Goal: Task Accomplishment & Management: Complete application form

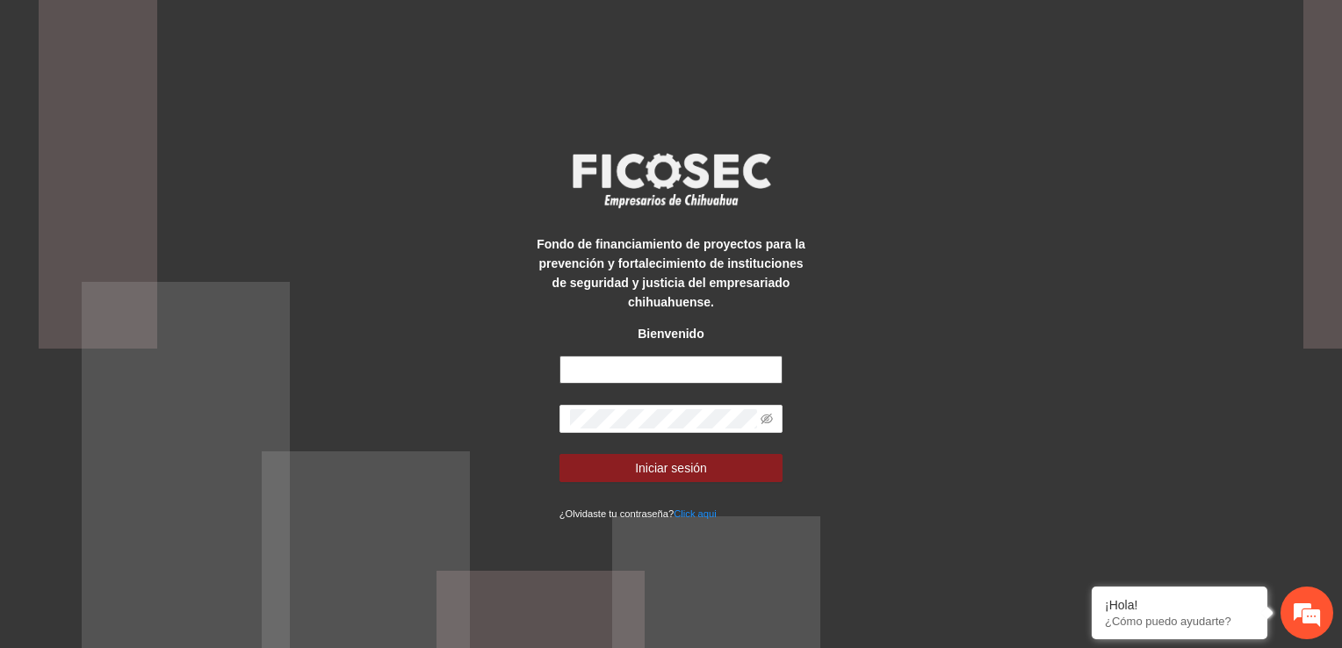
type input "**********"
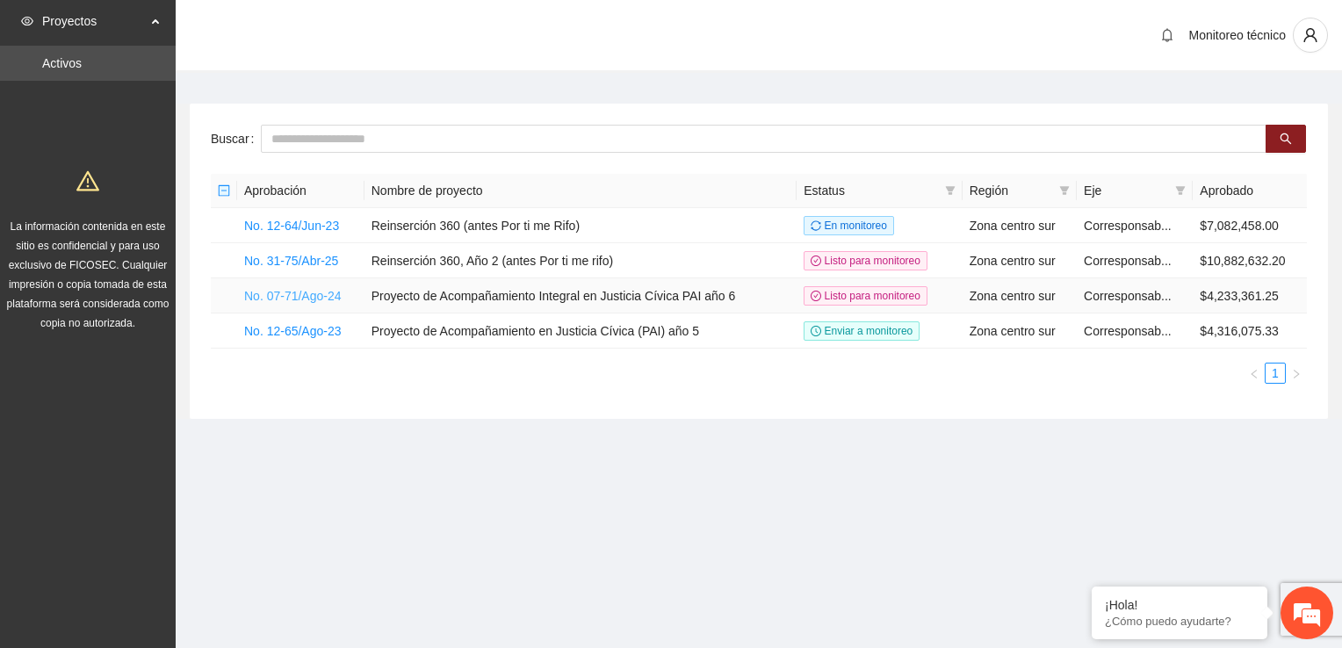
click at [288, 292] on link "No. 07-71/Ago-24" at bounding box center [292, 296] width 97 height 14
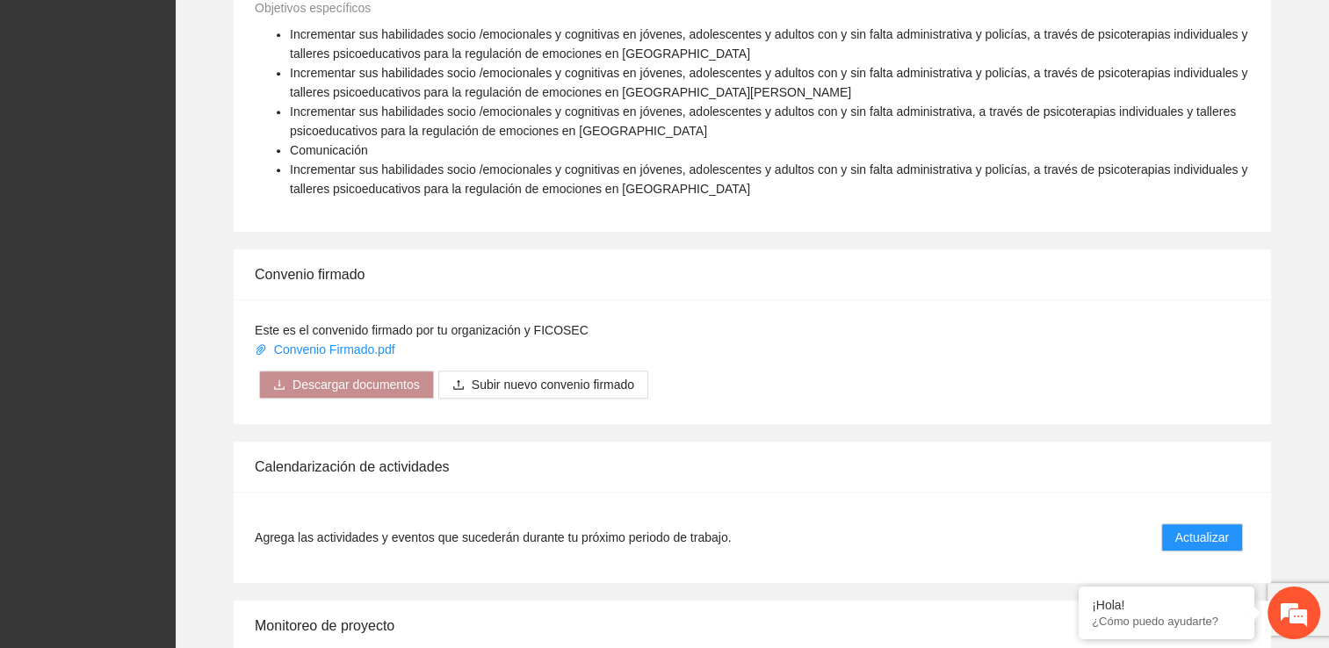
scroll to position [1433, 0]
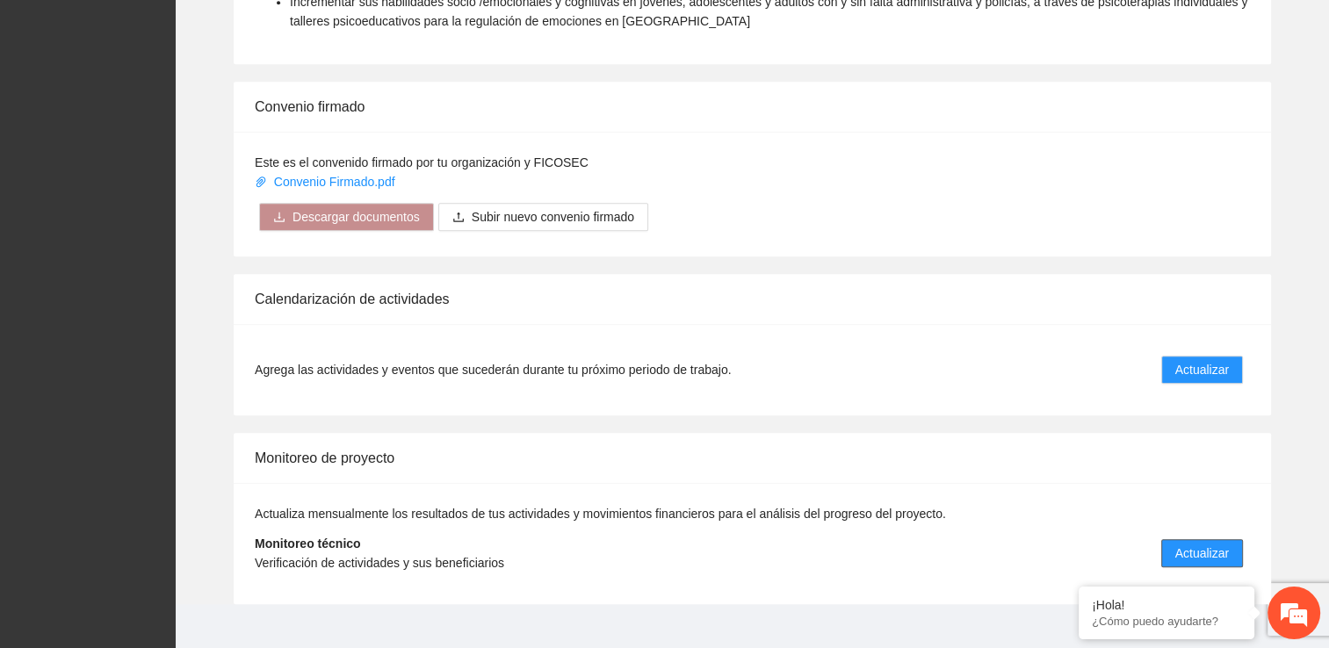
click at [1201, 544] on span "Actualizar" at bounding box center [1202, 553] width 54 height 19
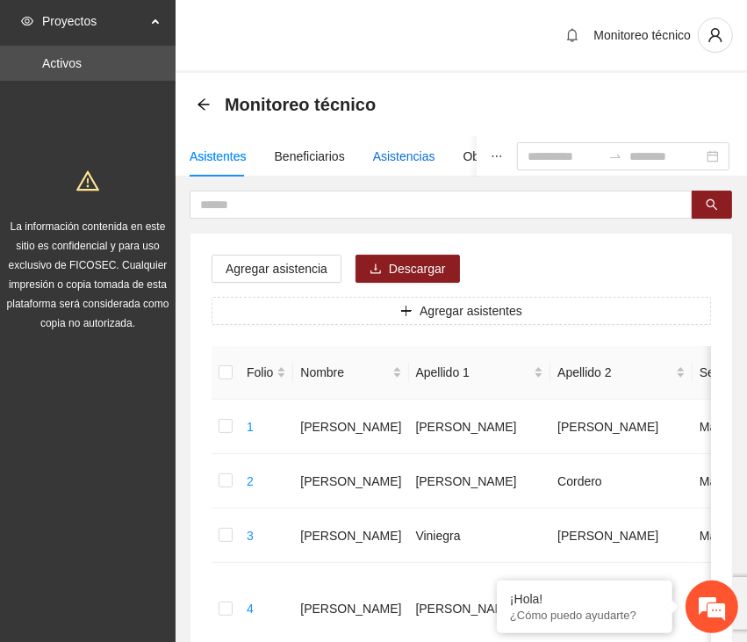
click at [401, 157] on div "Asistencias" at bounding box center [404, 156] width 62 height 19
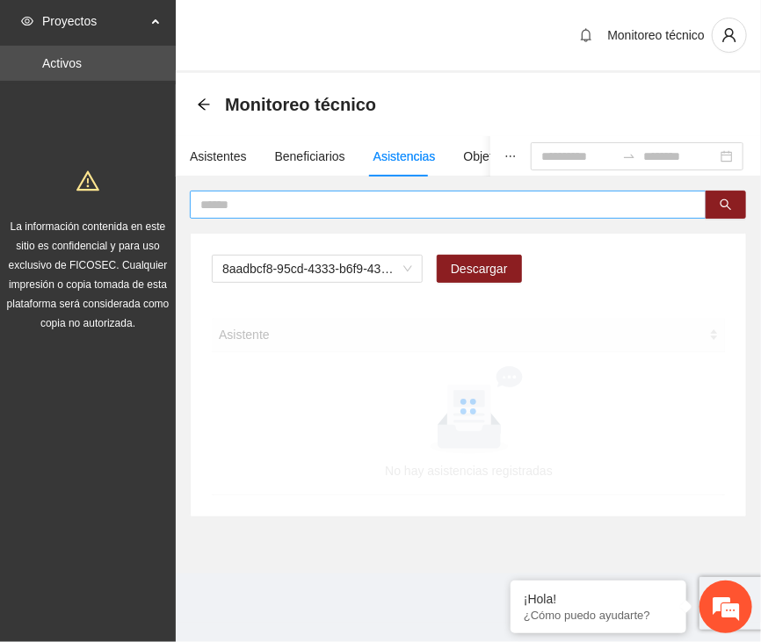
click at [369, 203] on input "text" at bounding box center [440, 204] width 481 height 19
click at [362, 266] on span "8aadbcf8-95cd-4333-b6f9-4314c3142350" at bounding box center [317, 269] width 190 height 26
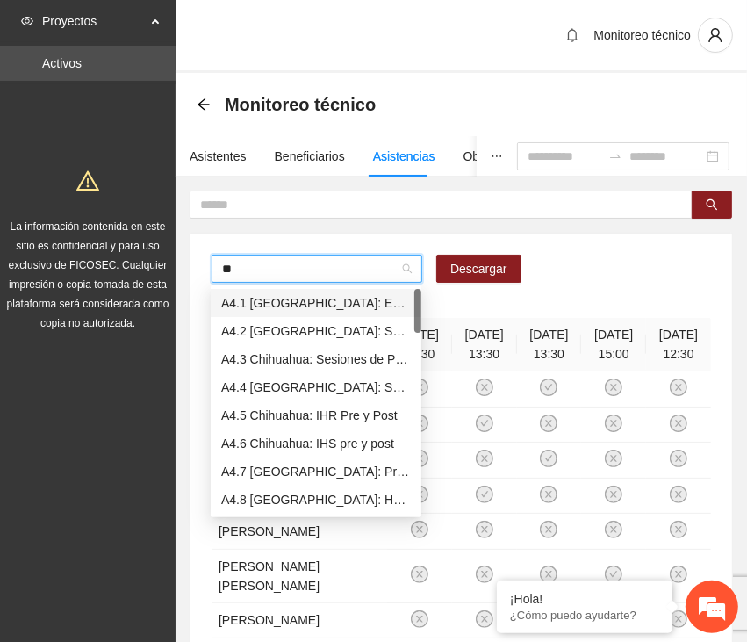
type input "***"
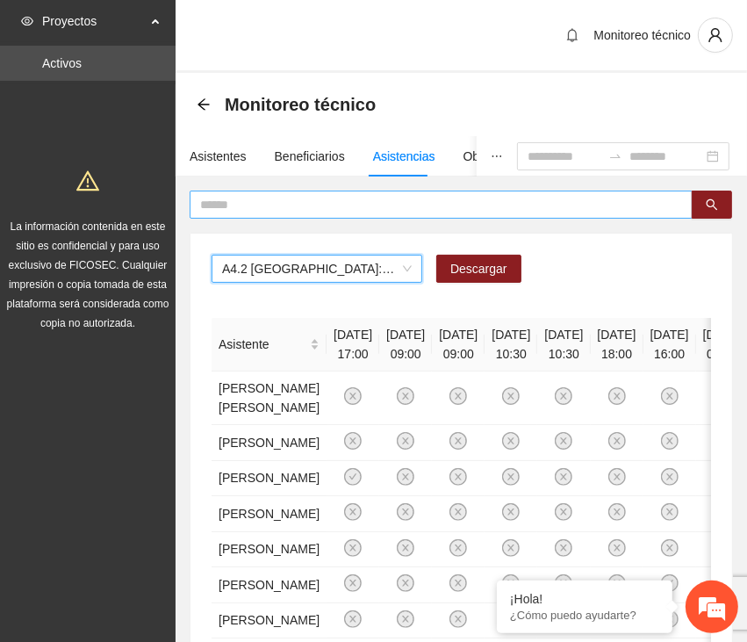
click at [283, 205] on input "text" at bounding box center [434, 204] width 468 height 19
click at [290, 206] on input "text" at bounding box center [434, 204] width 468 height 19
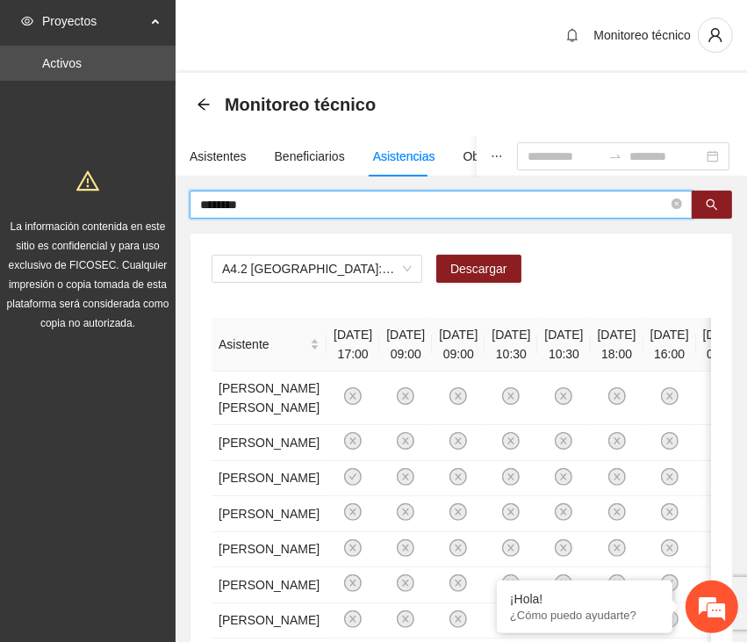
type input "********"
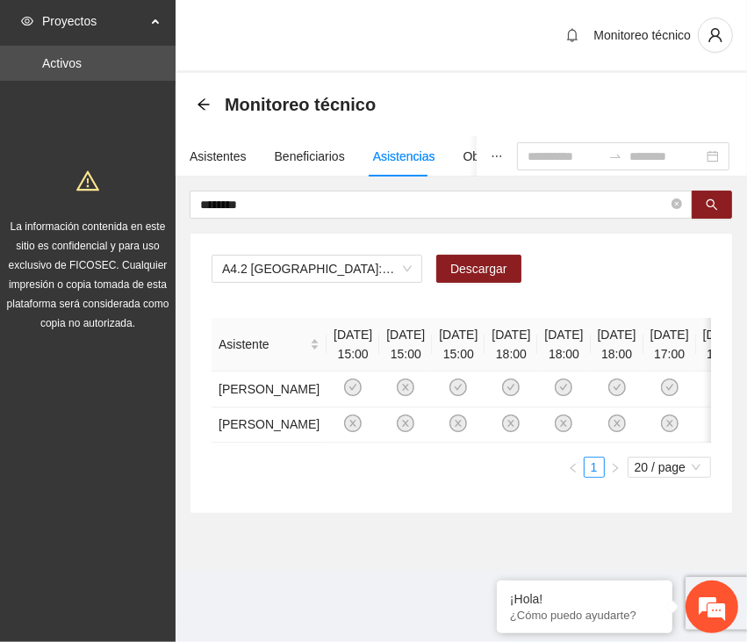
click at [357, 478] on div "Asistente [DATE] 15:00 [DATE] 15:00 [DATE] 15:00 [DATE] 18:00 [DATE] 18:00 [DAT…" at bounding box center [462, 398] width 500 height 160
click at [362, 270] on span "A4.2 [GEOGRAPHIC_DATA]: Sesiones de Terapia Individual" at bounding box center [317, 269] width 190 height 26
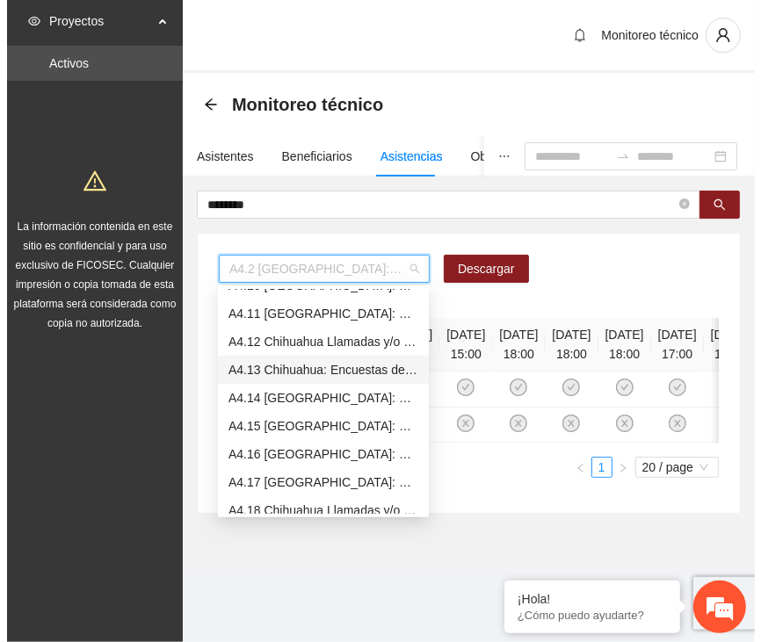
scroll to position [1546, 0]
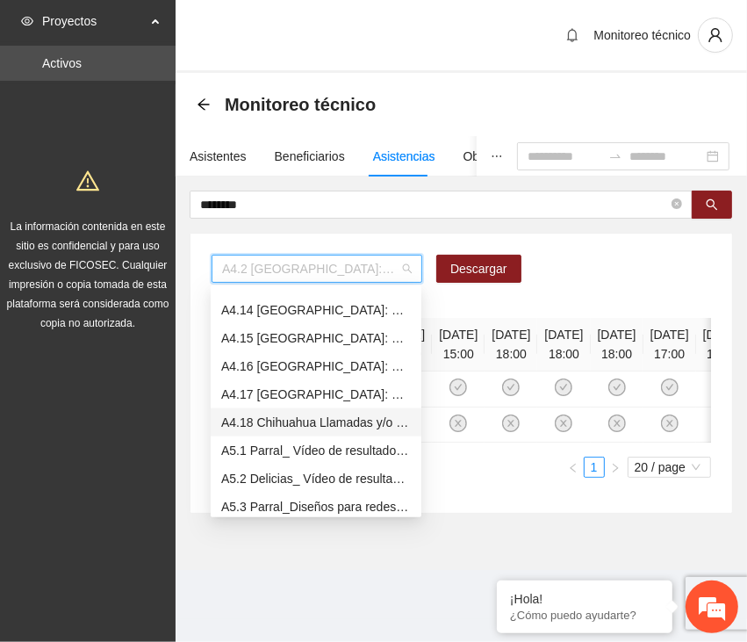
click at [375, 429] on div "A4.18 Chihuahua Llamadas y/o mensajes a usuarios para programación, seguimiento…" at bounding box center [316, 422] width 190 height 19
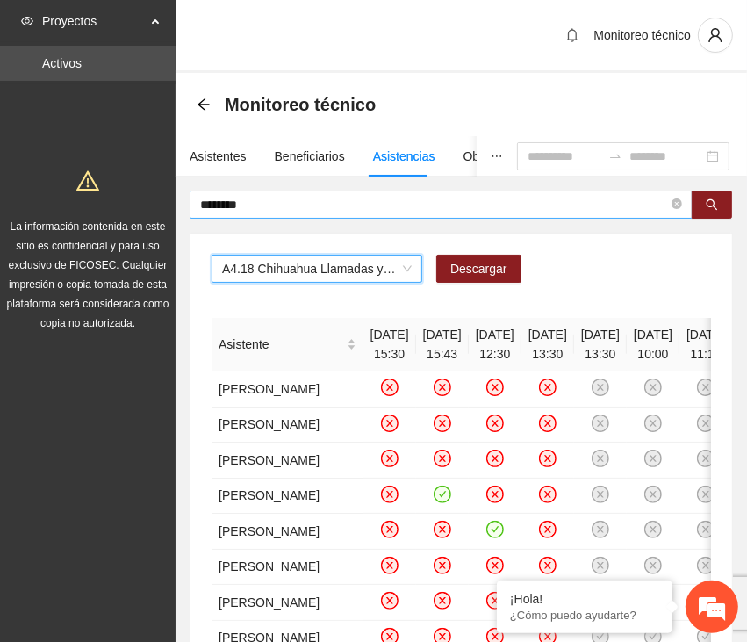
click at [333, 198] on input "********" at bounding box center [434, 204] width 468 height 19
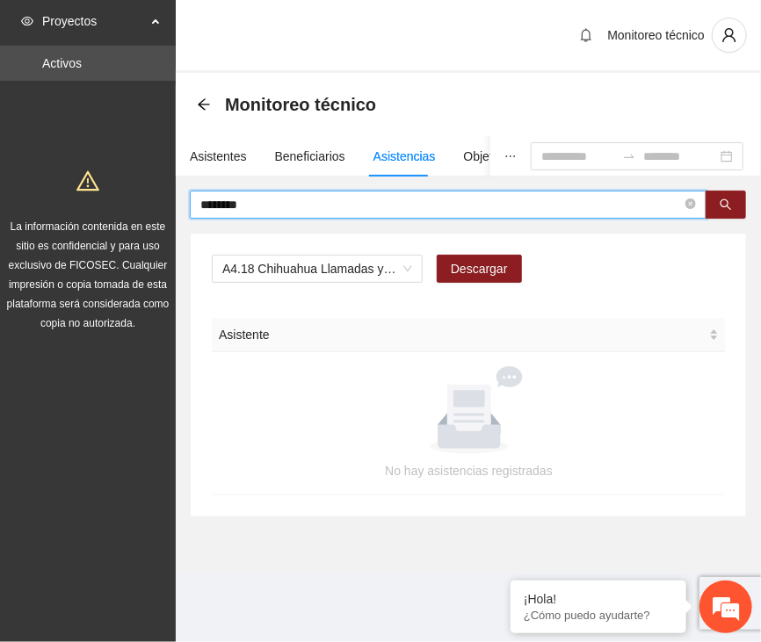
click at [309, 195] on input "********" at bounding box center [440, 204] width 481 height 19
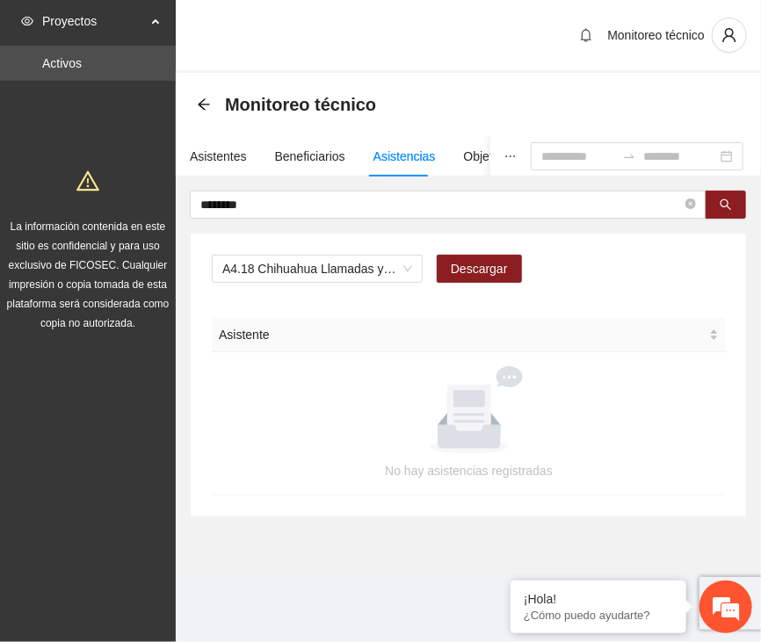
click at [314, 189] on div "Asistentes Beneficiarios Asistencias Objetivos y actividades Participantes Caso…" at bounding box center [468, 326] width 585 height 381
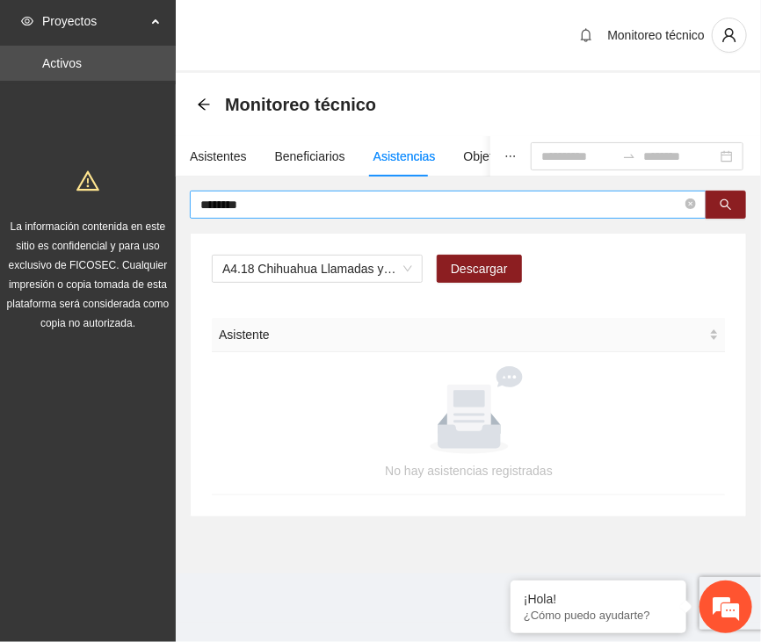
click at [276, 195] on input "********" at bounding box center [440, 204] width 481 height 19
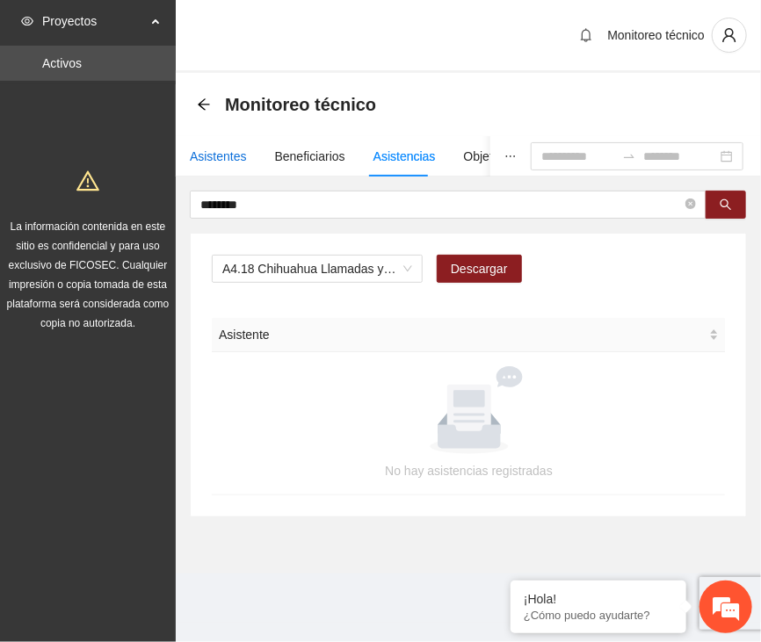
click at [225, 156] on div "Asistentes" at bounding box center [218, 156] width 57 height 19
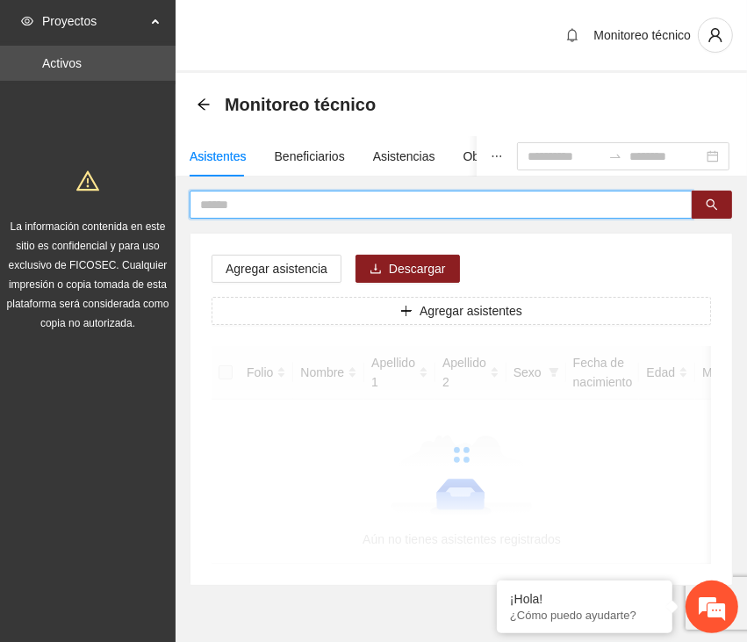
click at [262, 200] on input "text" at bounding box center [434, 204] width 468 height 19
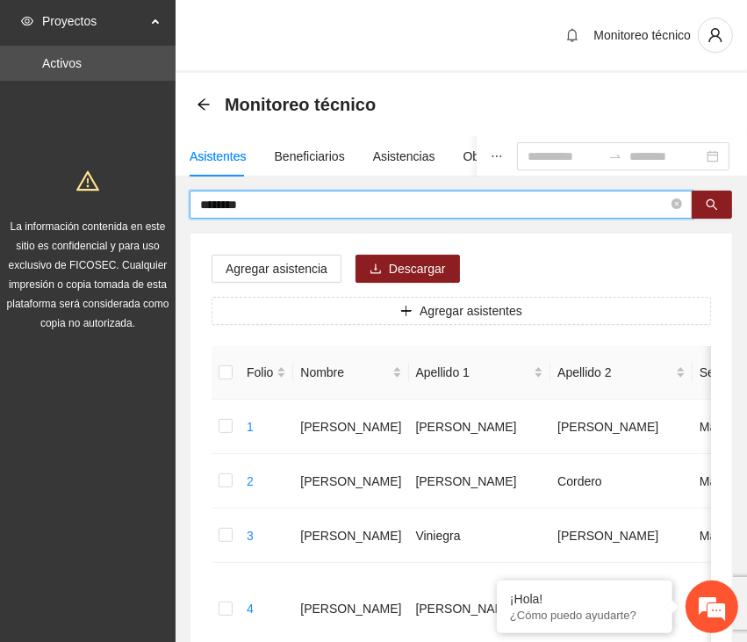
type input "********"
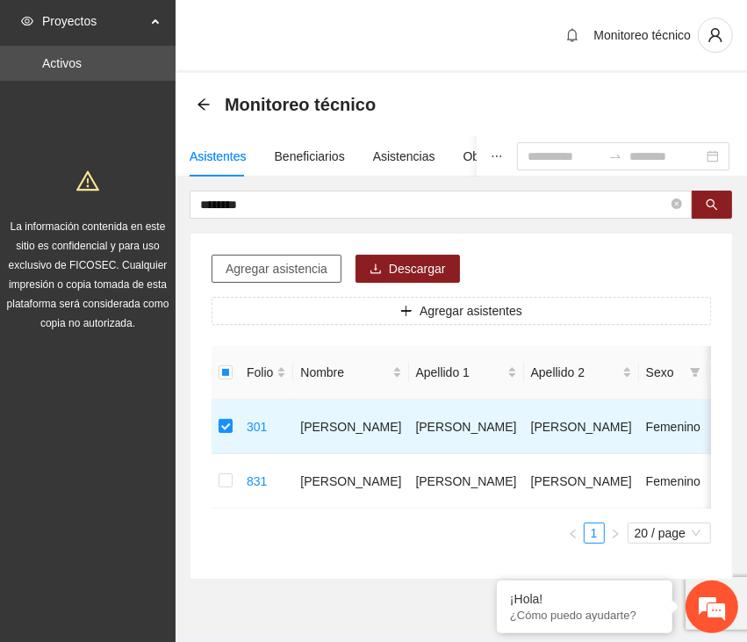
click at [314, 264] on span "Agregar asistencia" at bounding box center [277, 268] width 102 height 19
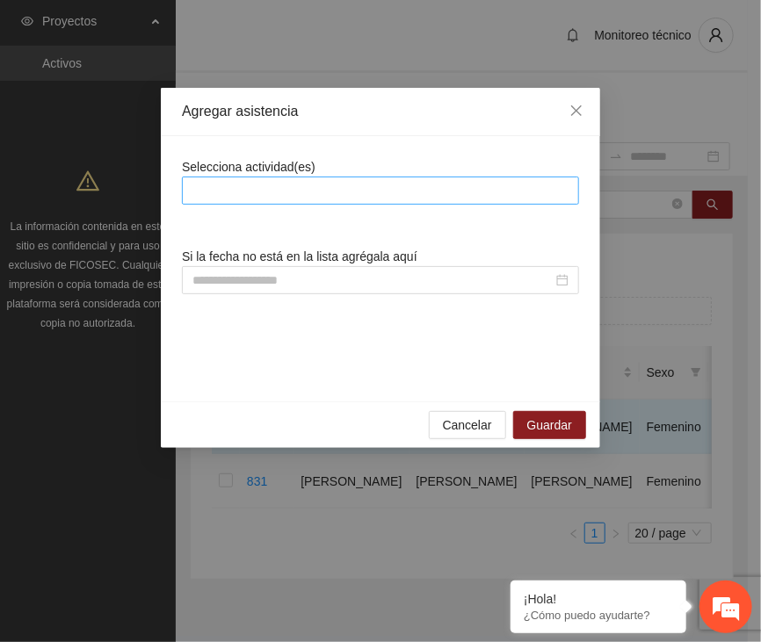
click at [307, 185] on div at bounding box center [380, 190] width 388 height 21
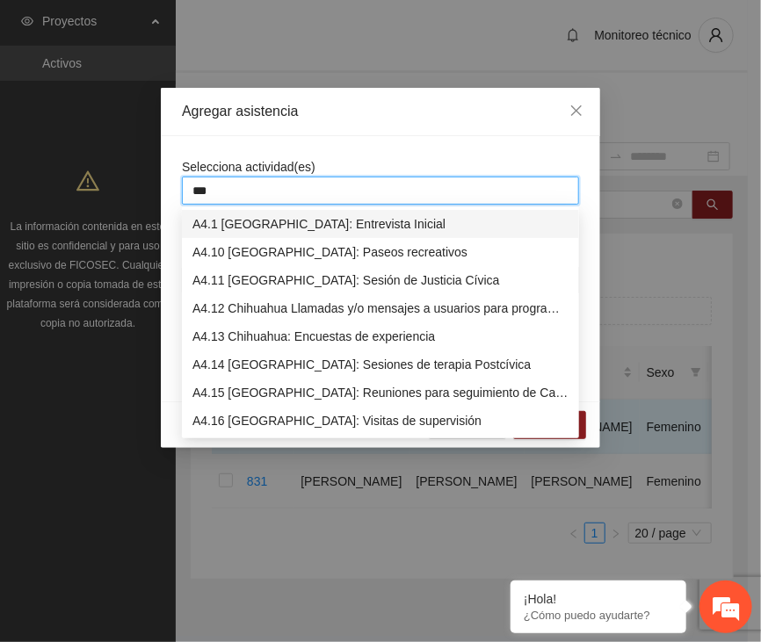
type input "****"
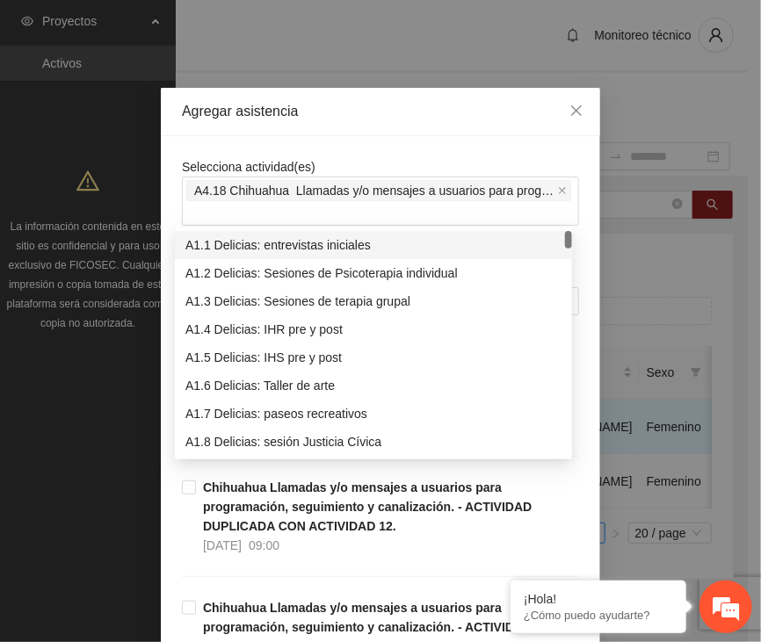
click at [356, 161] on div "Selecciona actividad(es) A4.18 Chihuahua Llamadas y/o mensajes a usuarios para …" at bounding box center [380, 191] width 397 height 69
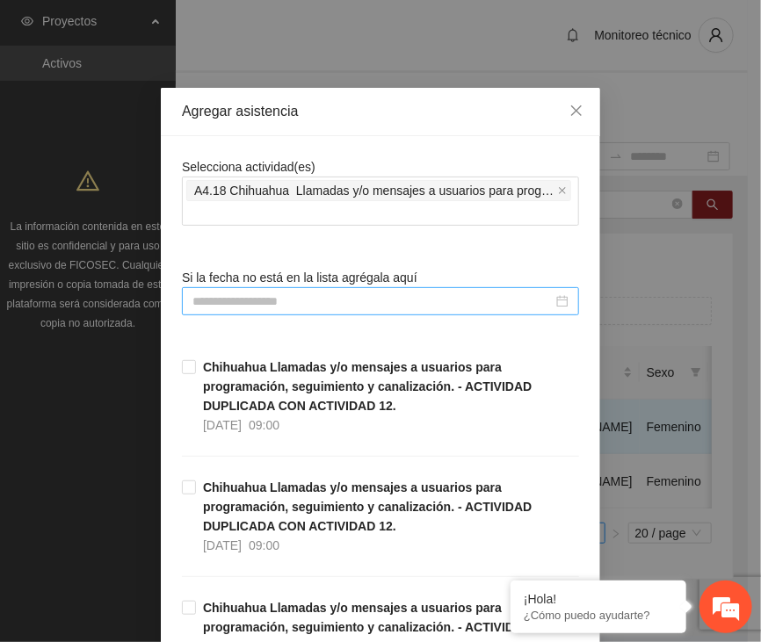
click at [296, 301] on input at bounding box center [372, 301] width 360 height 19
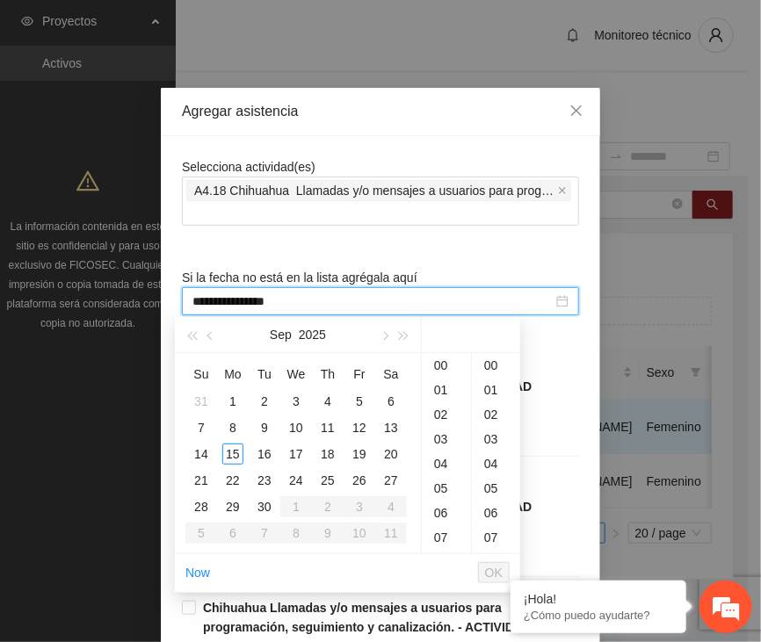
type input "**********"
click at [214, 339] on button "button" at bounding box center [210, 334] width 19 height 35
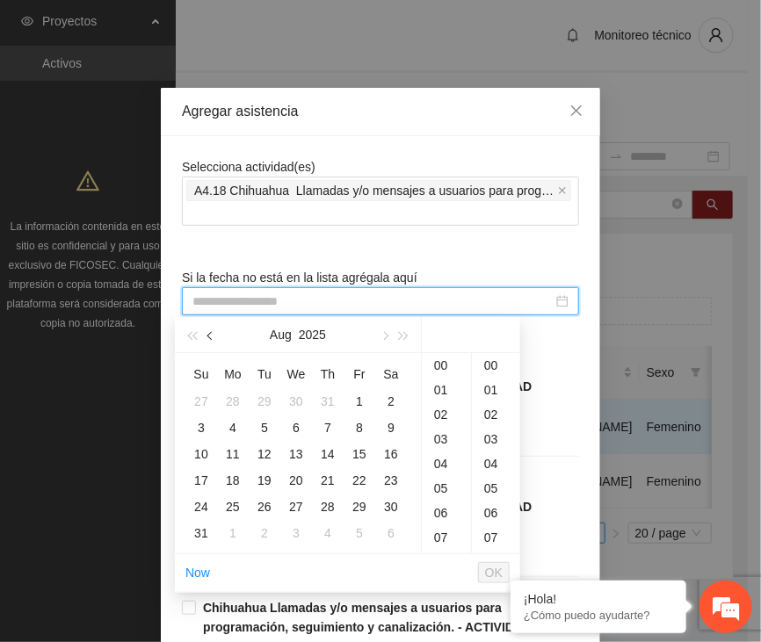
click at [214, 339] on button "button" at bounding box center [210, 334] width 19 height 35
click at [380, 336] on span "button" at bounding box center [383, 336] width 9 height 9
click at [299, 449] on div "13" at bounding box center [295, 454] width 21 height 21
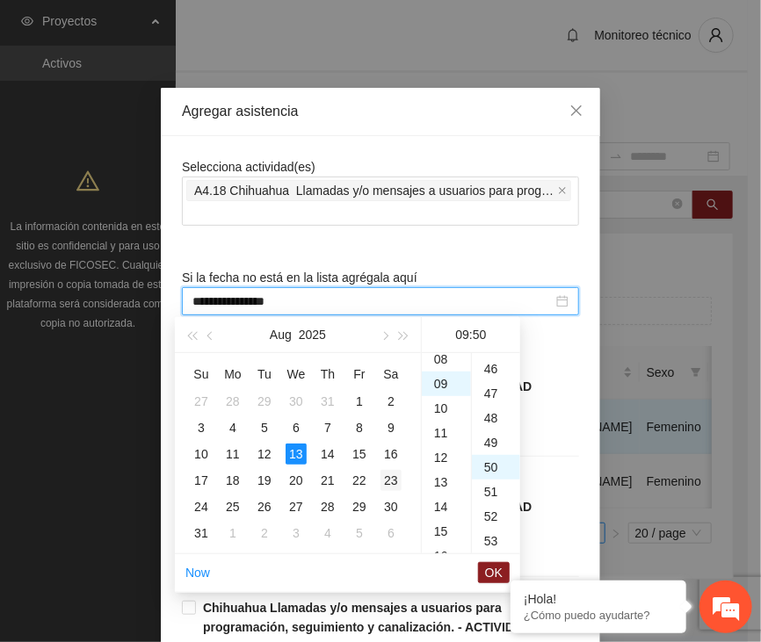
scroll to position [1230, 0]
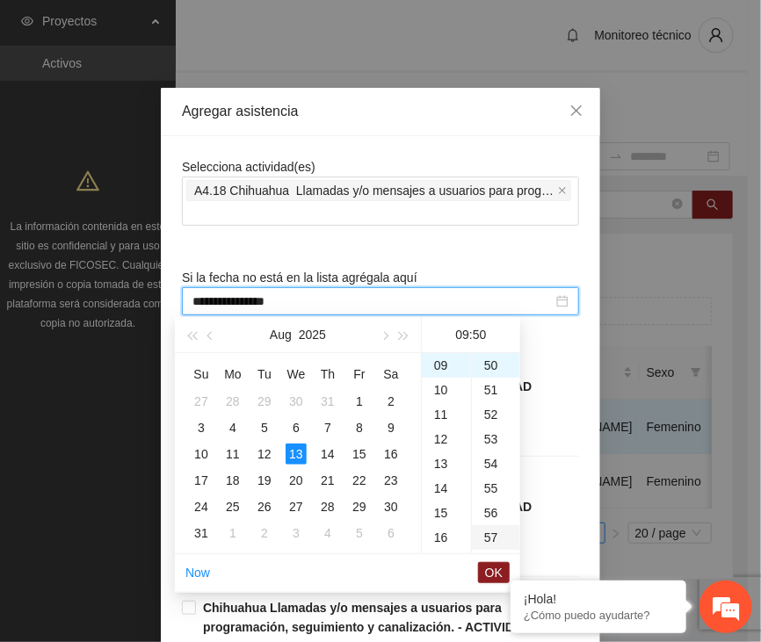
type input "**********"
click at [494, 565] on span "OK" at bounding box center [494, 572] width 18 height 19
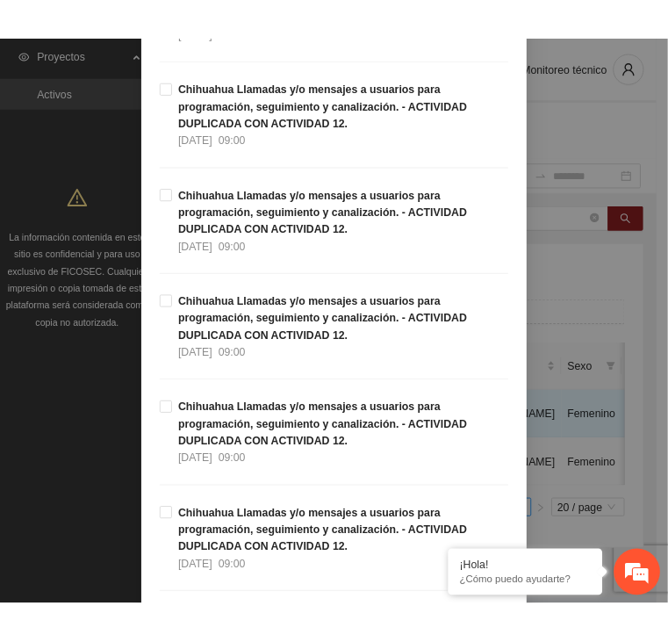
scroll to position [5012, 0]
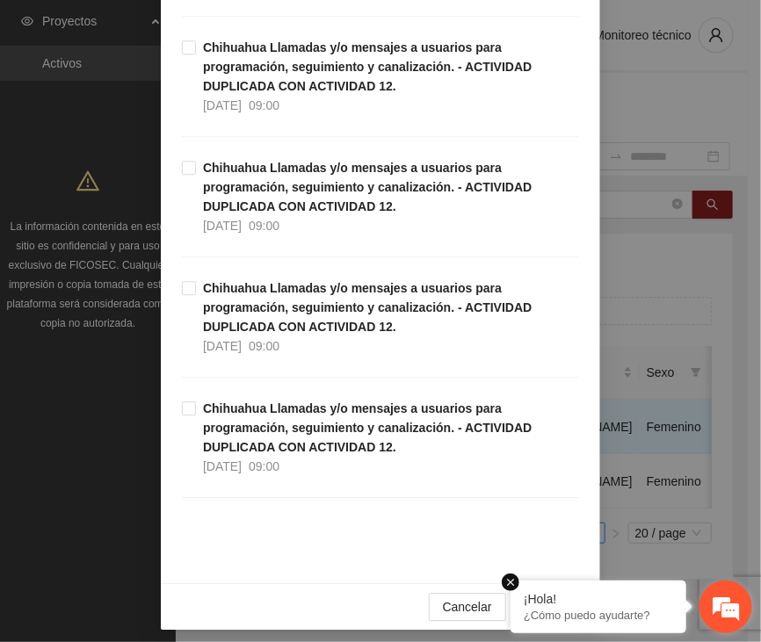
click at [509, 584] on em at bounding box center [510, 582] width 18 height 18
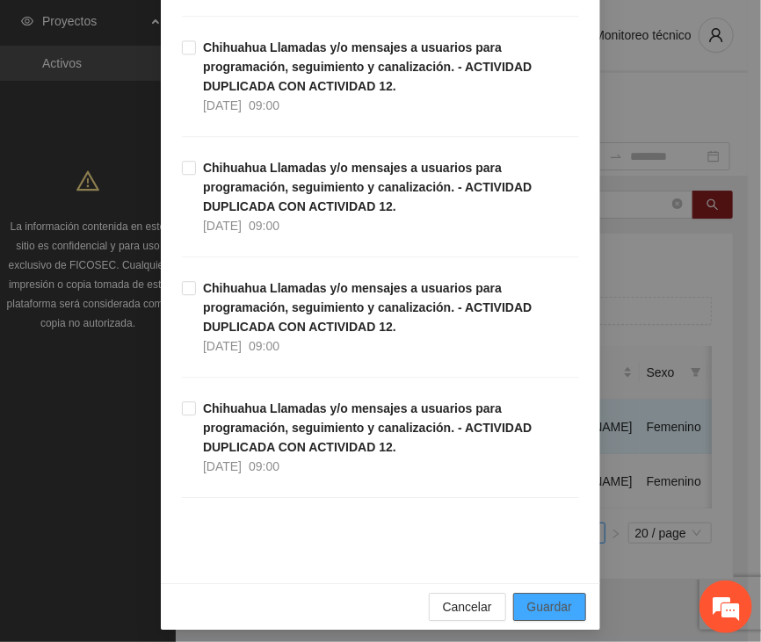
click at [533, 597] on span "Guardar" at bounding box center [549, 606] width 45 height 19
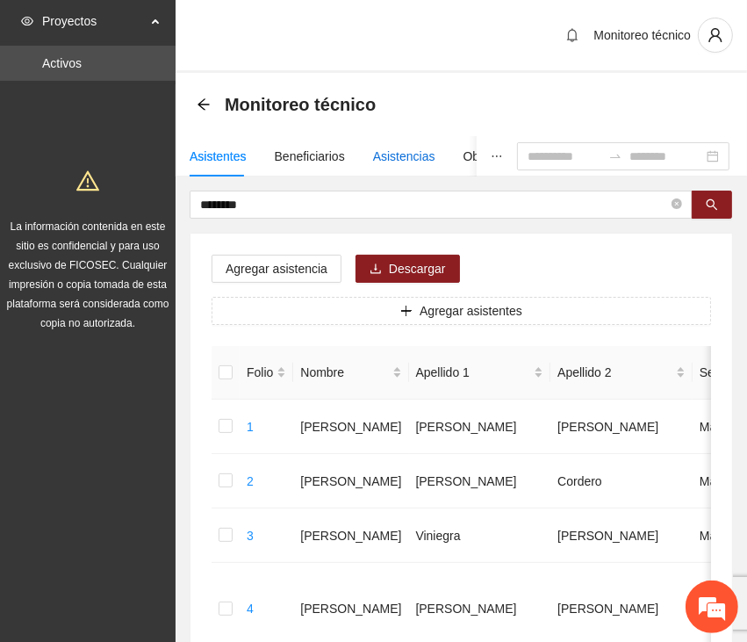
click at [399, 155] on div "Asistencias" at bounding box center [404, 156] width 62 height 19
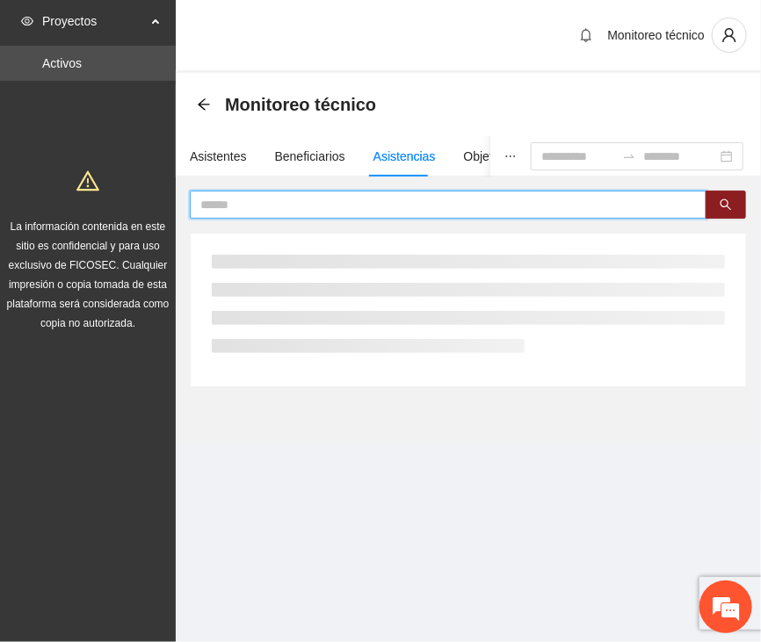
click at [346, 203] on input "text" at bounding box center [440, 204] width 481 height 19
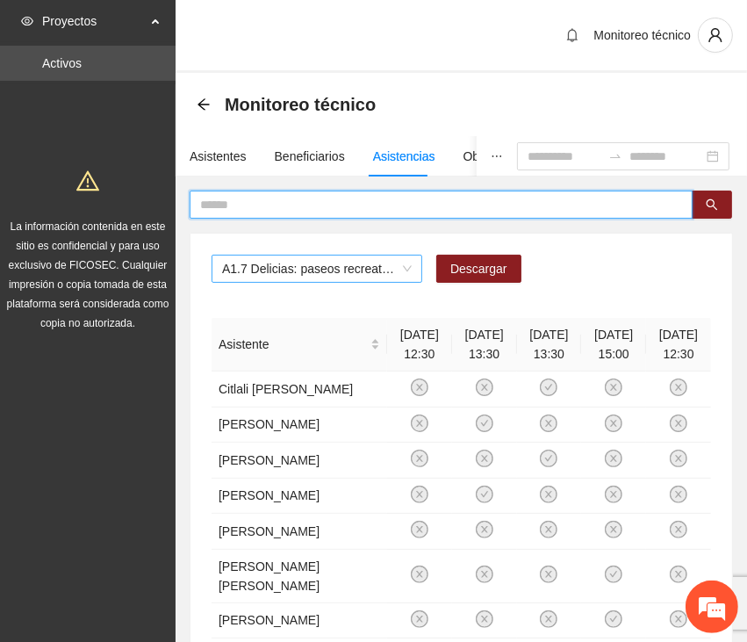
click at [379, 266] on span "A1.7 Delicias: paseos recreativos" at bounding box center [317, 269] width 190 height 26
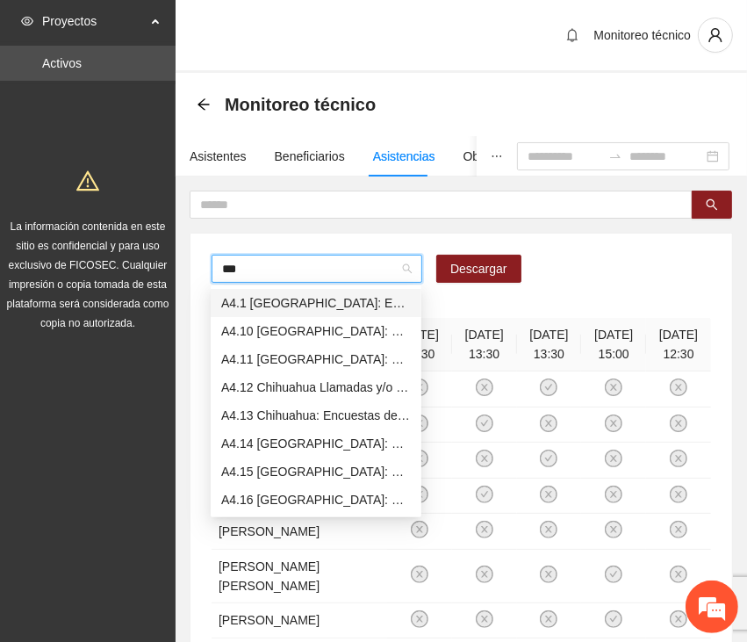
type input "****"
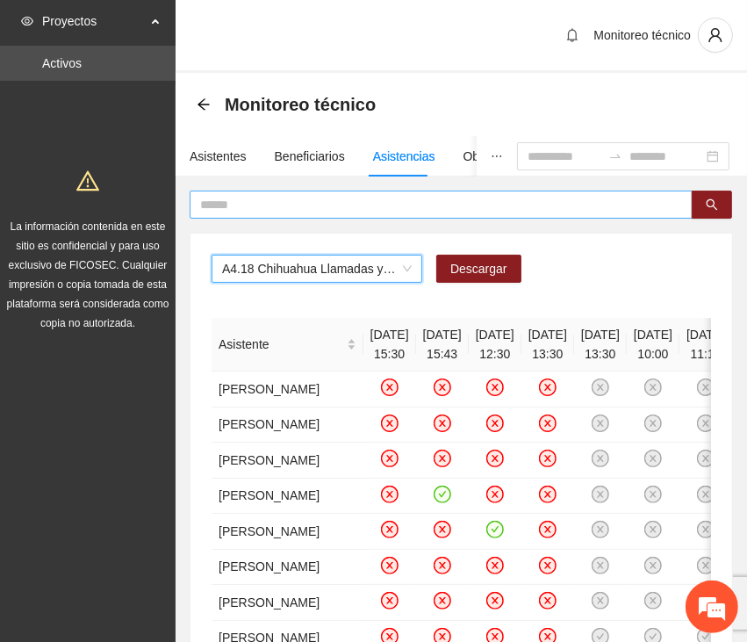
click at [372, 199] on input "text" at bounding box center [434, 204] width 468 height 19
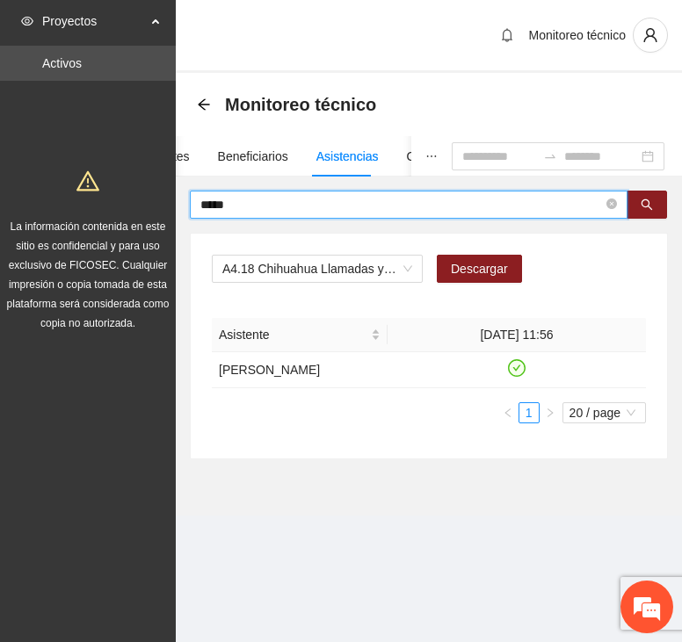
drag, startPoint x: 252, startPoint y: 207, endPoint x: 73, endPoint y: 191, distance: 179.9
click at [69, 190] on section "Proyectos Activos La información contenida en este sitio es confidencial y para…" at bounding box center [341, 321] width 682 height 642
click at [244, 203] on input "*****" at bounding box center [401, 204] width 402 height 19
drag, startPoint x: 207, startPoint y: 200, endPoint x: 94, endPoint y: 179, distance: 115.2
click at [91, 184] on section "Proyectos Activos La información contenida en este sitio es confidencial y para…" at bounding box center [341, 321] width 682 height 642
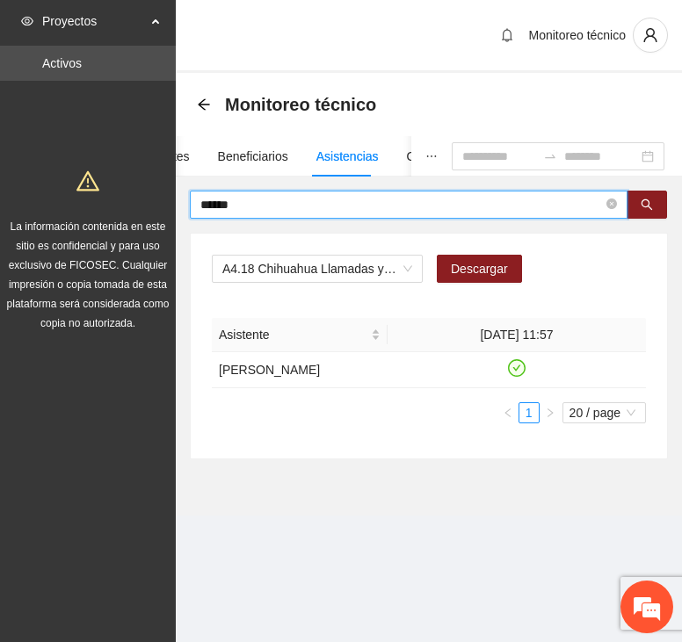
drag, startPoint x: 236, startPoint y: 203, endPoint x: 186, endPoint y: 207, distance: 50.3
click at [186, 208] on div "****** A4.18 Chihuahua Llamadas y/o mensajes a usuarios para programación, segu…" at bounding box center [429, 325] width 506 height 269
type input "****"
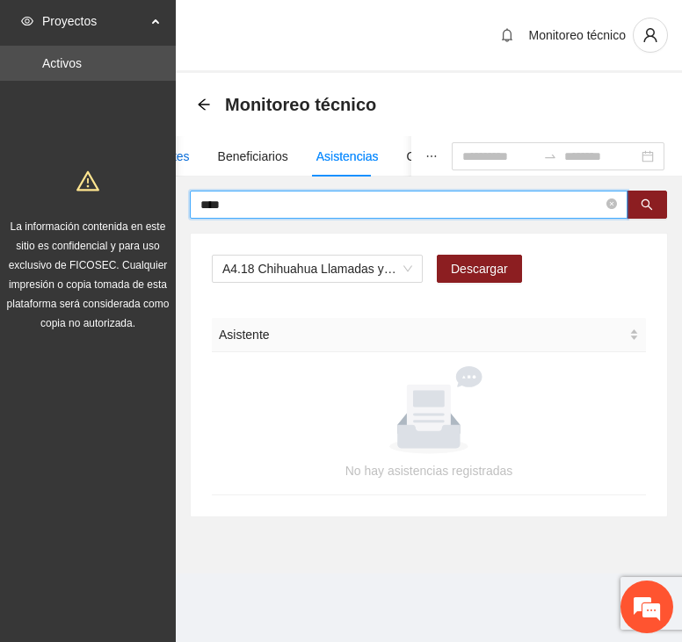
click at [182, 157] on div "Asistentes" at bounding box center [161, 156] width 57 height 19
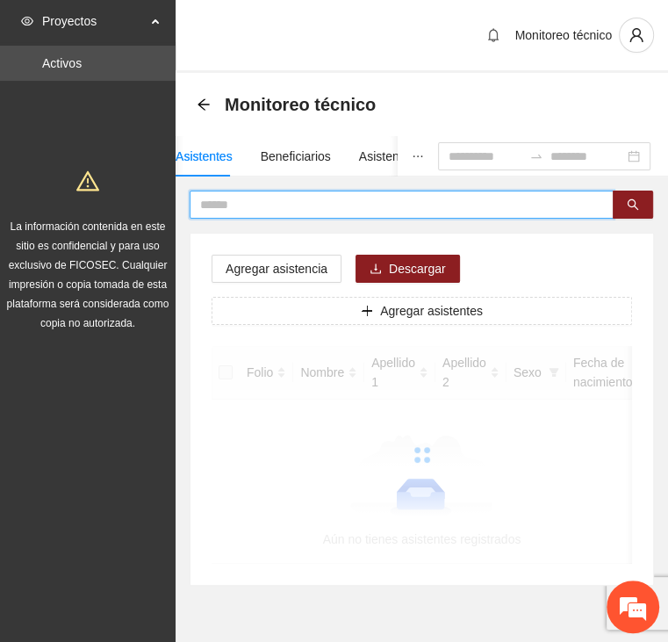
click at [278, 206] on input "text" at bounding box center [394, 204] width 389 height 19
type input "****"
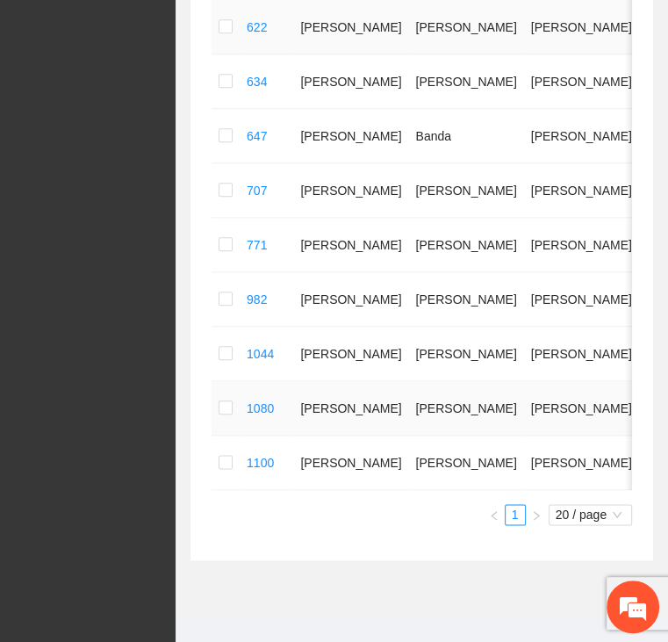
scroll to position [871, 0]
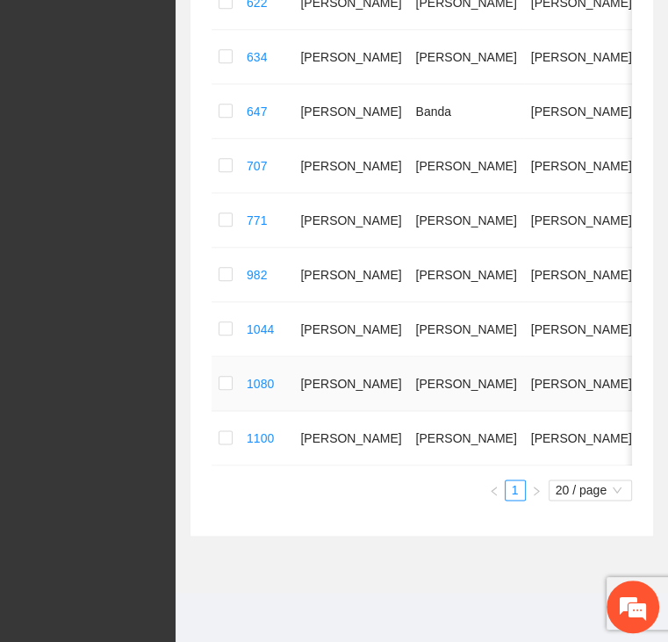
click at [218, 371] on td at bounding box center [226, 384] width 28 height 54
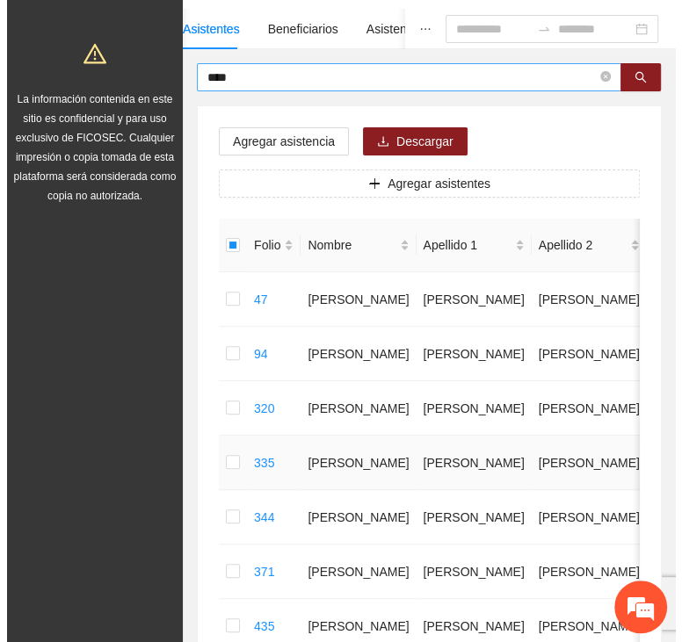
scroll to position [0, 0]
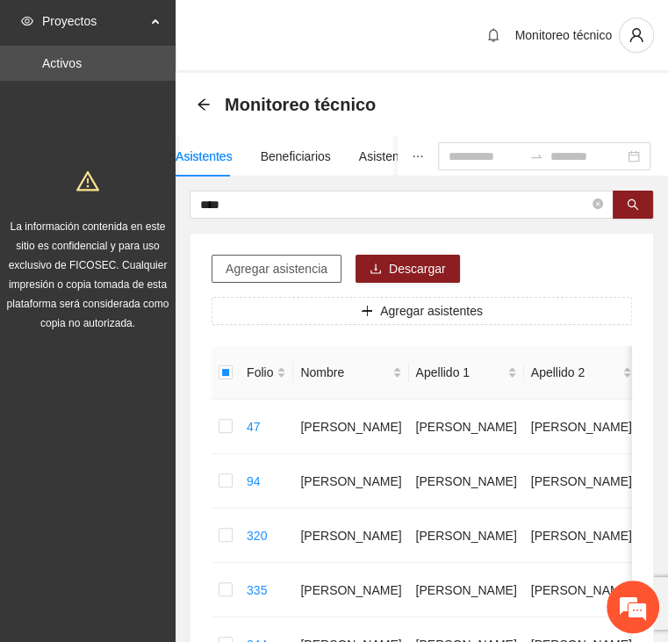
click at [285, 270] on span "Agregar asistencia" at bounding box center [277, 268] width 102 height 19
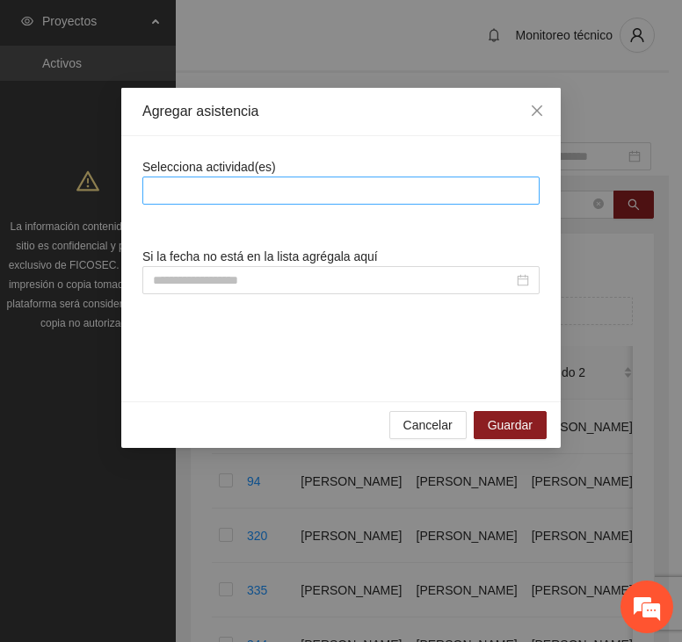
click at [296, 187] on div at bounding box center [341, 190] width 388 height 21
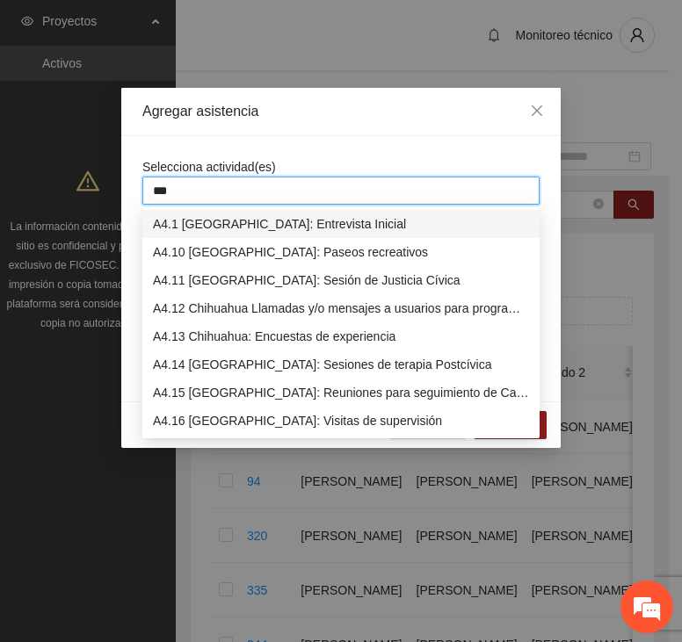
type input "****"
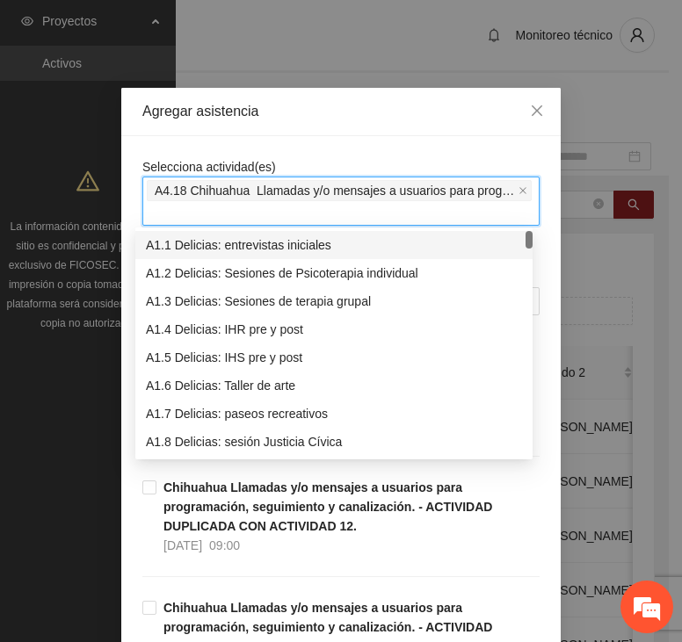
click at [320, 157] on div "Selecciona actividad(es) A4.18 Chihuahua Llamadas y/o mensajes a usuarios para …" at bounding box center [340, 191] width 397 height 69
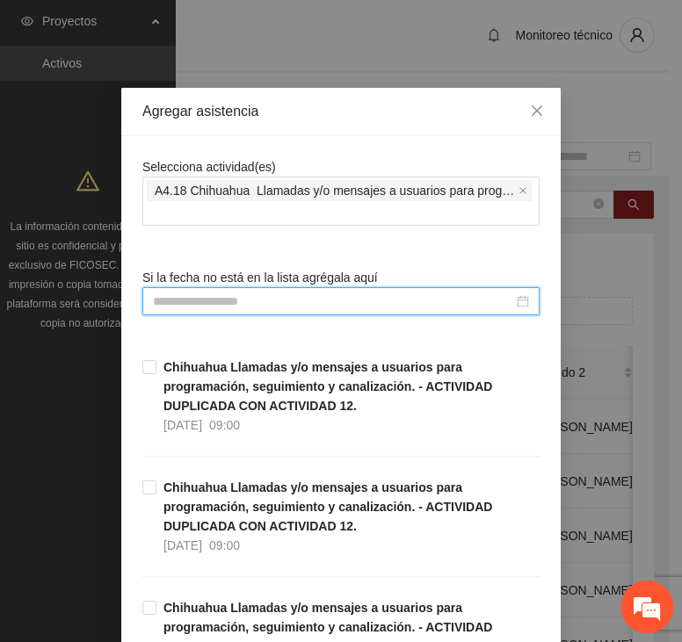
click at [221, 303] on input at bounding box center [333, 301] width 360 height 19
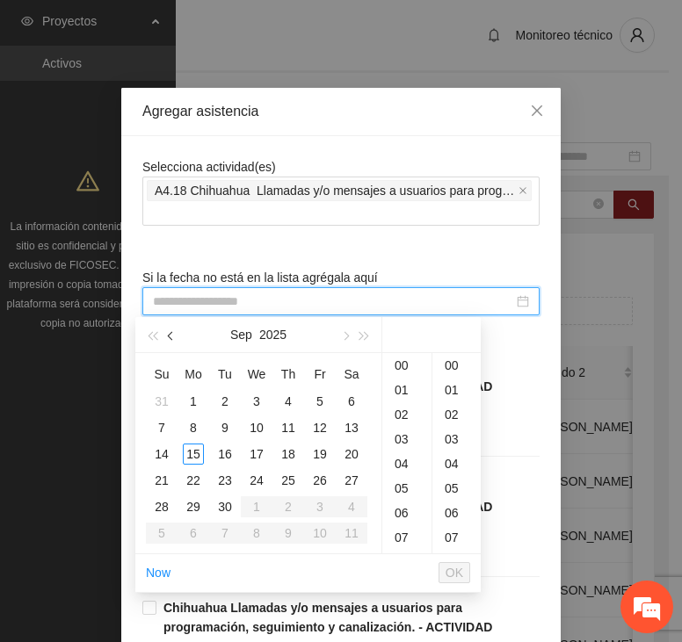
click at [167, 340] on button "button" at bounding box center [171, 334] width 19 height 35
click at [192, 428] on div "4" at bounding box center [193, 427] width 21 height 21
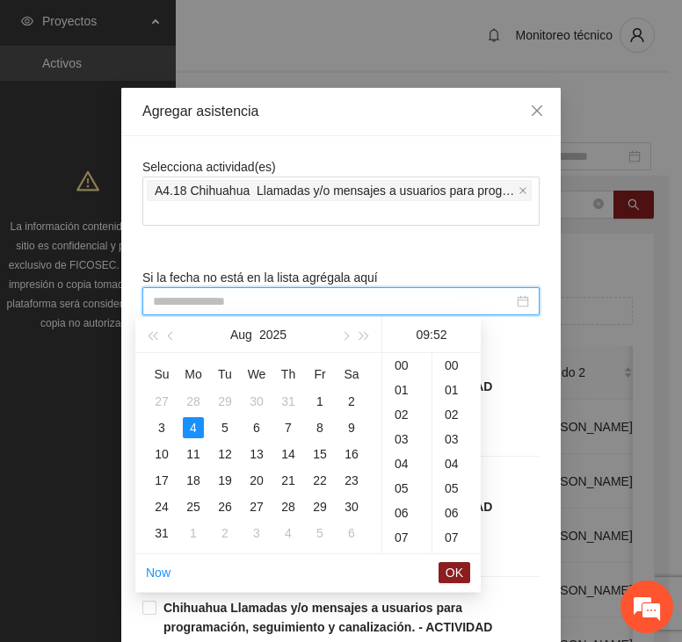
scroll to position [1279, 0]
type input "**********"
click at [457, 578] on span "OK" at bounding box center [454, 572] width 18 height 19
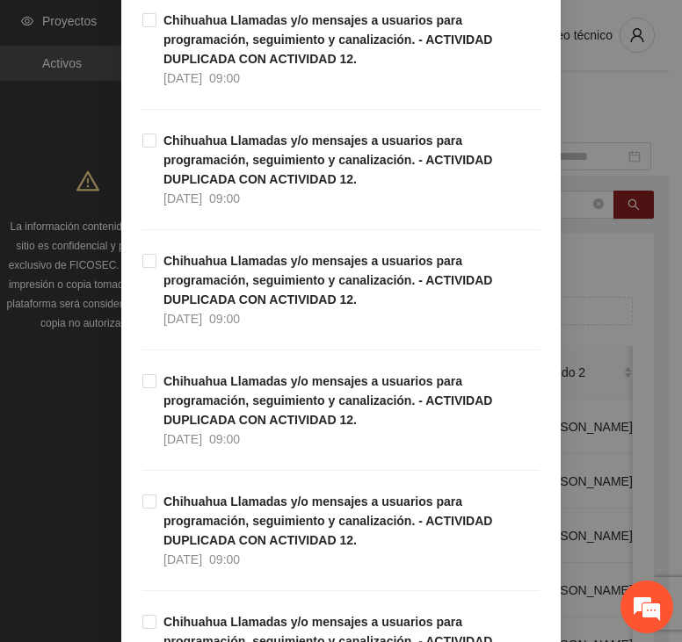
scroll to position [5012, 0]
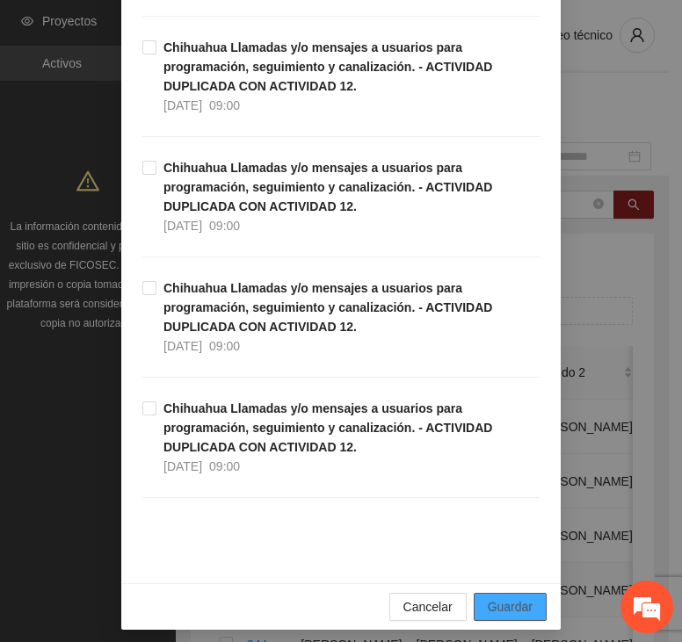
click at [487, 597] on span "Guardar" at bounding box center [509, 606] width 45 height 19
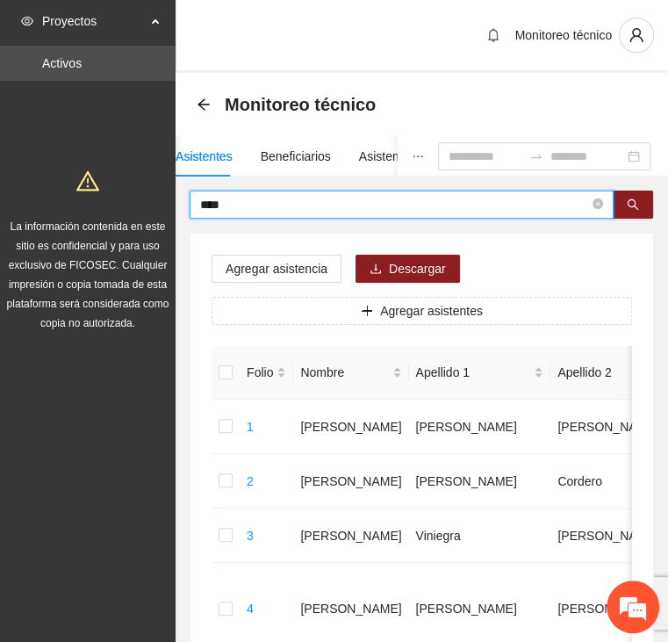
drag, startPoint x: 268, startPoint y: 206, endPoint x: 160, endPoint y: 209, distance: 108.1
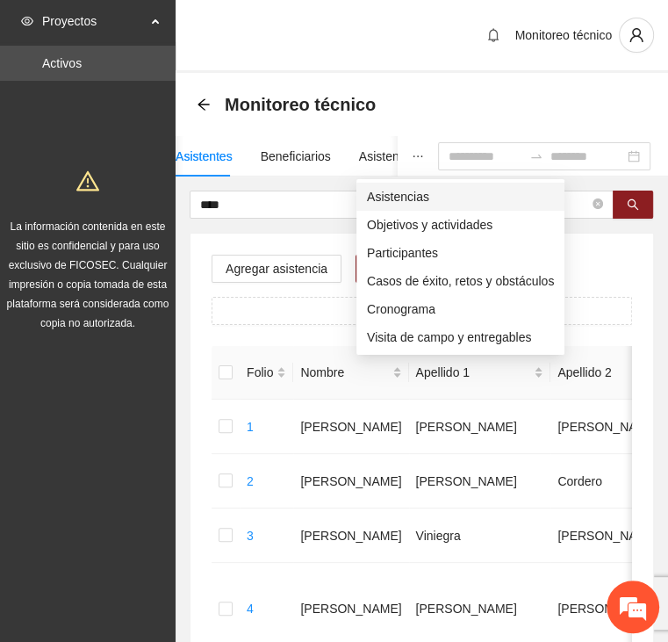
click at [390, 192] on span "Asistencias" at bounding box center [460, 196] width 187 height 19
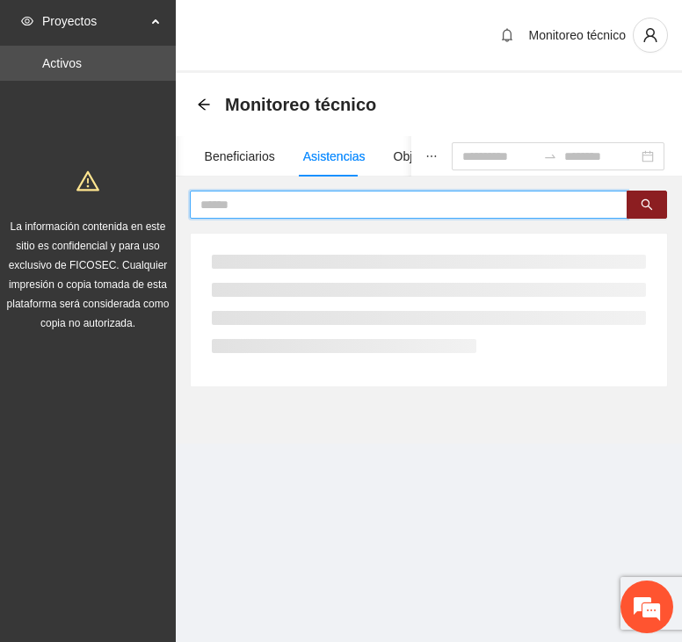
click at [301, 196] on input "text" at bounding box center [401, 204] width 402 height 19
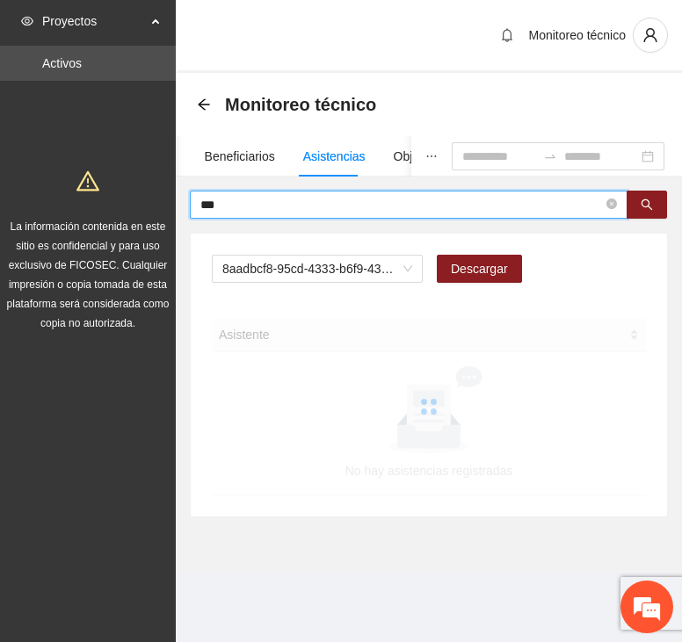
type input "***"
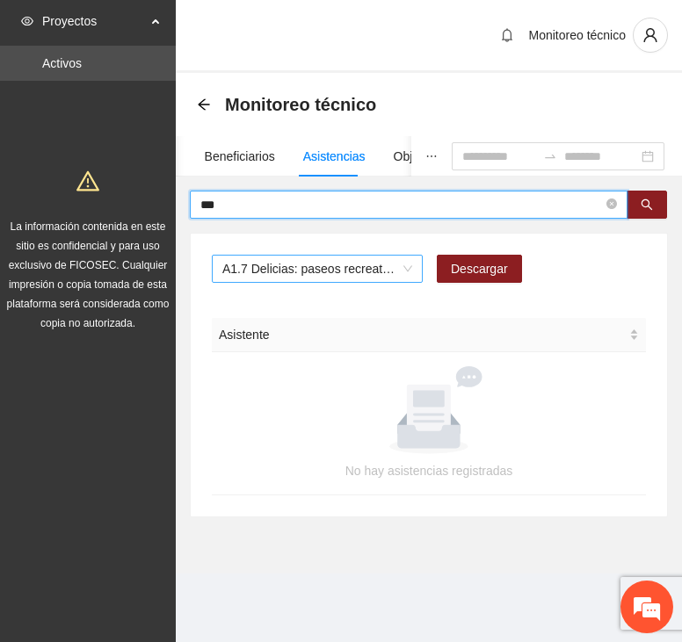
click at [321, 263] on span "A1.7 Delicias: paseos recreativos" at bounding box center [317, 269] width 190 height 26
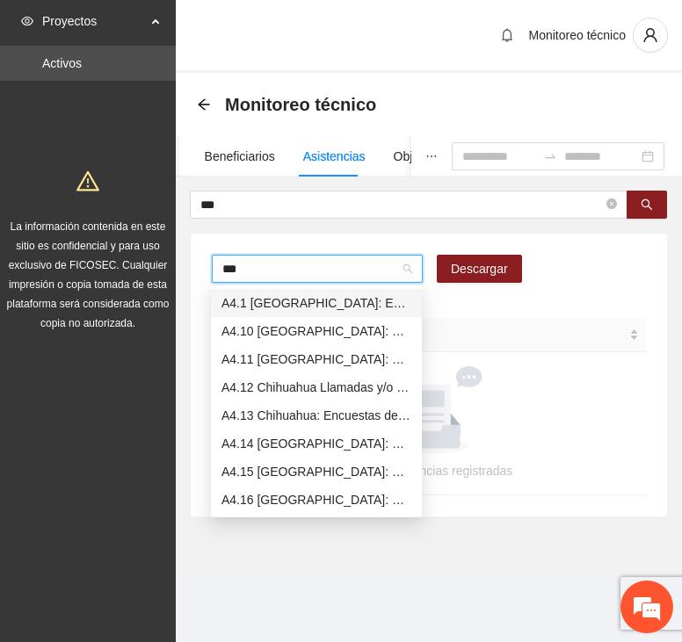
type input "****"
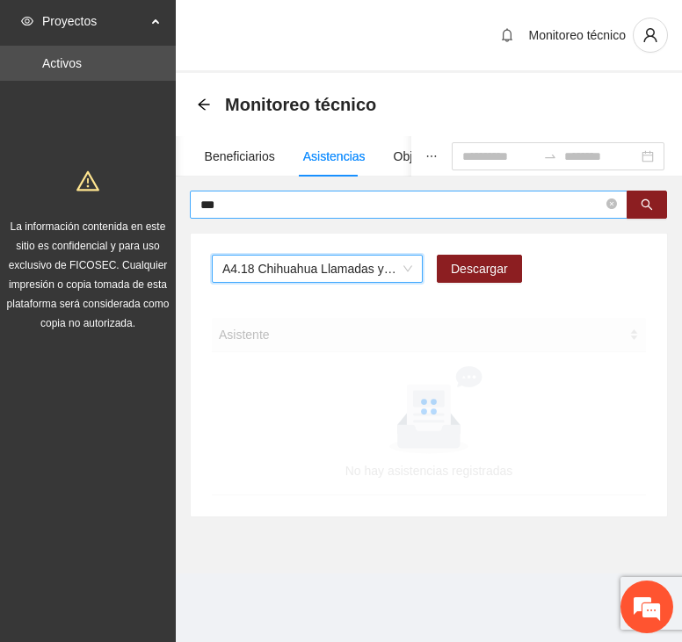
click at [285, 204] on input "***" at bounding box center [401, 204] width 402 height 19
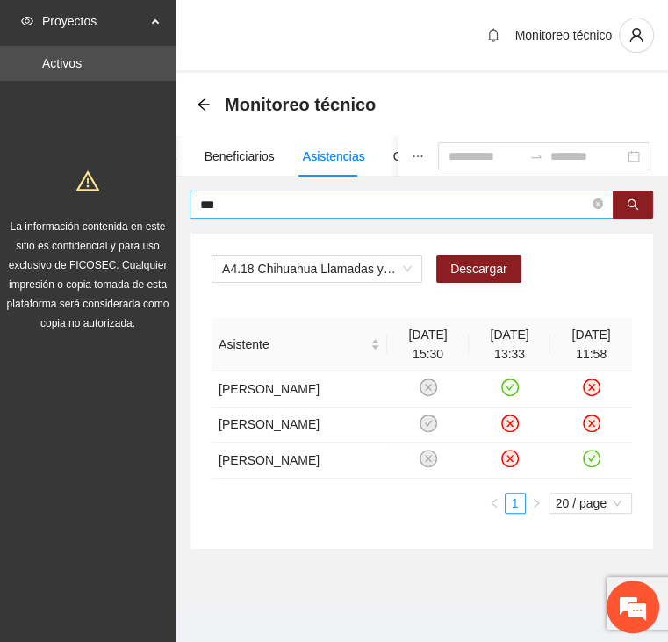
click at [239, 197] on input "***" at bounding box center [394, 204] width 389 height 19
drag, startPoint x: 237, startPoint y: 200, endPoint x: 95, endPoint y: 199, distance: 142.3
click at [91, 206] on section "Proyectos Activos La información contenida en este sitio es confidencial y para…" at bounding box center [334, 327] width 668 height 655
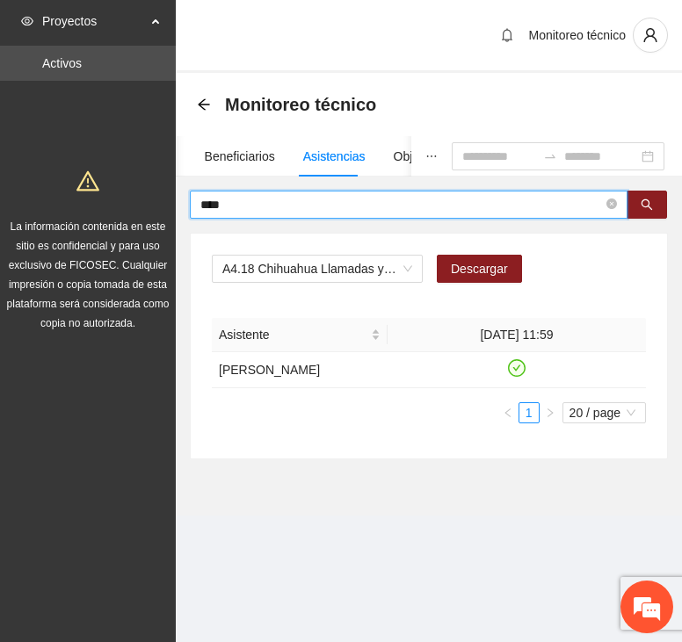
drag, startPoint x: 236, startPoint y: 202, endPoint x: 148, endPoint y: 197, distance: 88.0
click at [148, 197] on section "Proyectos Activos La información contenida en este sitio es confidencial y para…" at bounding box center [341, 321] width 682 height 642
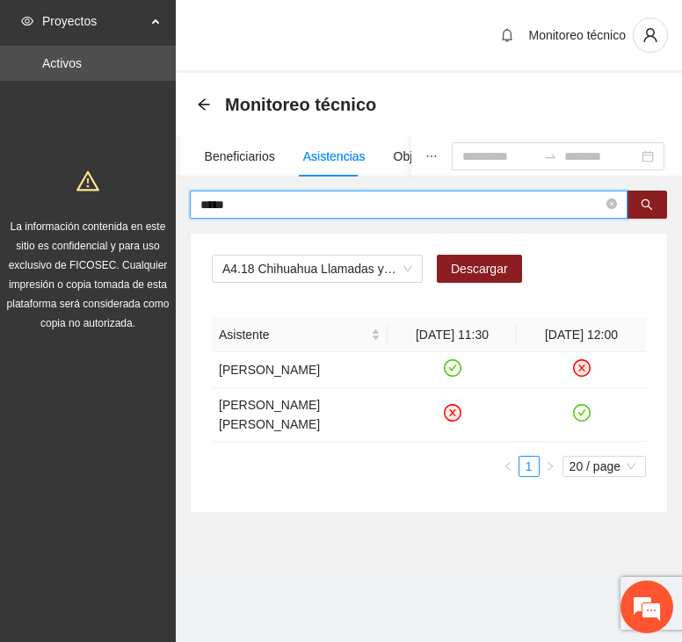
drag, startPoint x: 265, startPoint y: 206, endPoint x: 57, endPoint y: 209, distance: 208.2
click at [57, 209] on section "Proyectos Activos La información contenida en este sitio es confidencial y para…" at bounding box center [341, 321] width 682 height 642
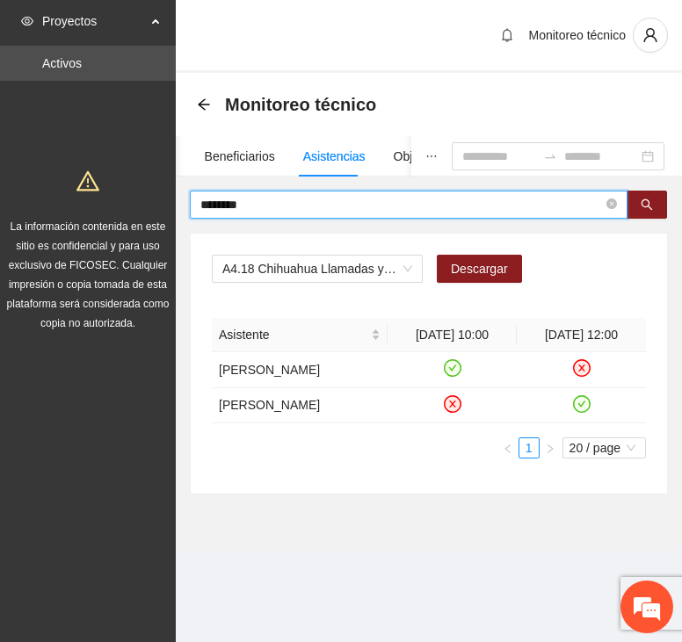
drag, startPoint x: 291, startPoint y: 199, endPoint x: 55, endPoint y: 199, distance: 235.4
click at [55, 199] on section "Proyectos Activos La información contenida en este sitio es confidencial y para…" at bounding box center [341, 321] width 682 height 642
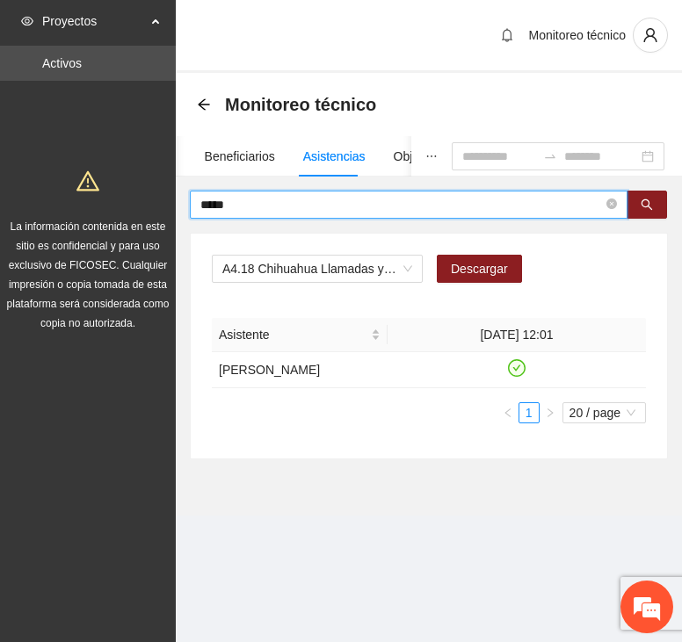
drag, startPoint x: 201, startPoint y: 212, endPoint x: 130, endPoint y: 209, distance: 71.2
click at [130, 209] on section "Proyectos Activos La información contenida en este sitio es confidencial y para…" at bounding box center [341, 321] width 682 height 642
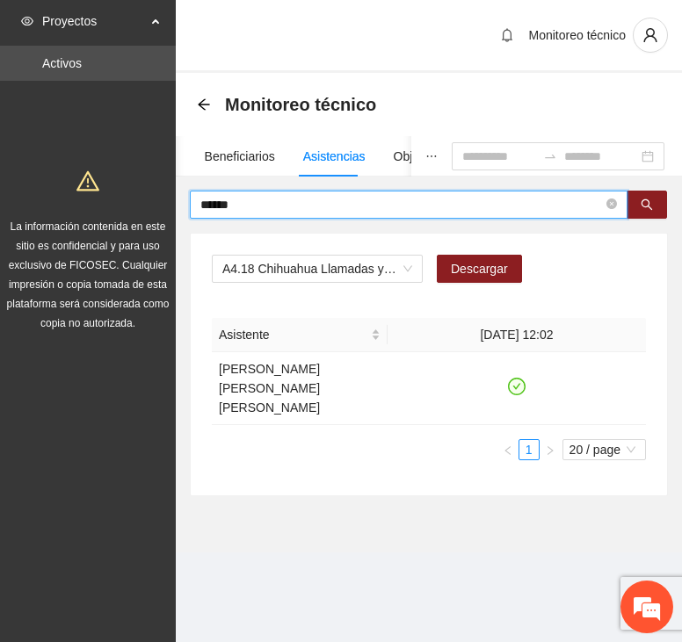
drag, startPoint x: 234, startPoint y: 206, endPoint x: 102, endPoint y: 197, distance: 132.9
click at [102, 197] on section "Proyectos Activos La información contenida en este sitio es confidencial y para…" at bounding box center [341, 321] width 682 height 642
type input "******"
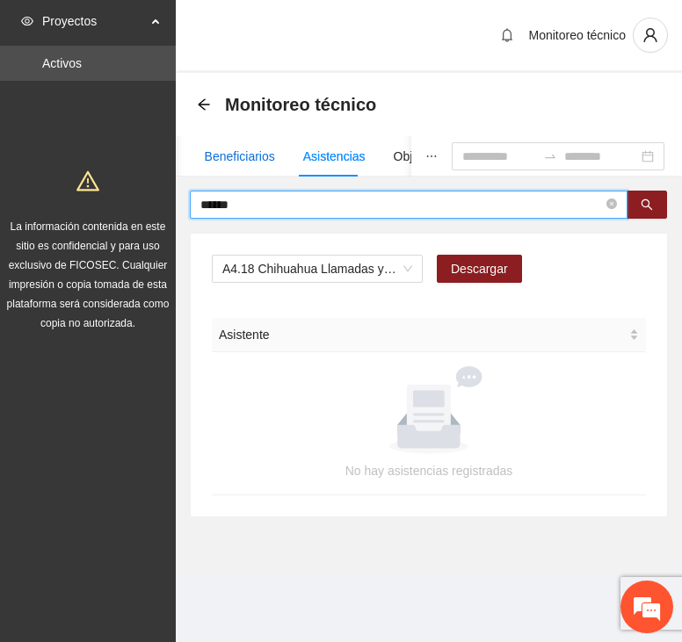
click at [242, 159] on div "Beneficiarios" at bounding box center [240, 156] width 70 height 19
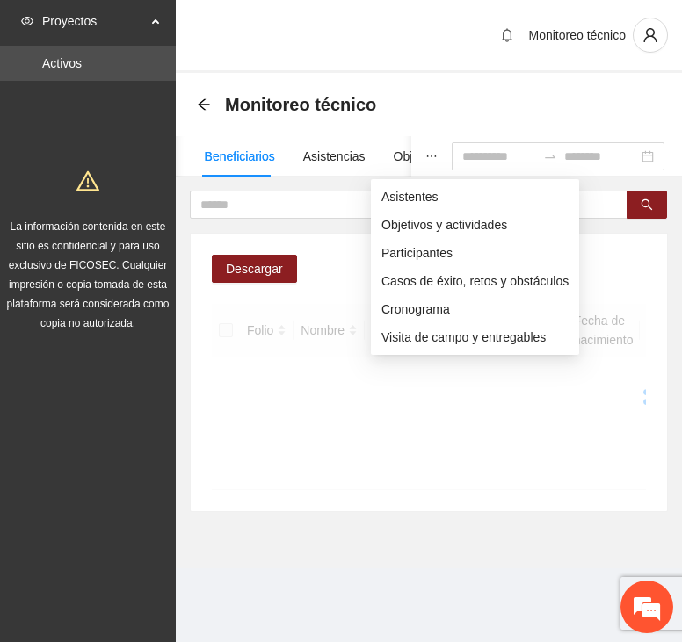
click at [425, 158] on icon "ellipsis" at bounding box center [431, 156] width 12 height 12
click at [408, 201] on span "Asistentes" at bounding box center [474, 196] width 187 height 19
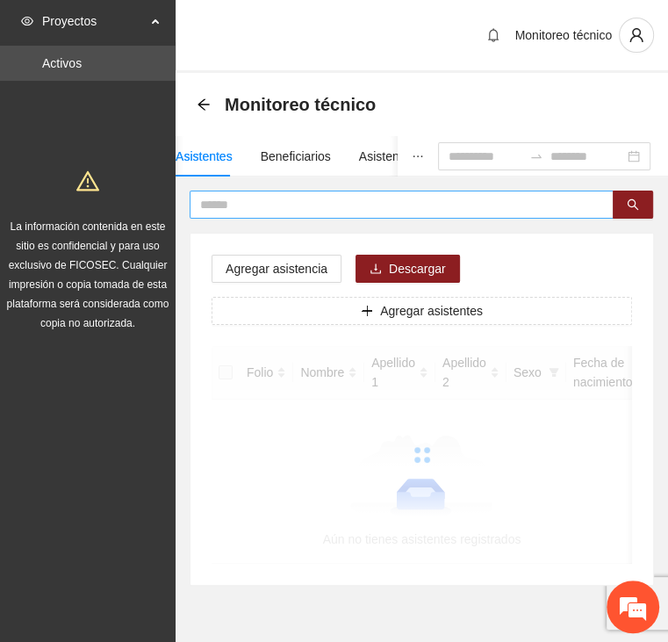
click at [341, 203] on input "text" at bounding box center [394, 204] width 389 height 19
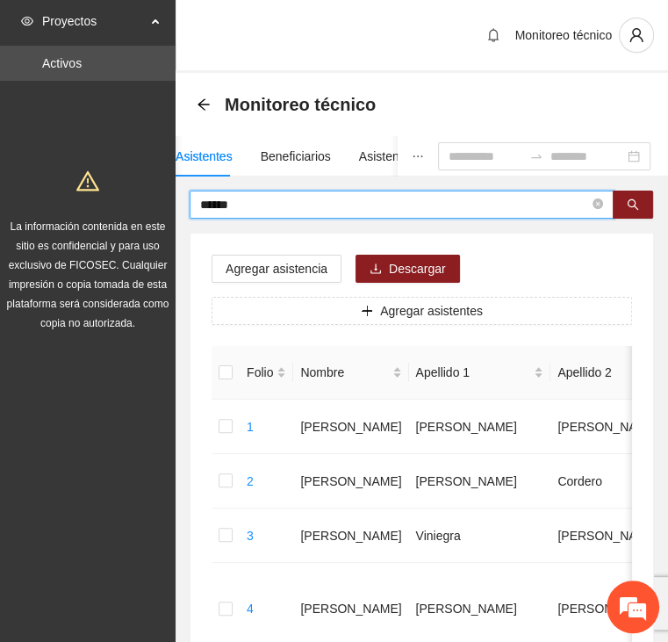
type input "******"
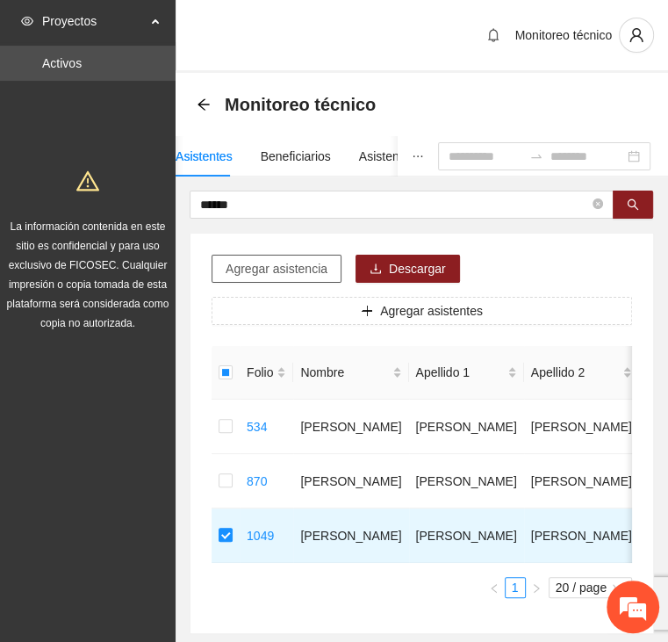
click at [306, 273] on span "Agregar asistencia" at bounding box center [277, 268] width 102 height 19
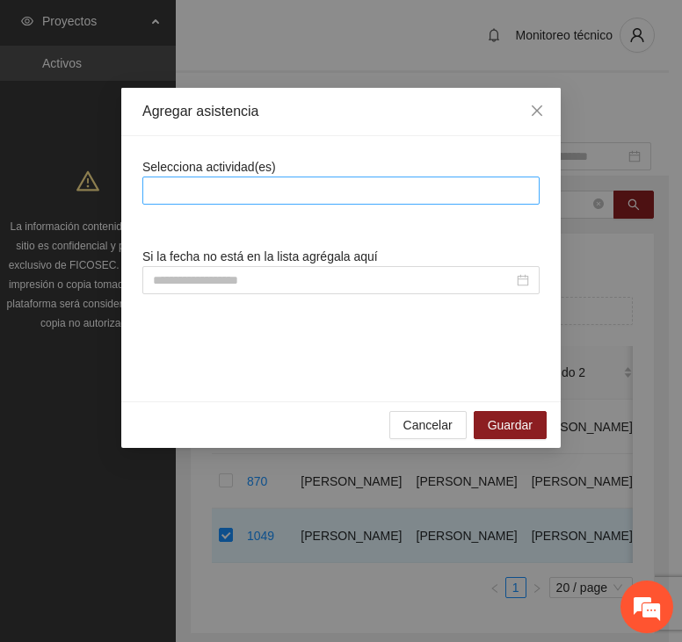
click at [331, 195] on div at bounding box center [341, 190] width 388 height 21
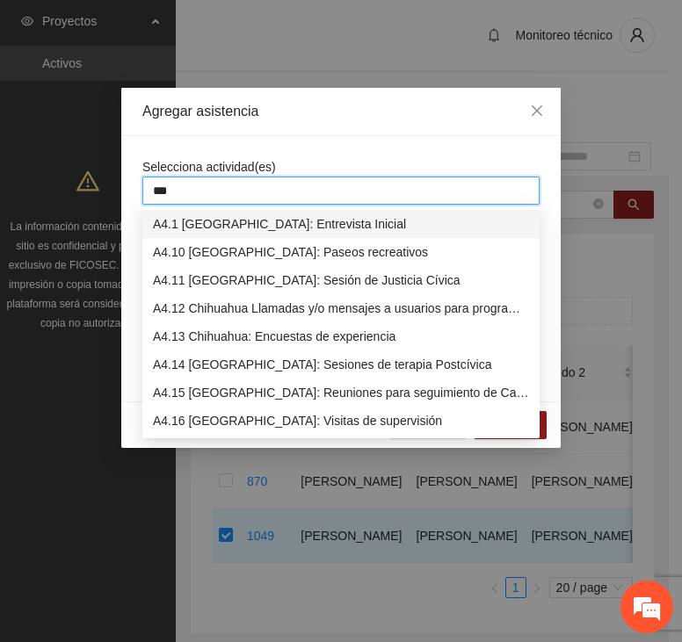
type input "****"
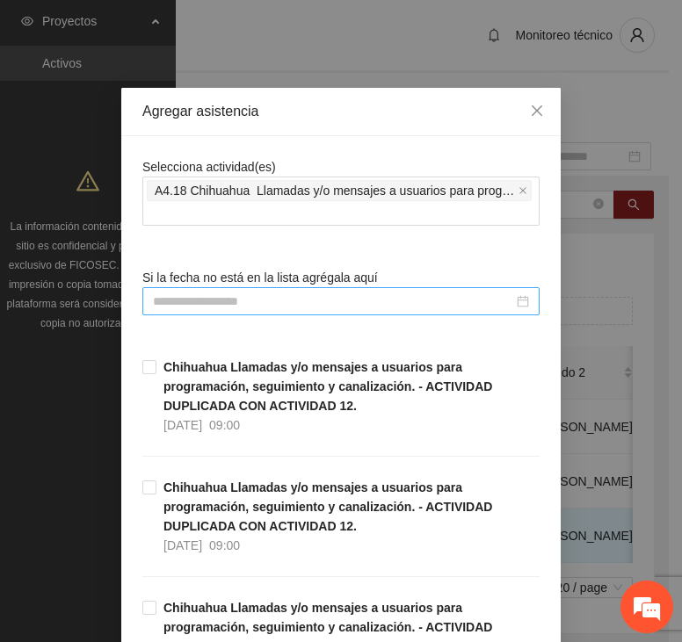
click at [309, 301] on input at bounding box center [333, 301] width 360 height 19
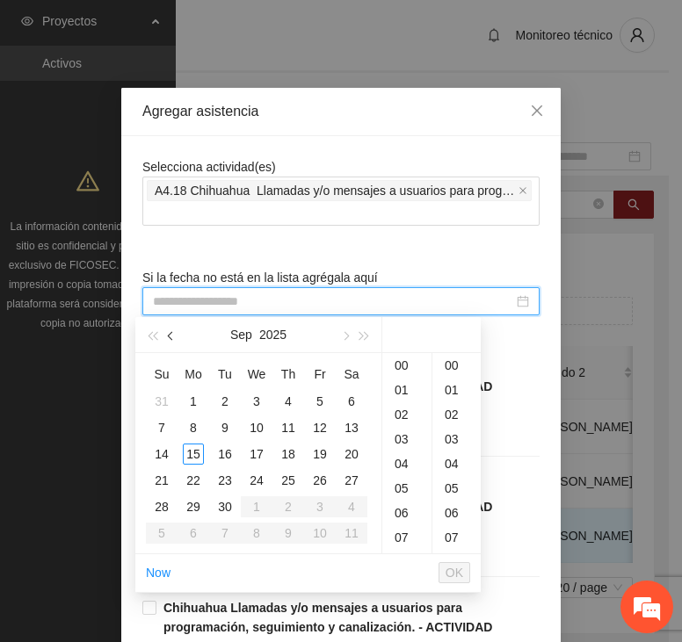
click at [167, 335] on button "button" at bounding box center [171, 334] width 19 height 35
click at [256, 428] on div "6" at bounding box center [256, 427] width 21 height 21
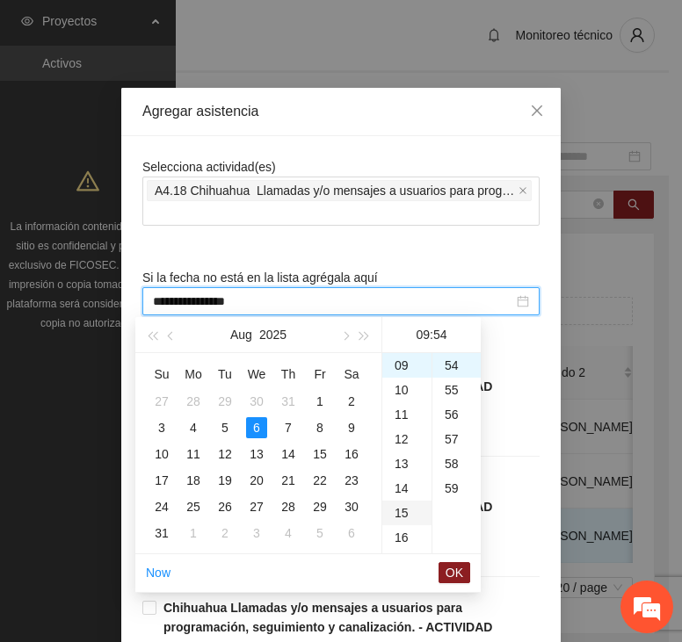
type input "**********"
click at [458, 577] on span "OK" at bounding box center [454, 572] width 18 height 19
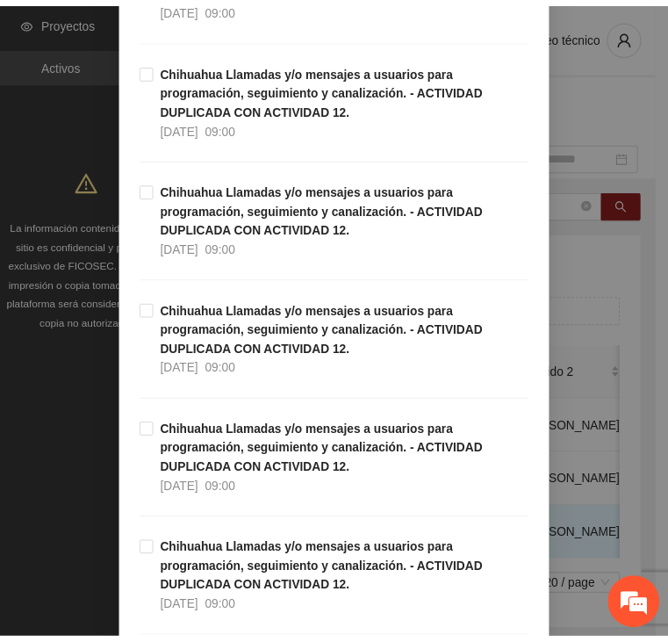
scroll to position [5012, 0]
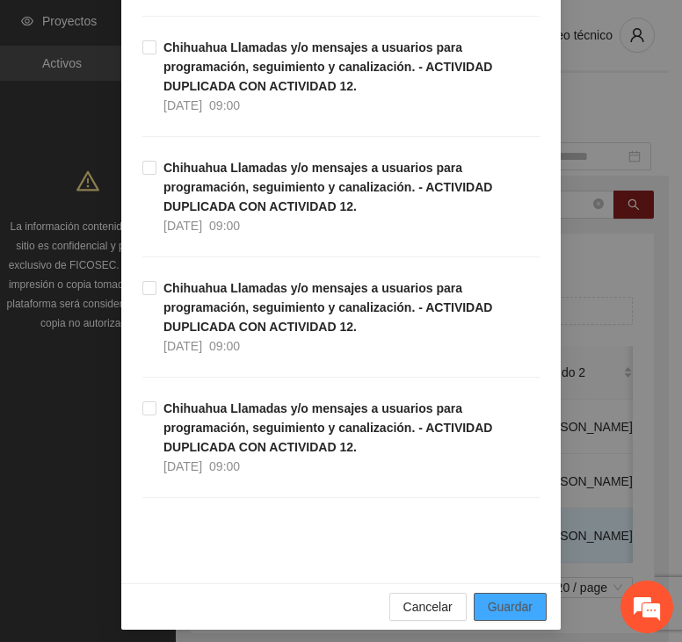
click at [480, 599] on button "Guardar" at bounding box center [509, 607] width 73 height 28
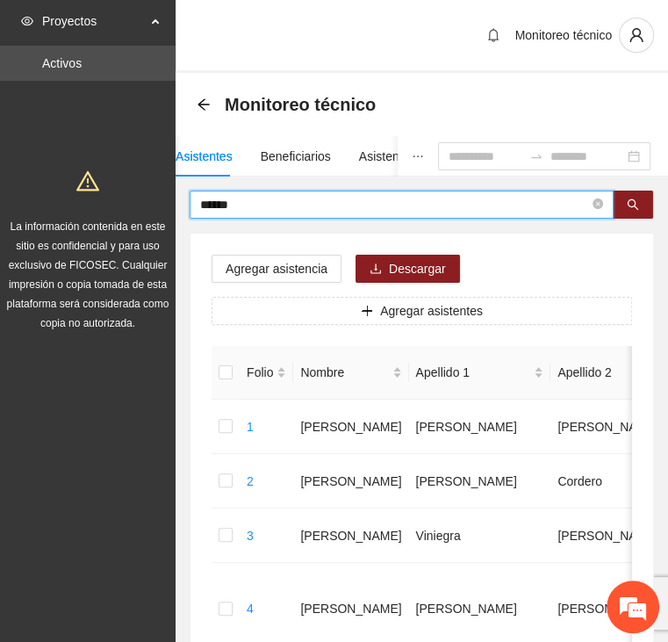
drag, startPoint x: 254, startPoint y: 203, endPoint x: 155, endPoint y: 205, distance: 98.4
type input "*******"
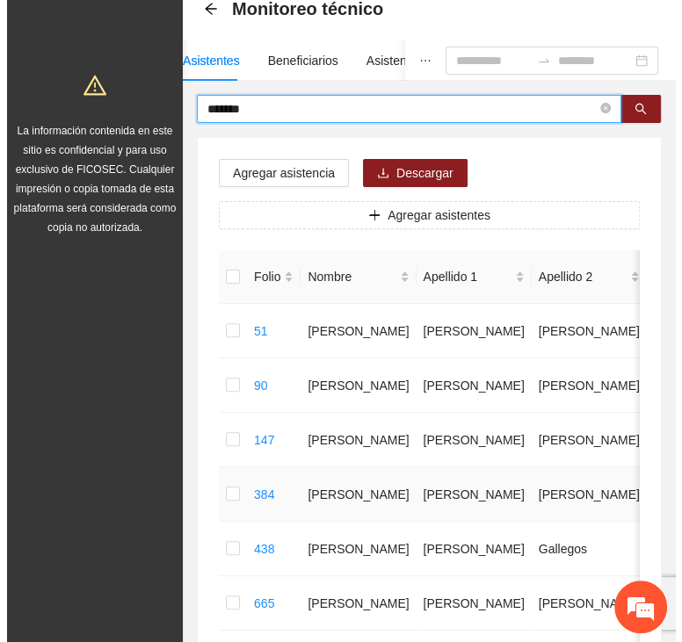
scroll to position [0, 0]
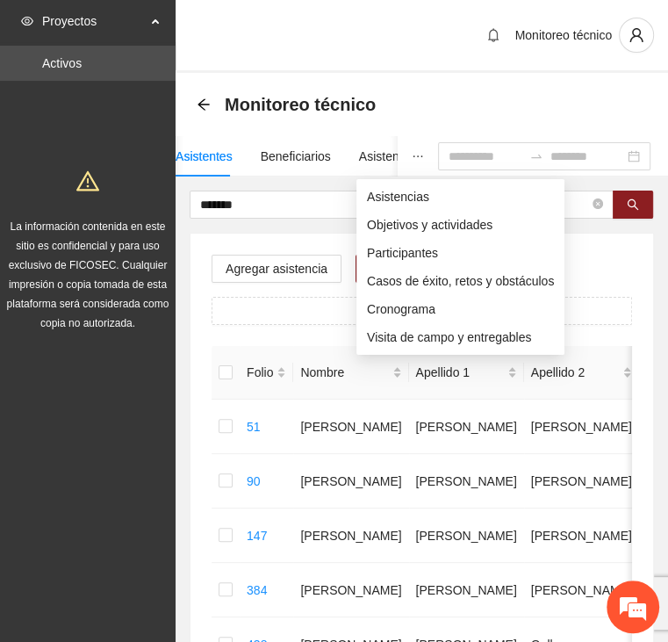
click at [412, 155] on icon "ellipsis" at bounding box center [418, 156] width 12 height 12
click at [389, 198] on span "Asistencias" at bounding box center [460, 196] width 187 height 19
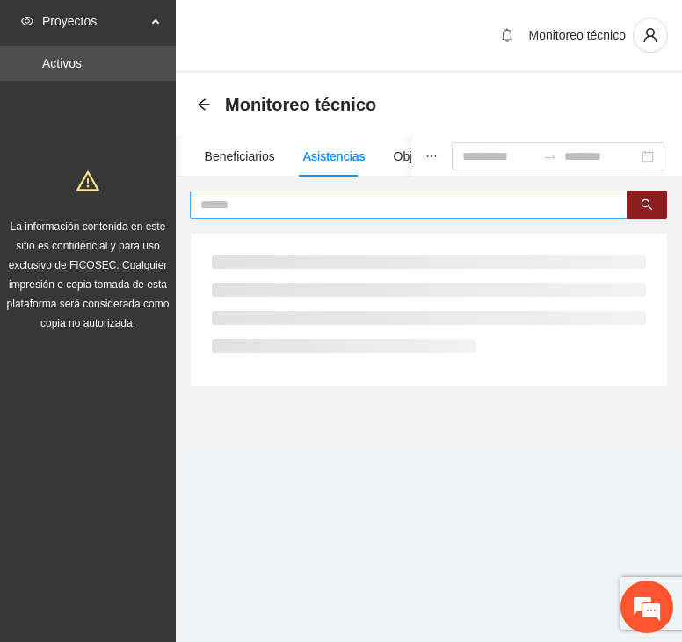
click at [284, 192] on span at bounding box center [408, 205] width 437 height 28
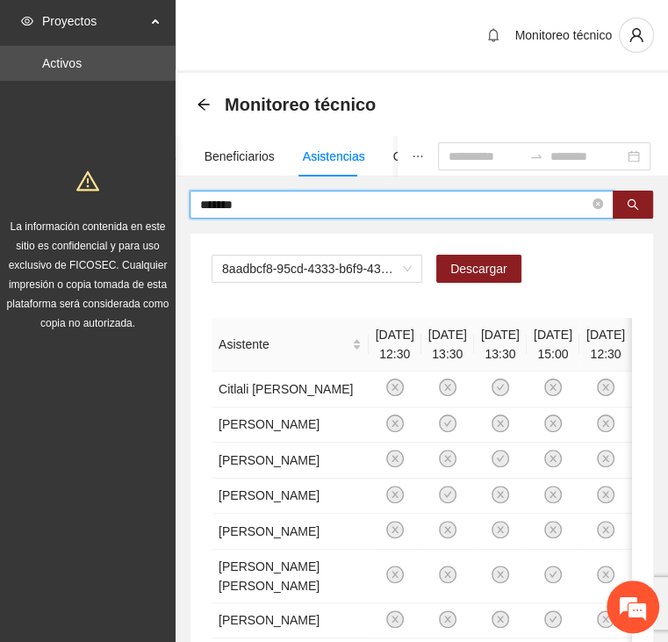
type input "*******"
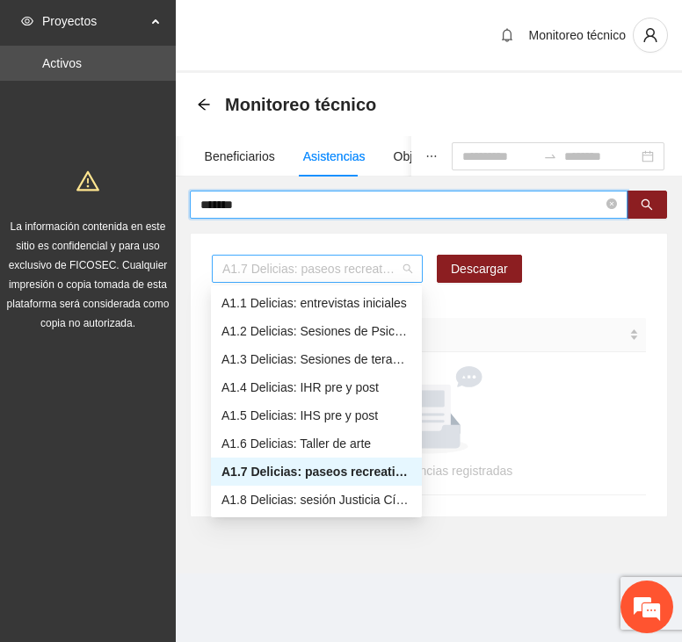
click at [281, 265] on span "A1.7 Delicias: paseos recreativos" at bounding box center [317, 269] width 190 height 26
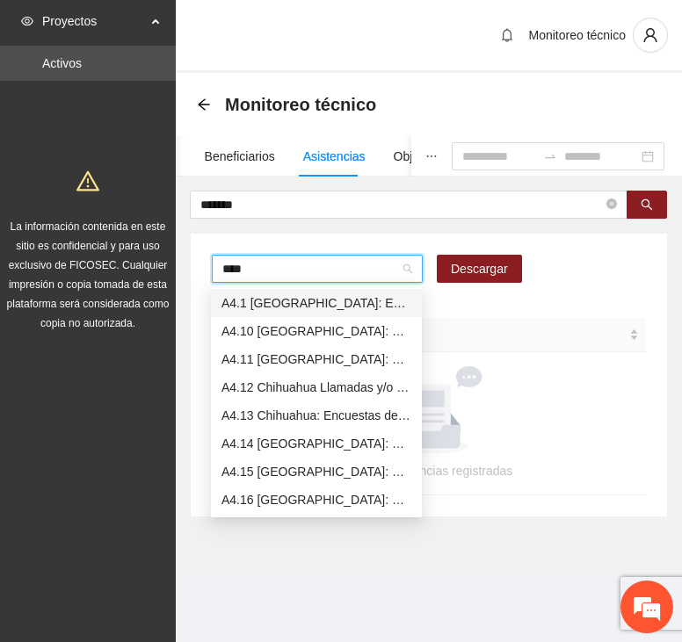
type input "*****"
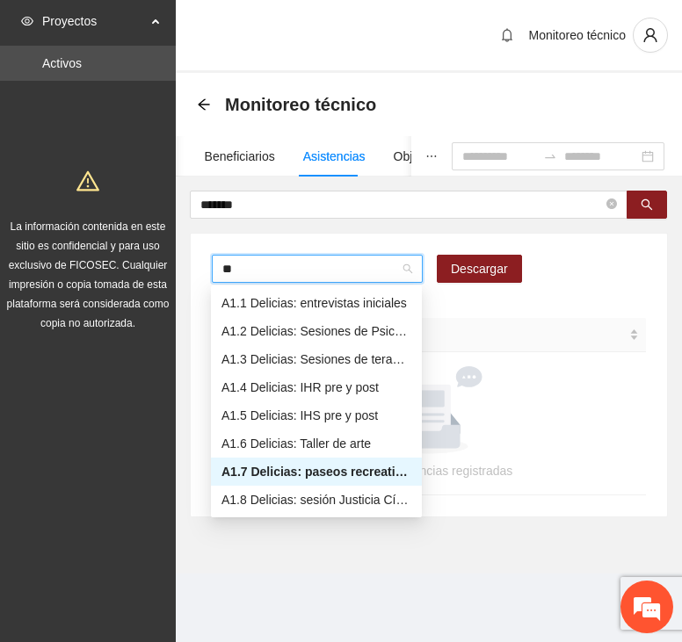
type input "*"
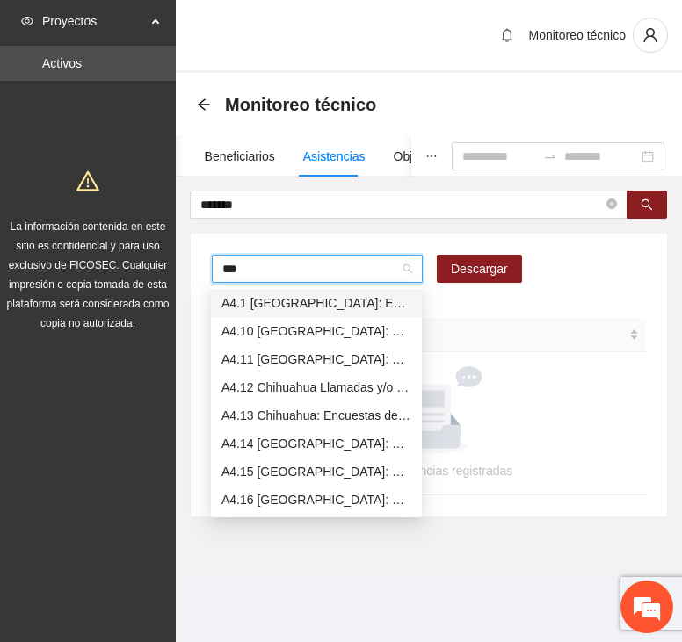
type input "****"
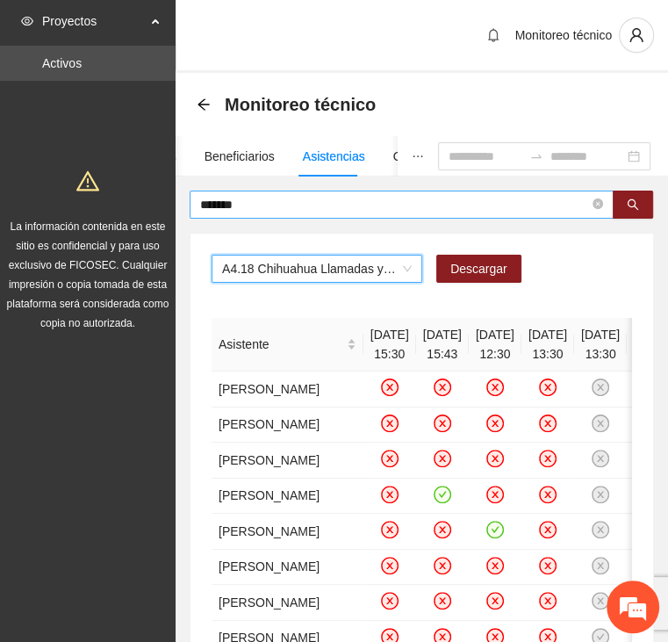
click at [248, 210] on input "*******" at bounding box center [394, 204] width 389 height 19
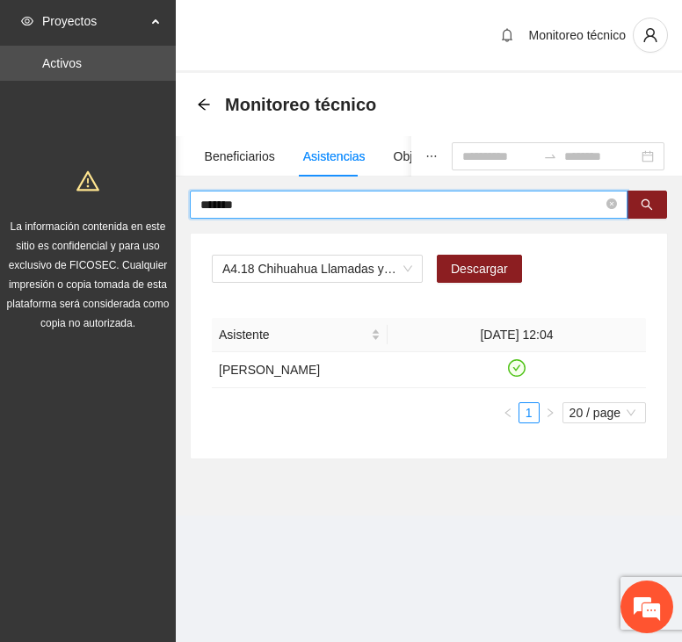
drag, startPoint x: 259, startPoint y: 200, endPoint x: 64, endPoint y: 194, distance: 195.1
click at [64, 194] on section "Proyectos Activos La información contenida en este sitio es confidencial y para…" at bounding box center [341, 321] width 682 height 642
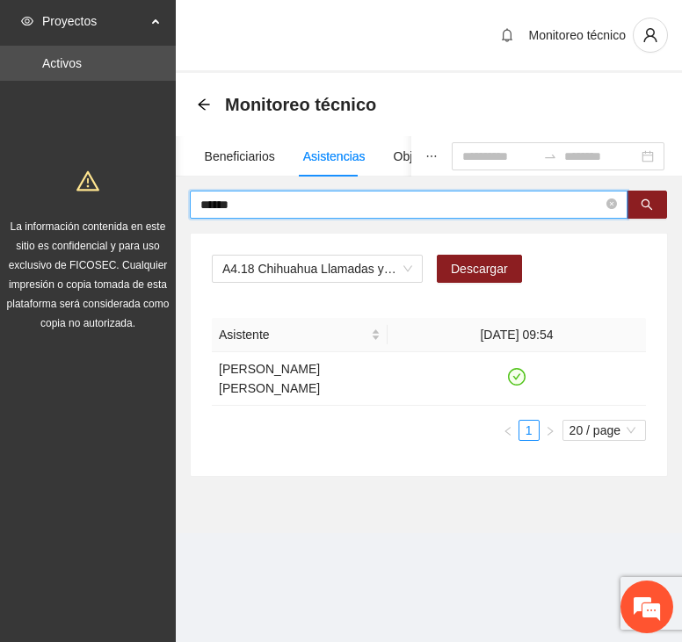
drag, startPoint x: 249, startPoint y: 202, endPoint x: 82, endPoint y: 183, distance: 168.0
click at [82, 183] on section "Proyectos Activos La información contenida en este sitio es confidencial y para…" at bounding box center [341, 321] width 682 height 642
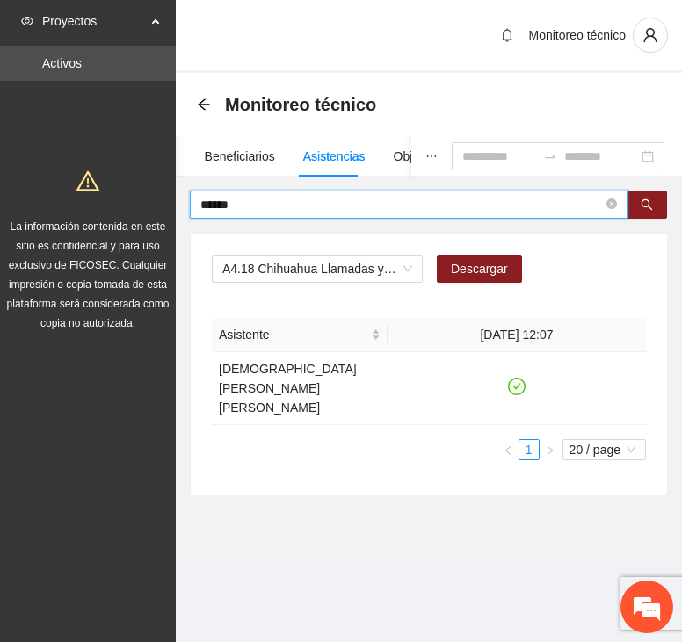
drag, startPoint x: 263, startPoint y: 211, endPoint x: 69, endPoint y: 210, distance: 193.2
click at [69, 210] on section "Proyectos Activos La información contenida en este sitio es confidencial y para…" at bounding box center [341, 321] width 682 height 642
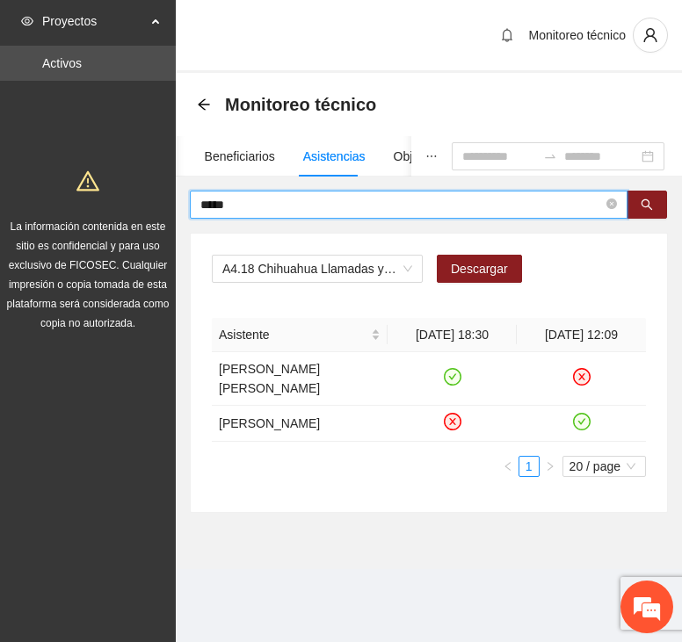
drag, startPoint x: 243, startPoint y: 203, endPoint x: 100, endPoint y: 202, distance: 143.2
click at [100, 202] on section "Proyectos Activos La información contenida en este sitio es confidencial y para…" at bounding box center [341, 321] width 682 height 642
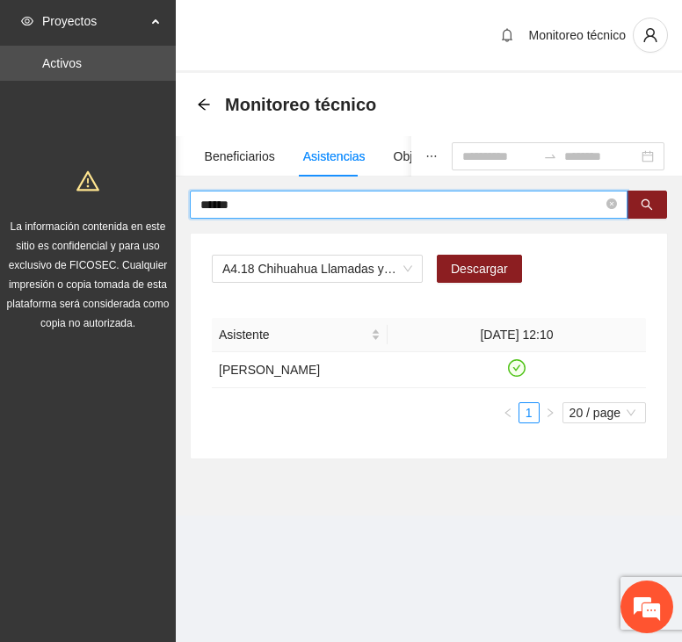
drag, startPoint x: 238, startPoint y: 205, endPoint x: 125, endPoint y: 193, distance: 113.9
click at [125, 192] on section "Proyectos Activos La información contenida en este sitio es confidencial y para…" at bounding box center [341, 321] width 682 height 642
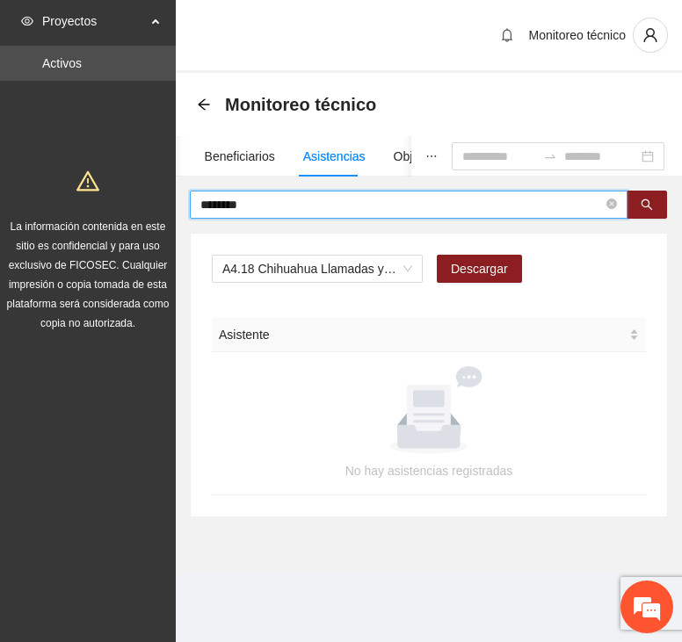
drag, startPoint x: 256, startPoint y: 202, endPoint x: 97, endPoint y: 202, distance: 159.0
click at [97, 202] on section "Proyectos Activos La información contenida en este sitio es confidencial y para…" at bounding box center [341, 321] width 682 height 642
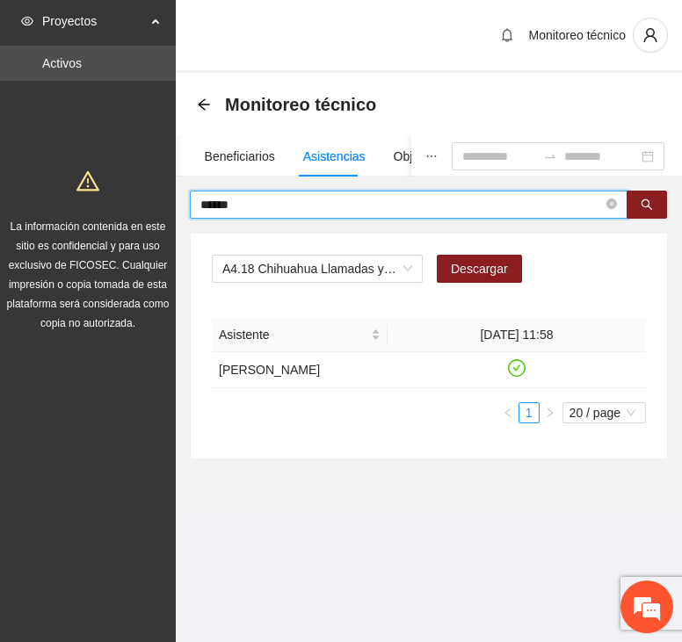
click at [292, 190] on div "Asistentes Beneficiarios Asistencias Objetivos y actividades Participantes Caso…" at bounding box center [429, 297] width 506 height 323
click at [276, 208] on input "******" at bounding box center [401, 204] width 402 height 19
type input "*"
click at [260, 203] on input "text" at bounding box center [401, 204] width 402 height 19
type input "********"
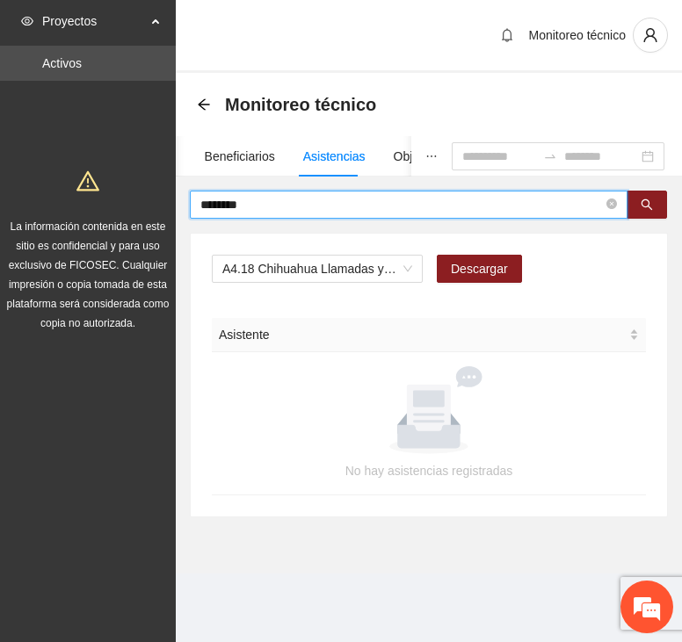
drag, startPoint x: 239, startPoint y: 199, endPoint x: 119, endPoint y: 198, distance: 119.4
click at [119, 198] on section "Proyectos Activos La información contenida en este sitio es confidencial y para…" at bounding box center [341, 321] width 682 height 642
type input "*****"
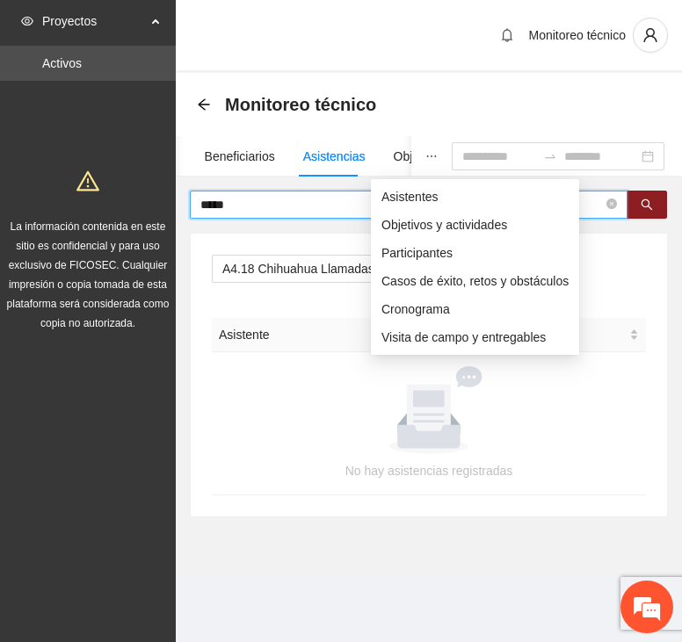
click at [411, 147] on button "button" at bounding box center [431, 156] width 40 height 40
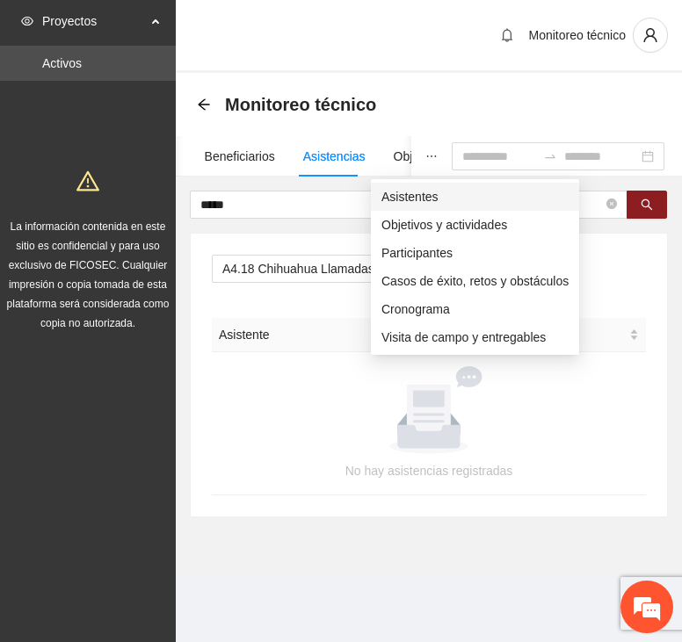
click at [374, 192] on li "Asistentes" at bounding box center [475, 197] width 208 height 28
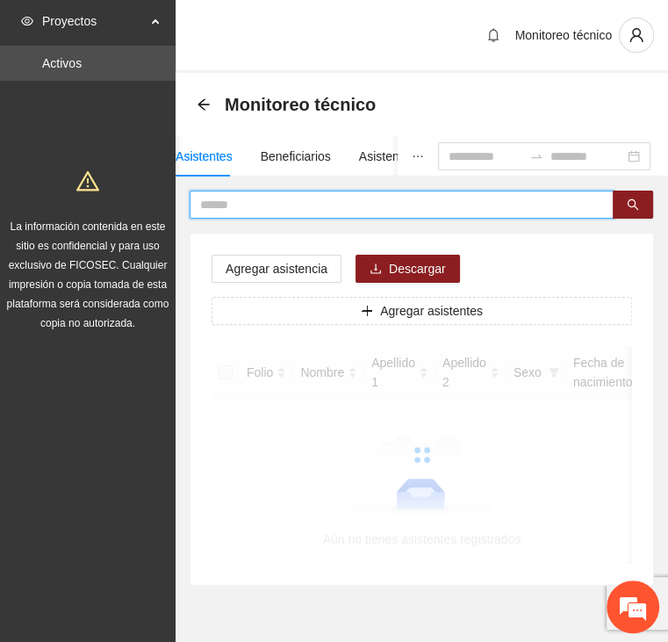
click at [256, 198] on input "text" at bounding box center [394, 204] width 389 height 19
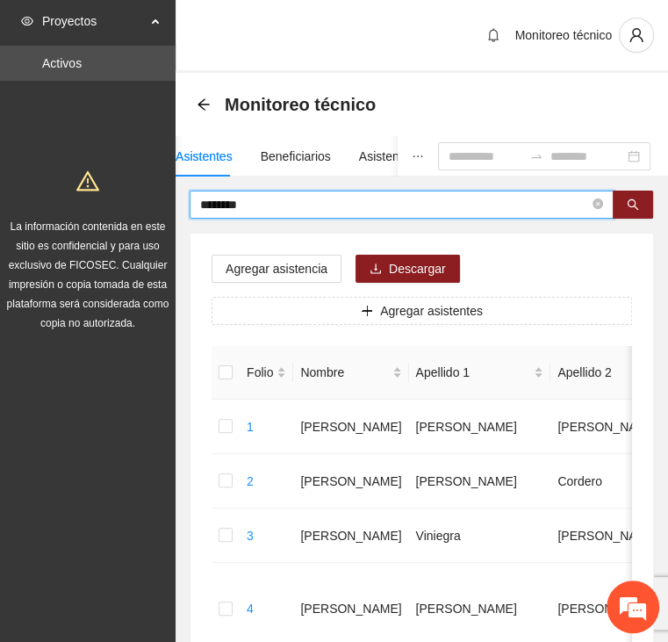
type input "********"
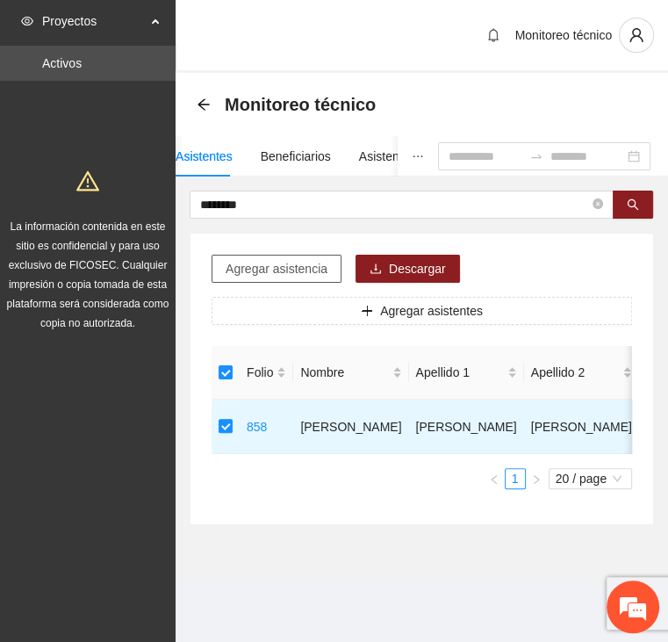
click at [314, 257] on button "Agregar asistencia" at bounding box center [277, 269] width 130 height 28
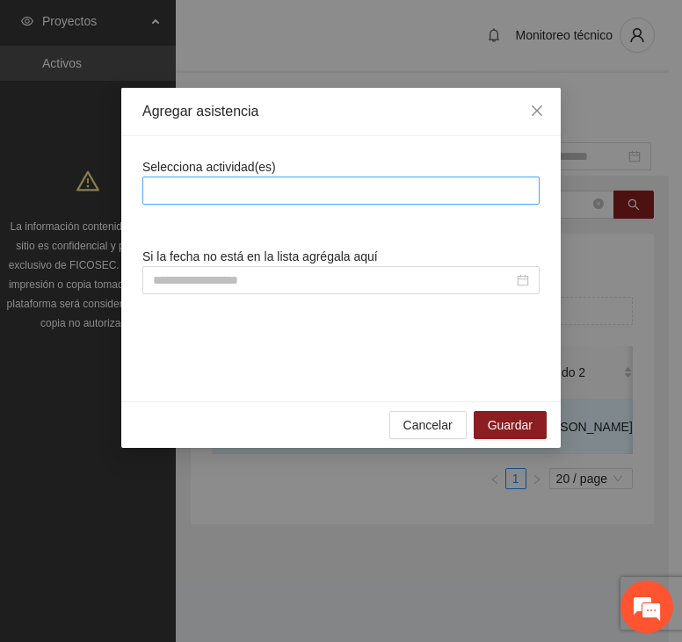
click at [338, 180] on div at bounding box center [341, 190] width 388 height 21
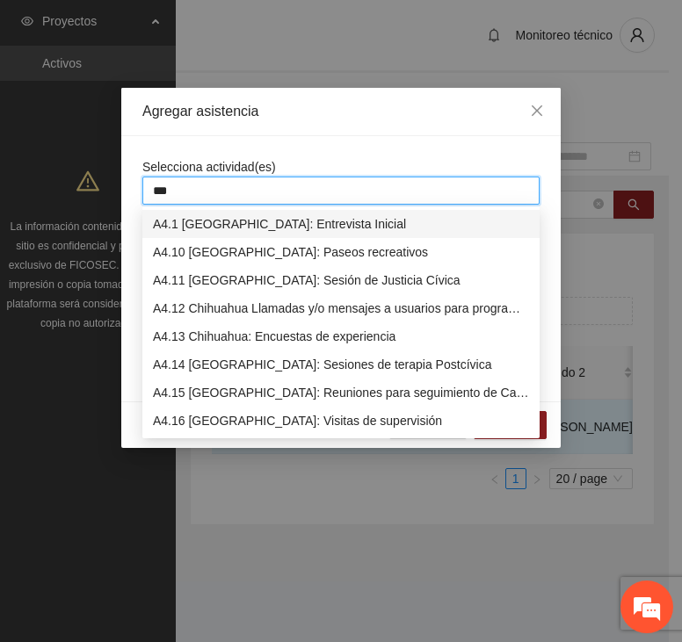
type input "****"
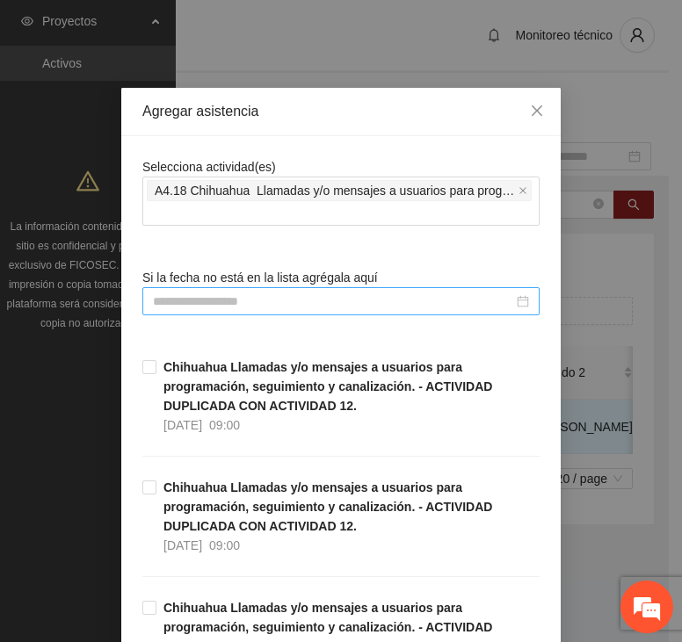
click at [286, 306] on input at bounding box center [333, 301] width 360 height 19
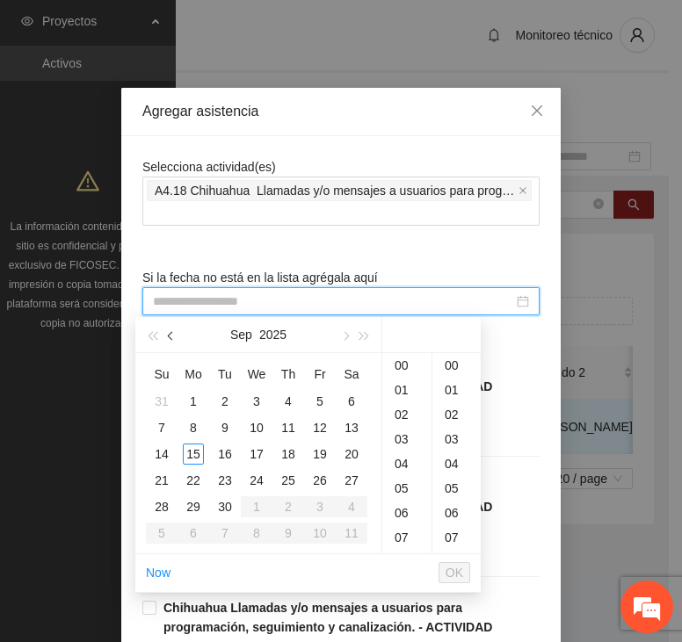
click at [168, 339] on button "button" at bounding box center [171, 334] width 19 height 35
click at [259, 421] on div "6" at bounding box center [256, 427] width 21 height 21
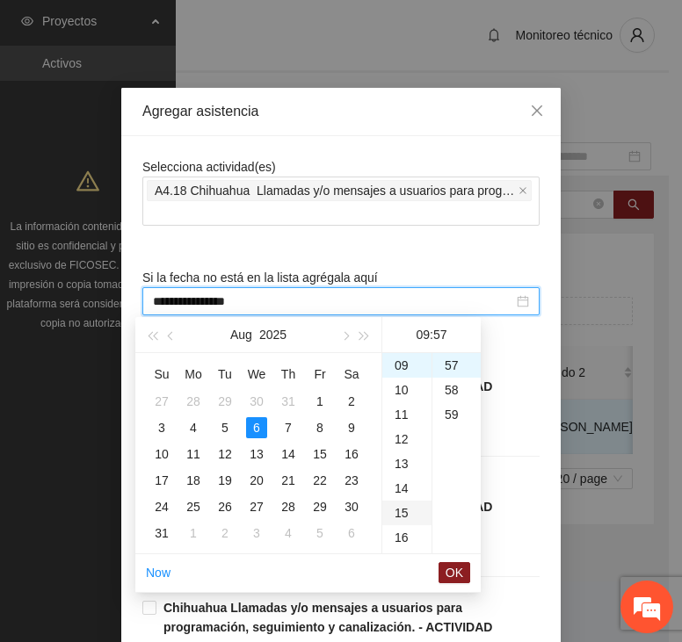
scroll to position [1402, 0]
type input "**********"
click at [450, 573] on span "OK" at bounding box center [454, 572] width 18 height 19
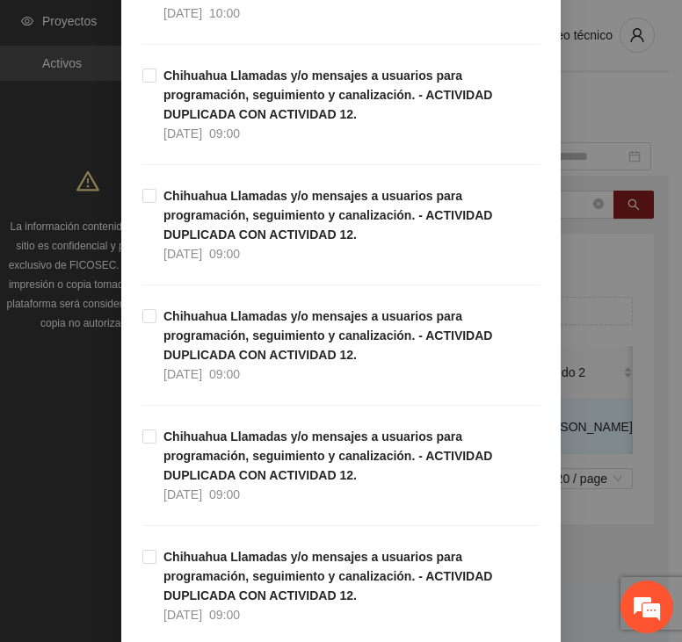
scroll to position [5012, 0]
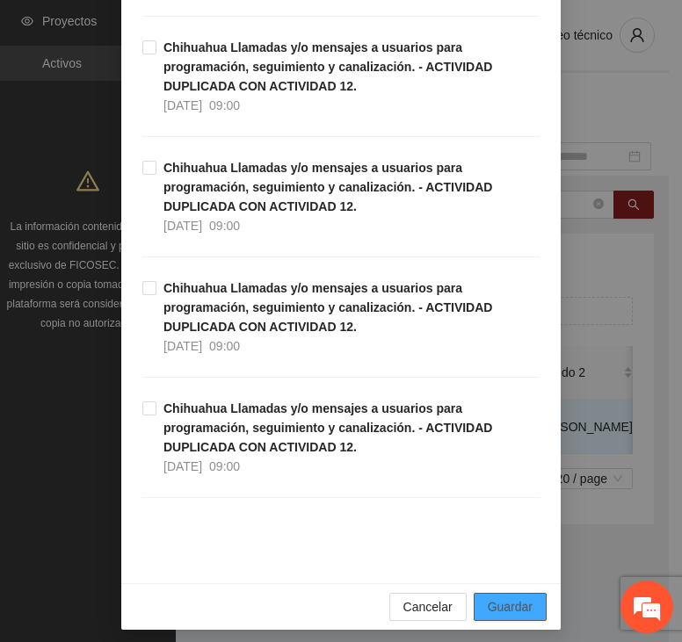
click at [505, 597] on span "Guardar" at bounding box center [509, 606] width 45 height 19
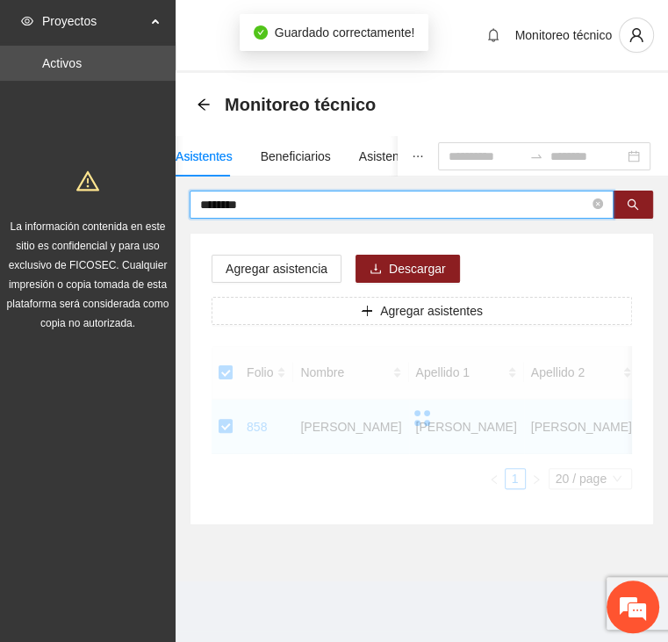
drag, startPoint x: 249, startPoint y: 197, endPoint x: 126, endPoint y: 194, distance: 123.9
click at [126, 194] on section "Proyectos Activos La información contenida en este sitio es confidencial y para…" at bounding box center [334, 321] width 668 height 642
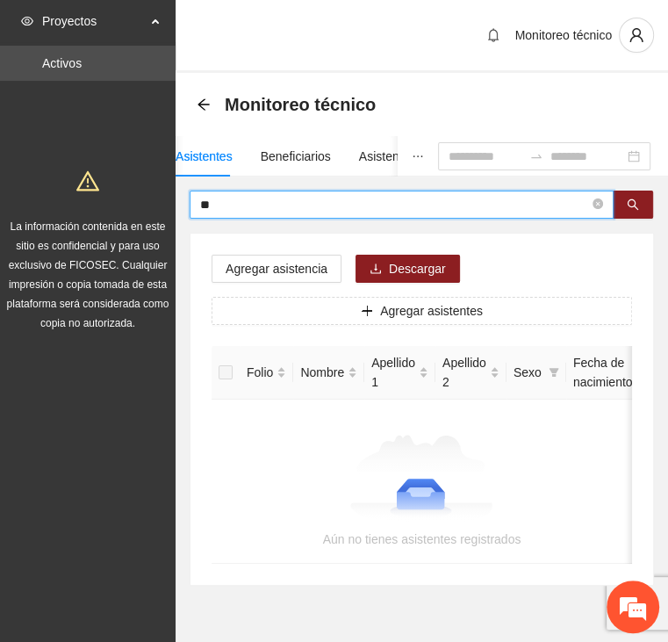
type input "*"
type input "*****"
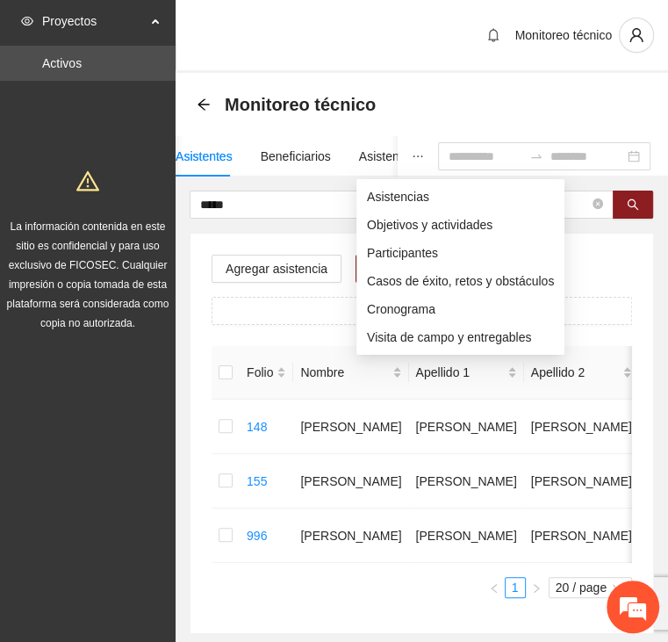
click at [398, 158] on button "button" at bounding box center [418, 156] width 40 height 40
click at [383, 191] on span "Asistencias" at bounding box center [460, 196] width 187 height 19
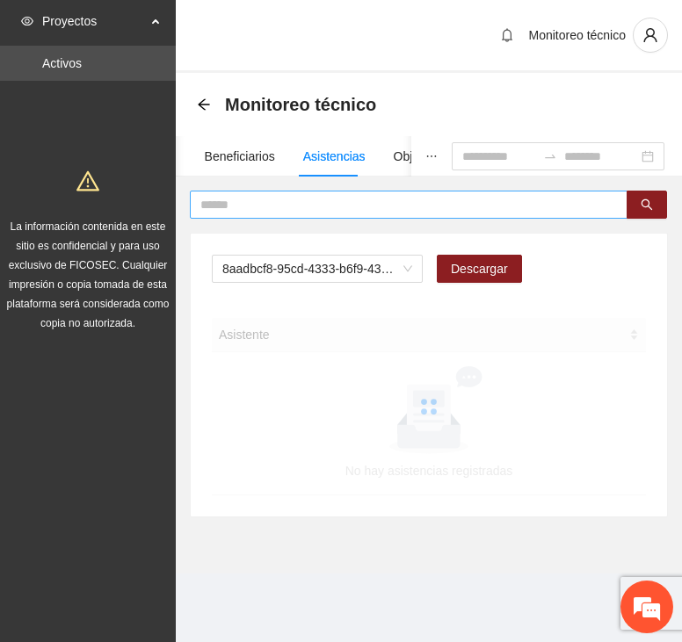
click at [328, 206] on input "text" at bounding box center [401, 204] width 402 height 19
type input "*"
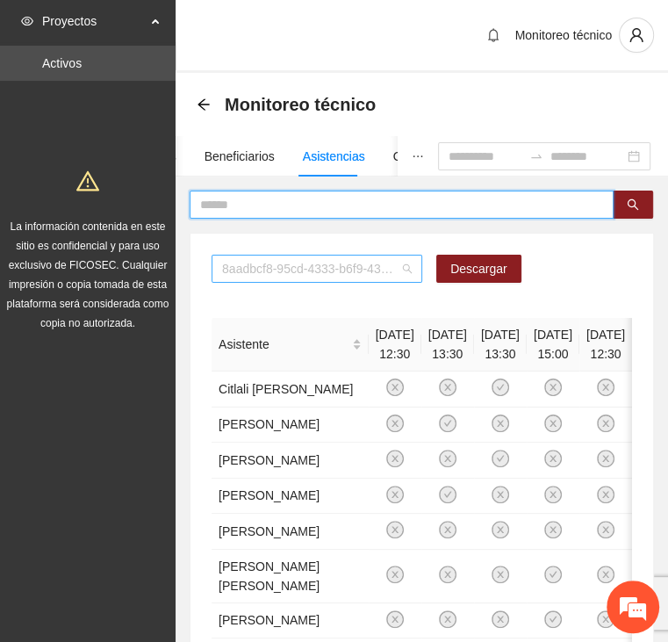
click at [379, 270] on span "8aadbcf8-95cd-4333-b6f9-4314c3142350" at bounding box center [317, 269] width 190 height 26
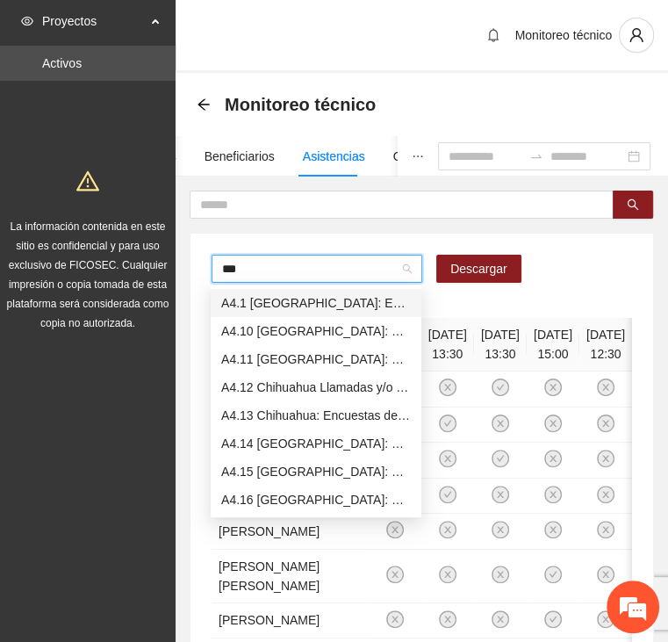
type input "****"
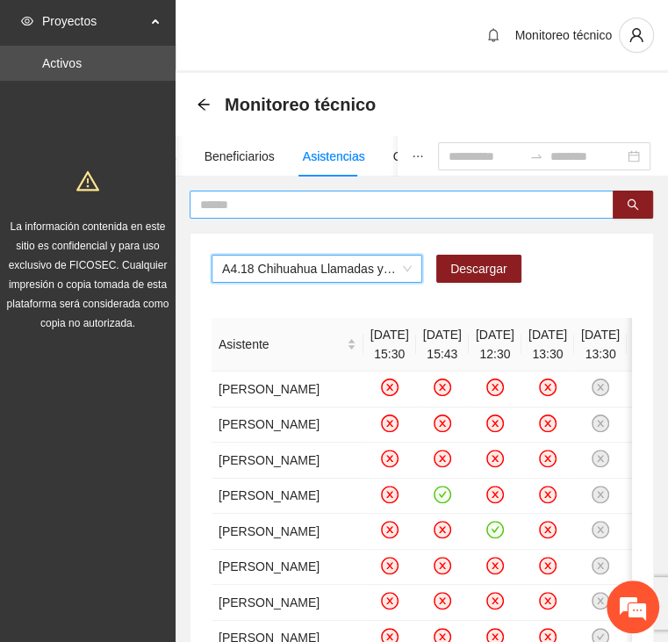
click at [257, 197] on input "text" at bounding box center [394, 204] width 389 height 19
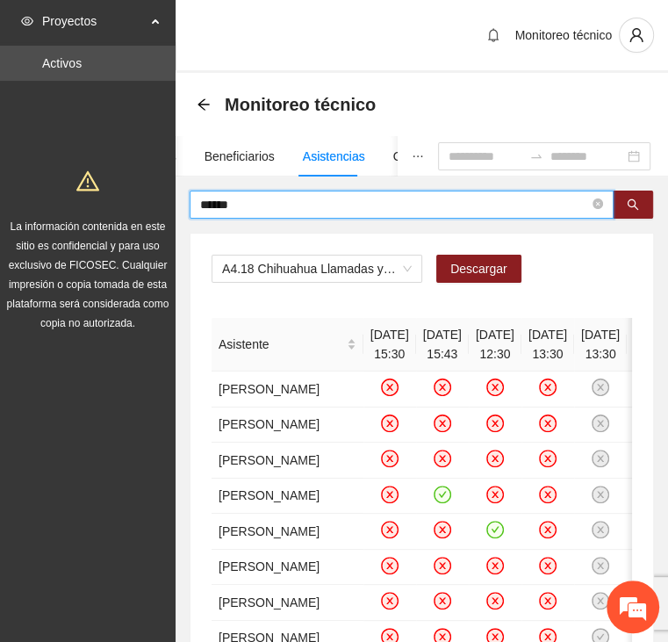
type input "*****"
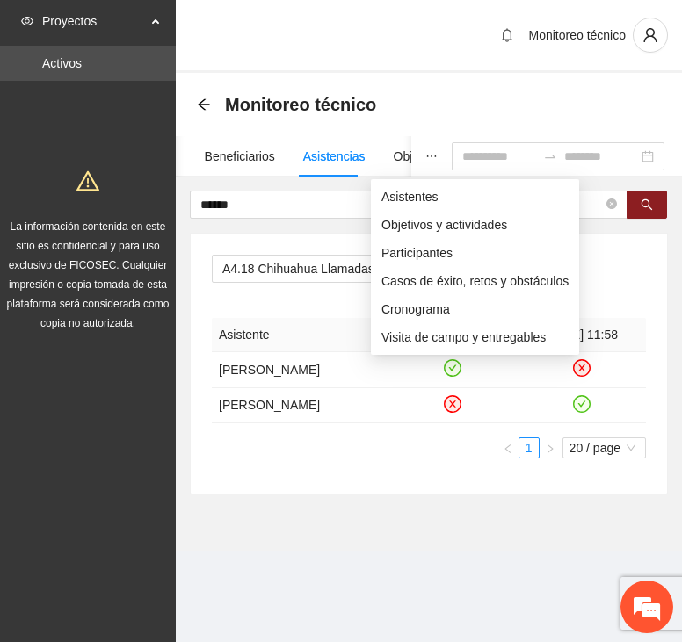
click at [425, 157] on icon "ellipsis" at bounding box center [431, 156] width 12 height 12
click at [409, 199] on span "Asistentes" at bounding box center [474, 196] width 187 height 19
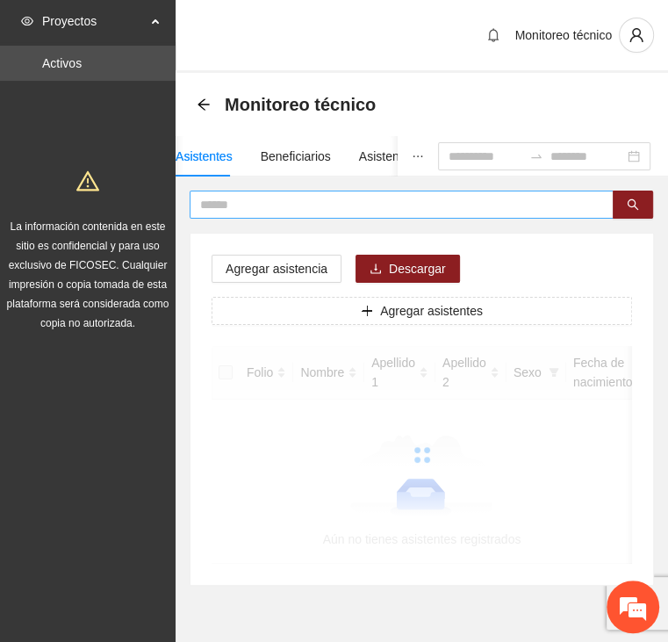
click at [289, 202] on input "text" at bounding box center [394, 204] width 389 height 19
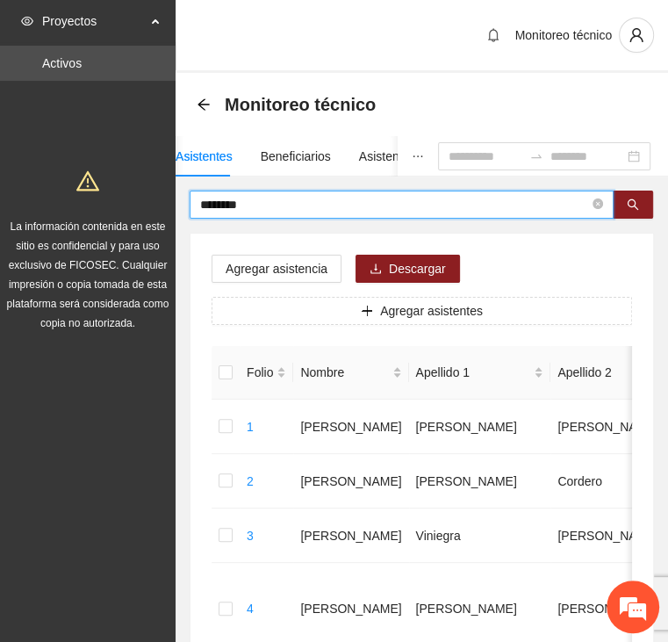
type input "********"
click at [412, 155] on icon "ellipsis" at bounding box center [418, 156] width 12 height 12
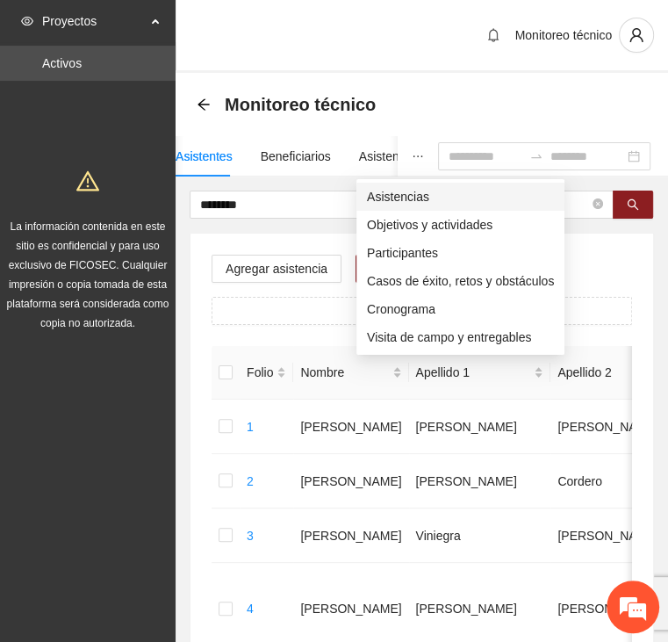
click at [369, 193] on span "Asistencias" at bounding box center [460, 196] width 187 height 19
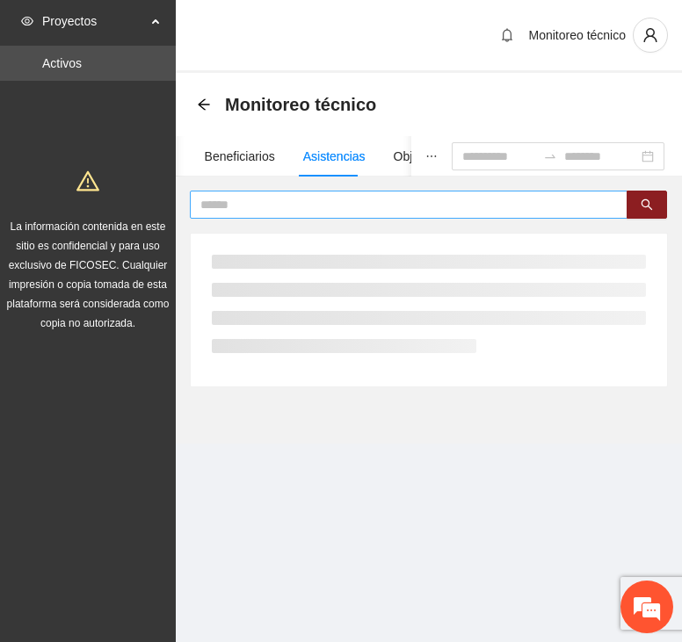
click at [302, 207] on input "text" at bounding box center [401, 204] width 402 height 19
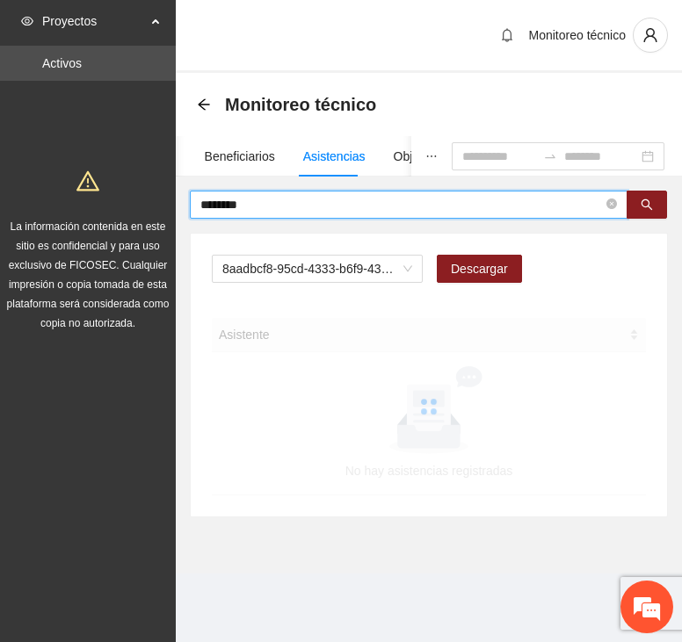
type input "********"
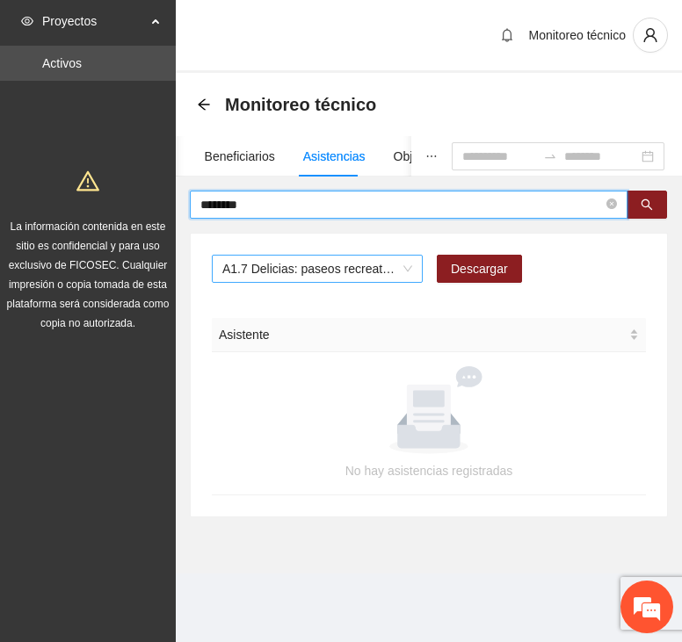
click at [326, 265] on span "A1.7 Delicias: paseos recreativos" at bounding box center [317, 269] width 190 height 26
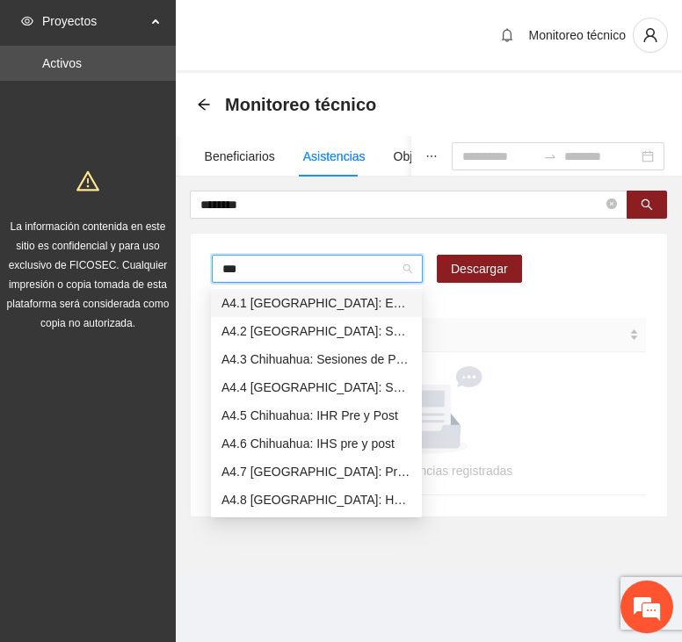
type input "****"
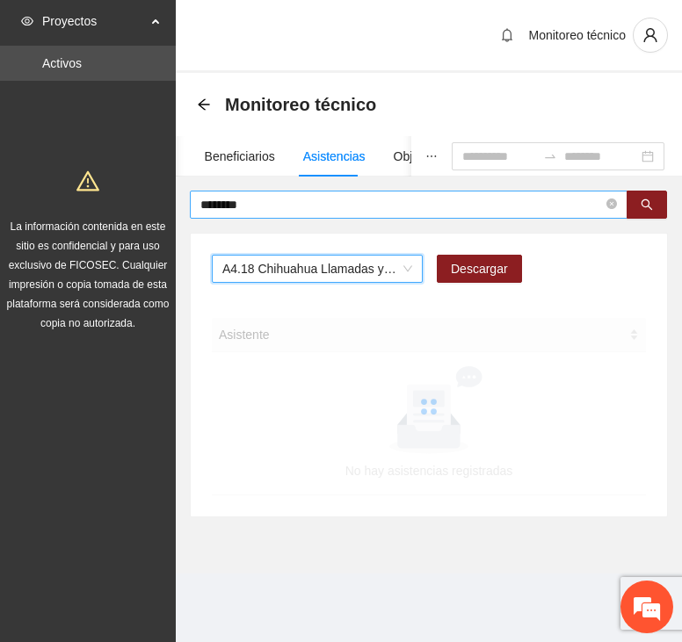
click at [307, 202] on input "********" at bounding box center [401, 204] width 402 height 19
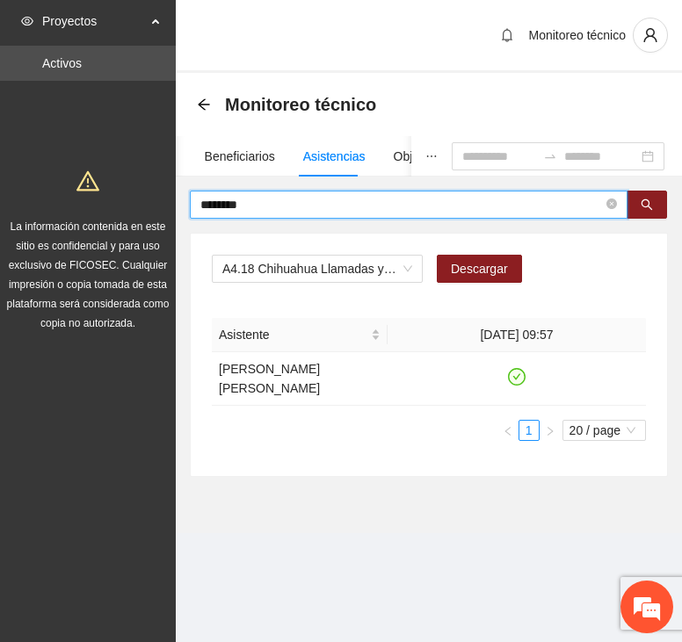
drag, startPoint x: 250, startPoint y: 198, endPoint x: 117, endPoint y: 210, distance: 134.1
click at [117, 210] on section "Proyectos Activos La información contenida en este sitio es confidencial y para…" at bounding box center [341, 321] width 682 height 642
type input "*****"
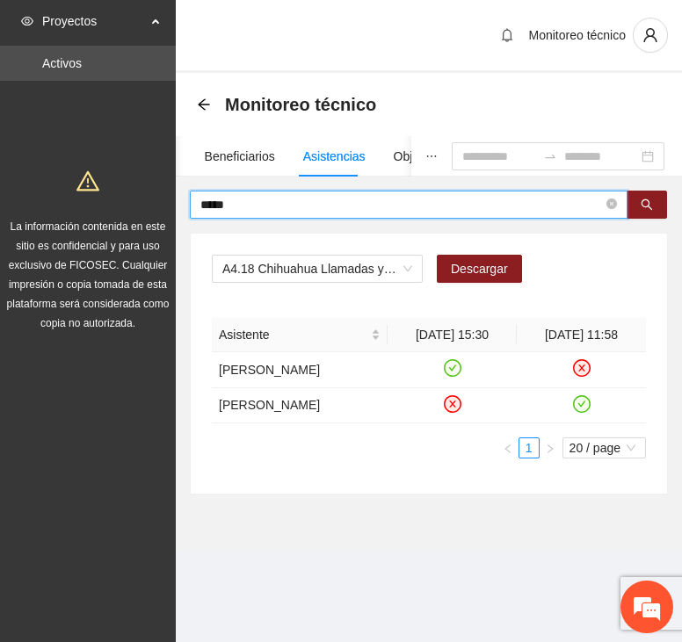
click at [425, 154] on icon "ellipsis" at bounding box center [431, 156] width 12 height 12
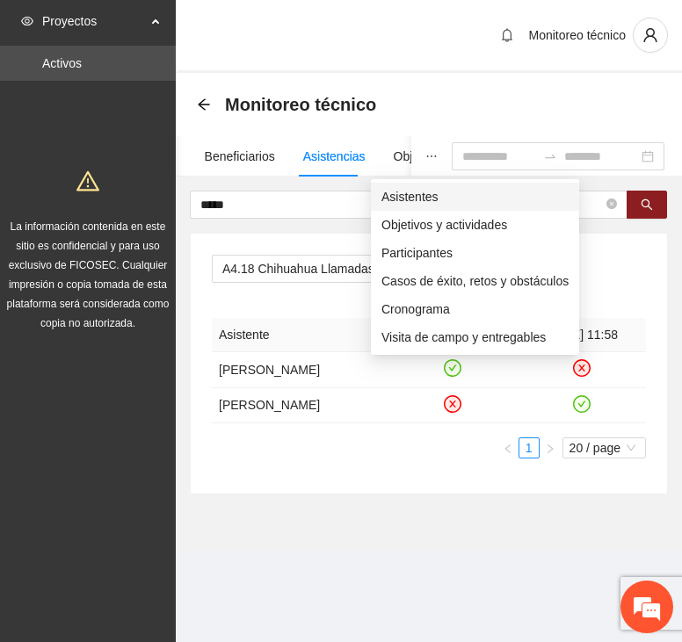
click at [383, 193] on span "Asistentes" at bounding box center [474, 196] width 187 height 19
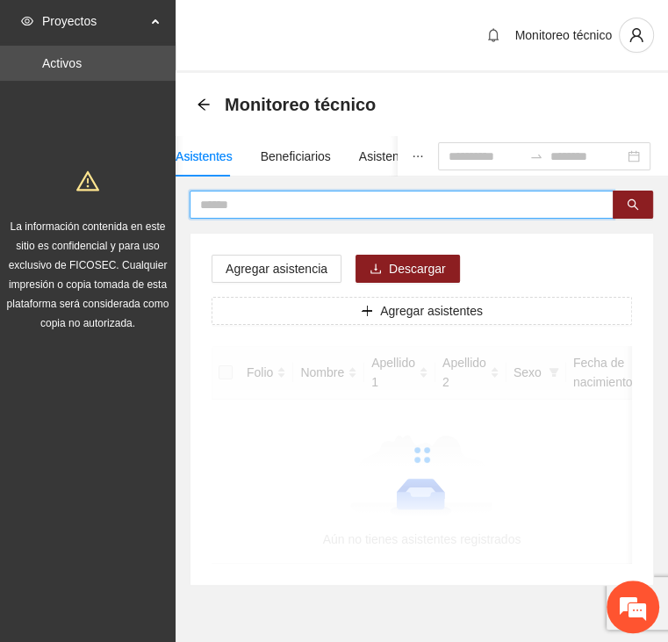
click at [278, 208] on input "text" at bounding box center [394, 204] width 389 height 19
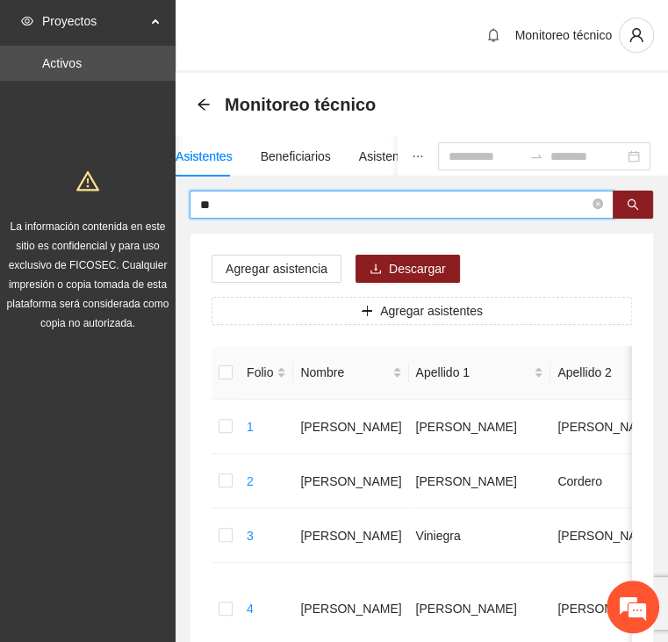
type input "*"
type input "*****"
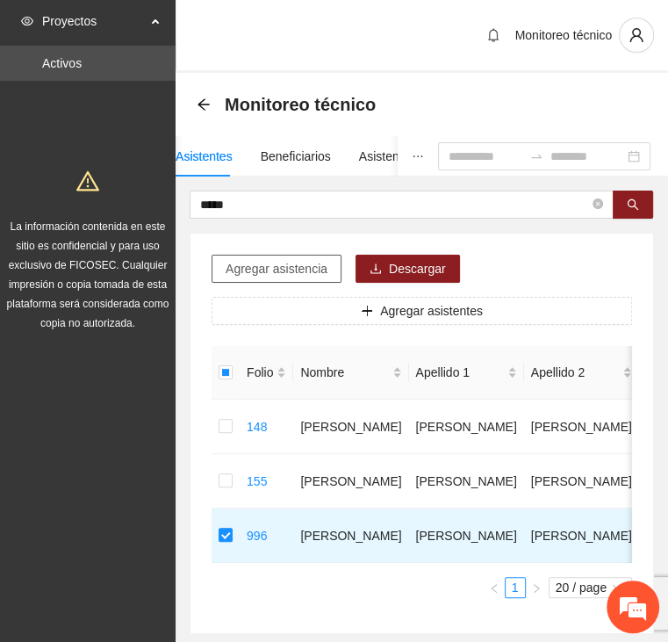
click at [276, 267] on span "Agregar asistencia" at bounding box center [277, 268] width 102 height 19
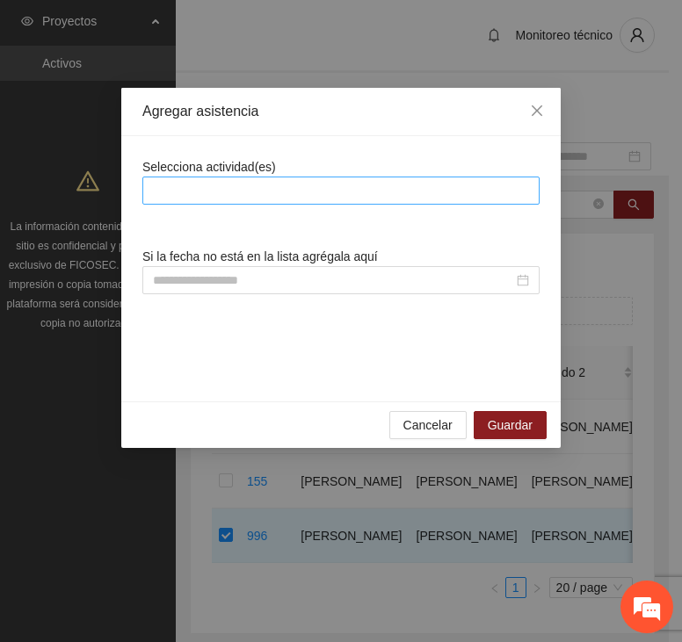
click at [278, 177] on div at bounding box center [340, 191] width 397 height 28
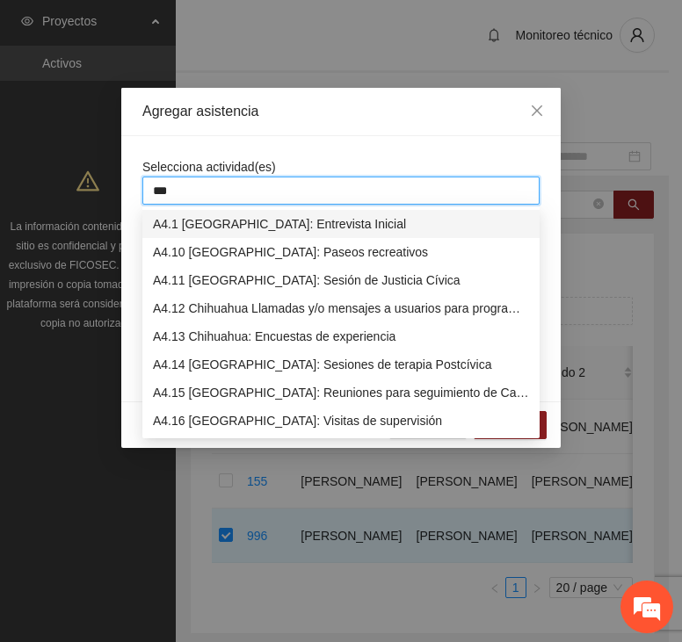
type input "****"
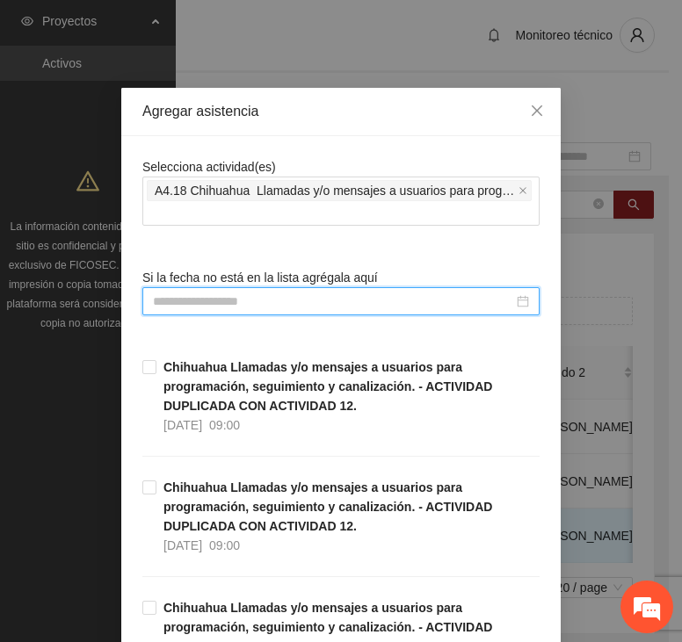
click at [256, 300] on input at bounding box center [333, 301] width 360 height 19
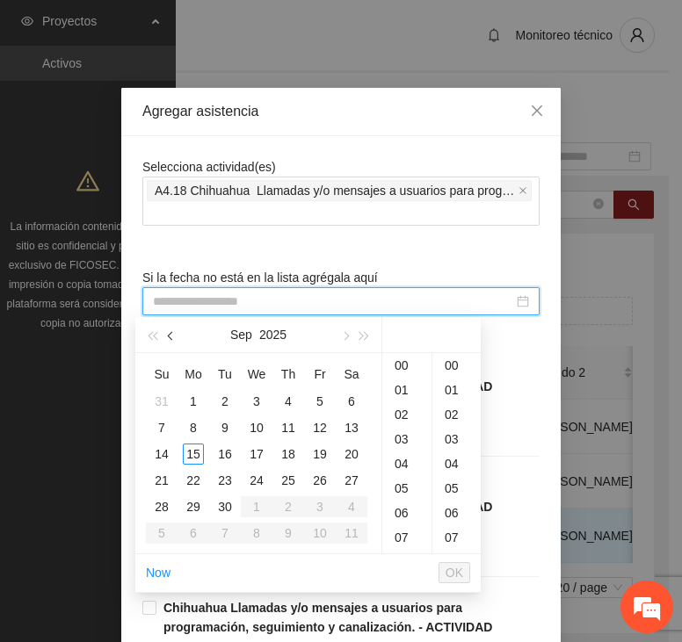
click at [165, 333] on button "button" at bounding box center [171, 334] width 19 height 35
click at [197, 424] on div "4" at bounding box center [193, 427] width 21 height 21
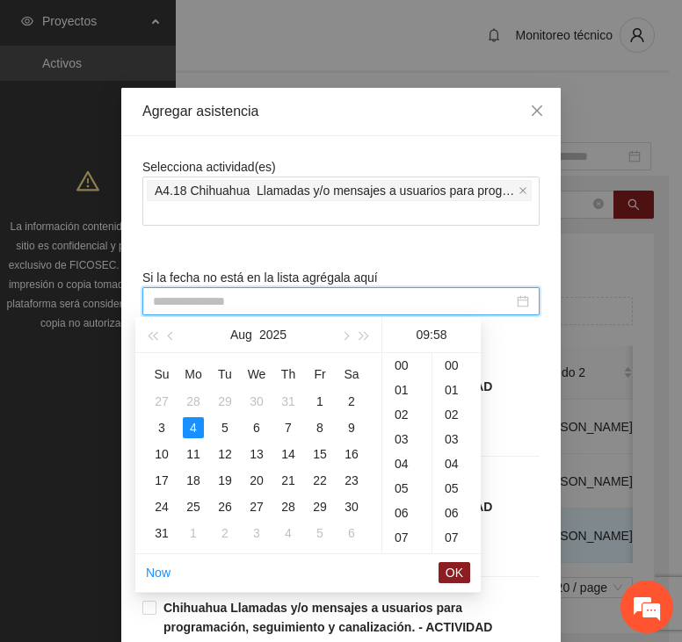
scroll to position [1426, 0]
type input "**********"
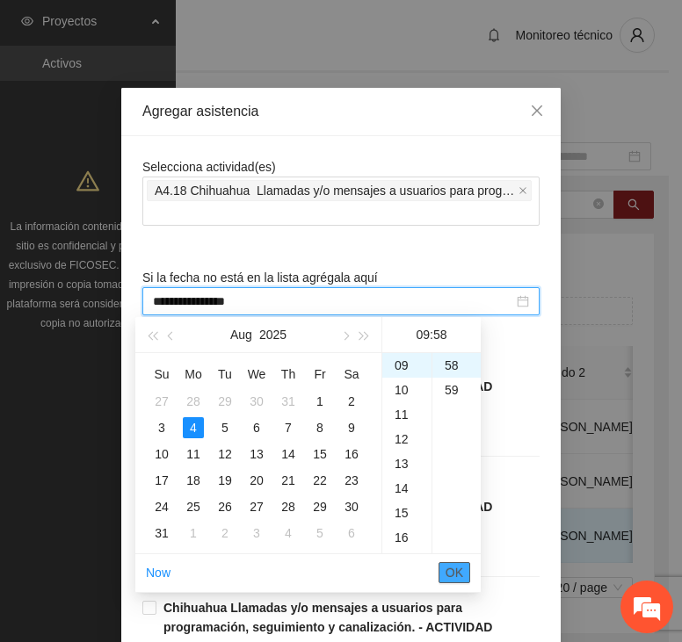
click at [458, 569] on span "OK" at bounding box center [454, 572] width 18 height 19
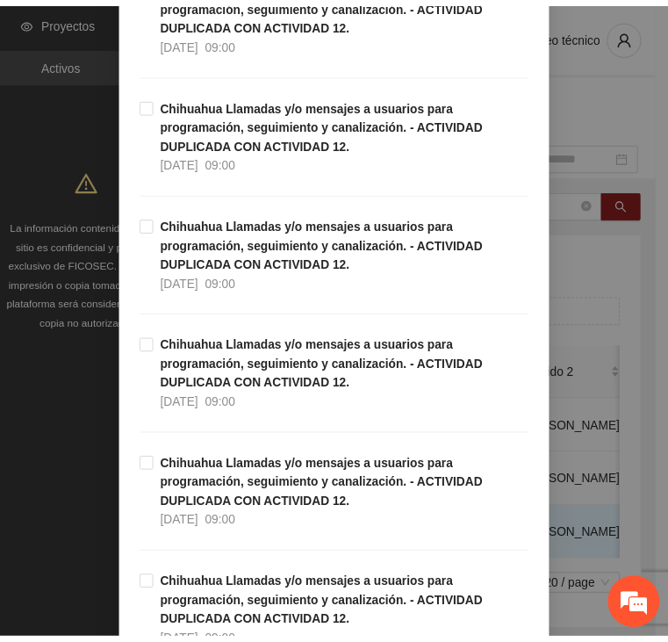
scroll to position [5012, 0]
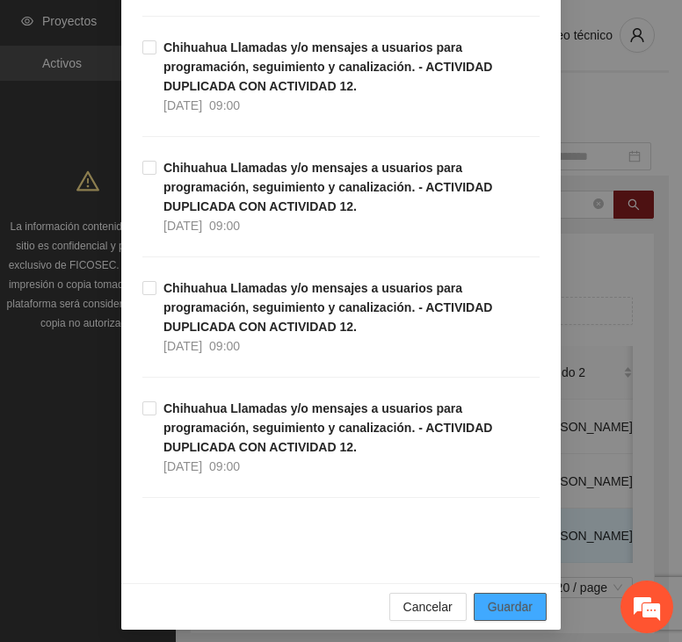
click at [502, 593] on button "Guardar" at bounding box center [509, 607] width 73 height 28
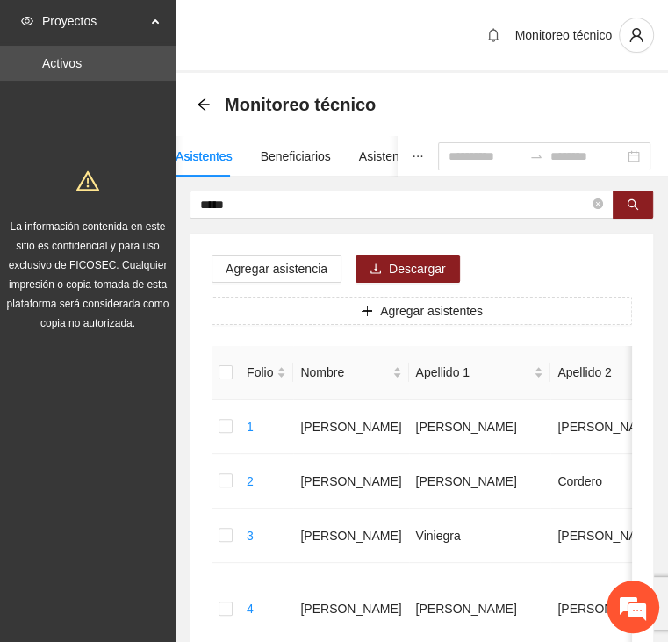
click at [398, 152] on button "button" at bounding box center [418, 156] width 40 height 40
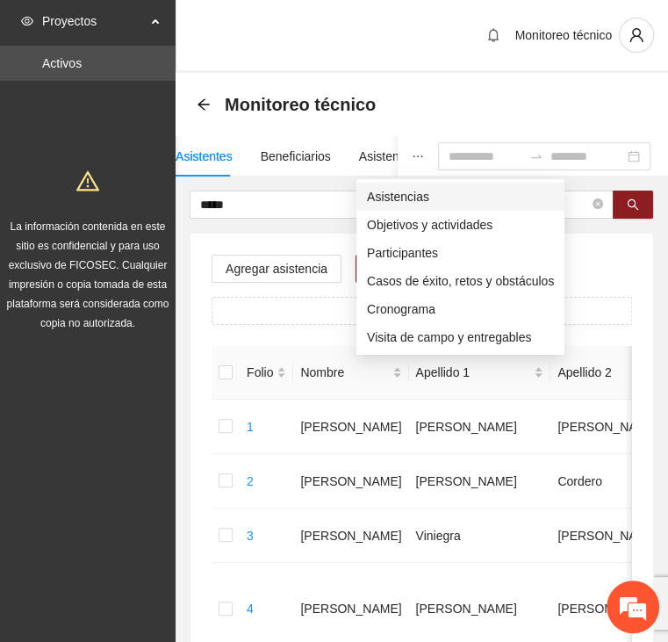
click at [396, 193] on span "Asistencias" at bounding box center [460, 196] width 187 height 19
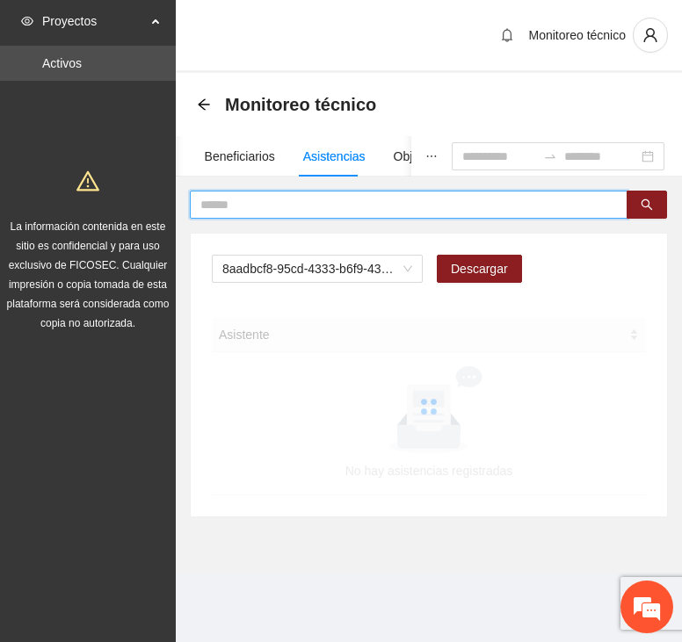
click at [316, 202] on input "text" at bounding box center [401, 204] width 402 height 19
click at [309, 284] on div "8aadbcf8-95cd-4333-b6f9-4314c3142350 Descargar" at bounding box center [429, 276] width 434 height 42
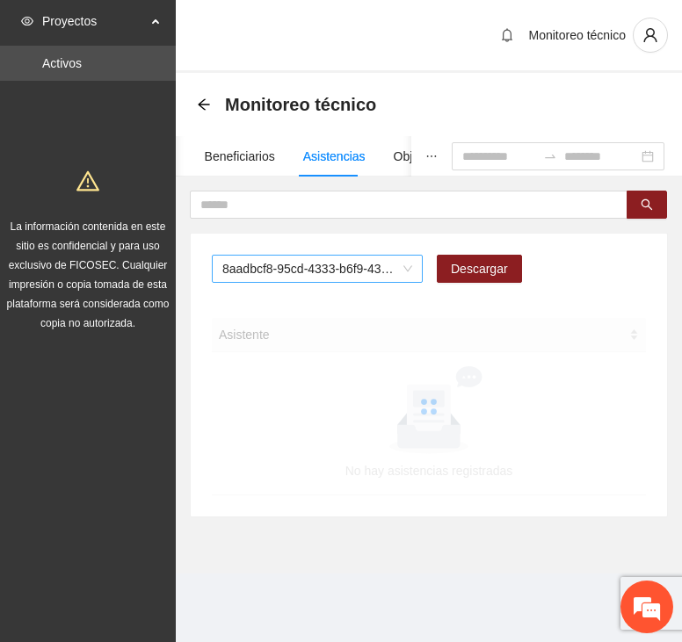
click at [309, 266] on span "8aadbcf8-95cd-4333-b6f9-4314c3142350" at bounding box center [317, 269] width 190 height 26
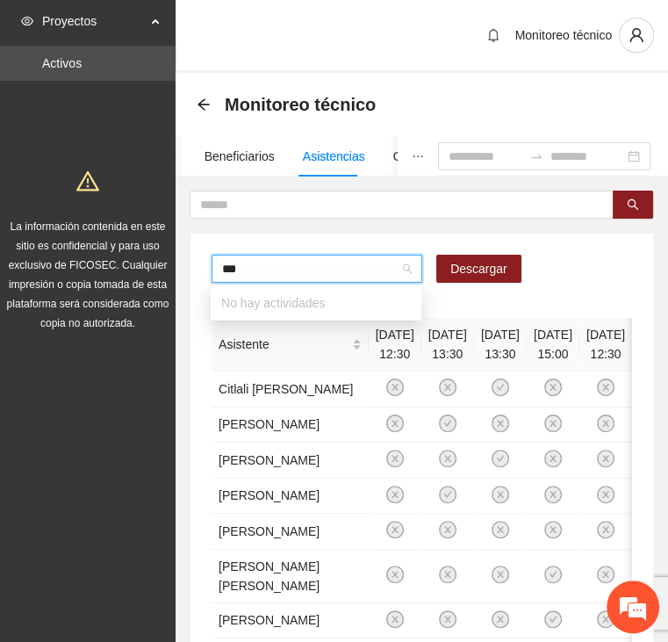
type input "****"
click at [278, 278] on span "A1.7 Delicias: paseos recreativos" at bounding box center [317, 269] width 190 height 26
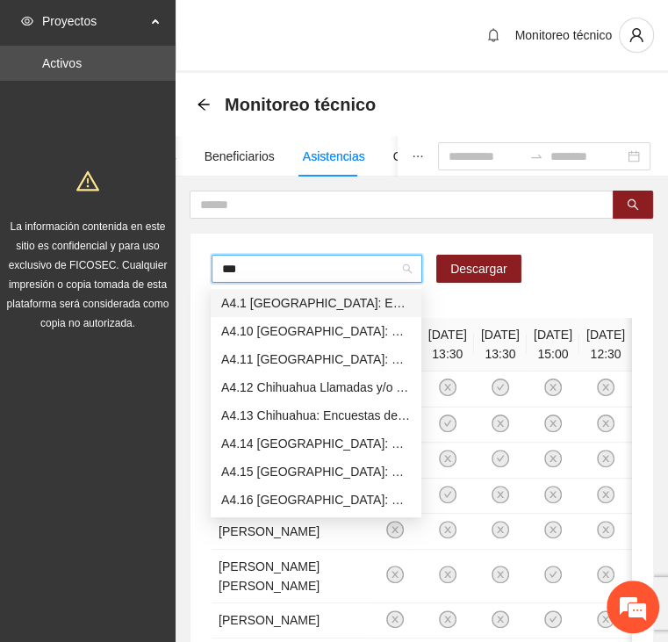
type input "****"
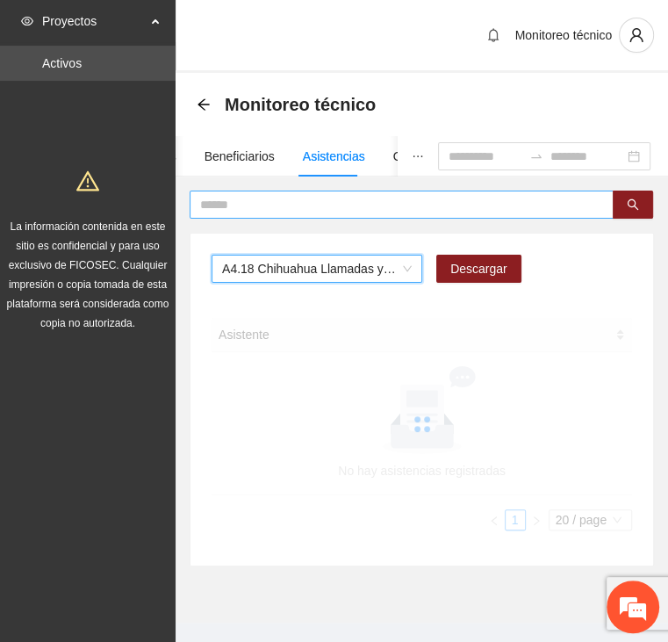
click at [274, 210] on input "text" at bounding box center [394, 204] width 389 height 19
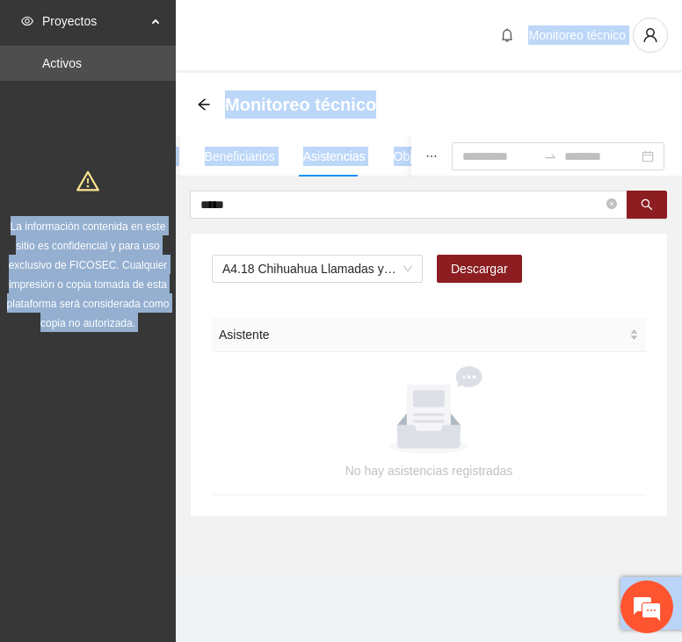
drag, startPoint x: 268, startPoint y: 189, endPoint x: 134, endPoint y: 191, distance: 133.5
click at [134, 191] on section "Proyectos Activos La información contenida en este sitio es confidencial y para…" at bounding box center [341, 321] width 682 height 642
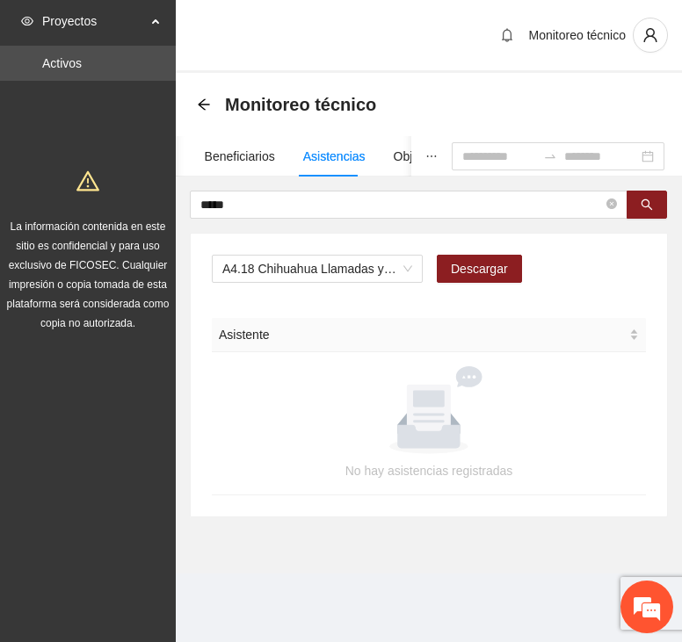
drag, startPoint x: 134, startPoint y: 191, endPoint x: 278, endPoint y: 227, distance: 147.4
click at [284, 234] on div "A4.18 Chihuahua Llamadas y/o mensajes a usuarios para programación, seguimiento…" at bounding box center [429, 375] width 476 height 283
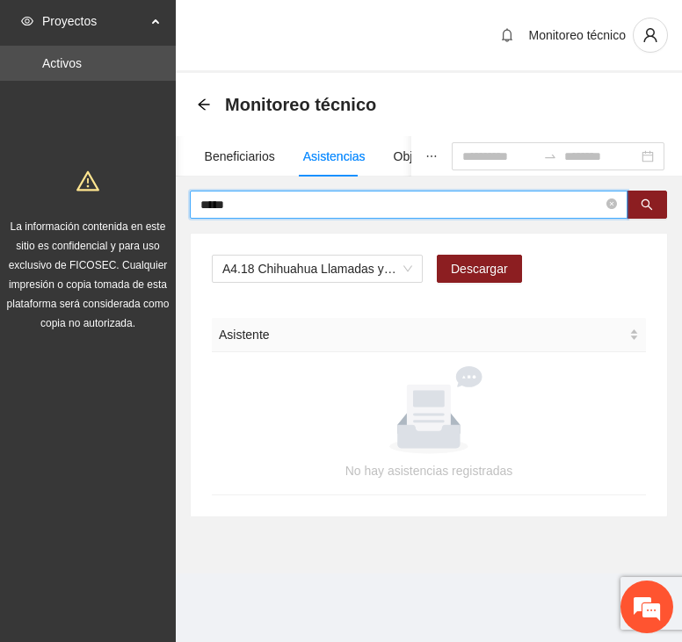
drag, startPoint x: 236, startPoint y: 204, endPoint x: 81, endPoint y: 204, distance: 155.4
click at [81, 204] on section "Proyectos Activos La información contenida en este sitio es confidencial y para…" at bounding box center [341, 321] width 682 height 642
type input "****"
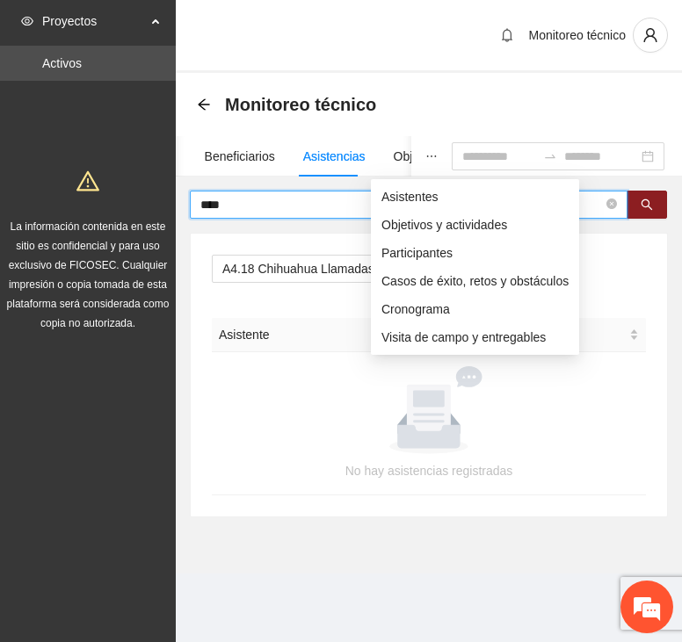
click at [425, 155] on icon "ellipsis" at bounding box center [431, 156] width 12 height 12
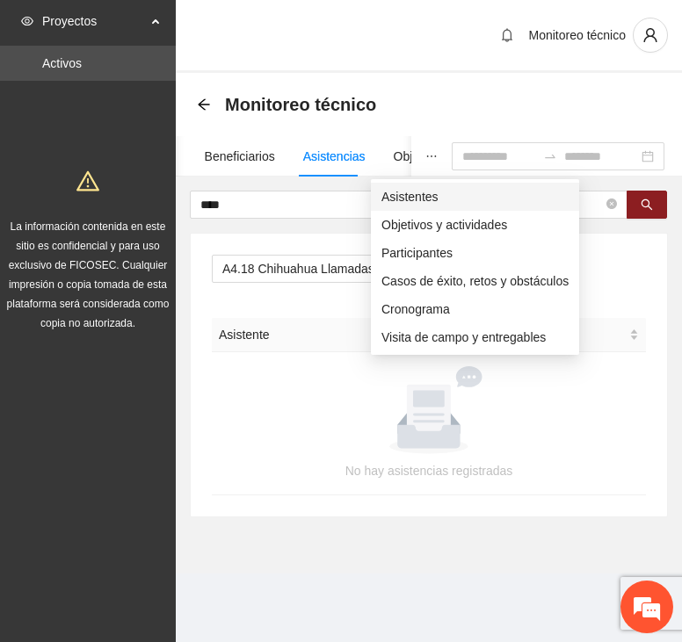
click at [400, 198] on span "Asistentes" at bounding box center [474, 196] width 187 height 19
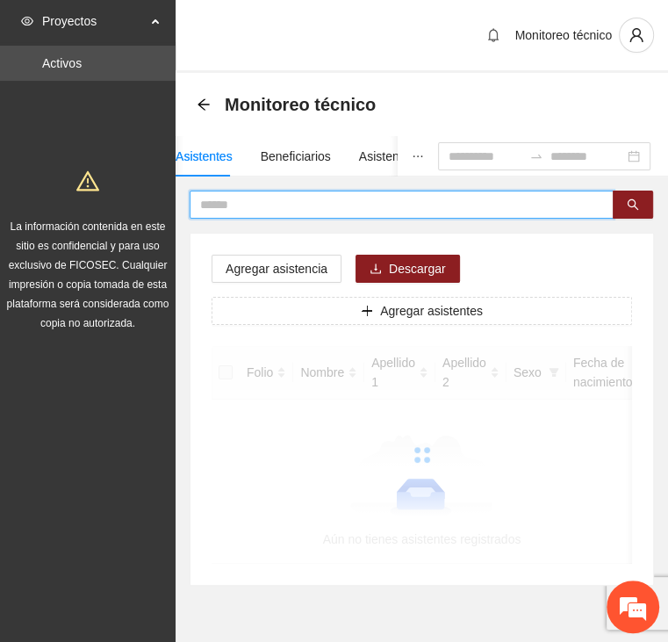
click at [299, 206] on input "text" at bounding box center [394, 204] width 389 height 19
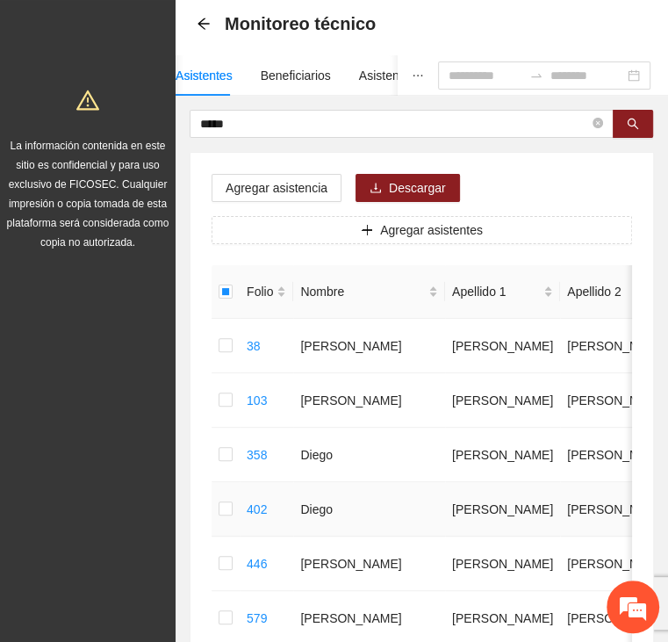
scroll to position [0, 0]
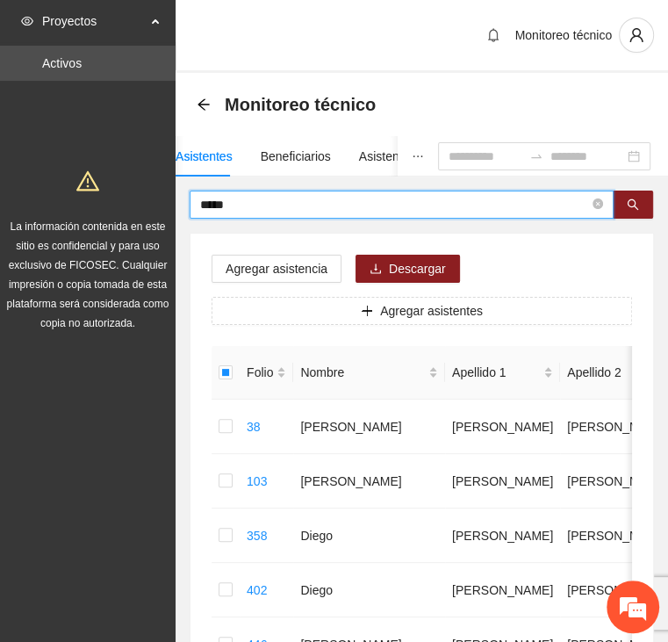
drag, startPoint x: 270, startPoint y: 205, endPoint x: 141, endPoint y: 195, distance: 129.5
type input "****"
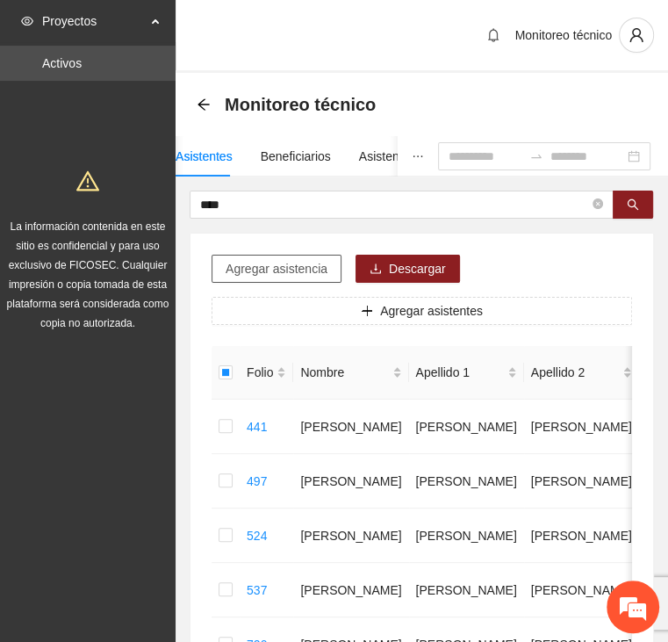
click at [281, 273] on span "Agregar asistencia" at bounding box center [277, 268] width 102 height 19
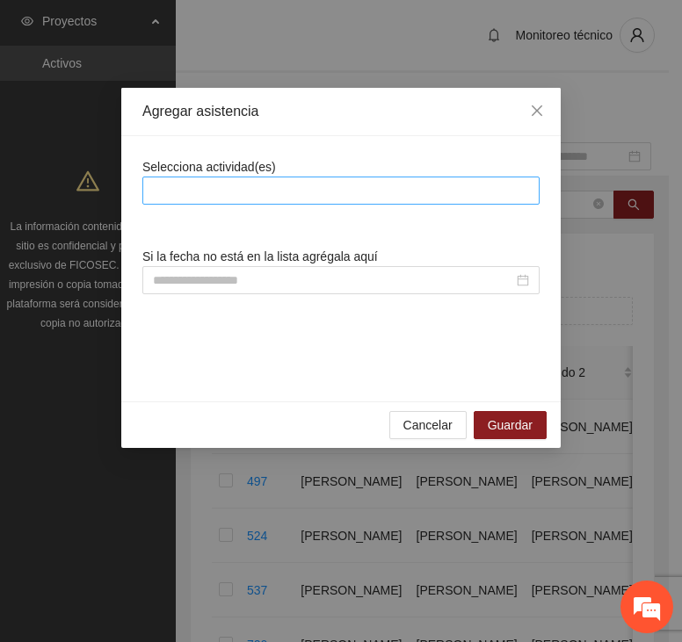
click at [286, 185] on div at bounding box center [341, 190] width 388 height 21
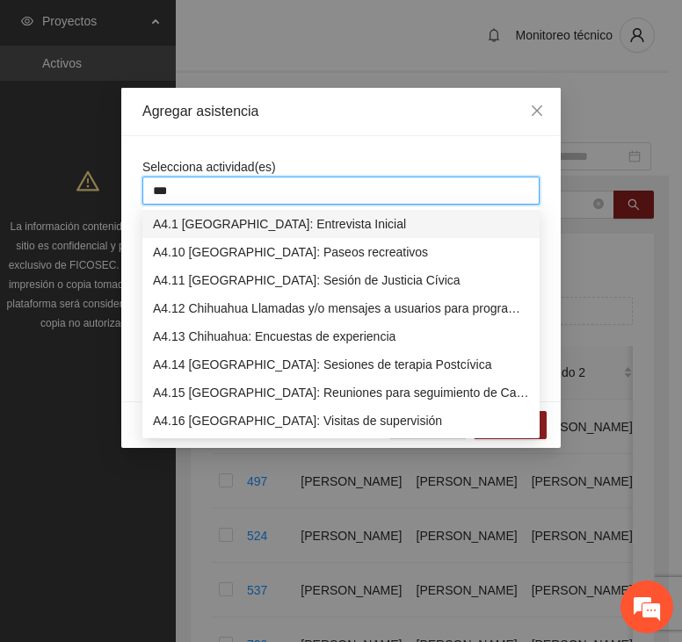
type input "****"
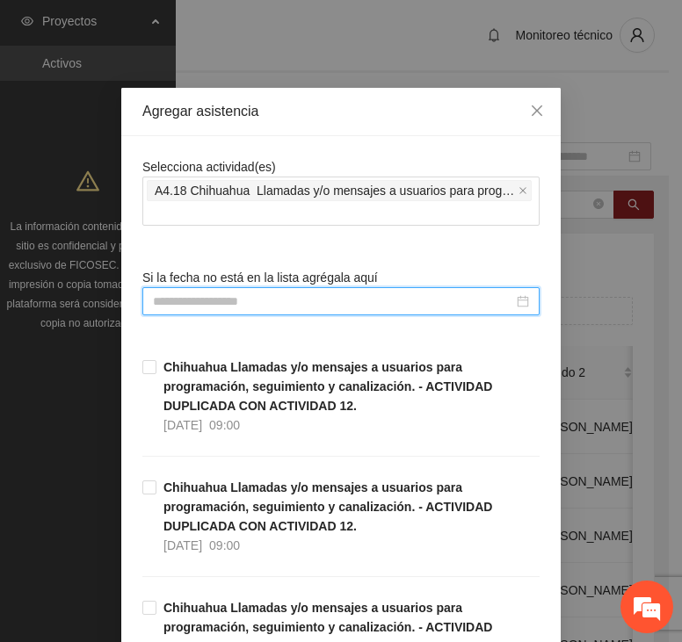
click at [266, 299] on input at bounding box center [333, 301] width 360 height 19
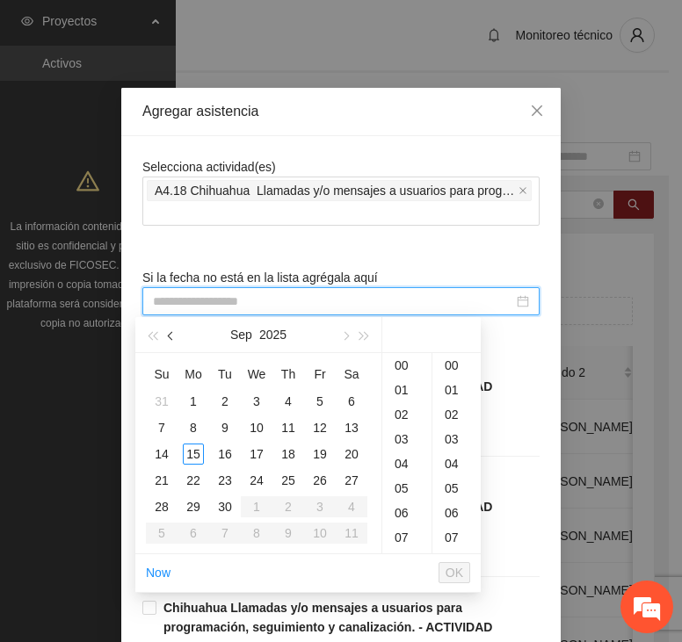
click at [168, 339] on button "button" at bounding box center [171, 334] width 19 height 35
type input "**********"
click at [321, 427] on div "8" at bounding box center [319, 427] width 21 height 21
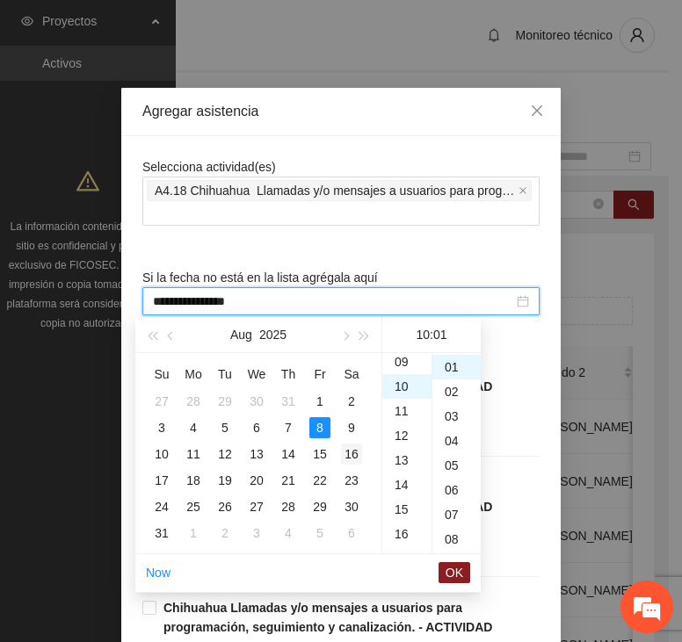
scroll to position [25, 0]
type input "**********"
click at [451, 575] on span "OK" at bounding box center [454, 572] width 18 height 19
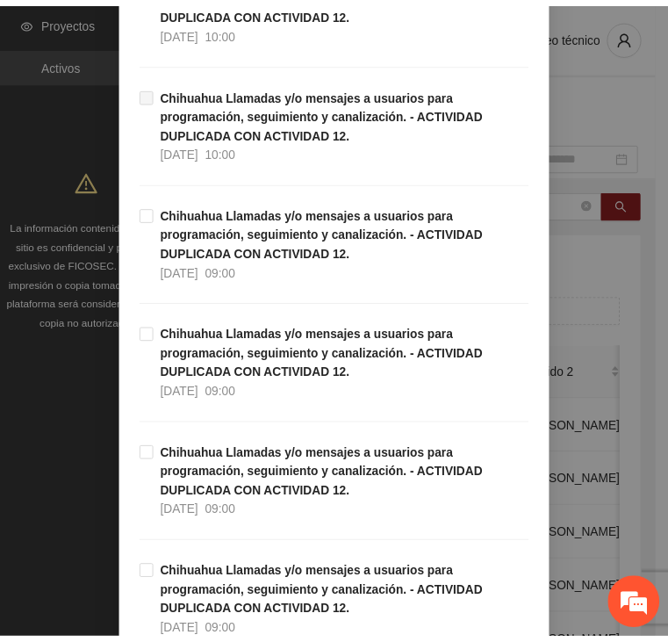
scroll to position [5012, 0]
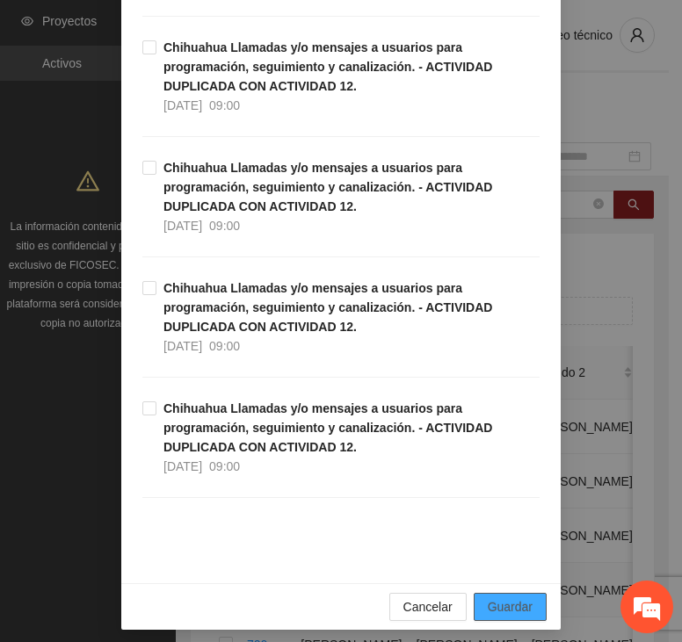
drag, startPoint x: 491, startPoint y: 600, endPoint x: 513, endPoint y: 586, distance: 26.1
click at [492, 600] on span "Guardar" at bounding box center [509, 606] width 45 height 19
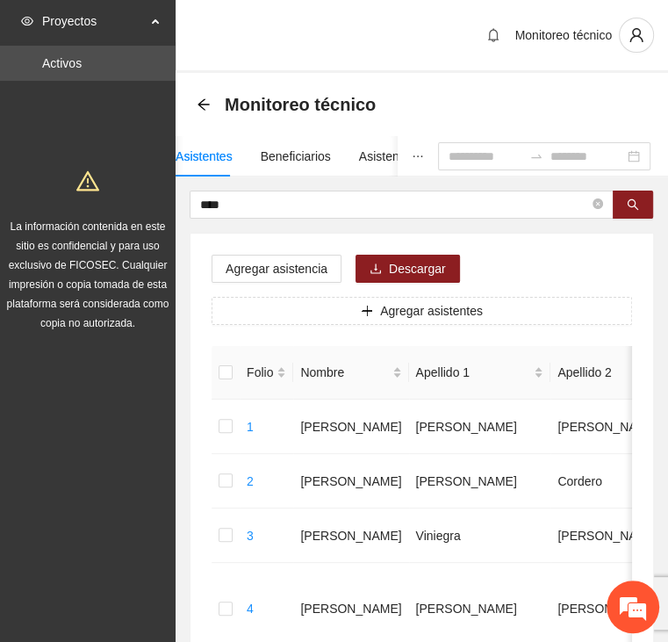
drag, startPoint x: 255, startPoint y: 201, endPoint x: 163, endPoint y: 191, distance: 91.8
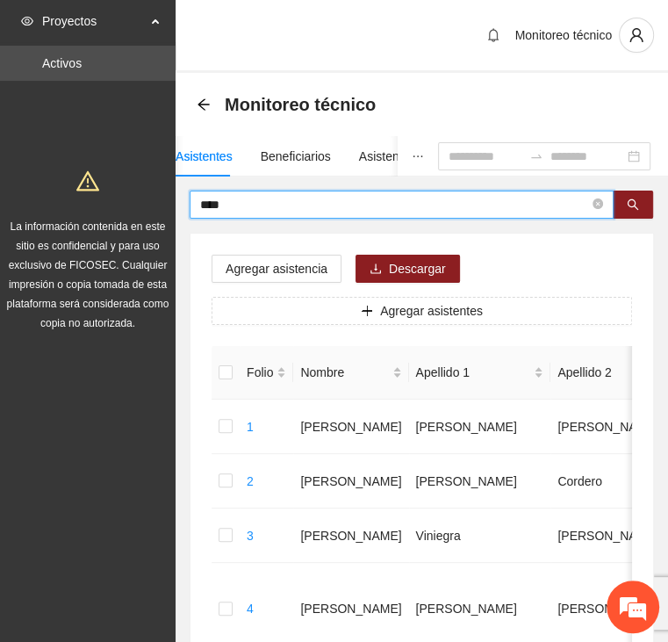
click at [412, 152] on icon "ellipsis" at bounding box center [418, 156] width 12 height 12
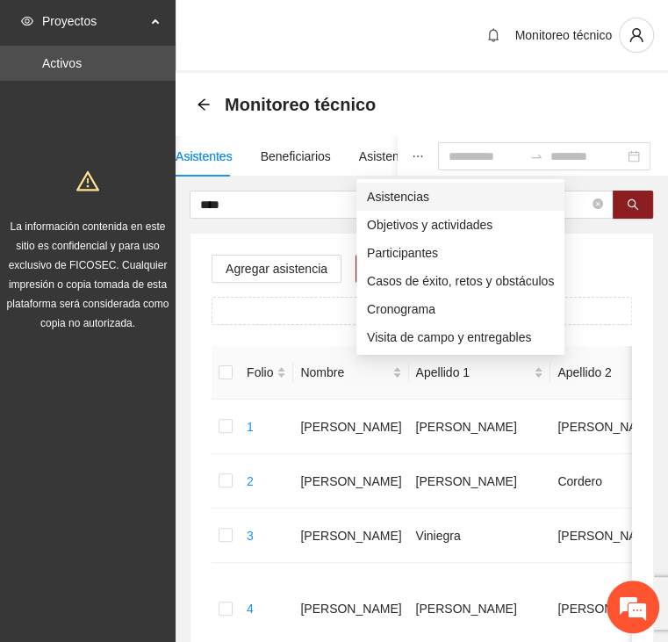
click at [397, 191] on span "Asistencias" at bounding box center [460, 196] width 187 height 19
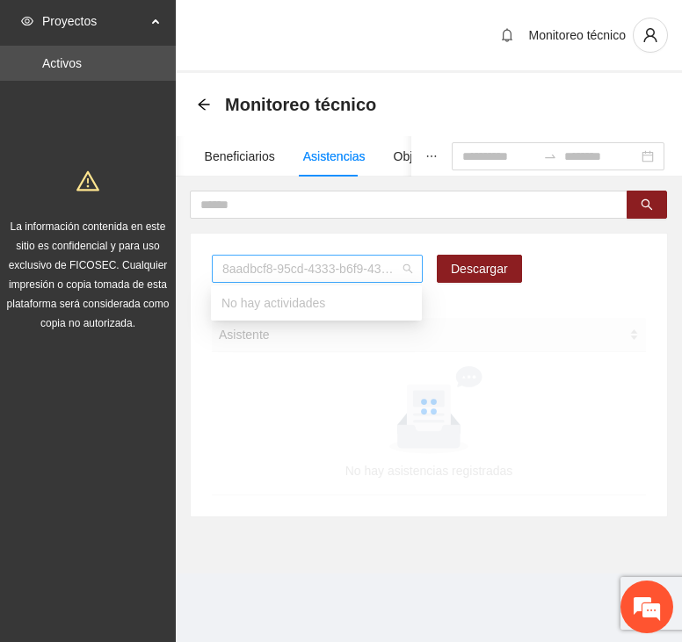
click at [297, 260] on span "8aadbcf8-95cd-4333-b6f9-4314c3142350" at bounding box center [317, 269] width 190 height 26
type input "*"
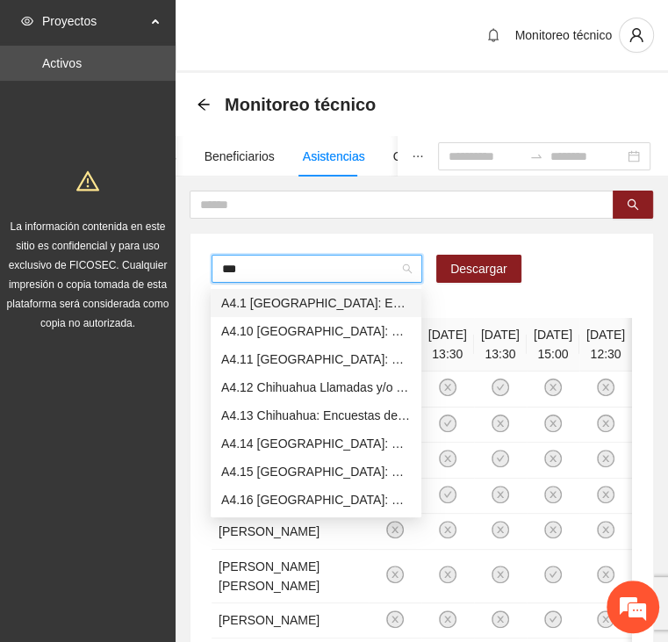
type input "****"
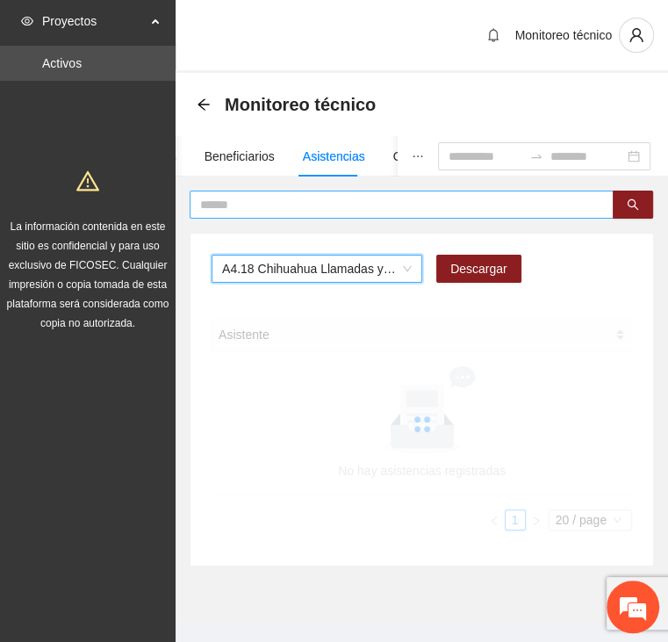
click at [299, 198] on input "text" at bounding box center [394, 204] width 389 height 19
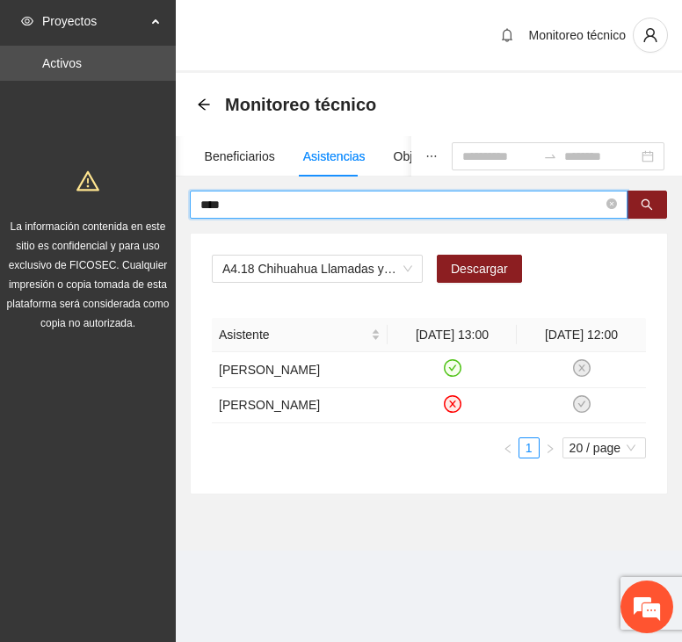
drag, startPoint x: 288, startPoint y: 206, endPoint x: 177, endPoint y: 207, distance: 110.7
click at [177, 207] on div "**** A4.18 Chihuahua Llamadas y/o mensajes a usuarios para programación, seguim…" at bounding box center [429, 343] width 506 height 304
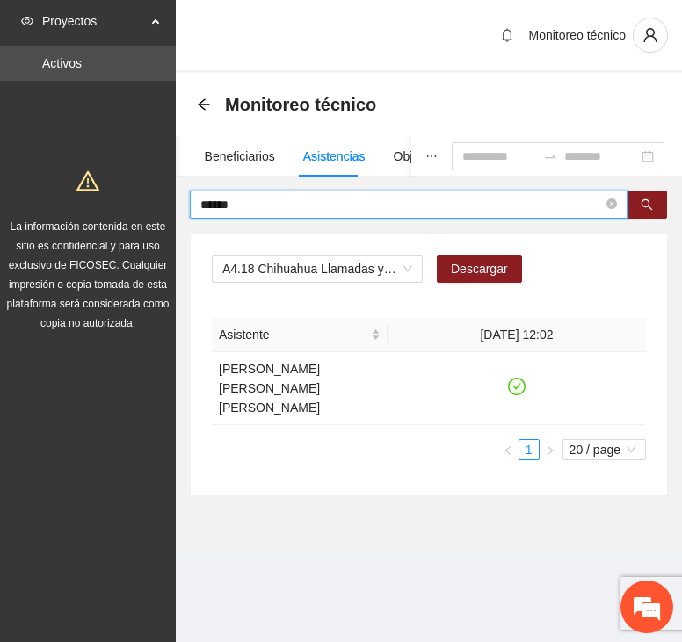
drag, startPoint x: 284, startPoint y: 205, endPoint x: 183, endPoint y: 211, distance: 101.2
click at [183, 211] on div "****** A4.18 Chihuahua Llamadas y/o mensajes a usuarios para programación, segu…" at bounding box center [429, 344] width 506 height 306
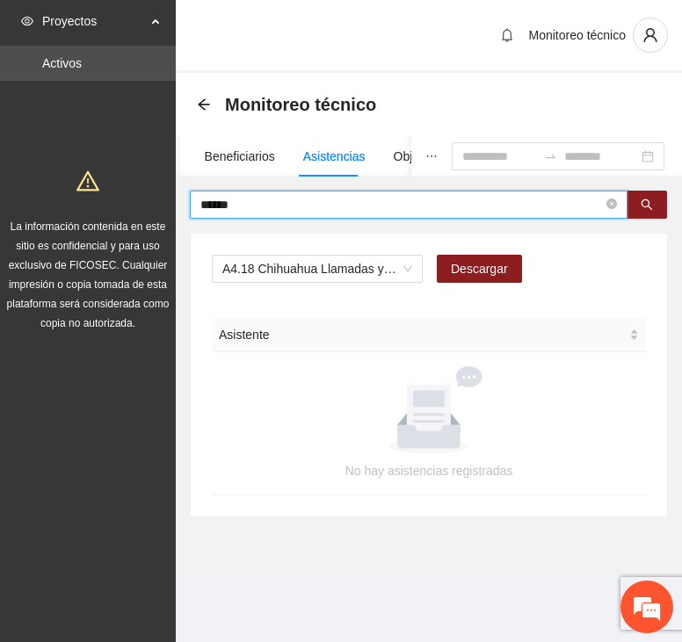
drag, startPoint x: 274, startPoint y: 206, endPoint x: 110, endPoint y: 209, distance: 164.3
click at [110, 209] on section "Proyectos Activos La información contenida en este sitio es confidencial y para…" at bounding box center [341, 321] width 682 height 642
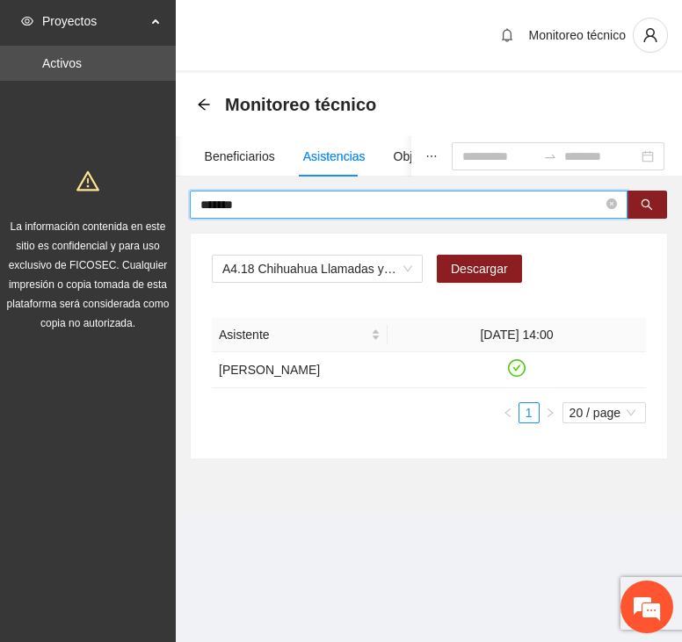
drag, startPoint x: 270, startPoint y: 202, endPoint x: 106, endPoint y: 195, distance: 163.5
click at [106, 195] on section "Proyectos Activos La información contenida en este sitio es confidencial y para…" at bounding box center [341, 321] width 682 height 642
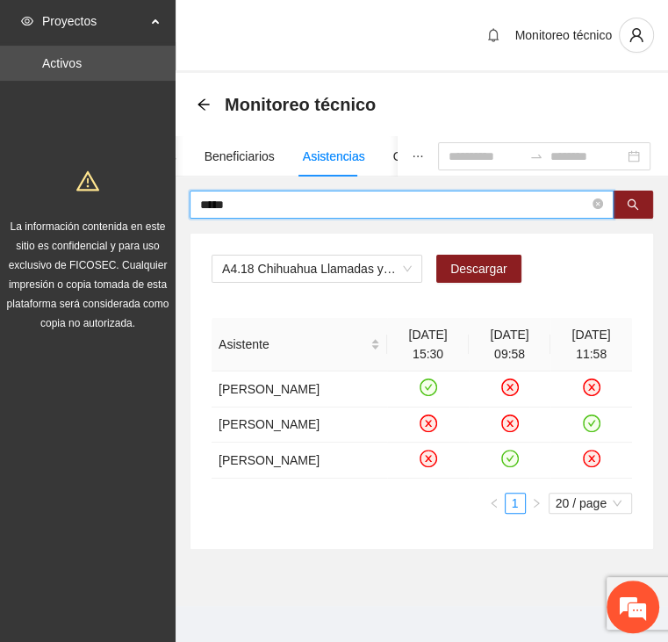
drag, startPoint x: 299, startPoint y: 206, endPoint x: 84, endPoint y: 189, distance: 215.0
click at [85, 189] on section "Proyectos Activos La información contenida en este sitio es confidencial y para…" at bounding box center [334, 327] width 668 height 655
type input "*****"
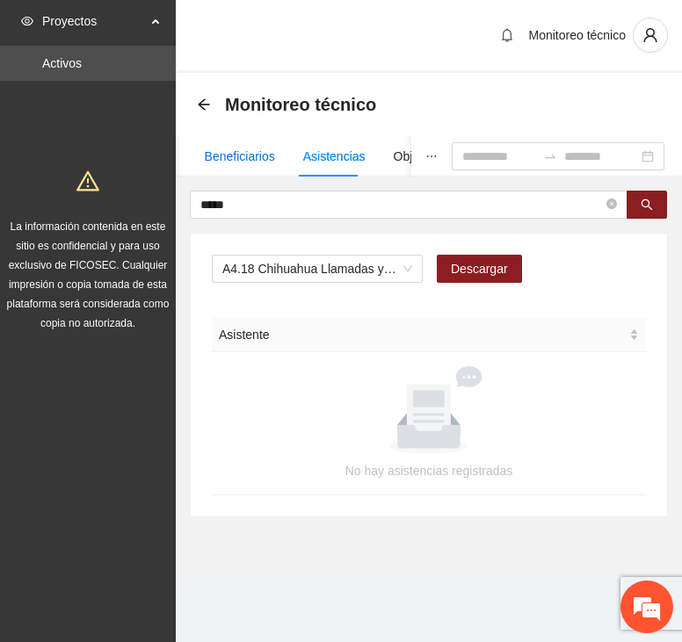
click at [258, 162] on div "Beneficiarios" at bounding box center [240, 156] width 70 height 19
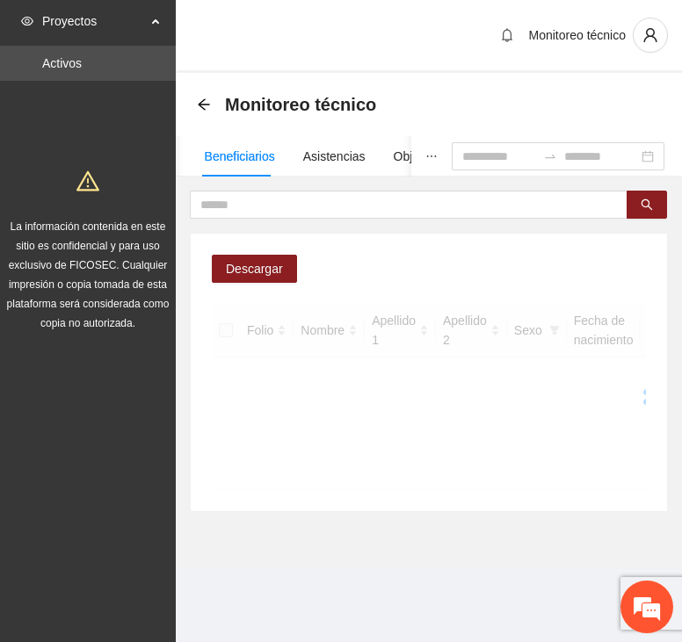
click at [425, 154] on icon "ellipsis" at bounding box center [431, 156] width 12 height 12
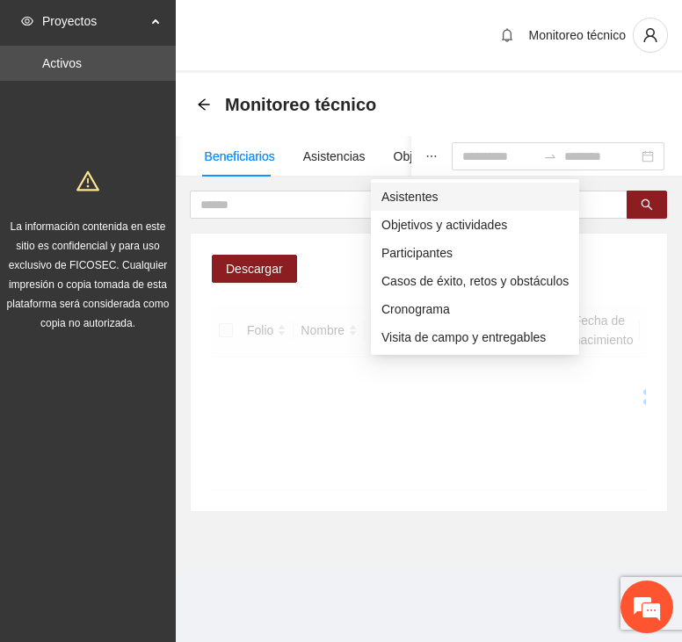
click at [395, 188] on span "Asistentes" at bounding box center [474, 196] width 187 height 19
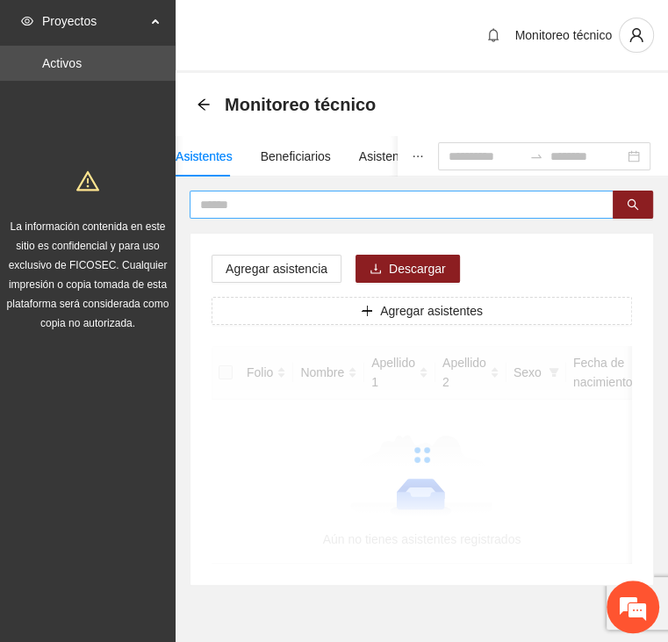
click at [324, 206] on input "text" at bounding box center [394, 204] width 389 height 19
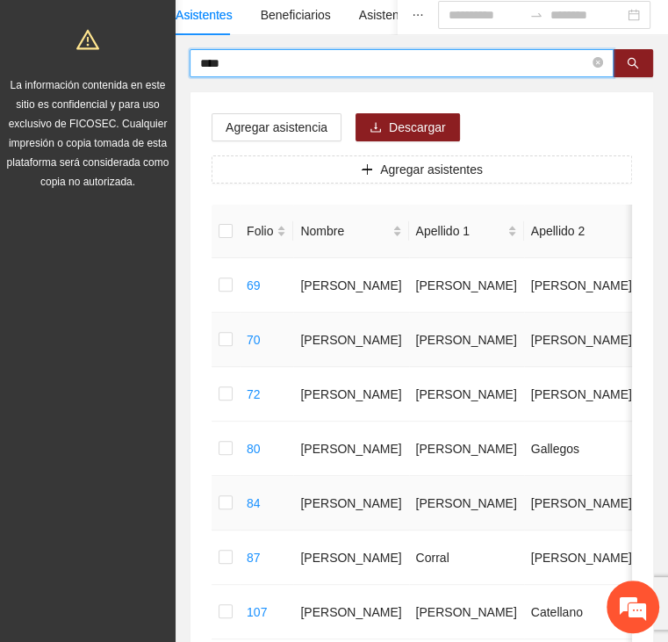
scroll to position [88, 0]
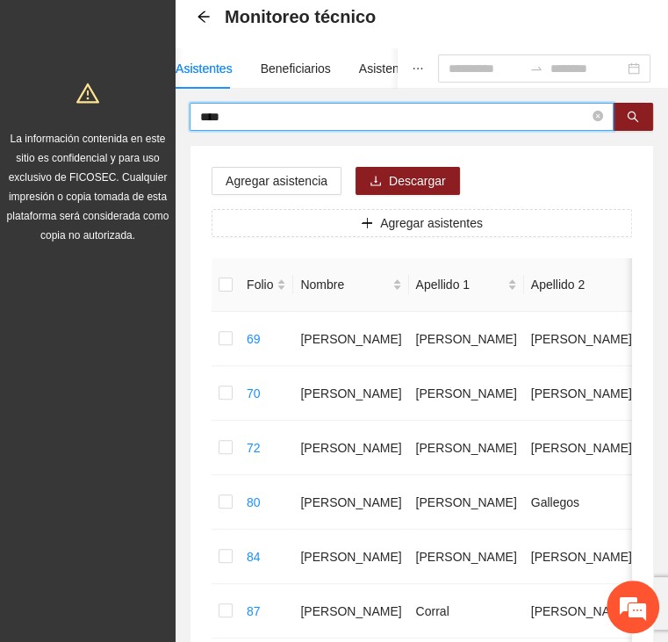
drag, startPoint x: 292, startPoint y: 116, endPoint x: 104, endPoint y: 97, distance: 189.8
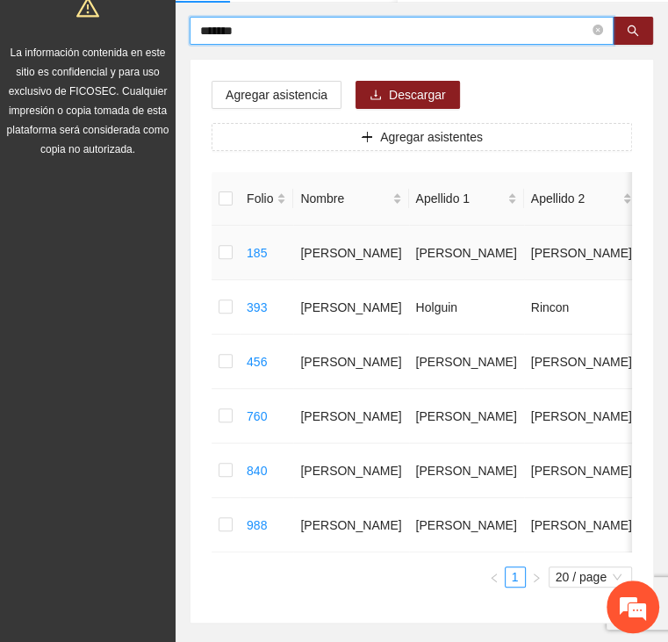
scroll to position [176, 0]
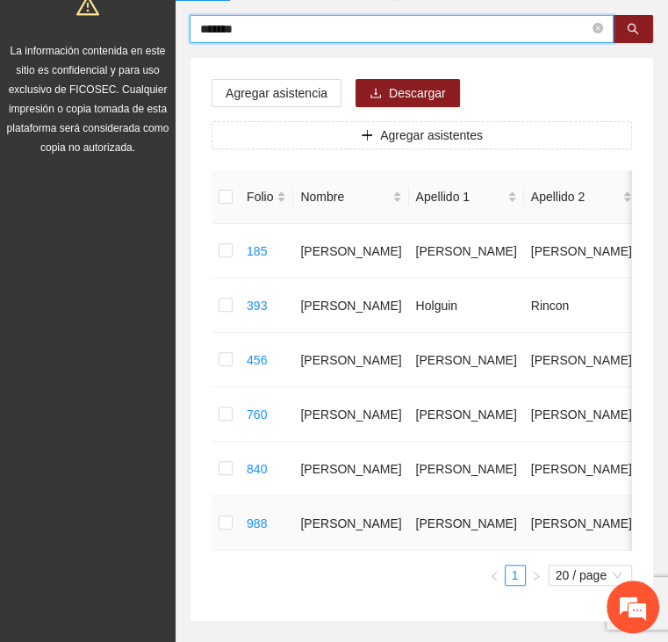
click at [220, 527] on td at bounding box center [226, 523] width 28 height 54
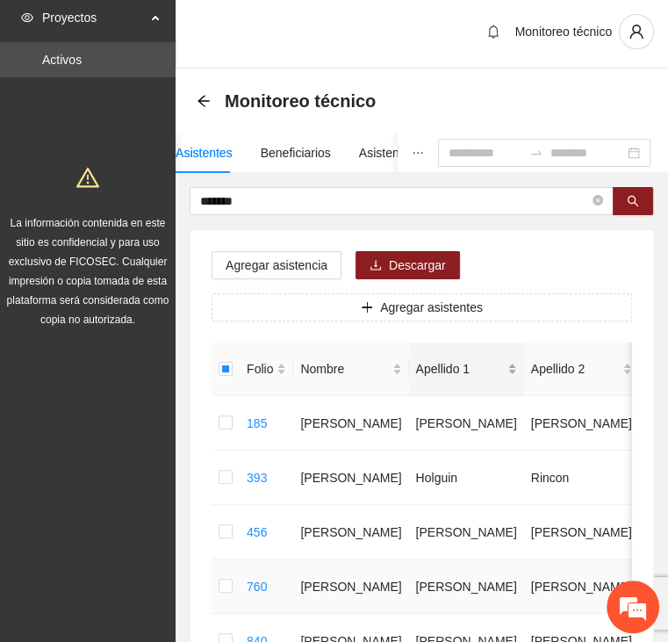
scroll to position [0, 0]
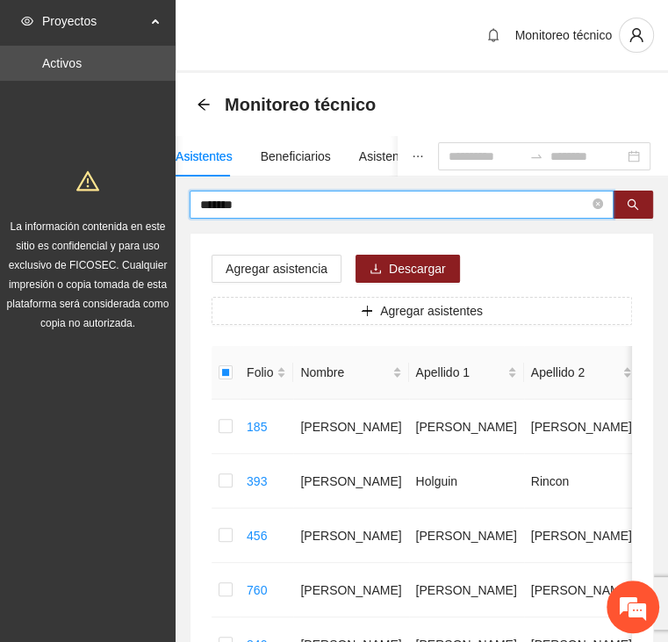
drag, startPoint x: 235, startPoint y: 199, endPoint x: 151, endPoint y: 199, distance: 84.3
click at [151, 200] on section "Proyectos Activos La información contenida en este sitio es confidencial y para…" at bounding box center [334, 451] width 668 height 903
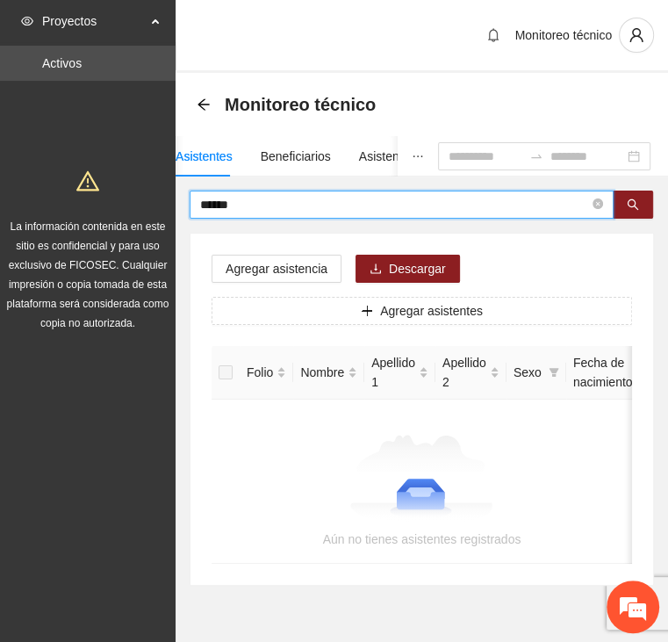
type input "******"
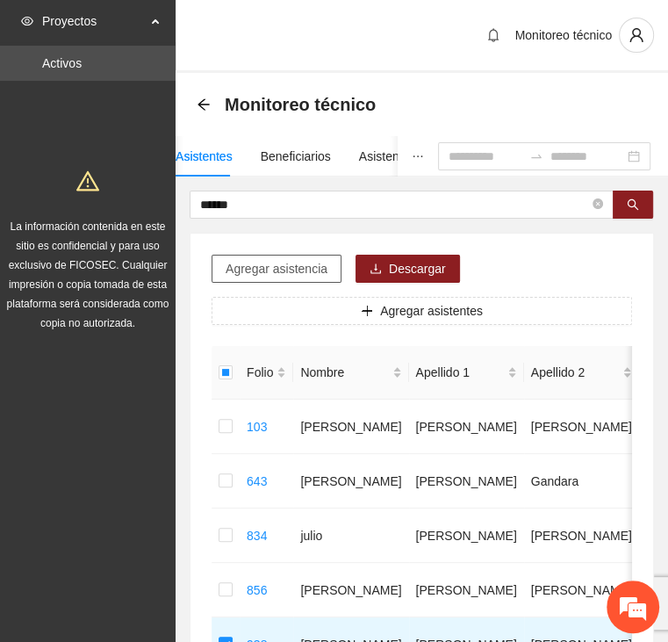
click at [284, 273] on span "Agregar asistencia" at bounding box center [277, 268] width 102 height 19
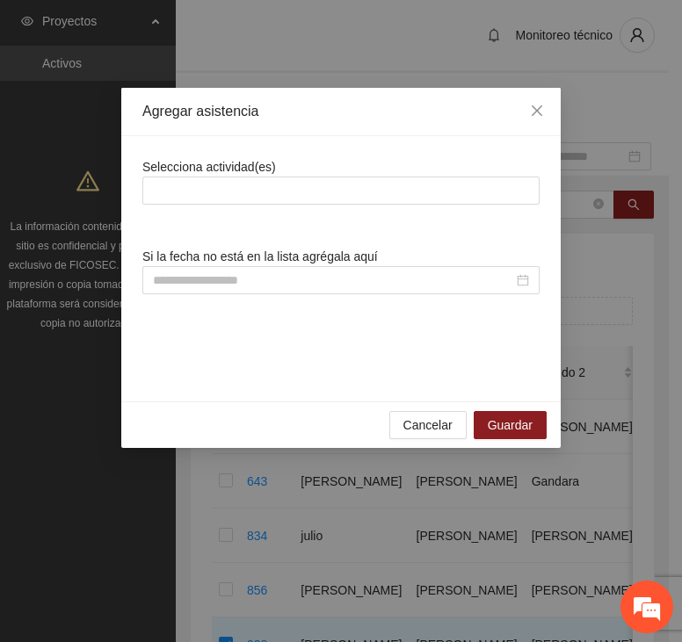
click at [278, 174] on div "Selecciona actividad(es)" at bounding box center [340, 180] width 397 height 47
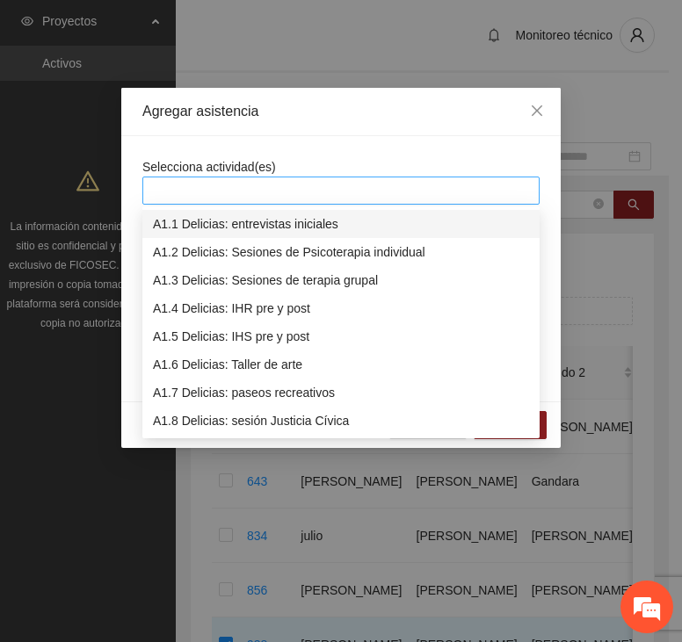
click at [277, 191] on div at bounding box center [341, 190] width 388 height 21
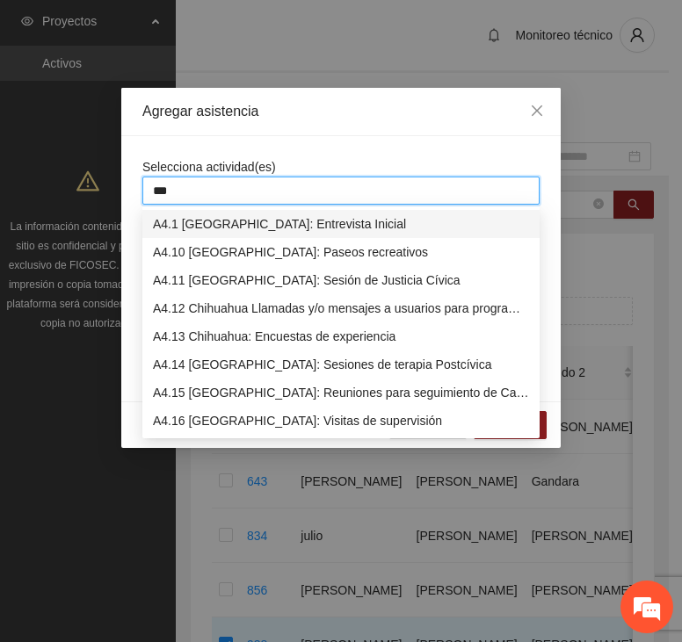
type input "****"
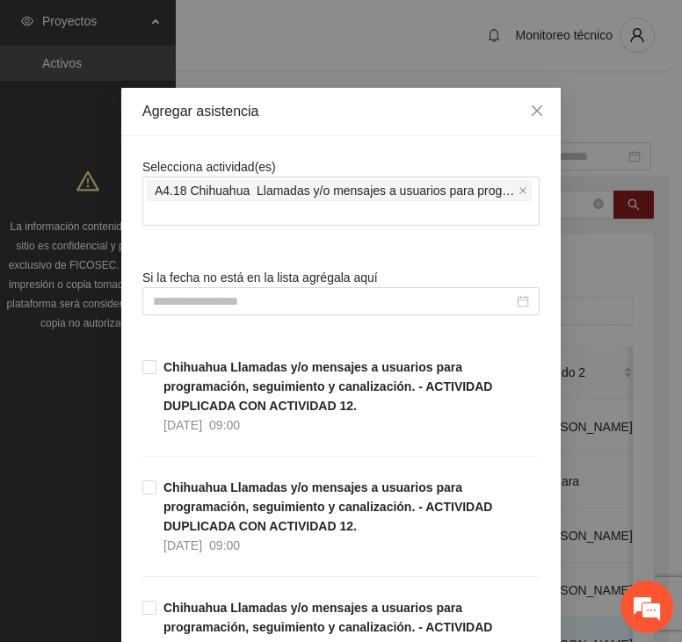
click at [317, 157] on div "Selecciona actividad(es) A4.18 Chihuahua Llamadas y/o mensajes a usuarios para …" at bounding box center [340, 191] width 397 height 69
click at [267, 306] on input at bounding box center [333, 301] width 360 height 19
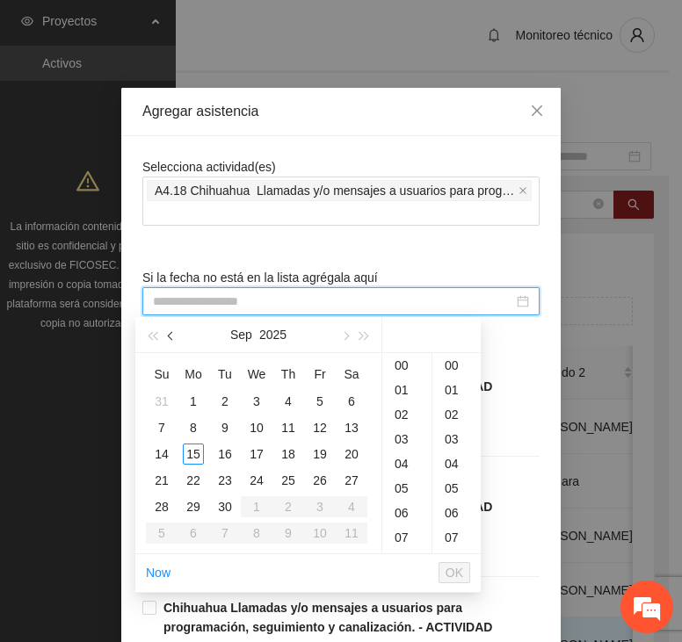
click at [166, 336] on button "button" at bounding box center [171, 334] width 19 height 35
click at [227, 427] on div "5" at bounding box center [224, 427] width 21 height 21
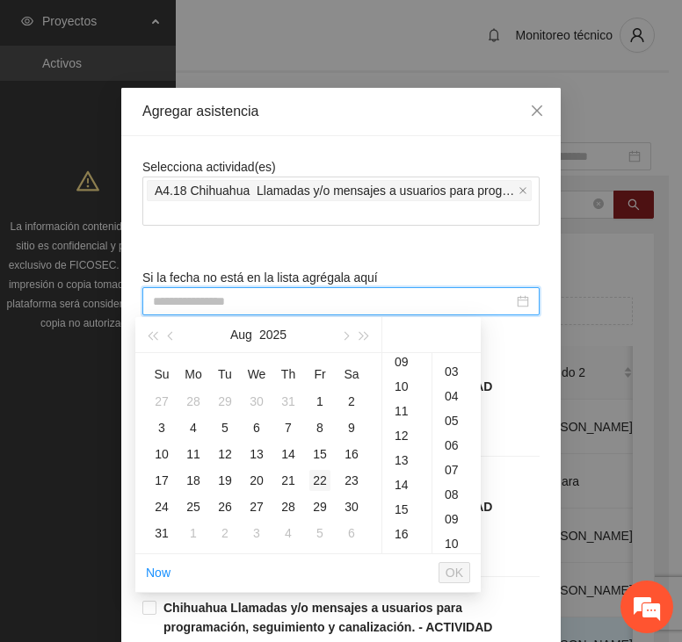
scroll to position [74, 0]
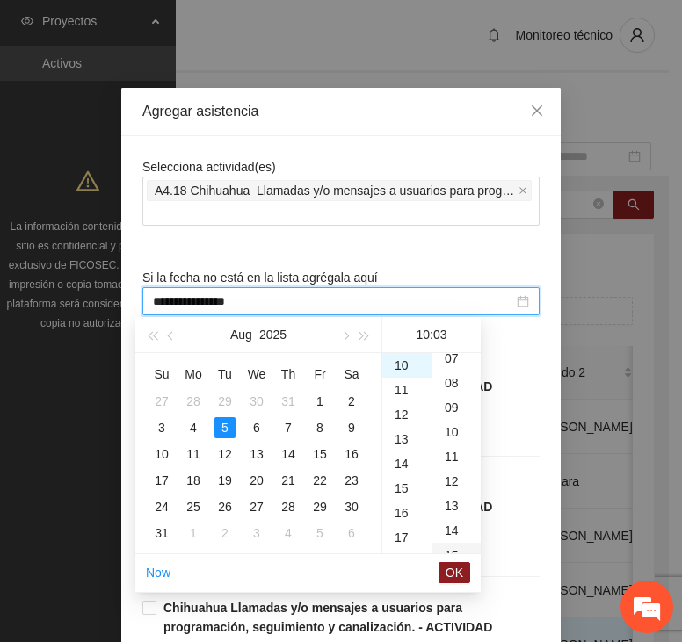
click at [455, 547] on div "15" at bounding box center [456, 555] width 48 height 25
type input "**********"
click at [457, 579] on span "OK" at bounding box center [454, 572] width 18 height 19
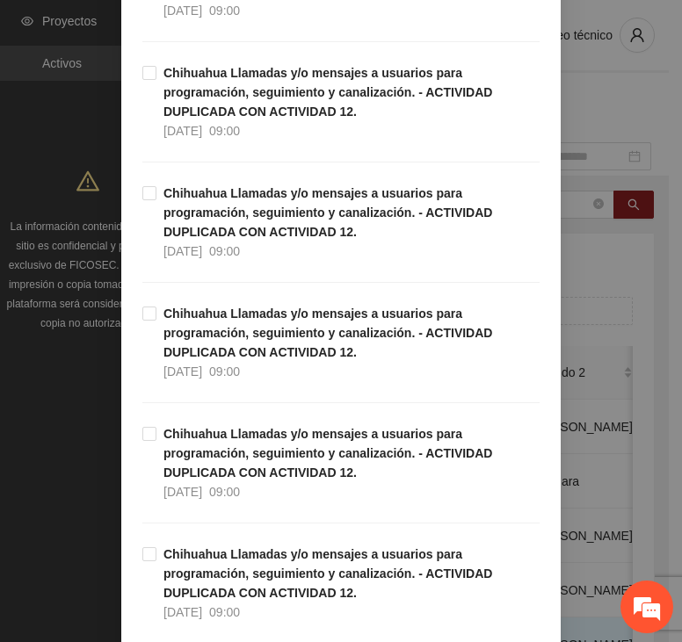
scroll to position [5012, 0]
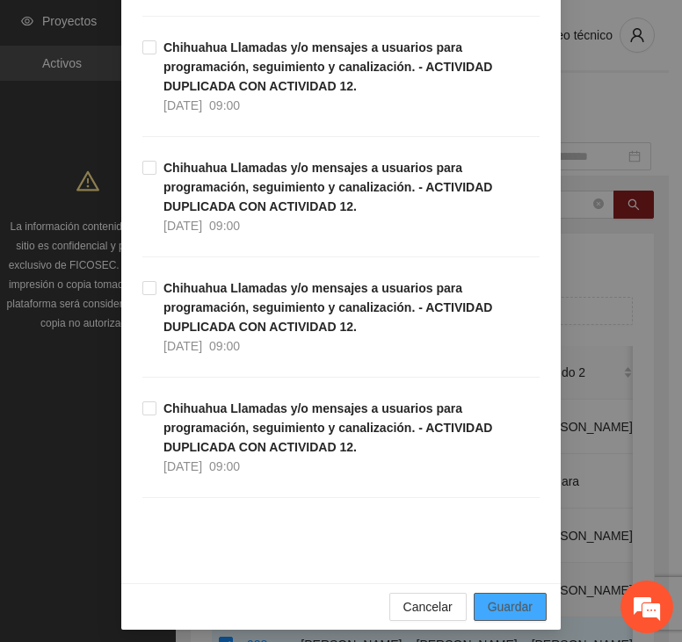
click at [481, 599] on button "Guardar" at bounding box center [509, 607] width 73 height 28
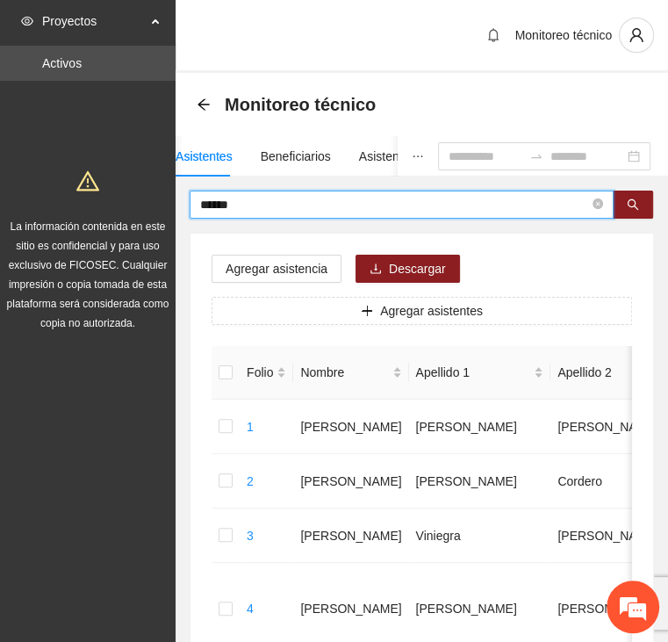
drag, startPoint x: 288, startPoint y: 203, endPoint x: 170, endPoint y: 211, distance: 118.8
type input "*******"
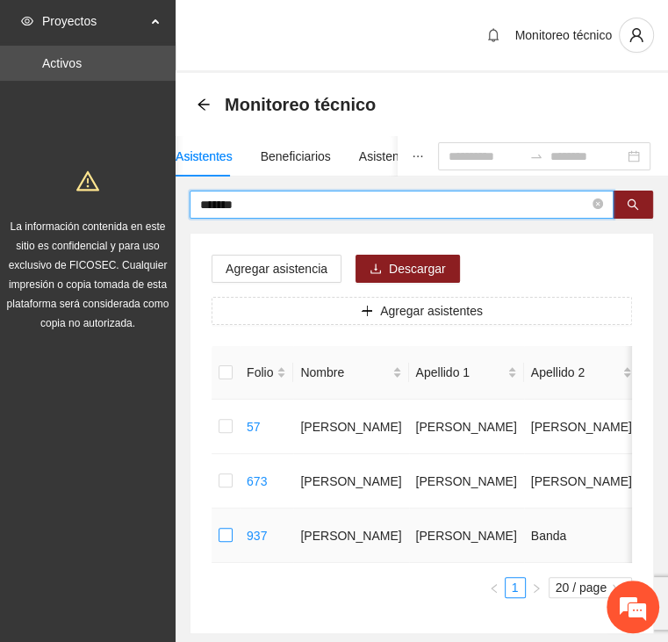
click at [228, 542] on label at bounding box center [226, 535] width 14 height 19
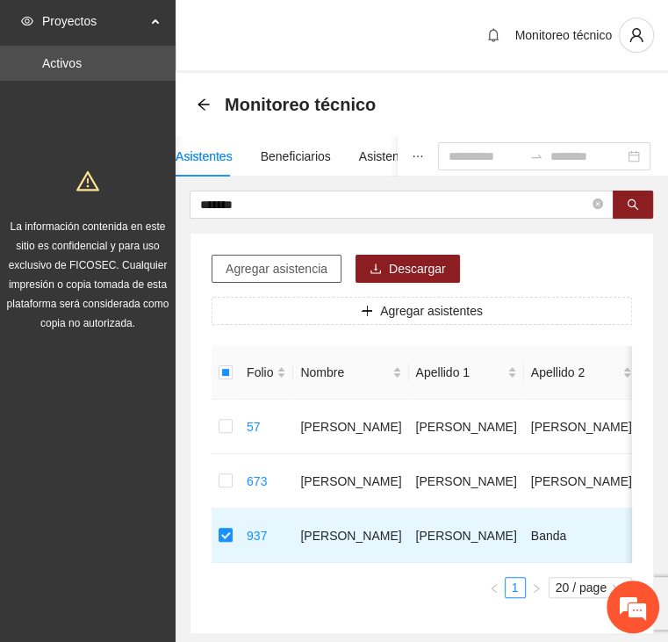
click at [272, 259] on span "Agregar asistencia" at bounding box center [277, 268] width 102 height 19
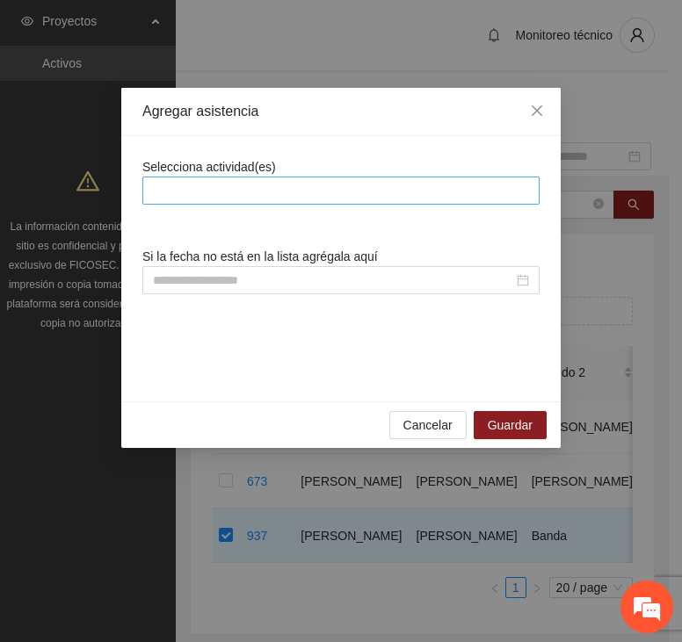
click at [338, 181] on div at bounding box center [341, 190] width 388 height 21
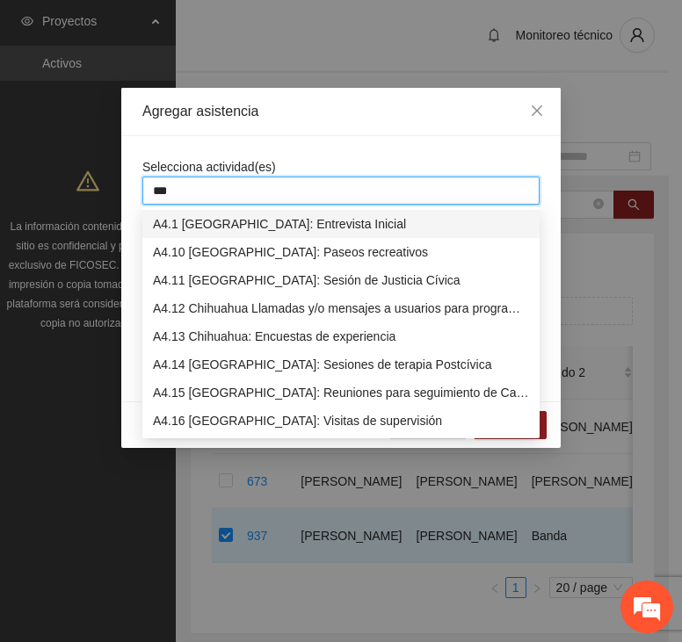
type input "****"
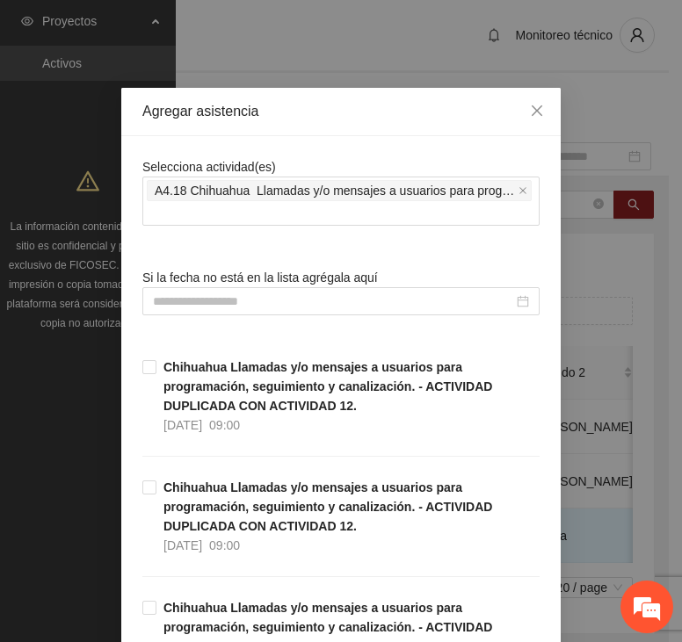
click at [267, 285] on div "Si la fecha no está en la lista agrégala aquí" at bounding box center [340, 291] width 397 height 47
click at [283, 305] on input at bounding box center [333, 301] width 360 height 19
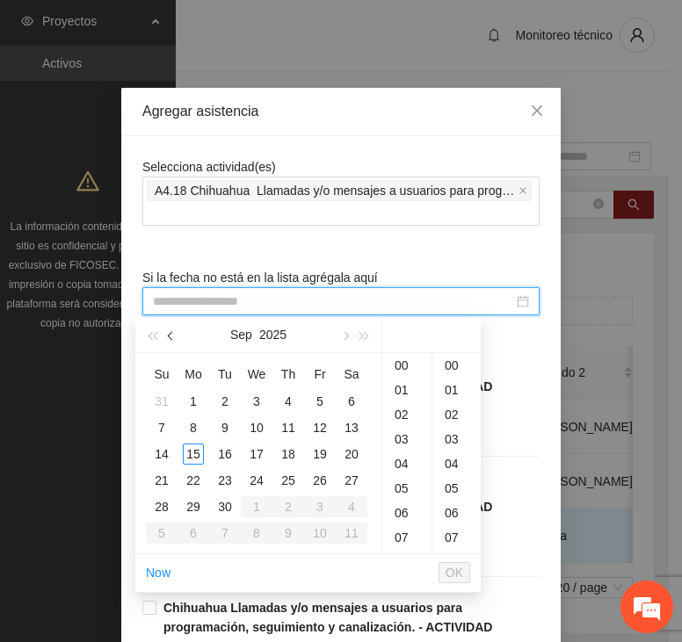
click at [168, 336] on button "button" at bounding box center [171, 334] width 19 height 35
click at [224, 425] on div "5" at bounding box center [224, 427] width 21 height 21
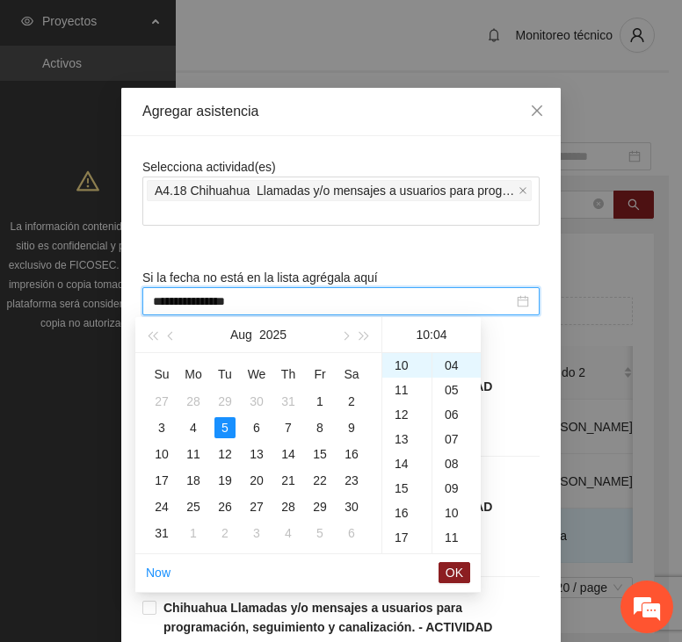
scroll to position [0, 0]
click at [457, 363] on div "00" at bounding box center [456, 365] width 48 height 25
type input "**********"
click at [457, 568] on span "OK" at bounding box center [454, 572] width 18 height 19
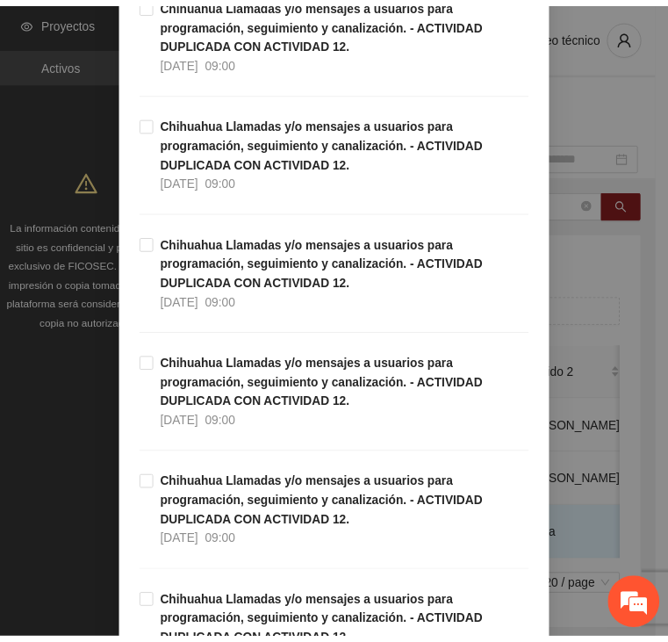
scroll to position [5012, 0]
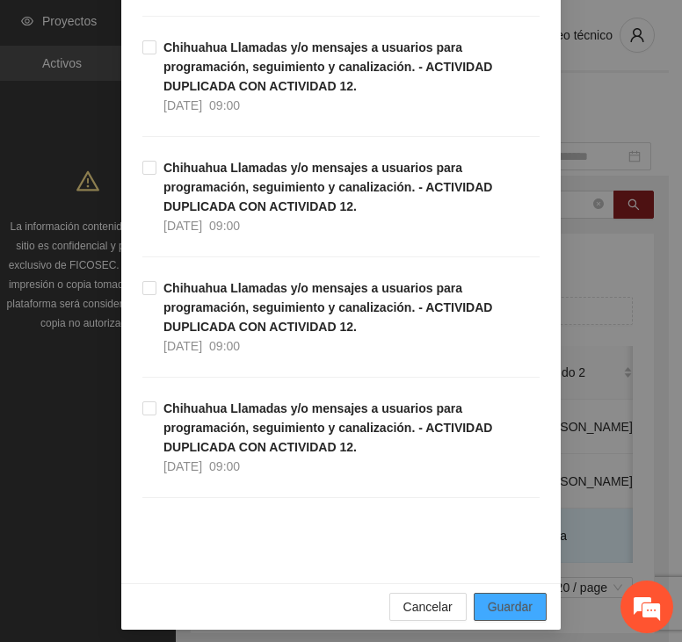
click at [501, 597] on span "Guardar" at bounding box center [509, 606] width 45 height 19
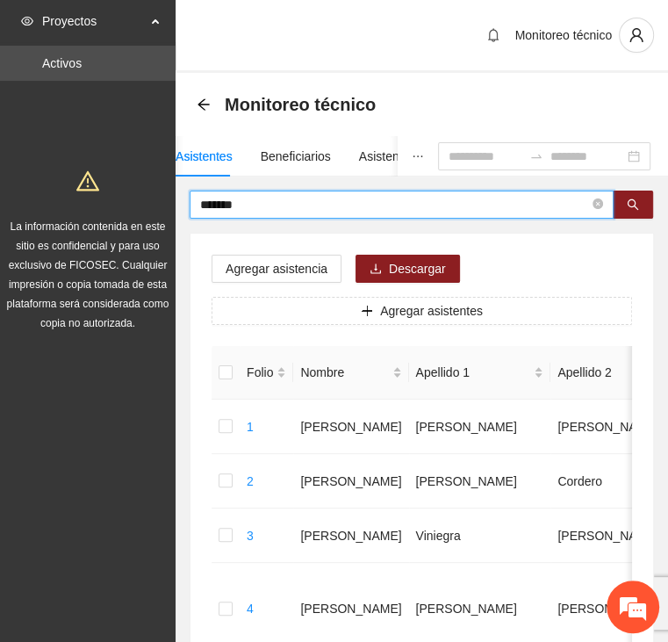
drag, startPoint x: 269, startPoint y: 201, endPoint x: 84, endPoint y: 215, distance: 185.0
type input "*****"
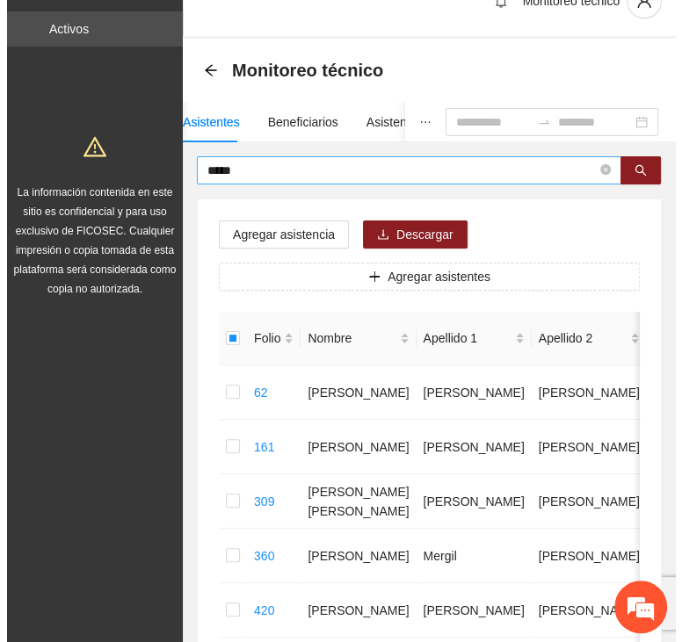
scroll to position [0, 0]
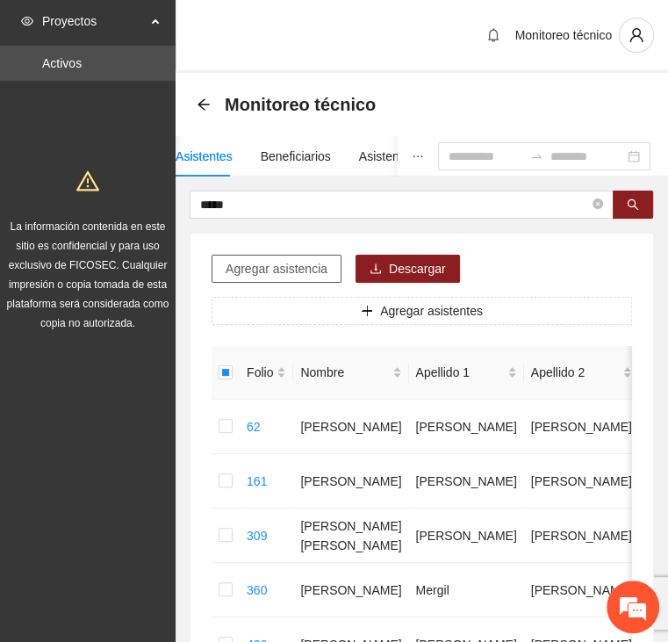
click at [288, 274] on span "Agregar asistencia" at bounding box center [277, 268] width 102 height 19
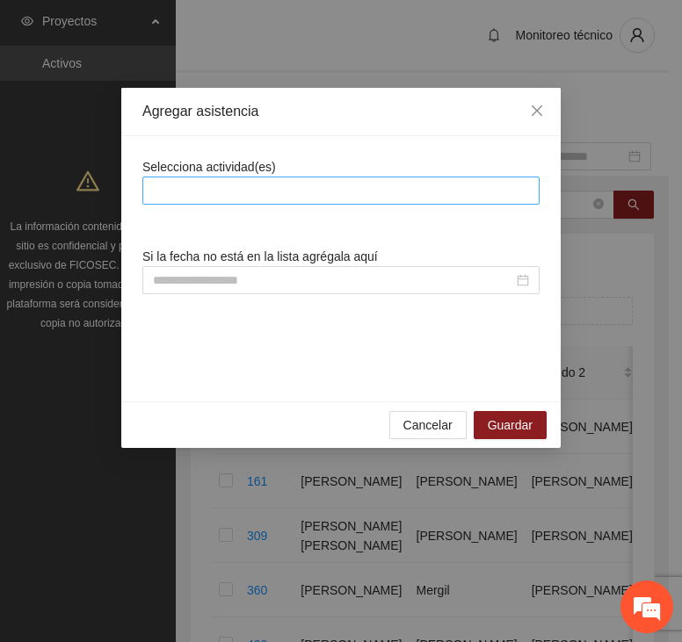
click at [323, 192] on div at bounding box center [341, 190] width 388 height 21
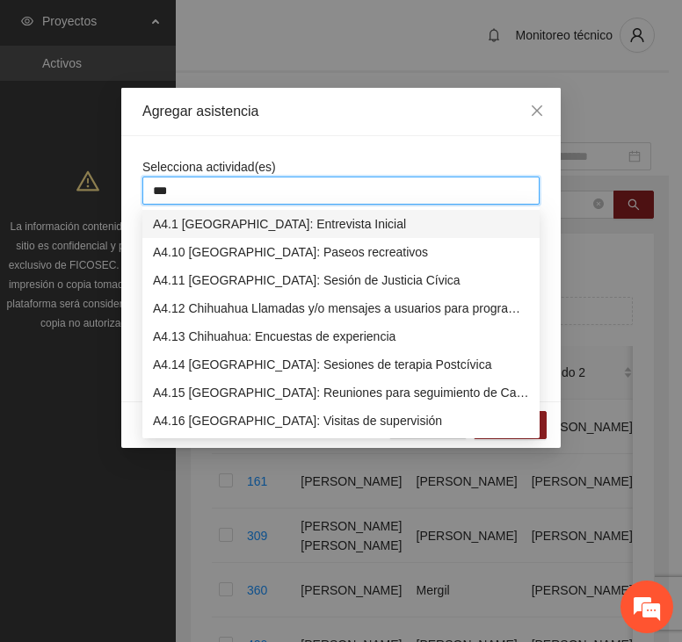
type input "****"
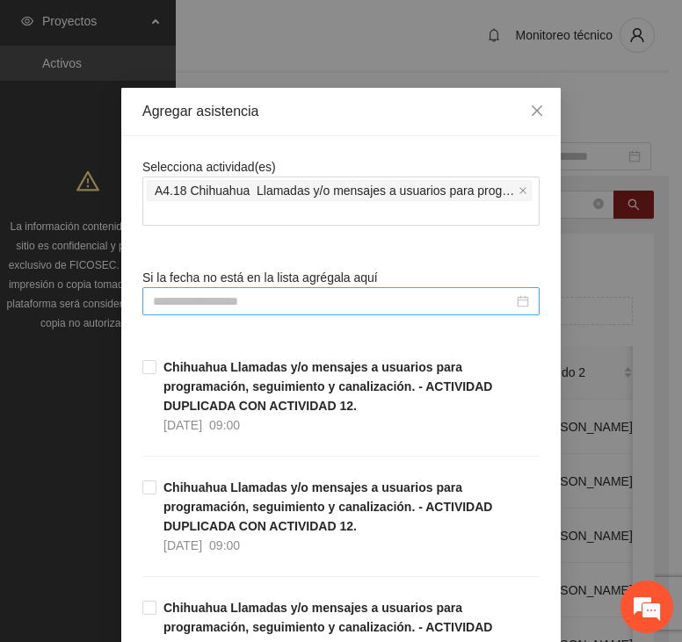
click at [307, 301] on input at bounding box center [333, 301] width 360 height 19
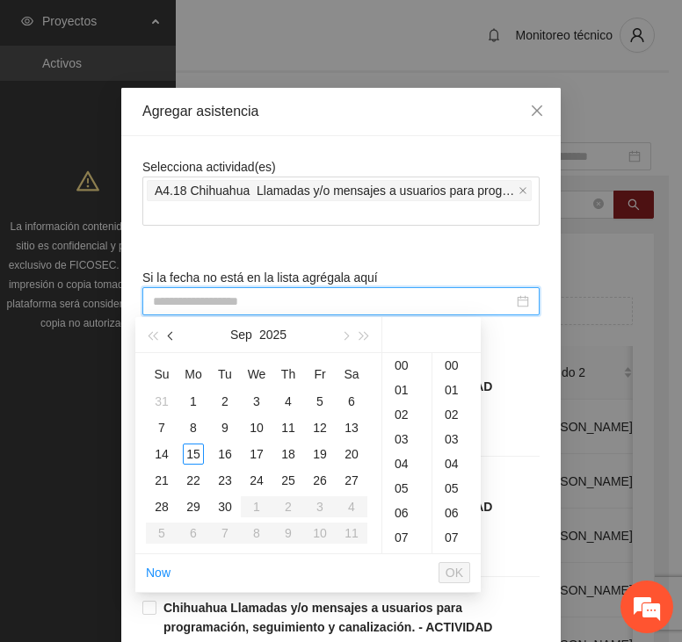
click at [172, 340] on button "button" at bounding box center [171, 334] width 19 height 35
click at [324, 428] on div "8" at bounding box center [319, 427] width 21 height 21
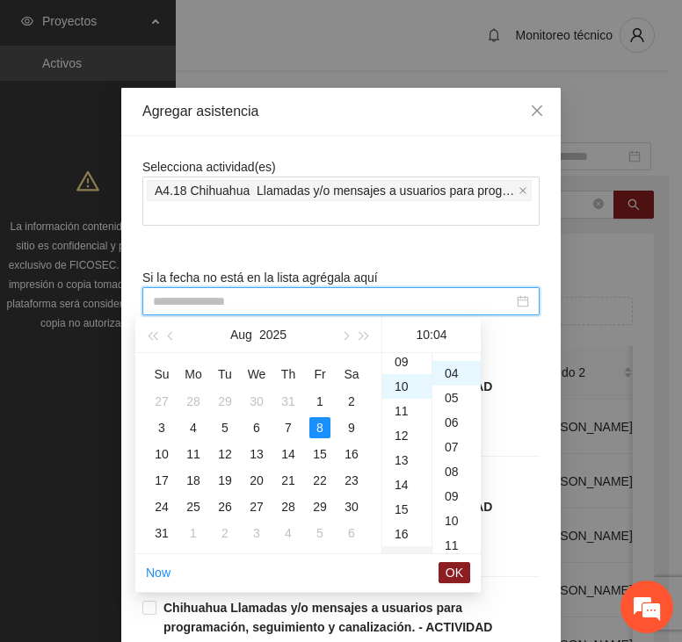
type input "**********"
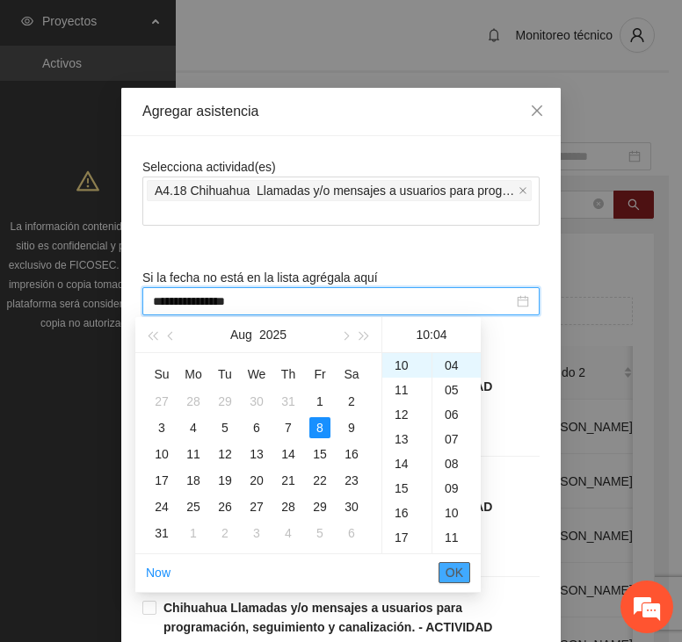
click at [460, 575] on span "OK" at bounding box center [454, 572] width 18 height 19
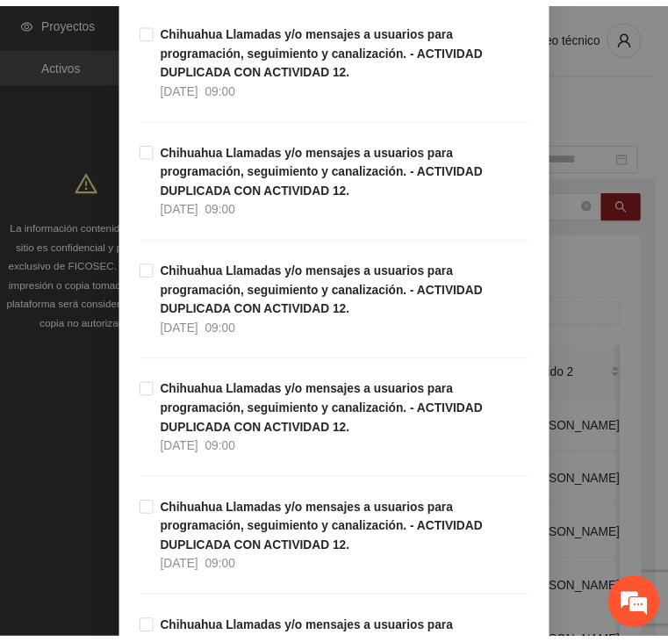
scroll to position [5012, 0]
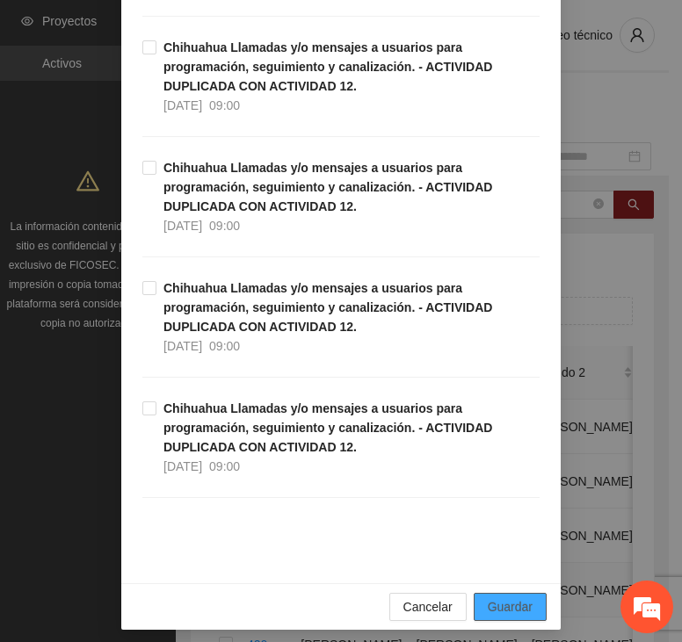
drag, startPoint x: 497, startPoint y: 596, endPoint x: 527, endPoint y: 574, distance: 37.1
click at [498, 597] on span "Guardar" at bounding box center [509, 606] width 45 height 19
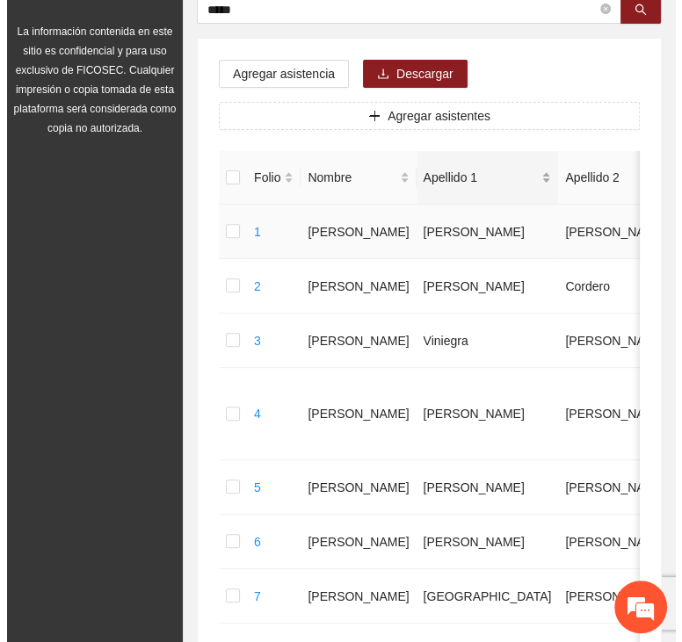
scroll to position [0, 0]
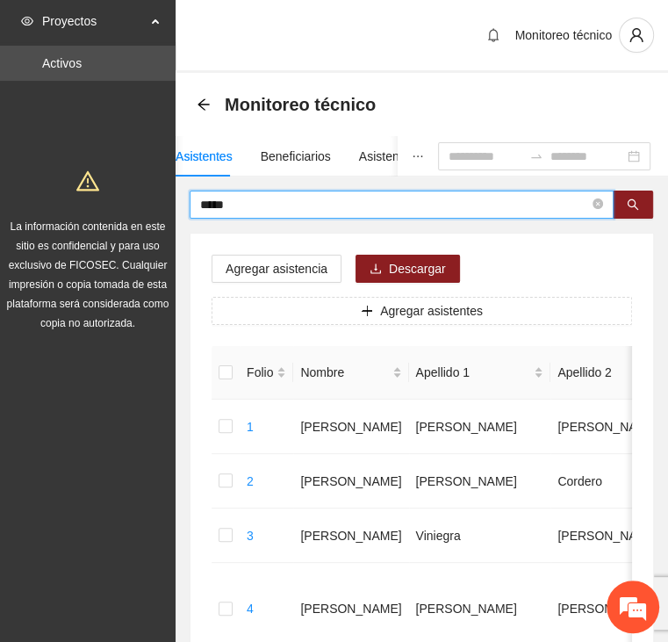
drag, startPoint x: 253, startPoint y: 199, endPoint x: 124, endPoint y: 197, distance: 129.1
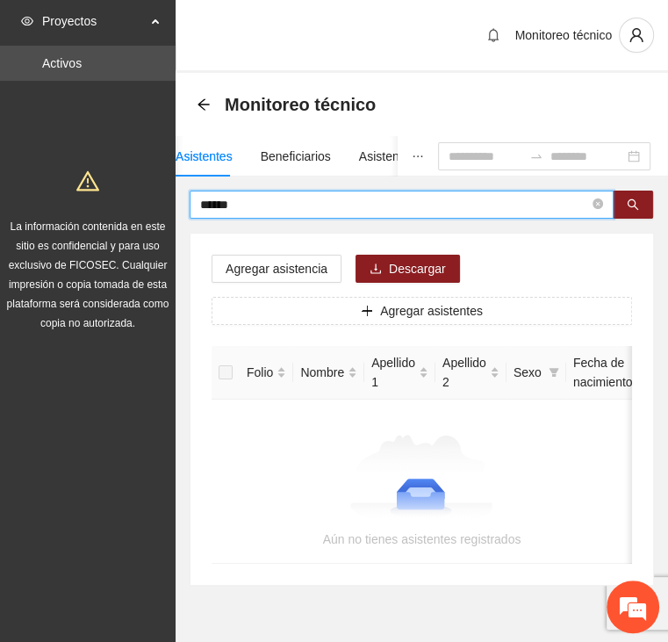
drag, startPoint x: 260, startPoint y: 203, endPoint x: 109, endPoint y: 202, distance: 151.1
click at [109, 202] on section "Proyectos Activos La información contenida en este sitio es confidencial y para…" at bounding box center [334, 345] width 668 height 691
type input "*****"
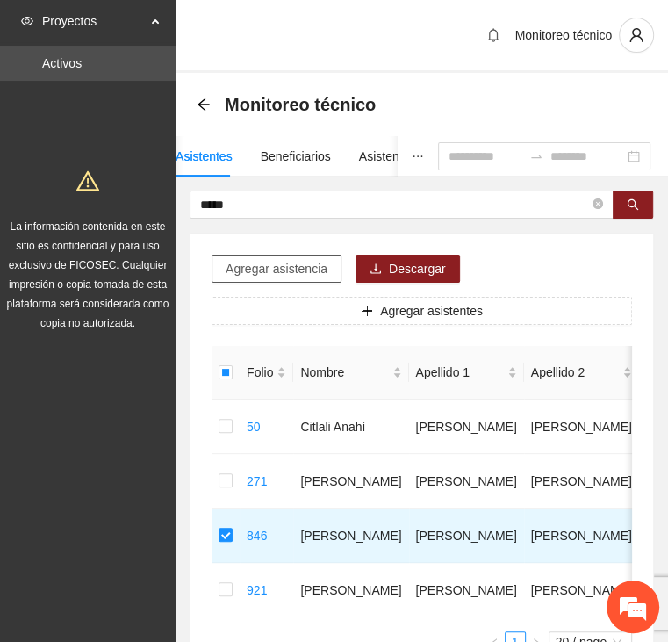
click at [282, 267] on span "Agregar asistencia" at bounding box center [277, 268] width 102 height 19
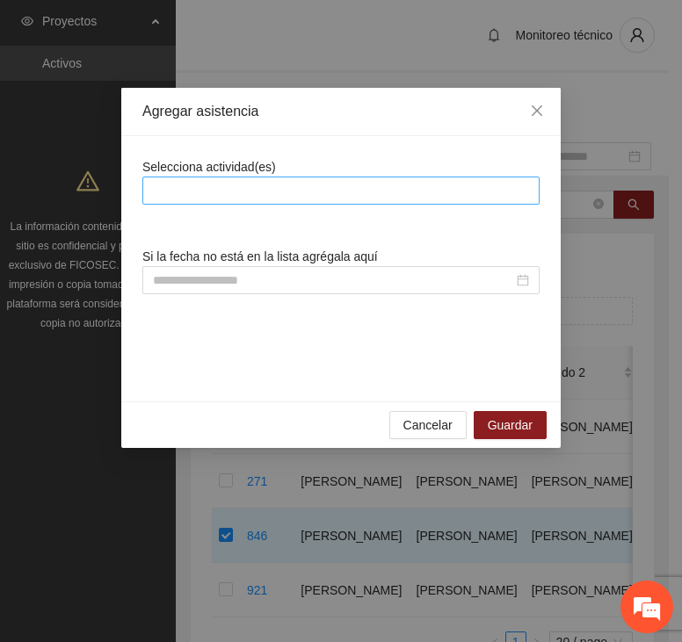
click at [253, 180] on div at bounding box center [341, 190] width 388 height 21
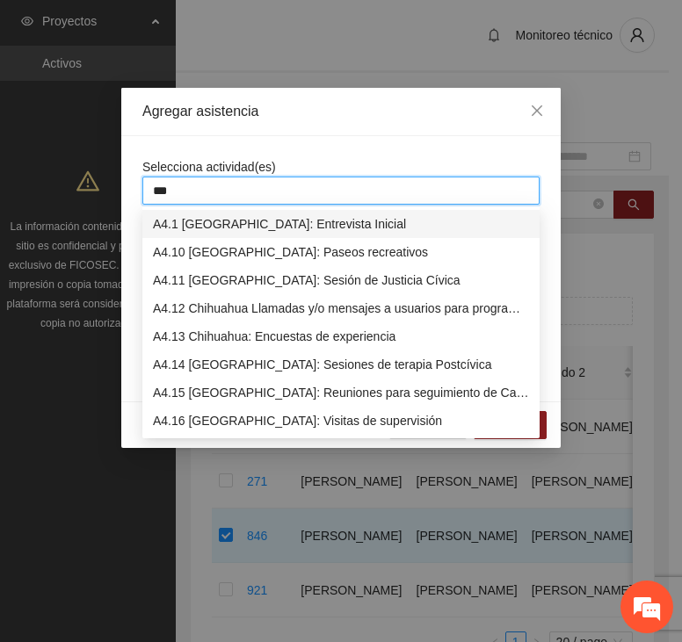
type input "****"
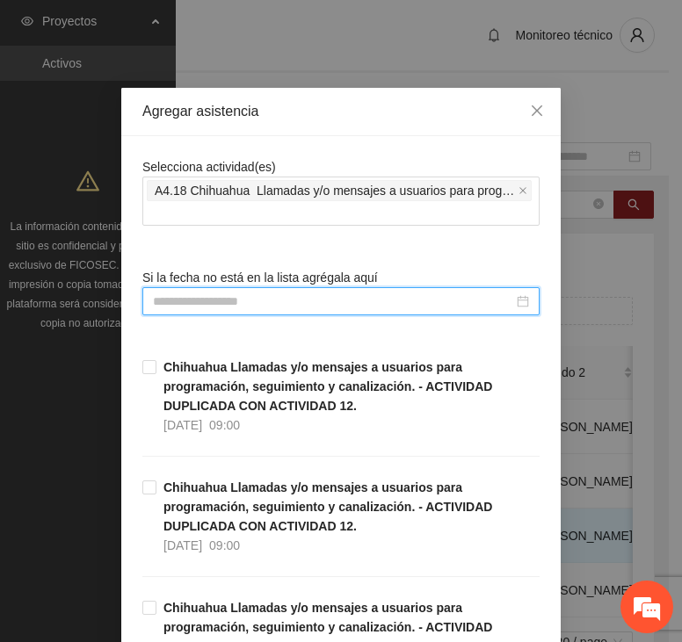
click at [219, 296] on input at bounding box center [333, 301] width 360 height 19
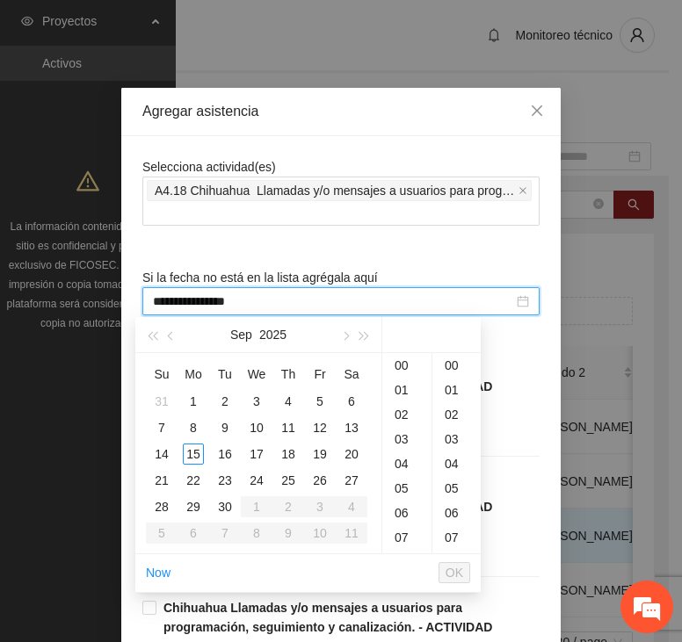
type input "**********"
click at [168, 336] on span "button" at bounding box center [172, 336] width 9 height 9
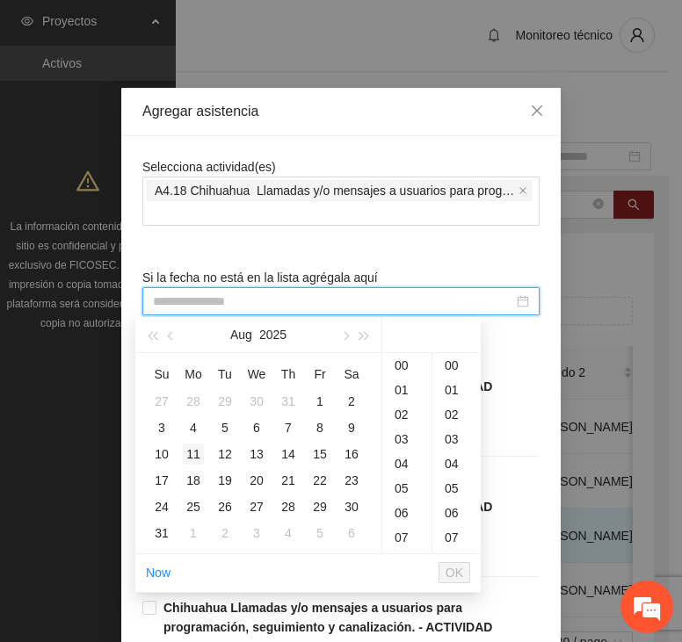
click at [191, 454] on div "11" at bounding box center [193, 454] width 21 height 21
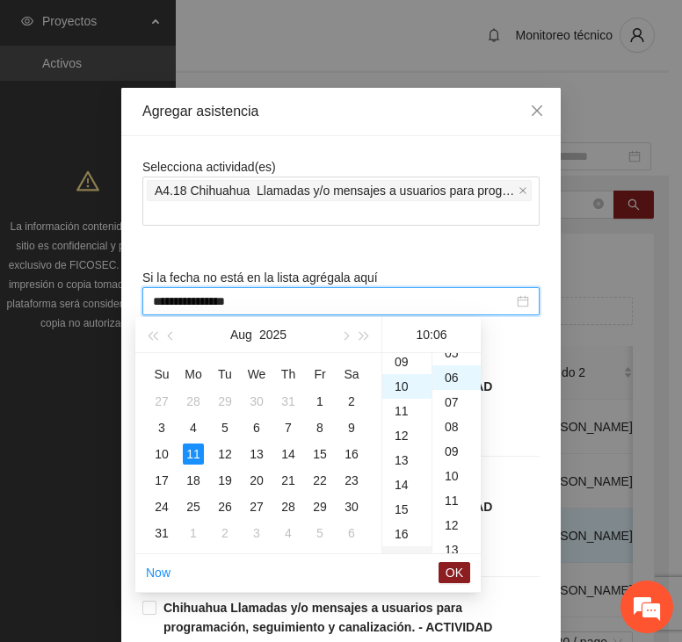
scroll to position [148, 0]
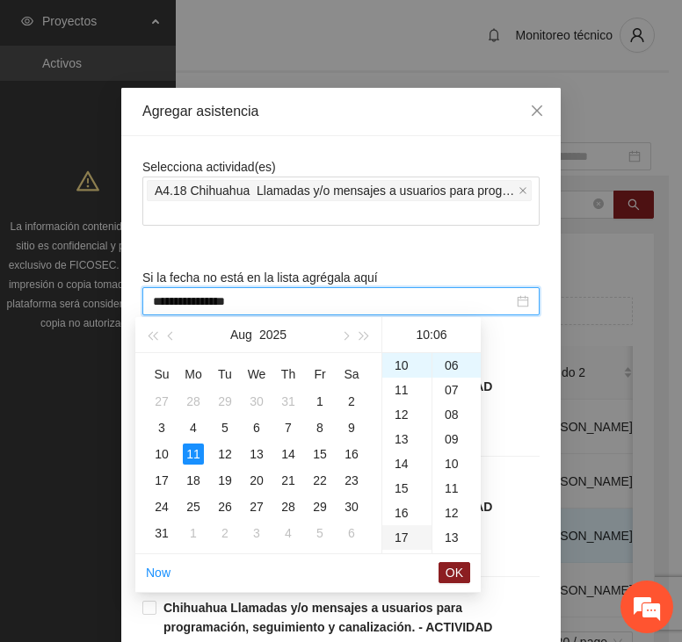
type input "**********"
click at [460, 569] on span "OK" at bounding box center [454, 572] width 18 height 19
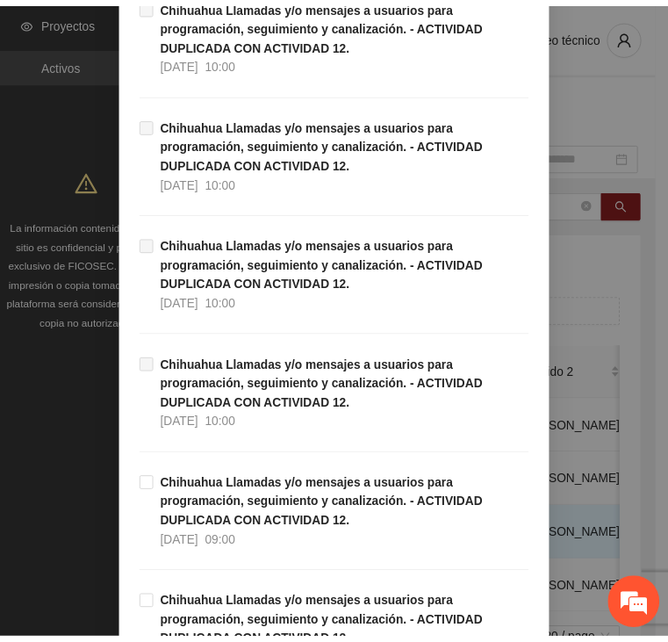
scroll to position [5012, 0]
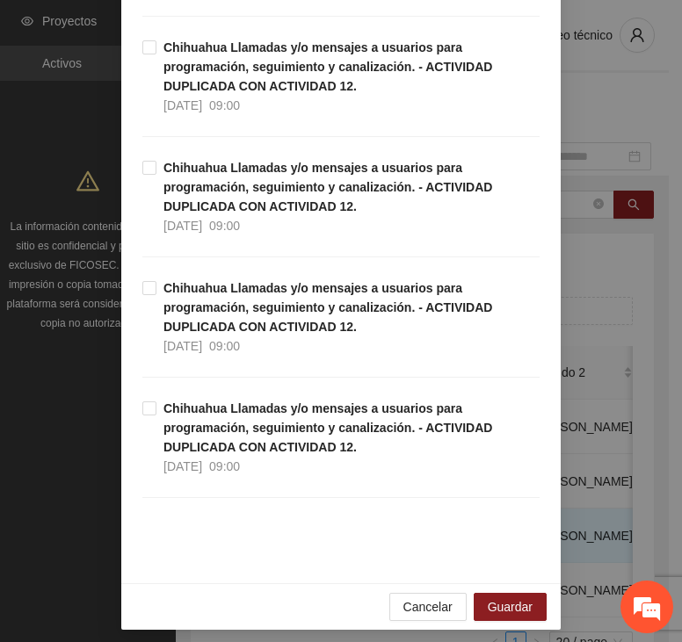
click at [497, 583] on div "Cancelar Guardar" at bounding box center [340, 606] width 439 height 47
click at [493, 597] on span "Guardar" at bounding box center [509, 606] width 45 height 19
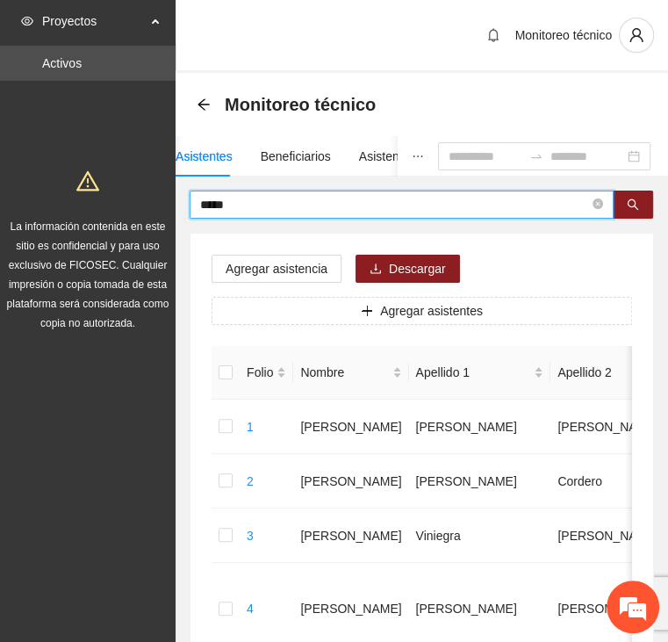
drag, startPoint x: 240, startPoint y: 204, endPoint x: 115, endPoint y: 206, distance: 124.7
type input "*****"
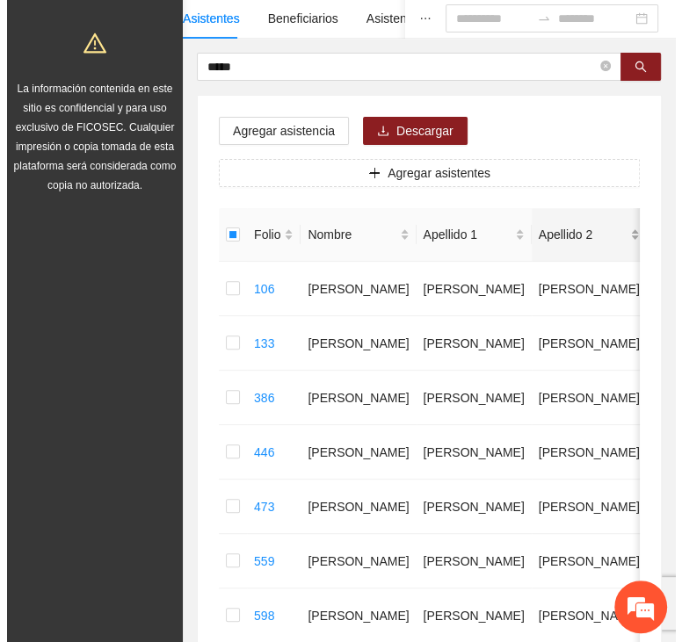
scroll to position [0, 0]
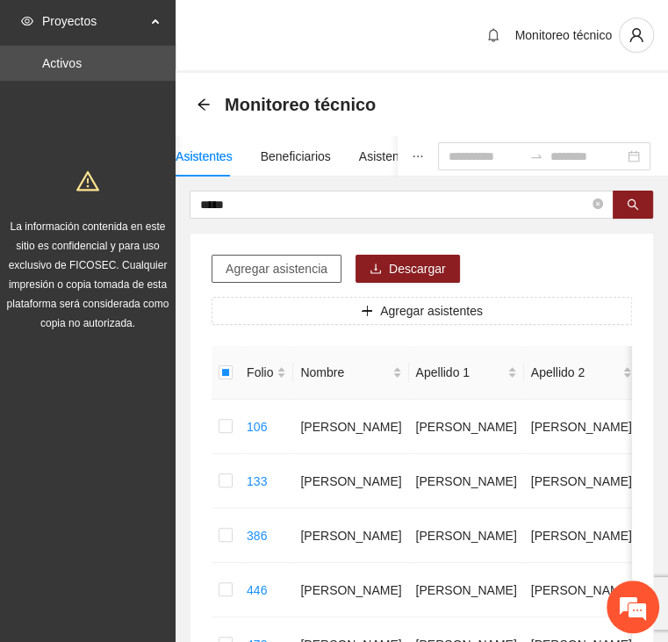
click at [307, 273] on span "Agregar asistencia" at bounding box center [277, 268] width 102 height 19
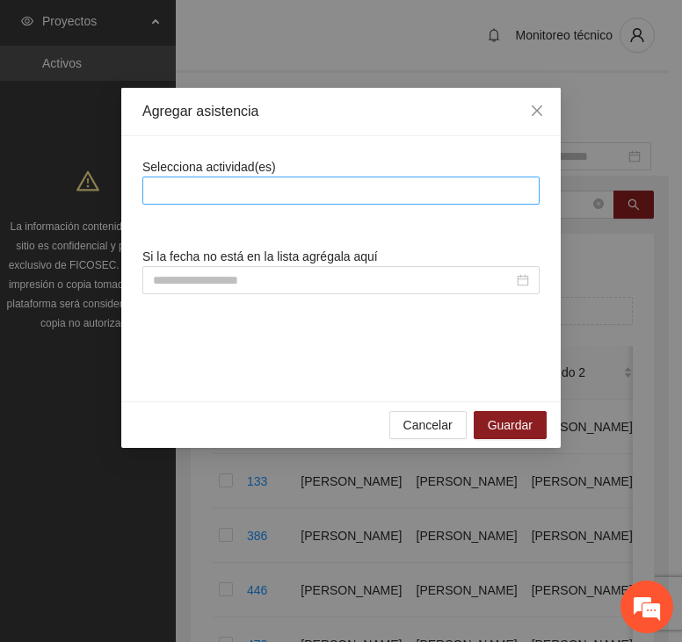
click at [317, 189] on div at bounding box center [341, 190] width 388 height 21
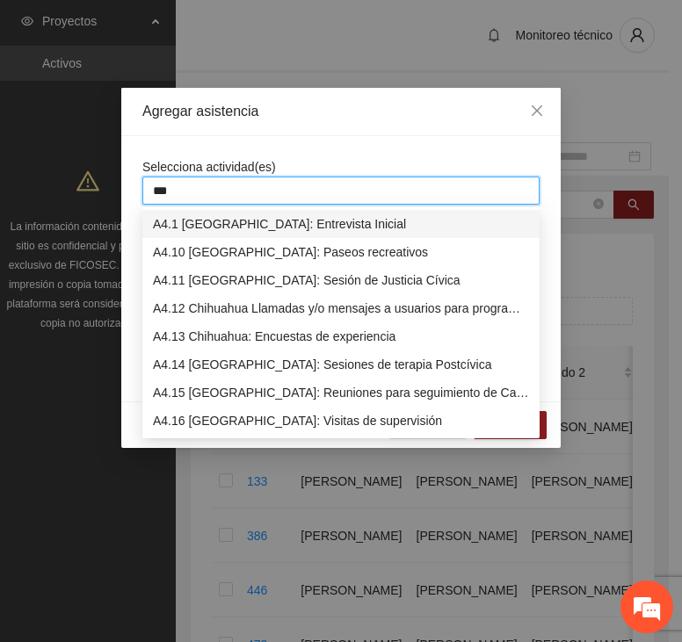
type input "****"
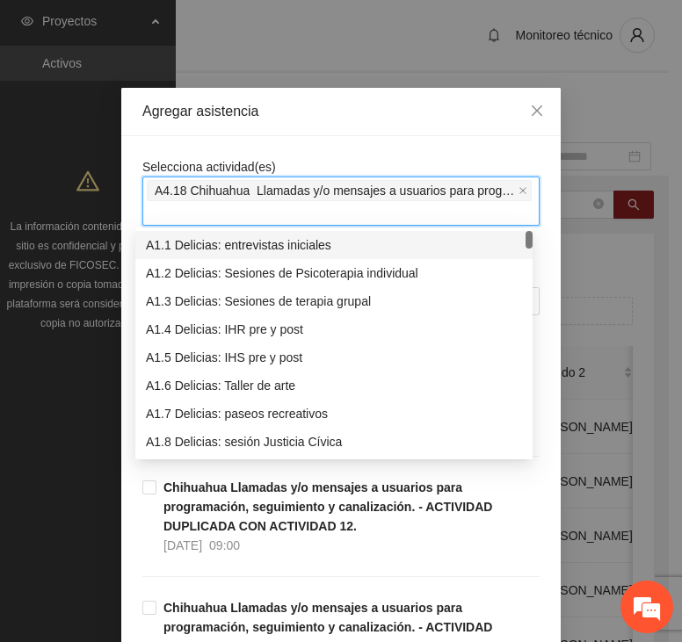
click at [365, 133] on div "Agregar asistencia" at bounding box center [340, 112] width 439 height 48
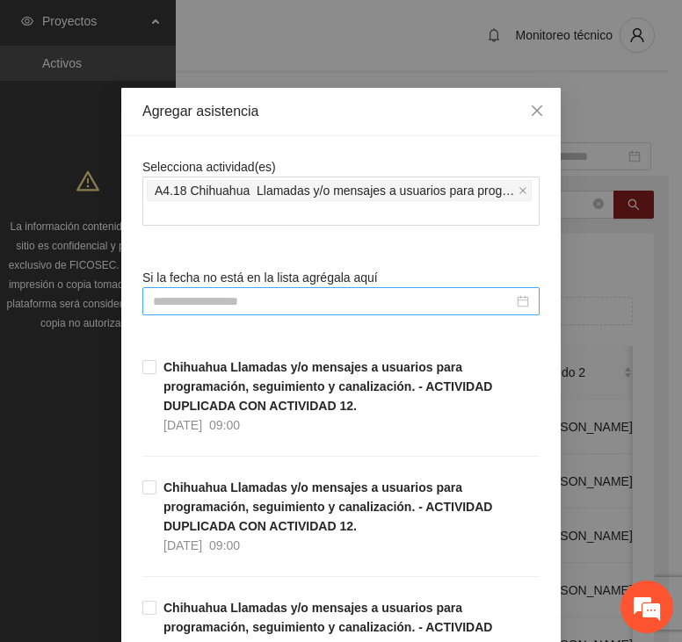
click at [249, 292] on input at bounding box center [333, 301] width 360 height 19
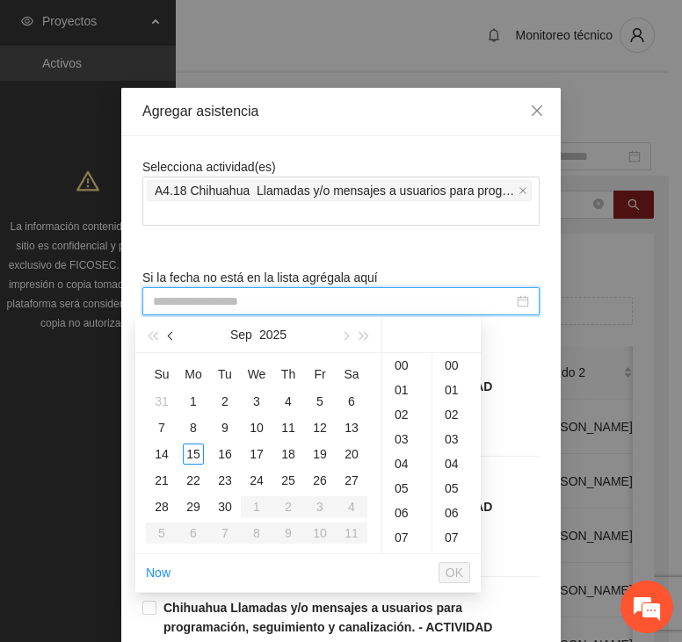
click at [175, 332] on button "button" at bounding box center [171, 334] width 19 height 35
click at [197, 453] on div "11" at bounding box center [193, 454] width 21 height 21
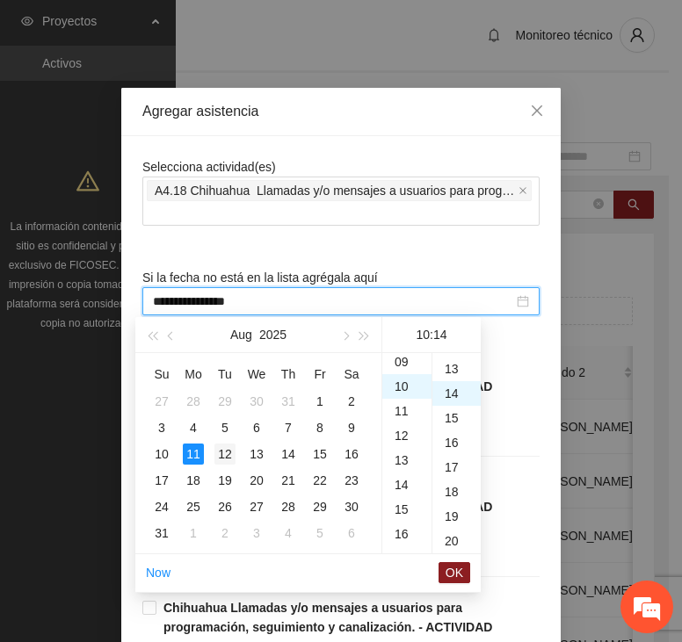
scroll to position [344, 0]
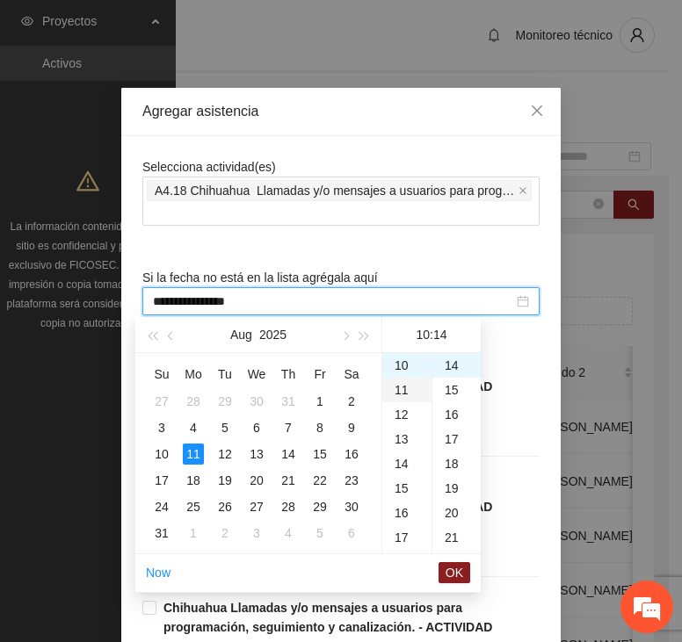
click at [407, 389] on div "11" at bounding box center [406, 390] width 49 height 25
drag, startPoint x: 451, startPoint y: 386, endPoint x: 451, endPoint y: 414, distance: 28.1
click at [451, 385] on div "15" at bounding box center [456, 390] width 48 height 25
type input "**********"
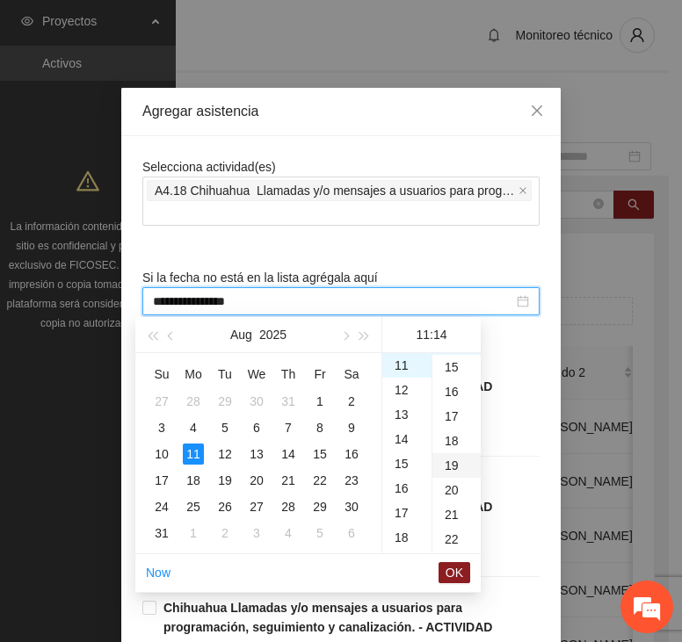
scroll to position [369, 0]
click at [457, 570] on span "OK" at bounding box center [454, 572] width 18 height 19
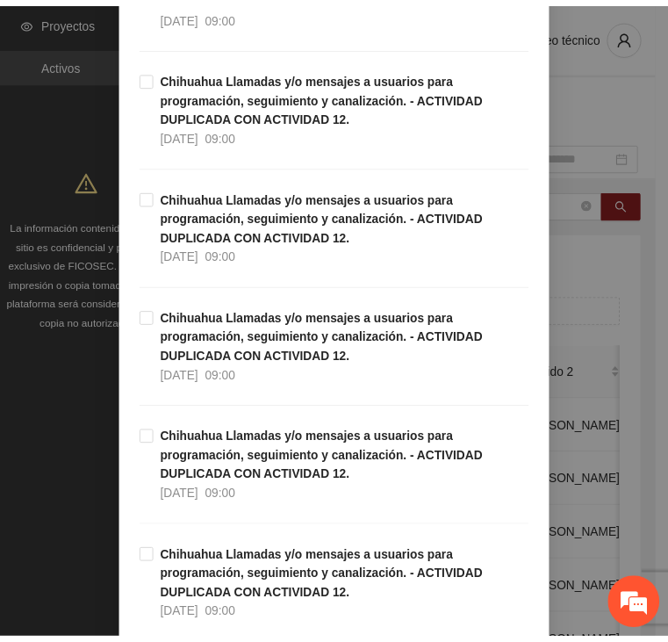
scroll to position [5012, 0]
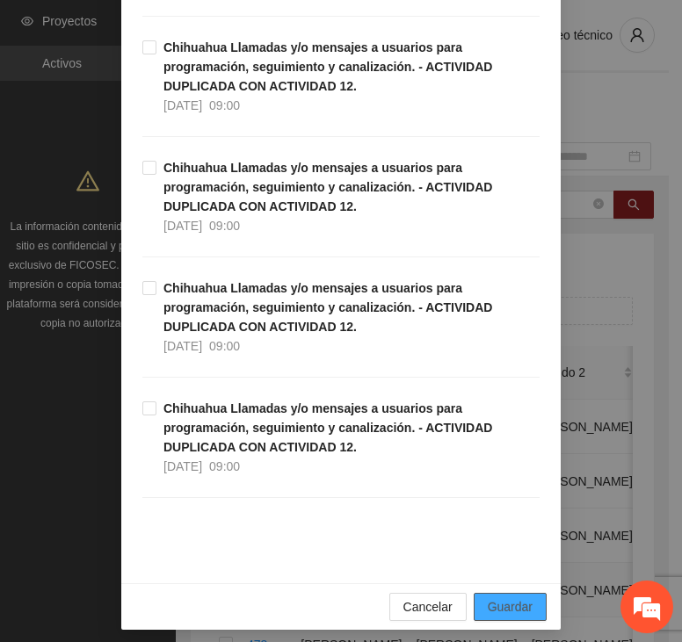
click at [517, 599] on span "Guardar" at bounding box center [509, 606] width 45 height 19
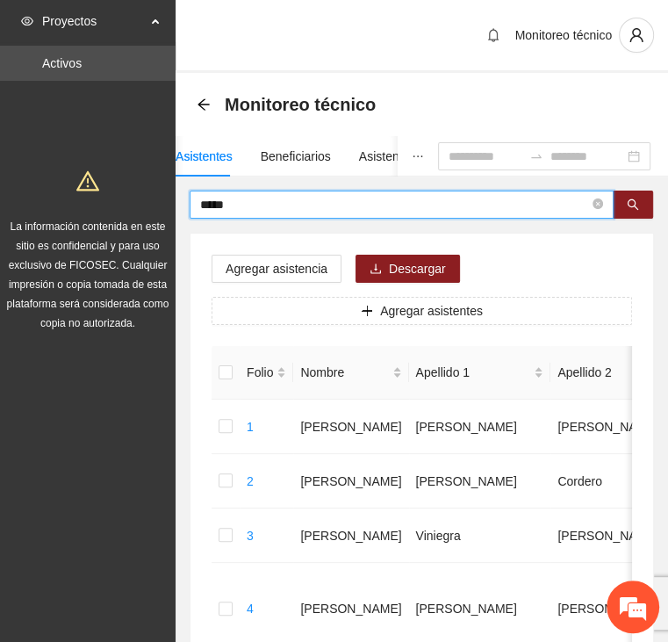
drag, startPoint x: 256, startPoint y: 206, endPoint x: 130, endPoint y: 187, distance: 127.8
type input "********"
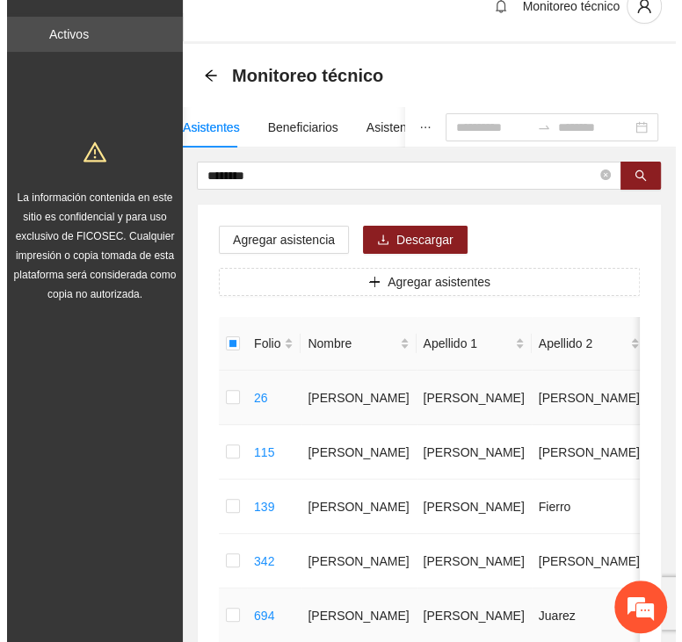
scroll to position [0, 0]
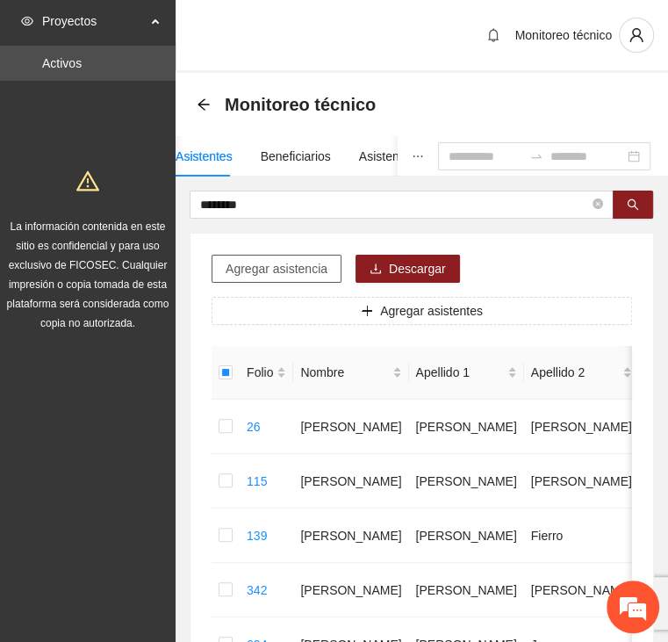
click at [271, 266] on span "Agregar asistencia" at bounding box center [277, 268] width 102 height 19
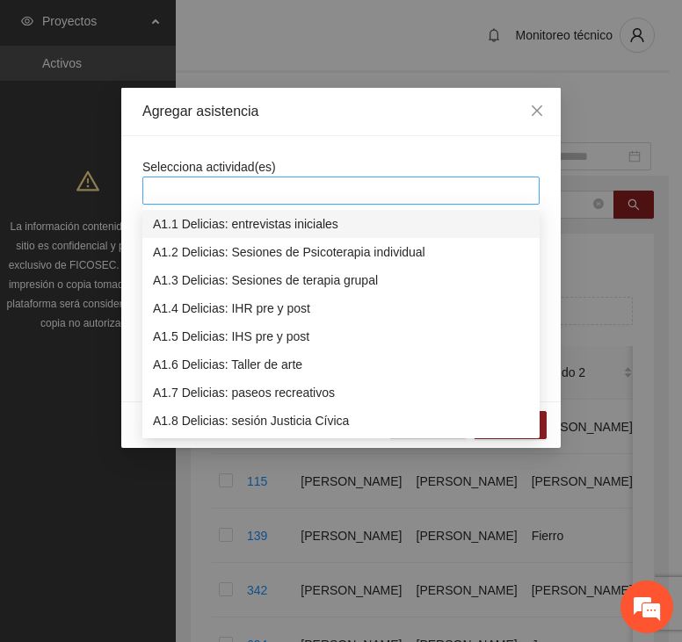
click at [276, 186] on div at bounding box center [341, 190] width 388 height 21
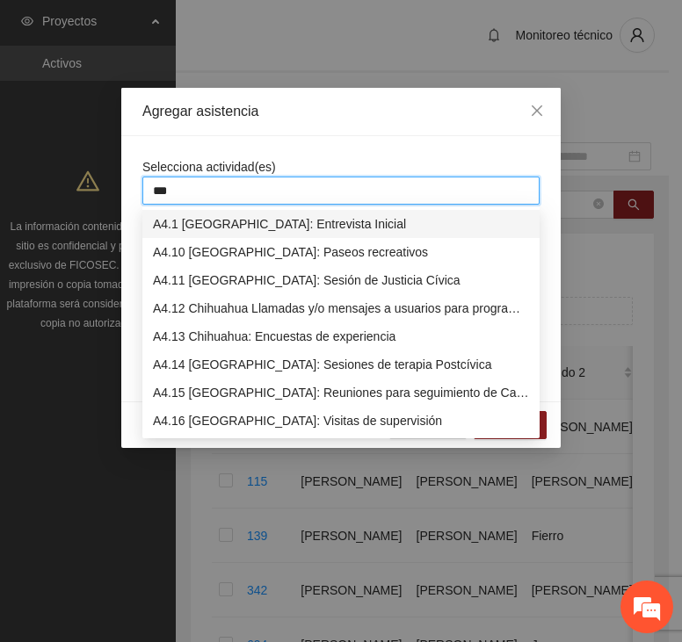
type input "****"
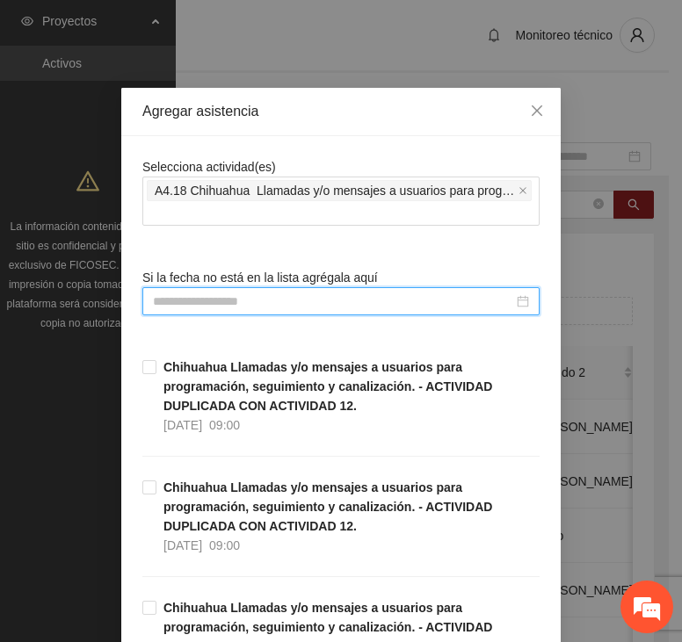
click at [270, 296] on input at bounding box center [333, 301] width 360 height 19
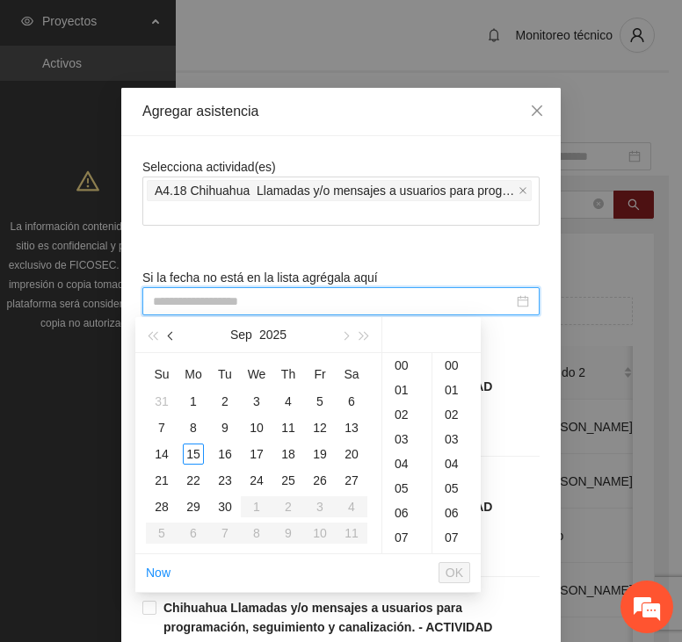
click at [168, 343] on button "button" at bounding box center [171, 334] width 19 height 35
click at [199, 458] on div "11" at bounding box center [193, 454] width 21 height 21
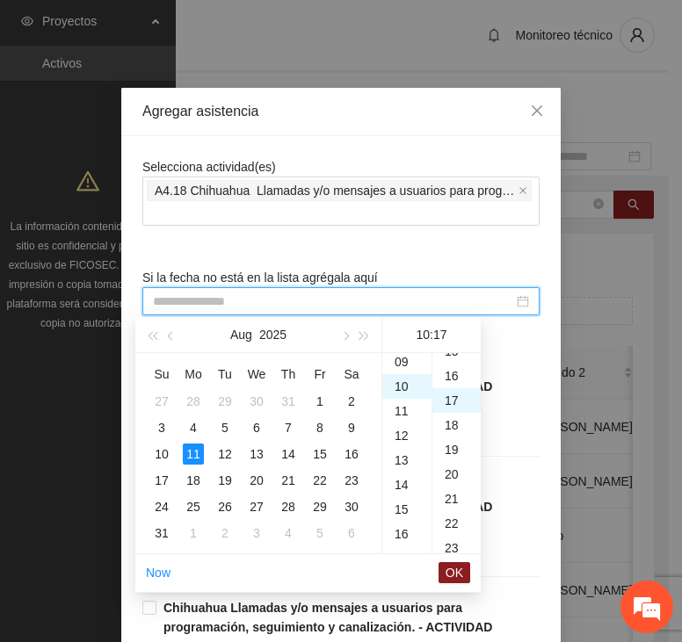
scroll to position [418, 0]
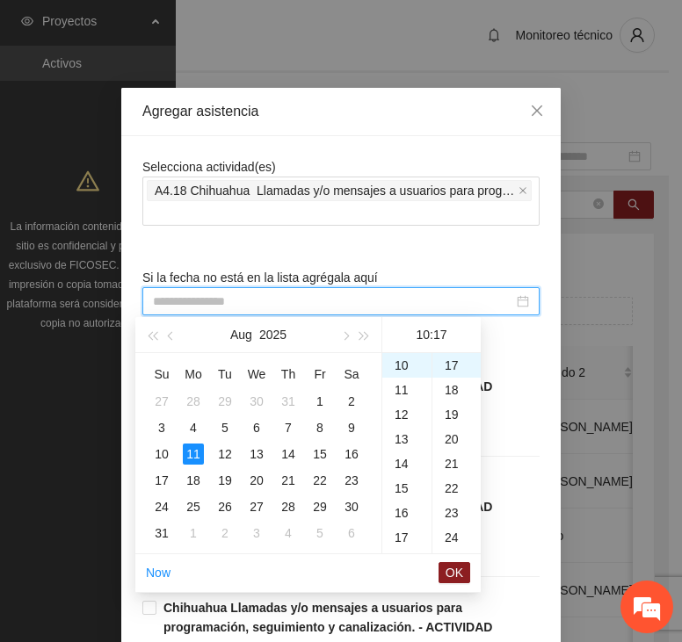
type input "**********"
click at [457, 567] on span "OK" at bounding box center [454, 572] width 18 height 19
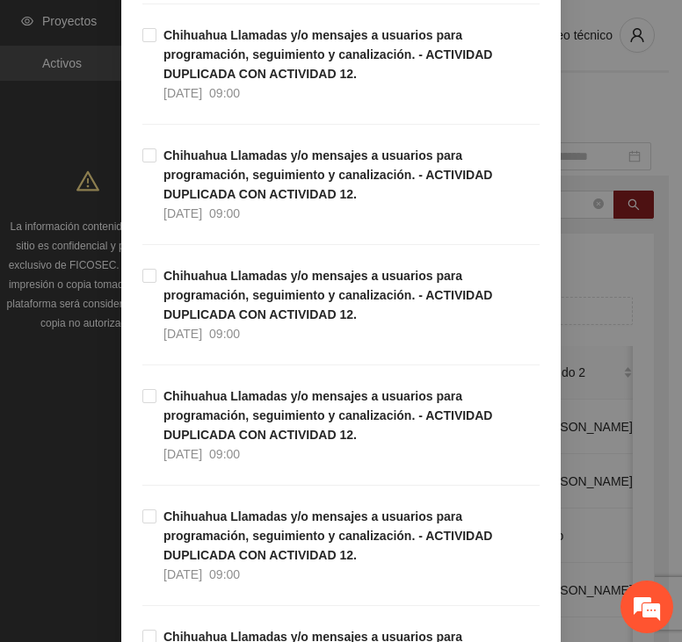
scroll to position [5012, 0]
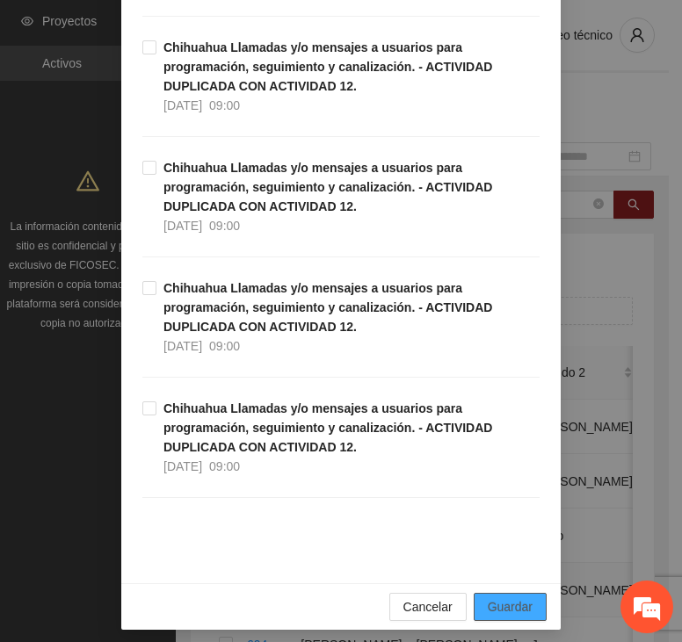
click at [487, 601] on span "Guardar" at bounding box center [509, 606] width 45 height 19
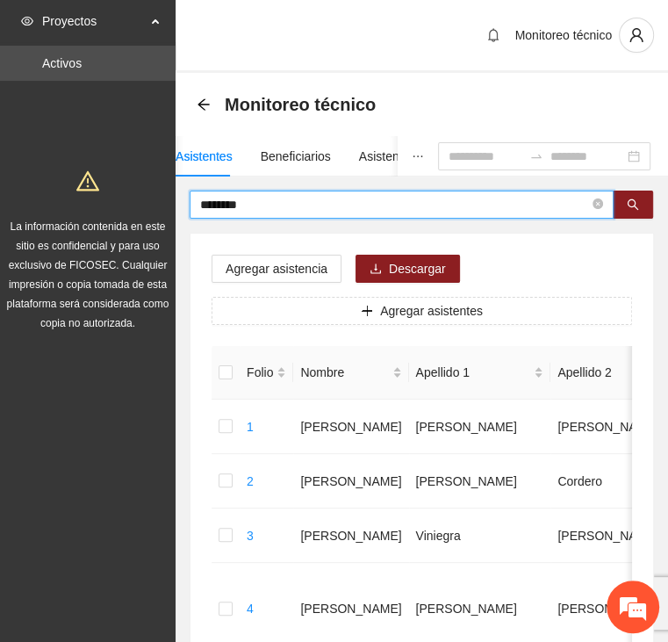
drag, startPoint x: 253, startPoint y: 206, endPoint x: 168, endPoint y: 267, distance: 105.1
type input "*****"
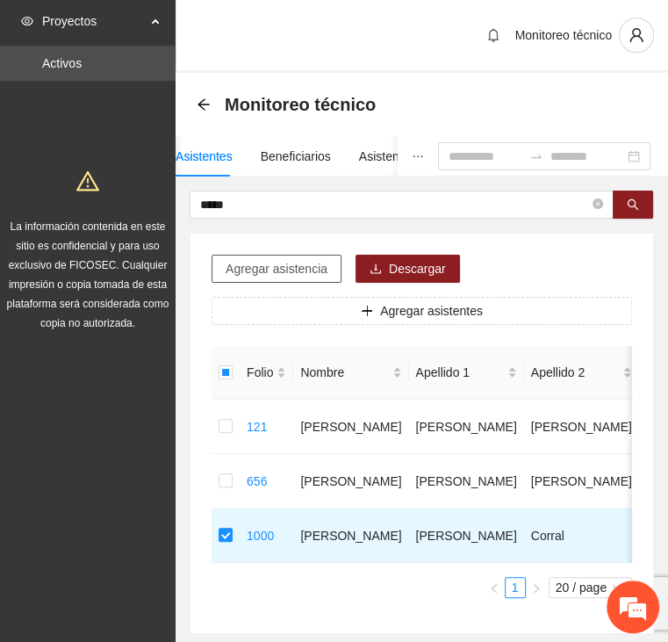
click at [320, 260] on span "Agregar asistencia" at bounding box center [277, 268] width 102 height 19
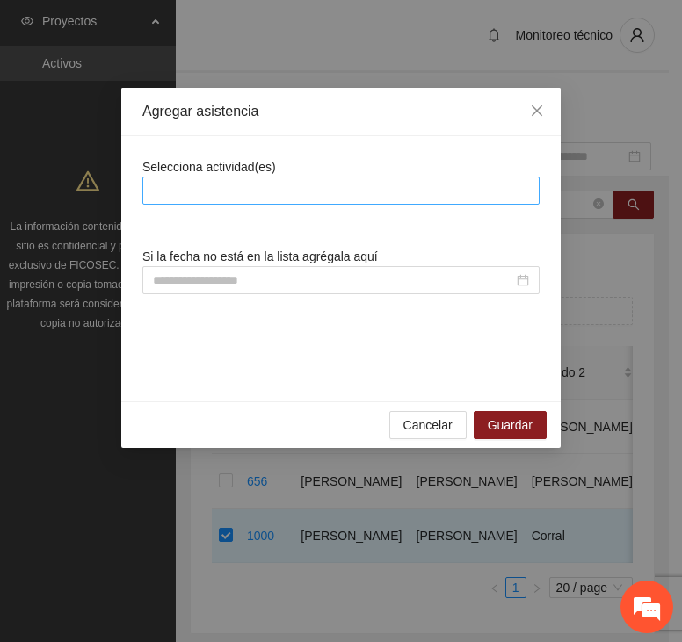
click at [350, 185] on div at bounding box center [341, 190] width 388 height 21
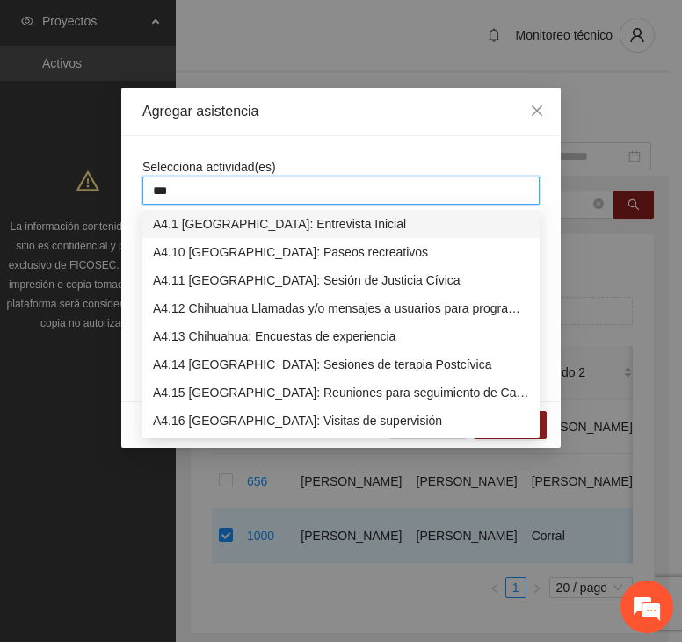
type input "****"
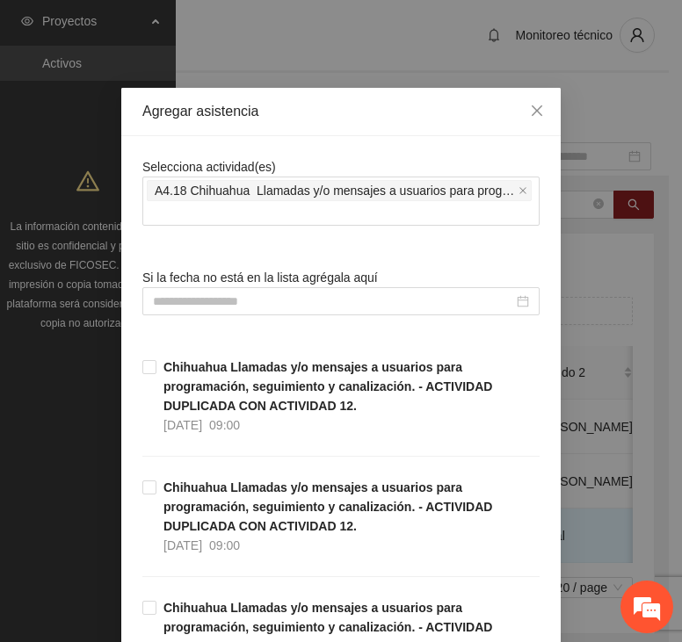
click at [309, 292] on input at bounding box center [333, 301] width 360 height 19
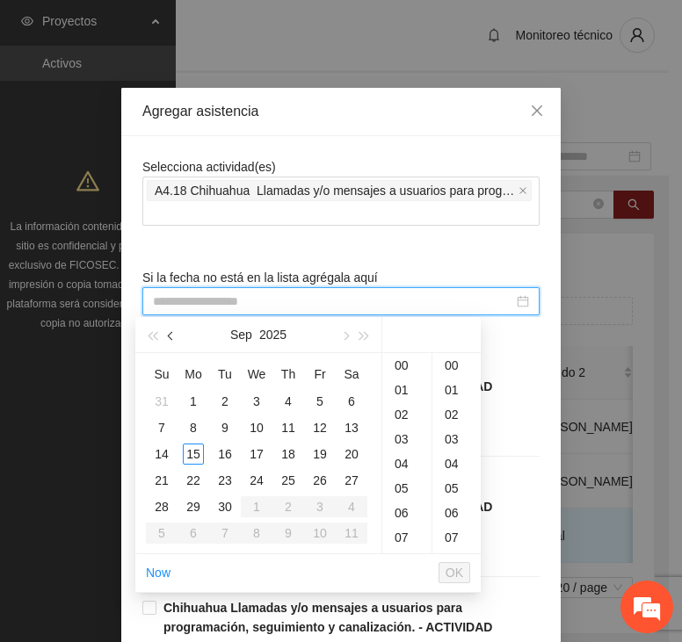
click at [169, 344] on button "button" at bounding box center [171, 334] width 19 height 35
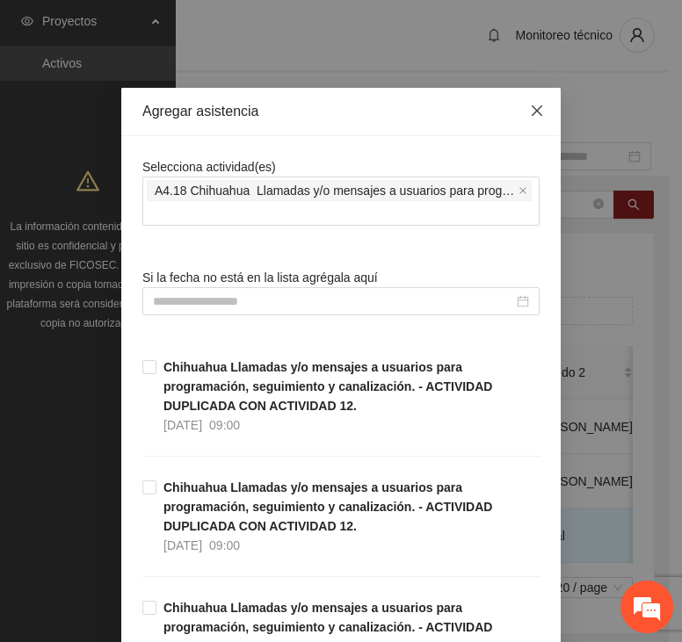
click at [532, 116] on icon "close" at bounding box center [537, 111] width 14 height 14
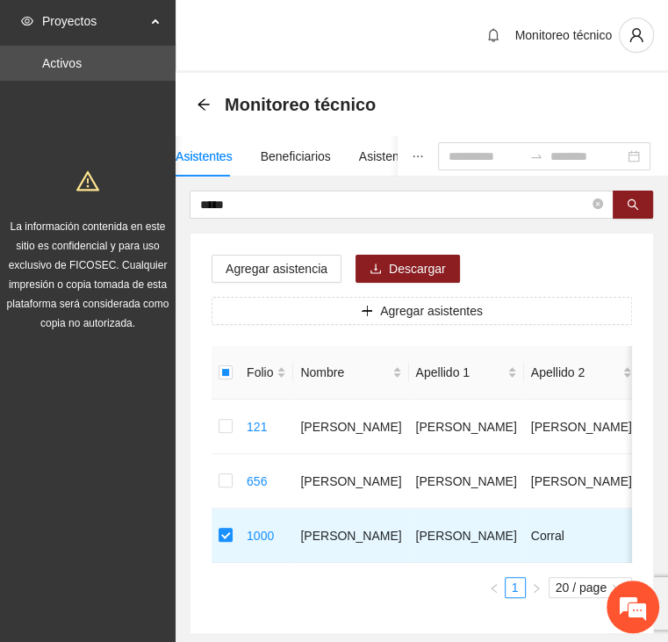
click at [246, 246] on div "Agregar asistencia Descargar Agregar asistentes Folio Nombre Apellido 1 Apellid…" at bounding box center [422, 434] width 463 height 400
click at [251, 266] on span "Agregar asistencia" at bounding box center [277, 268] width 102 height 19
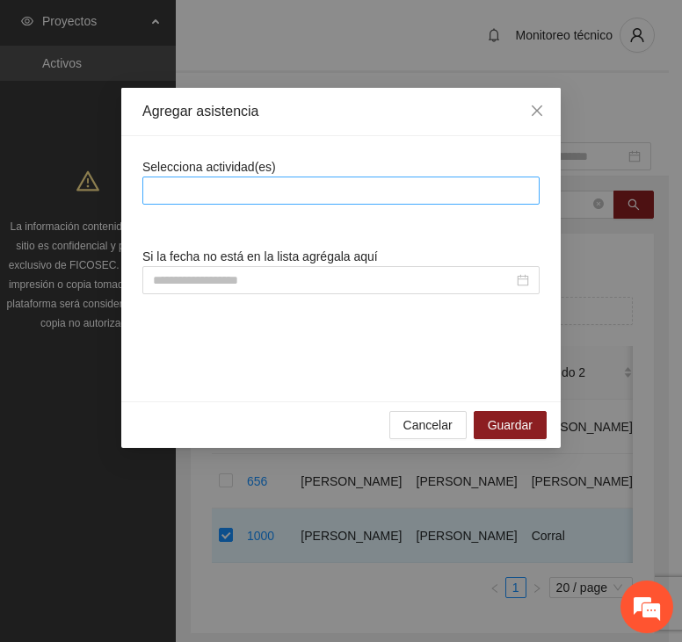
click at [391, 192] on div at bounding box center [341, 190] width 388 height 21
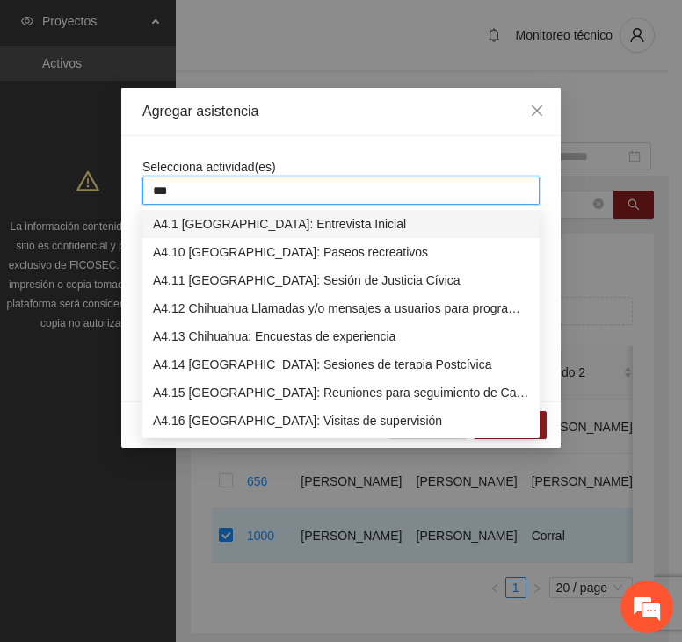
type input "****"
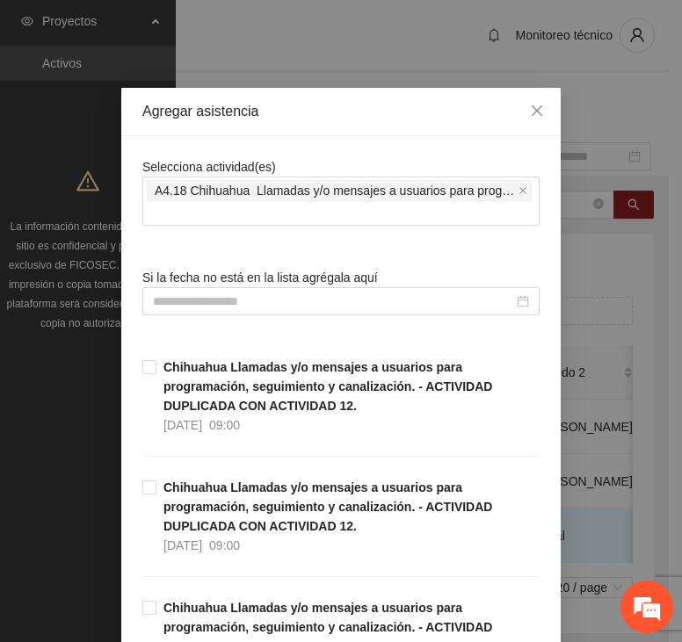
click at [431, 157] on div "Selecciona actividad(es) A4.18 Chihuahua Llamadas y/o mensajes a usuarios para …" at bounding box center [340, 191] width 397 height 69
click at [277, 299] on input at bounding box center [333, 301] width 360 height 19
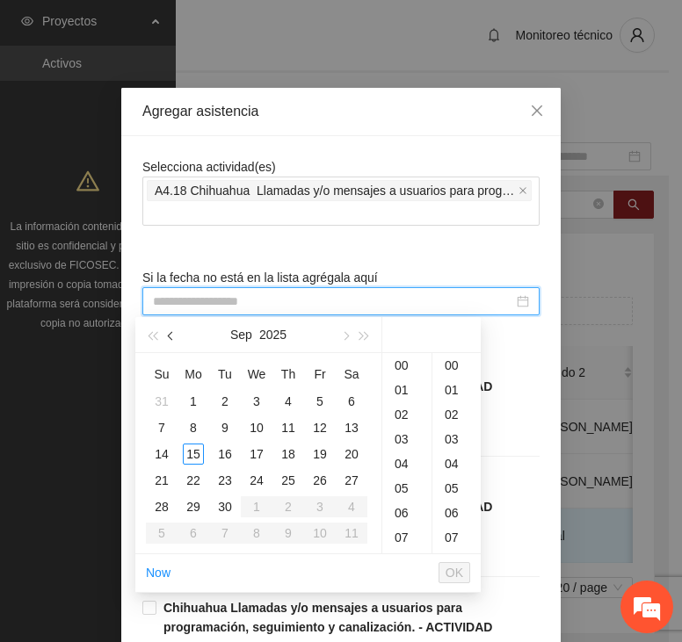
click at [169, 337] on button "button" at bounding box center [171, 334] width 19 height 35
type input "**********"
click at [197, 452] on div "11" at bounding box center [193, 454] width 21 height 21
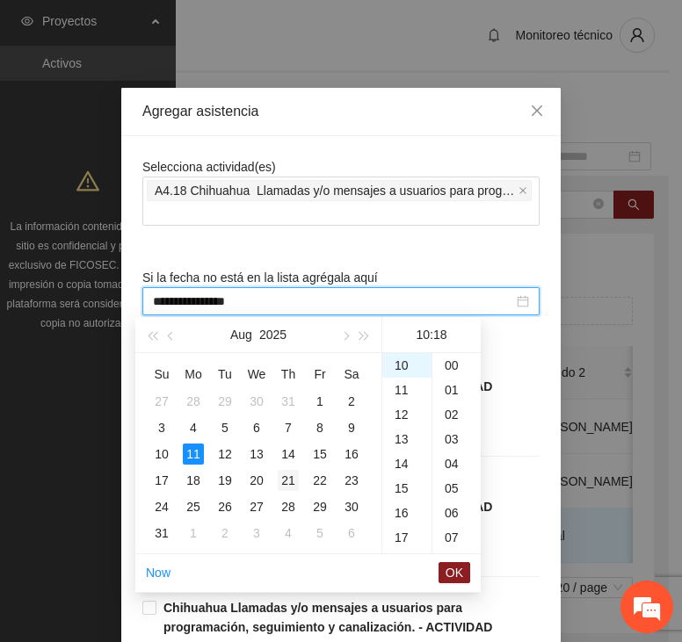
scroll to position [443, 0]
type input "**********"
click at [458, 573] on span "OK" at bounding box center [454, 572] width 18 height 19
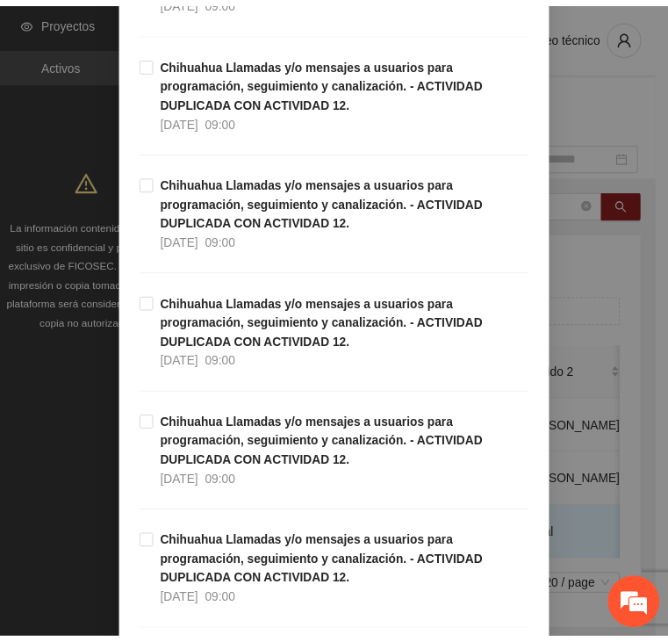
scroll to position [5012, 0]
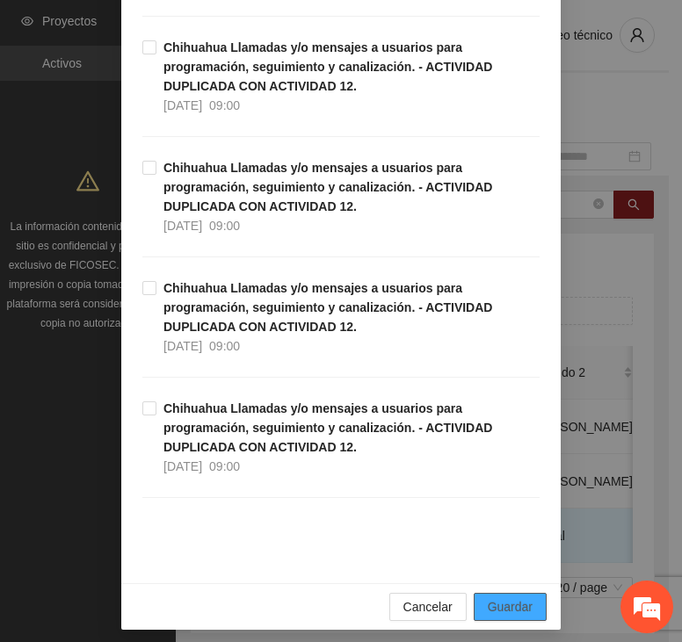
click at [515, 603] on span "Guardar" at bounding box center [509, 606] width 45 height 19
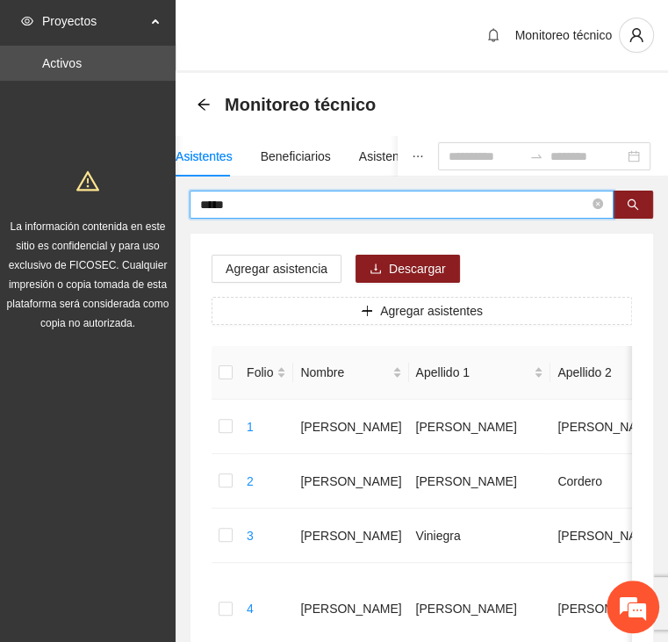
drag, startPoint x: 260, startPoint y: 203, endPoint x: 153, endPoint y: 198, distance: 107.2
type input "******"
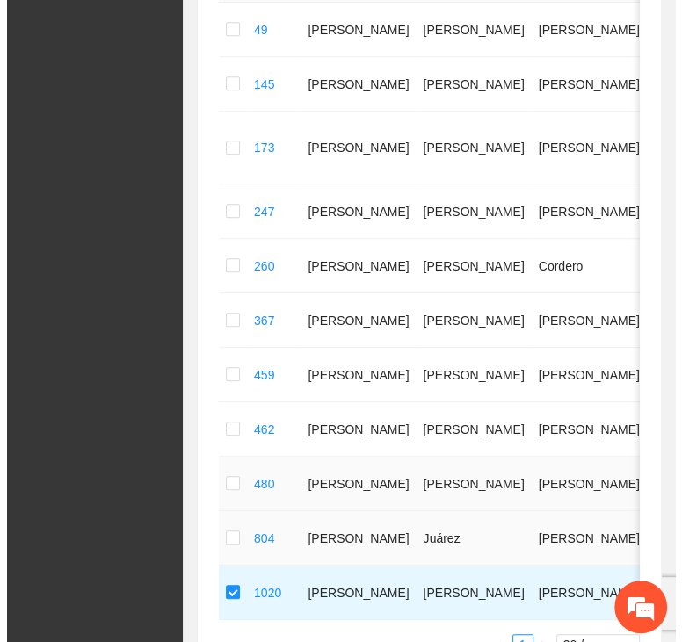
scroll to position [0, 0]
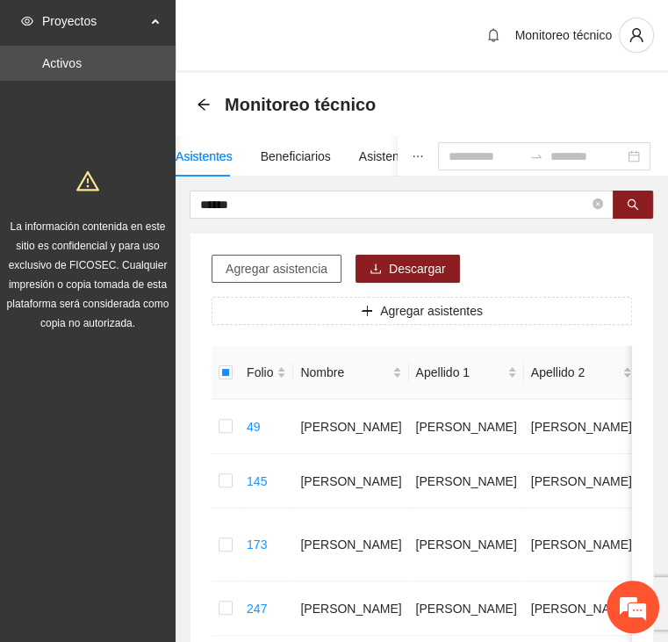
click at [263, 268] on span "Agregar asistencia" at bounding box center [277, 268] width 102 height 19
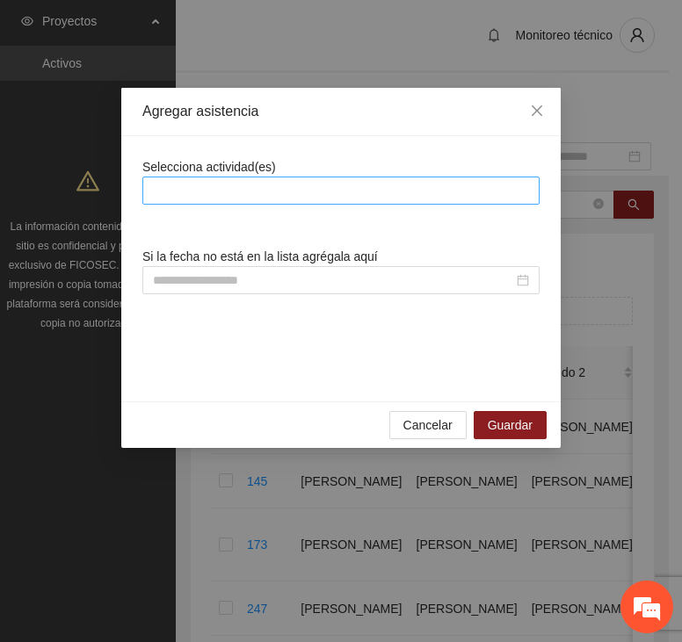
click at [289, 181] on div at bounding box center [341, 190] width 388 height 21
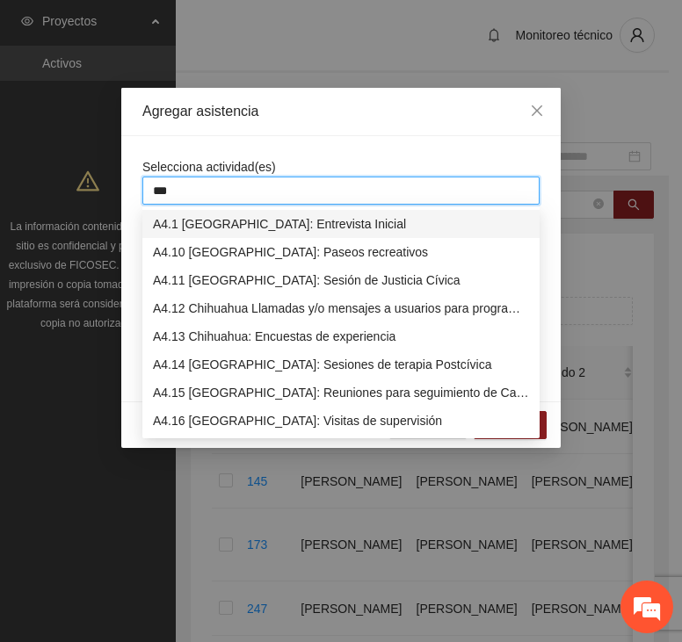
type input "****"
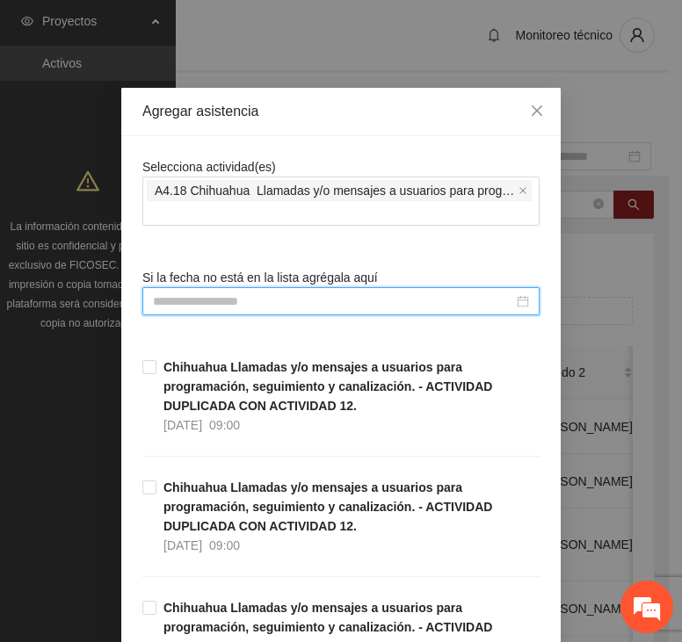
click at [329, 299] on input at bounding box center [333, 301] width 360 height 19
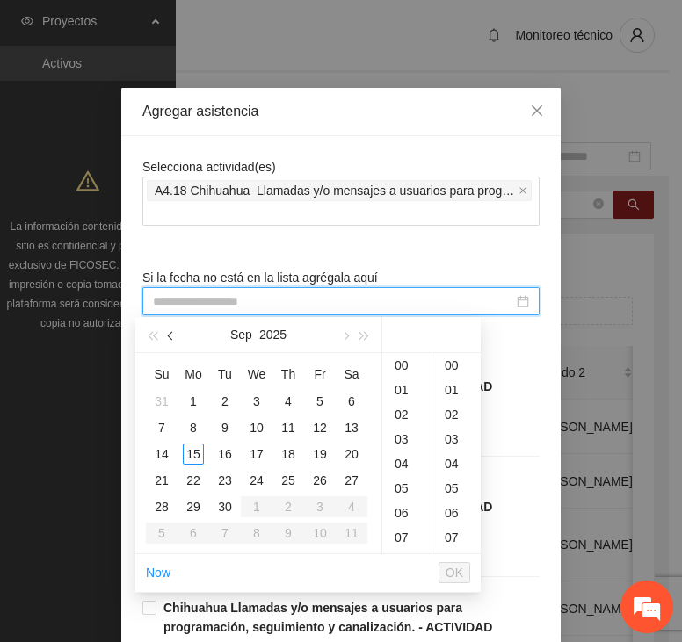
click at [169, 335] on span "button" at bounding box center [172, 336] width 9 height 9
click at [351, 426] on div "9" at bounding box center [351, 427] width 21 height 21
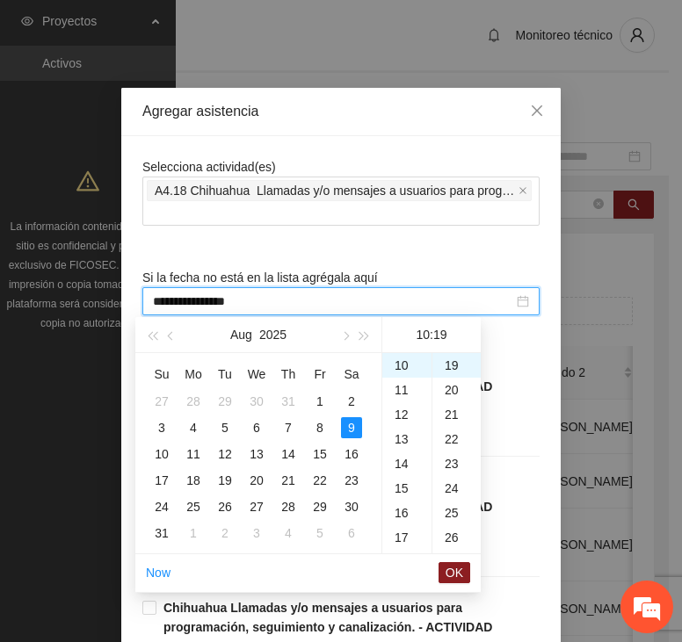
scroll to position [467, 0]
type input "**********"
click at [459, 573] on span "OK" at bounding box center [454, 572] width 18 height 19
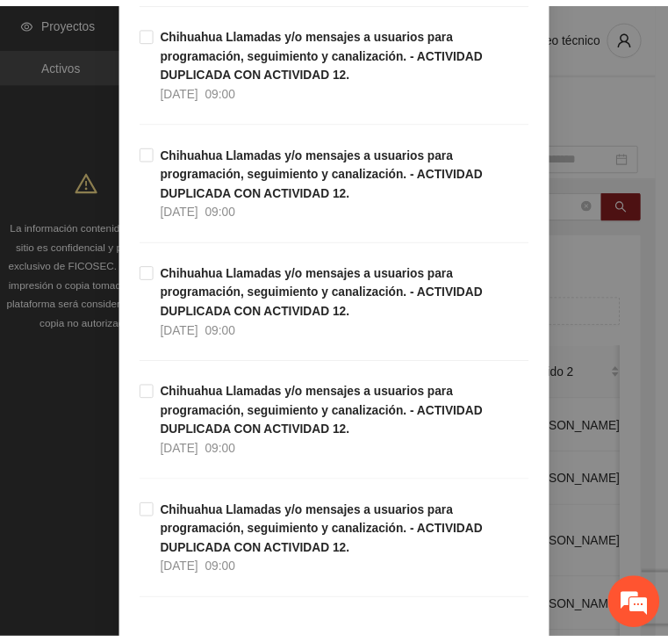
scroll to position [5012, 0]
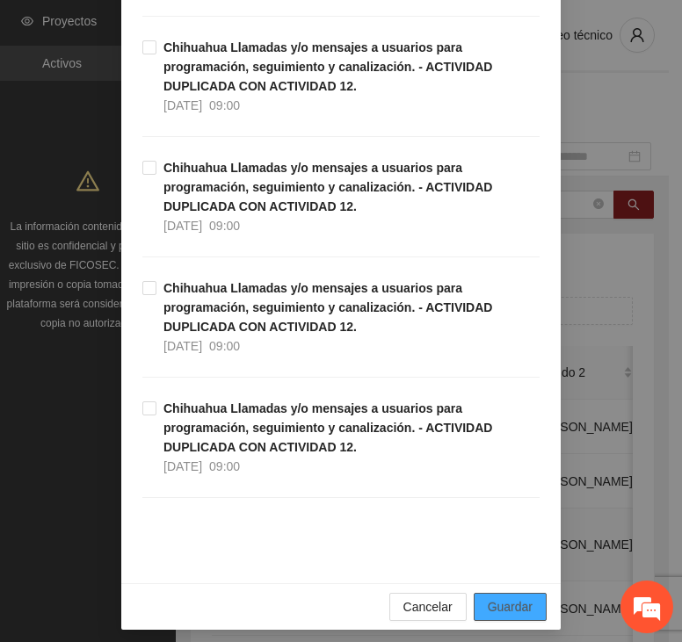
click at [483, 593] on button "Guardar" at bounding box center [509, 607] width 73 height 28
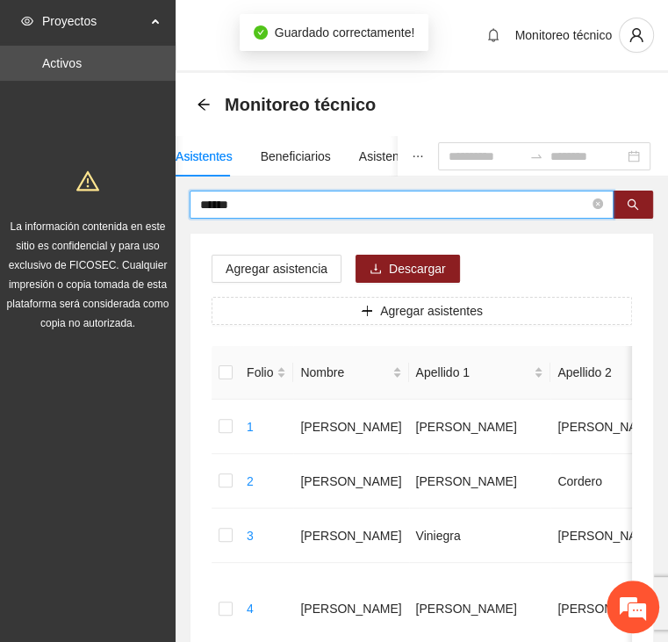
drag, startPoint x: 246, startPoint y: 202, endPoint x: 84, endPoint y: 197, distance: 161.7
type input "*****"
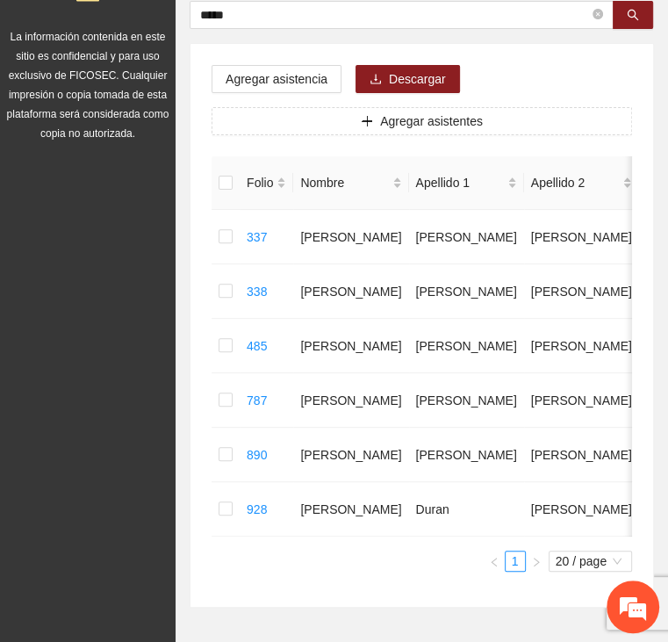
scroll to position [0, 0]
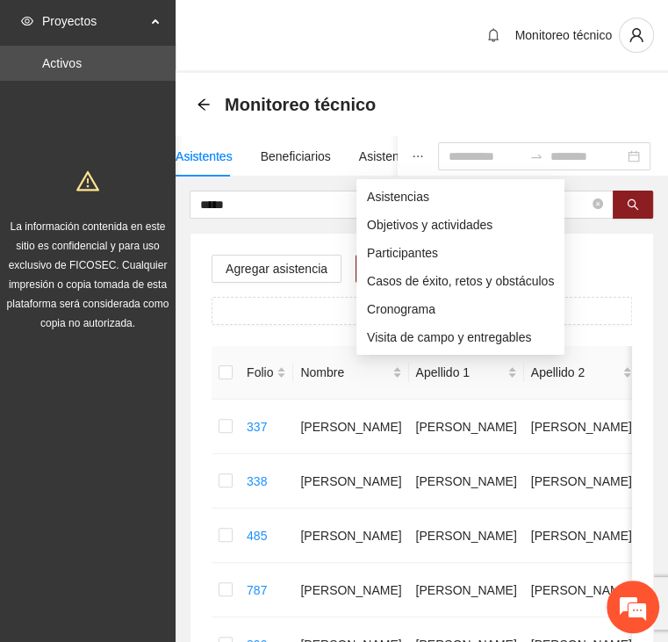
click at [412, 161] on icon "ellipsis" at bounding box center [418, 156] width 12 height 12
click at [397, 199] on span "Asistencias" at bounding box center [460, 196] width 187 height 19
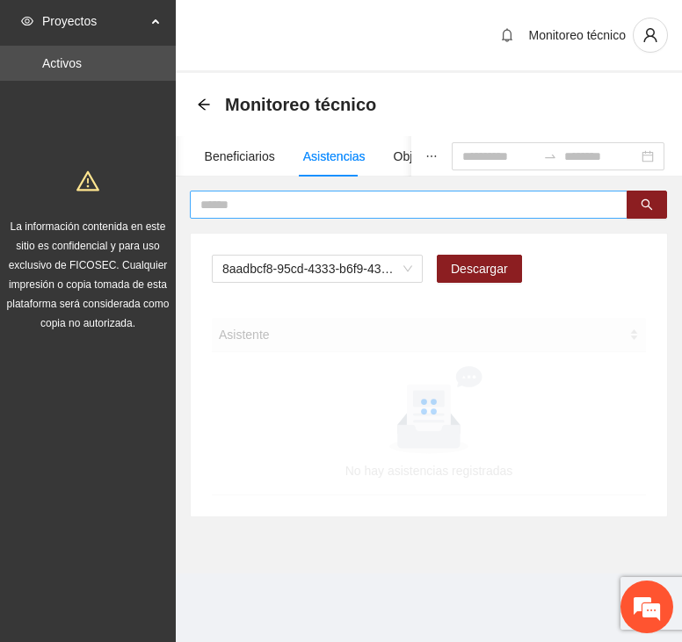
click at [308, 206] on input "text" at bounding box center [401, 204] width 402 height 19
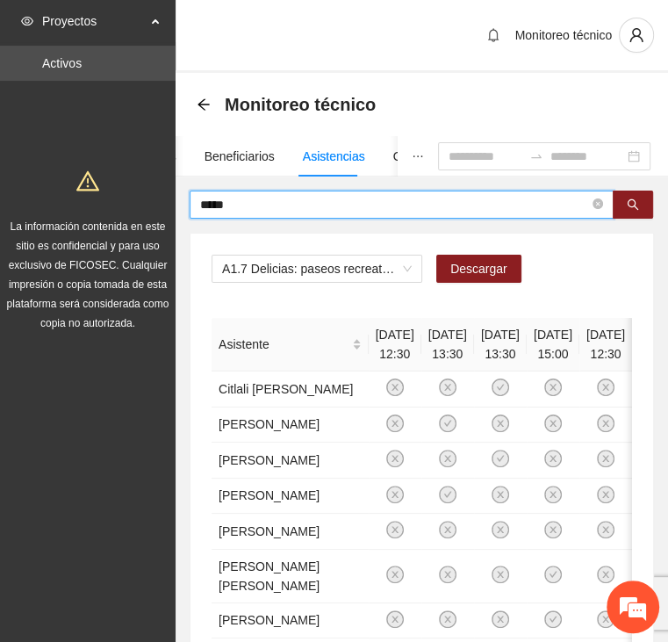
type input "*****"
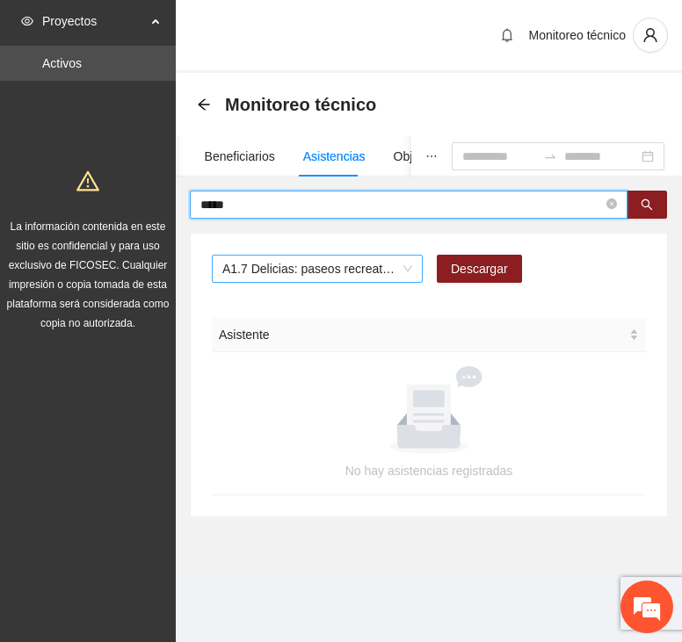
click at [293, 259] on span "A1.7 Delicias: paseos recreativos" at bounding box center [317, 269] width 190 height 26
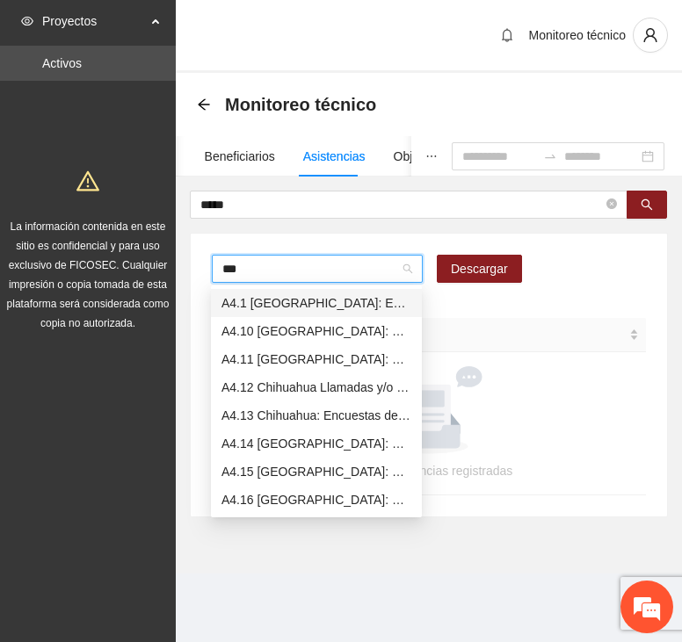
type input "****"
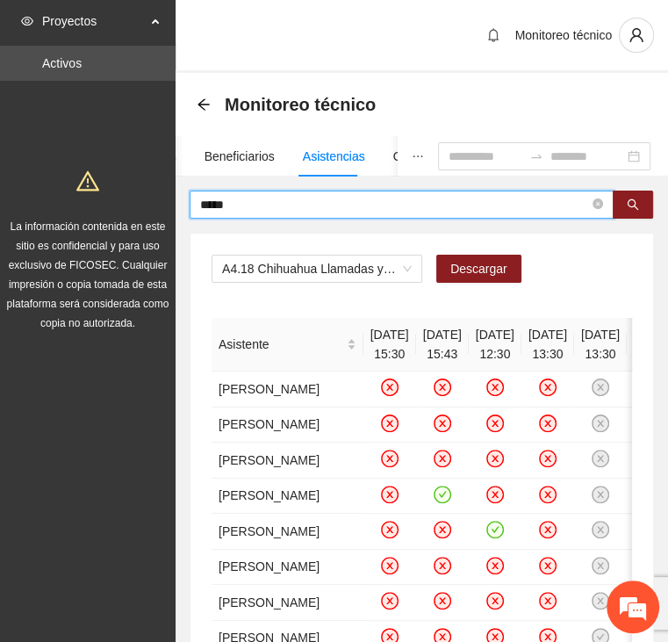
click at [245, 202] on input "*****" at bounding box center [394, 204] width 389 height 19
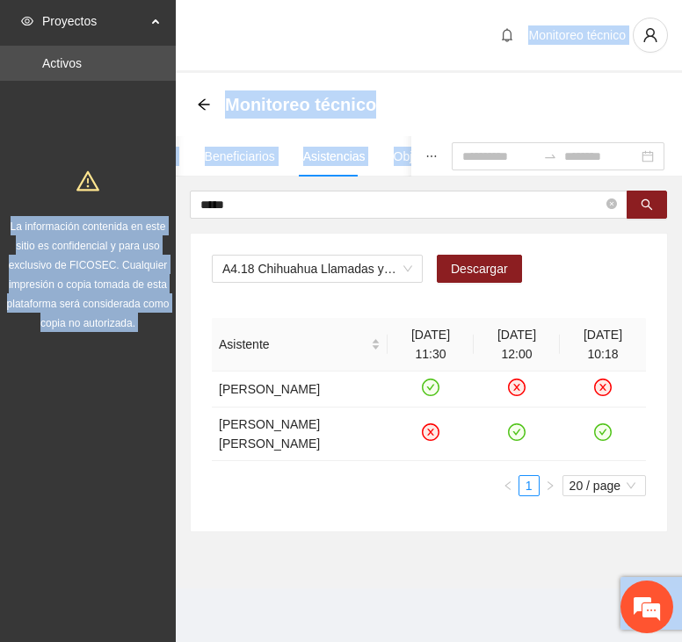
drag, startPoint x: 278, startPoint y: 193, endPoint x: 138, endPoint y: 198, distance: 139.7
click at [138, 198] on section "Proyectos Activos La información contenida en este sitio es confidencial y para…" at bounding box center [341, 321] width 682 height 642
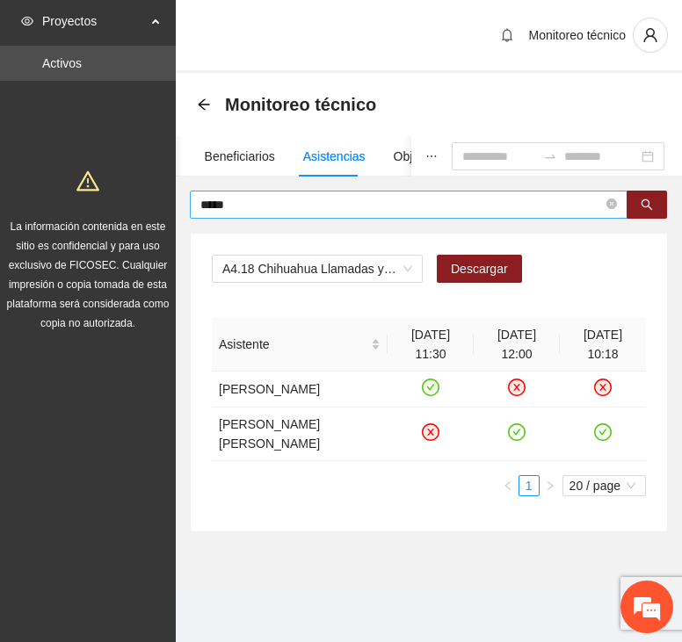
drag, startPoint x: 138, startPoint y: 198, endPoint x: 249, endPoint y: 194, distance: 110.7
click at [249, 194] on span "*****" at bounding box center [408, 205] width 437 height 28
drag, startPoint x: 249, startPoint y: 194, endPoint x: 173, endPoint y: 192, distance: 75.5
click at [173, 192] on section "Proyectos Activos La información contenida en este sitio es confidencial y para…" at bounding box center [341, 321] width 682 height 642
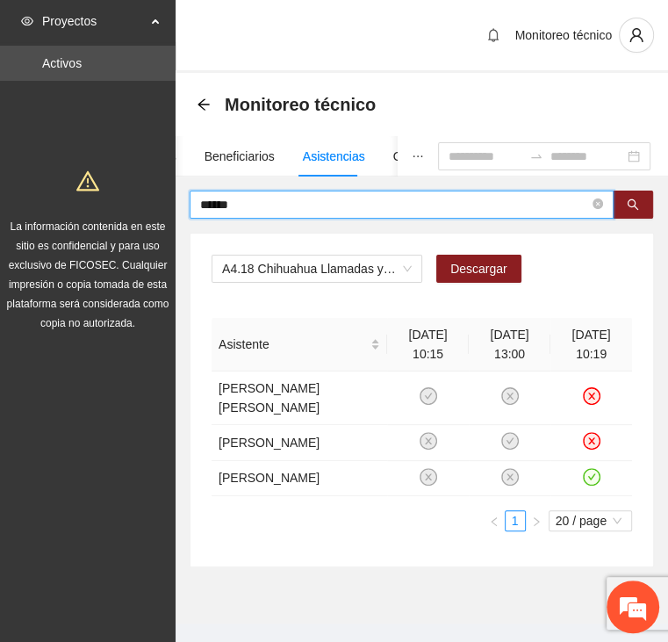
drag, startPoint x: 247, startPoint y: 204, endPoint x: 131, endPoint y: 198, distance: 116.1
click at [131, 198] on section "Proyectos Activos La información contenida en este sitio es confidencial y para…" at bounding box center [334, 336] width 668 height 673
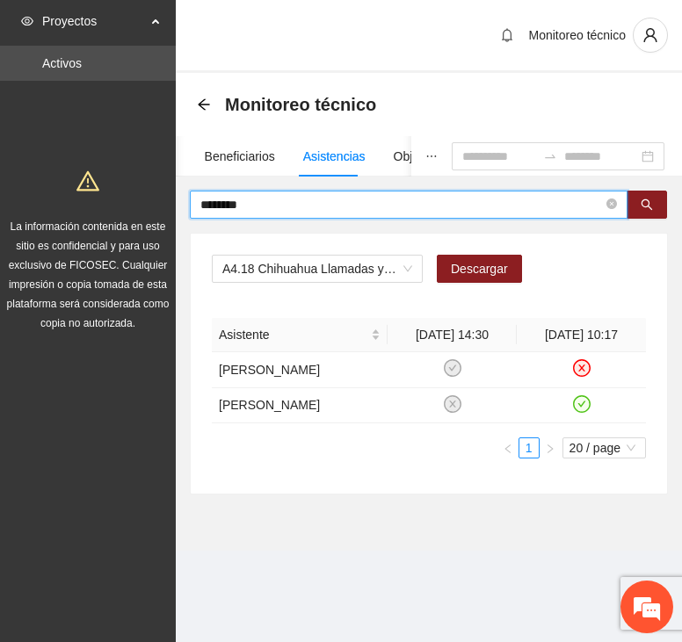
drag, startPoint x: 285, startPoint y: 210, endPoint x: 123, endPoint y: 206, distance: 162.5
click at [123, 206] on section "Proyectos Activos La información contenida en este sitio es confidencial y para…" at bounding box center [341, 321] width 682 height 642
type input "*"
type input "*****"
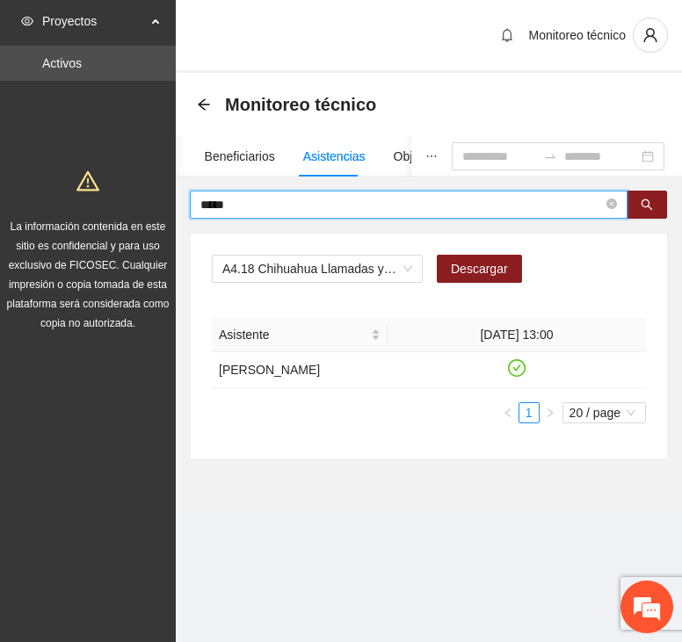
click at [411, 155] on button "button" at bounding box center [431, 156] width 40 height 40
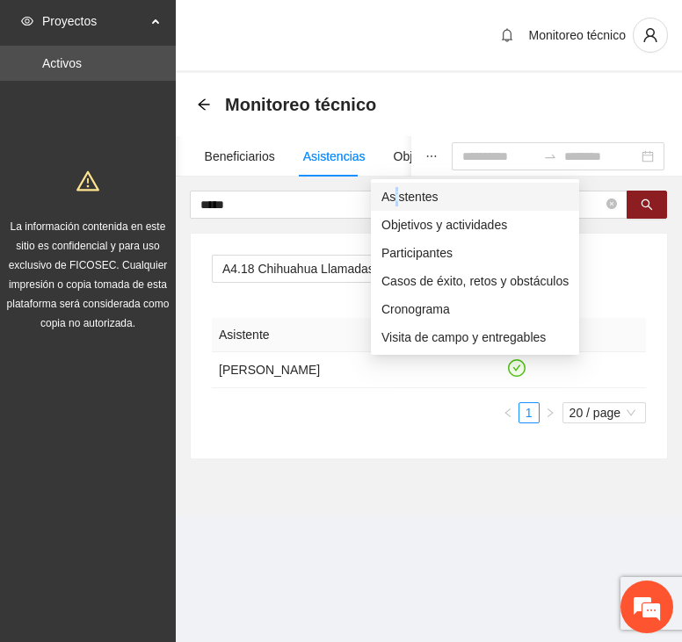
click at [396, 192] on span "Asistentes" at bounding box center [474, 196] width 187 height 19
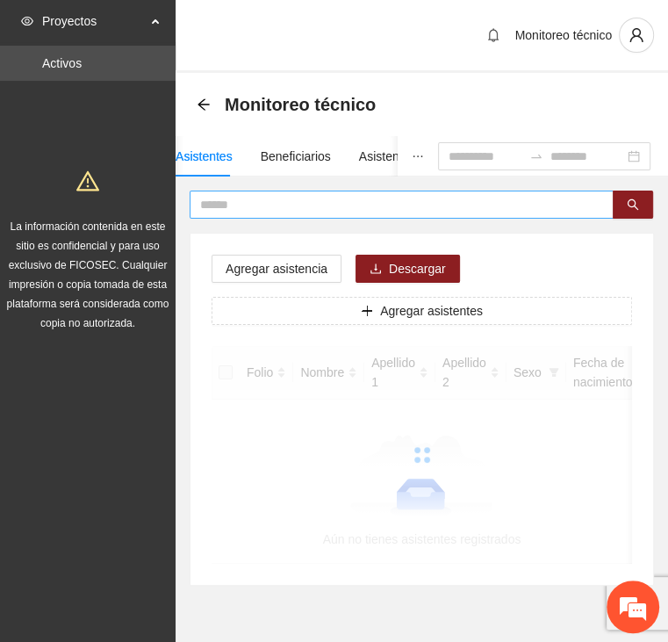
drag, startPoint x: 396, startPoint y: 192, endPoint x: 302, endPoint y: 206, distance: 94.9
click at [296, 206] on input "text" at bounding box center [394, 204] width 389 height 19
type input "*****"
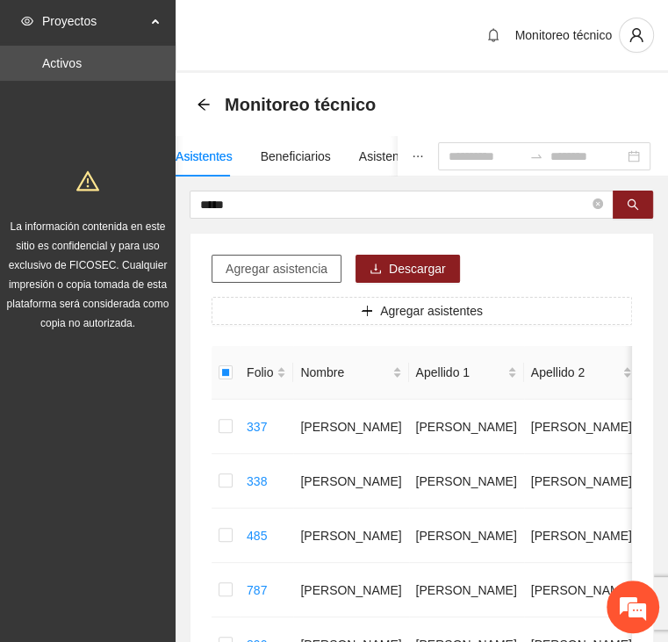
click at [295, 268] on span "Agregar asistencia" at bounding box center [277, 268] width 102 height 19
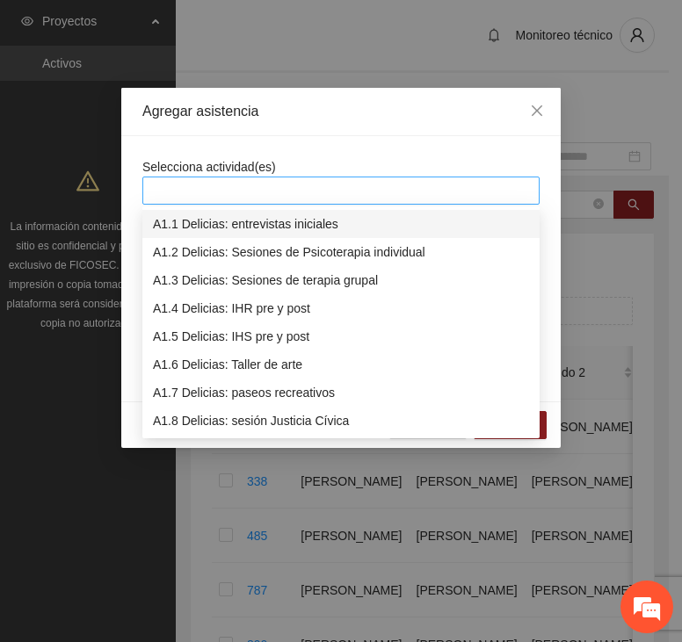
click at [292, 190] on div at bounding box center [341, 190] width 388 height 21
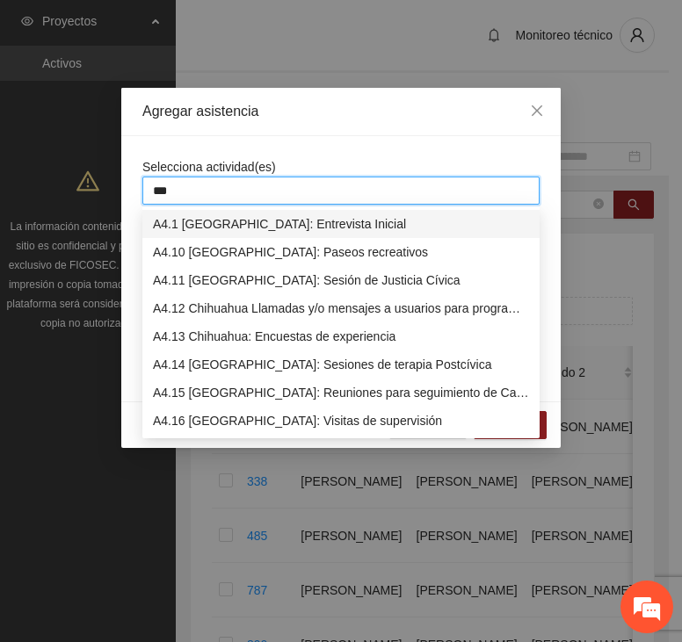
type input "****"
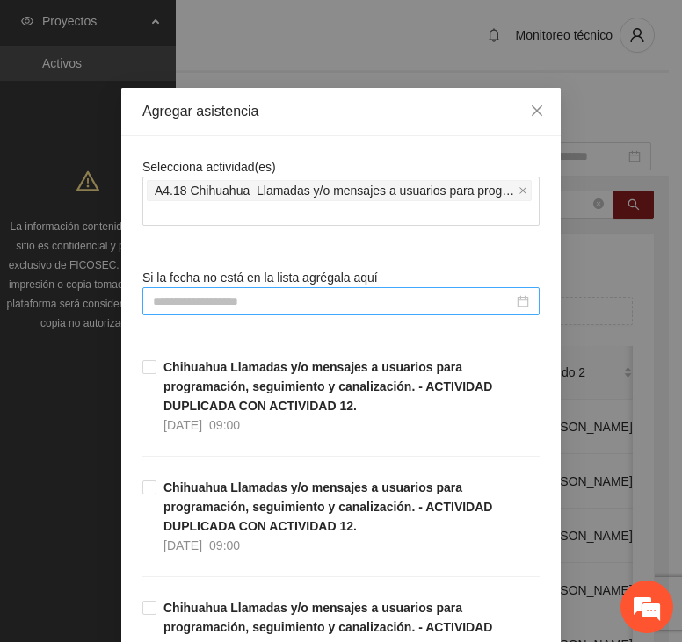
click at [303, 310] on div at bounding box center [340, 301] width 397 height 28
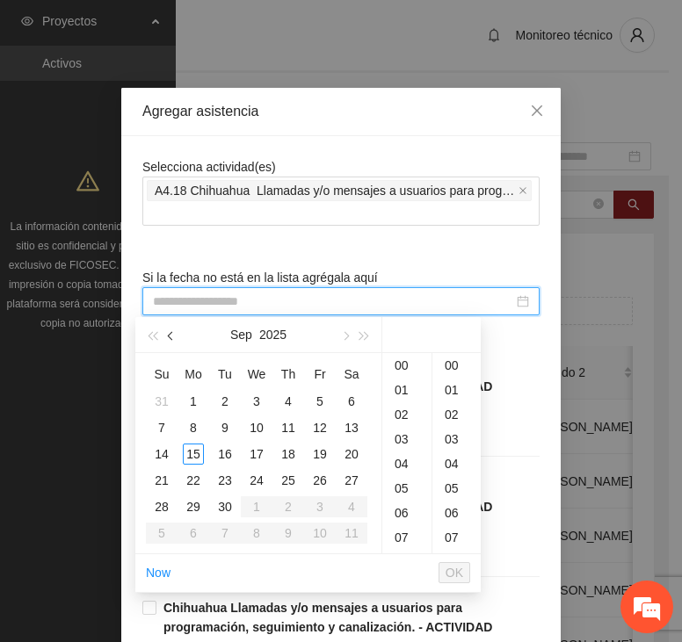
click at [170, 337] on span "button" at bounding box center [172, 336] width 9 height 9
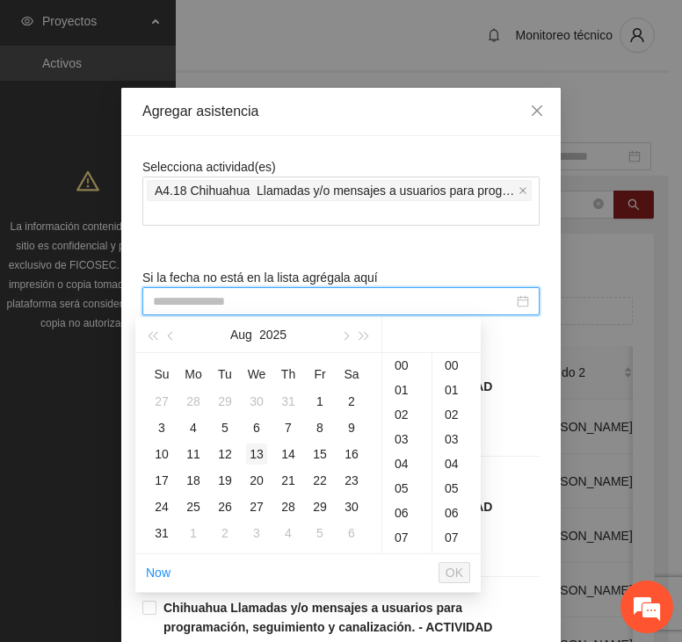
click at [255, 451] on div "13" at bounding box center [256, 454] width 21 height 21
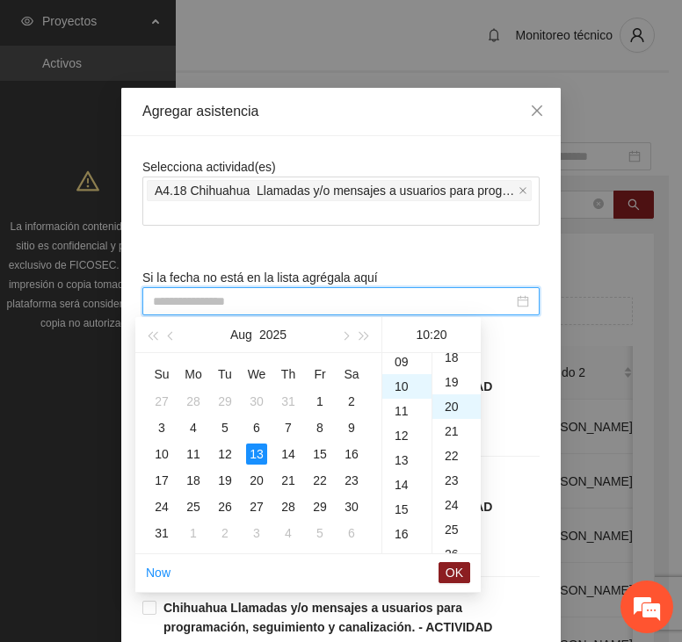
type input "**********"
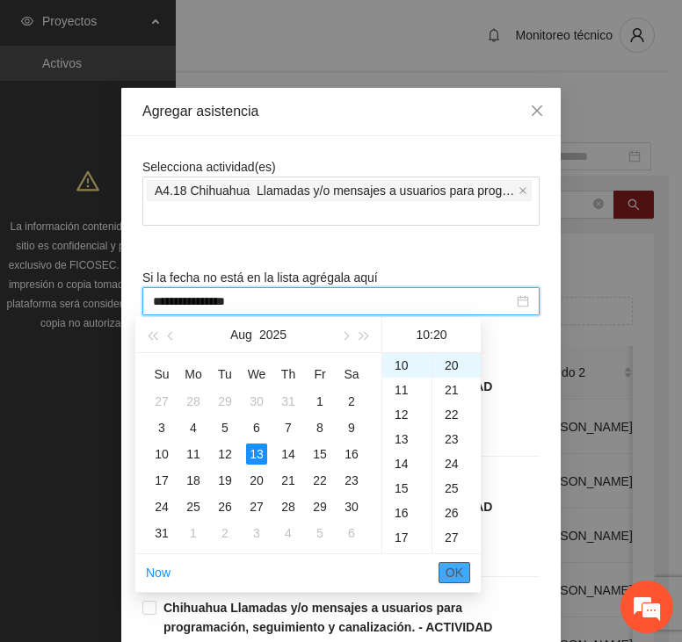
click at [452, 566] on span "OK" at bounding box center [454, 572] width 18 height 19
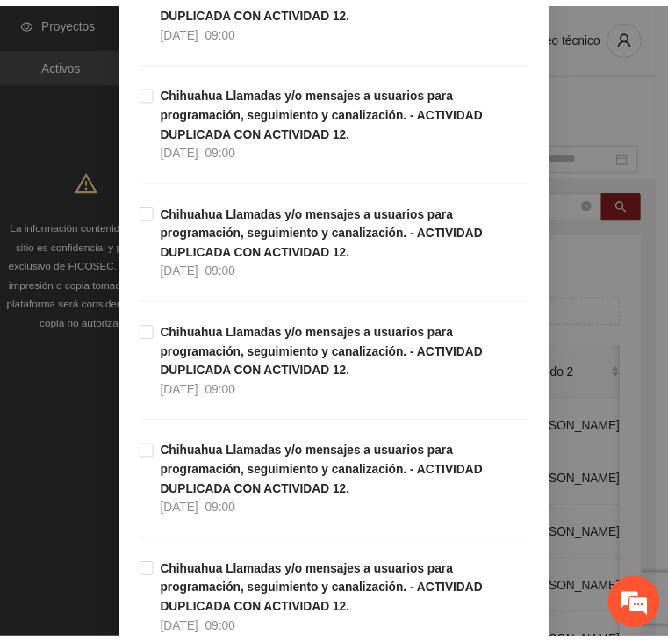
scroll to position [5012, 0]
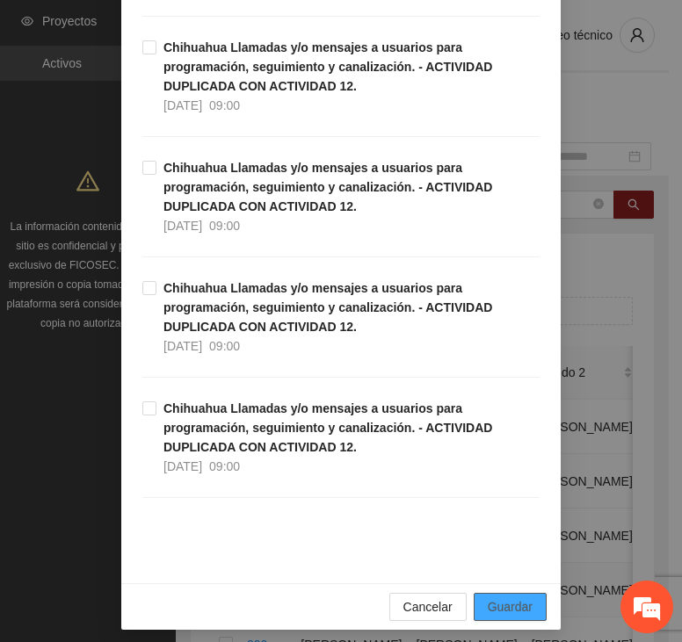
click at [504, 597] on span "Guardar" at bounding box center [509, 606] width 45 height 19
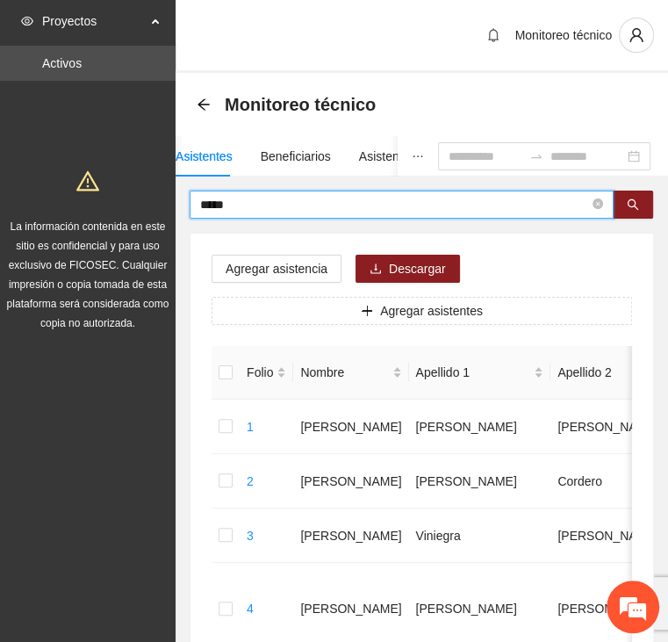
drag, startPoint x: 256, startPoint y: 207, endPoint x: 179, endPoint y: 201, distance: 77.5
type input "****"
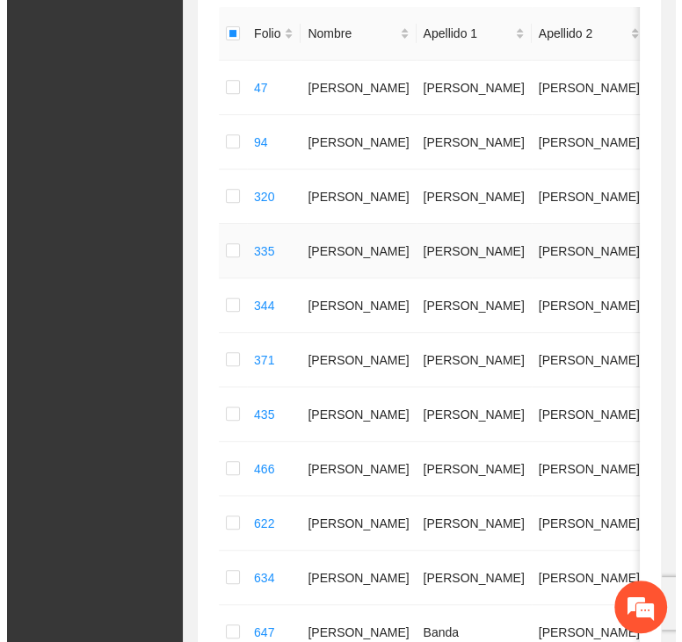
scroll to position [0, 0]
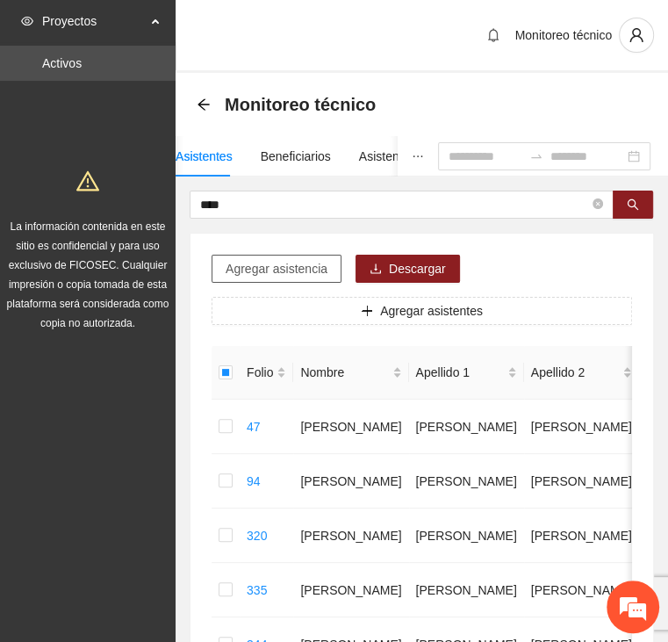
click at [290, 263] on span "Agregar asistencia" at bounding box center [277, 268] width 102 height 19
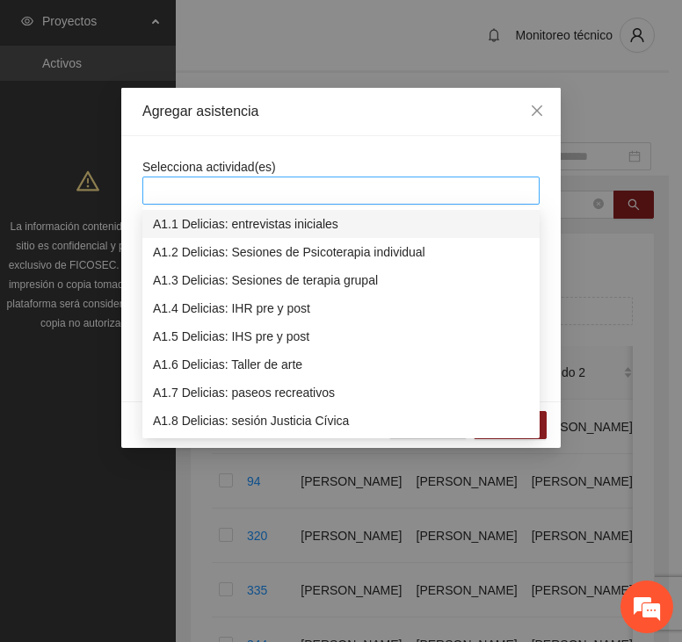
click at [289, 188] on div at bounding box center [341, 190] width 388 height 21
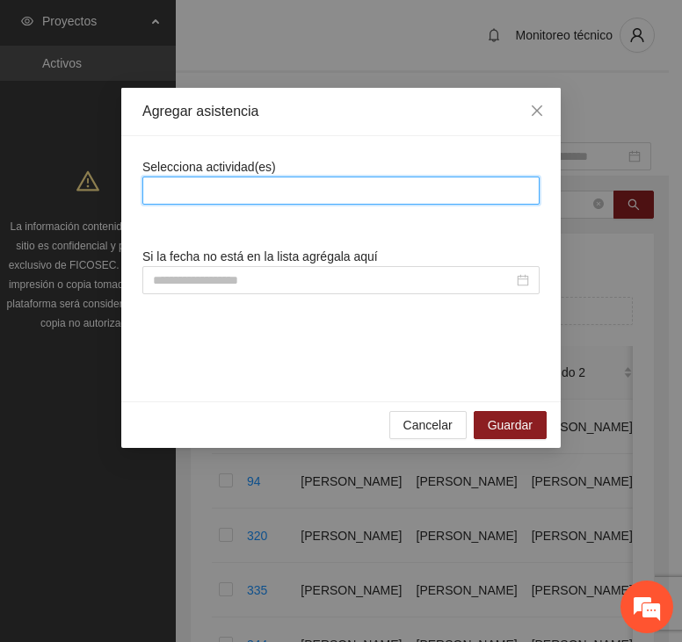
click at [410, 183] on div at bounding box center [341, 190] width 388 height 21
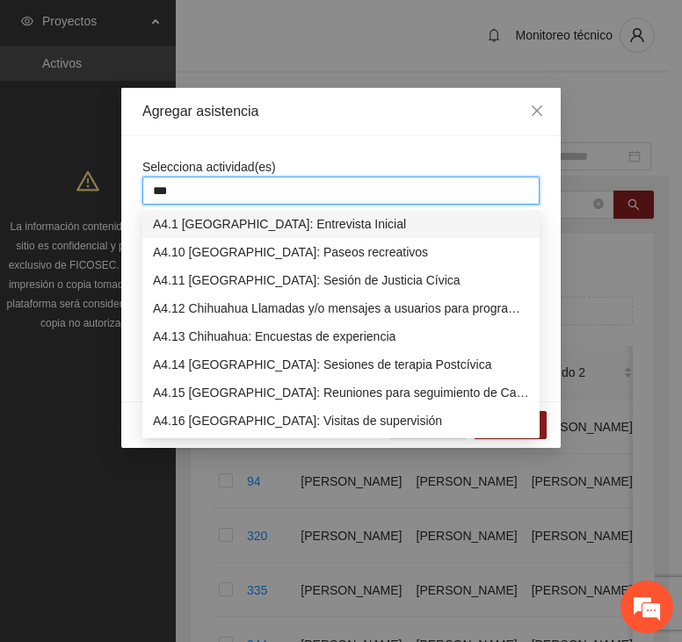
type input "****"
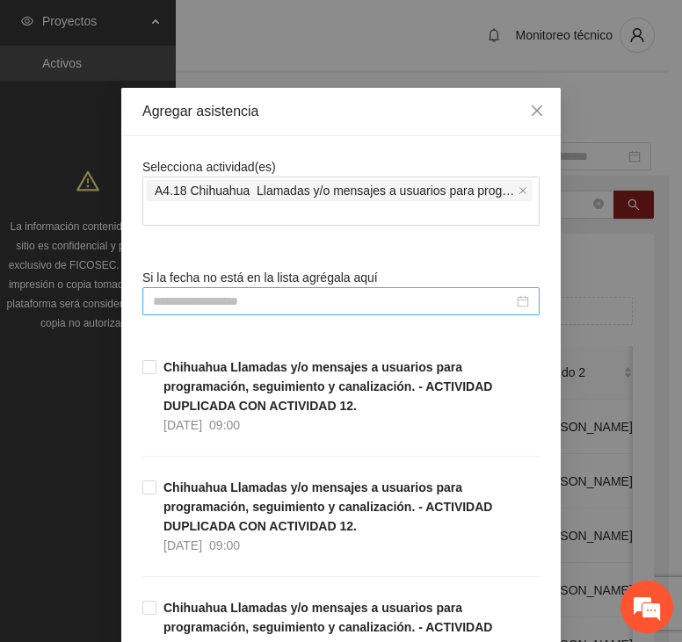
drag, startPoint x: 386, startPoint y: 305, endPoint x: 371, endPoint y: 314, distance: 17.8
click at [386, 305] on input at bounding box center [333, 301] width 360 height 19
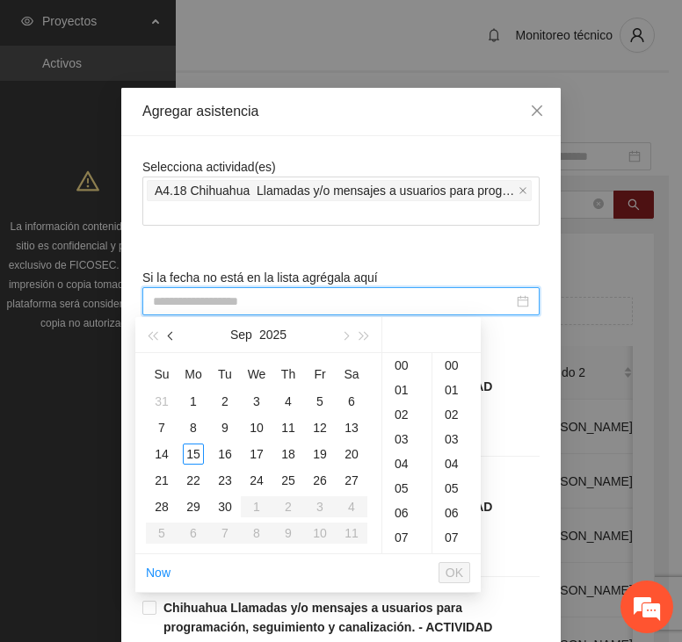
click at [169, 333] on button "button" at bounding box center [171, 334] width 19 height 35
type input "**********"
click at [168, 336] on span "button" at bounding box center [172, 336] width 9 height 9
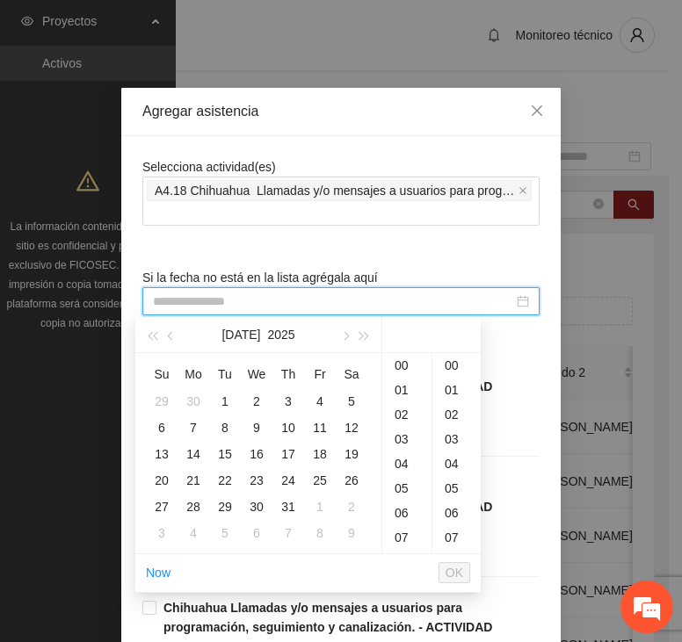
type input "**********"
click at [174, 326] on button "button" at bounding box center [171, 334] width 19 height 35
type input "**********"
click at [340, 335] on span "button" at bounding box center [344, 336] width 9 height 9
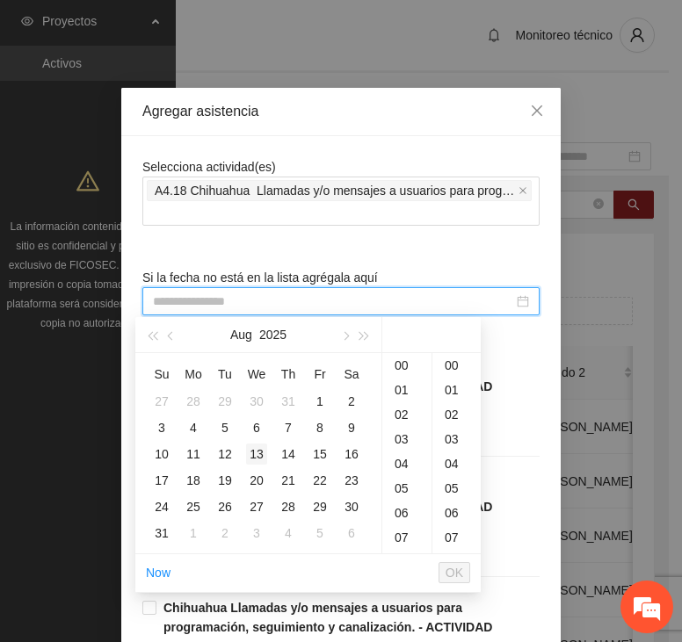
click at [256, 453] on div "13" at bounding box center [256, 454] width 21 height 21
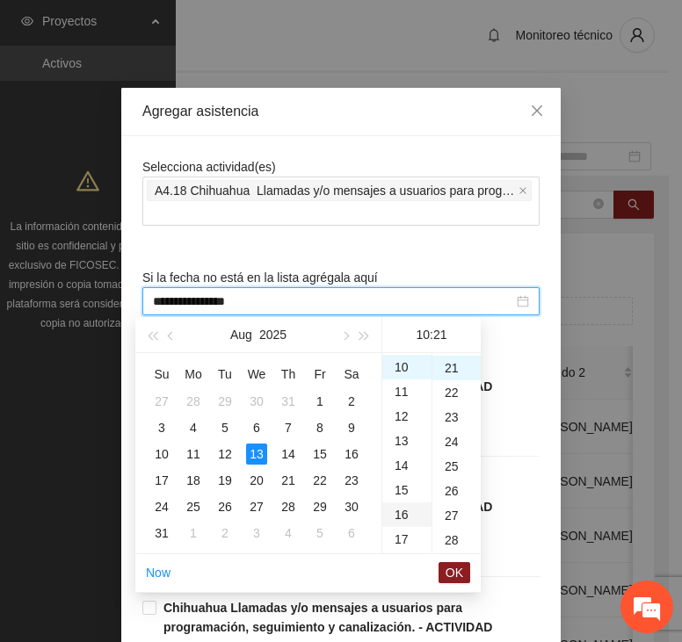
type input "**********"
click at [449, 564] on span "OK" at bounding box center [454, 572] width 18 height 19
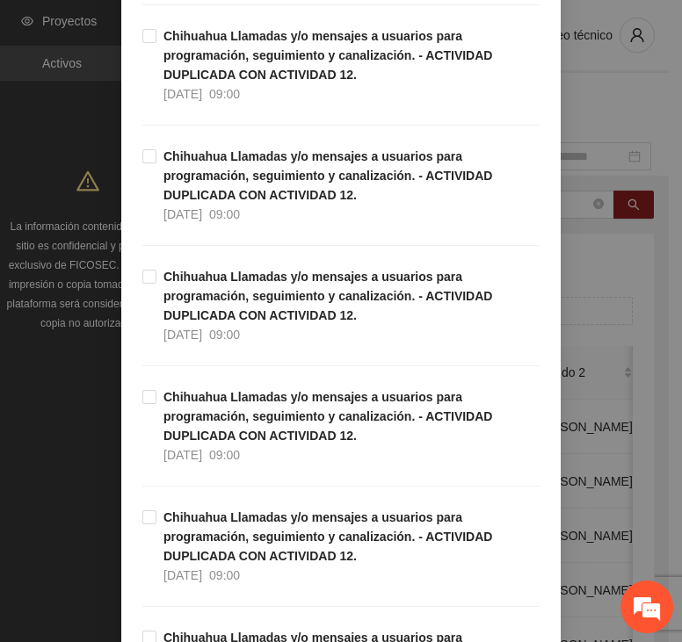
scroll to position [5012, 0]
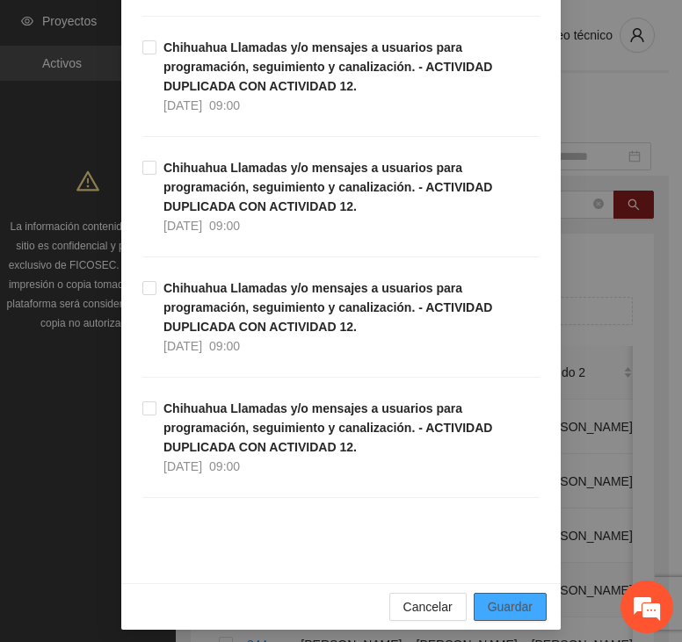
click at [505, 597] on span "Guardar" at bounding box center [509, 606] width 45 height 19
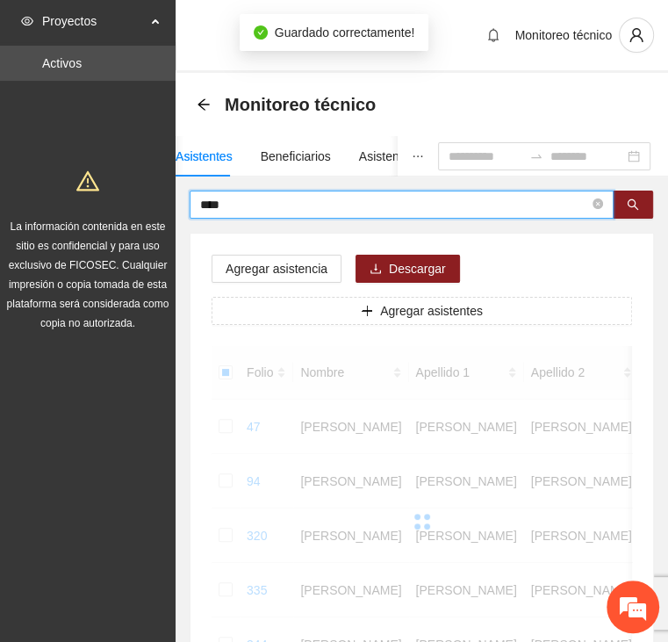
drag, startPoint x: 256, startPoint y: 206, endPoint x: 112, endPoint y: 200, distance: 144.1
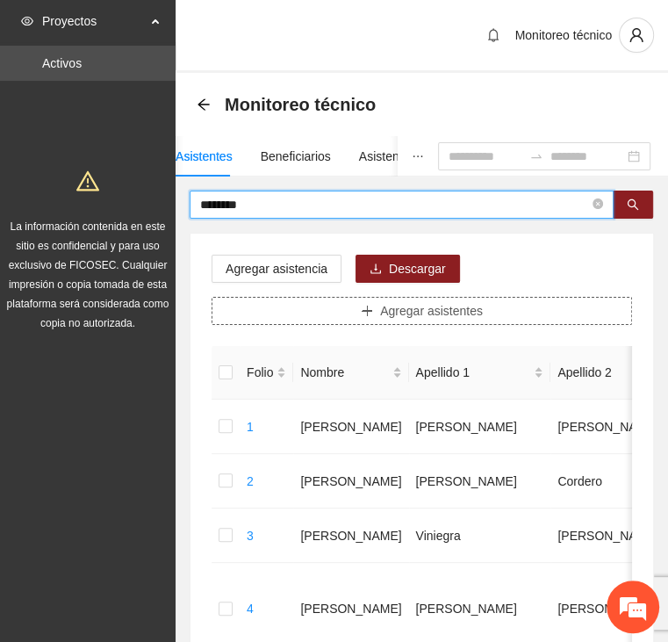
type input "********"
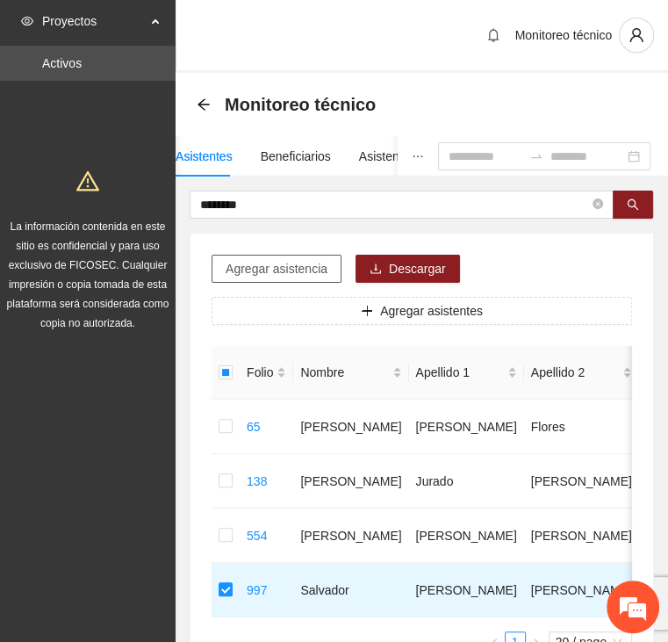
click at [275, 270] on span "Agregar asistencia" at bounding box center [277, 268] width 102 height 19
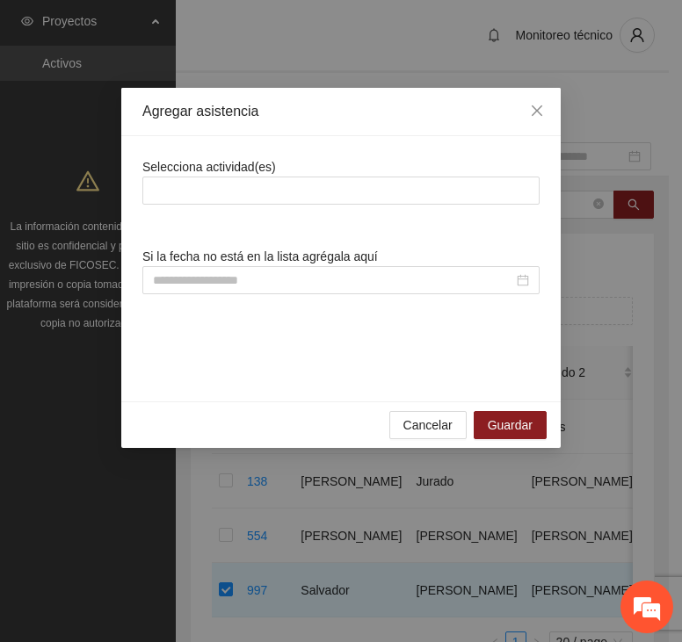
click at [312, 175] on div "Selecciona actividad(es)" at bounding box center [340, 180] width 397 height 47
click at [341, 184] on div at bounding box center [341, 190] width 388 height 21
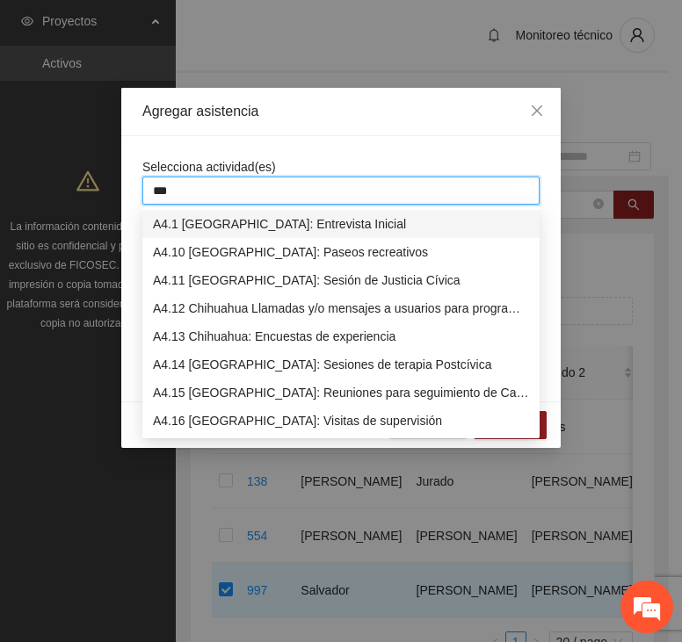
type input "****"
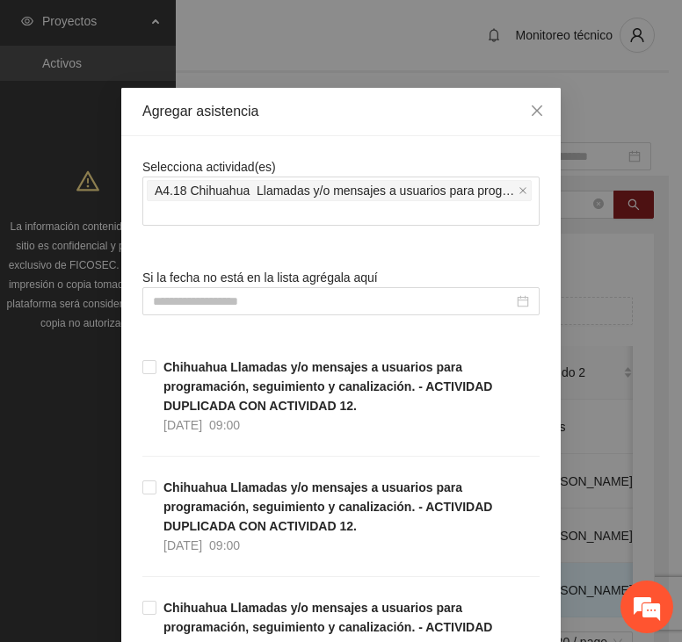
click at [301, 284] on span "Si la fecha no está en la lista agrégala aquí" at bounding box center [259, 277] width 235 height 14
click at [295, 296] on input at bounding box center [333, 301] width 360 height 19
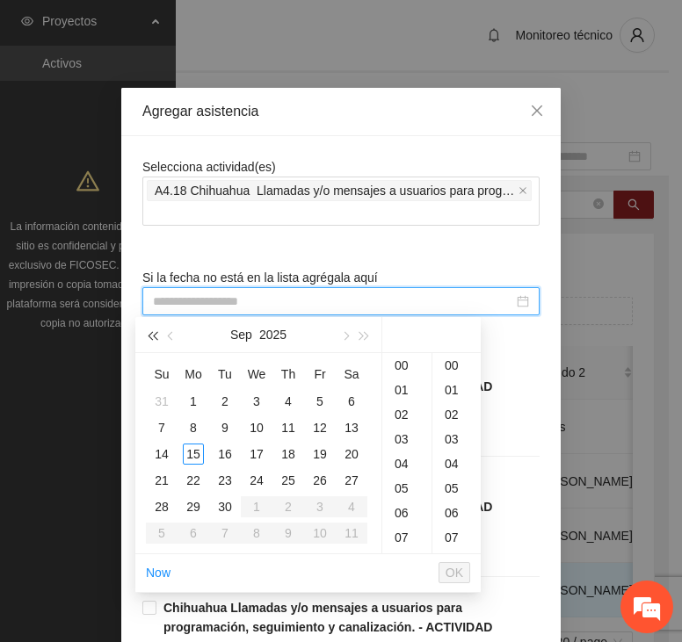
click at [159, 340] on button "button" at bounding box center [151, 334] width 19 height 35
click at [170, 337] on span "button" at bounding box center [172, 336] width 9 height 9
click at [342, 337] on span "button" at bounding box center [344, 336] width 9 height 9
click at [369, 338] on button "button" at bounding box center [364, 334] width 19 height 35
click at [170, 335] on span "button" at bounding box center [172, 336] width 9 height 9
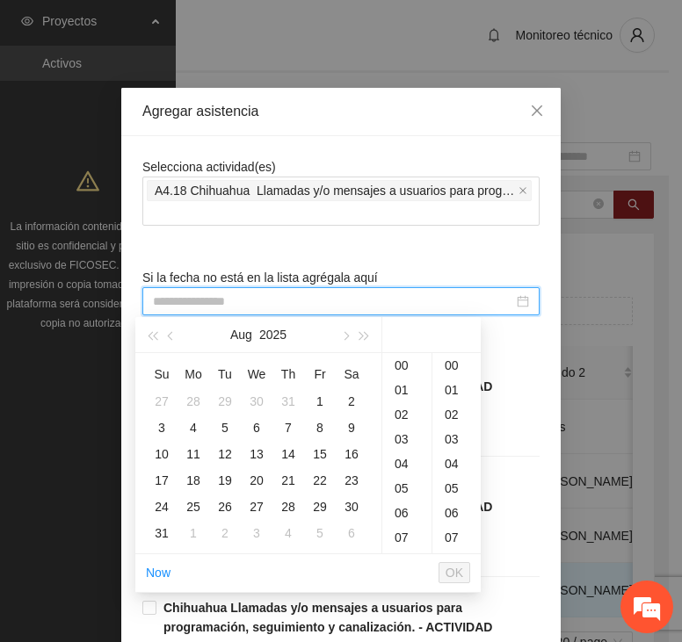
drag, startPoint x: 256, startPoint y: 455, endPoint x: 399, endPoint y: 518, distance: 156.5
click at [256, 455] on div "13" at bounding box center [256, 454] width 21 height 21
type input "**********"
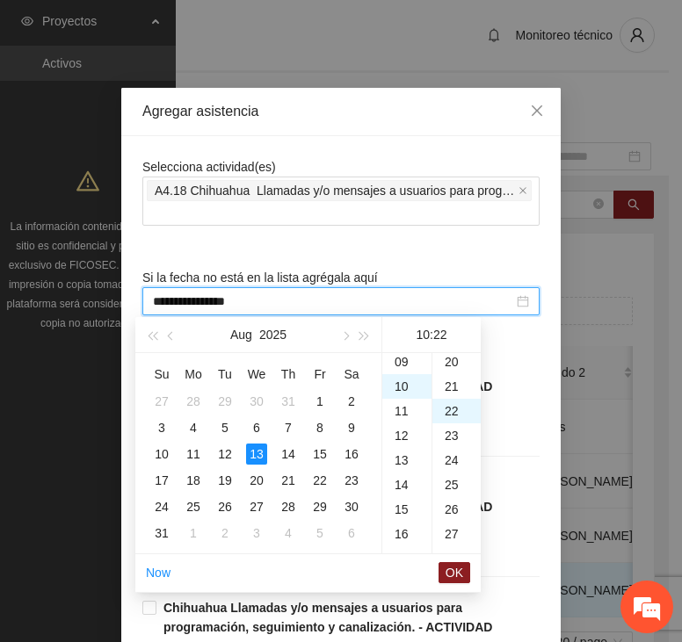
scroll to position [541, 0]
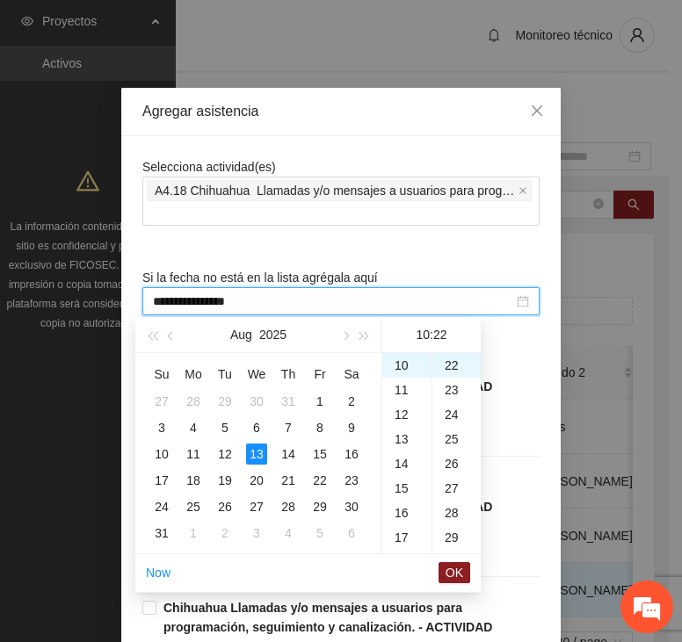
drag, startPoint x: 461, startPoint y: 575, endPoint x: 460, endPoint y: 566, distance: 8.8
click at [462, 575] on span "OK" at bounding box center [454, 572] width 18 height 19
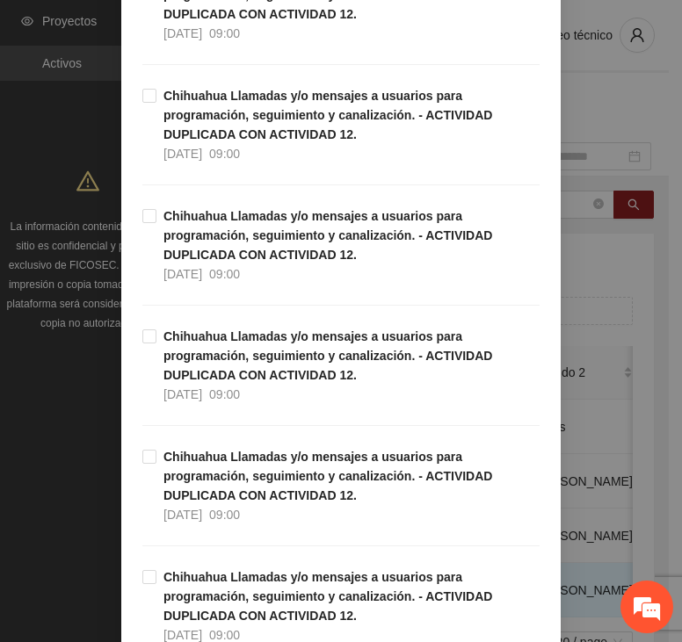
scroll to position [5012, 0]
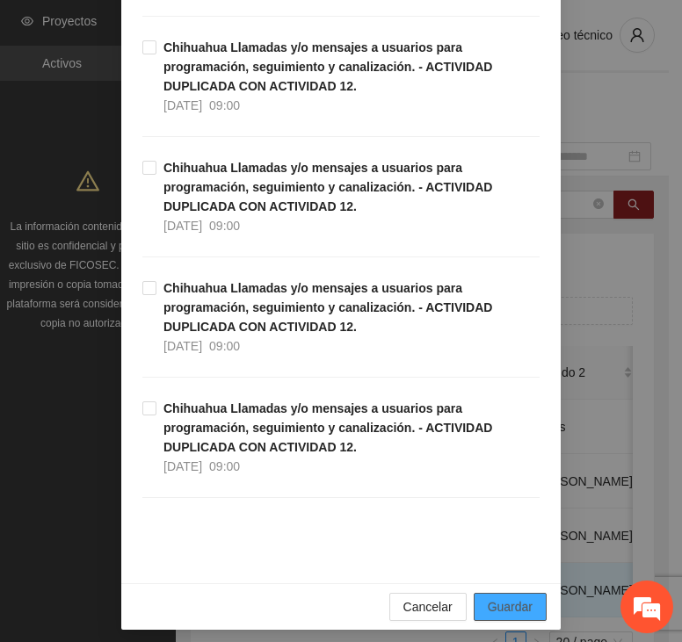
click at [497, 597] on span "Guardar" at bounding box center [509, 606] width 45 height 19
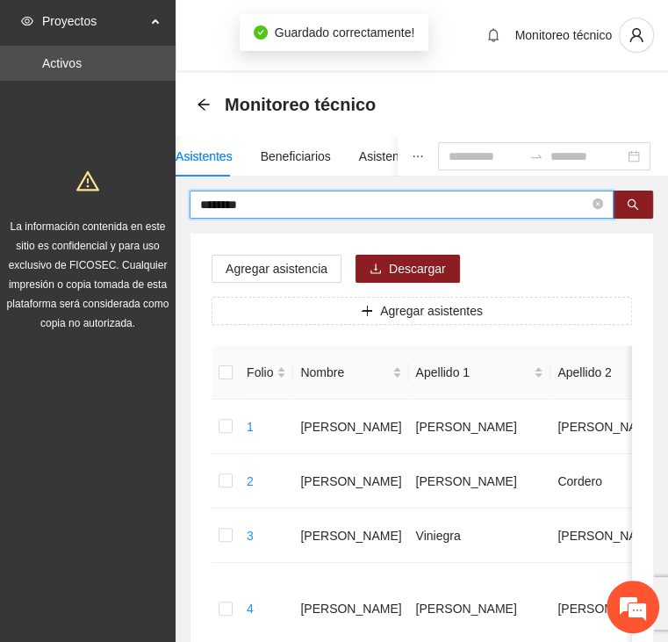
drag, startPoint x: 254, startPoint y: 203, endPoint x: 149, endPoint y: 210, distance: 104.7
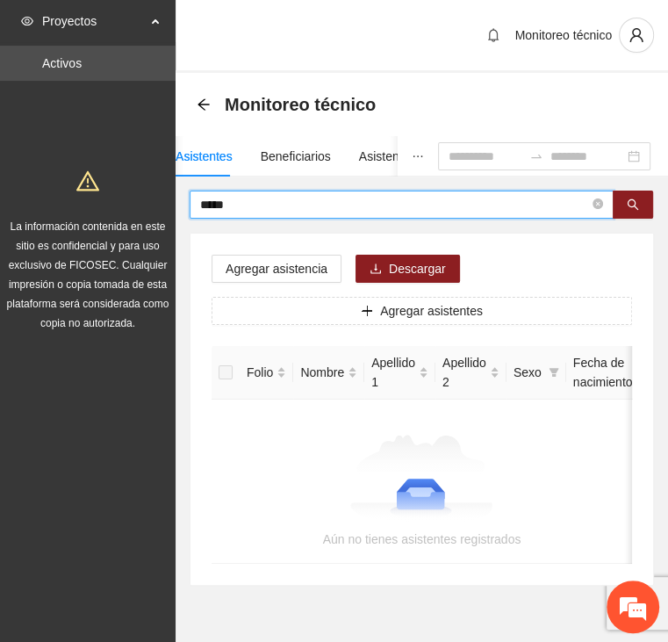
click at [239, 197] on input "*****" at bounding box center [394, 204] width 389 height 19
drag, startPoint x: 235, startPoint y: 198, endPoint x: 159, endPoint y: 202, distance: 76.5
click at [159, 202] on section "Proyectos Activos La información contenida en este sitio es confidencial y para…" at bounding box center [334, 345] width 668 height 691
type input "******"
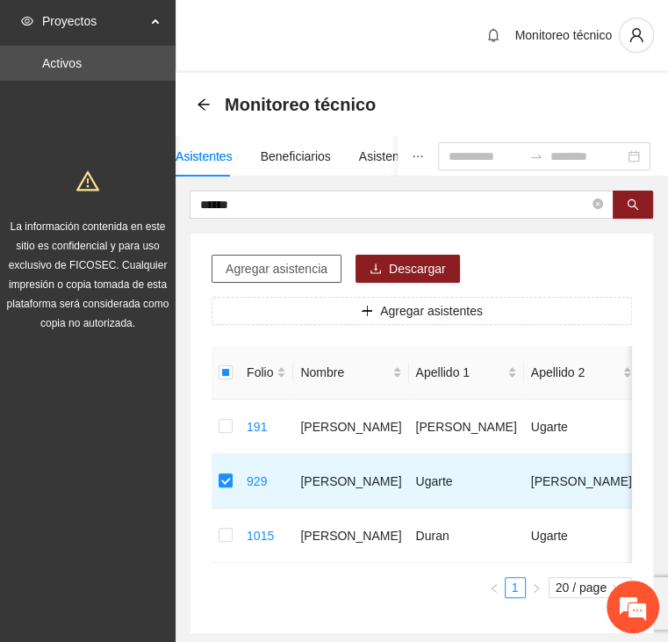
click at [293, 268] on span "Agregar asistencia" at bounding box center [277, 268] width 102 height 19
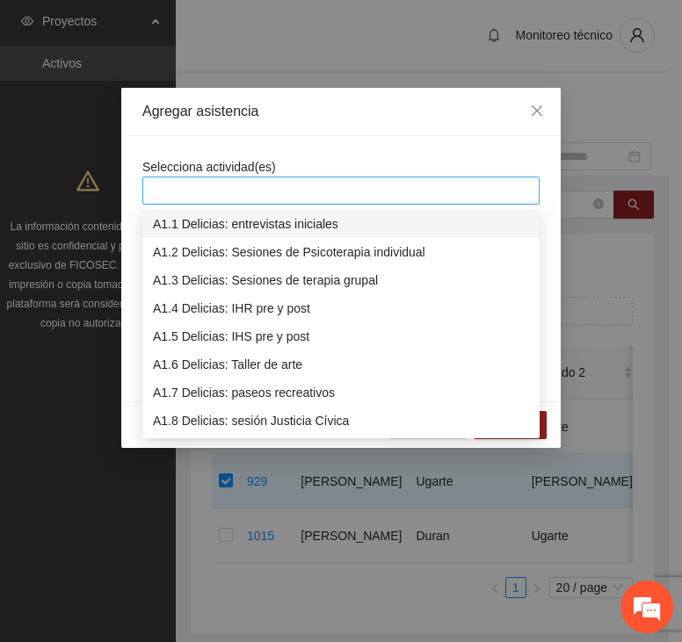
click at [317, 194] on div at bounding box center [341, 190] width 388 height 21
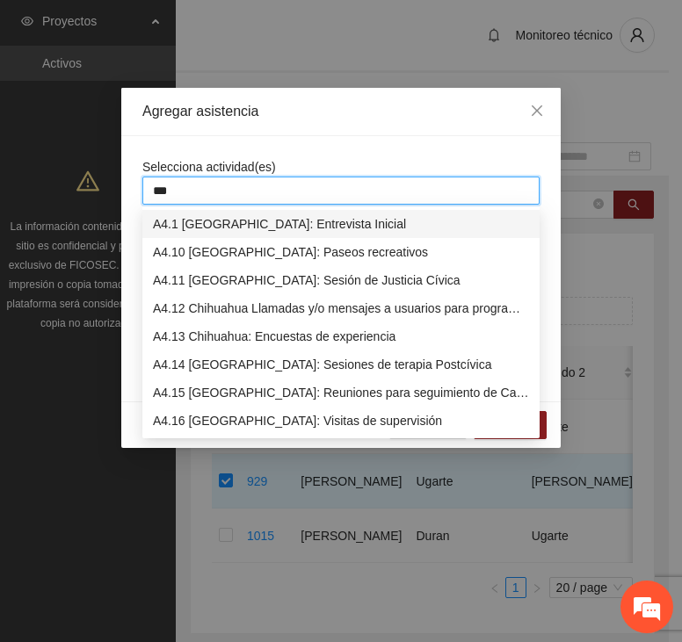
type input "****"
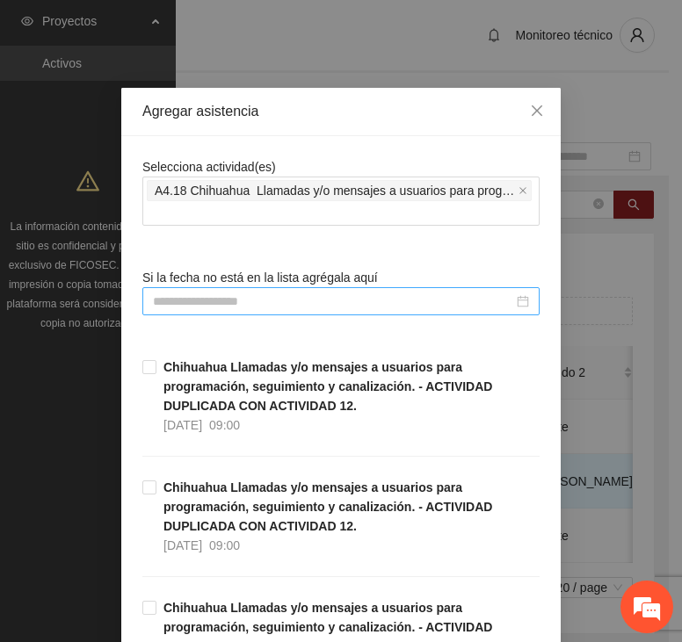
click at [312, 308] on input at bounding box center [333, 301] width 360 height 19
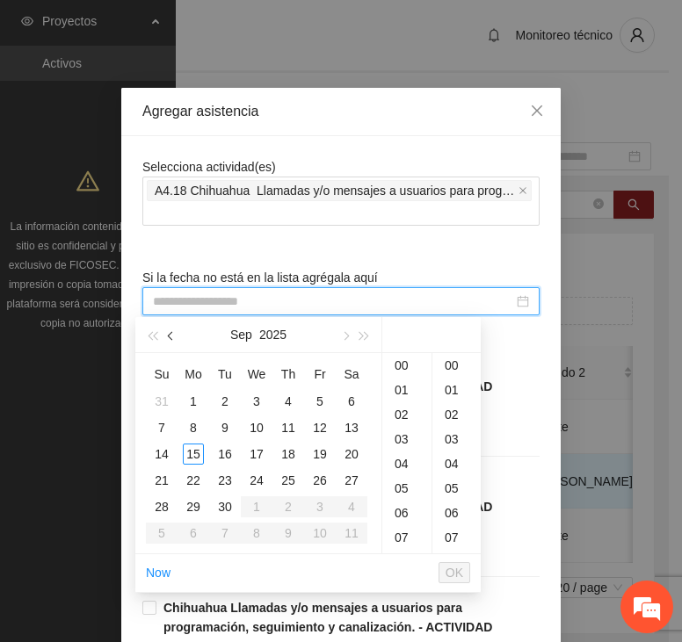
click at [165, 335] on button "button" at bounding box center [171, 334] width 19 height 35
click at [193, 452] on div "11" at bounding box center [193, 454] width 21 height 21
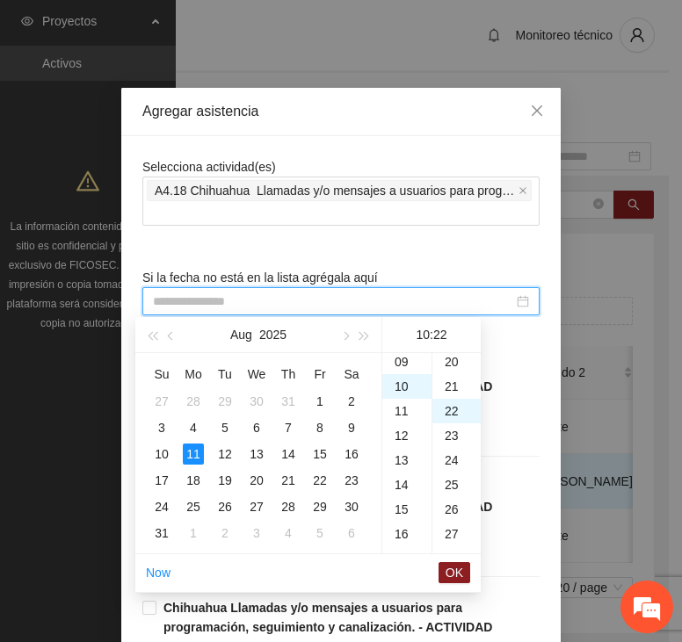
scroll to position [541, 0]
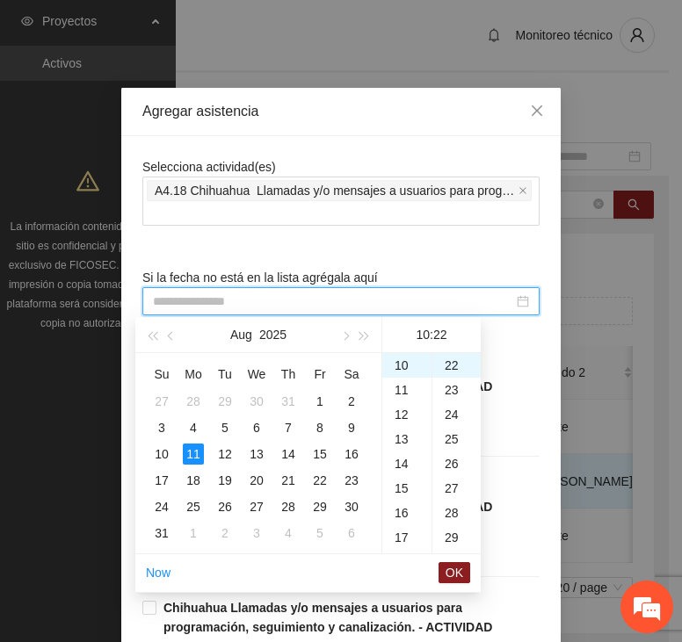
type input "**********"
click at [451, 571] on span "OK" at bounding box center [454, 572] width 18 height 19
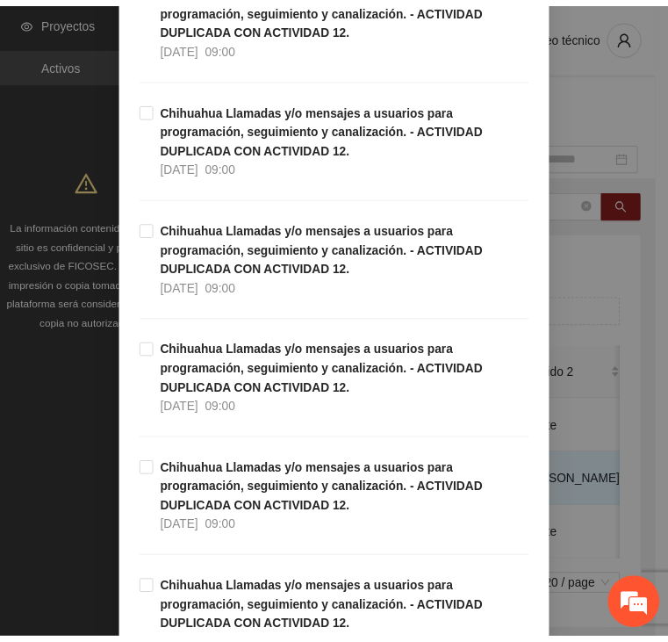
scroll to position [5012, 0]
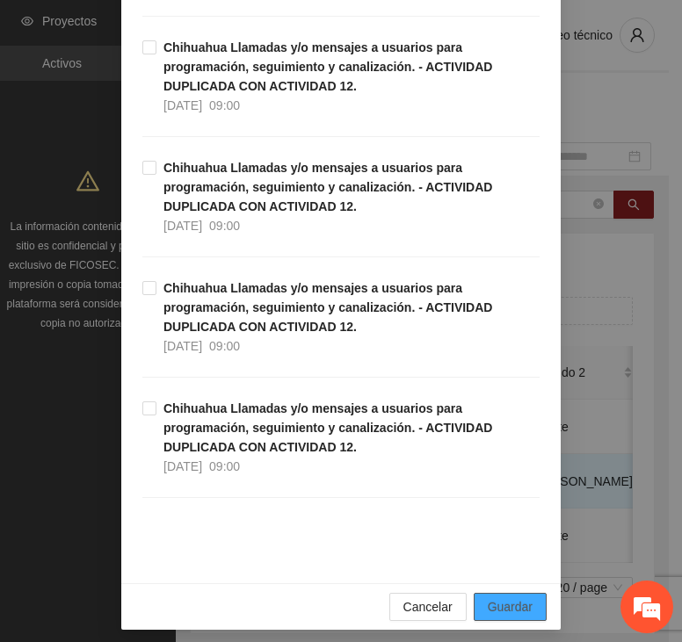
click at [522, 597] on span "Guardar" at bounding box center [509, 606] width 45 height 19
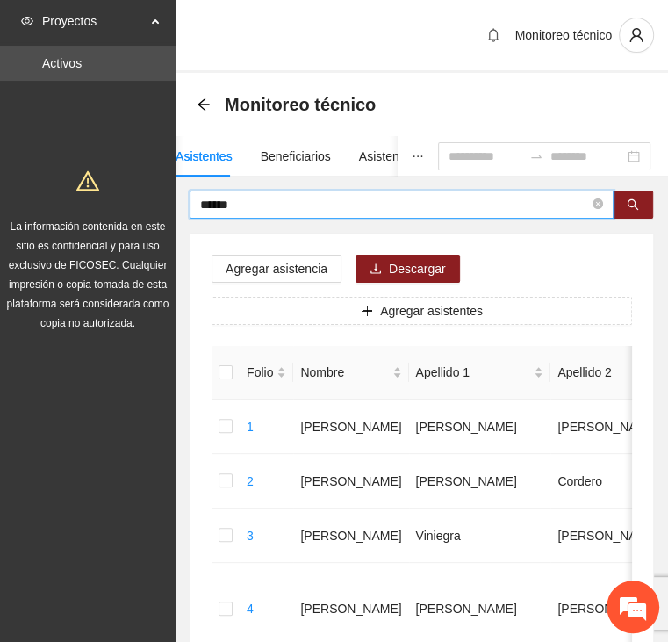
drag, startPoint x: 256, startPoint y: 207, endPoint x: 126, endPoint y: 208, distance: 130.0
type input "********"
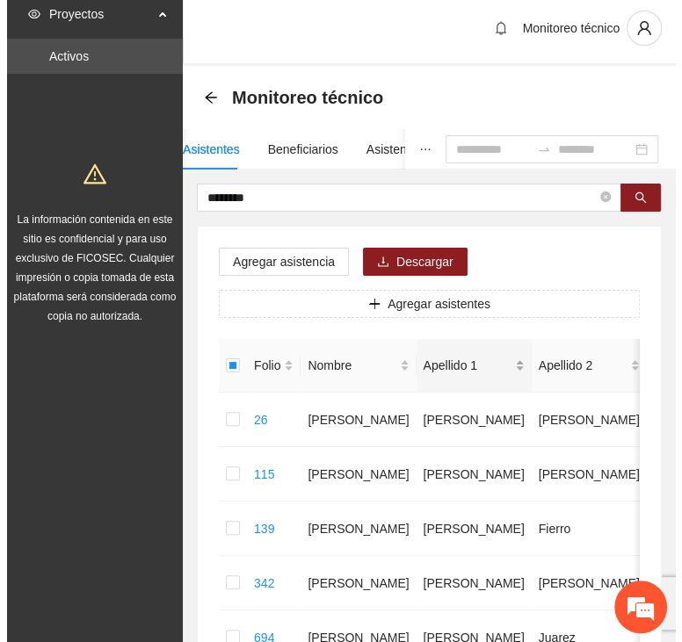
scroll to position [0, 0]
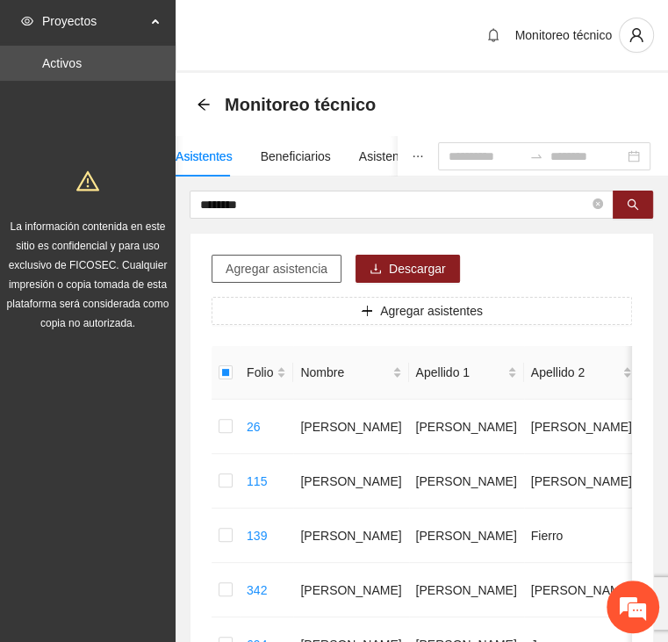
click at [274, 266] on span "Agregar asistencia" at bounding box center [277, 268] width 102 height 19
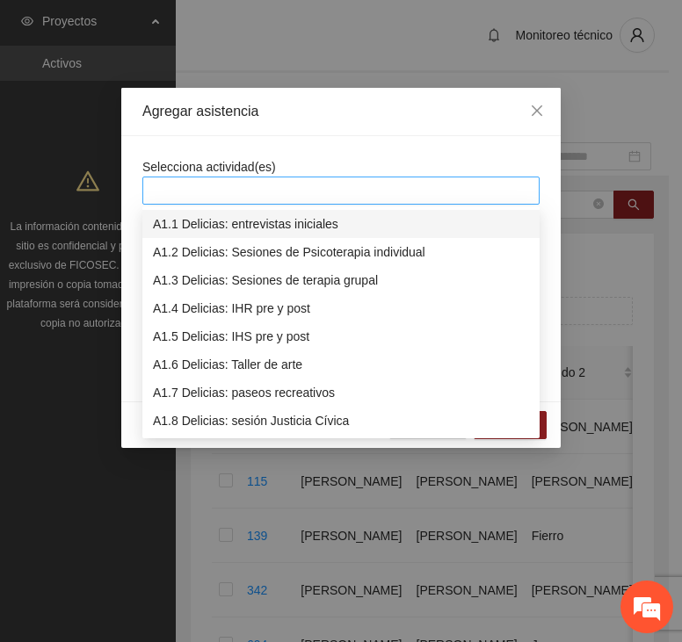
click at [303, 191] on div at bounding box center [341, 190] width 388 height 21
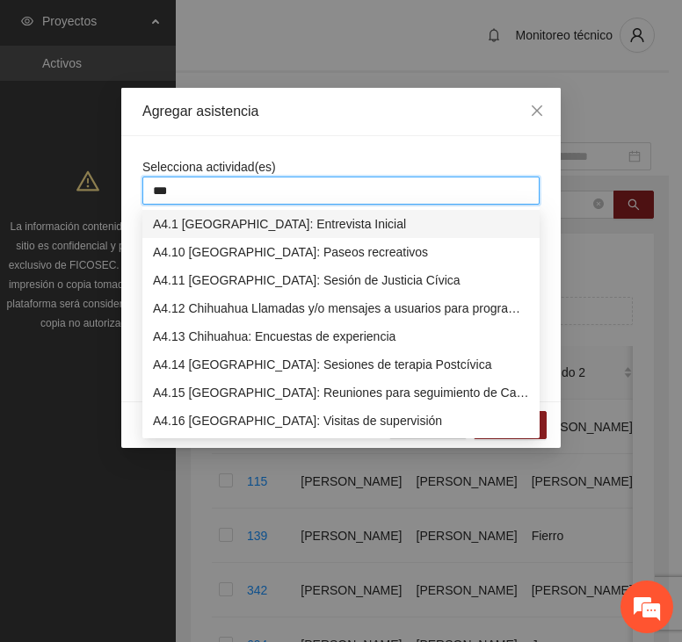
type input "****"
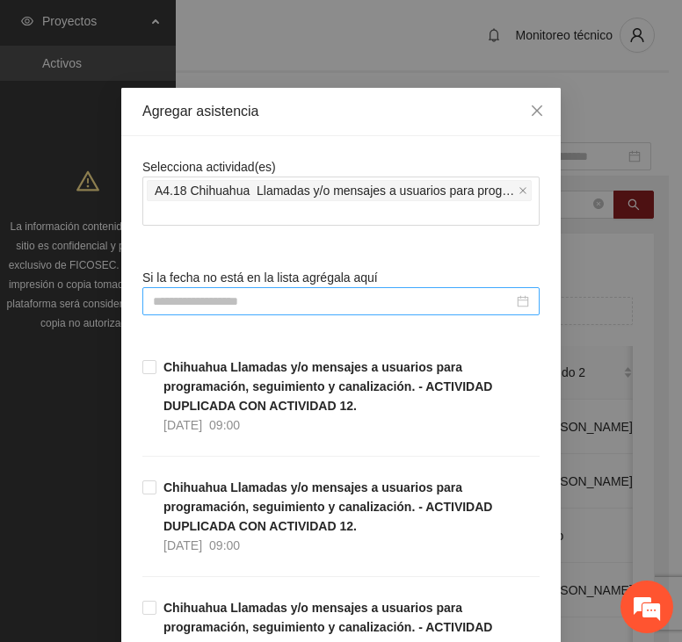
click at [254, 294] on input at bounding box center [333, 301] width 360 height 19
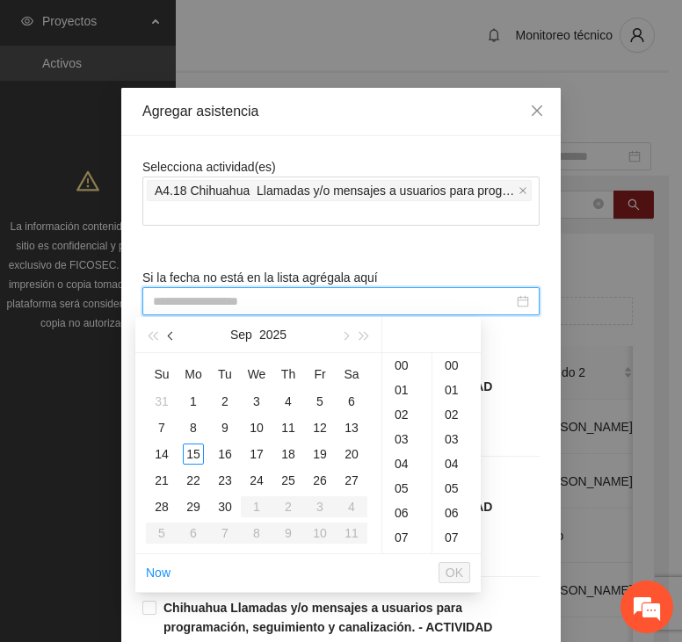
click at [169, 334] on span "button" at bounding box center [172, 336] width 9 height 9
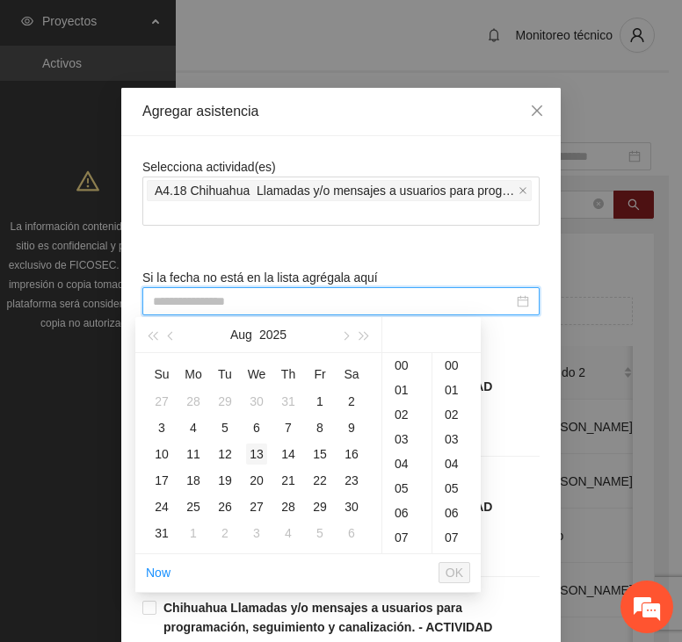
click at [253, 449] on div "13" at bounding box center [256, 454] width 21 height 21
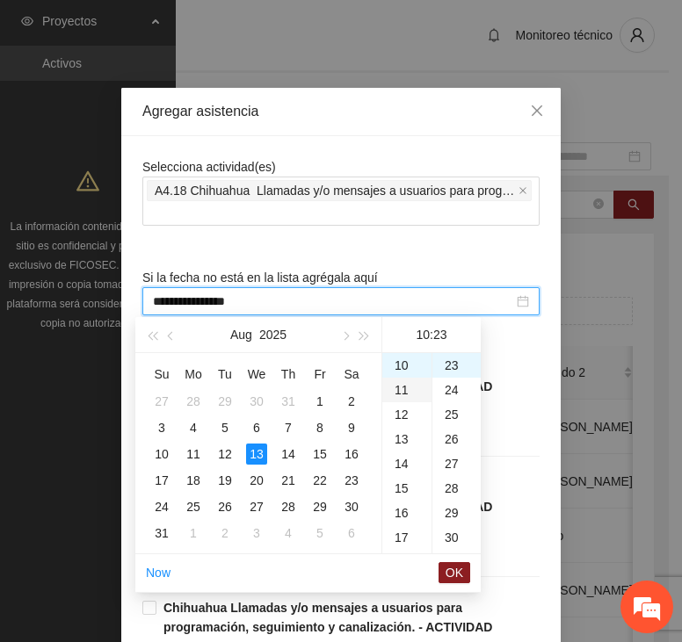
click at [399, 379] on div "11" at bounding box center [406, 390] width 49 height 25
type input "**********"
drag, startPoint x: 451, startPoint y: 569, endPoint x: 460, endPoint y: 558, distance: 15.0
click at [451, 569] on span "OK" at bounding box center [454, 572] width 18 height 19
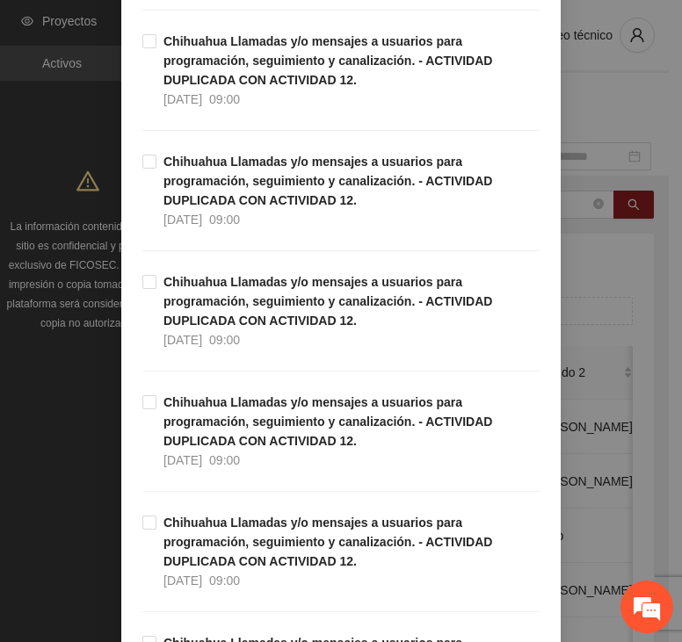
scroll to position [5012, 0]
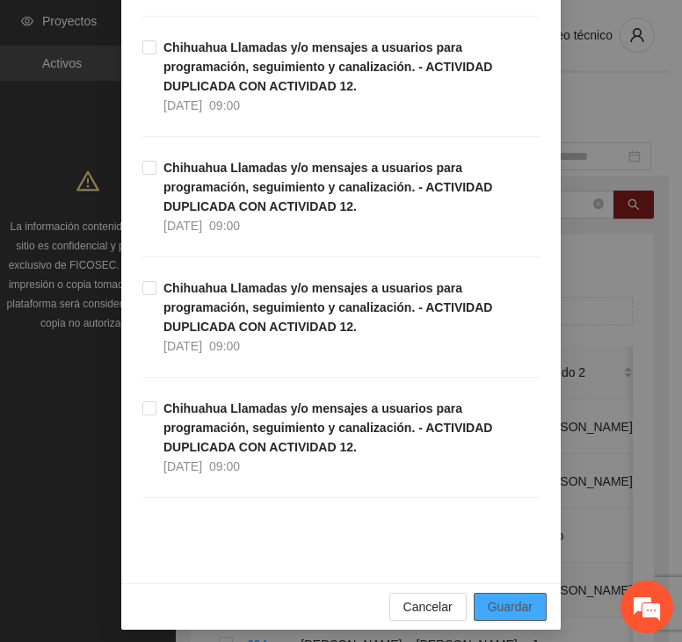
click at [506, 597] on span "Guardar" at bounding box center [509, 606] width 45 height 19
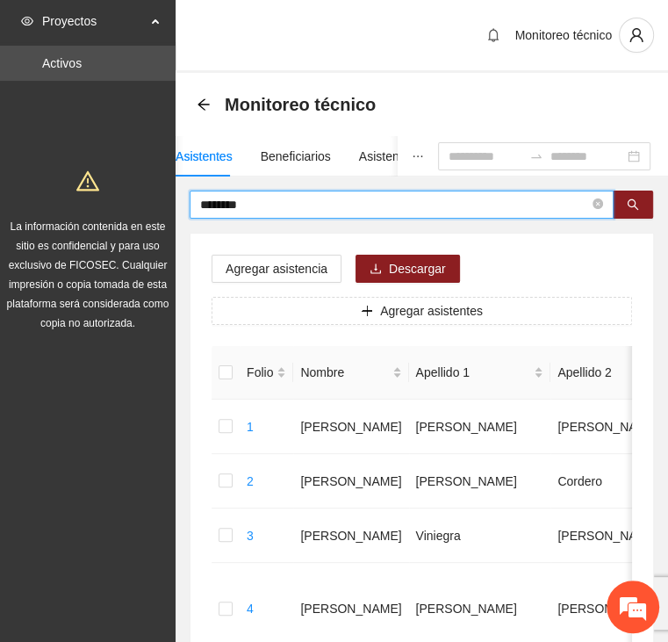
drag, startPoint x: 240, startPoint y: 210, endPoint x: 125, endPoint y: 220, distance: 115.5
type input "*******"
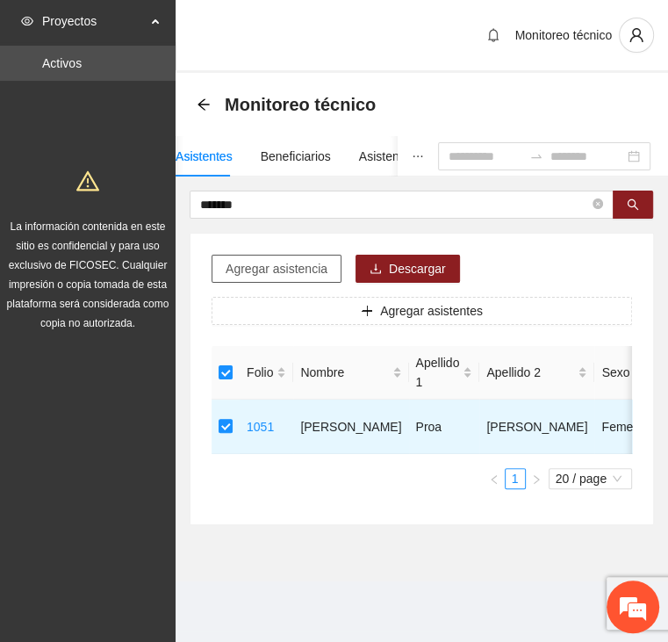
click at [239, 264] on span "Agregar asistencia" at bounding box center [277, 268] width 102 height 19
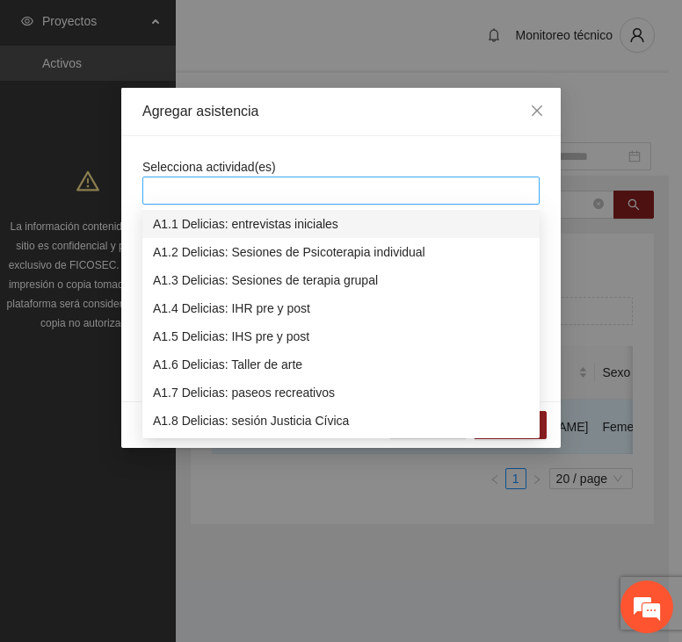
click at [270, 178] on div at bounding box center [340, 191] width 397 height 28
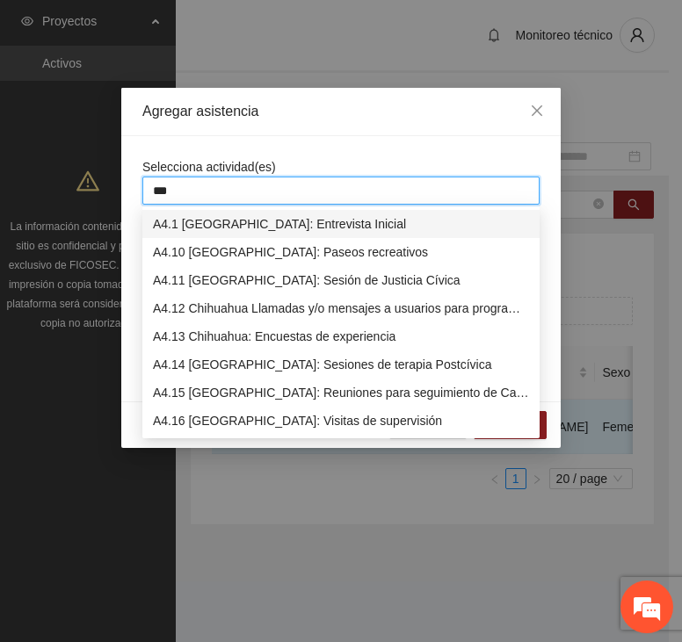
type input "****"
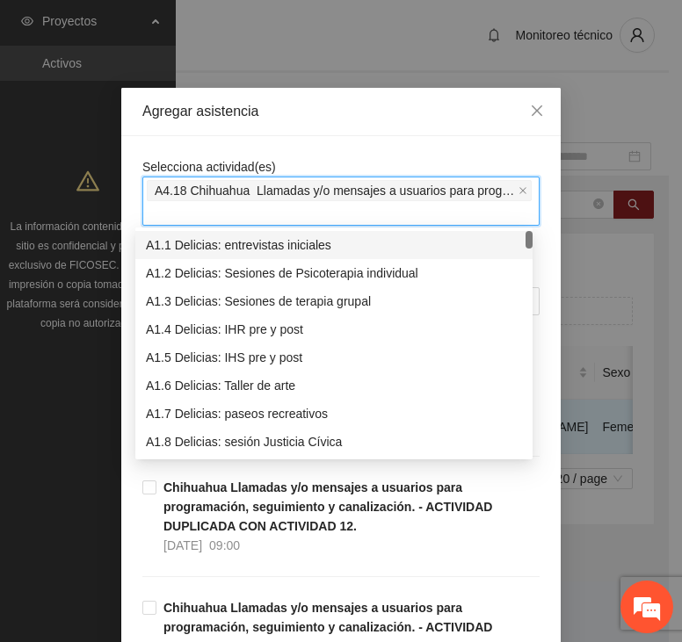
click at [283, 159] on div "Selecciona actividad(es) A4.18 Chihuahua Llamadas y/o mensajes a usuarios para …" at bounding box center [340, 191] width 397 height 69
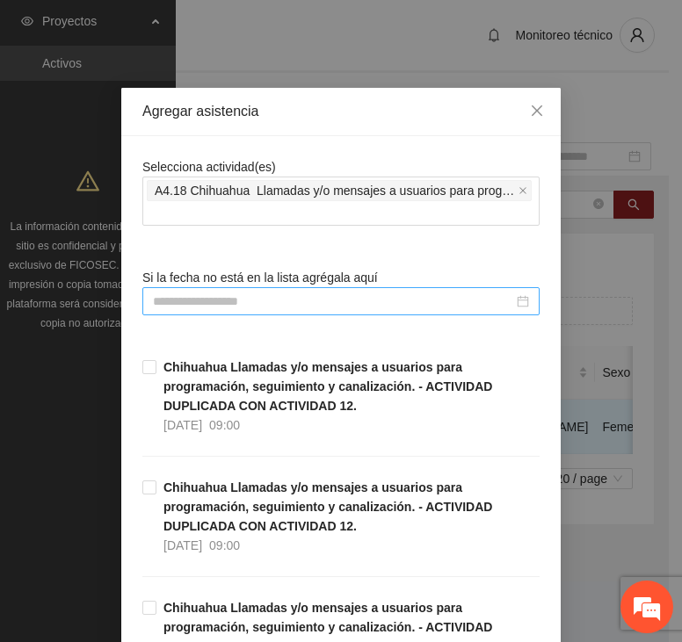
click at [239, 302] on input at bounding box center [333, 301] width 360 height 19
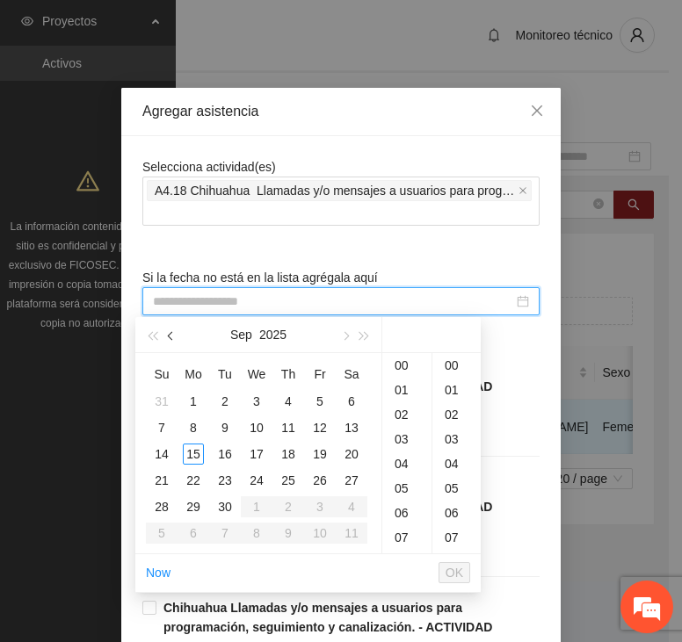
click at [172, 340] on button "button" at bounding box center [171, 334] width 19 height 35
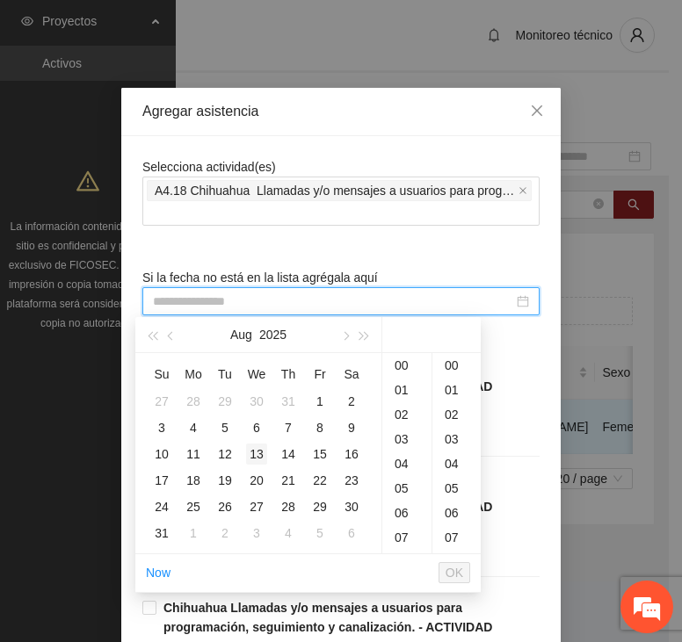
click at [258, 457] on div "13" at bounding box center [256, 454] width 21 height 21
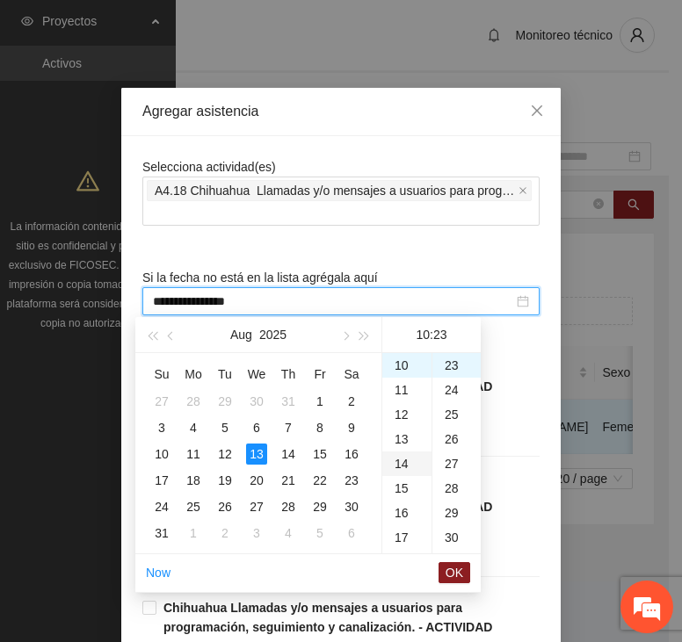
click at [407, 454] on div "14" at bounding box center [406, 463] width 49 height 25
type input "**********"
click at [449, 572] on span "OK" at bounding box center [454, 572] width 18 height 19
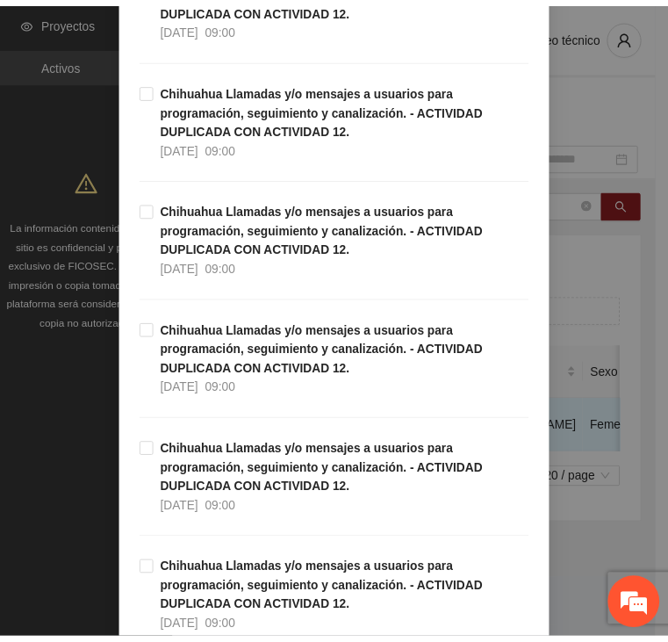
scroll to position [5012, 0]
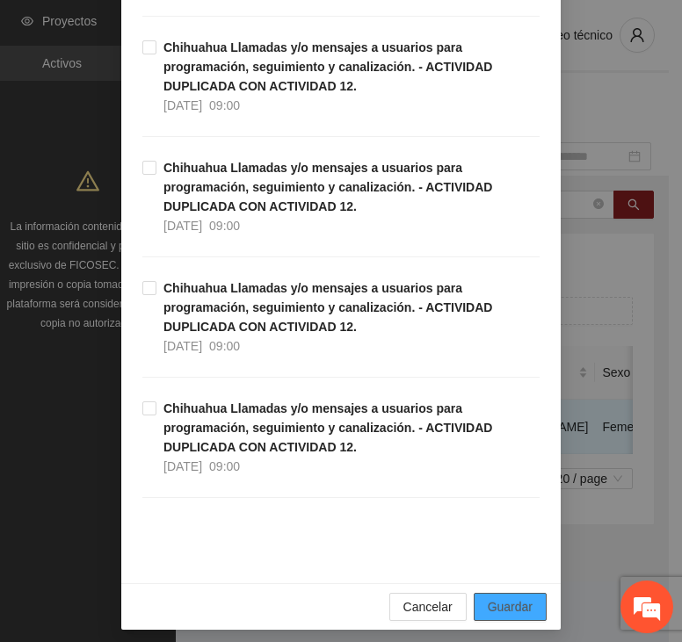
drag, startPoint x: 507, startPoint y: 597, endPoint x: 531, endPoint y: 584, distance: 27.9
click at [509, 598] on span "Guardar" at bounding box center [509, 606] width 45 height 19
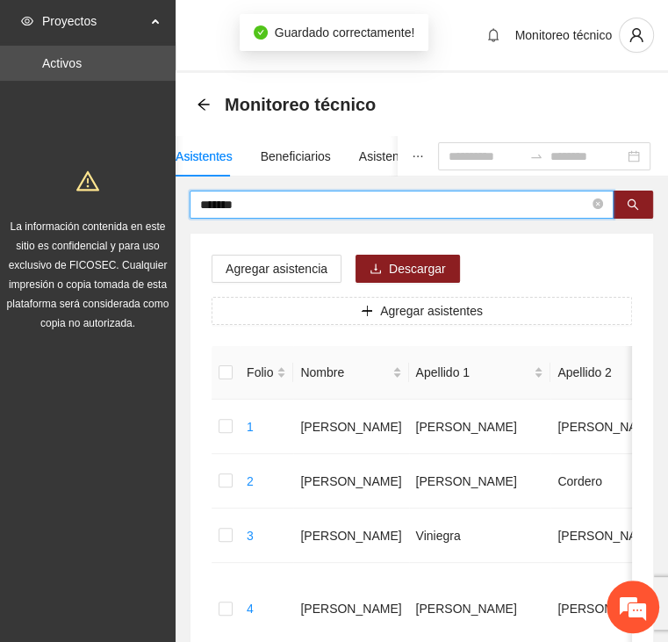
drag, startPoint x: 226, startPoint y: 203, endPoint x: 130, endPoint y: 201, distance: 95.7
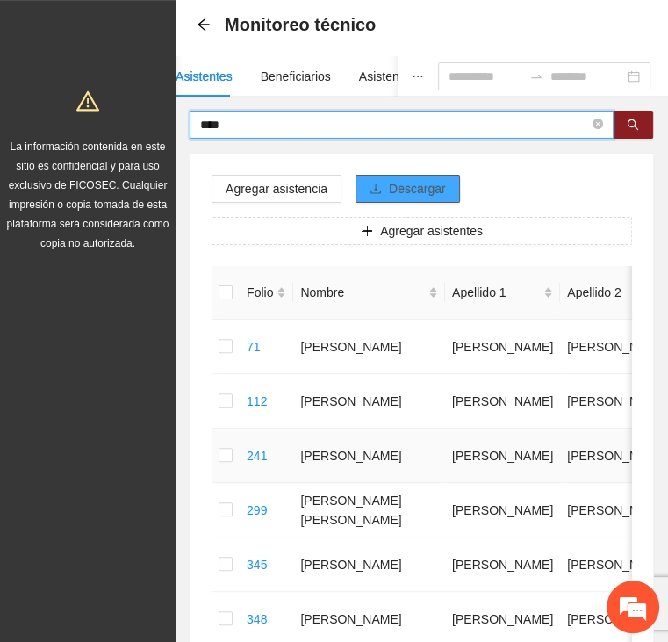
scroll to position [0, 0]
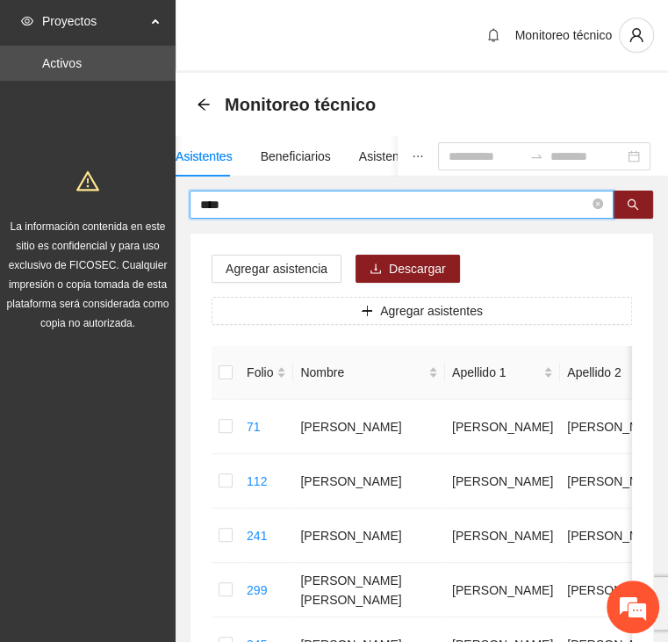
drag, startPoint x: 228, startPoint y: 199, endPoint x: 100, endPoint y: 192, distance: 128.4
type input "*****"
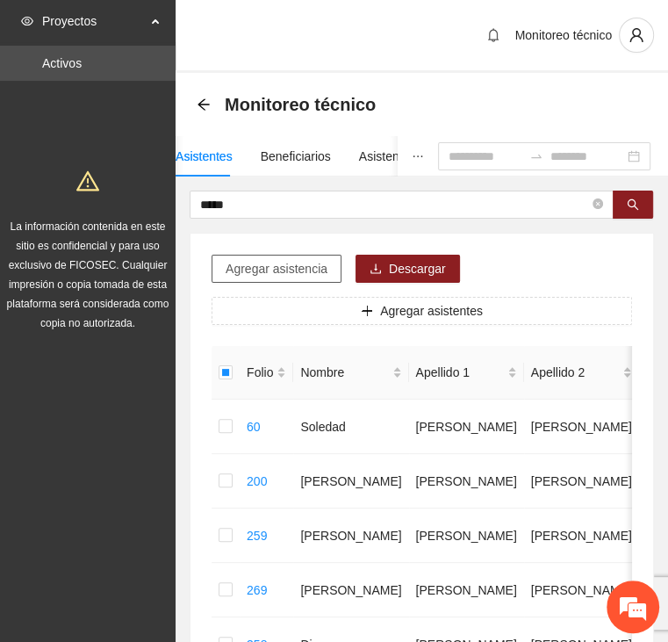
click at [273, 280] on button "Agregar asistencia" at bounding box center [277, 269] width 130 height 28
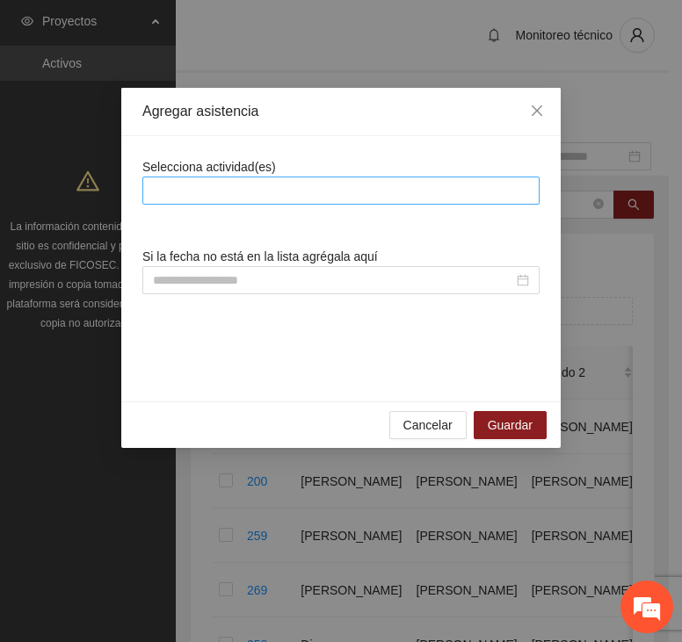
click at [263, 187] on div at bounding box center [341, 190] width 388 height 21
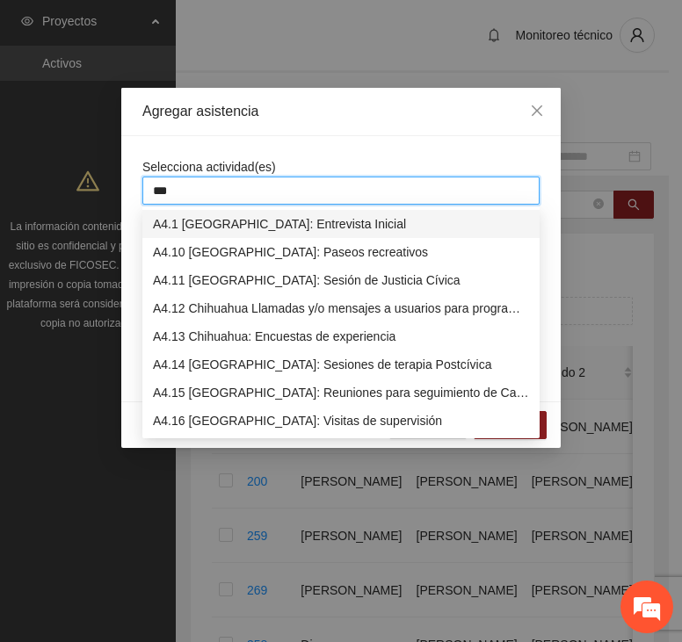
type input "****"
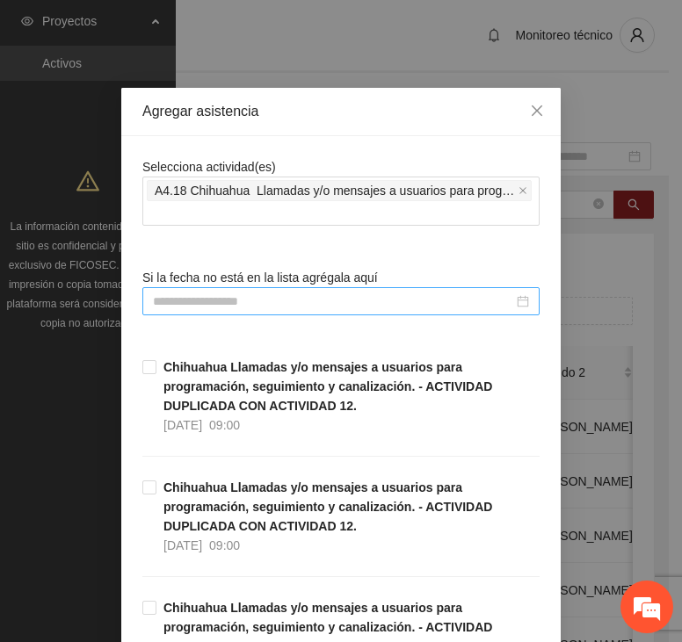
click at [227, 299] on input at bounding box center [333, 301] width 360 height 19
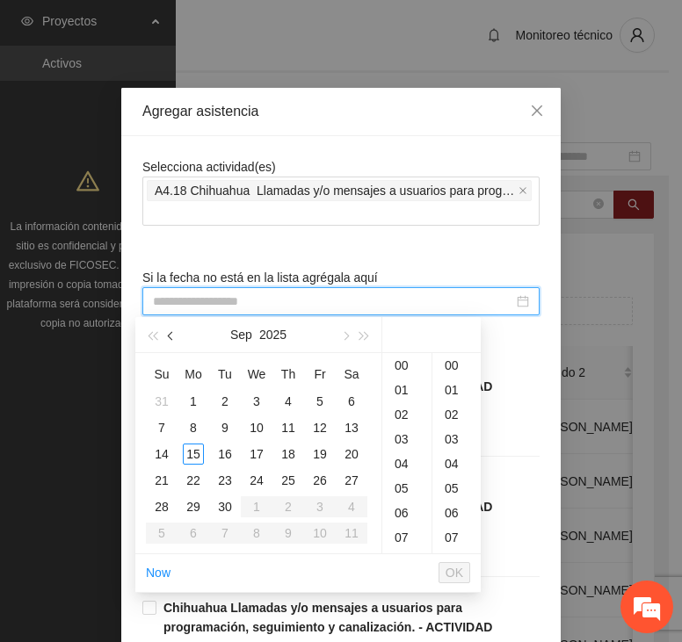
click at [174, 335] on span "button" at bounding box center [172, 336] width 9 height 9
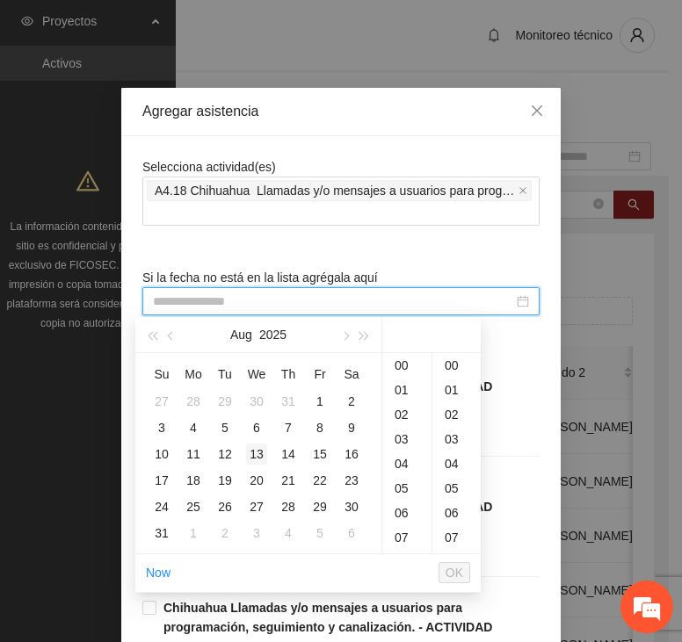
click at [253, 446] on div "13" at bounding box center [256, 454] width 21 height 21
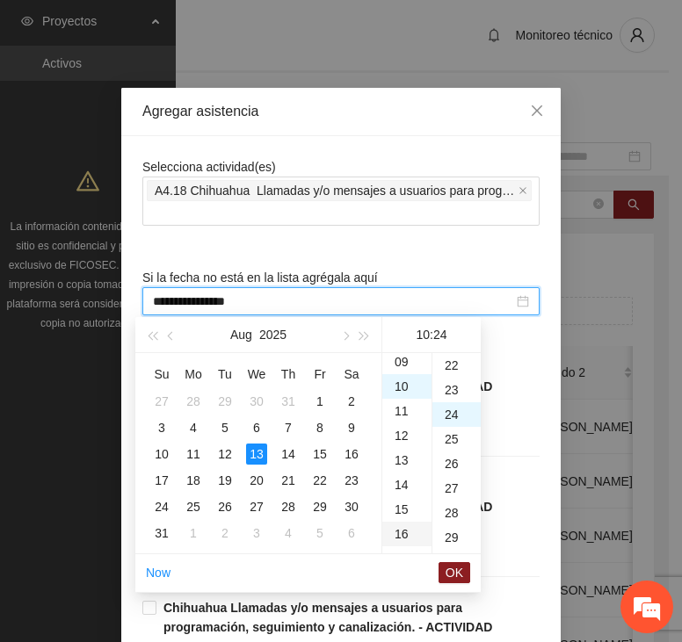
scroll to position [590, 0]
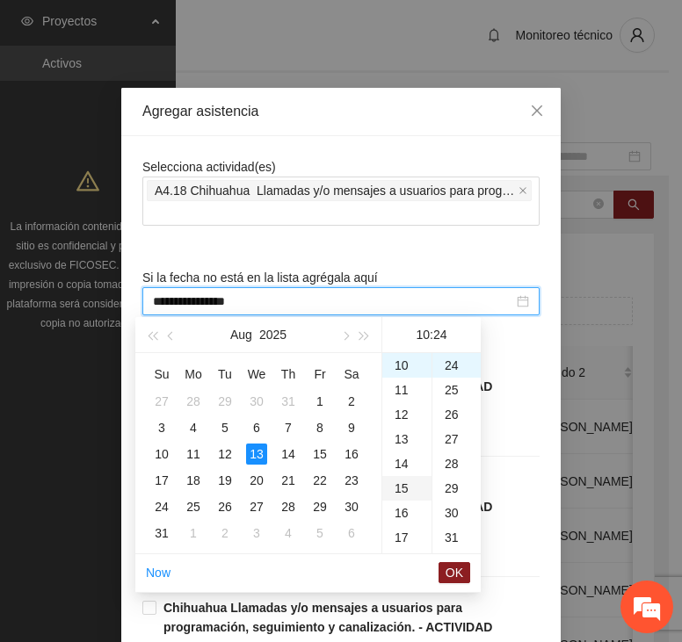
click at [408, 478] on div "15" at bounding box center [406, 488] width 49 height 25
click at [451, 371] on div "00" at bounding box center [456, 365] width 48 height 25
type input "**********"
click at [464, 572] on button "OK" at bounding box center [454, 572] width 32 height 21
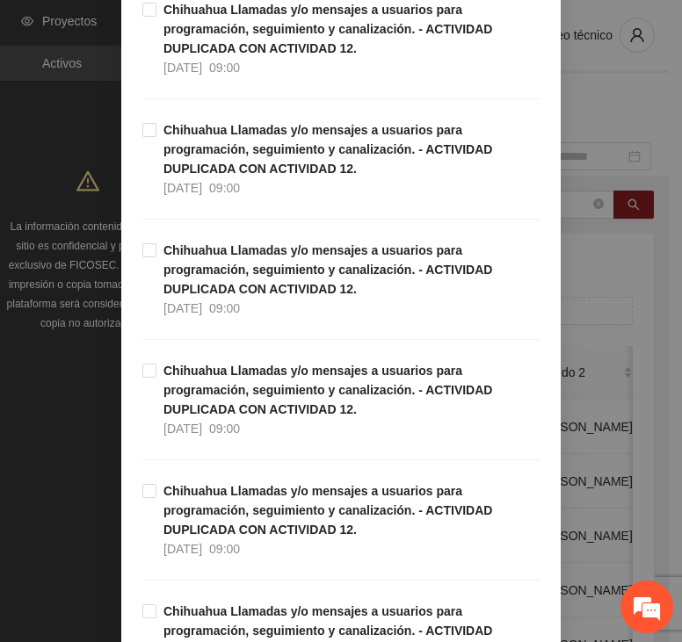
scroll to position [5012, 0]
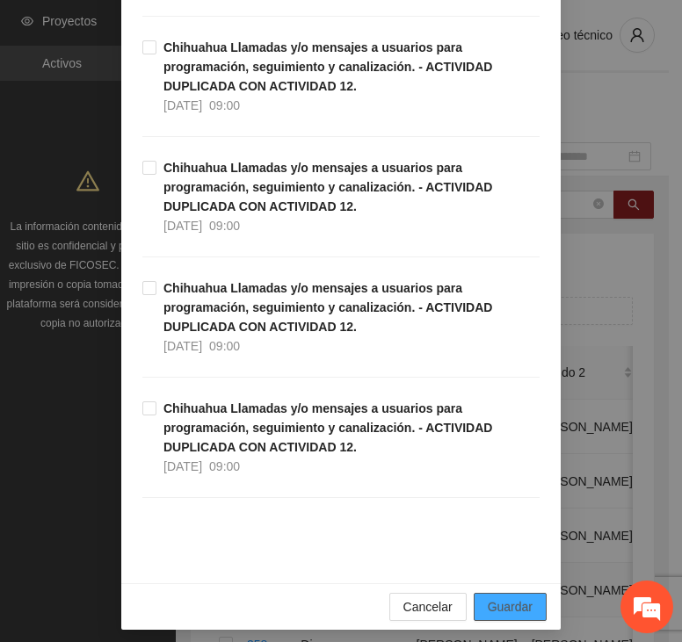
click at [479, 595] on button "Guardar" at bounding box center [509, 607] width 73 height 28
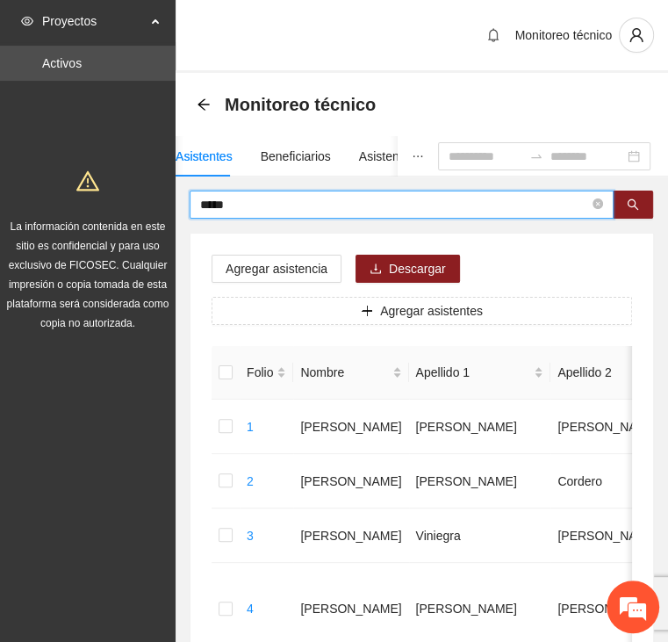
drag, startPoint x: 257, startPoint y: 206, endPoint x: 153, endPoint y: 203, distance: 104.6
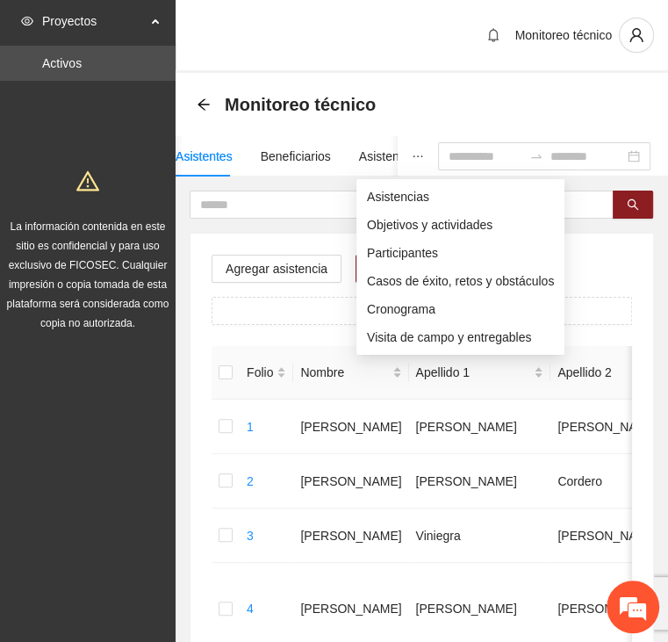
click at [412, 161] on icon "ellipsis" at bounding box center [418, 156] width 12 height 12
click at [371, 203] on span "Asistencias" at bounding box center [460, 196] width 187 height 19
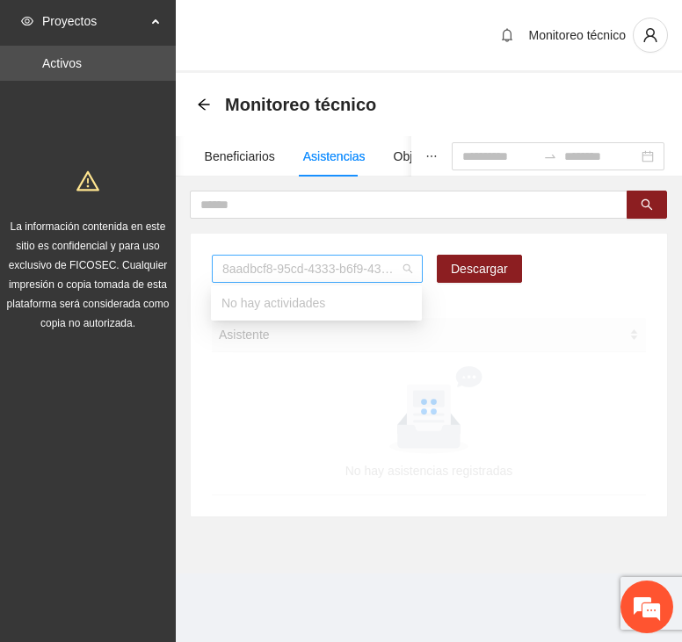
click at [296, 270] on span "8aadbcf8-95cd-4333-b6f9-4314c3142350" at bounding box center [317, 269] width 190 height 26
type input "****"
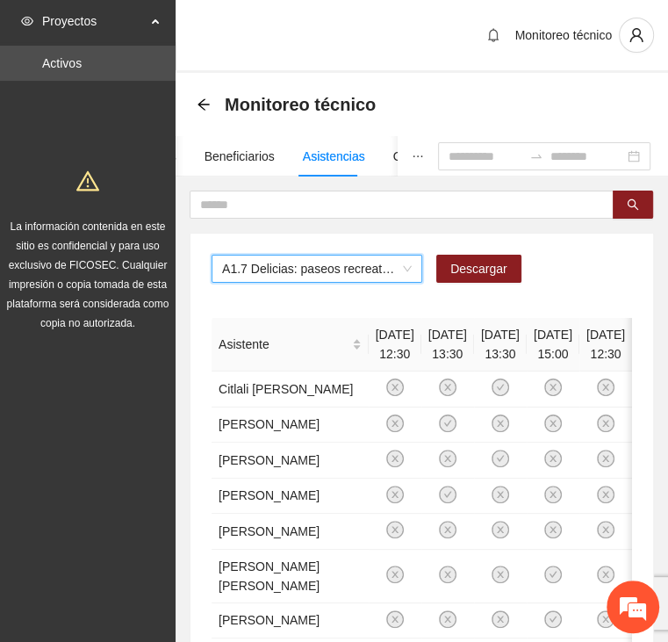
click at [569, 249] on div "A1.7 Delicias: paseos recreativos A1.7 Delicias: paseos recreativos Descargar A…" at bounding box center [422, 542] width 463 height 617
click at [323, 274] on span "A1.7 Delicias: paseos recreativos" at bounding box center [317, 269] width 190 height 26
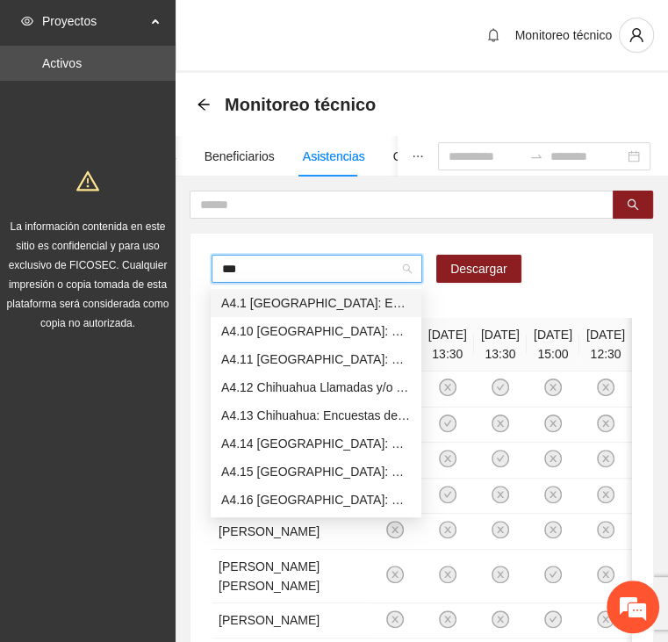
type input "****"
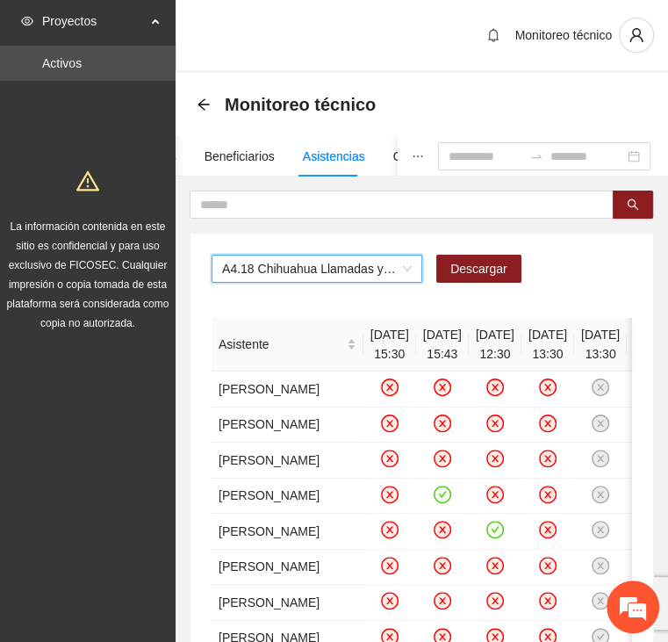
click at [563, 264] on div "A4.18 Chihuahua Llamadas y/o mensajes a usuarios para programación, seguimiento…" at bounding box center [422, 276] width 421 height 42
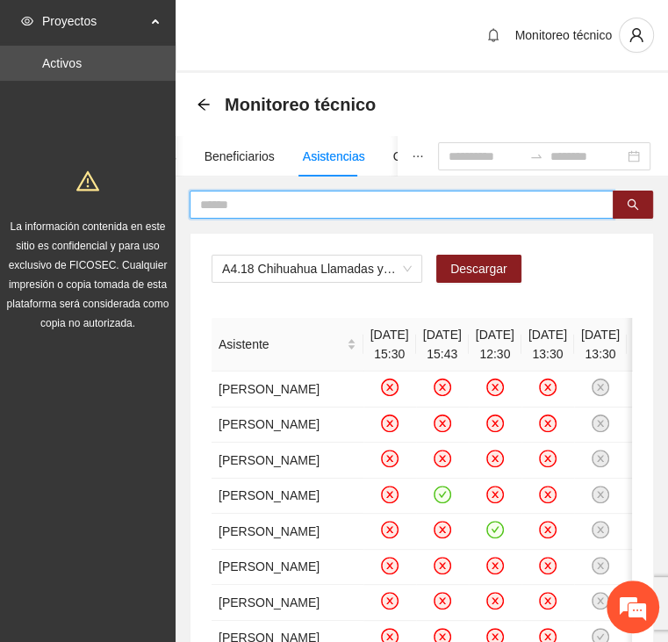
click at [269, 198] on input "text" at bounding box center [394, 204] width 389 height 19
click at [298, 198] on input "text" at bounding box center [394, 204] width 389 height 19
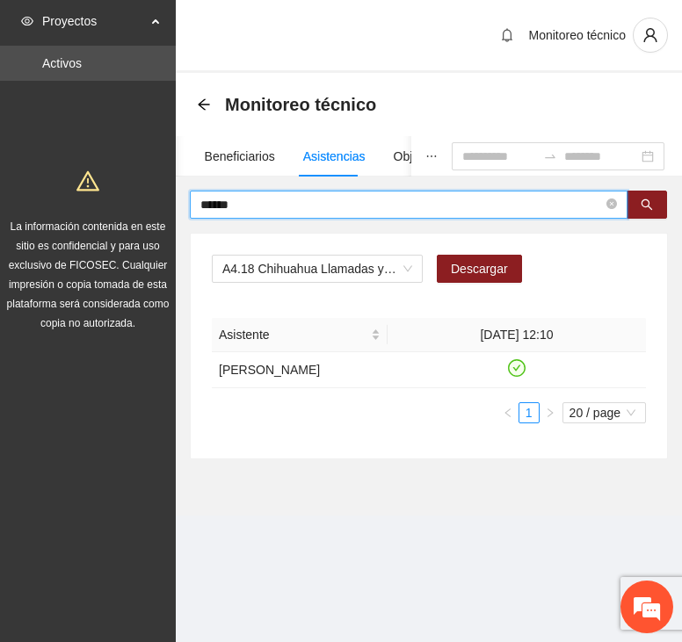
drag, startPoint x: 262, startPoint y: 196, endPoint x: 97, endPoint y: 196, distance: 164.2
click at [97, 196] on section "Proyectos Activos La información contenida en este sitio es confidencial y para…" at bounding box center [341, 321] width 682 height 642
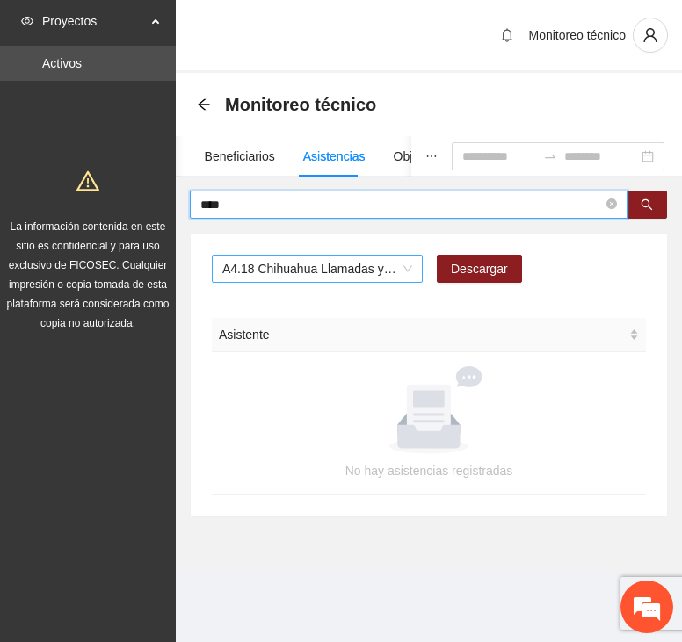
click at [273, 269] on span "A4.18 Chihuahua Llamadas y/o mensajes a usuarios para programación, seguimiento…" at bounding box center [317, 269] width 190 height 26
drag, startPoint x: 239, startPoint y: 206, endPoint x: 153, endPoint y: 188, distance: 88.0
click at [153, 188] on section "Proyectos Activos La información contenida en este sitio es confidencial y para…" at bounding box center [341, 321] width 682 height 642
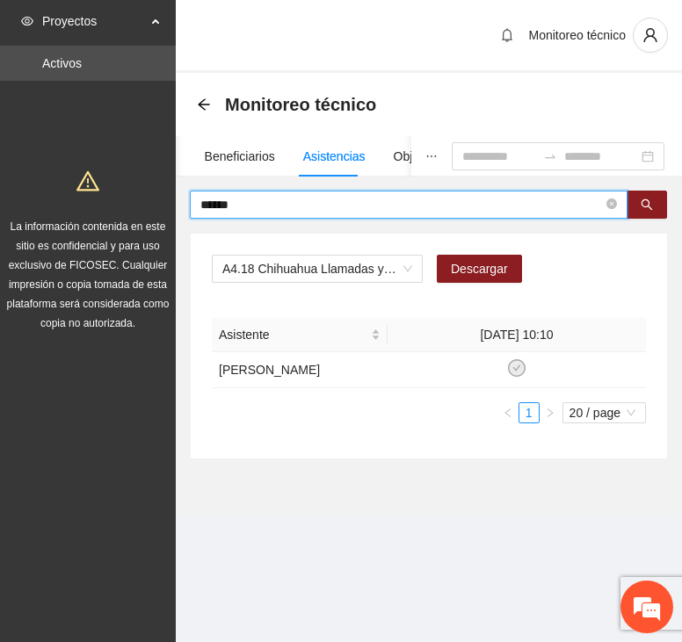
drag, startPoint x: 256, startPoint y: 208, endPoint x: 142, endPoint y: 190, distance: 115.7
click at [142, 190] on section "Proyectos Activos La información contenida en este sitio es confidencial y para…" at bounding box center [341, 321] width 682 height 642
type input "******"
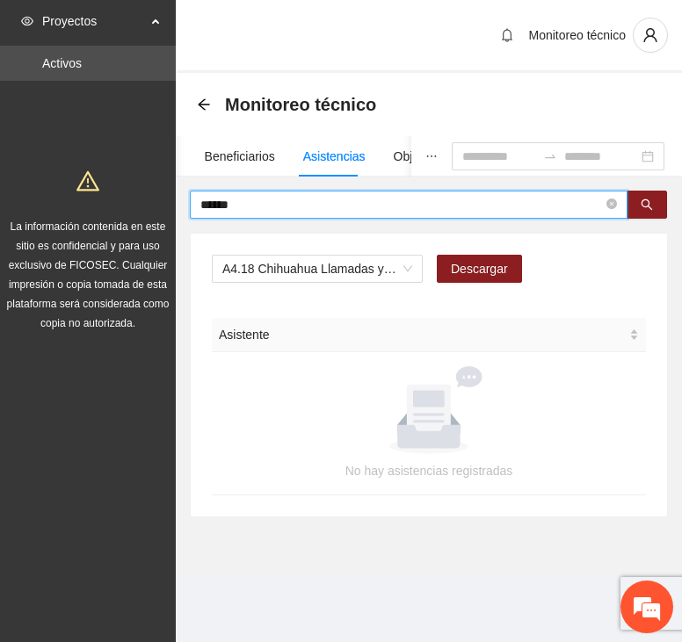
drag, startPoint x: 269, startPoint y: 204, endPoint x: 132, endPoint y: 196, distance: 137.2
click at [133, 196] on section "Proyectos Activos La información contenida en este sitio es confidencial y para…" at bounding box center [341, 321] width 682 height 642
click at [228, 197] on input "text" at bounding box center [401, 204] width 402 height 19
drag, startPoint x: 251, startPoint y: 199, endPoint x: 98, endPoint y: 199, distance: 152.8
click at [98, 199] on section "Proyectos Activos La información contenida en este sitio es confidencial y para…" at bounding box center [341, 321] width 682 height 642
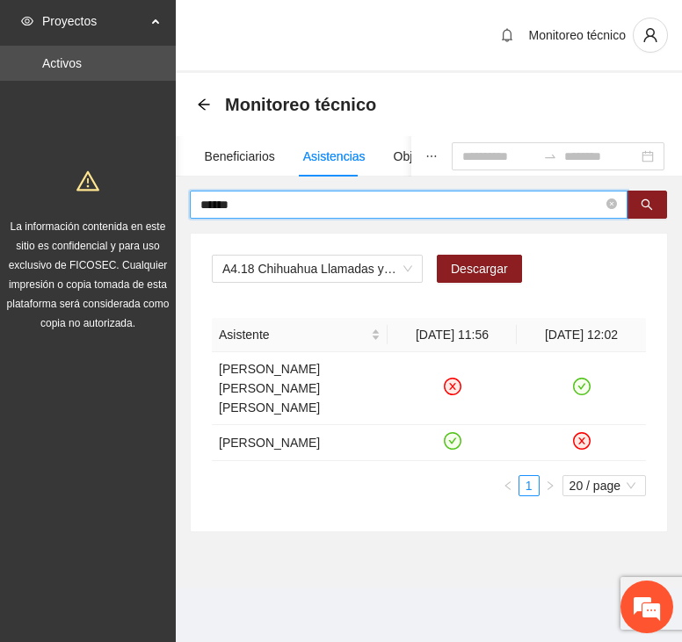
drag, startPoint x: 252, startPoint y: 206, endPoint x: 106, endPoint y: 193, distance: 146.3
click at [106, 193] on section "Proyectos Activos La información contenida en este sitio es confidencial y para…" at bounding box center [341, 321] width 682 height 642
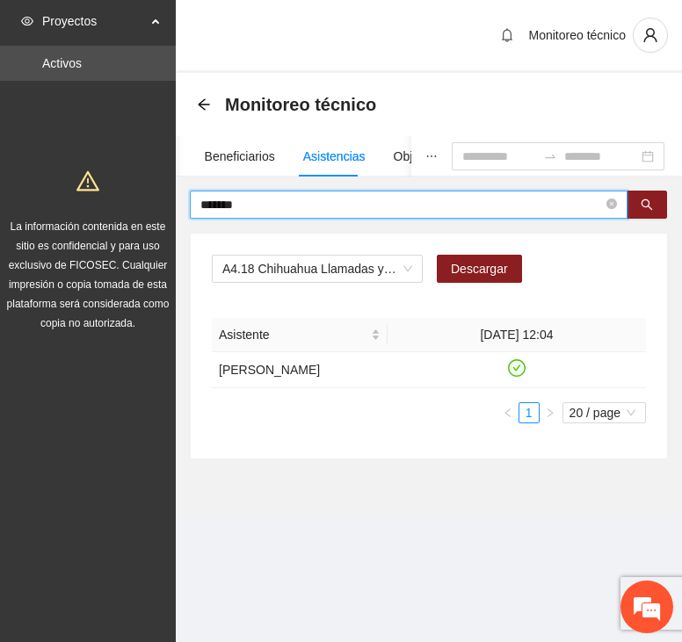
drag, startPoint x: 249, startPoint y: 203, endPoint x: 139, endPoint y: 207, distance: 110.7
click at [139, 207] on section "Proyectos Activos La información contenida en este sitio es confidencial y para…" at bounding box center [341, 321] width 682 height 642
type input "******"
click at [324, 259] on span "A4.18 Chihuahua Llamadas y/o mensajes a usuarios para programación, seguimiento…" at bounding box center [317, 269] width 190 height 26
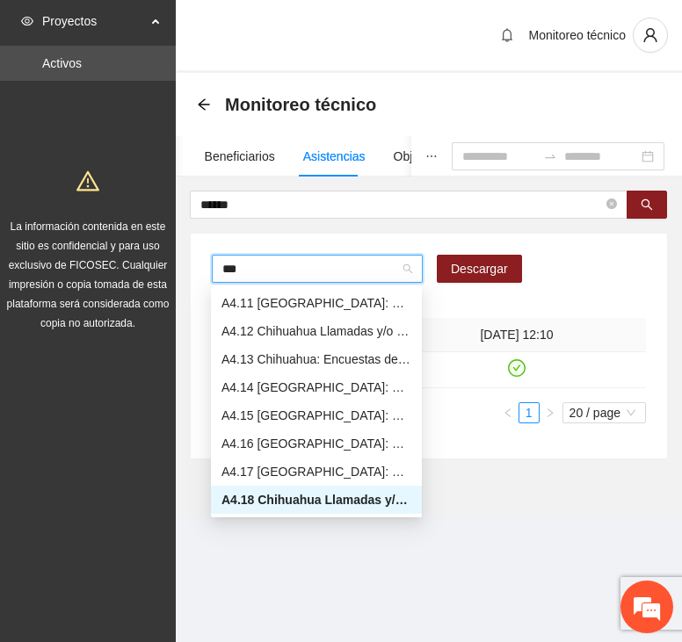
scroll to position [56, 0]
type input "****"
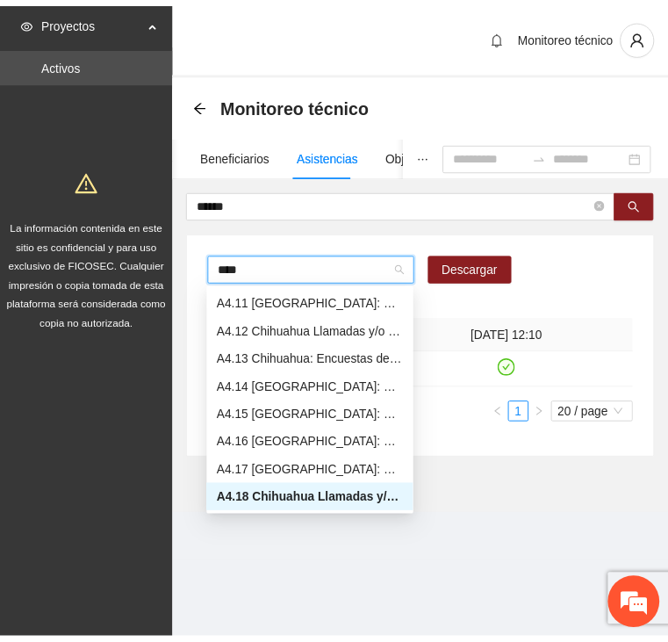
scroll to position [0, 0]
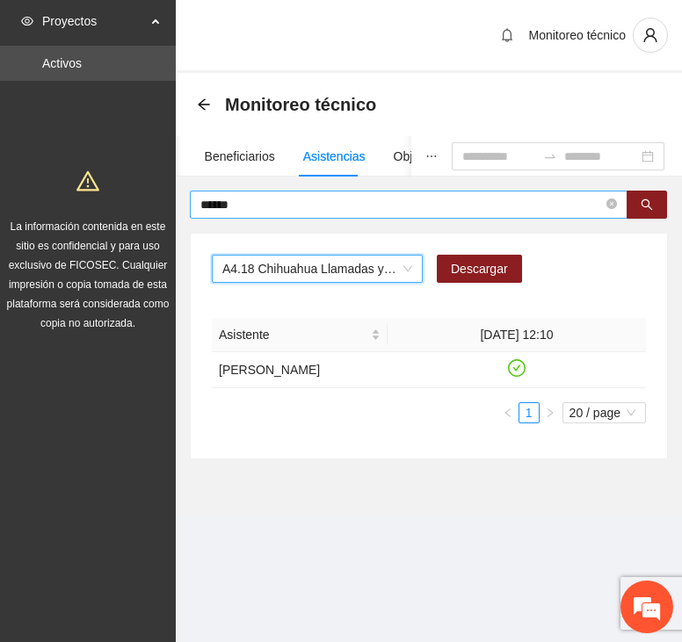
click at [284, 208] on input "******" at bounding box center [401, 204] width 402 height 19
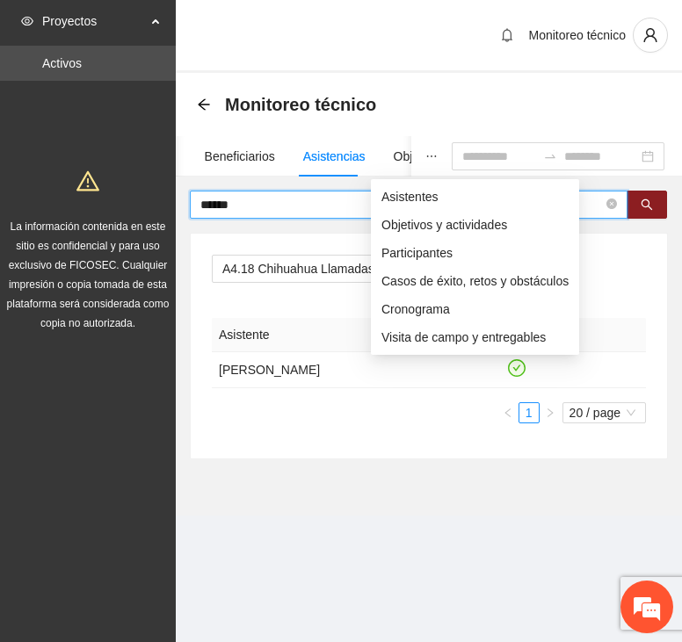
click at [425, 151] on icon "ellipsis" at bounding box center [431, 156] width 12 height 12
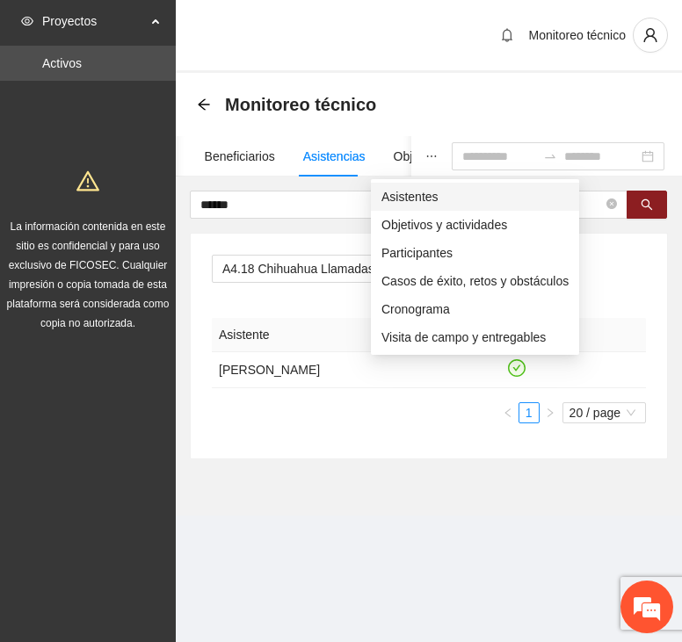
click at [384, 195] on span "Asistentes" at bounding box center [474, 196] width 187 height 19
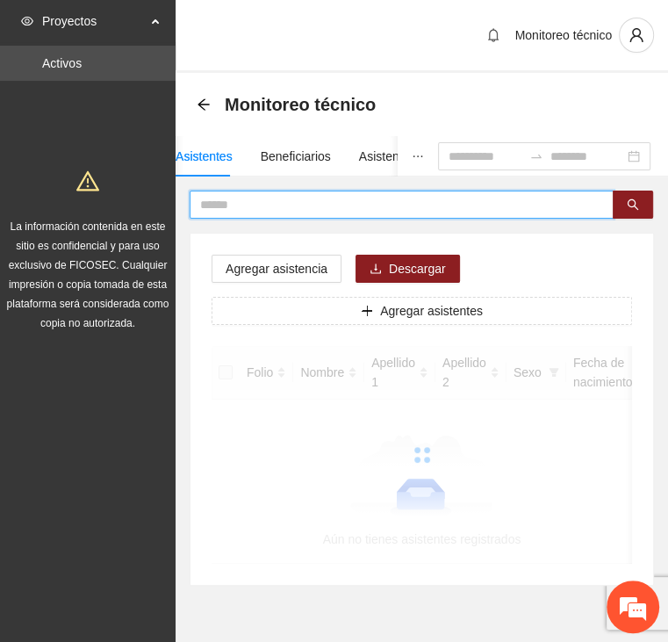
click at [286, 203] on input "text" at bounding box center [394, 204] width 389 height 19
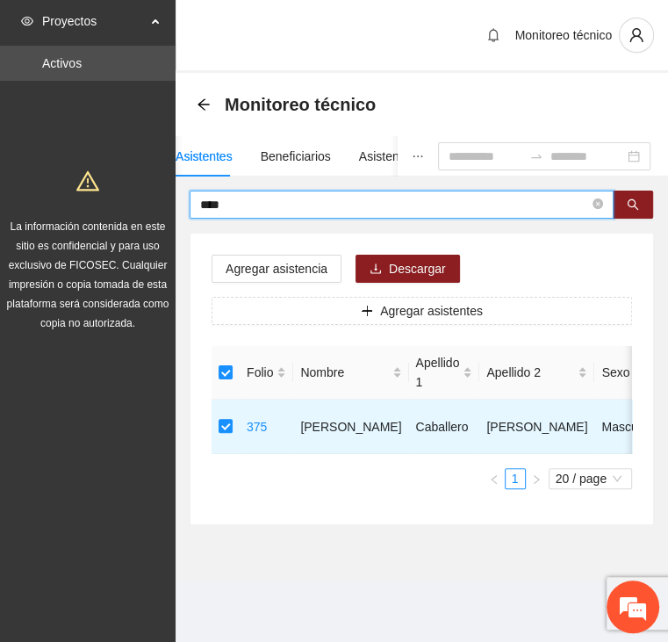
drag, startPoint x: 214, startPoint y: 206, endPoint x: 141, endPoint y: 201, distance: 74.0
click at [141, 201] on section "Proyectos Activos La información contenida en este sitio es confidencial y para…" at bounding box center [334, 321] width 668 height 642
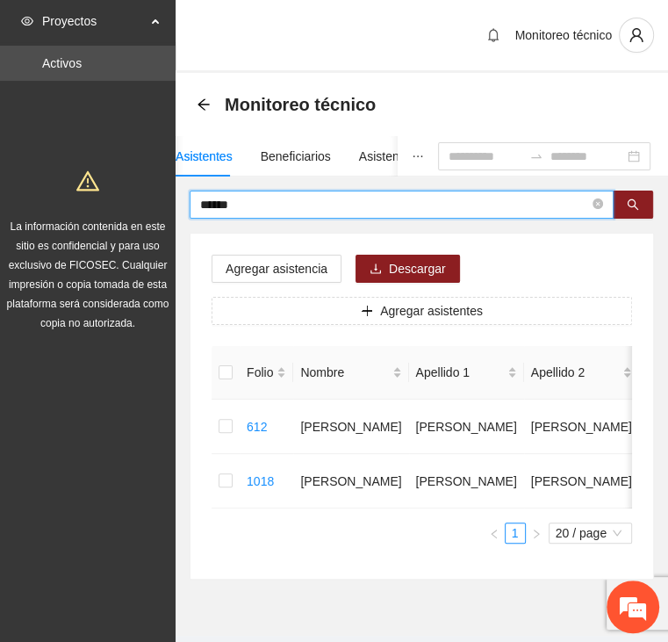
drag, startPoint x: 219, startPoint y: 205, endPoint x: 150, endPoint y: 206, distance: 68.5
click at [153, 207] on section "Proyectos Activos La información contenida en este sitio es confidencial y para…" at bounding box center [334, 342] width 668 height 685
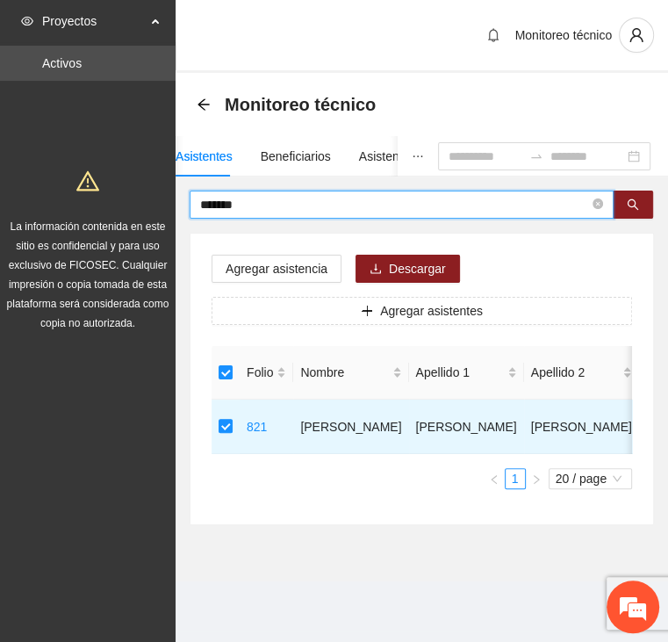
drag, startPoint x: 249, startPoint y: 207, endPoint x: 123, endPoint y: 209, distance: 126.5
click at [123, 209] on section "Proyectos Activos La información contenida en este sitio es confidencial y para…" at bounding box center [334, 321] width 668 height 642
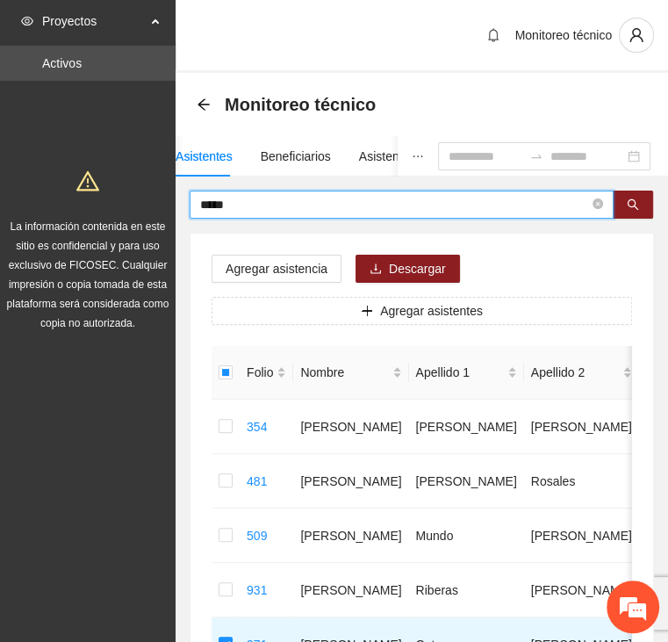
drag, startPoint x: 179, startPoint y: 212, endPoint x: 90, endPoint y: 214, distance: 88.7
click at [90, 214] on section "Proyectos Activos La información contenida en este sitio es confidencial y para…" at bounding box center [334, 424] width 668 height 848
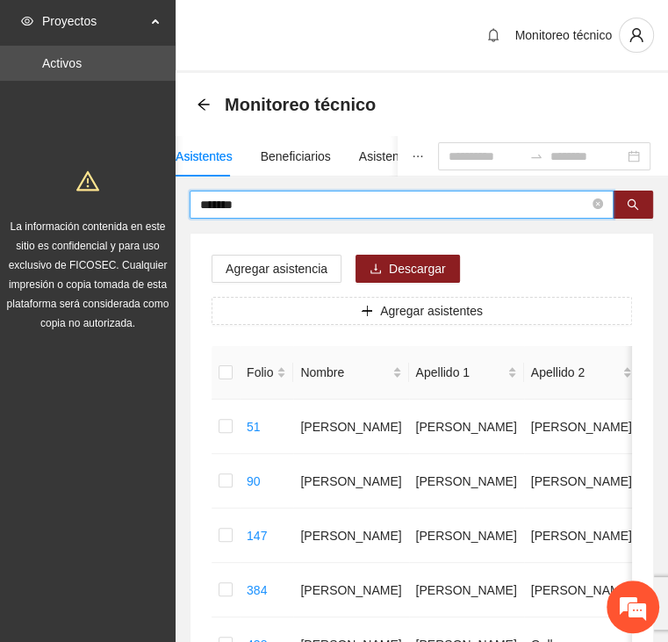
drag, startPoint x: 167, startPoint y: 205, endPoint x: 126, endPoint y: 206, distance: 40.4
click at [130, 206] on section "Proyectos Activos La información contenida en este sitio es confidencial y para…" at bounding box center [334, 624] width 668 height 1248
drag, startPoint x: 262, startPoint y: 208, endPoint x: 161, endPoint y: 204, distance: 101.1
click at [161, 204] on section "Proyectos Activos La información contenida en este sitio es confidencial y para…" at bounding box center [334, 597] width 668 height 1194
drag, startPoint x: 211, startPoint y: 203, endPoint x: 129, endPoint y: 209, distance: 81.9
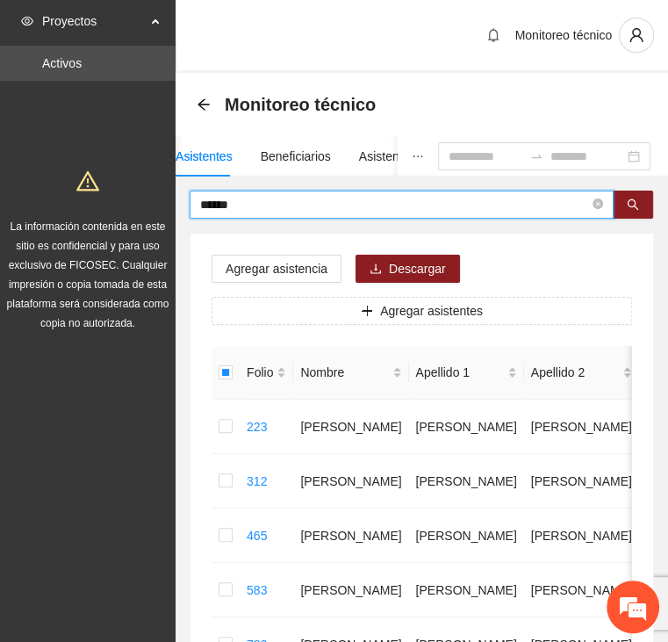
click at [130, 208] on section "Proyectos Activos La información contenida en este sitio es confidencial y para…" at bounding box center [334, 451] width 668 height 903
type input "********"
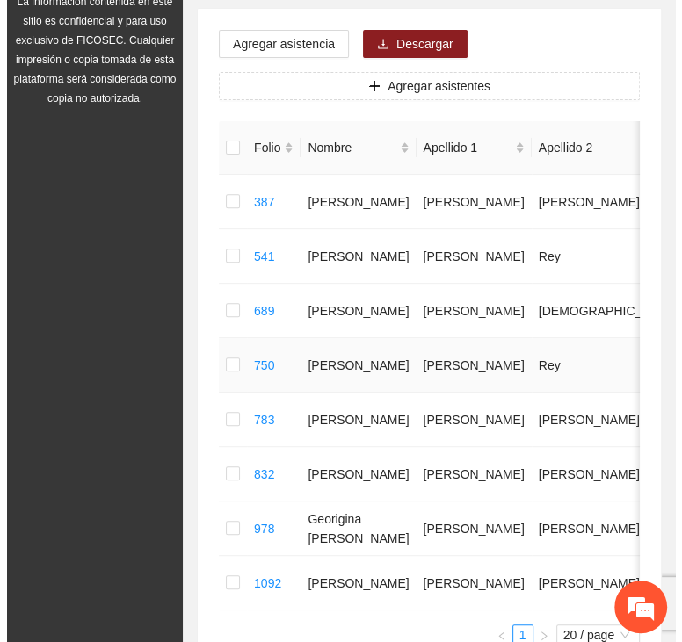
scroll to position [263, 0]
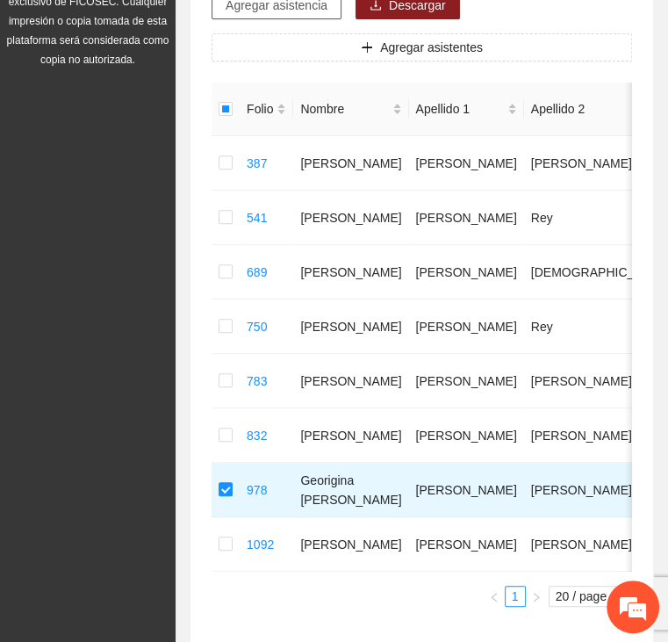
click at [293, 3] on span "Agregar asistencia" at bounding box center [277, 5] width 102 height 19
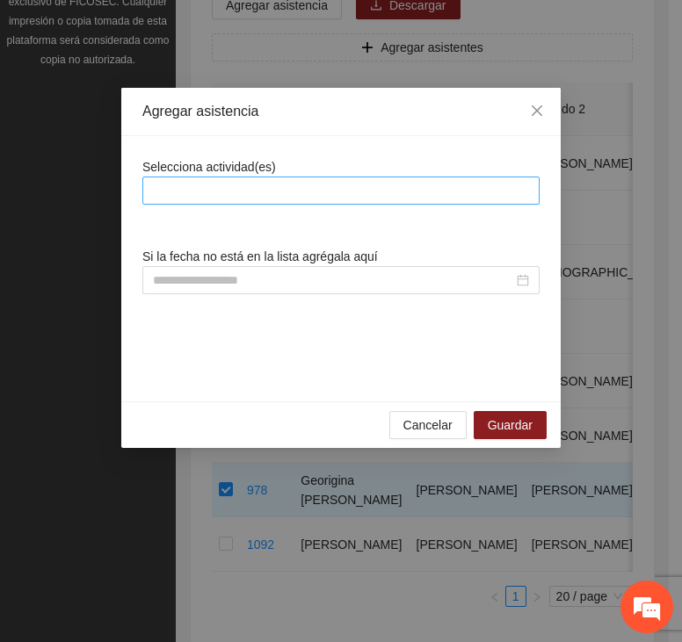
click at [249, 198] on div at bounding box center [341, 190] width 388 height 21
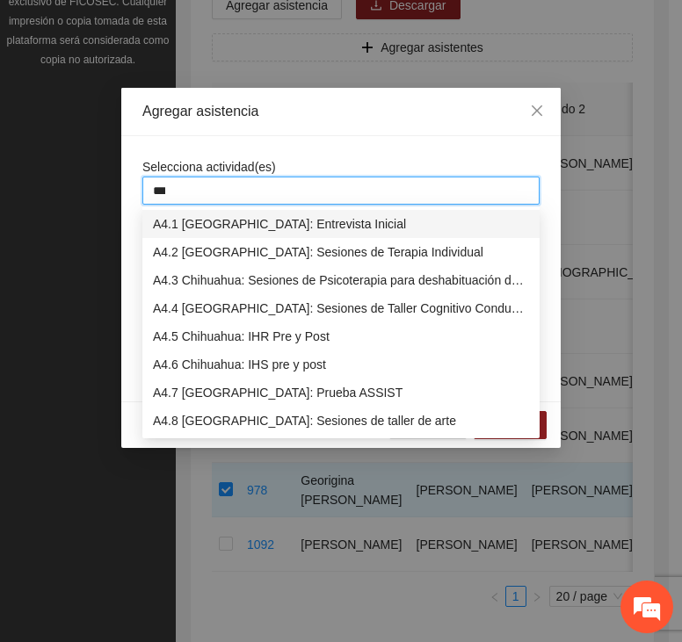
type input "****"
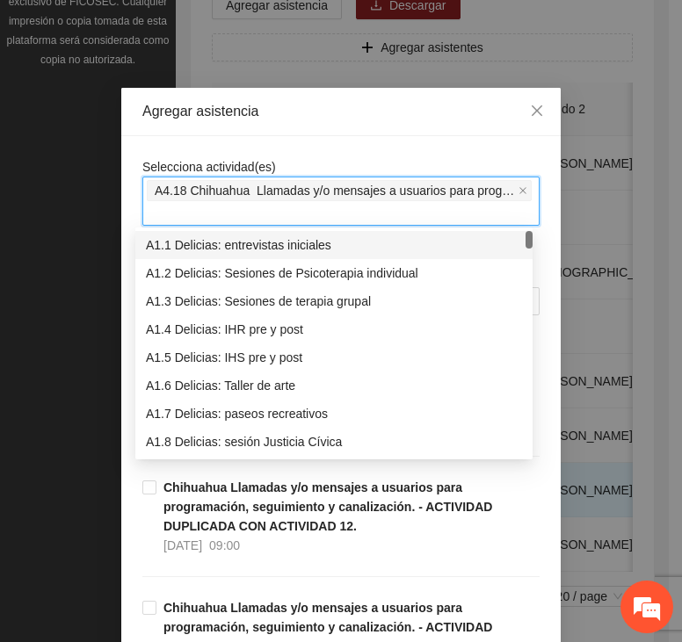
drag, startPoint x: 249, startPoint y: 150, endPoint x: 249, endPoint y: 166, distance: 15.8
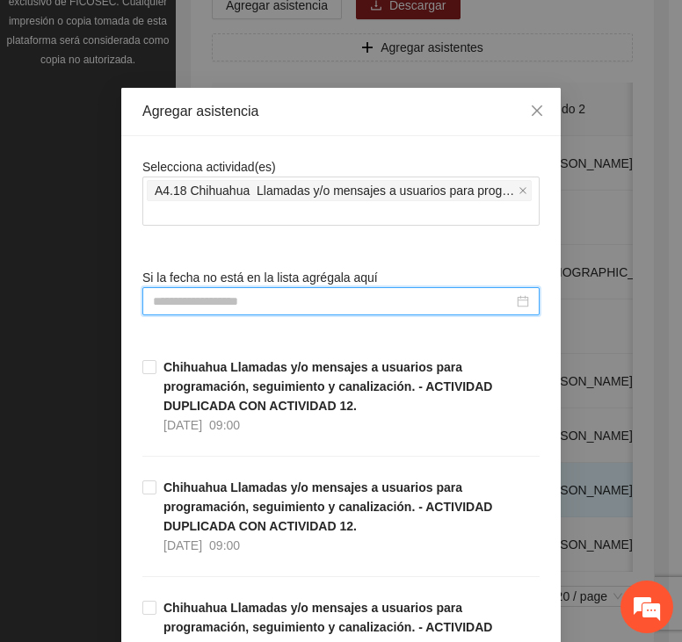
click at [267, 301] on input at bounding box center [333, 301] width 360 height 19
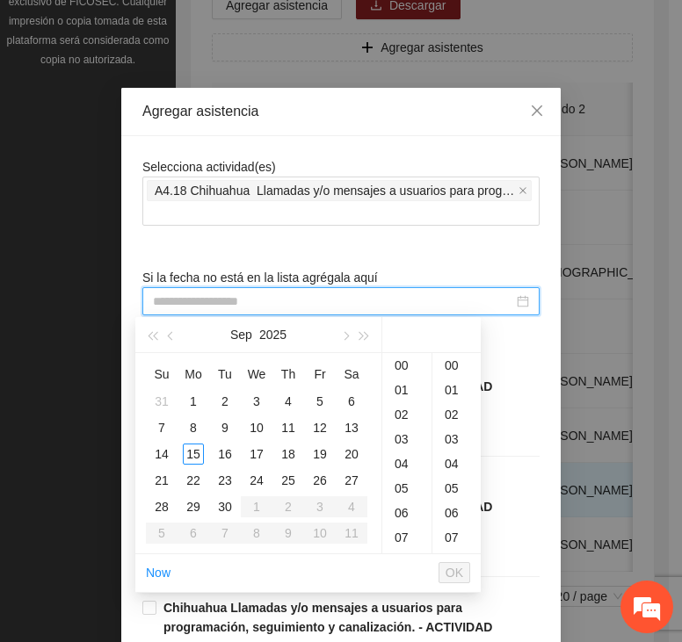
drag, startPoint x: 164, startPoint y: 333, endPoint x: 166, endPoint y: 362, distance: 29.0
click at [163, 333] on button "button" at bounding box center [171, 334] width 19 height 35
click at [321, 403] on div "1" at bounding box center [319, 401] width 21 height 21
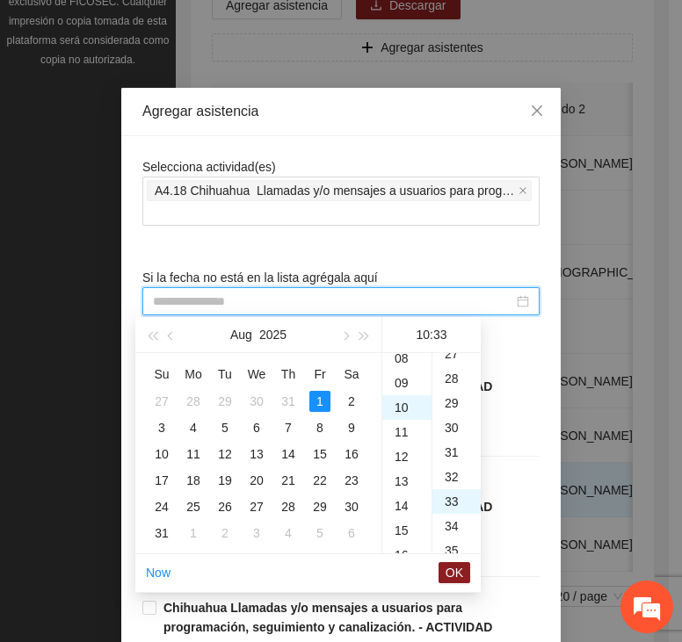
scroll to position [811, 0]
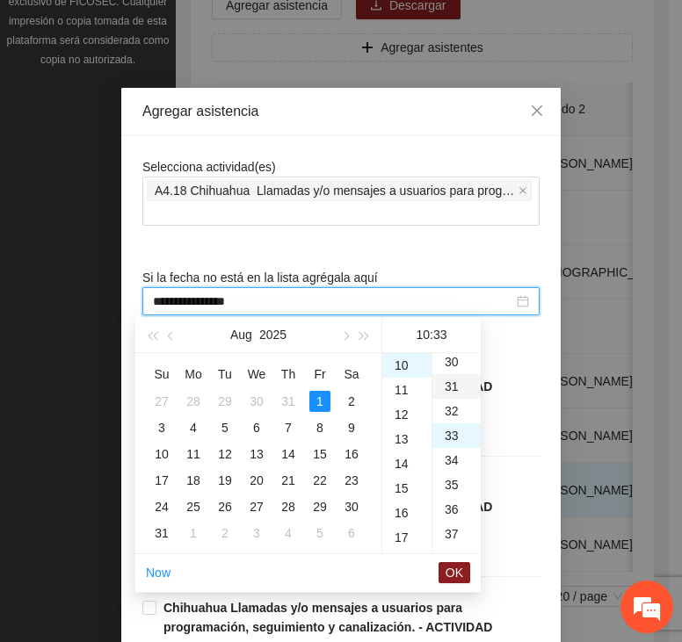
drag, startPoint x: 444, startPoint y: 357, endPoint x: 444, endPoint y: 377, distance: 19.3
click at [444, 357] on div "30" at bounding box center [456, 362] width 48 height 25
type input "**********"
click at [451, 572] on span "OK" at bounding box center [454, 572] width 18 height 19
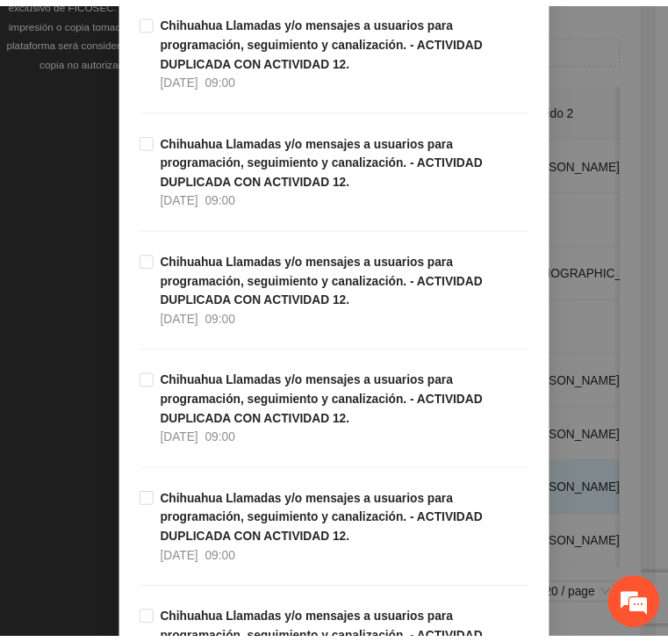
scroll to position [5012, 0]
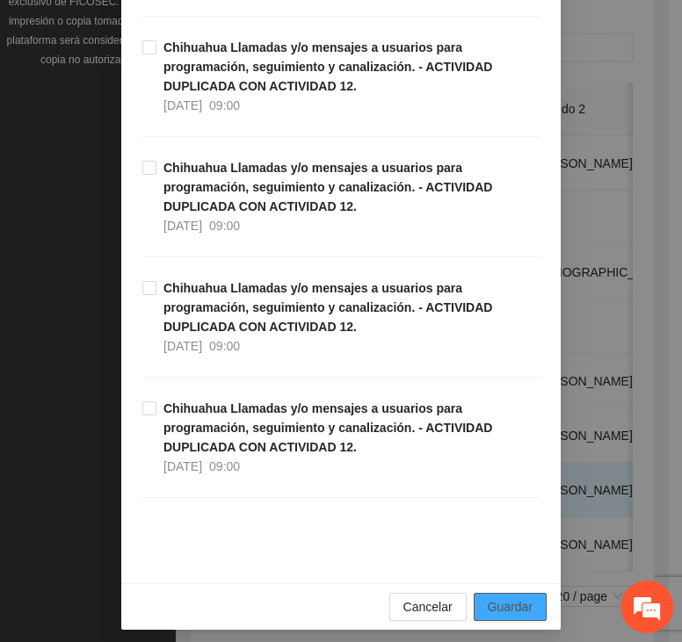
click at [501, 602] on span "Guardar" at bounding box center [509, 606] width 45 height 19
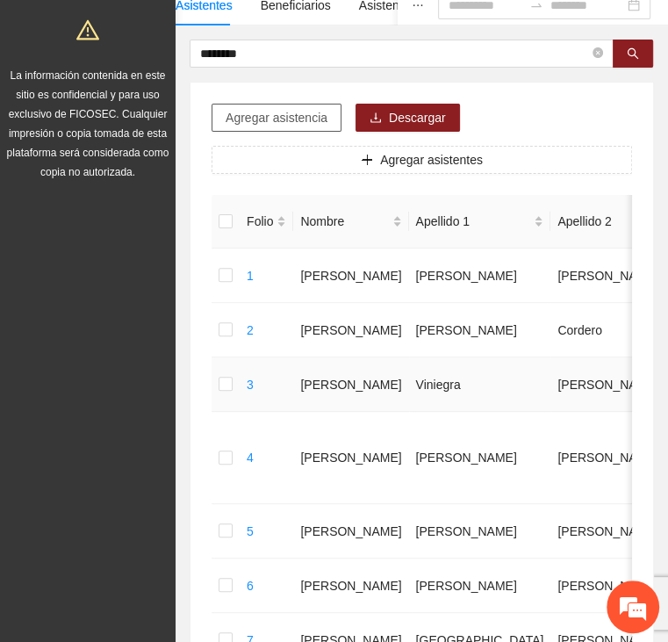
scroll to position [0, 0]
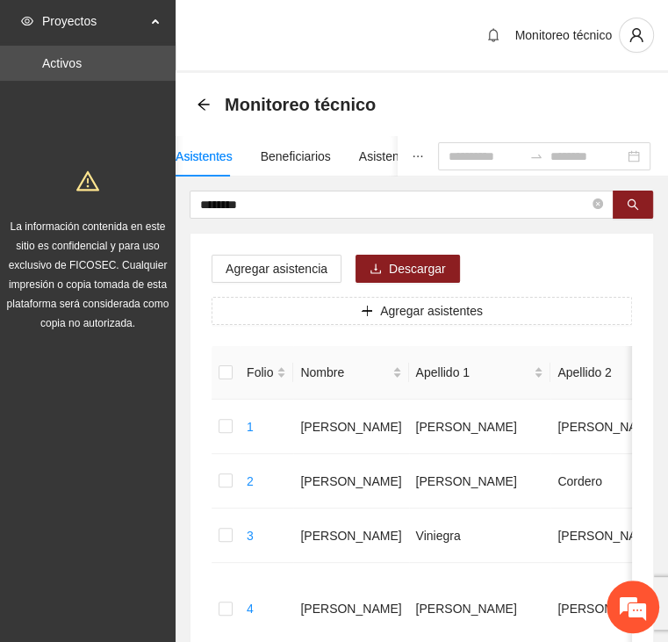
drag, startPoint x: 273, startPoint y: 203, endPoint x: 105, endPoint y: 207, distance: 167.8
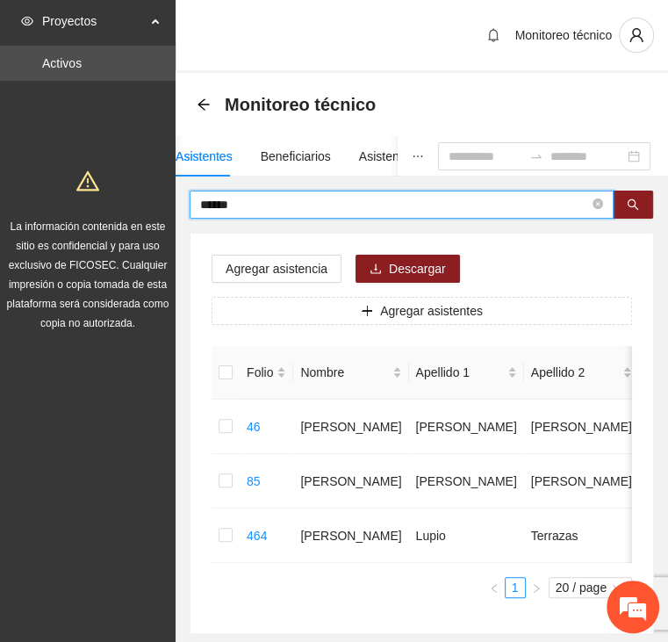
drag, startPoint x: 256, startPoint y: 208, endPoint x: 170, endPoint y: 205, distance: 87.0
click at [172, 206] on section "Proyectos Activos La información contenida en este sitio es confidencial y para…" at bounding box center [334, 369] width 668 height 739
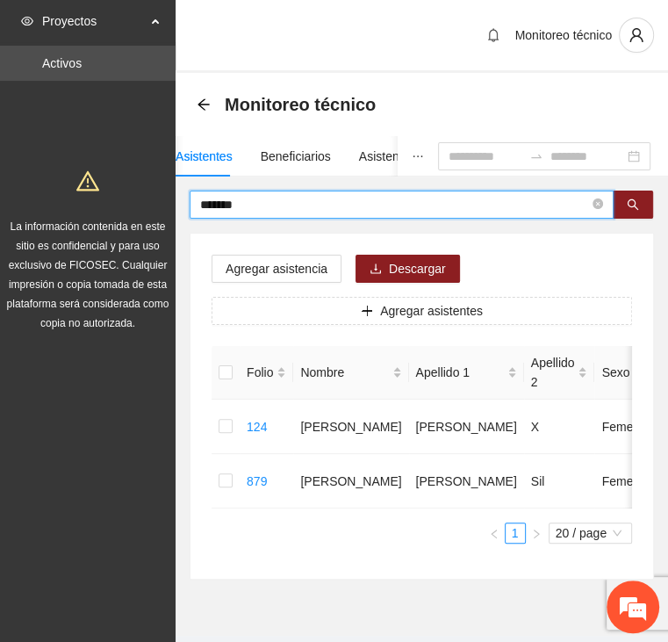
drag, startPoint x: 239, startPoint y: 206, endPoint x: 171, endPoint y: 205, distance: 67.6
click at [171, 205] on section "Proyectos Activos La información contenida en este sitio es confidencial y para…" at bounding box center [334, 342] width 668 height 685
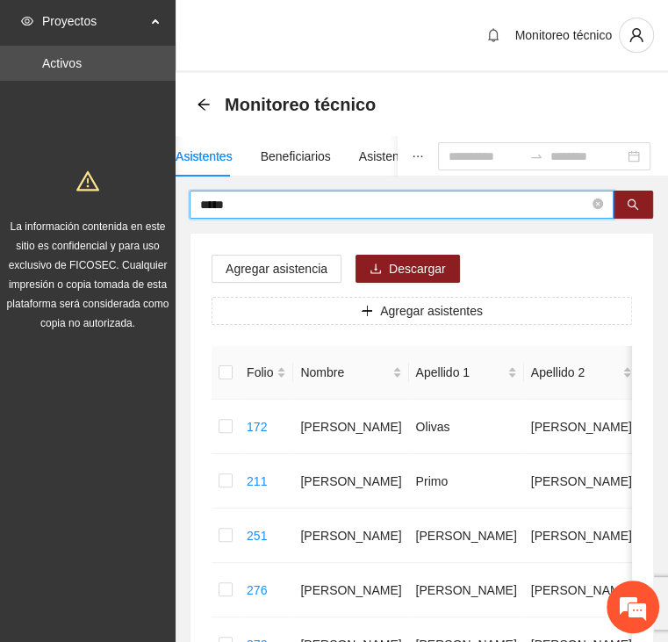
drag, startPoint x: 242, startPoint y: 207, endPoint x: 105, endPoint y: 171, distance: 140.8
click at [105, 171] on section "Proyectos Activos La información contenida en este sitio es confidencial y para…" at bounding box center [334, 615] width 668 height 1230
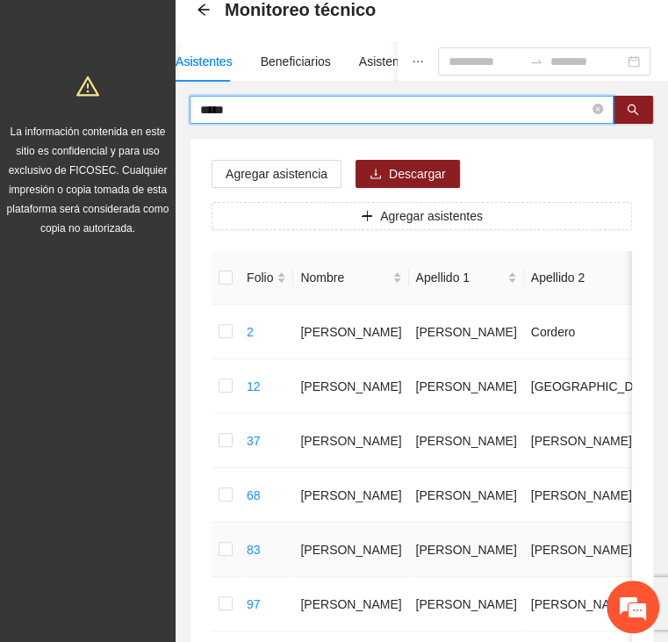
scroll to position [88, 0]
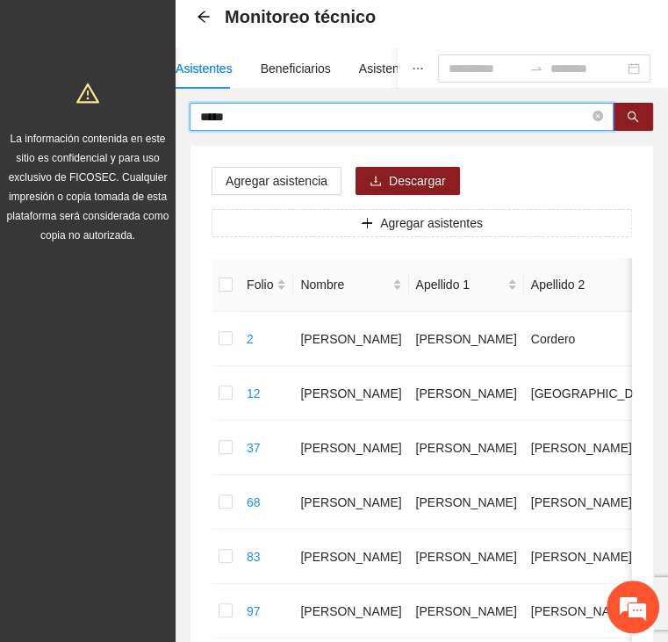
drag, startPoint x: 240, startPoint y: 119, endPoint x: 124, endPoint y: 112, distance: 116.1
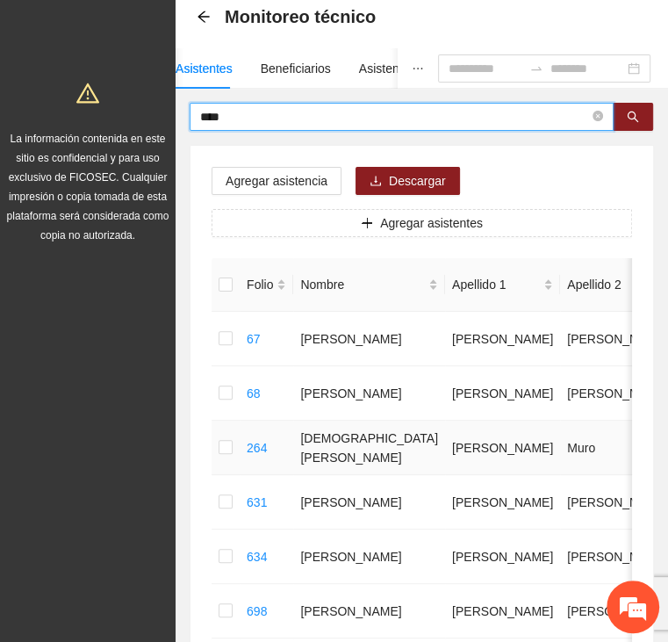
scroll to position [176, 0]
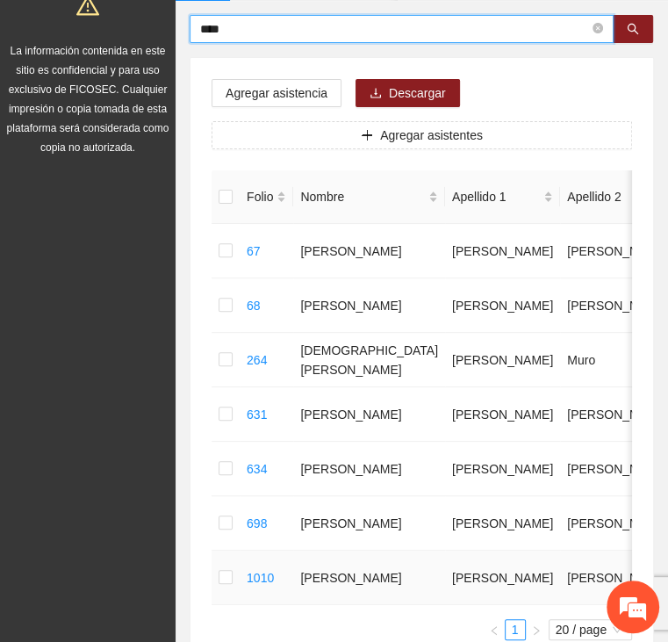
click at [215, 582] on td at bounding box center [226, 578] width 28 height 54
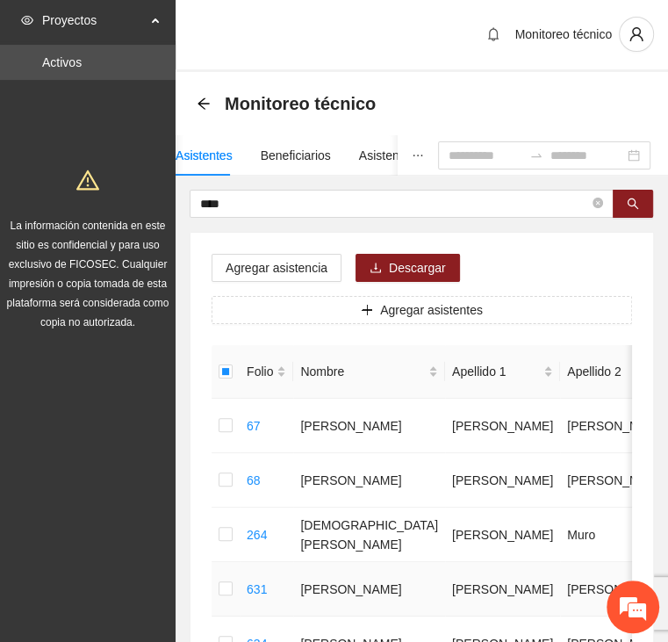
scroll to position [0, 0]
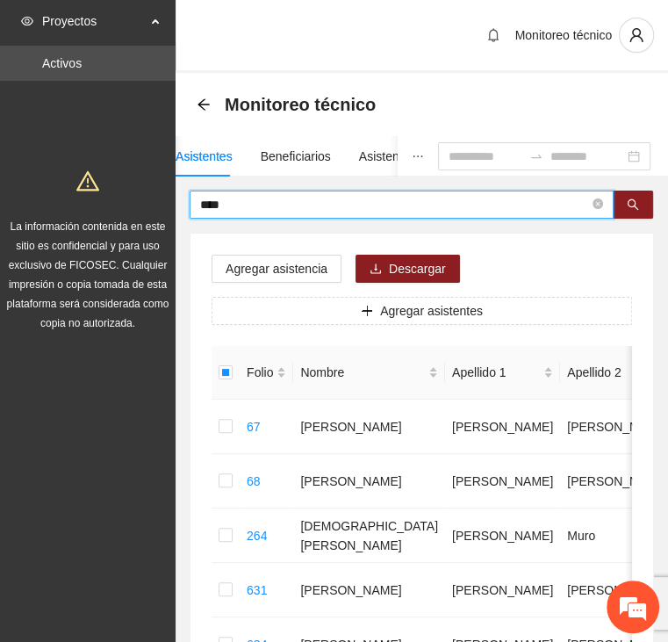
drag, startPoint x: 242, startPoint y: 204, endPoint x: 149, endPoint y: 205, distance: 93.1
click at [149, 205] on section "Proyectos Activos La información contenida en este sitio es confidencial y para…" at bounding box center [334, 478] width 668 height 957
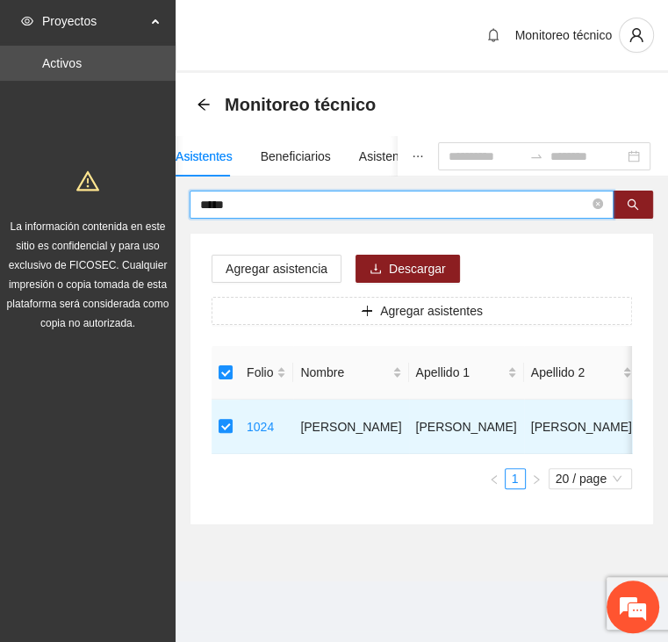
drag, startPoint x: 256, startPoint y: 206, endPoint x: 181, endPoint y: 213, distance: 75.0
click at [181, 213] on div "***** Agregar asistencia Descargar Agregar asistentes Folio Nombre Apellido 1 A…" at bounding box center [422, 358] width 493 height 335
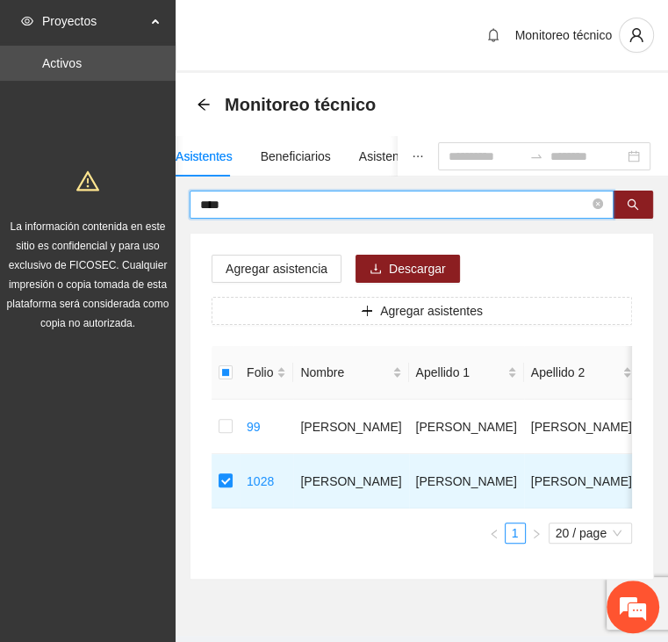
drag, startPoint x: 221, startPoint y: 210, endPoint x: 124, endPoint y: 208, distance: 97.5
click at [126, 206] on section "Proyectos Activos La información contenida en este sitio es confidencial y para…" at bounding box center [334, 342] width 668 height 685
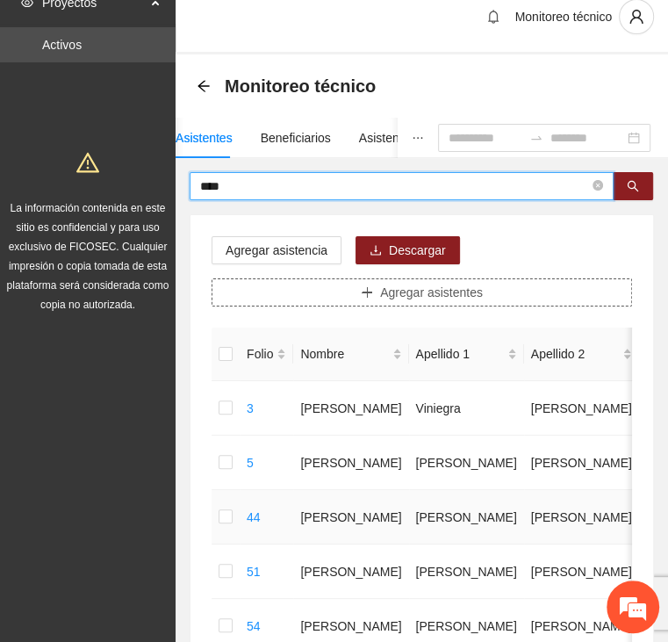
scroll to position [18, 0]
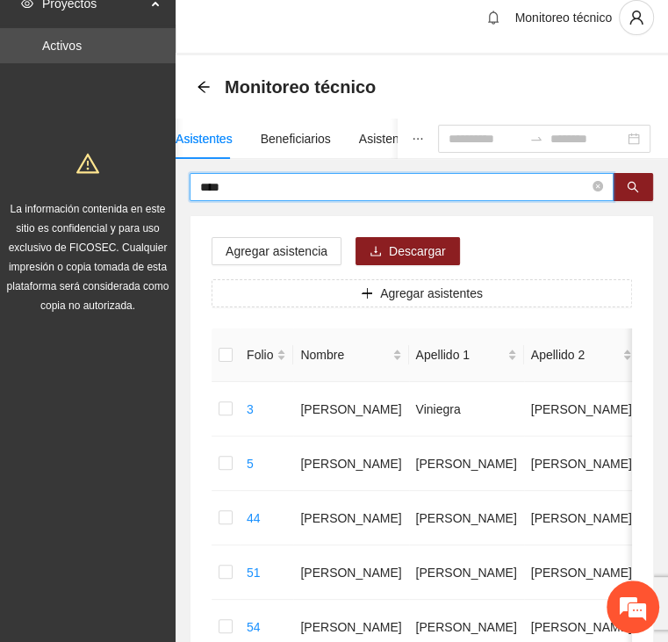
drag, startPoint x: 232, startPoint y: 182, endPoint x: 115, endPoint y: 185, distance: 116.9
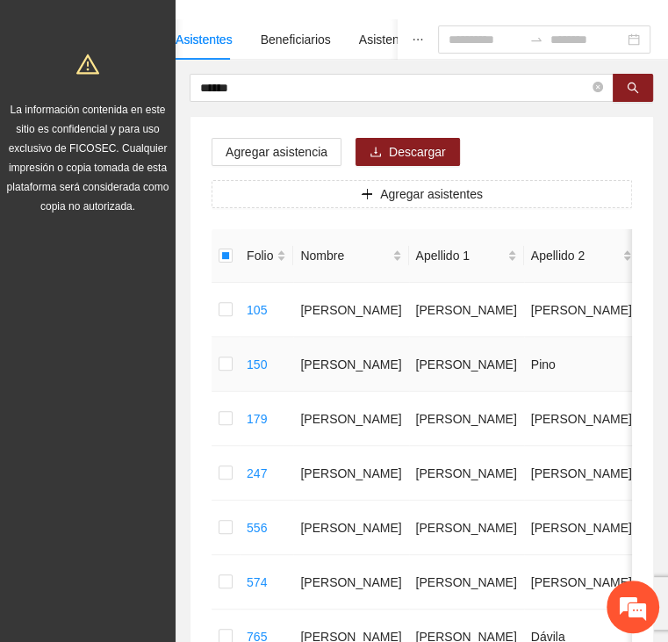
scroll to position [0, 0]
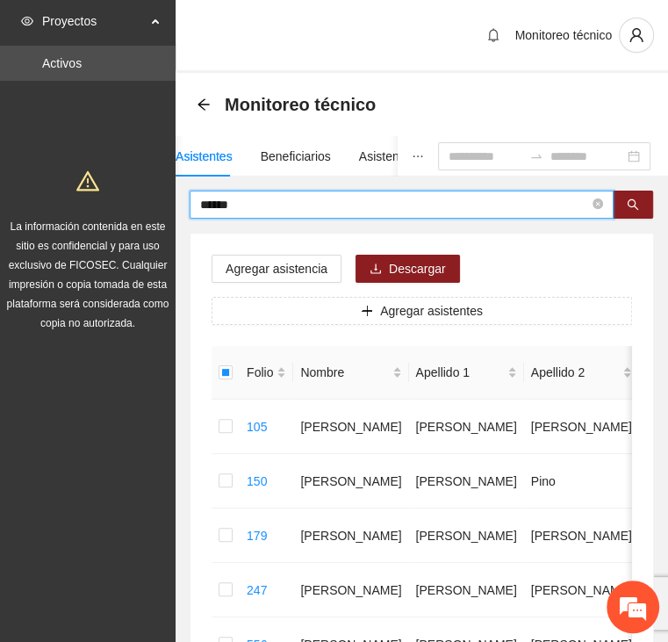
drag, startPoint x: 237, startPoint y: 201, endPoint x: 99, endPoint y: 219, distance: 139.0
click at [77, 201] on section "Proyectos Activos La información contenida en este sitio es confidencial y para…" at bounding box center [334, 560] width 668 height 1121
drag, startPoint x: 220, startPoint y: 198, endPoint x: 165, endPoint y: 199, distance: 55.4
click at [165, 199] on section "Proyectos Activos La información contenida en este sitio es confidencial y para…" at bounding box center [334, 587] width 668 height 1175
drag, startPoint x: 197, startPoint y: 202, endPoint x: 157, endPoint y: 204, distance: 39.6
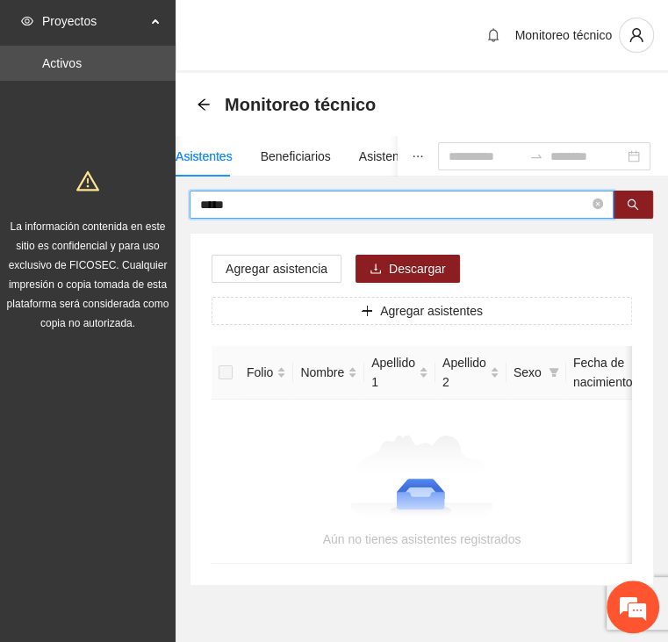
drag, startPoint x: 235, startPoint y: 207, endPoint x: 161, endPoint y: 205, distance: 74.7
click at [161, 205] on section "Proyectos Activos La información contenida en este sitio es confidencial y para…" at bounding box center [334, 345] width 668 height 691
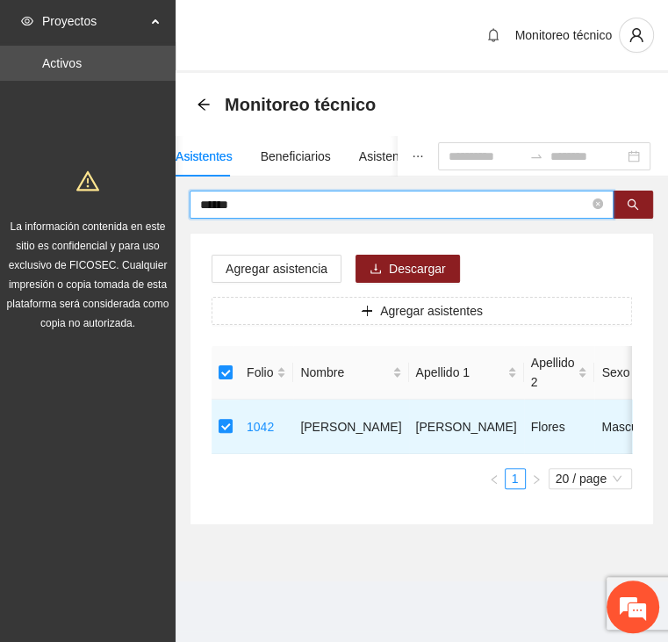
drag, startPoint x: 234, startPoint y: 204, endPoint x: 115, endPoint y: 210, distance: 119.6
click at [119, 209] on section "Proyectos Activos La información contenida en este sitio es confidencial y para…" at bounding box center [334, 321] width 668 height 642
drag, startPoint x: 229, startPoint y: 206, endPoint x: 138, endPoint y: 204, distance: 91.4
click at [143, 205] on section "Proyectos Activos La información contenida en este sitio es confidencial y para…" at bounding box center [334, 321] width 668 height 642
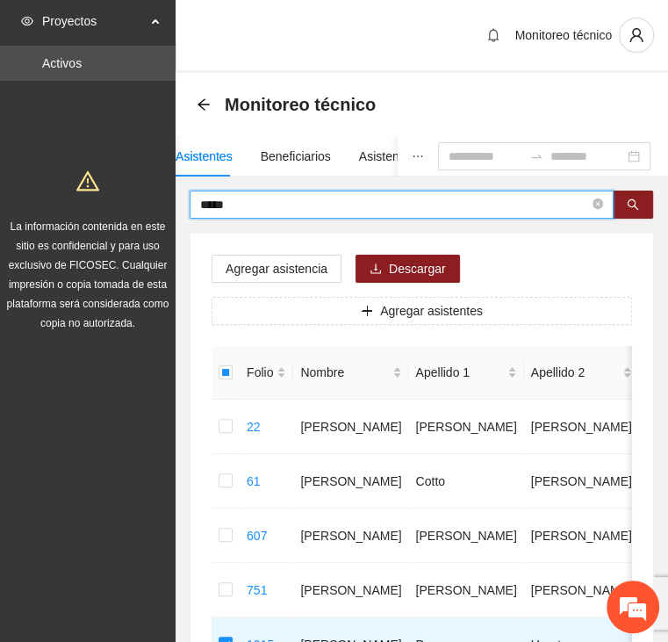
drag, startPoint x: 247, startPoint y: 209, endPoint x: 184, endPoint y: 206, distance: 63.3
click at [184, 206] on div "***** Agregar asistencia Descargar Agregar asistentes Folio Nombre Apellido 1 A…" at bounding box center [422, 467] width 493 height 552
type input "*******"
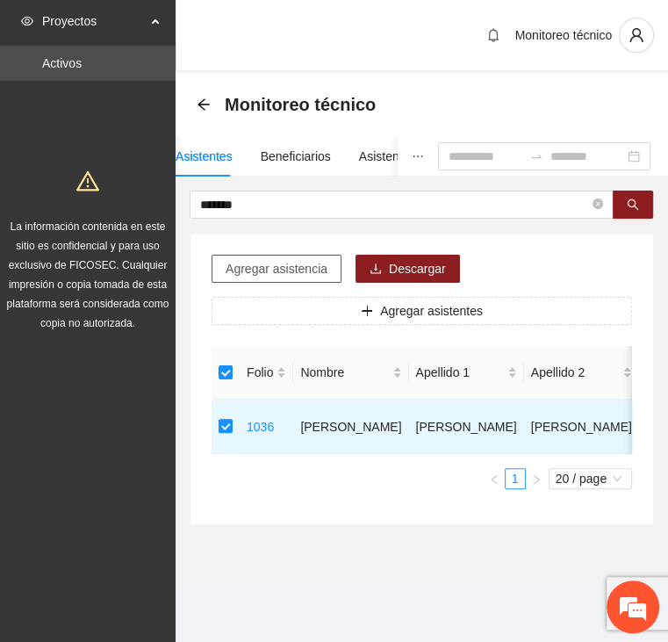
click at [260, 264] on span "Agregar asistencia" at bounding box center [277, 268] width 102 height 19
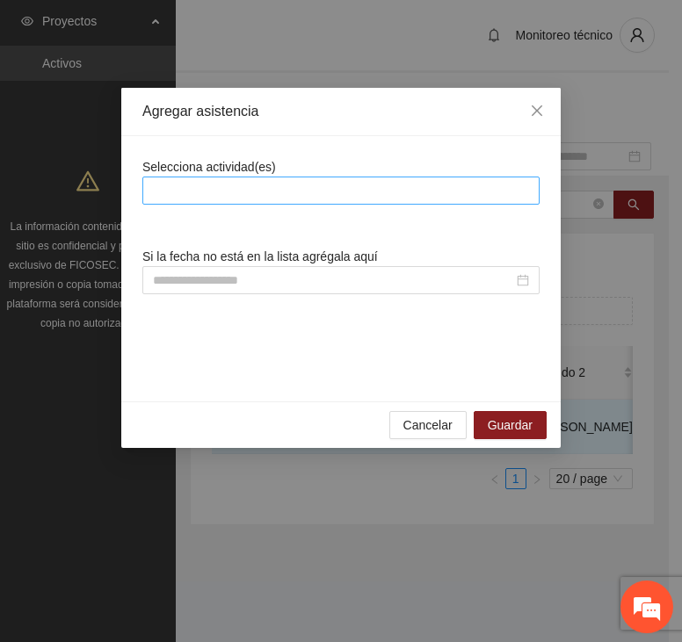
click at [291, 183] on div at bounding box center [341, 190] width 388 height 21
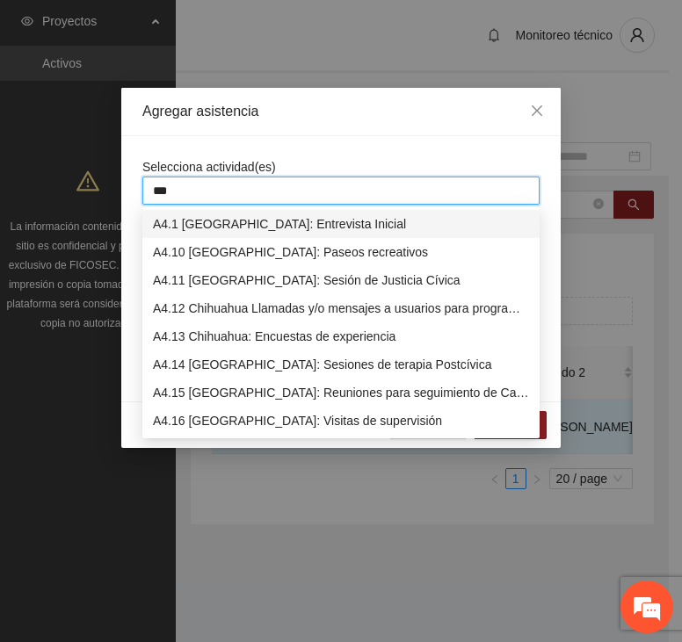
type input "****"
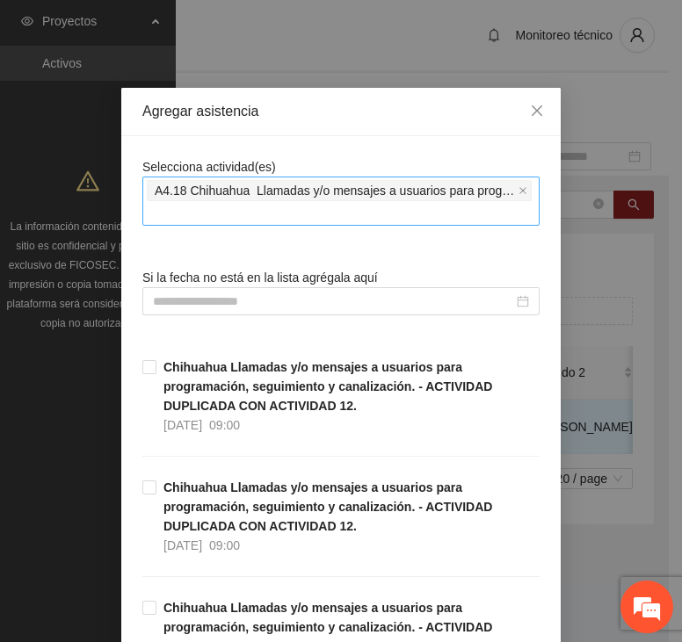
drag, startPoint x: 326, startPoint y: 133, endPoint x: 313, endPoint y: 178, distance: 47.5
click at [327, 133] on div "Agregar asistencia" at bounding box center [340, 112] width 439 height 48
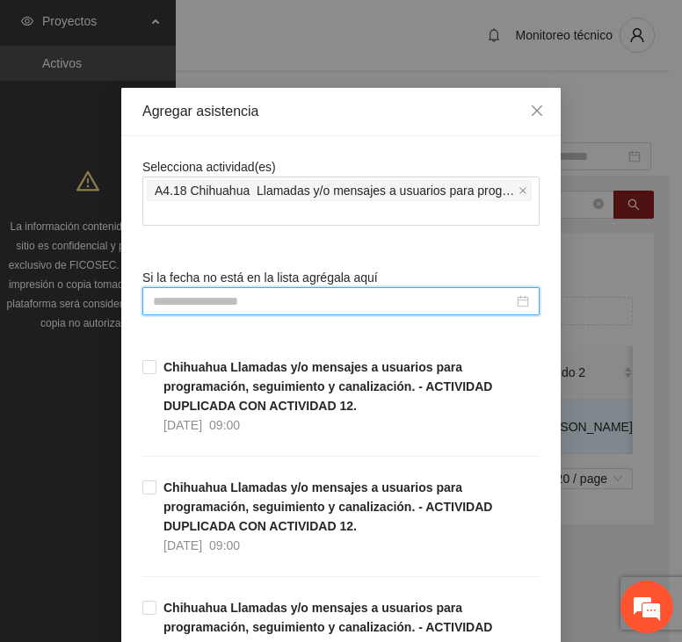
click at [228, 304] on input at bounding box center [333, 301] width 360 height 19
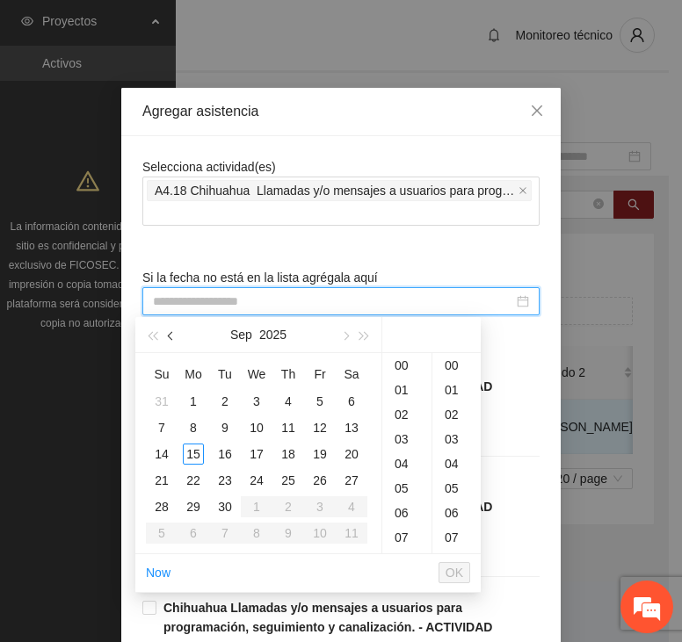
click at [172, 335] on span "button" at bounding box center [172, 336] width 9 height 9
click at [320, 409] on div "1" at bounding box center [319, 401] width 21 height 21
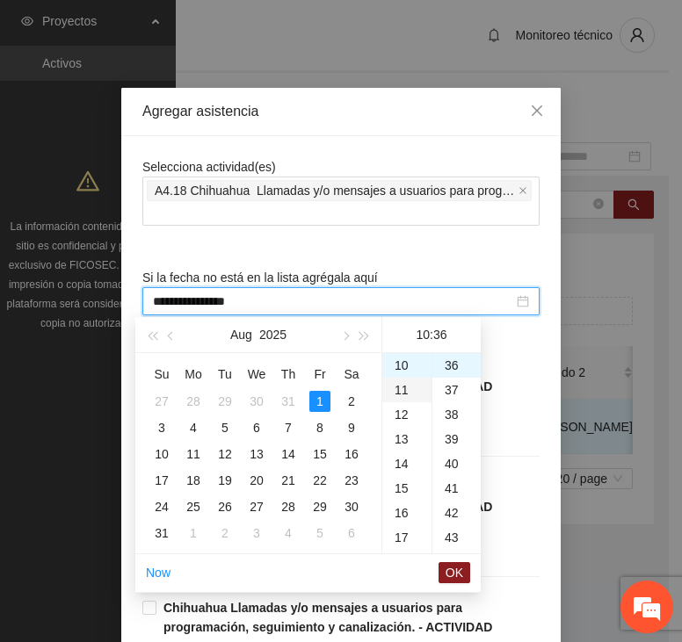
click at [407, 387] on div "11" at bounding box center [406, 390] width 49 height 25
type input "**********"
click at [456, 568] on span "OK" at bounding box center [454, 572] width 18 height 19
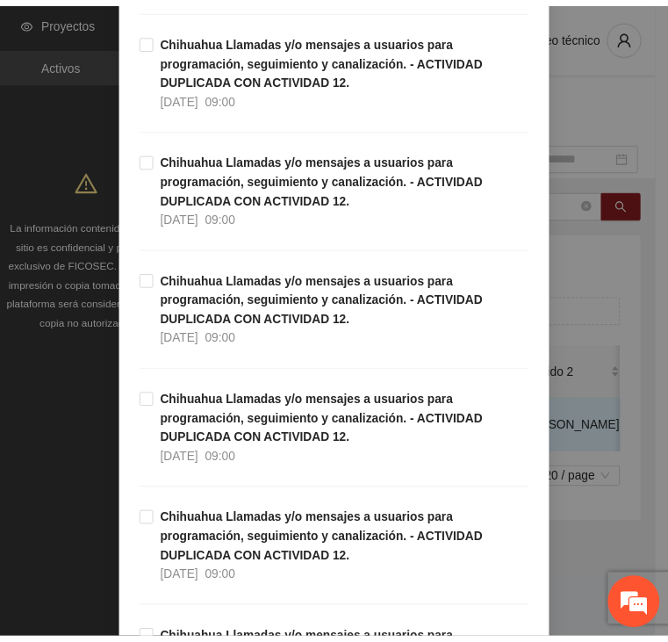
scroll to position [5012, 0]
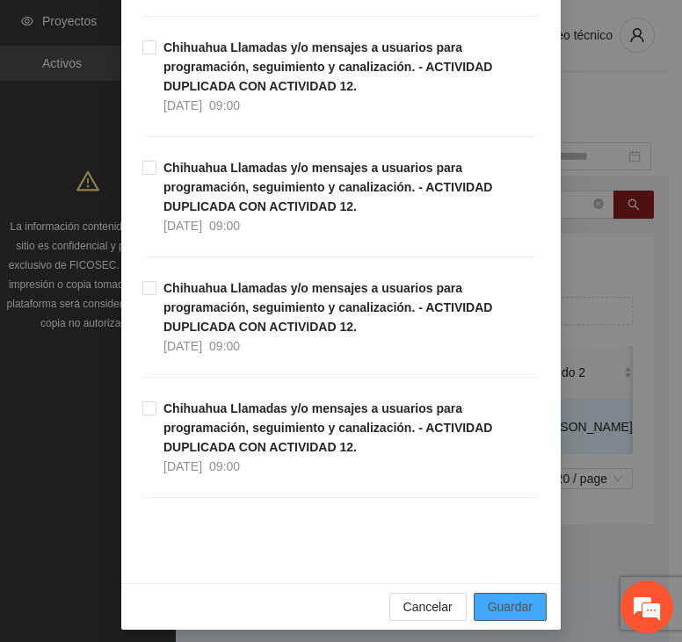
click at [526, 600] on button "Guardar" at bounding box center [509, 607] width 73 height 28
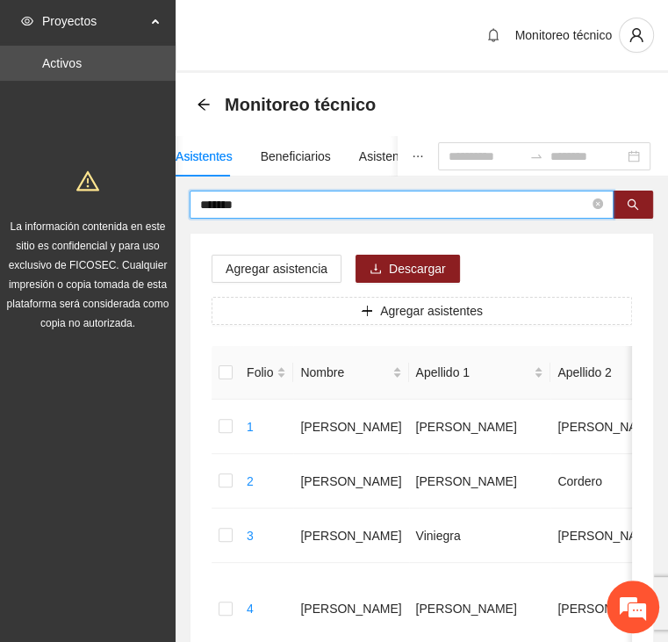
drag, startPoint x: 243, startPoint y: 202, endPoint x: 170, endPoint y: 202, distance: 73.8
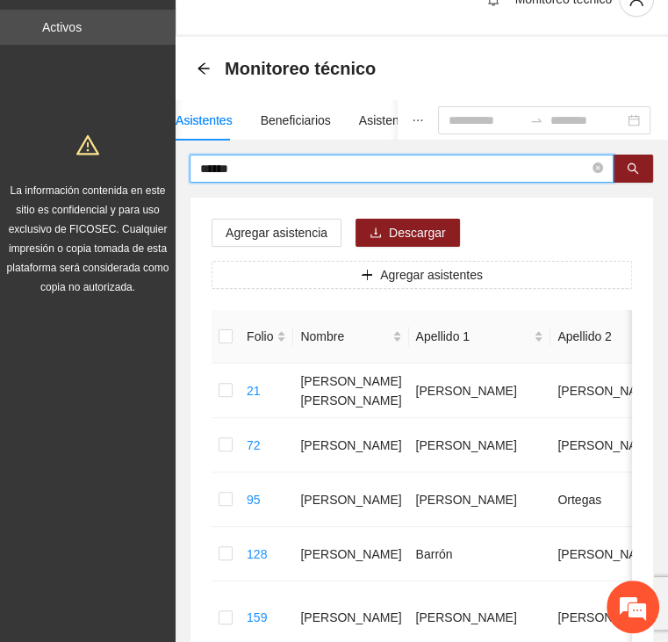
scroll to position [0, 0]
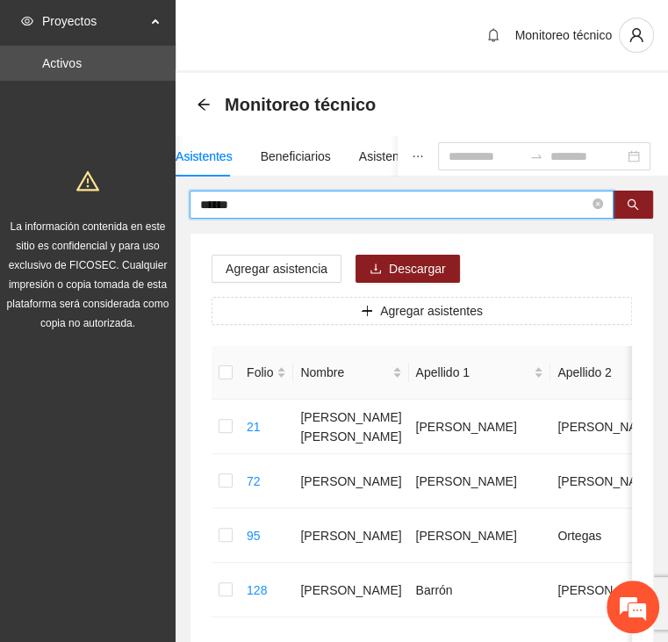
drag, startPoint x: 252, startPoint y: 198, endPoint x: 135, endPoint y: 196, distance: 116.8
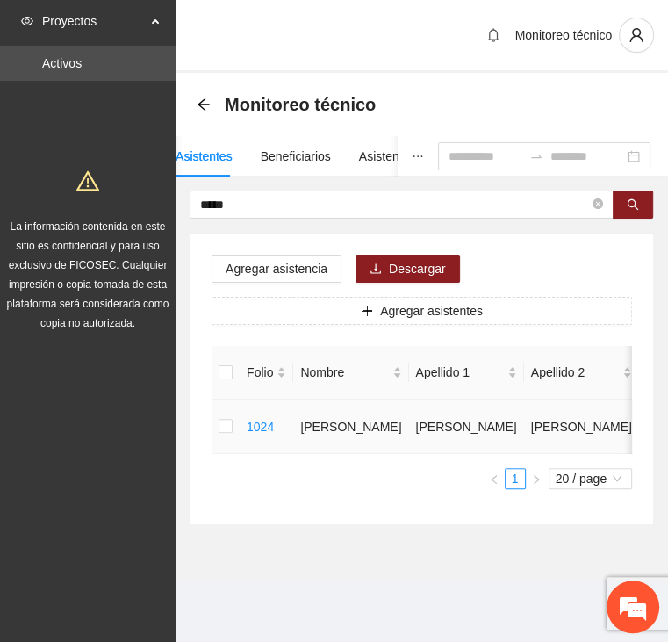
click at [214, 428] on td at bounding box center [226, 427] width 28 height 54
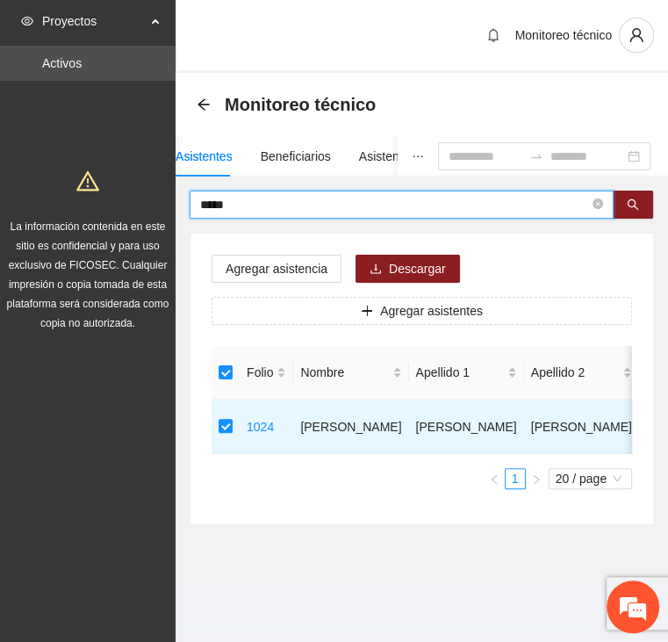
drag, startPoint x: 256, startPoint y: 209, endPoint x: 122, endPoint y: 211, distance: 134.4
click at [122, 211] on section "Proyectos Activos La información contenida en este sitio es confidencial y para…" at bounding box center [334, 321] width 668 height 642
drag, startPoint x: 274, startPoint y: 203, endPoint x: 126, endPoint y: 202, distance: 148.4
click at [126, 202] on section "Proyectos Activos La información contenida en este sitio es confidencial y para…" at bounding box center [334, 321] width 668 height 642
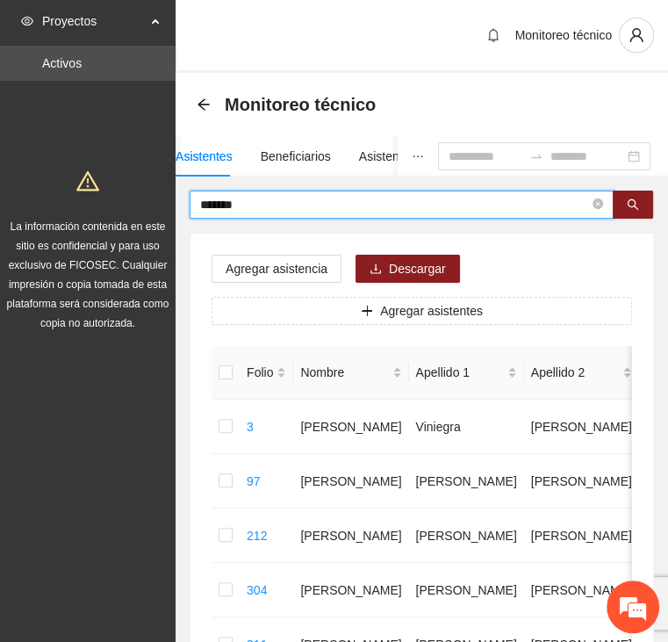
click at [235, 200] on input "*******" at bounding box center [394, 204] width 389 height 19
drag, startPoint x: 234, startPoint y: 201, endPoint x: 119, endPoint y: 213, distance: 115.6
drag, startPoint x: 249, startPoint y: 204, endPoint x: 170, endPoint y: 210, distance: 79.3
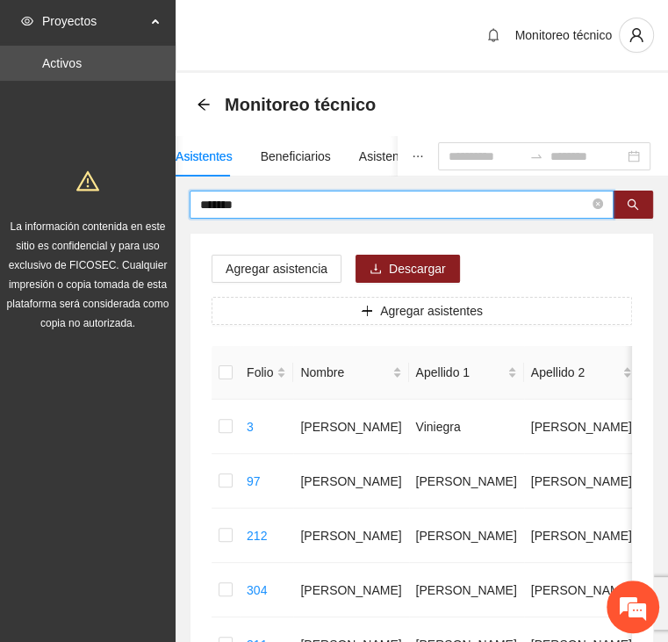
type input "*******"
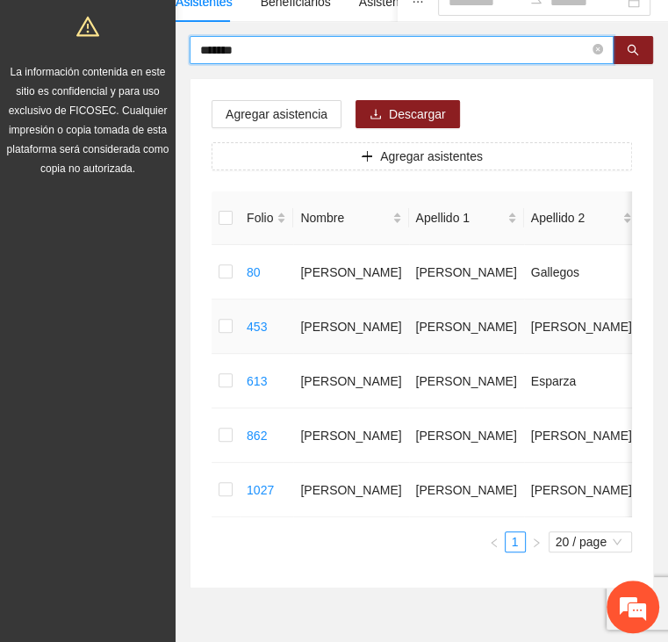
scroll to position [218, 0]
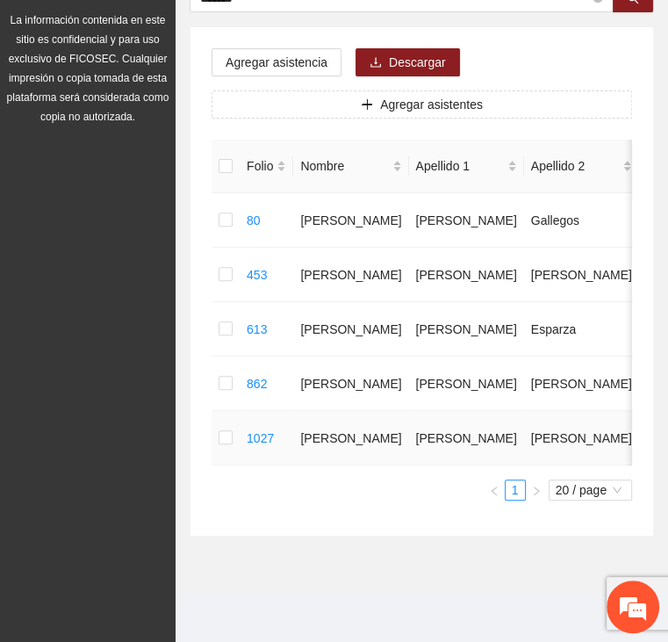
click at [216, 420] on td at bounding box center [226, 438] width 28 height 54
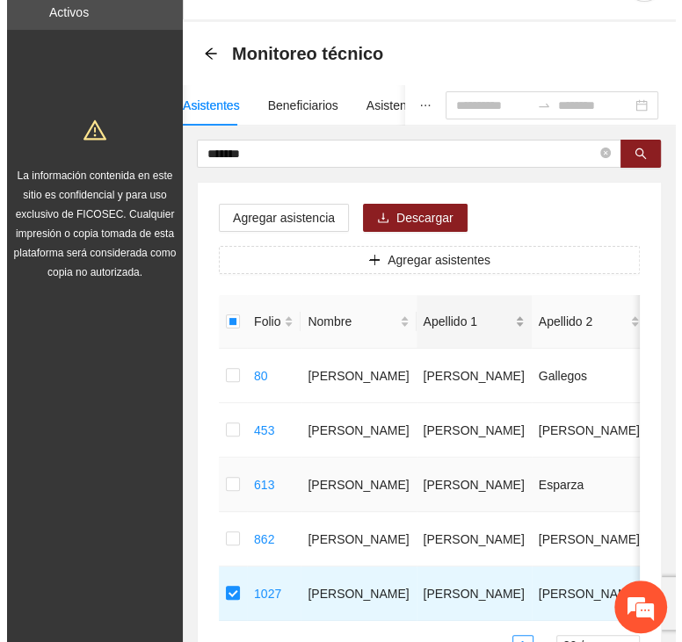
scroll to position [0, 0]
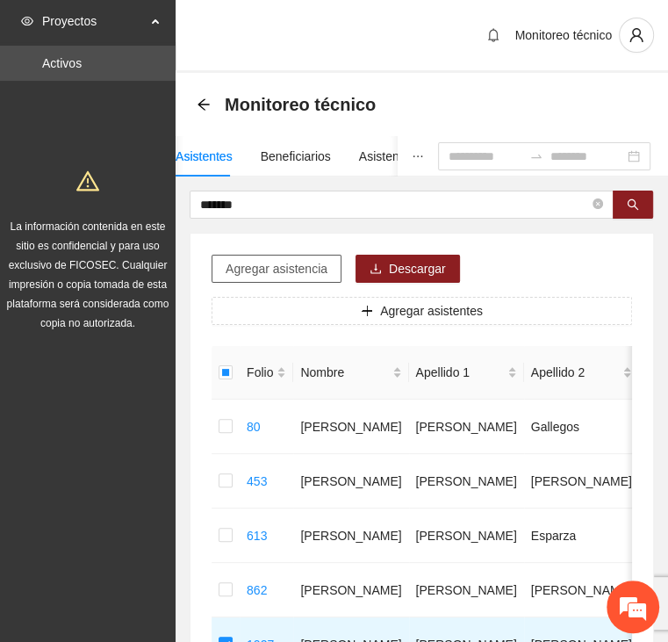
click at [274, 266] on span "Agregar asistencia" at bounding box center [277, 268] width 102 height 19
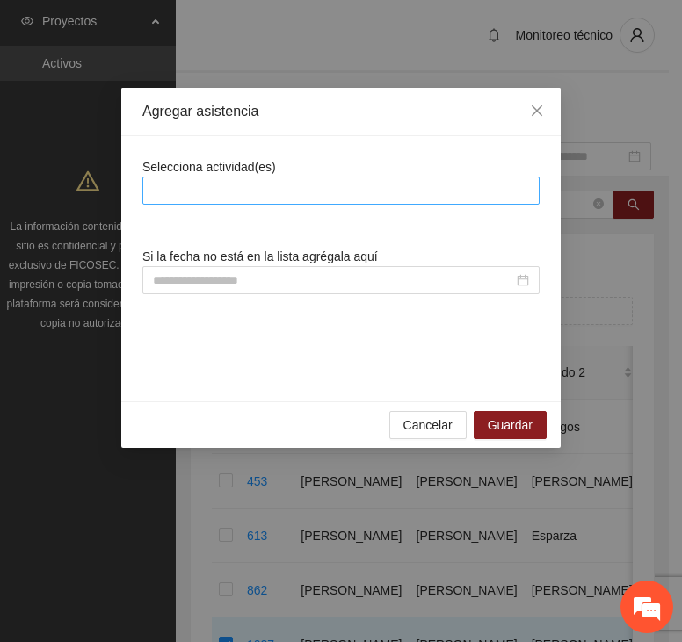
click at [273, 177] on div at bounding box center [340, 191] width 397 height 28
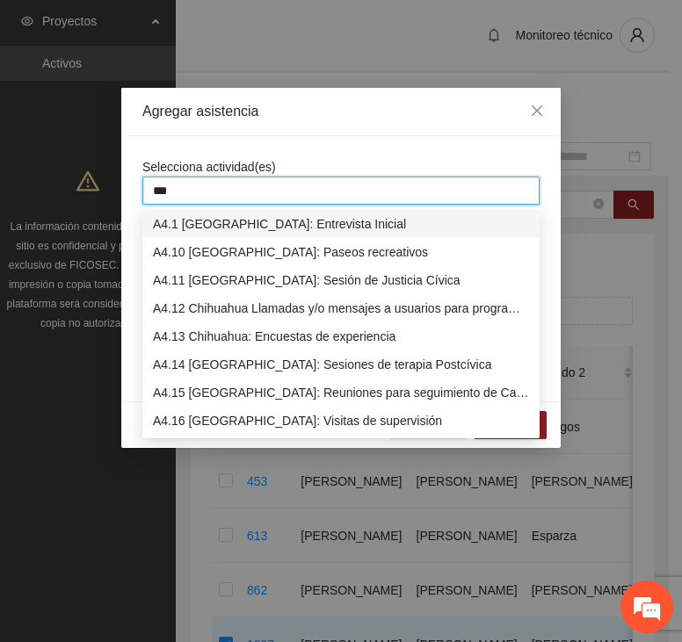
type input "****"
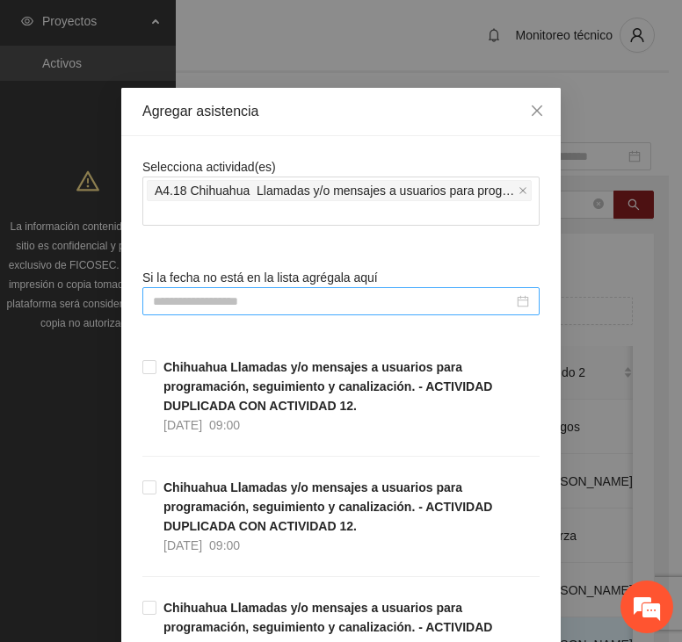
click at [224, 294] on input at bounding box center [333, 301] width 360 height 19
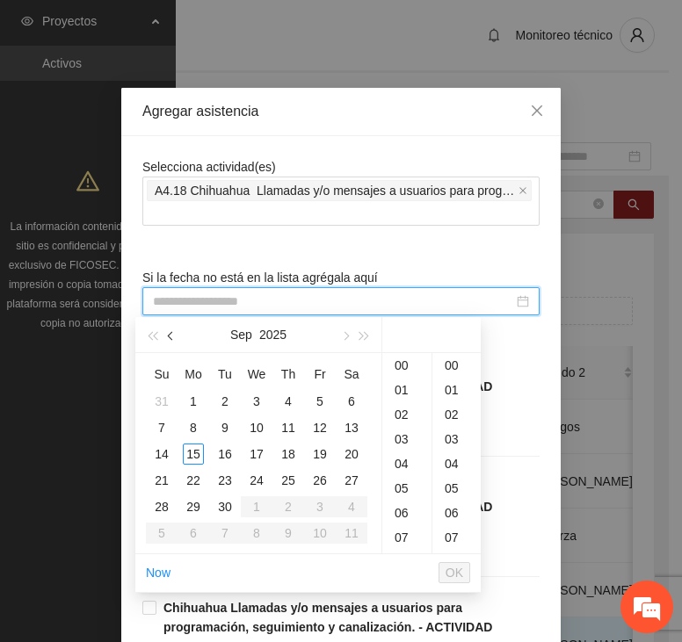
click at [173, 345] on button "button" at bounding box center [171, 334] width 19 height 35
type input "**********"
click at [351, 400] on div "2" at bounding box center [351, 401] width 21 height 21
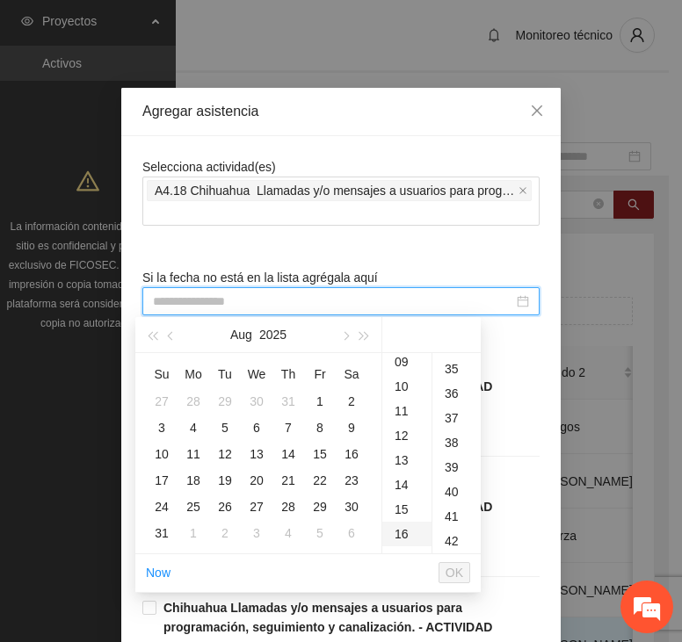
scroll to position [934, 0]
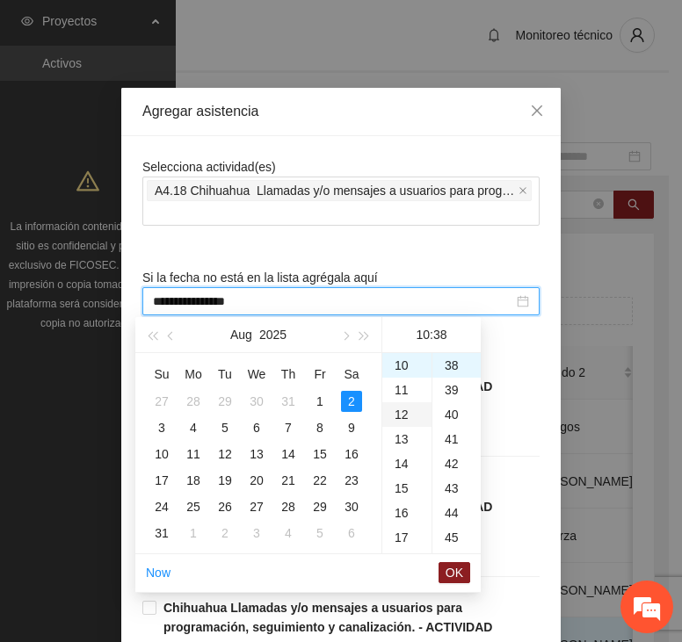
click at [408, 415] on div "12" at bounding box center [406, 414] width 49 height 25
click at [450, 411] on div "30" at bounding box center [456, 414] width 48 height 25
type input "**********"
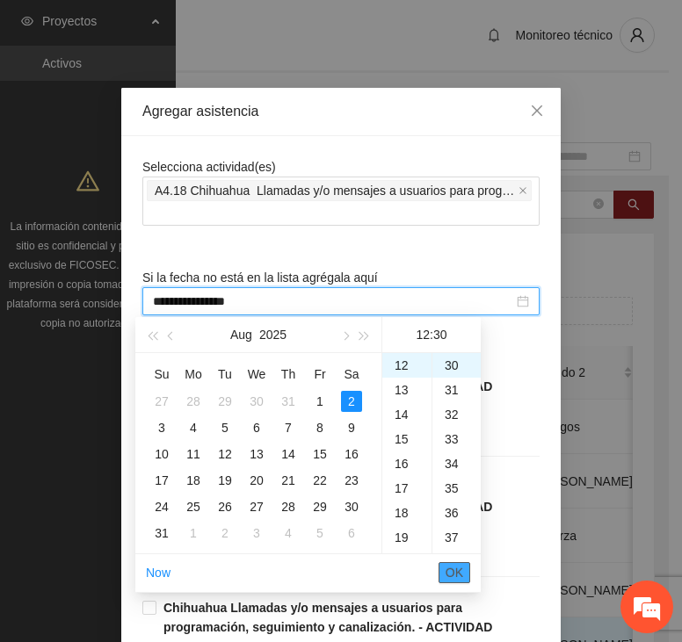
click at [446, 566] on span "OK" at bounding box center [454, 572] width 18 height 19
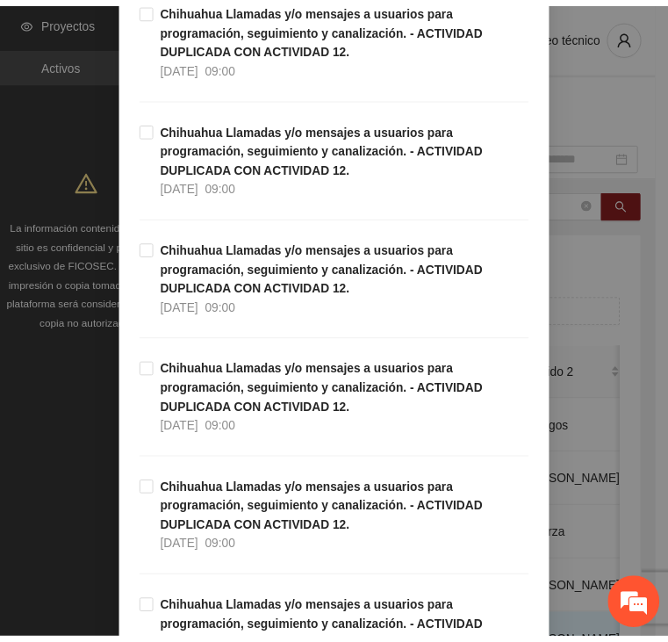
scroll to position [5012, 0]
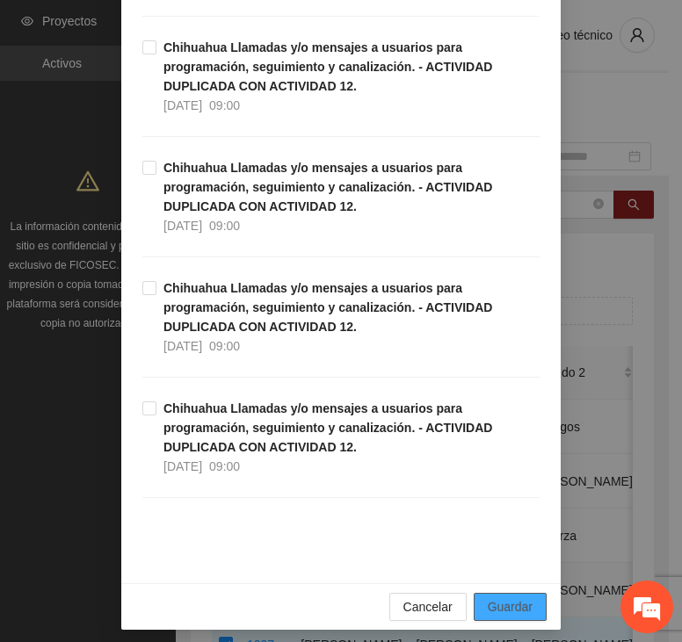
drag, startPoint x: 507, startPoint y: 592, endPoint x: 550, endPoint y: 575, distance: 46.2
click at [509, 597] on span "Guardar" at bounding box center [509, 606] width 45 height 19
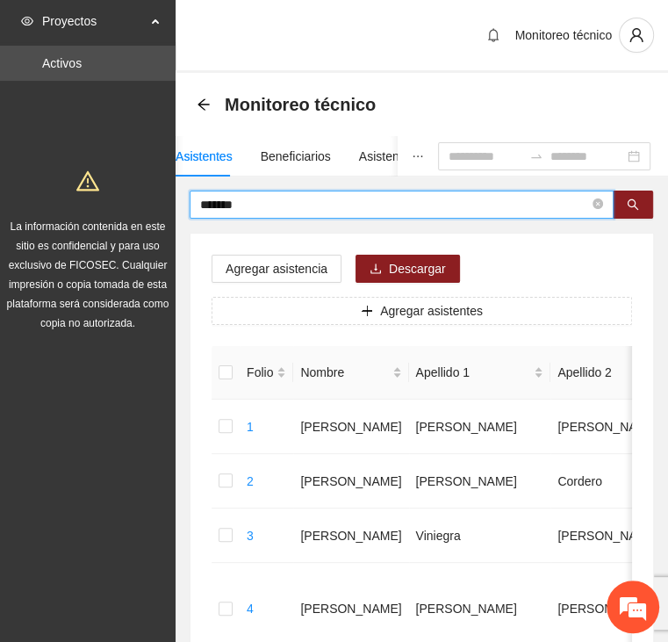
drag, startPoint x: 259, startPoint y: 204, endPoint x: 148, endPoint y: 204, distance: 110.7
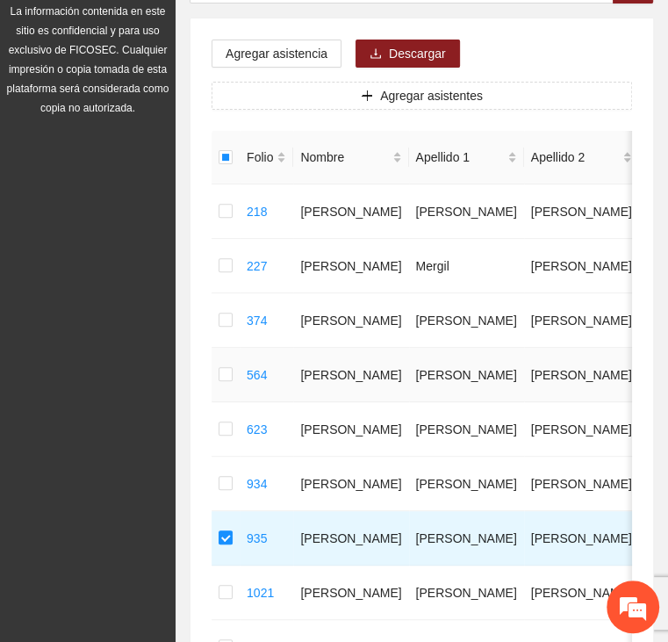
scroll to position [0, 0]
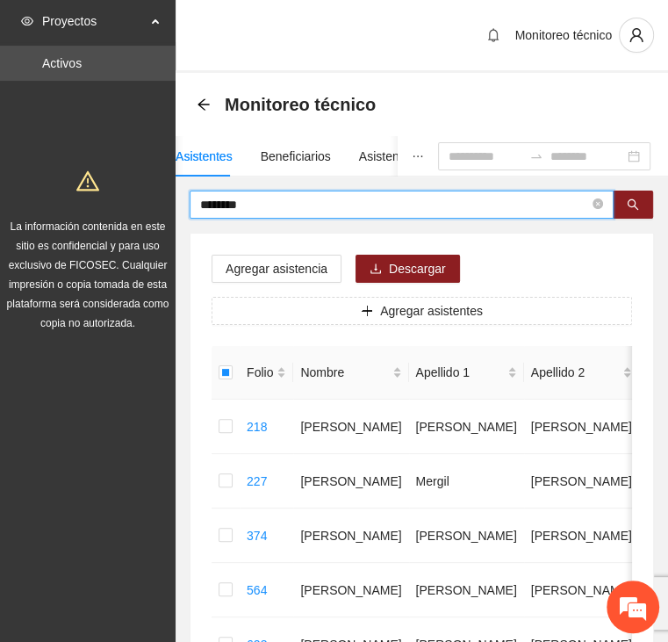
drag, startPoint x: 191, startPoint y: 204, endPoint x: 136, endPoint y: 206, distance: 54.5
click at [137, 206] on section "Proyectos Activos La información contenida en este sitio es confidencial y para…" at bounding box center [334, 533] width 668 height 1066
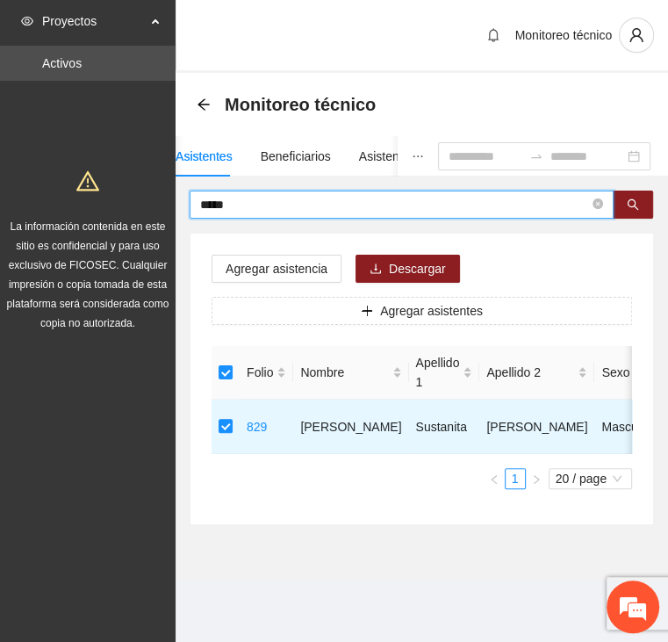
drag, startPoint x: 236, startPoint y: 206, endPoint x: 90, endPoint y: 198, distance: 146.9
click at [90, 197] on section "Proyectos Activos La información contenida en este sitio es confidencial y para…" at bounding box center [334, 321] width 668 height 642
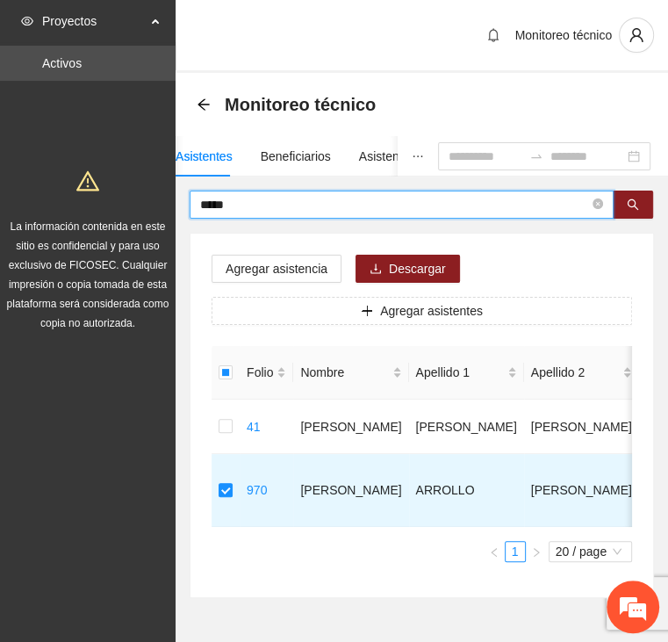
drag, startPoint x: 191, startPoint y: 206, endPoint x: 140, endPoint y: 210, distance: 51.9
click at [140, 210] on section "Proyectos Activos La información contenida en este sitio es confidencial y para…" at bounding box center [334, 351] width 668 height 703
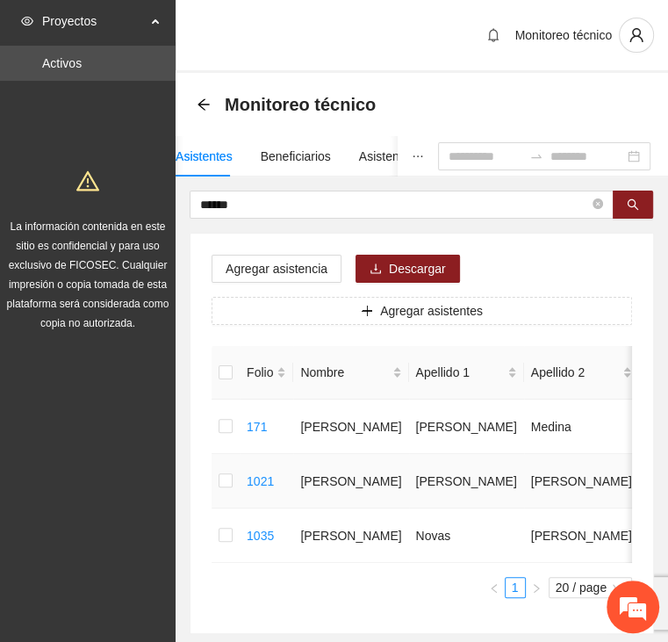
click at [217, 474] on td at bounding box center [226, 481] width 28 height 54
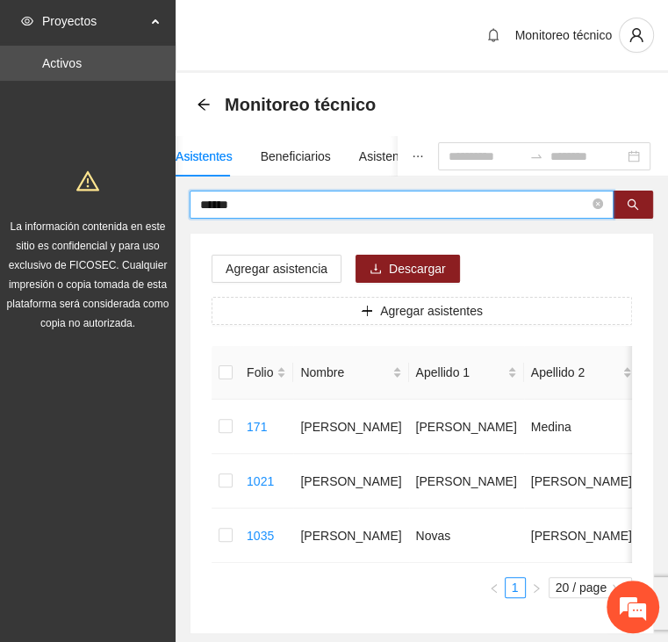
drag, startPoint x: 202, startPoint y: 206, endPoint x: 166, endPoint y: 207, distance: 36.1
click at [166, 206] on section "Proyectos Activos La información contenida en este sitio es confidencial y para…" at bounding box center [334, 369] width 668 height 739
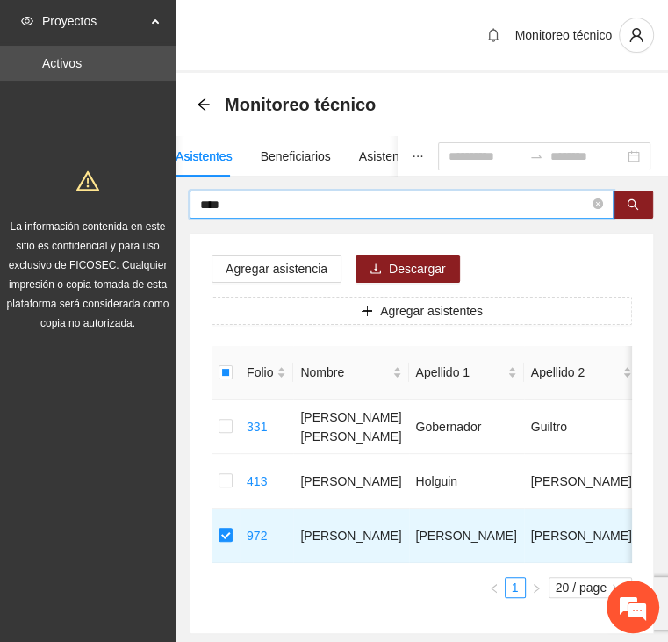
drag, startPoint x: 220, startPoint y: 210, endPoint x: 137, endPoint y: 203, distance: 82.9
click at [137, 203] on section "Proyectos Activos La información contenida en este sitio es confidencial y para…" at bounding box center [334, 369] width 668 height 739
type input "*********"
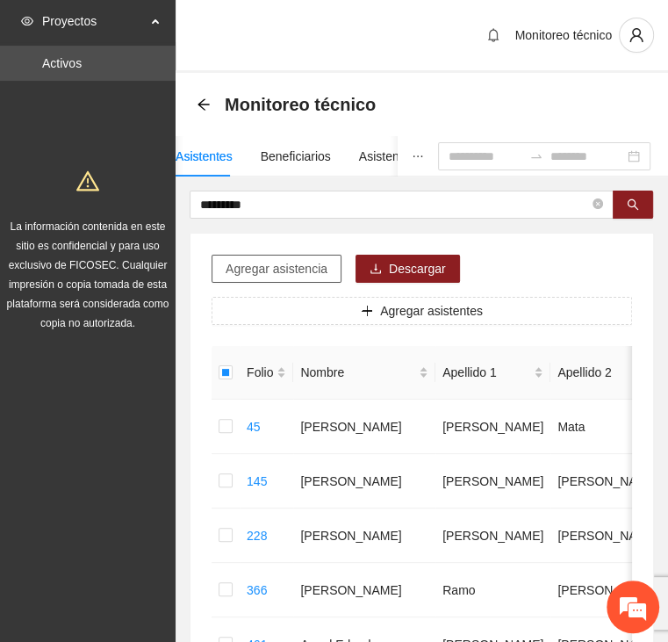
click at [253, 269] on span "Agregar asistencia" at bounding box center [277, 268] width 102 height 19
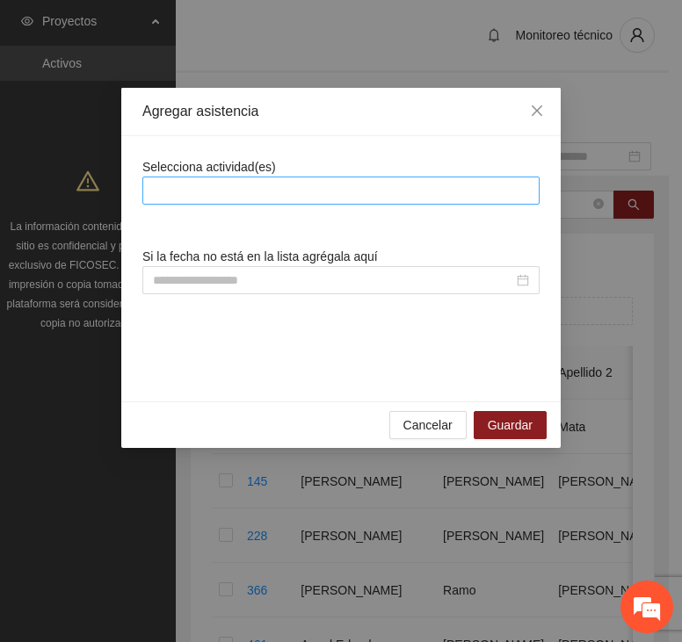
click at [262, 185] on div at bounding box center [341, 190] width 388 height 21
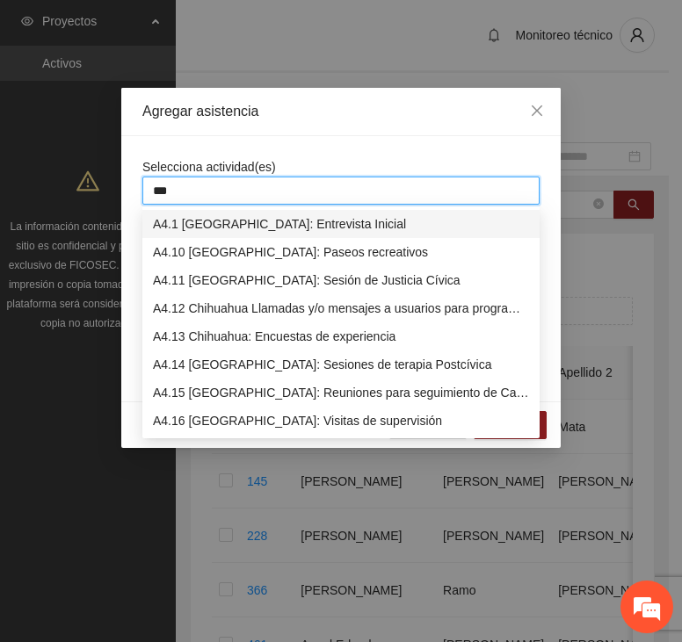
type input "****"
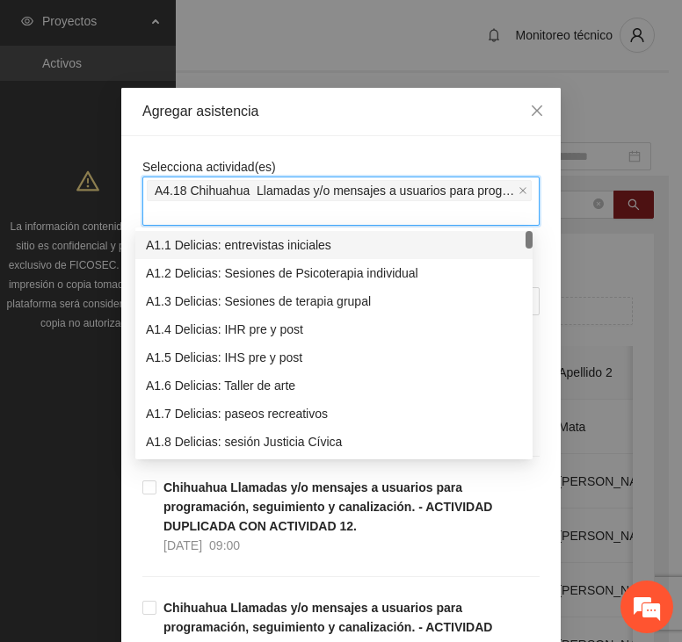
click at [299, 127] on div "Agregar asistencia" at bounding box center [340, 112] width 439 height 48
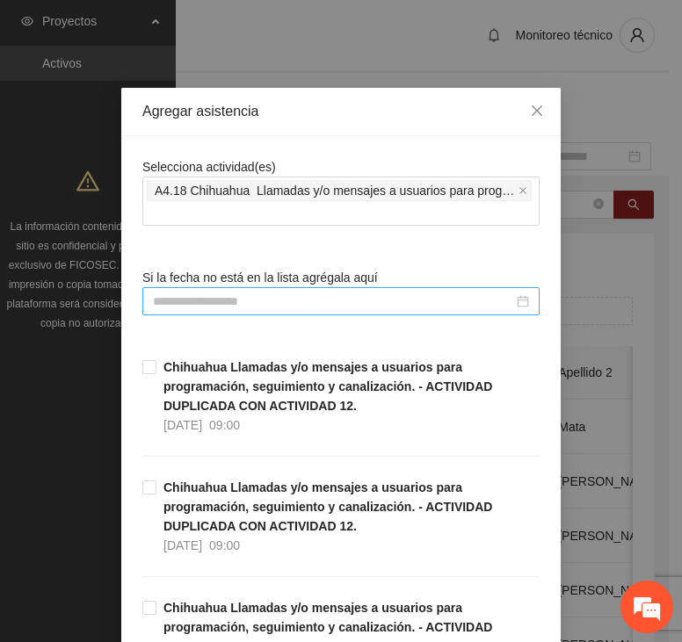
click at [262, 294] on input at bounding box center [333, 301] width 360 height 19
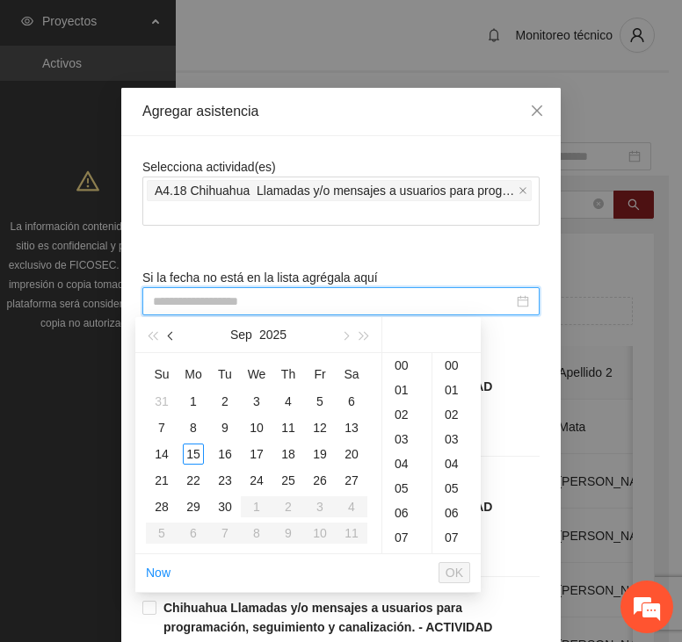
click at [174, 332] on button "button" at bounding box center [171, 334] width 19 height 35
click at [172, 340] on button "button" at bounding box center [171, 334] width 19 height 35
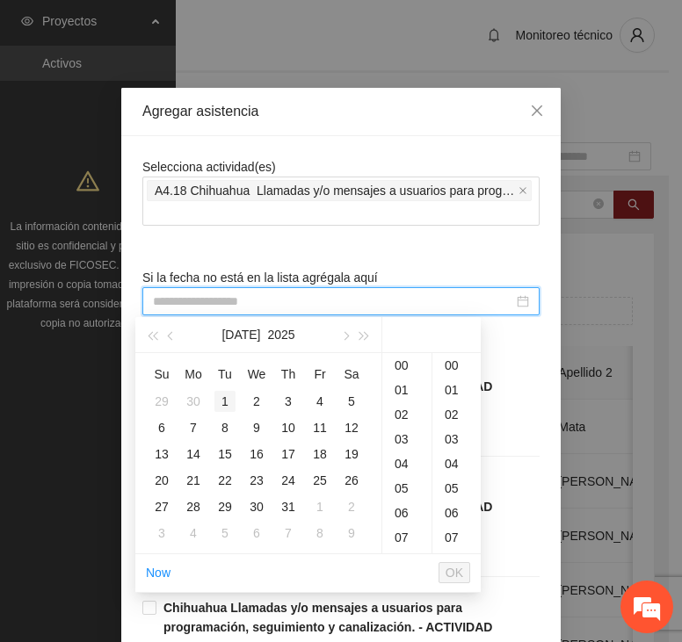
type input "**********"
click at [344, 334] on span "button" at bounding box center [344, 336] width 9 height 9
click at [191, 427] on div "4" at bounding box center [193, 427] width 21 height 21
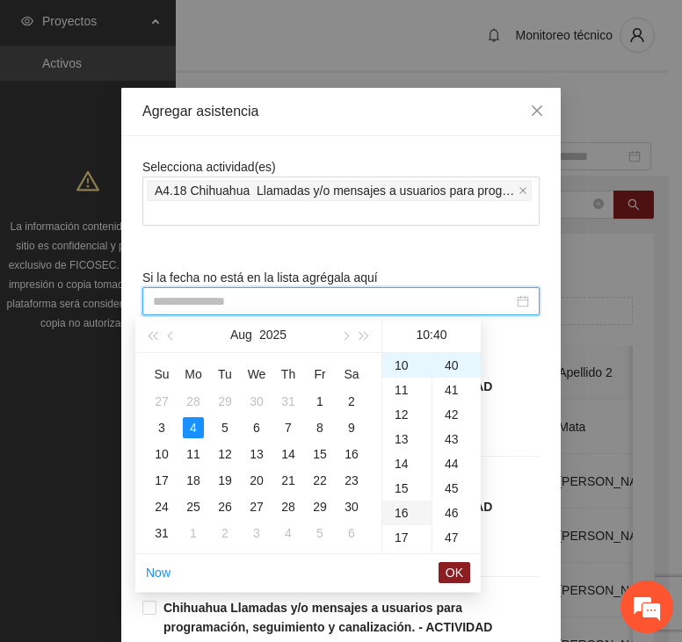
scroll to position [984, 0]
click at [410, 439] on div "13" at bounding box center [406, 439] width 49 height 25
type input "**********"
click at [462, 565] on span "OK" at bounding box center [454, 572] width 18 height 19
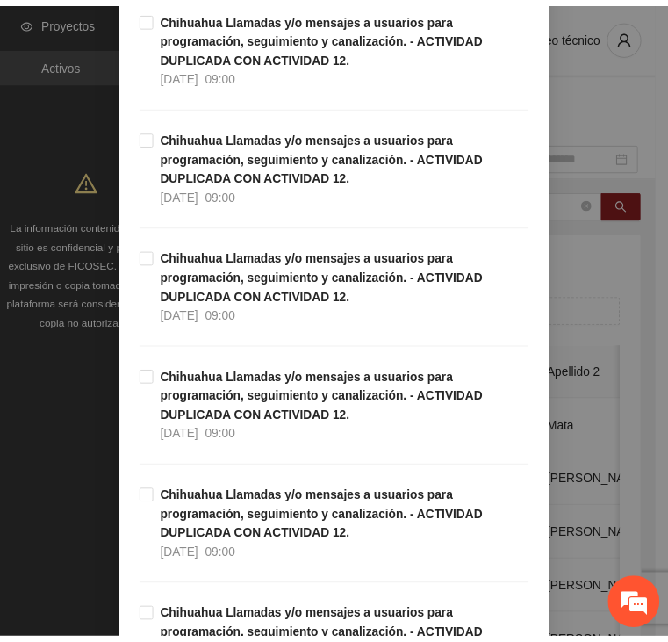
scroll to position [5012, 0]
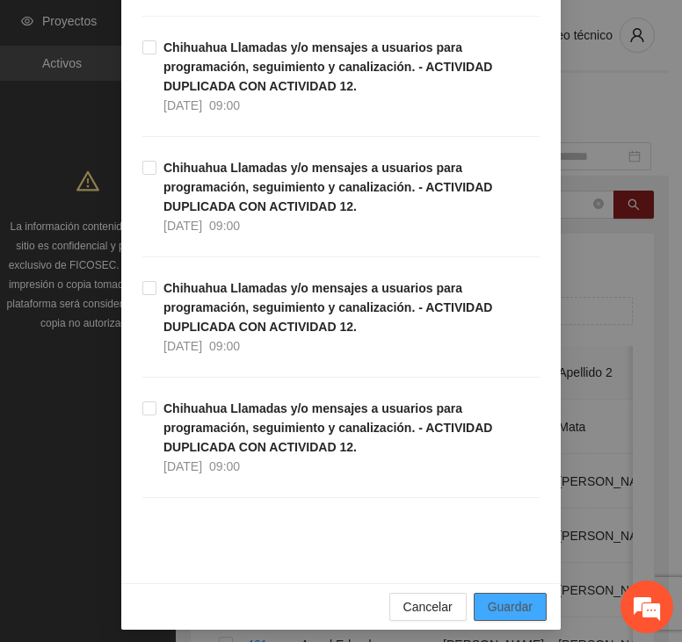
click at [494, 604] on span "Guardar" at bounding box center [509, 606] width 45 height 19
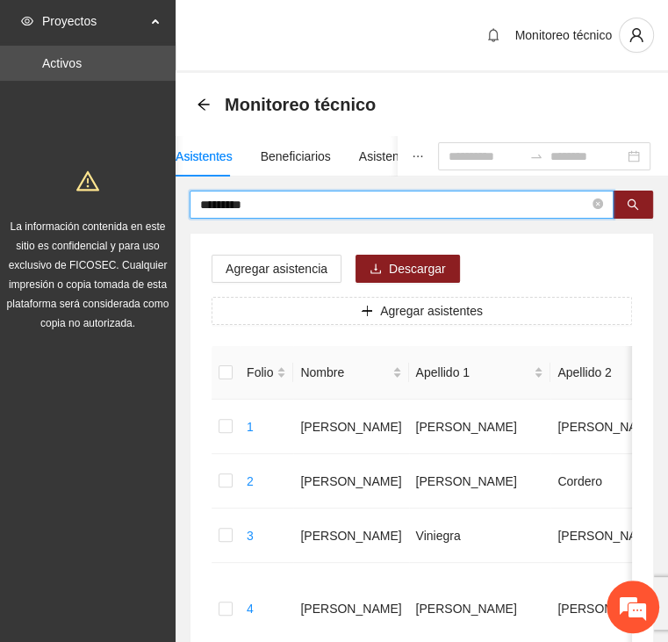
drag, startPoint x: 277, startPoint y: 198, endPoint x: 162, endPoint y: 185, distance: 115.8
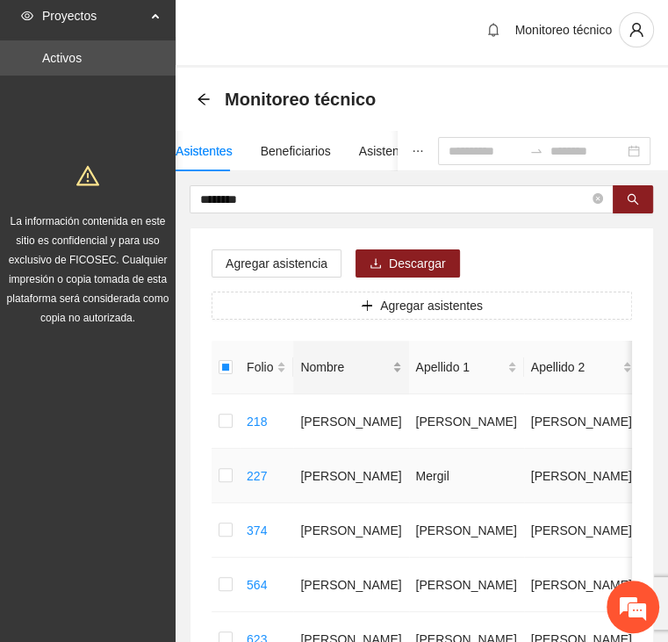
scroll to position [0, 0]
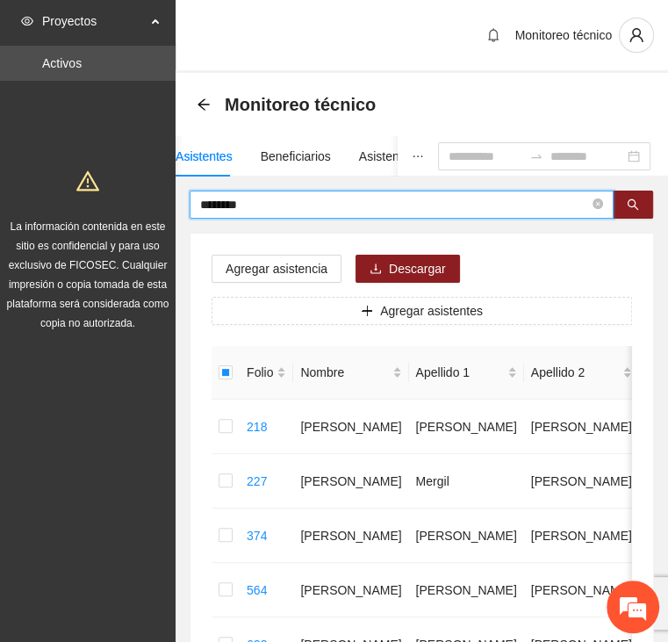
drag, startPoint x: 284, startPoint y: 206, endPoint x: 154, endPoint y: 220, distance: 130.7
click at [154, 220] on section "Proyectos Activos La información contenida en este sitio es confidencial y para…" at bounding box center [334, 533] width 668 height 1066
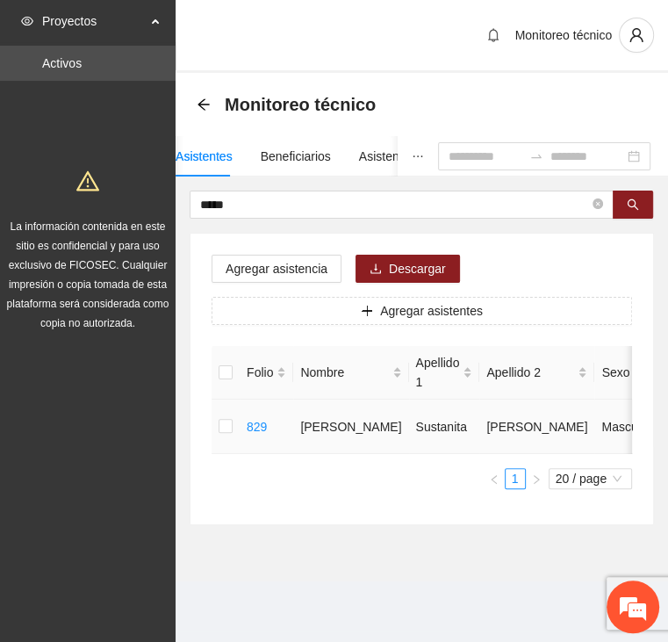
click at [216, 424] on td at bounding box center [226, 427] width 28 height 54
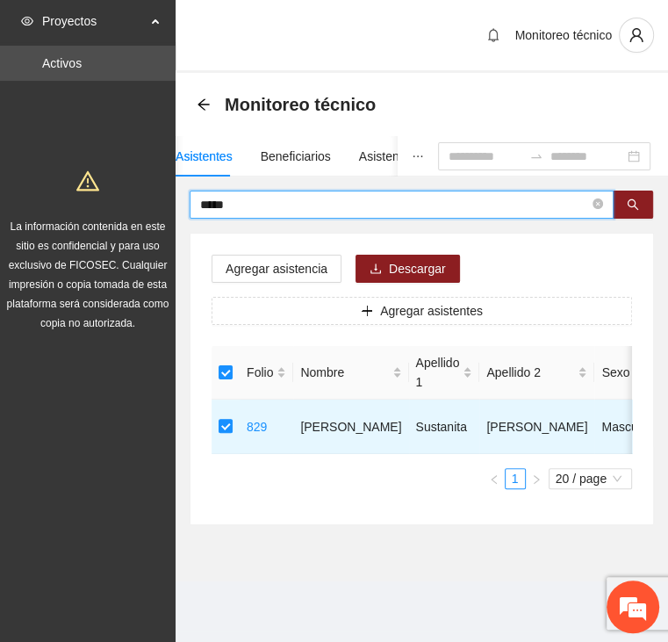
drag, startPoint x: 246, startPoint y: 201, endPoint x: 126, endPoint y: 196, distance: 120.4
click at [126, 196] on section "Proyectos Activos La información contenida en este sitio es confidencial y para…" at bounding box center [334, 321] width 668 height 642
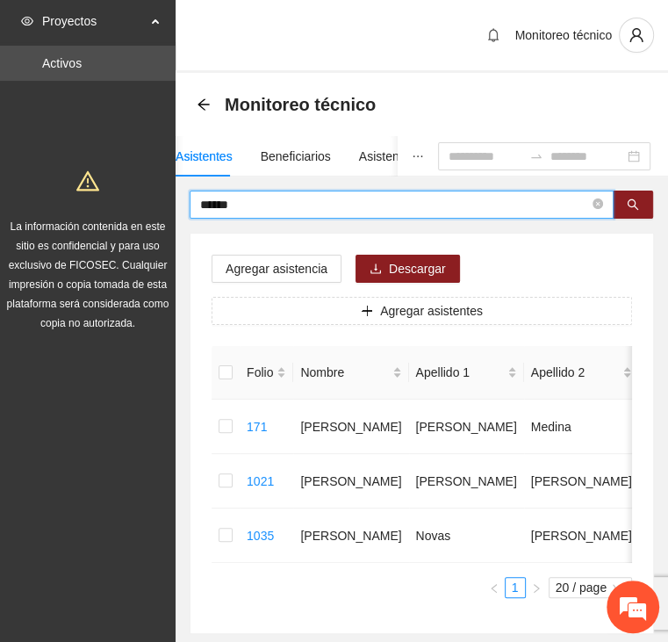
drag, startPoint x: 260, startPoint y: 199, endPoint x: 152, endPoint y: 204, distance: 108.1
click at [152, 204] on section "Proyectos Activos La información contenida en este sitio es confidencial y para…" at bounding box center [334, 369] width 668 height 739
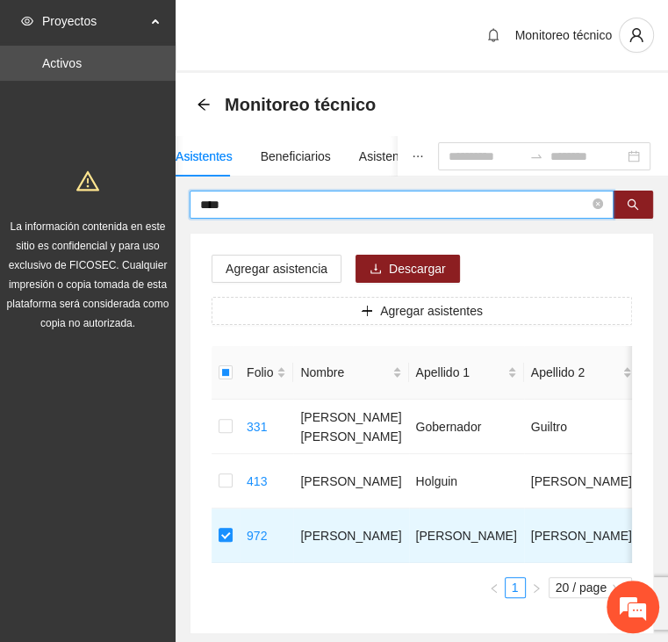
drag, startPoint x: 256, startPoint y: 198, endPoint x: 139, endPoint y: 192, distance: 116.9
click at [140, 192] on section "Proyectos Activos La información contenida en este sitio es confidencial y para…" at bounding box center [334, 369] width 668 height 739
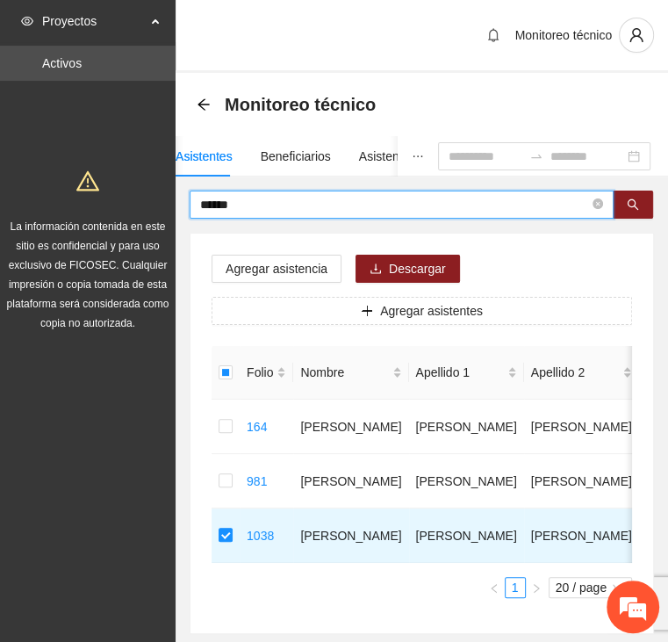
drag, startPoint x: 261, startPoint y: 206, endPoint x: 168, endPoint y: 208, distance: 93.1
click at [168, 208] on section "Proyectos Activos La información contenida en este sitio es confidencial y para…" at bounding box center [334, 369] width 668 height 739
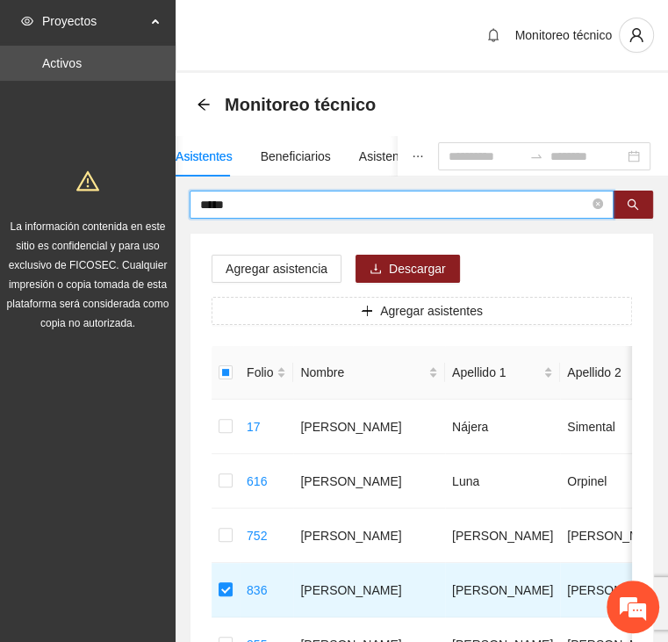
drag, startPoint x: 260, startPoint y: 199, endPoint x: 83, endPoint y: 198, distance: 177.4
click at [83, 198] on section "Proyectos Activos La información contenida en este sitio es confidencial y para…" at bounding box center [334, 506] width 668 height 1012
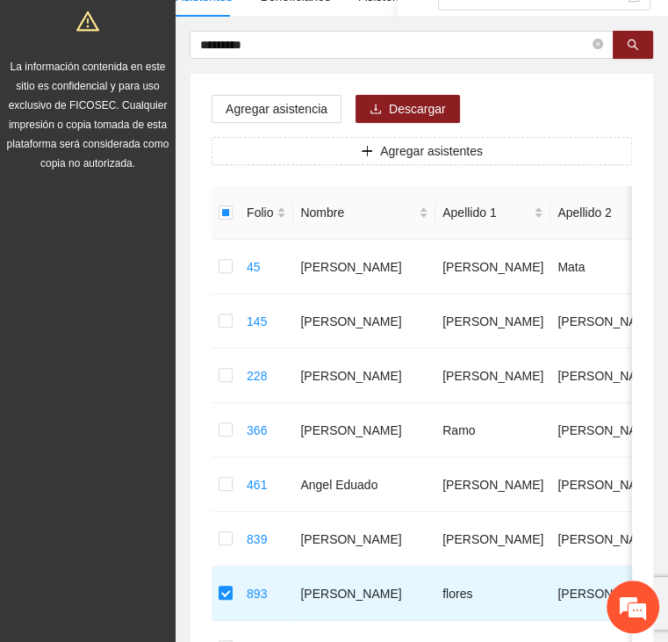
scroll to position [158, 0]
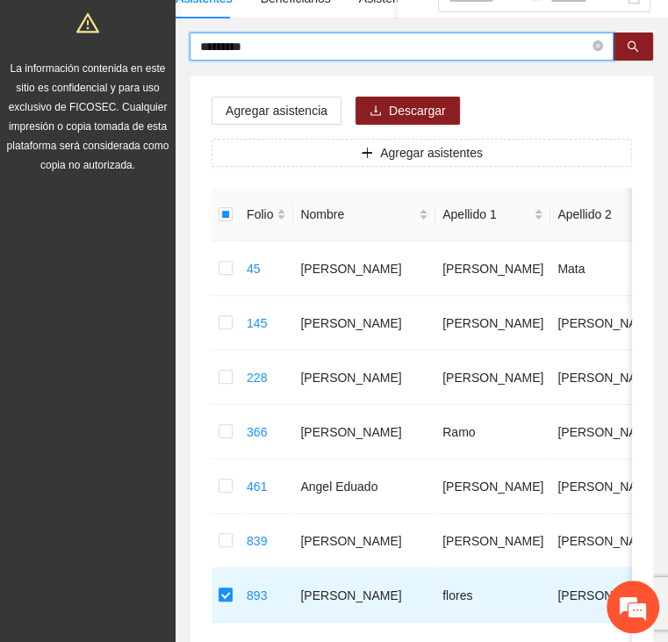
drag, startPoint x: 270, startPoint y: 40, endPoint x: 138, endPoint y: 45, distance: 132.7
click at [139, 45] on section "Proyectos Activos La información contenida en este sitio es confidencial y para…" at bounding box center [334, 375] width 668 height 1066
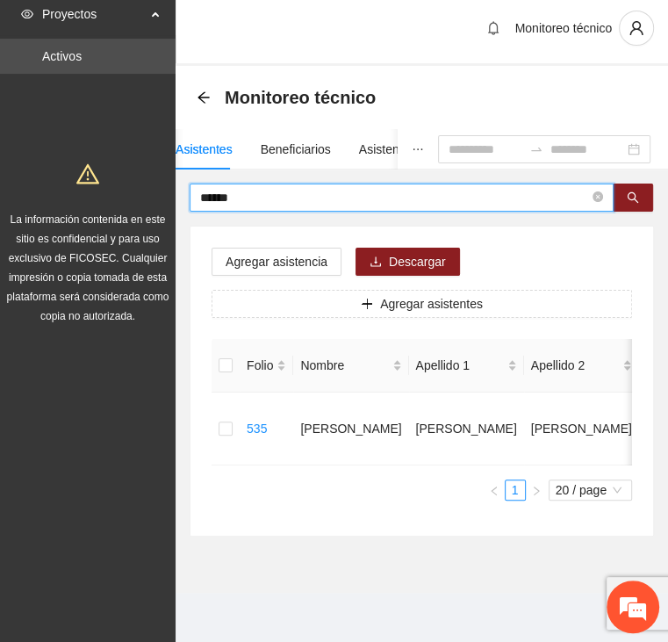
scroll to position [0, 0]
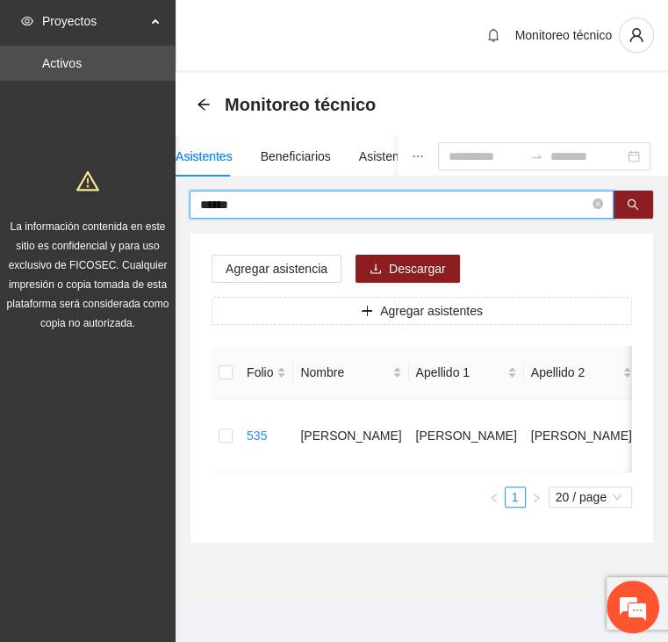
drag, startPoint x: 238, startPoint y: 199, endPoint x: 116, endPoint y: 198, distance: 122.1
click at [116, 198] on section "Proyectos Activos La información contenida en este sitio es confidencial y para…" at bounding box center [334, 324] width 668 height 649
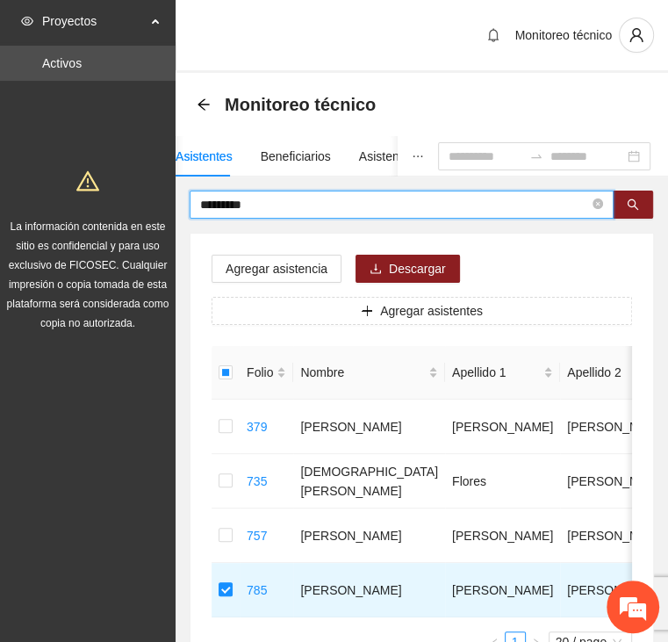
drag, startPoint x: 262, startPoint y: 206, endPoint x: 115, endPoint y: 203, distance: 146.7
click at [119, 209] on section "Proyectos Activos La información contenida en este sitio es confidencial y para…" at bounding box center [334, 397] width 668 height 794
type input "******"
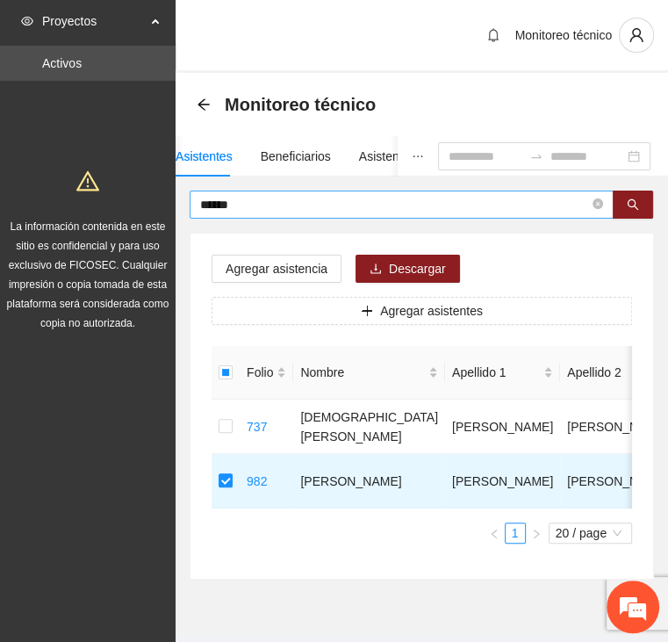
click at [279, 202] on input "******" at bounding box center [394, 204] width 389 height 19
click at [259, 261] on span "Agregar asistencia" at bounding box center [277, 268] width 102 height 19
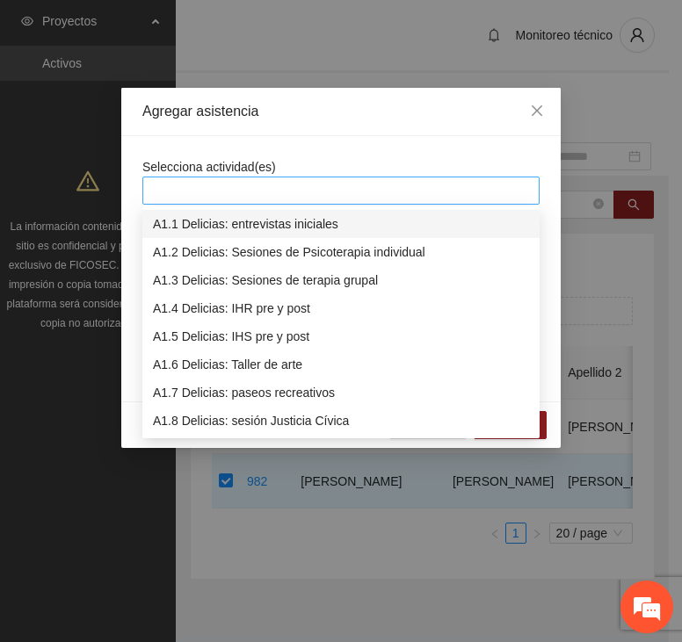
click at [274, 192] on div at bounding box center [341, 190] width 388 height 21
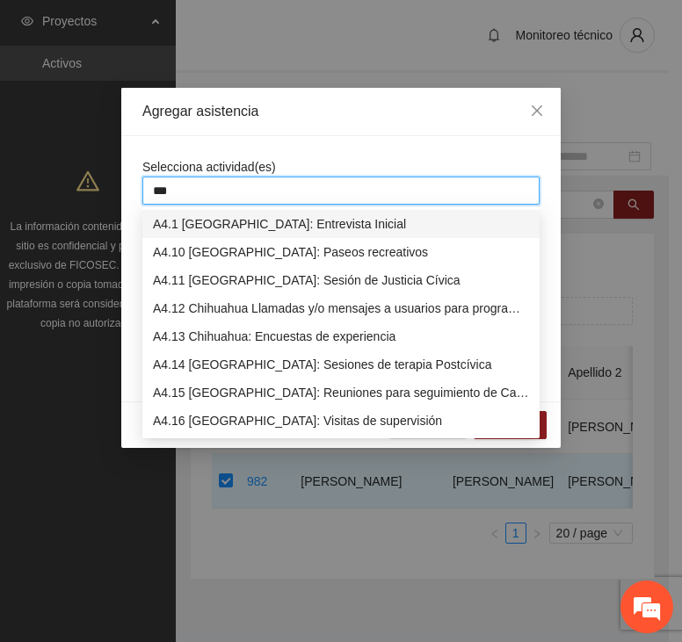
type input "****"
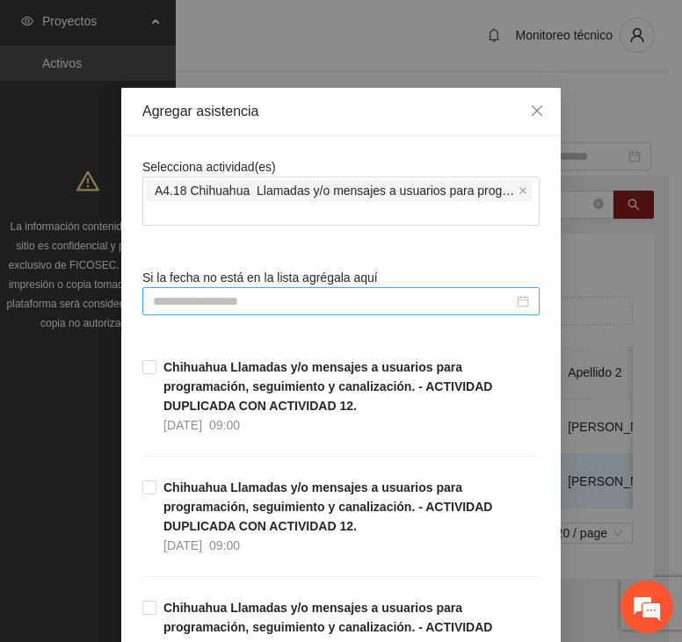
click at [218, 302] on input at bounding box center [333, 301] width 360 height 19
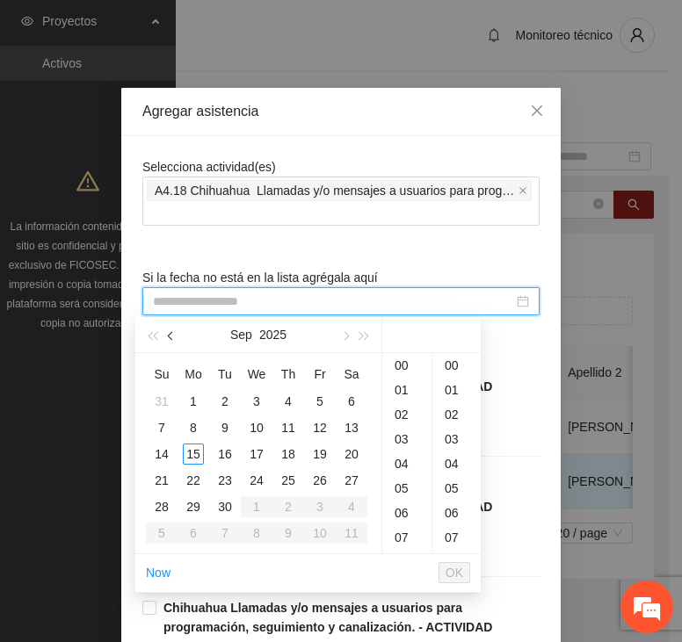
click at [170, 328] on button "button" at bounding box center [171, 334] width 19 height 35
click at [225, 428] on div "5" at bounding box center [224, 427] width 21 height 21
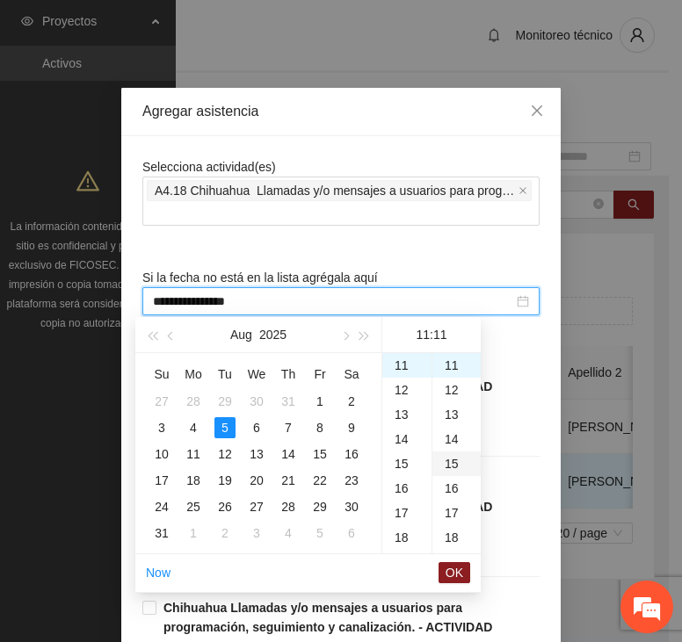
click at [457, 465] on div "15" at bounding box center [456, 463] width 48 height 25
type input "**********"
drag, startPoint x: 442, startPoint y: 566, endPoint x: 474, endPoint y: 565, distance: 32.5
click at [443, 566] on button "OK" at bounding box center [454, 572] width 32 height 21
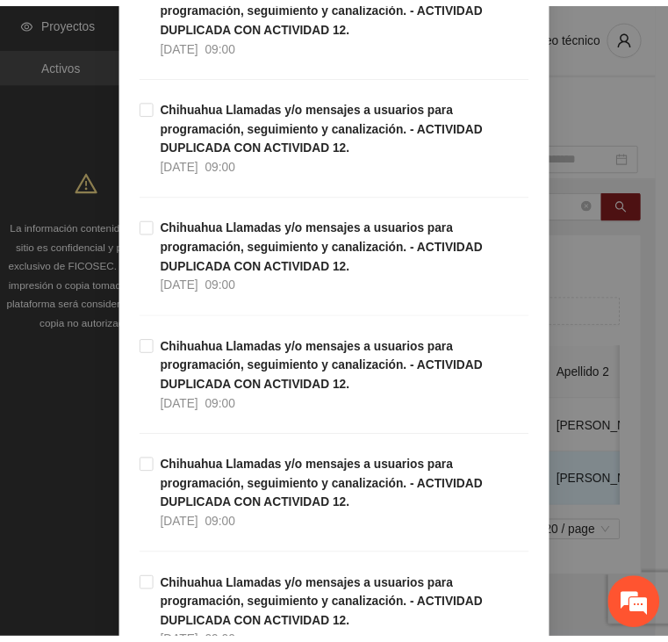
scroll to position [5012, 0]
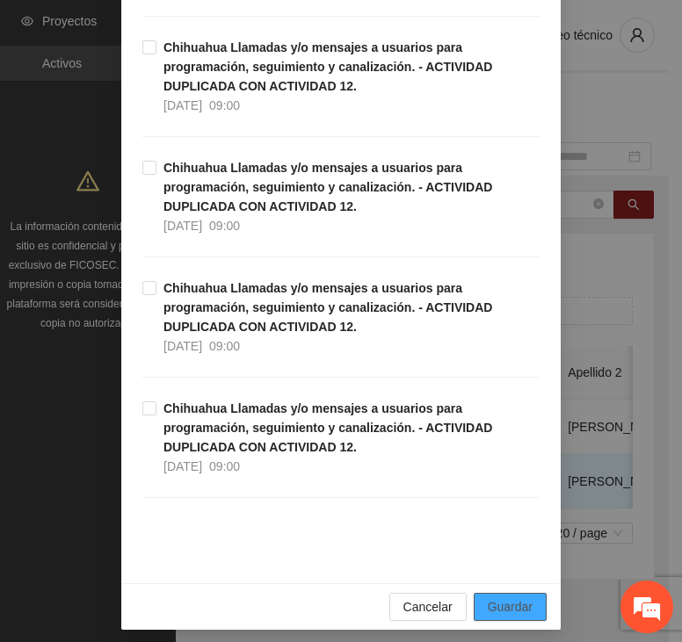
click at [507, 597] on span "Guardar" at bounding box center [509, 606] width 45 height 19
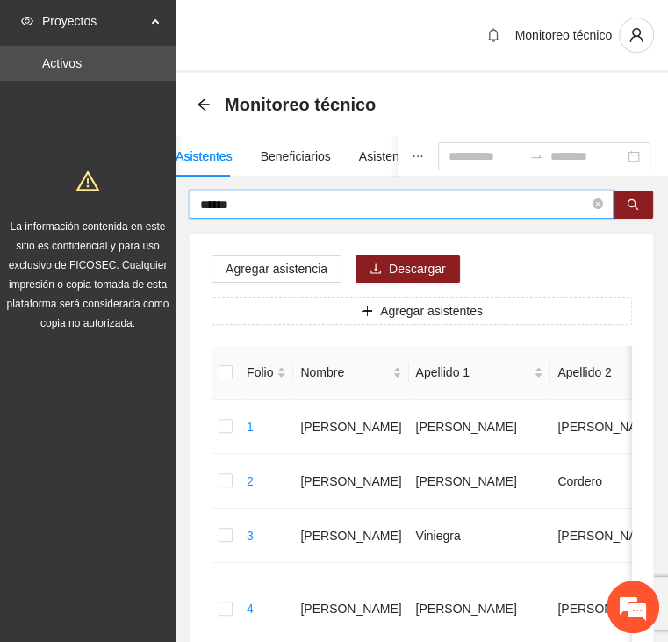
drag, startPoint x: 243, startPoint y: 206, endPoint x: 93, endPoint y: 211, distance: 150.2
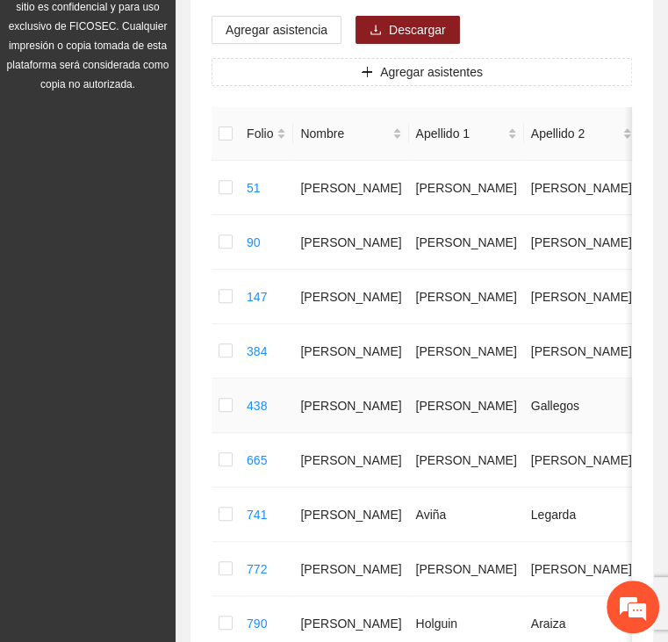
scroll to position [439, 0]
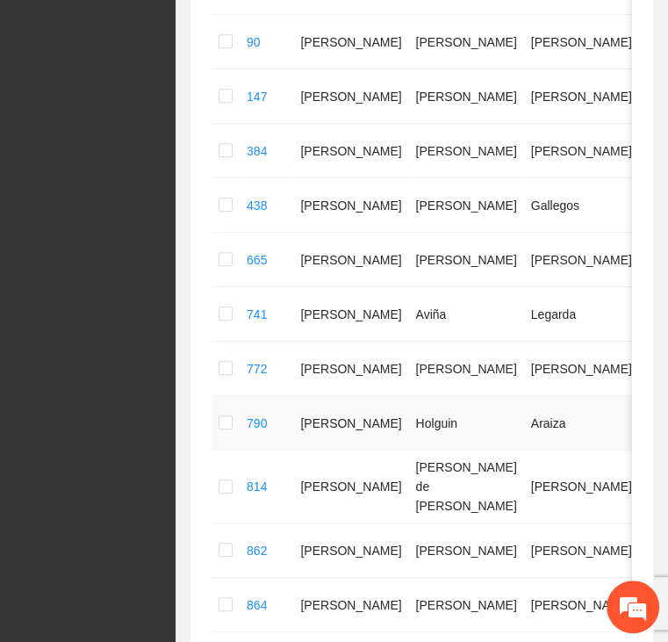
click at [218, 439] on td at bounding box center [226, 423] width 28 height 54
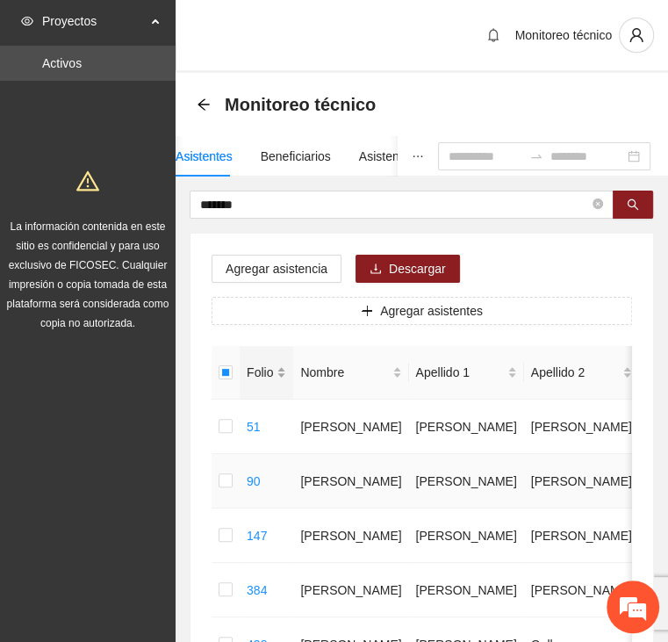
scroll to position [0, 0]
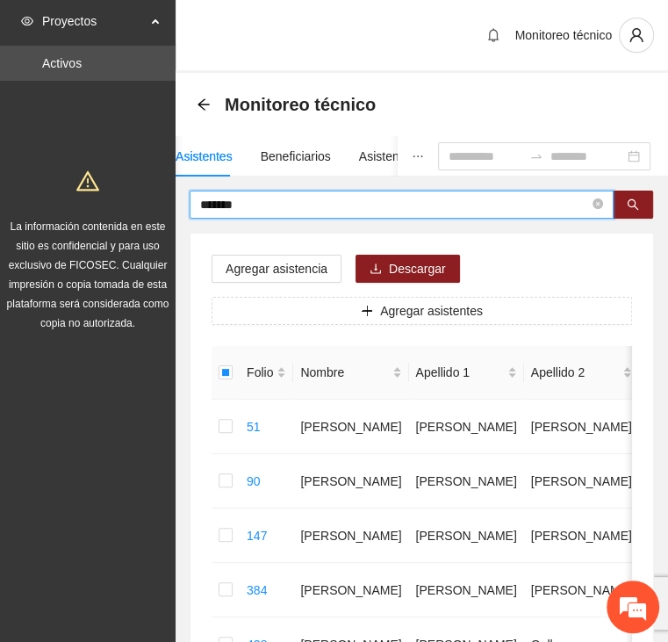
drag, startPoint x: 235, startPoint y: 202, endPoint x: 127, endPoint y: 206, distance: 108.1
click at [127, 206] on section "Proyectos Activos La información contenida en este sitio es confidencial y para…" at bounding box center [334, 624] width 668 height 1248
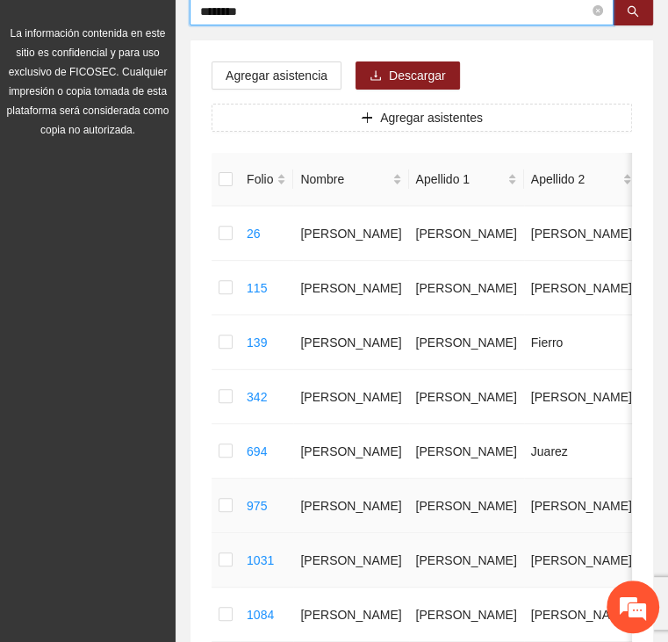
scroll to position [176, 0]
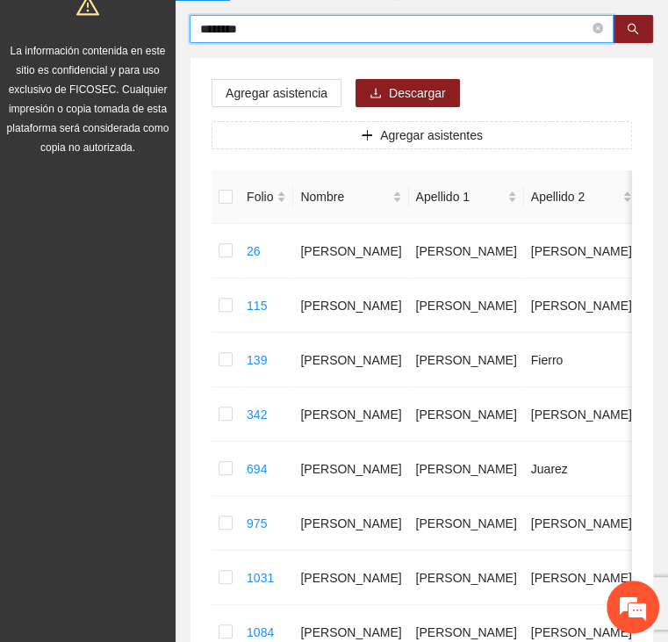
drag, startPoint x: 290, startPoint y: 23, endPoint x: 123, endPoint y: 25, distance: 166.9
click at [123, 25] on section "Proyectos Activos La información contenida en este sitio es confidencial y para…" at bounding box center [334, 330] width 668 height 1012
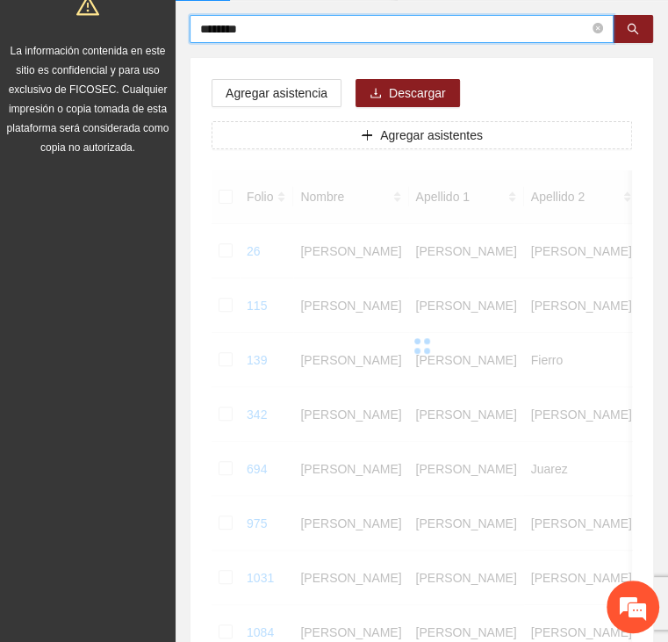
scroll to position [61, 0]
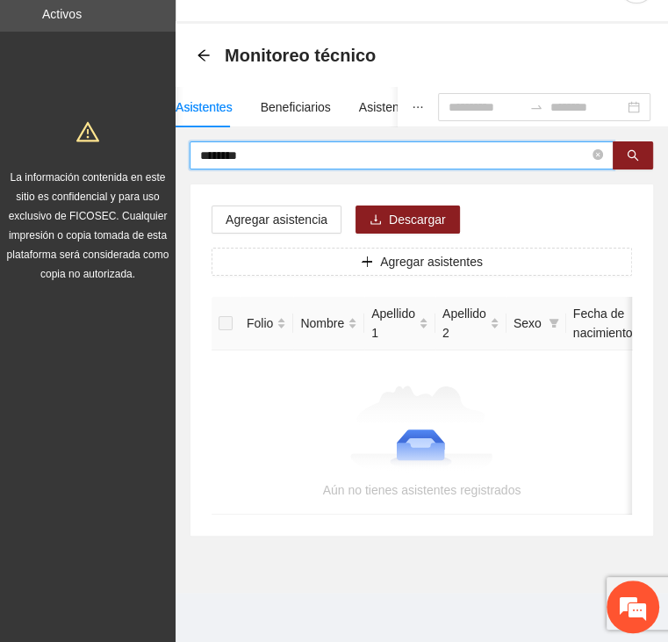
click at [275, 146] on input "********" at bounding box center [394, 155] width 389 height 19
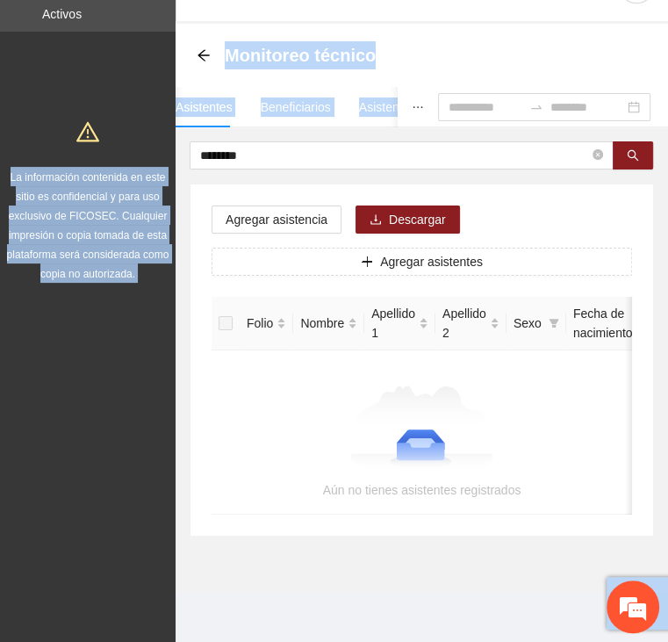
drag, startPoint x: 239, startPoint y: 131, endPoint x: 167, endPoint y: 133, distance: 72.1
click at [167, 133] on section "Proyectos Activos La información contenida en este sitio es confidencial y para…" at bounding box center [334, 296] width 668 height 691
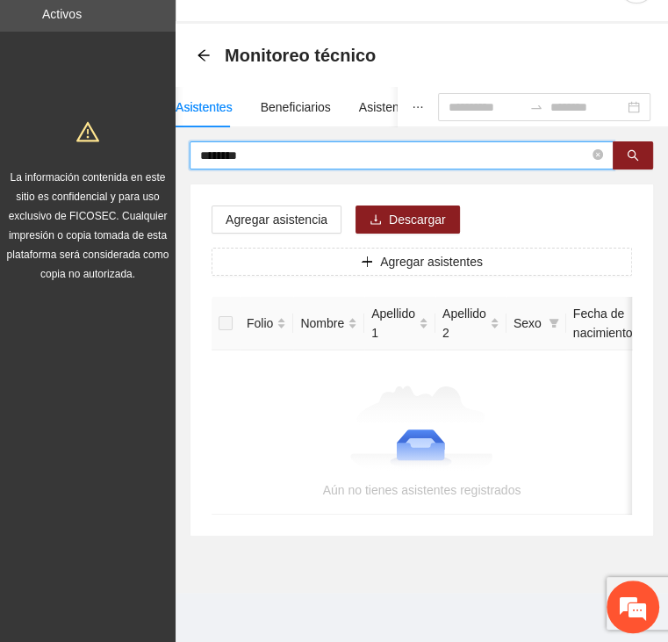
drag, startPoint x: 167, startPoint y: 133, endPoint x: 308, endPoint y: 148, distance: 142.2
click at [308, 148] on input "********" at bounding box center [394, 155] width 389 height 19
drag, startPoint x: 275, startPoint y: 140, endPoint x: 199, endPoint y: 143, distance: 75.6
click at [200, 146] on input "********" at bounding box center [394, 155] width 389 height 19
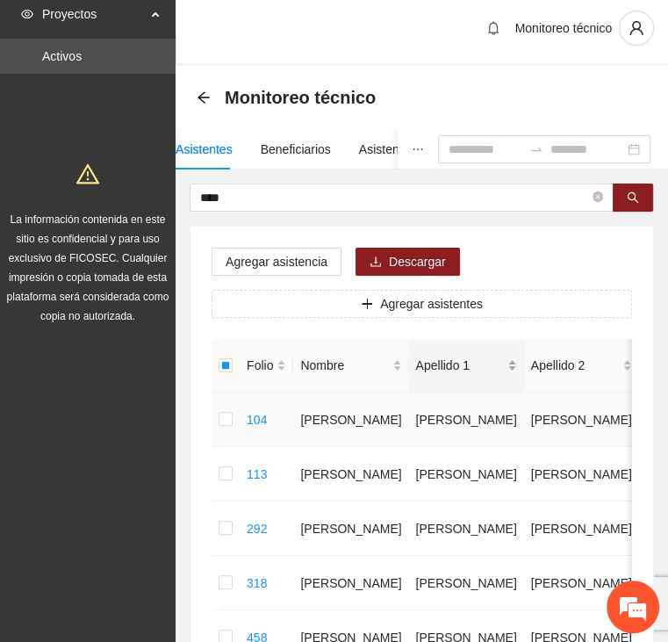
scroll to position [0, 0]
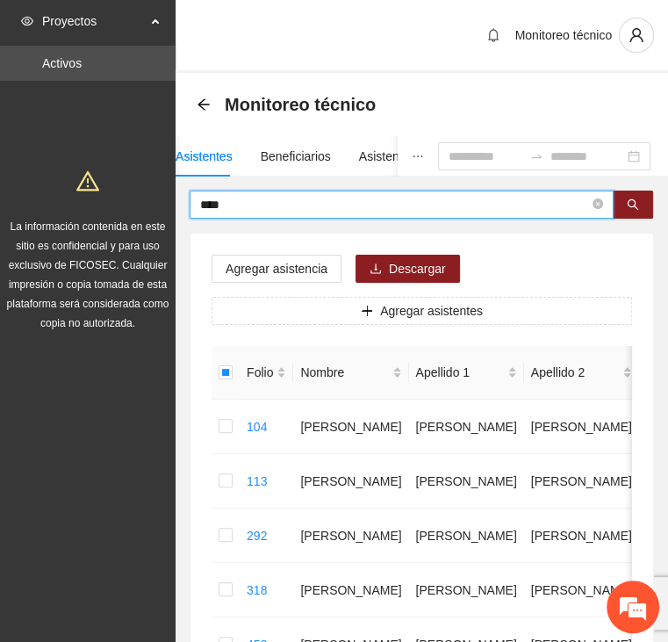
drag, startPoint x: 252, startPoint y: 195, endPoint x: 136, endPoint y: 193, distance: 115.9
click at [136, 193] on section "Proyectos Activos La información contenida en este sitio es confidencial y para…" at bounding box center [334, 615] width 668 height 1230
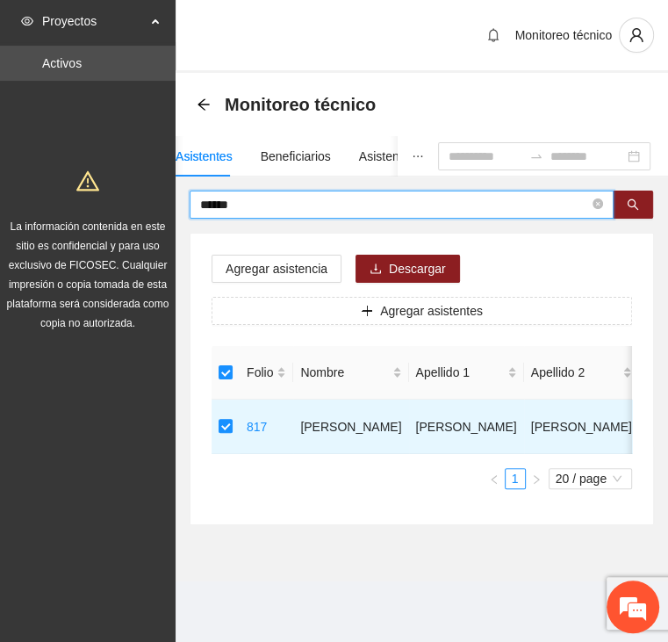
drag, startPoint x: 249, startPoint y: 204, endPoint x: 167, endPoint y: 206, distance: 82.6
click at [167, 206] on section "Proyectos Activos La información contenida en este sitio es confidencial y para…" at bounding box center [334, 321] width 668 height 642
type input "*"
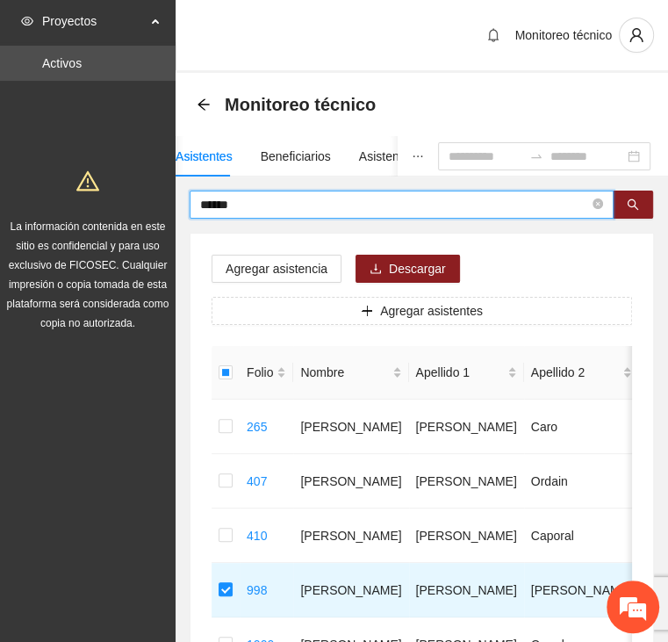
drag, startPoint x: 260, startPoint y: 202, endPoint x: 137, endPoint y: 198, distance: 123.0
click at [138, 206] on section "Proyectos Activos La información contenida en este sitio es confidencial y para…" at bounding box center [334, 478] width 668 height 957
type input "*****"
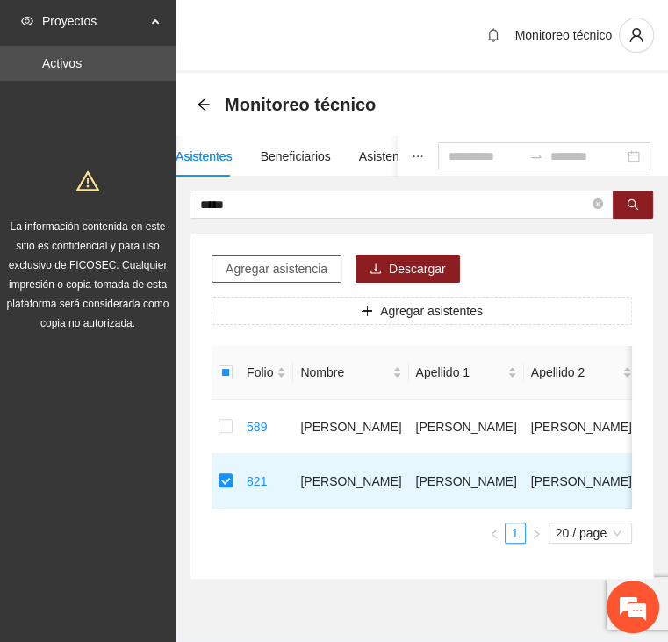
click at [253, 263] on span "Agregar asistencia" at bounding box center [277, 268] width 102 height 19
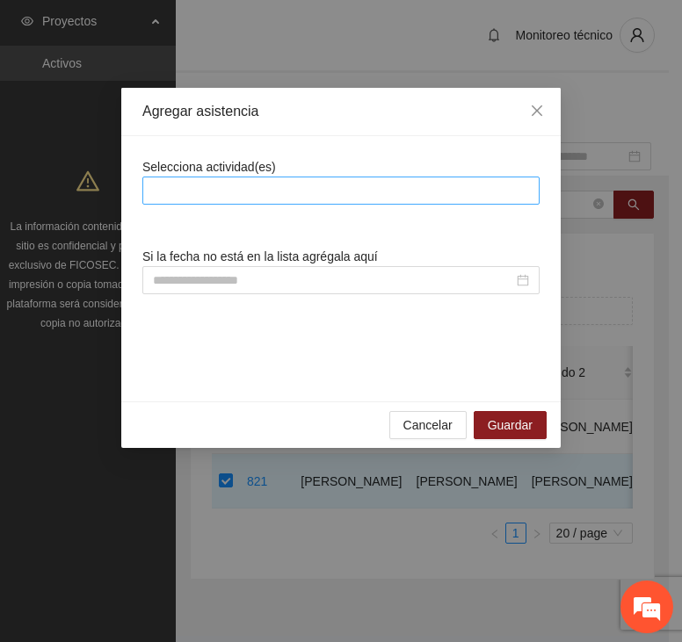
click at [270, 191] on div at bounding box center [341, 190] width 388 height 21
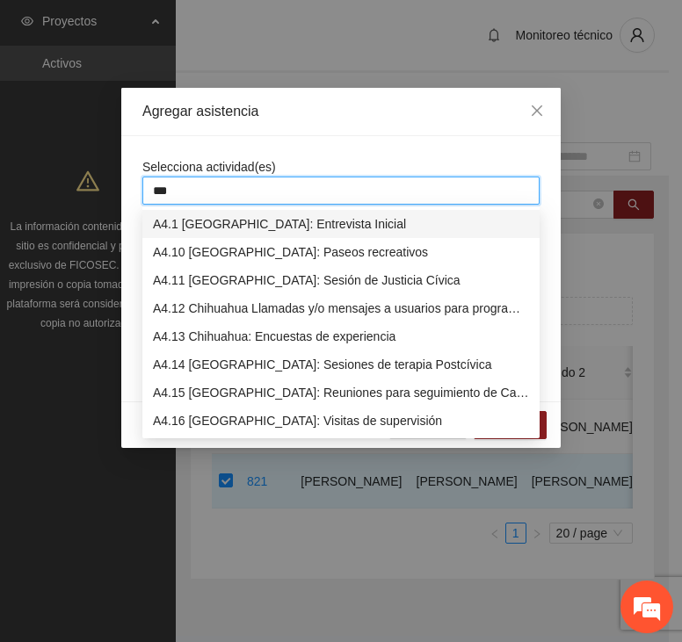
type input "****"
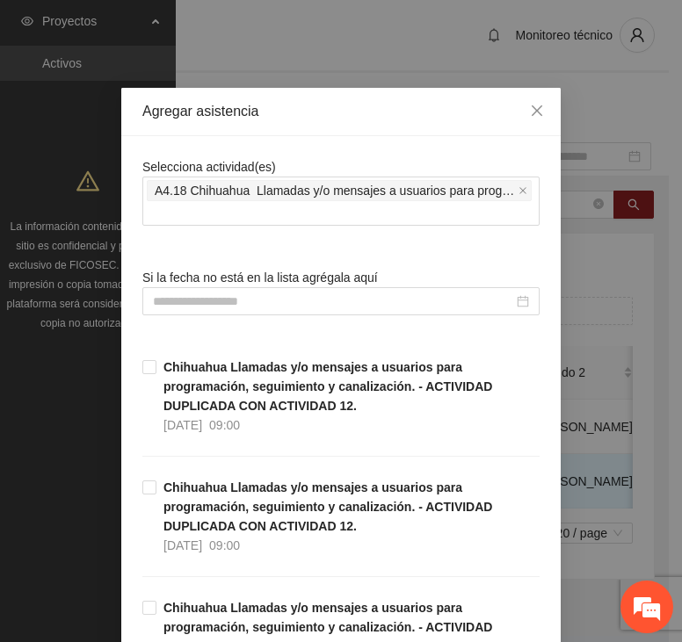
click at [260, 294] on input at bounding box center [333, 301] width 360 height 19
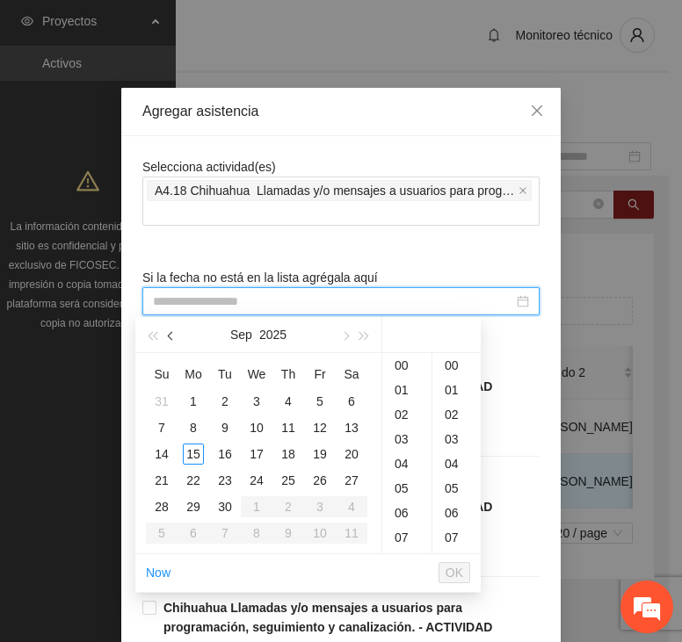
click at [166, 339] on button "button" at bounding box center [171, 334] width 19 height 35
type input "**********"
click at [223, 429] on div "5" at bounding box center [224, 427] width 21 height 21
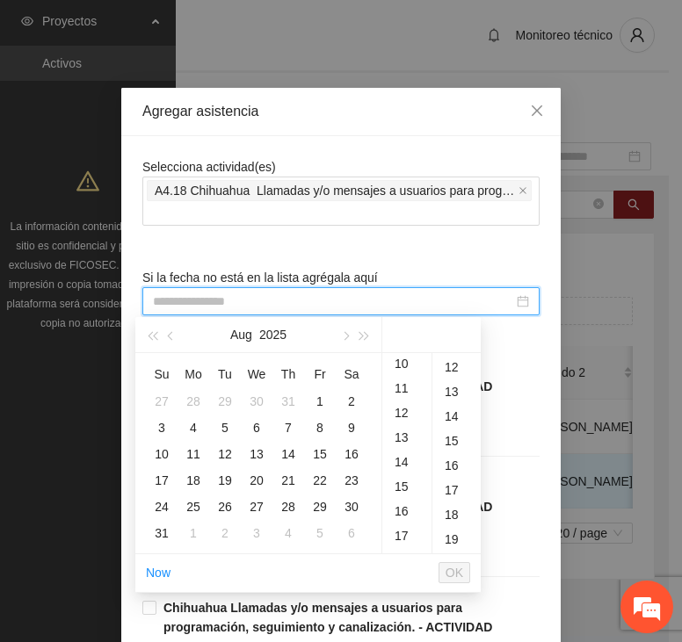
scroll to position [320, 0]
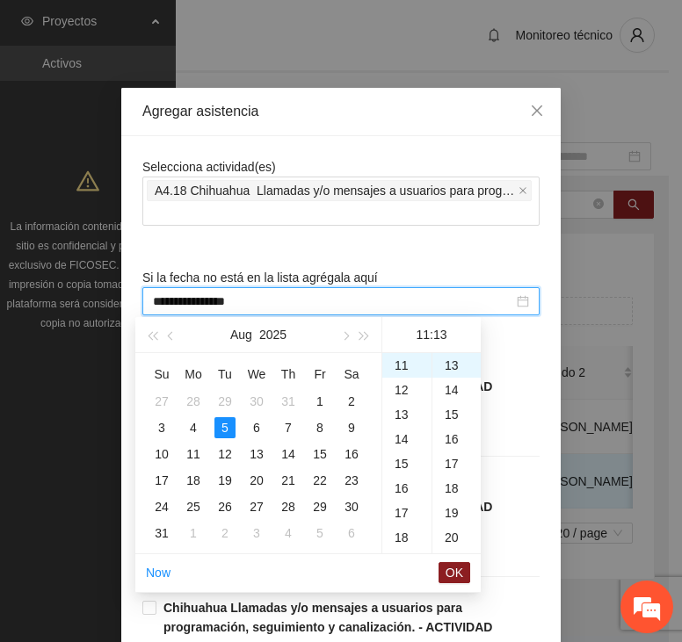
drag, startPoint x: 401, startPoint y: 417, endPoint x: 420, endPoint y: 446, distance: 34.4
click at [401, 417] on div "13" at bounding box center [406, 414] width 49 height 25
click at [455, 408] on div "15" at bounding box center [456, 414] width 48 height 25
type input "**********"
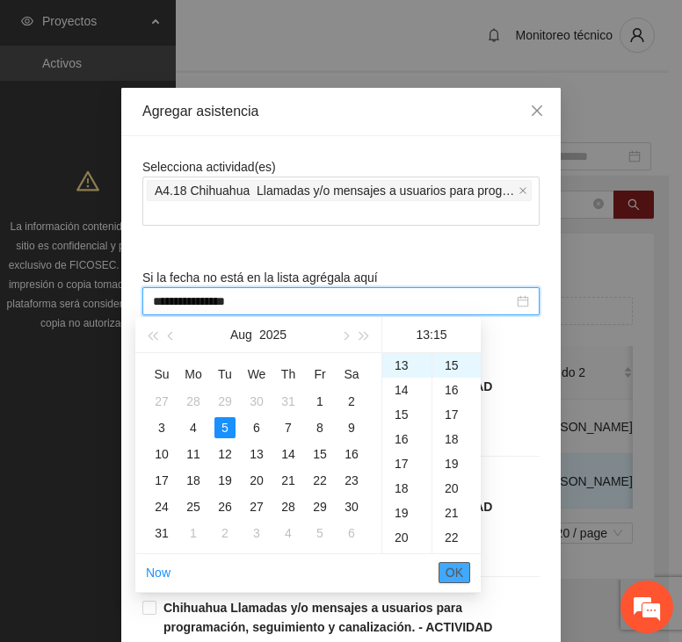
click at [456, 575] on span "OK" at bounding box center [454, 572] width 18 height 19
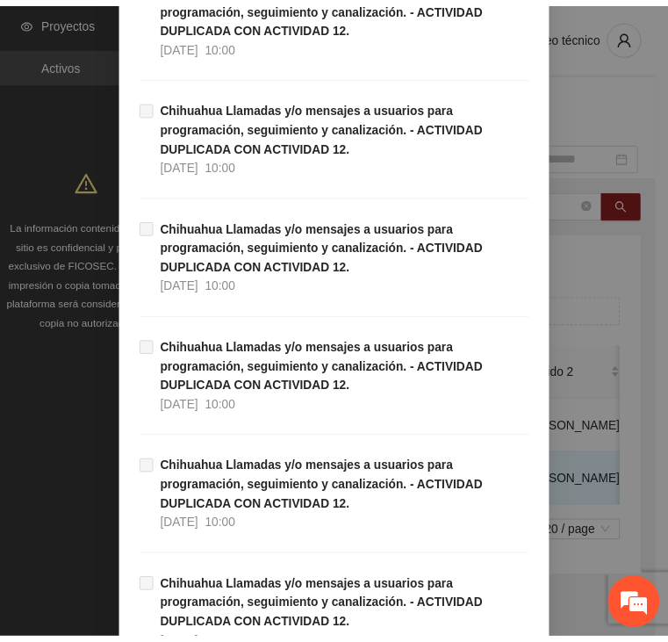
scroll to position [5012, 0]
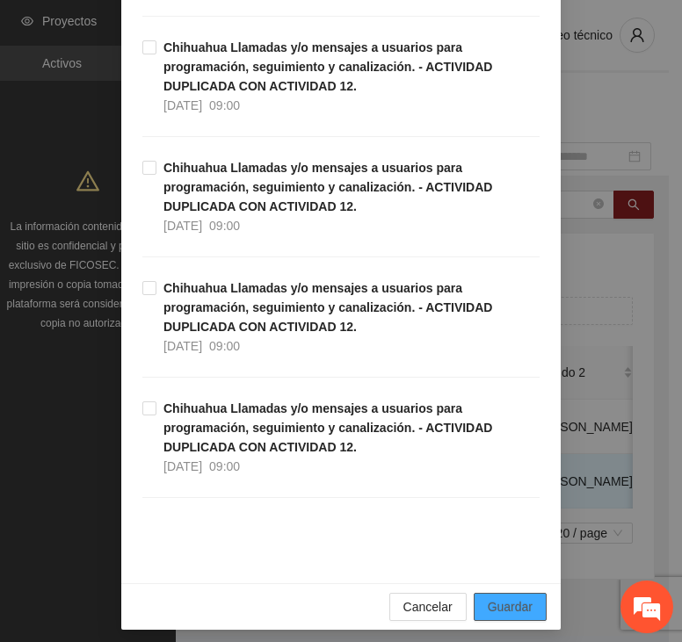
click at [505, 607] on span "Guardar" at bounding box center [509, 606] width 45 height 19
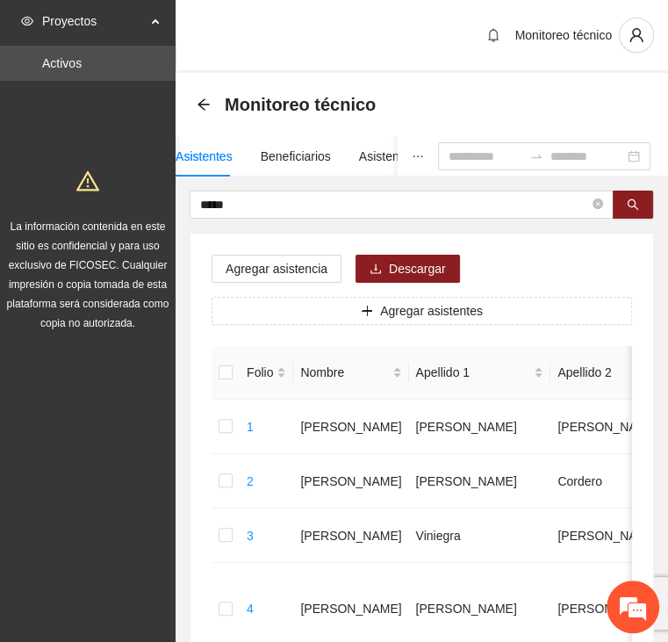
drag, startPoint x: 256, startPoint y: 207, endPoint x: 181, endPoint y: 212, distance: 74.8
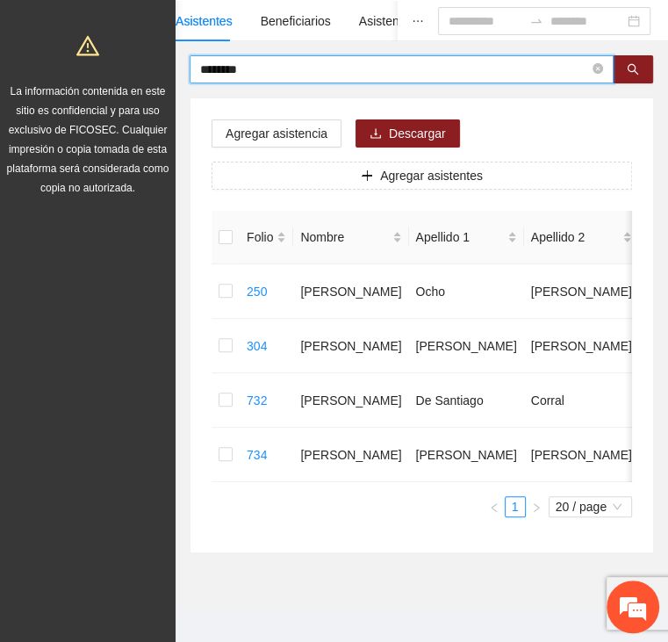
scroll to position [7, 0]
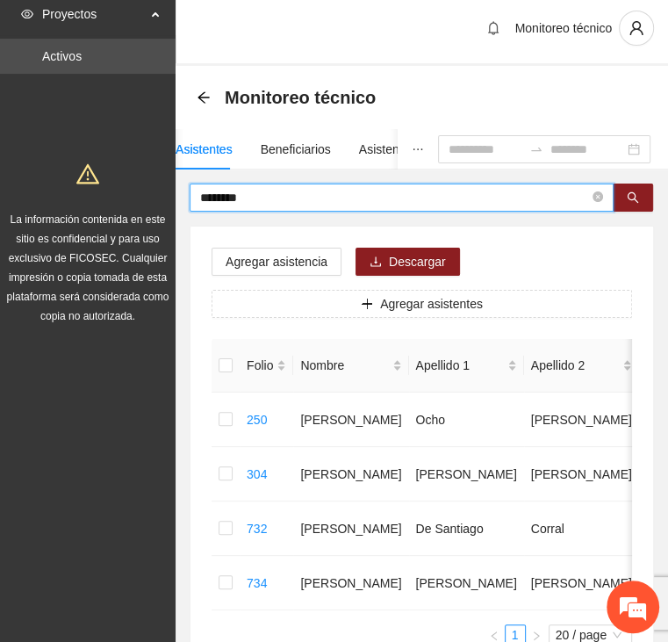
drag, startPoint x: 184, startPoint y: 199, endPoint x: 127, endPoint y: 207, distance: 57.6
click at [127, 207] on section "Proyectos Activos La información contenida en este sitio es confidencial y para…" at bounding box center [334, 390] width 668 height 794
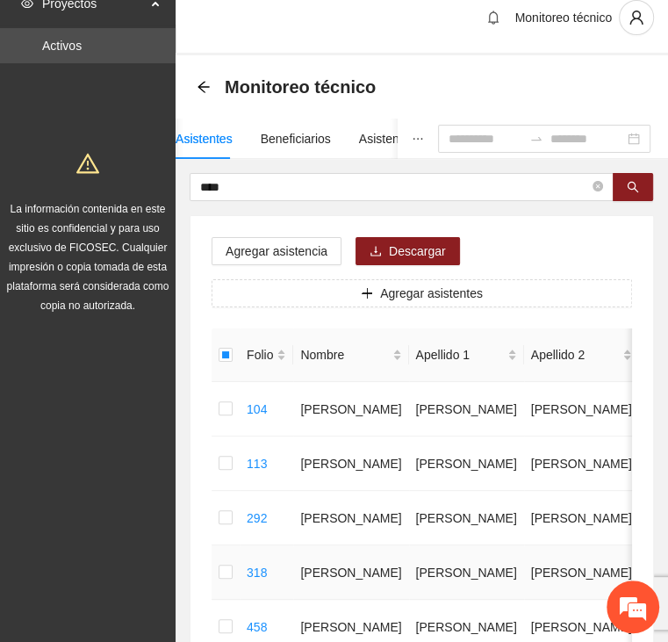
scroll to position [0, 0]
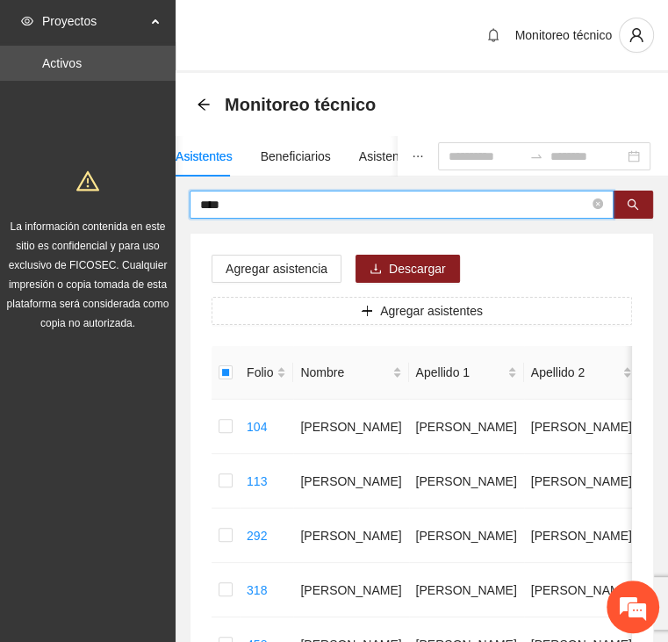
drag, startPoint x: 181, startPoint y: 204, endPoint x: 105, endPoint y: 195, distance: 76.9
click at [122, 201] on section "Proyectos Activos La información contenida en este sitio es confidencial y para…" at bounding box center [334, 615] width 668 height 1230
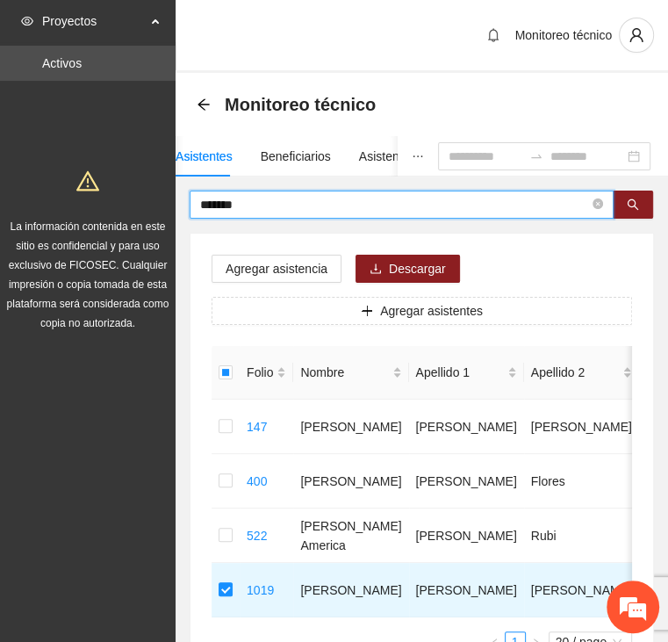
drag, startPoint x: 181, startPoint y: 195, endPoint x: 126, endPoint y: 186, distance: 55.2
click at [127, 186] on section "Proyectos Activos La información contenida en este sitio es confidencial y para…" at bounding box center [334, 397] width 668 height 794
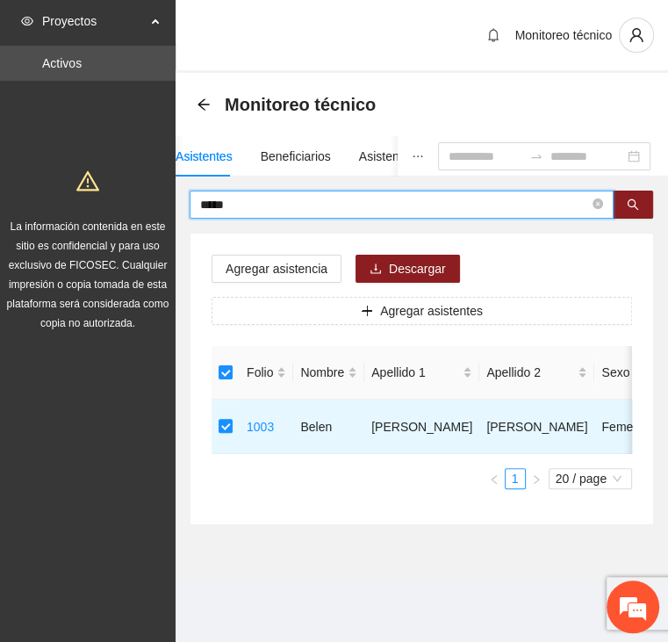
drag, startPoint x: 256, startPoint y: 210, endPoint x: 149, endPoint y: 206, distance: 107.2
click at [153, 206] on section "Proyectos Activos La información contenida en este sitio es confidencial y para…" at bounding box center [334, 321] width 668 height 642
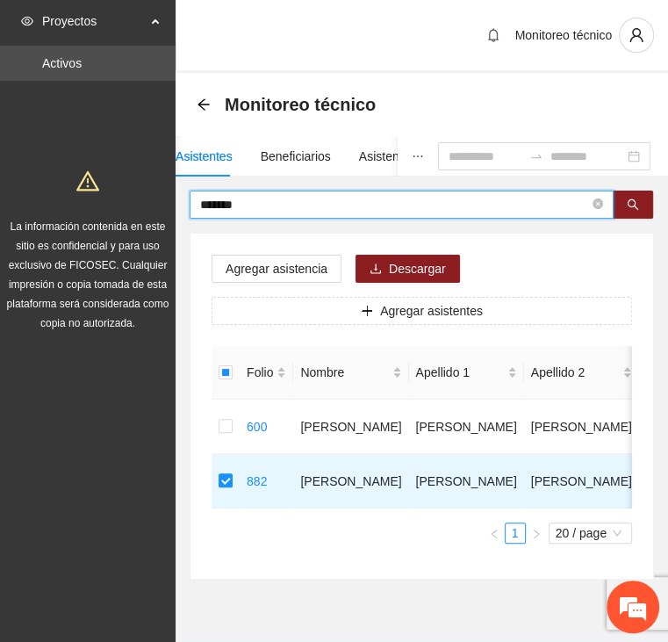
drag, startPoint x: 244, startPoint y: 212, endPoint x: 184, endPoint y: 206, distance: 60.8
click at [184, 206] on div "******* Agregar asistencia Descargar Agregar asistentes Folio Nombre Apellido 1…" at bounding box center [422, 385] width 493 height 389
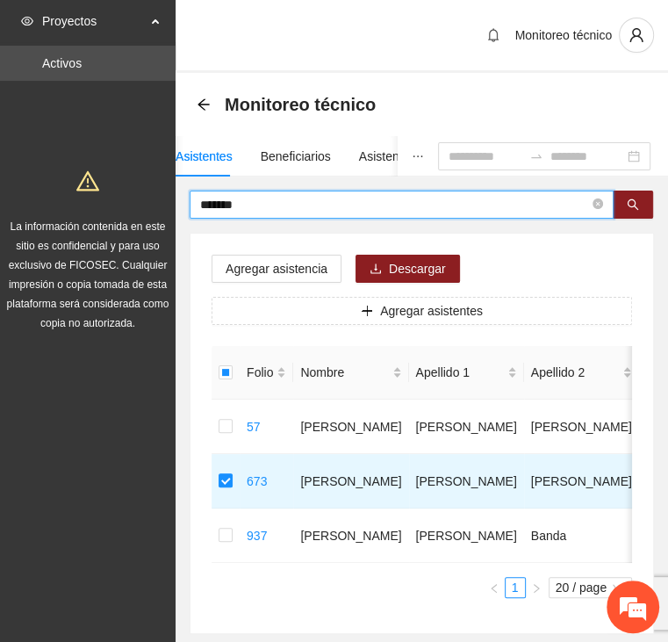
drag, startPoint x: 263, startPoint y: 199, endPoint x: 148, endPoint y: 192, distance: 115.3
click at [145, 198] on section "Proyectos Activos La información contenida en este sitio es confidencial y para…" at bounding box center [334, 369] width 668 height 739
type input "****"
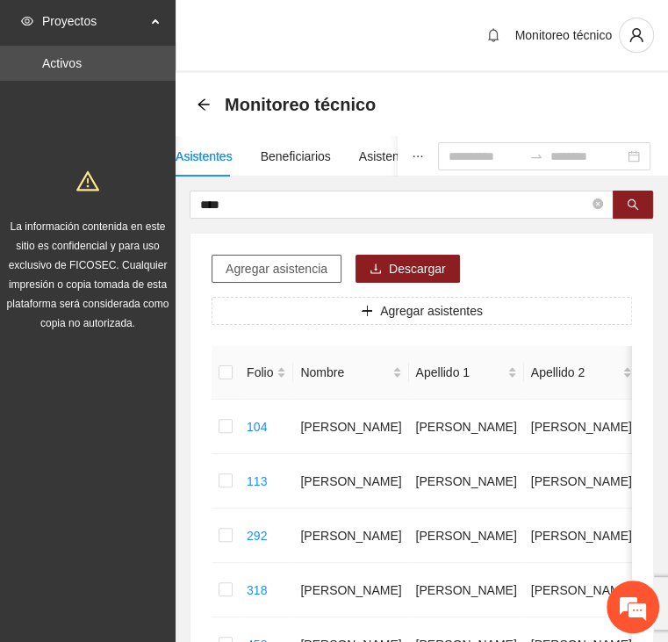
click at [283, 268] on span "Agregar asistencia" at bounding box center [277, 268] width 102 height 19
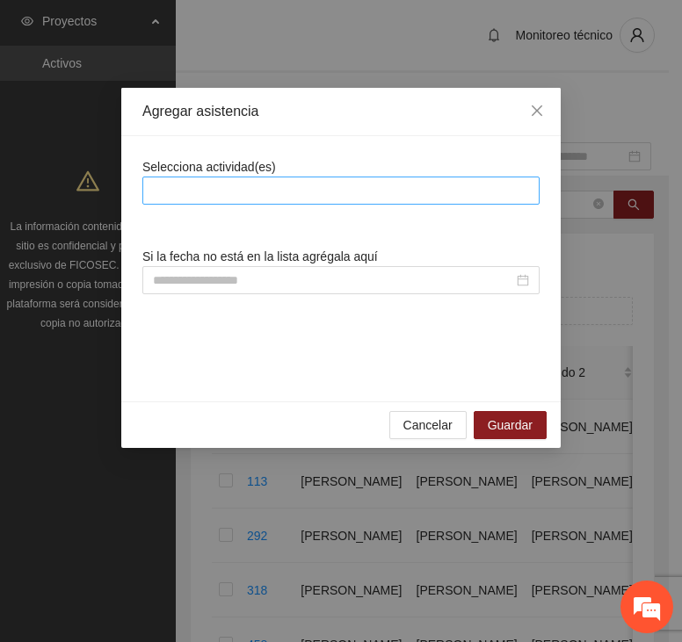
click at [301, 188] on div at bounding box center [341, 190] width 388 height 21
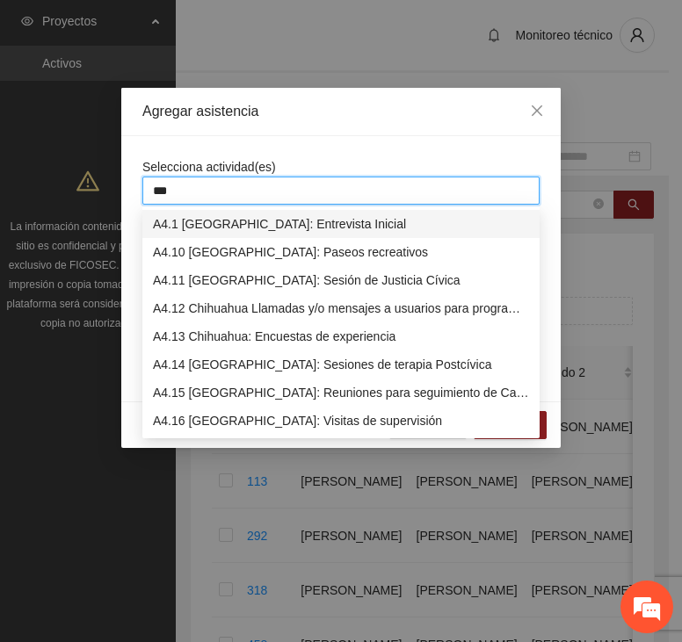
type input "****"
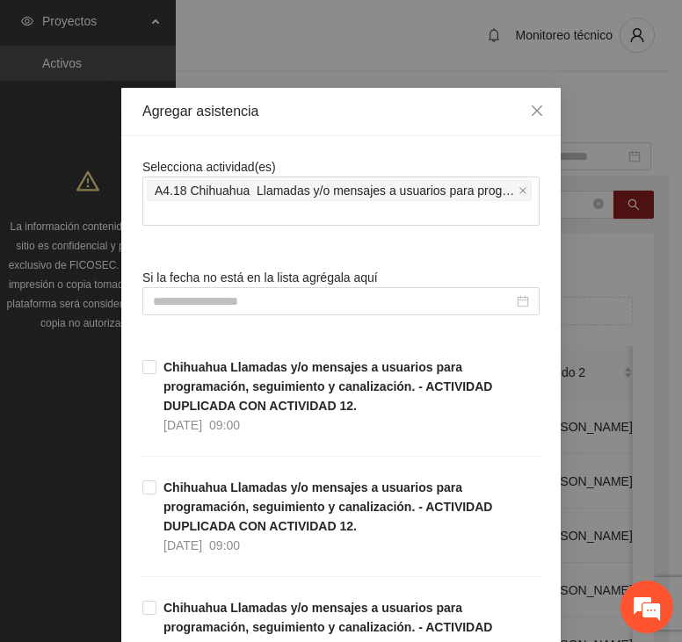
click at [325, 157] on div "Selecciona actividad(es) A4.18 Chihuahua Llamadas y/o mensajes a usuarios para …" at bounding box center [340, 191] width 397 height 69
click at [253, 301] on input at bounding box center [333, 301] width 360 height 19
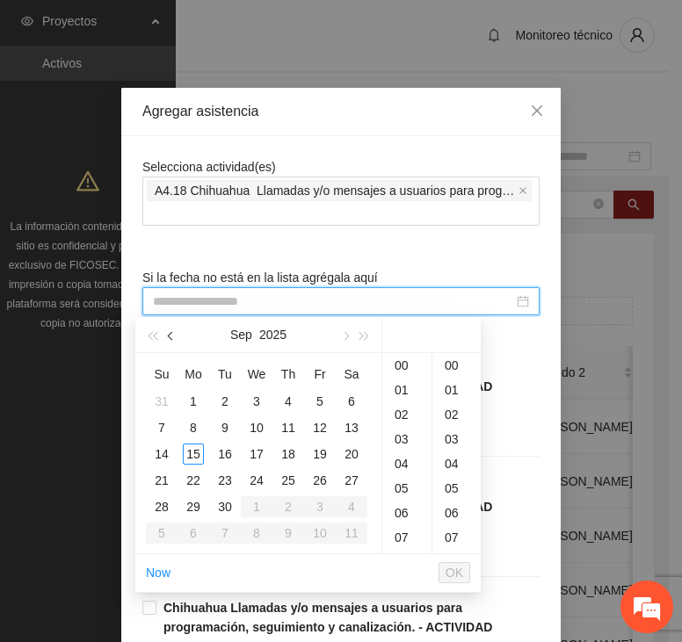
click at [170, 336] on span "button" at bounding box center [172, 336] width 9 height 9
click at [256, 431] on div "6" at bounding box center [256, 427] width 21 height 21
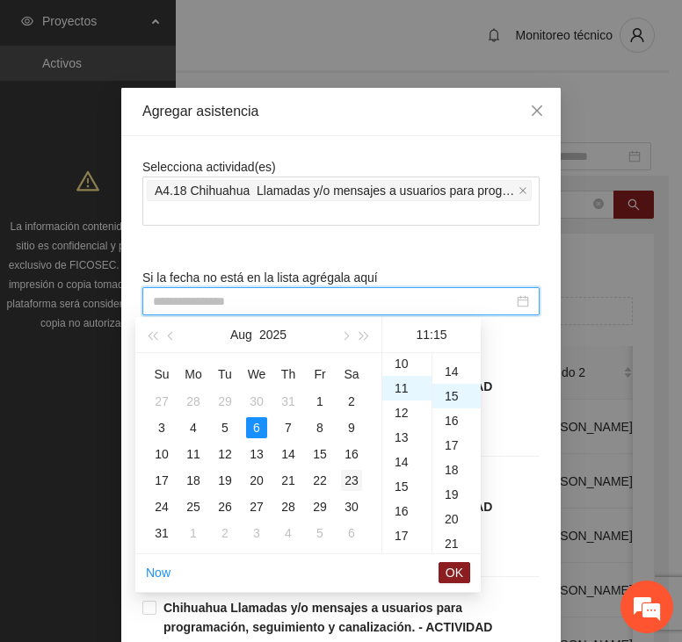
scroll to position [369, 0]
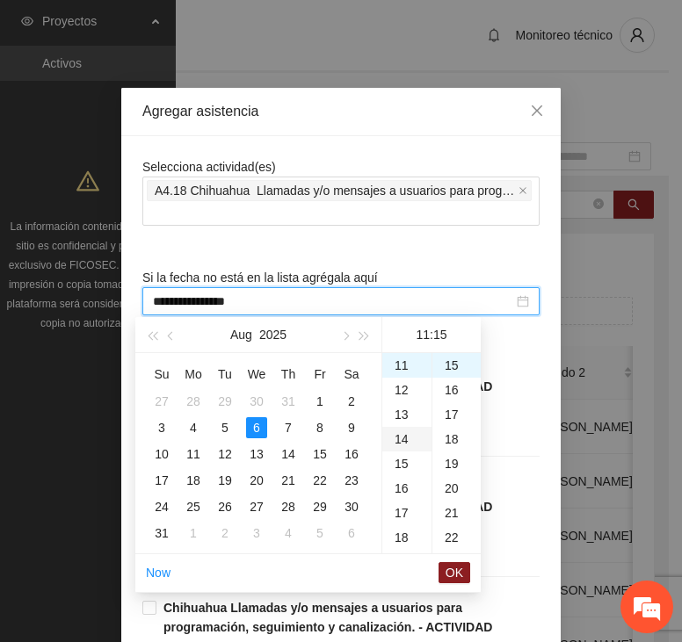
click at [408, 436] on div "14" at bounding box center [406, 439] width 49 height 25
type input "**********"
click at [458, 566] on span "OK" at bounding box center [454, 572] width 18 height 19
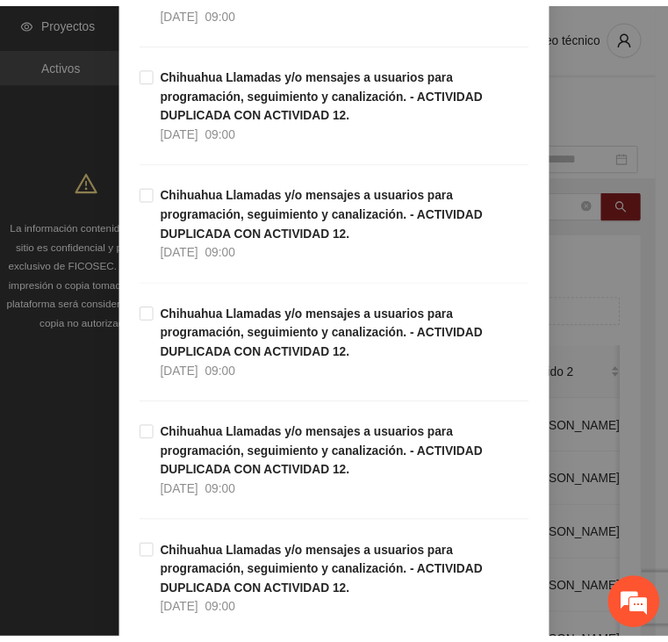
scroll to position [5012, 0]
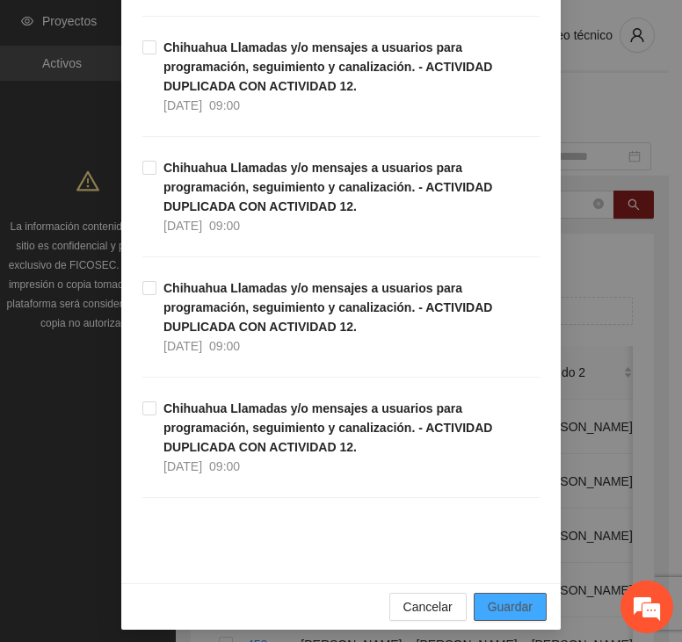
click at [502, 598] on span "Guardar" at bounding box center [509, 606] width 45 height 19
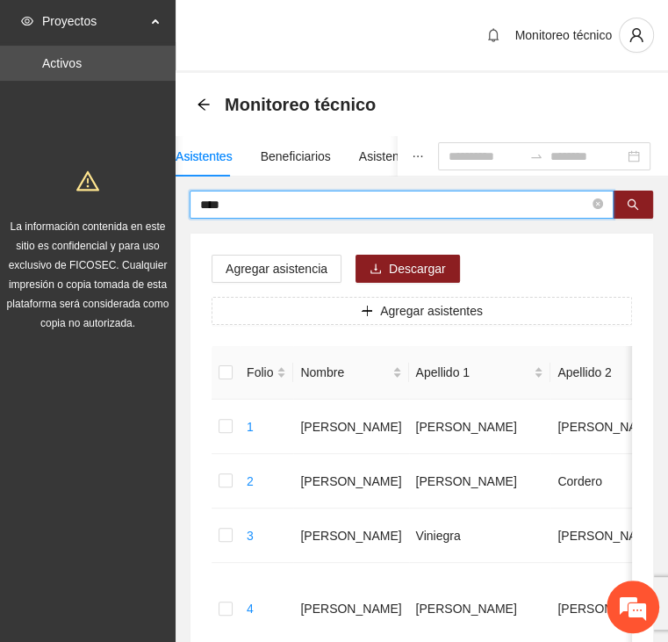
drag, startPoint x: 242, startPoint y: 206, endPoint x: 112, endPoint y: 214, distance: 129.3
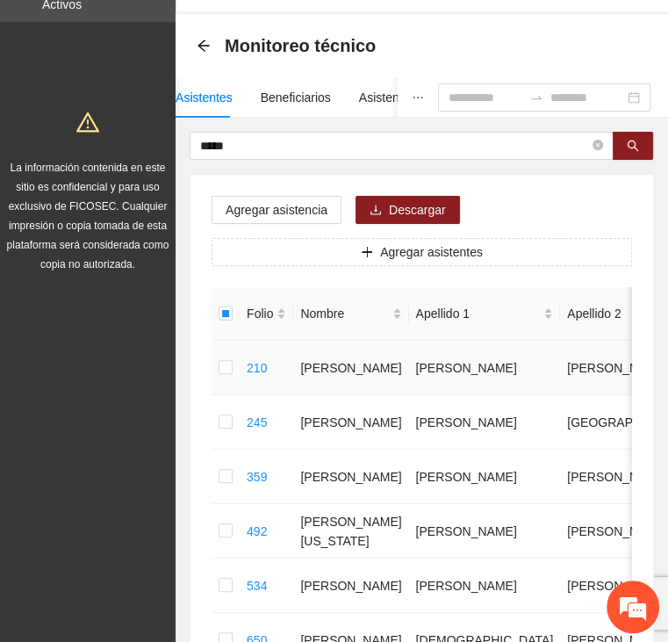
scroll to position [0, 0]
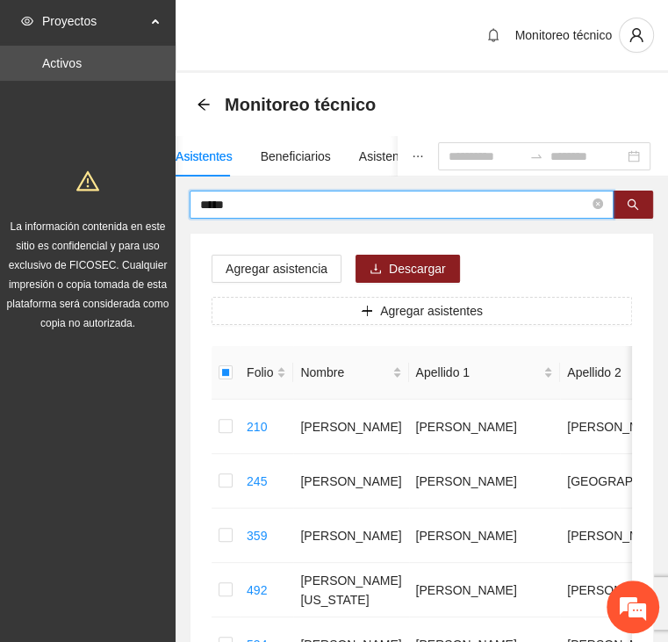
drag, startPoint x: 249, startPoint y: 205, endPoint x: 96, endPoint y: 199, distance: 153.8
click at [97, 198] on section "Proyectos Activos La información contenida en este sitio es confidencial y para…" at bounding box center [334, 560] width 668 height 1121
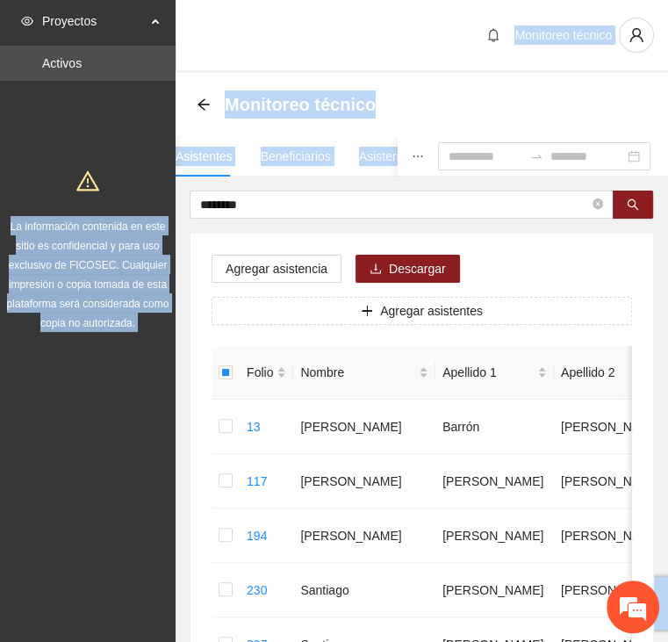
drag, startPoint x: 277, startPoint y: 193, endPoint x: 173, endPoint y: 196, distance: 103.7
click at [173, 196] on section "Proyectos Activos La información contenida en este sitio es confidencial y para…" at bounding box center [334, 642] width 668 height 1284
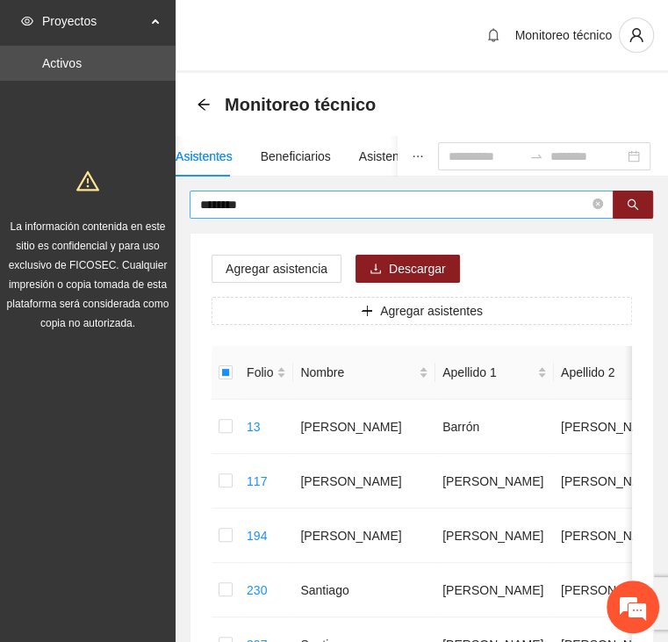
drag, startPoint x: 173, startPoint y: 196, endPoint x: 294, endPoint y: 204, distance: 121.5
click at [294, 204] on input "********" at bounding box center [394, 204] width 389 height 19
drag, startPoint x: 201, startPoint y: 198, endPoint x: 165, endPoint y: 194, distance: 36.3
click at [165, 194] on section "Proyectos Activos La información contenida en este sitio es confidencial y para…" at bounding box center [334, 642] width 668 height 1284
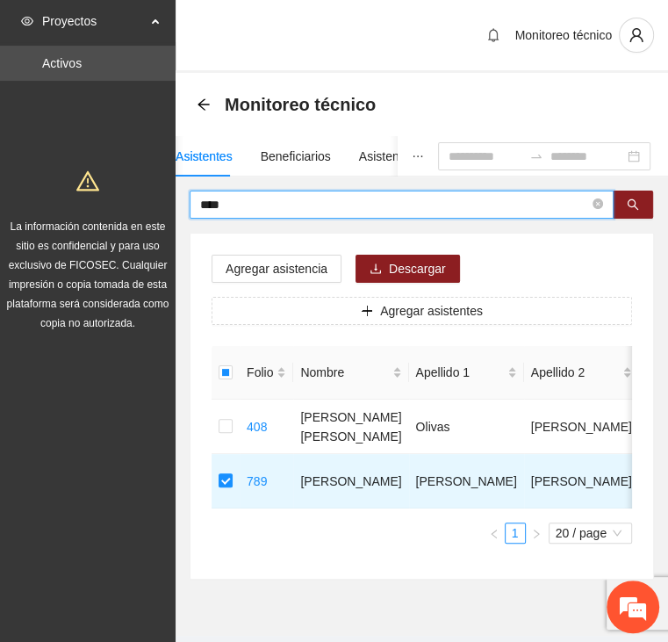
drag, startPoint x: 244, startPoint y: 206, endPoint x: 99, endPoint y: 214, distance: 145.1
click at [99, 214] on section "Proyectos Activos La información contenida en este sitio es confidencial y para…" at bounding box center [334, 342] width 668 height 685
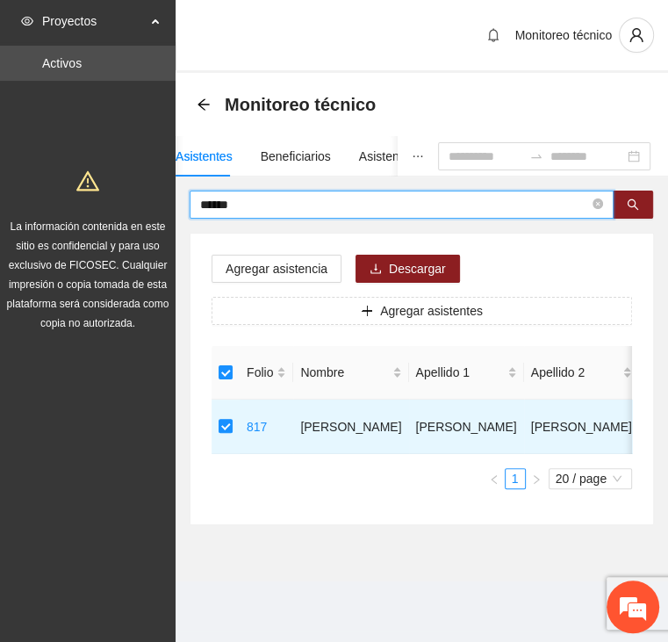
drag, startPoint x: 211, startPoint y: 206, endPoint x: 139, endPoint y: 203, distance: 72.1
click at [143, 204] on section "Proyectos Activos La información contenida en este sitio es confidencial y para…" at bounding box center [334, 321] width 668 height 642
type input "*****"
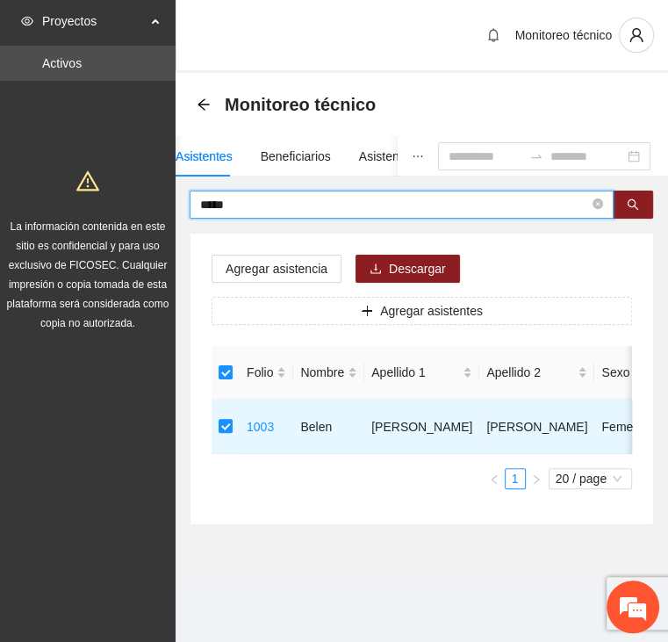
drag, startPoint x: 256, startPoint y: 206, endPoint x: 151, endPoint y: 203, distance: 105.4
click at [151, 203] on section "Proyectos Activos La información contenida en este sitio es confidencial y para…" at bounding box center [334, 321] width 668 height 642
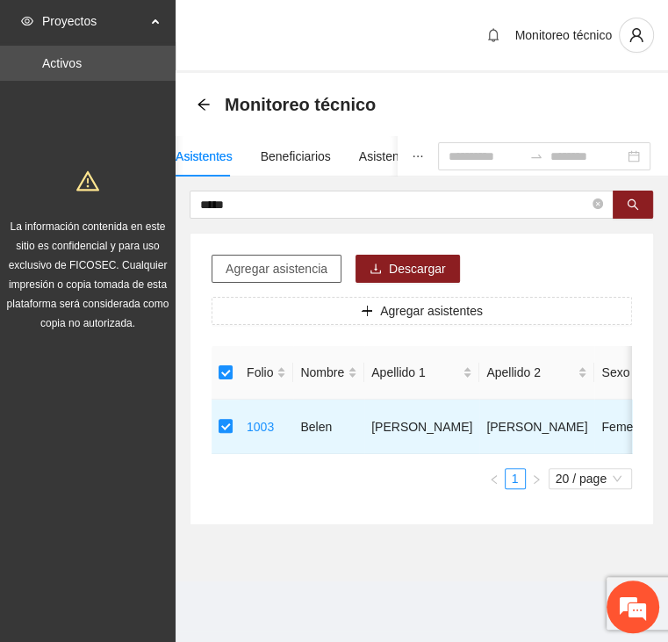
click at [263, 266] on span "Agregar asistencia" at bounding box center [277, 268] width 102 height 19
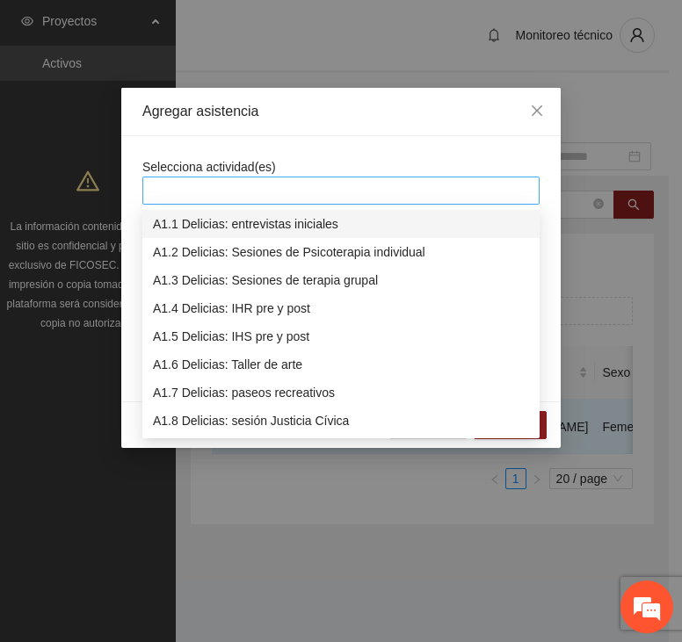
click at [256, 198] on div at bounding box center [341, 190] width 388 height 21
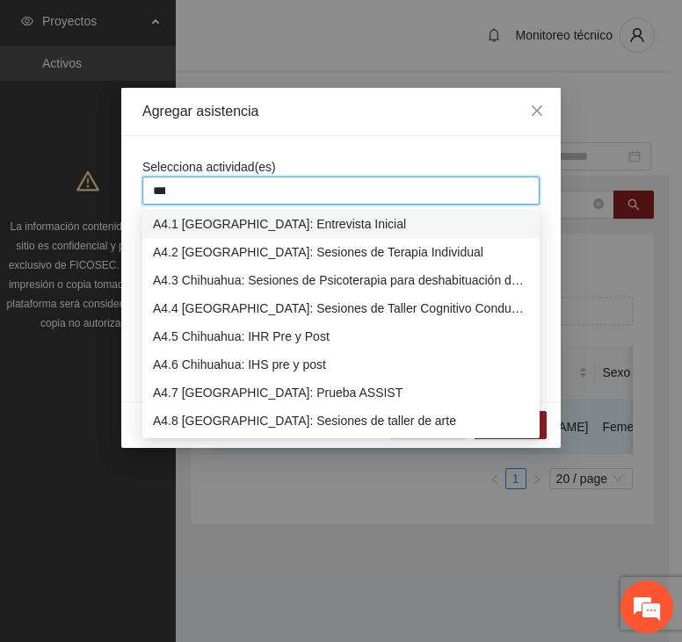
type input "****"
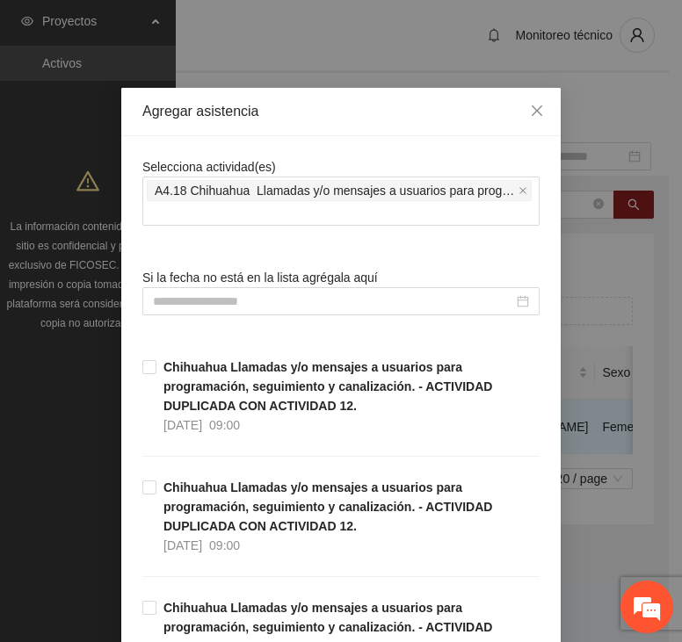
click at [230, 298] on input at bounding box center [333, 301] width 360 height 19
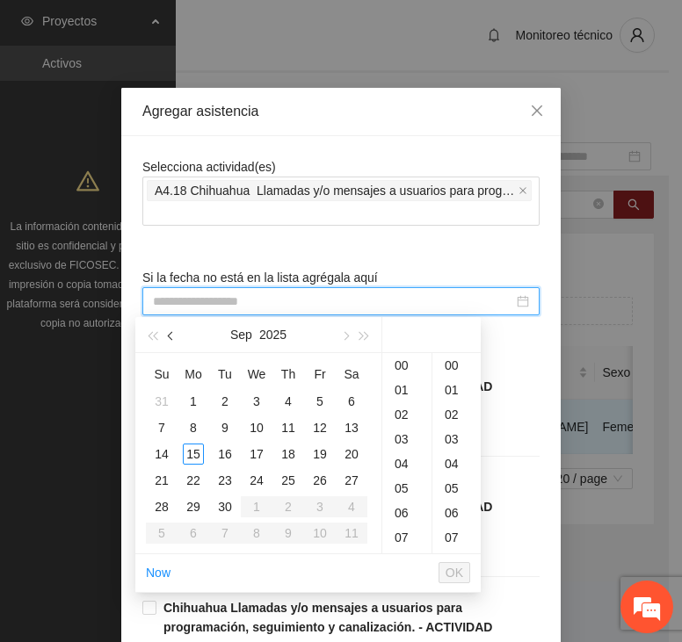
click at [164, 335] on button "button" at bounding box center [171, 334] width 19 height 35
click at [172, 339] on span "button" at bounding box center [172, 336] width 9 height 9
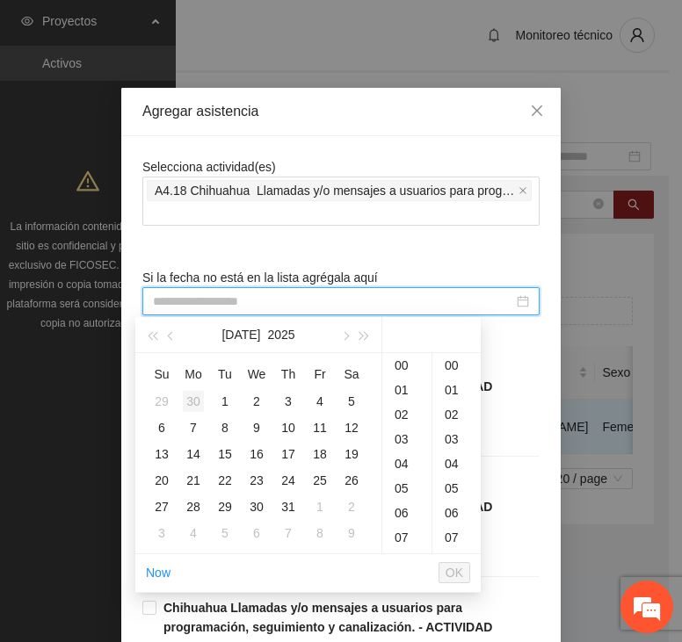
type input "**********"
click at [168, 338] on button "button" at bounding box center [171, 334] width 19 height 35
type input "**********"
click at [343, 334] on span "button" at bounding box center [344, 336] width 9 height 9
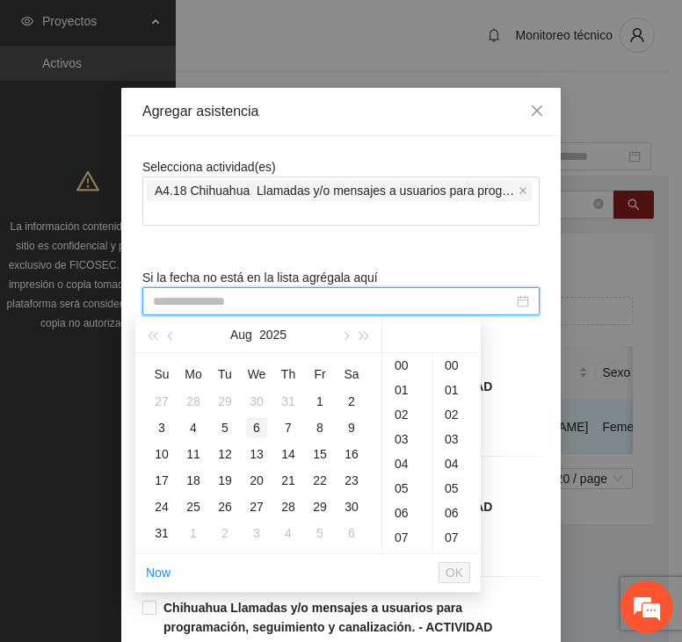
click at [260, 426] on div "6" at bounding box center [256, 427] width 21 height 21
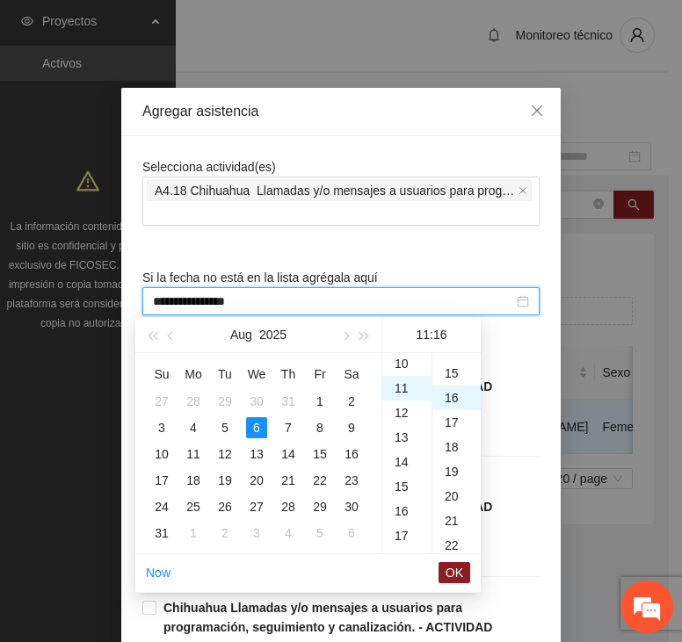
scroll to position [393, 0]
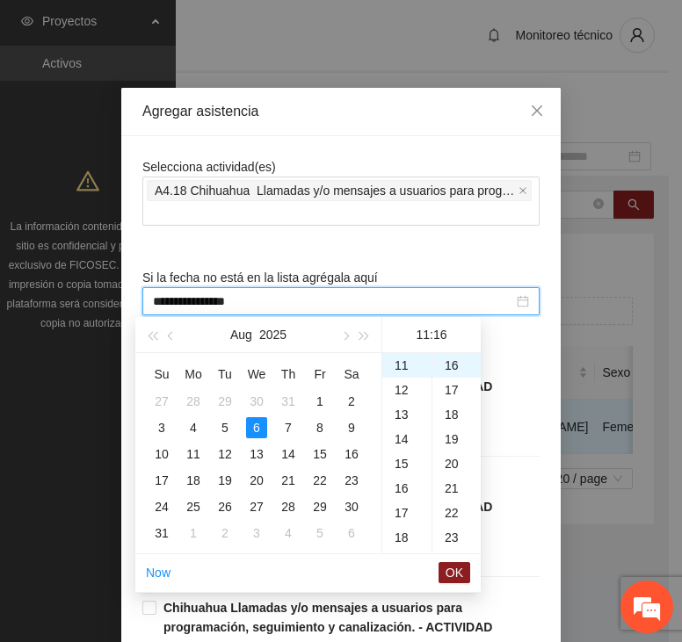
type input "**********"
click at [461, 571] on span "OK" at bounding box center [454, 572] width 18 height 19
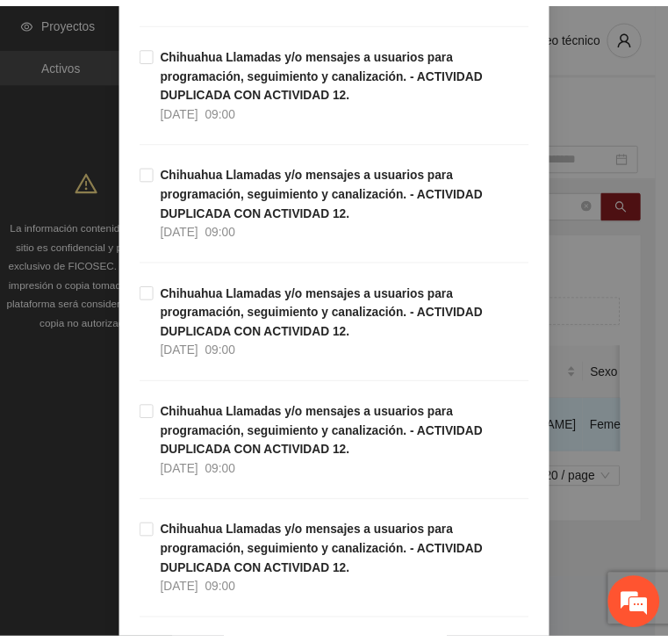
scroll to position [5012, 0]
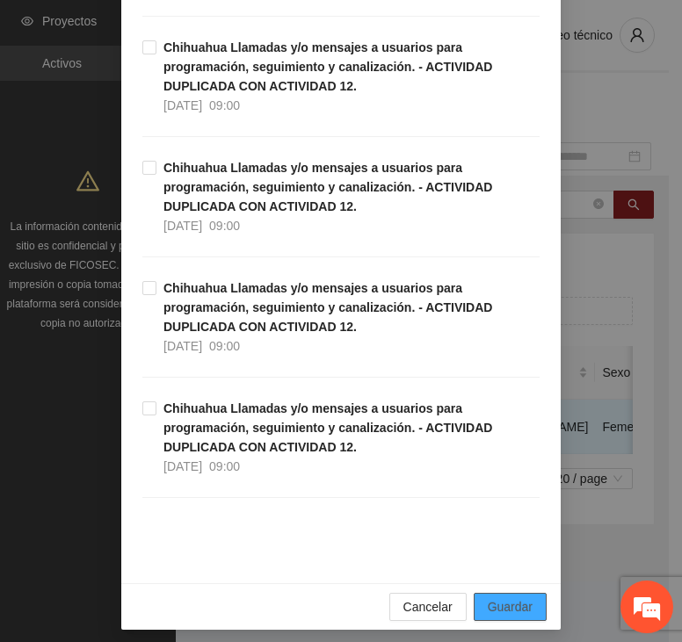
click at [516, 597] on span "Guardar" at bounding box center [509, 606] width 45 height 19
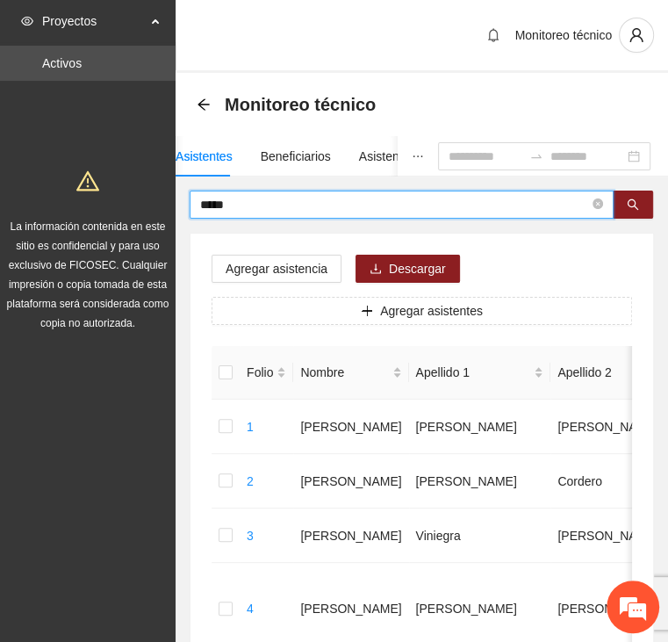
drag, startPoint x: 229, startPoint y: 198, endPoint x: 126, endPoint y: 195, distance: 102.8
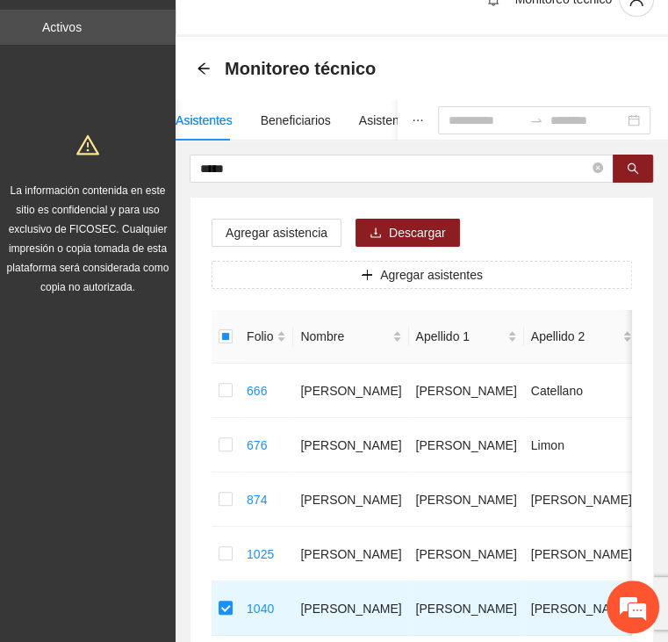
scroll to position [0, 0]
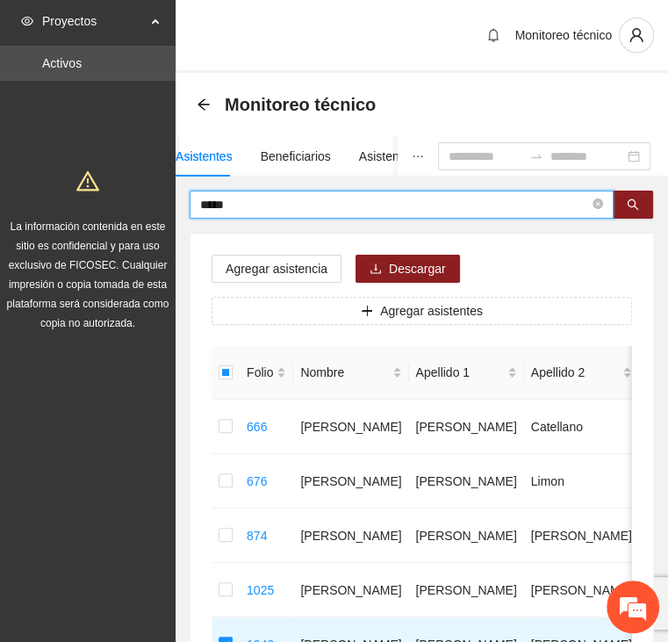
drag, startPoint x: 256, startPoint y: 199, endPoint x: 77, endPoint y: 208, distance: 179.4
click at [75, 210] on section "Proyectos Activos La información contenida en este sitio es confidencial y para…" at bounding box center [334, 424] width 668 height 848
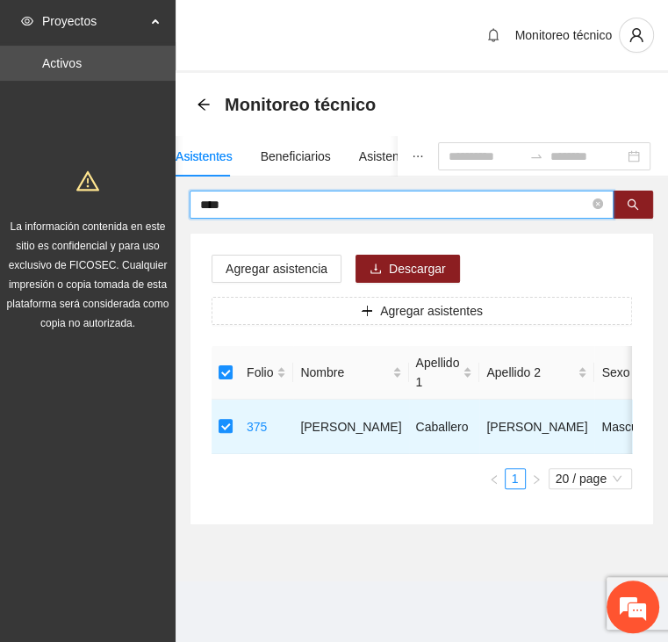
drag, startPoint x: 246, startPoint y: 199, endPoint x: 124, endPoint y: 196, distance: 122.1
click at [126, 196] on section "Proyectos Activos La información contenida en este sitio es confidencial y para…" at bounding box center [334, 321] width 668 height 642
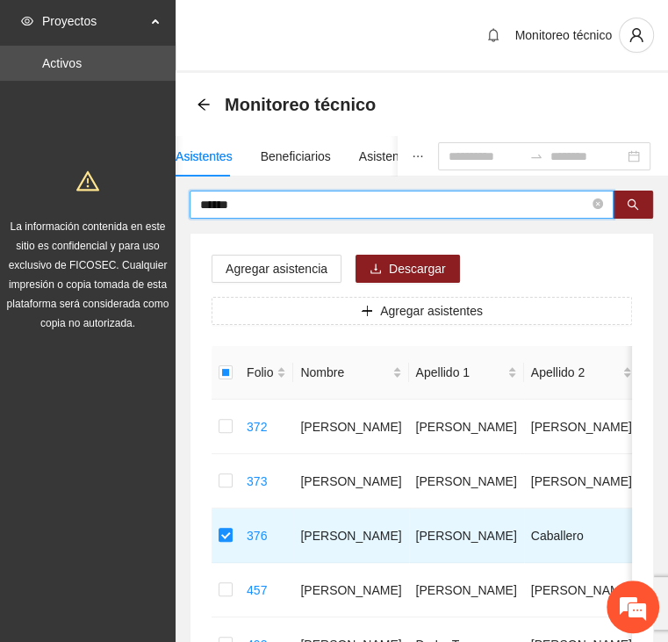
drag, startPoint x: 247, startPoint y: 201, endPoint x: 119, endPoint y: 203, distance: 127.4
click at [119, 201] on section "Proyectos Activos La información contenida en este sitio es confidencial y para…" at bounding box center [334, 451] width 668 height 903
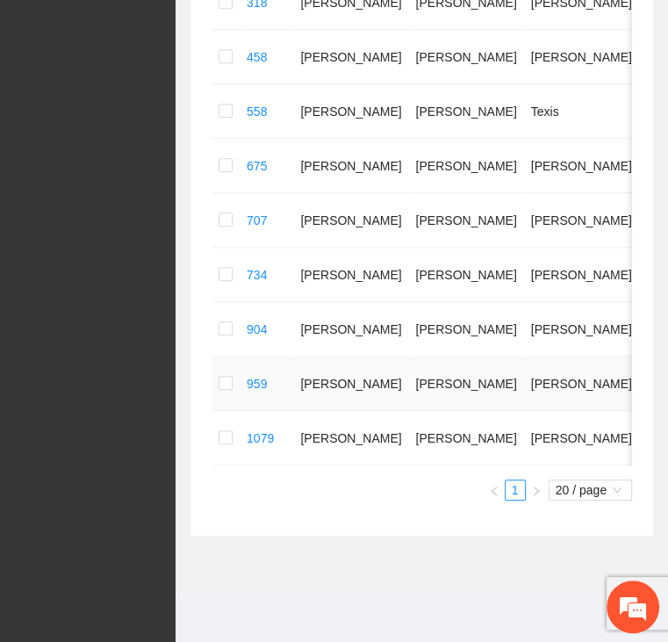
scroll to position [600, 0]
click at [218, 422] on td at bounding box center [226, 438] width 28 height 54
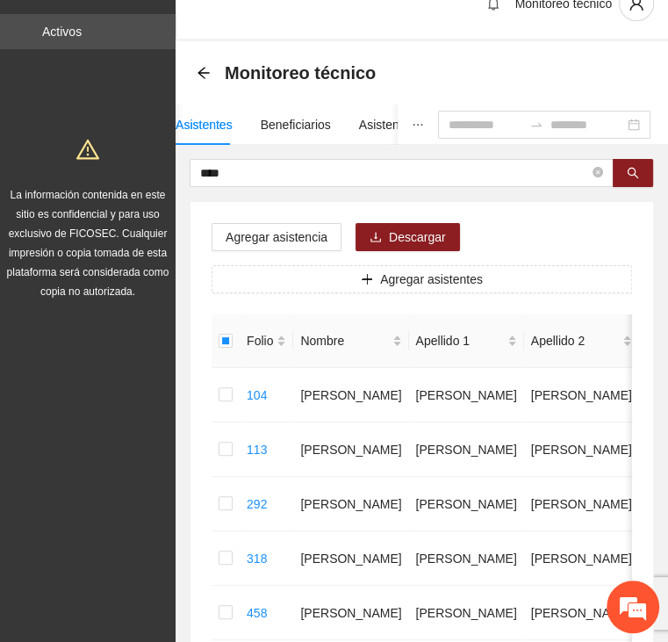
scroll to position [0, 0]
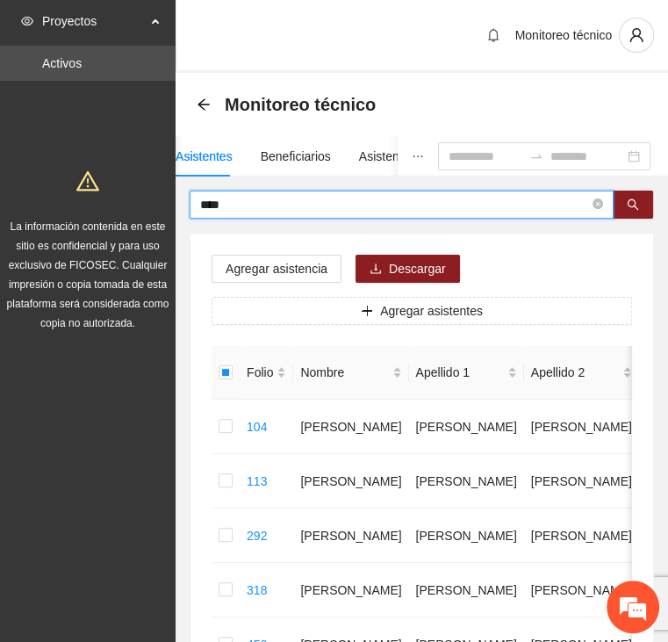
drag, startPoint x: 172, startPoint y: 201, endPoint x: 121, endPoint y: 200, distance: 50.9
click at [123, 202] on section "Proyectos Activos La información contenida en este sitio es confidencial y para…" at bounding box center [334, 615] width 668 height 1230
drag, startPoint x: 249, startPoint y: 210, endPoint x: 151, endPoint y: 212, distance: 98.4
click at [155, 213] on section "Proyectos Activos La información contenida en este sitio es confidencial y para…" at bounding box center [334, 451] width 668 height 903
type input "*******"
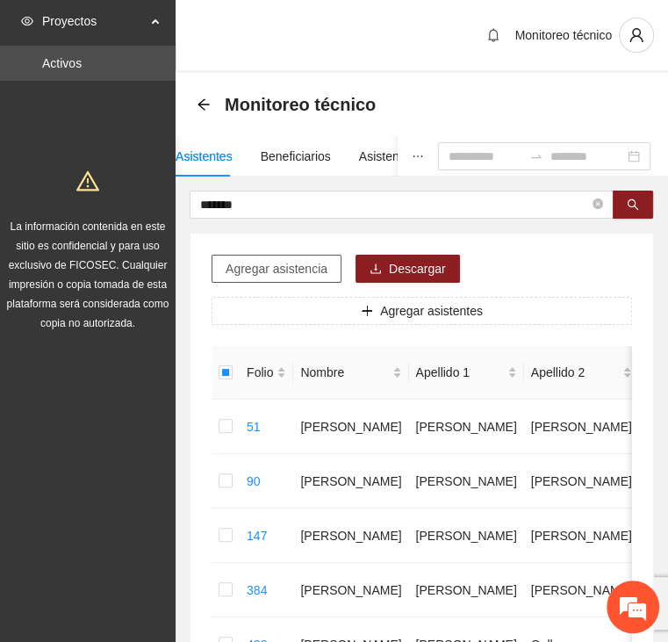
click at [286, 266] on span "Agregar asistencia" at bounding box center [277, 268] width 102 height 19
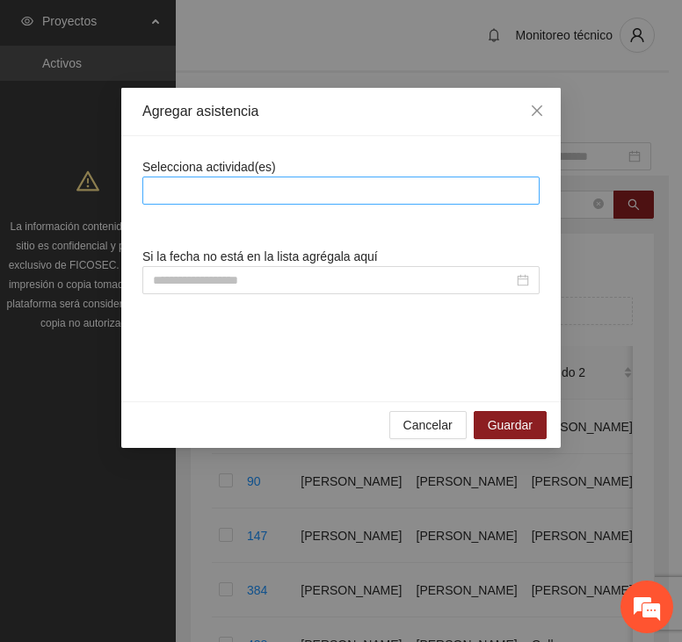
click at [305, 185] on div at bounding box center [341, 190] width 388 height 21
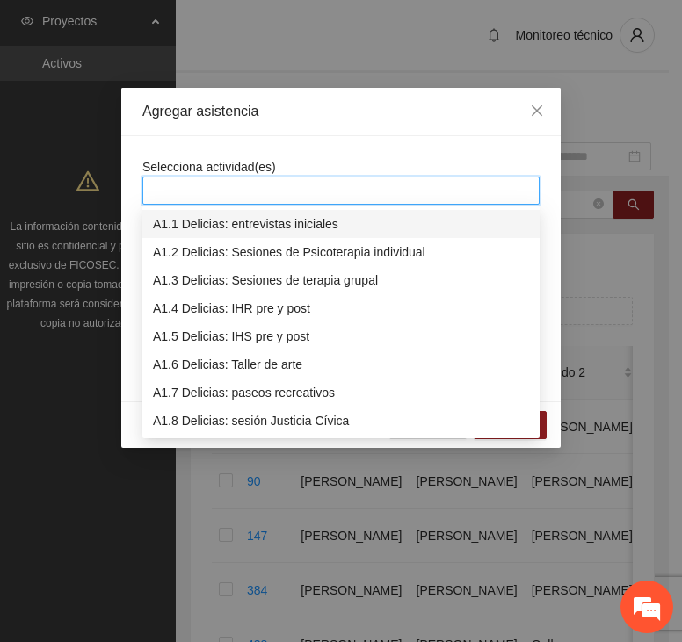
type input "*"
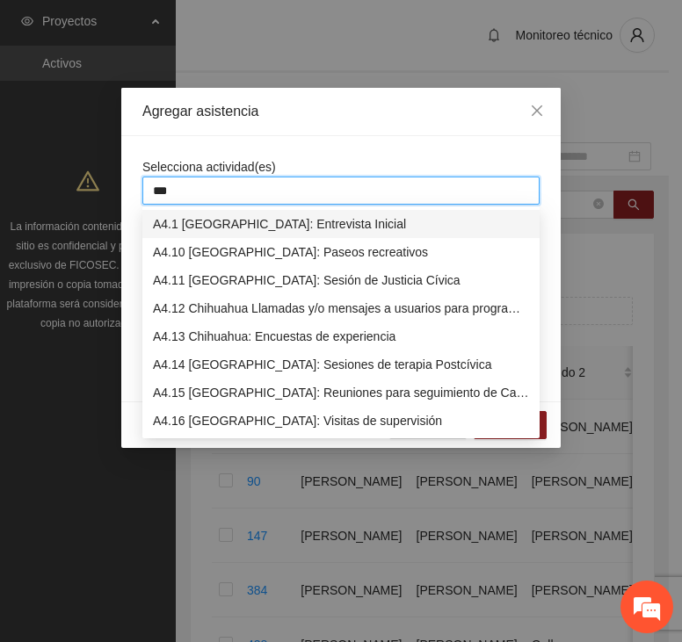
type input "****"
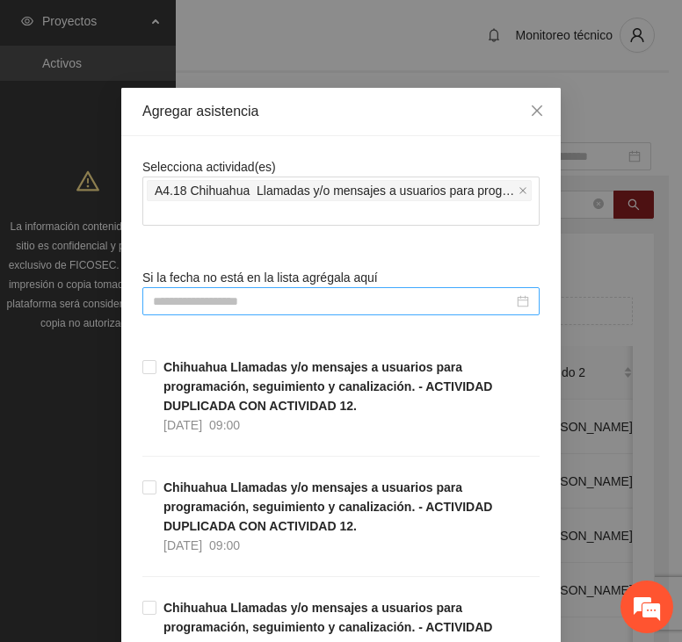
click at [228, 292] on input at bounding box center [333, 301] width 360 height 19
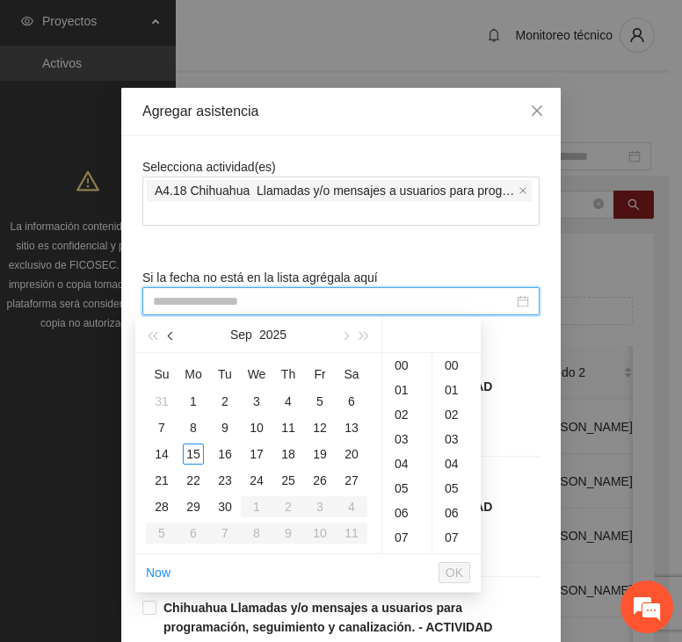
click at [174, 333] on button "button" at bounding box center [171, 334] width 19 height 35
drag, startPoint x: 289, startPoint y: 424, endPoint x: 300, endPoint y: 439, distance: 18.8
click at [291, 425] on div "7" at bounding box center [288, 427] width 21 height 21
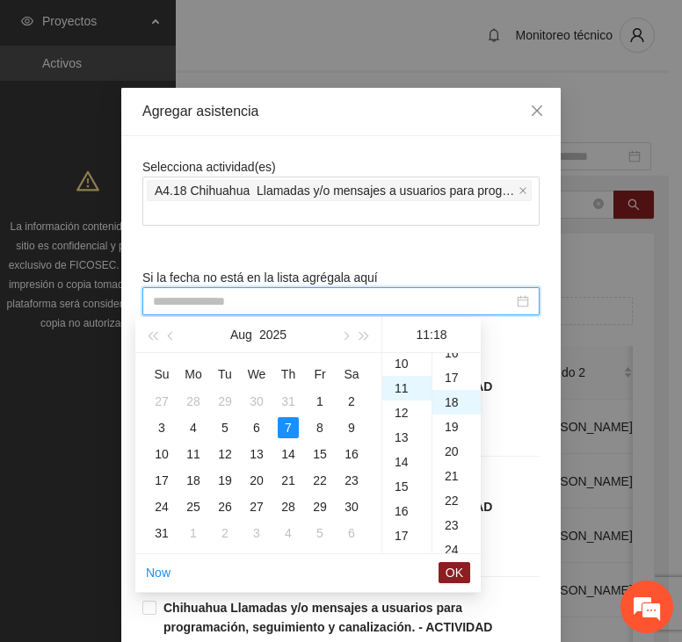
scroll to position [443, 0]
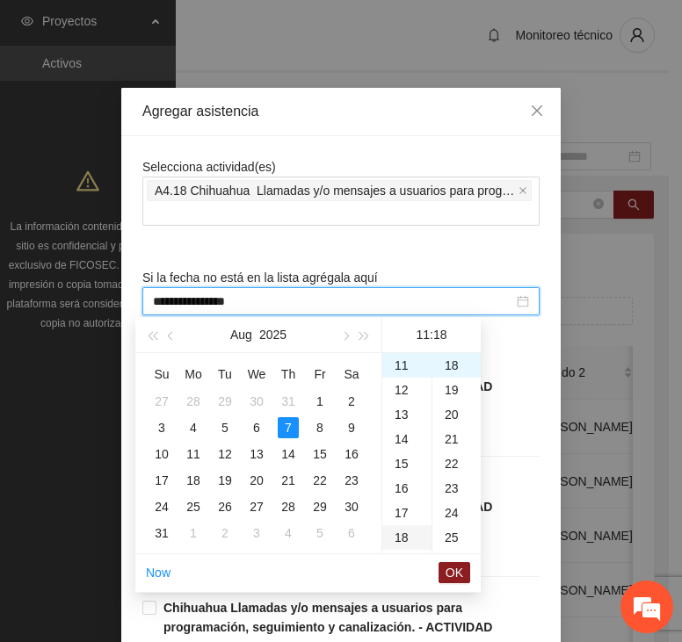
click at [397, 461] on div "15" at bounding box center [406, 463] width 49 height 25
click at [447, 523] on div "30" at bounding box center [456, 520] width 48 height 25
type input "**********"
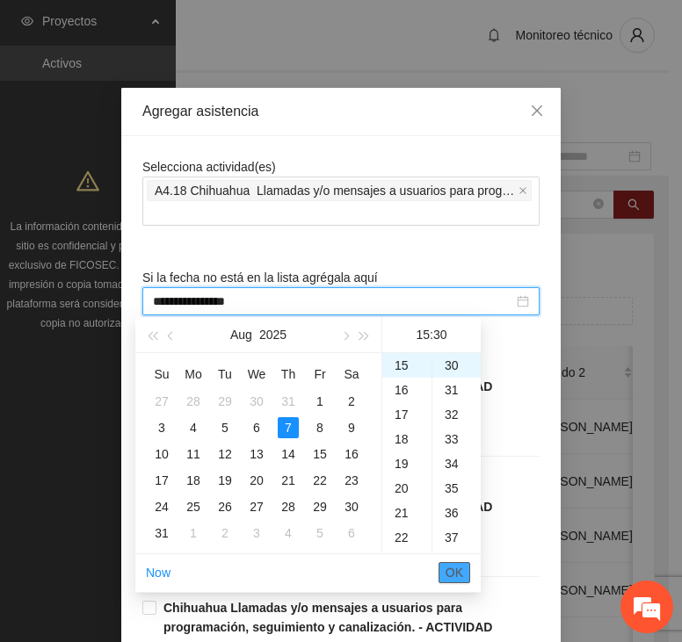
click at [449, 574] on span "OK" at bounding box center [454, 572] width 18 height 19
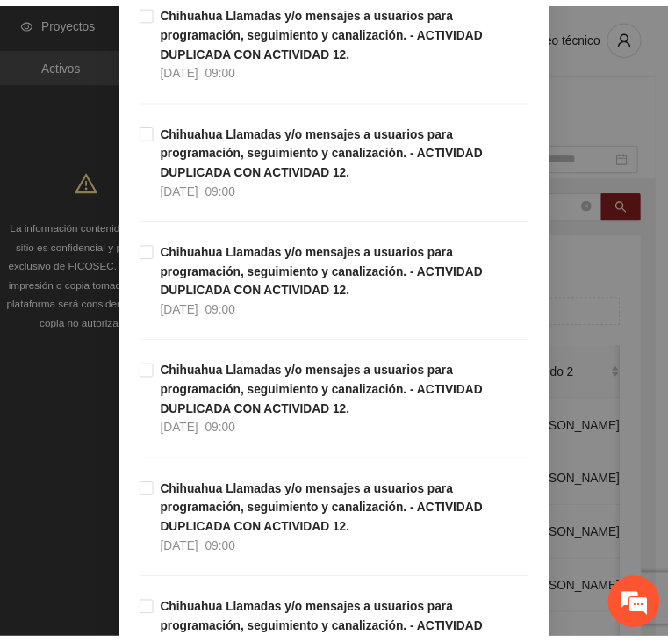
scroll to position [5012, 0]
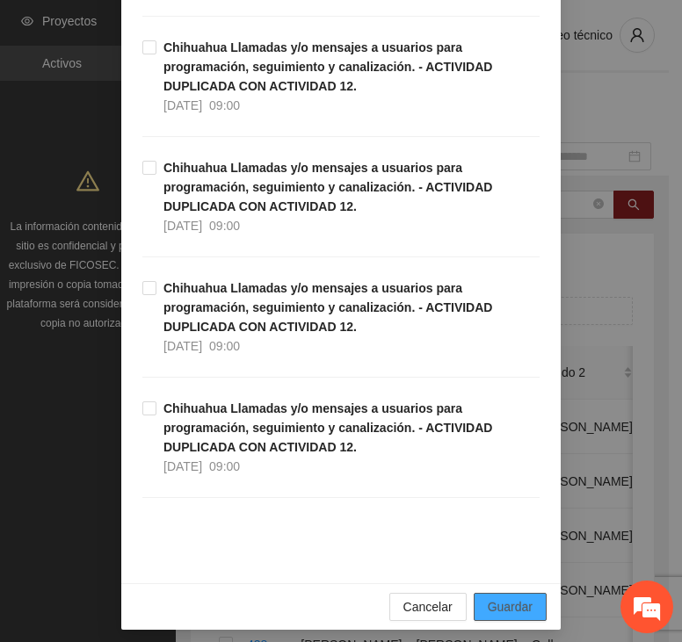
click at [487, 597] on span "Guardar" at bounding box center [509, 606] width 45 height 19
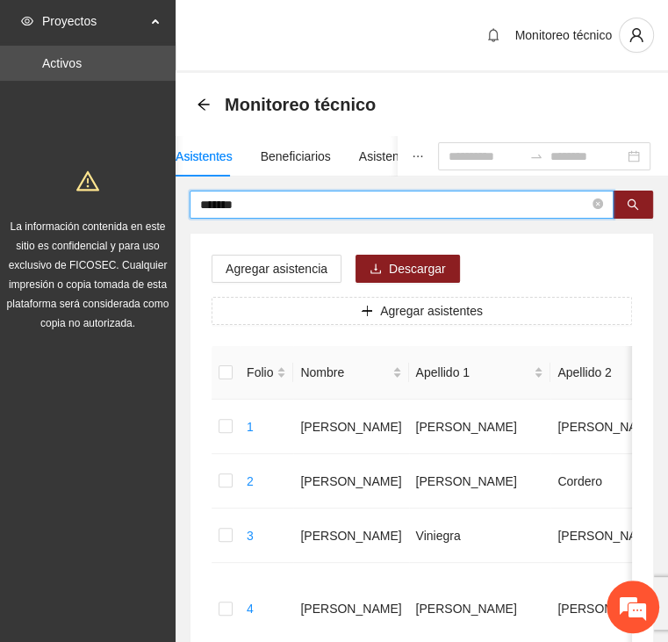
drag, startPoint x: 268, startPoint y: 205, endPoint x: 135, endPoint y: 212, distance: 132.8
type input "*****"
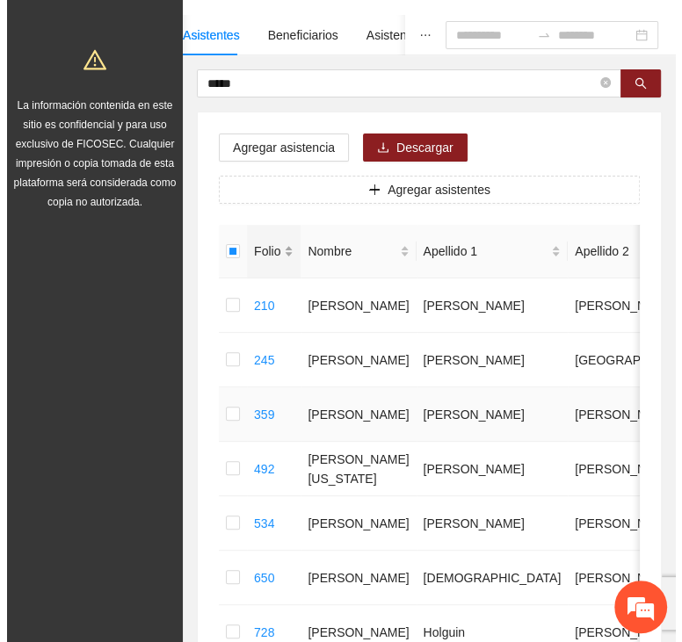
scroll to position [88, 0]
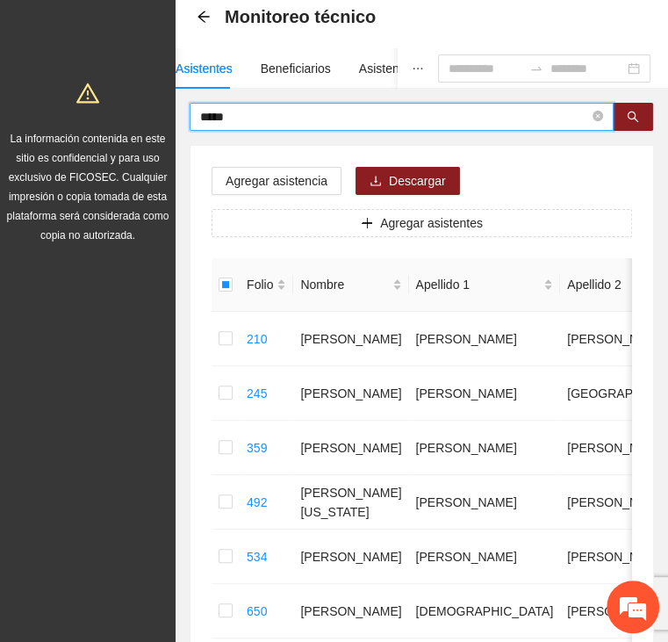
drag, startPoint x: 220, startPoint y: 115, endPoint x: 114, endPoint y: 126, distance: 105.9
click at [114, 126] on section "Proyectos Activos La información contenida en este sitio es confidencial y para…" at bounding box center [334, 472] width 668 height 1121
click at [278, 173] on span "Agregar asistencia" at bounding box center [277, 180] width 102 height 19
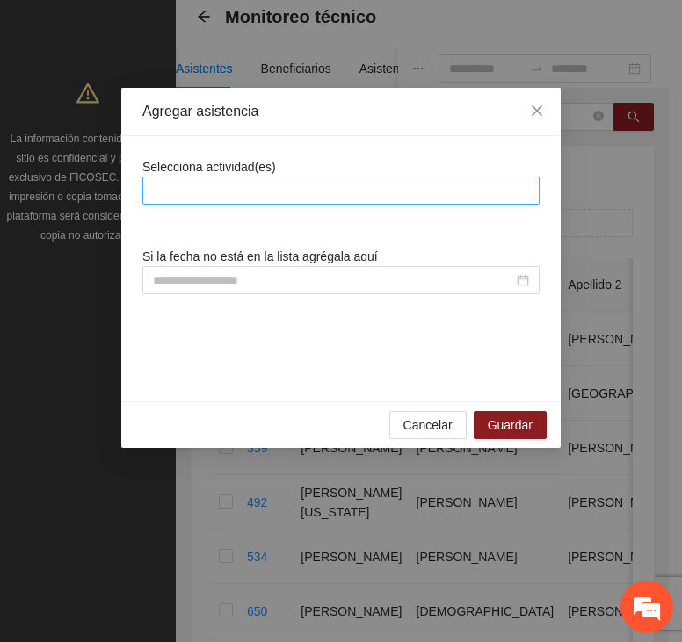
click at [299, 193] on div at bounding box center [341, 190] width 388 height 21
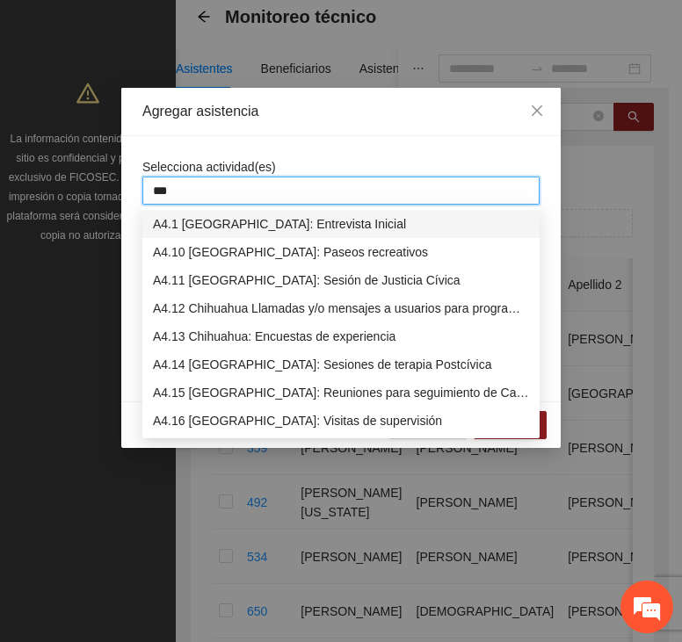
type input "****"
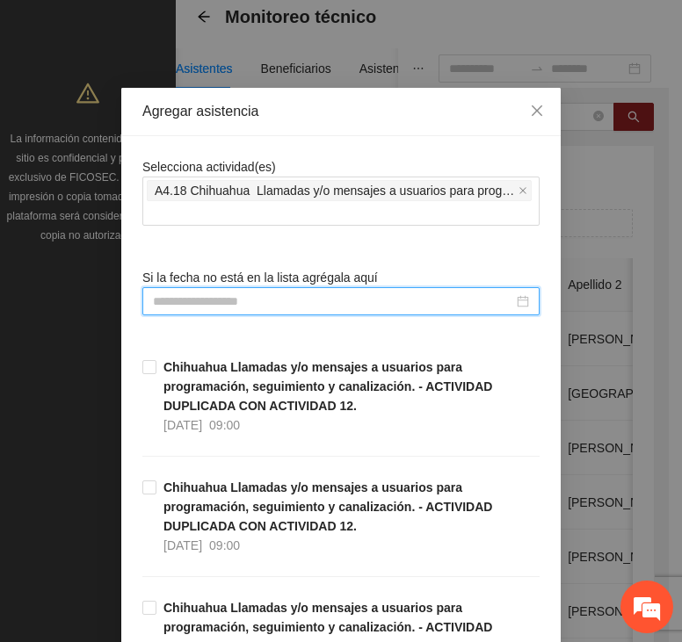
click at [230, 307] on input at bounding box center [333, 301] width 360 height 19
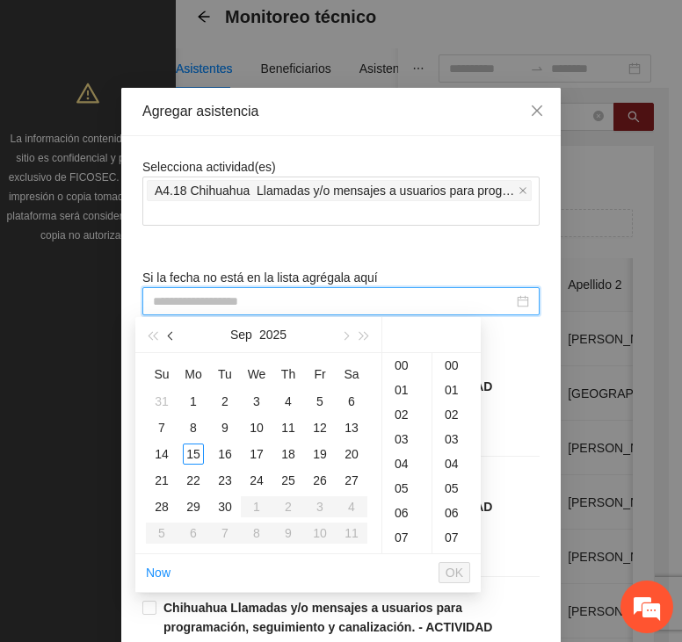
click at [170, 336] on span "button" at bounding box center [172, 336] width 9 height 9
drag, startPoint x: 288, startPoint y: 424, endPoint x: 343, endPoint y: 491, distance: 86.1
click at [289, 424] on div "7" at bounding box center [288, 427] width 21 height 21
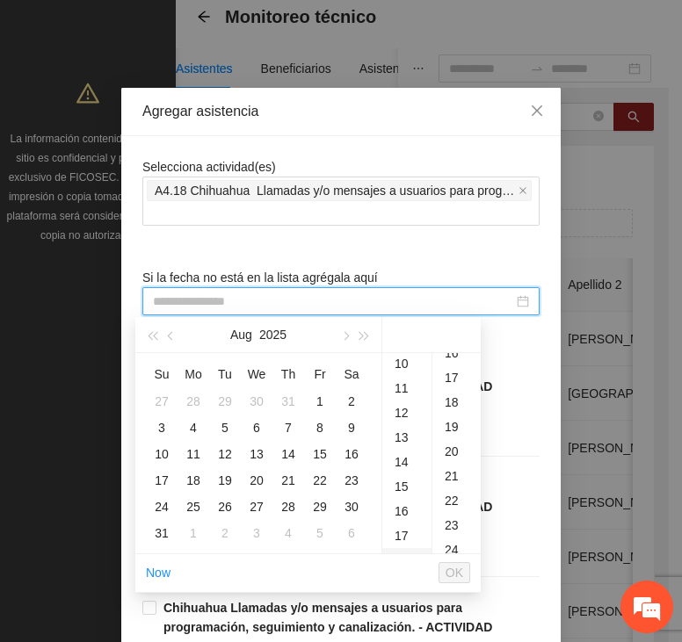
type input "**********"
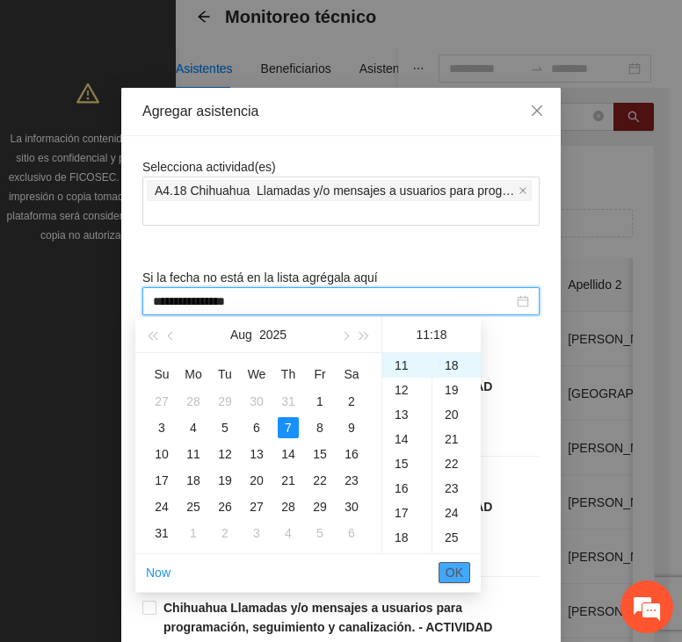
click at [464, 566] on button "OK" at bounding box center [454, 572] width 32 height 21
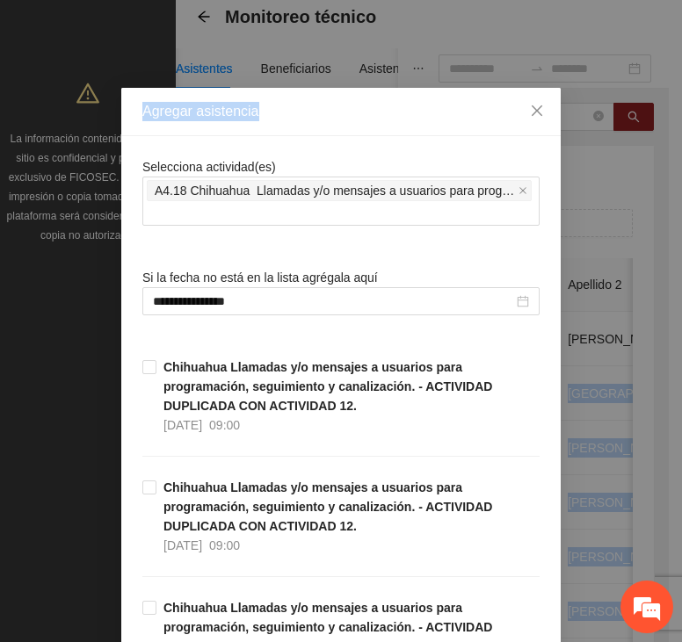
drag, startPoint x: 667, startPoint y: 56, endPoint x: 699, endPoint y: 328, distance: 274.1
click at [682, 328] on html "Proyectos Activos La información contenida en este sitio es confidencial y para…" at bounding box center [341, 233] width 682 height 642
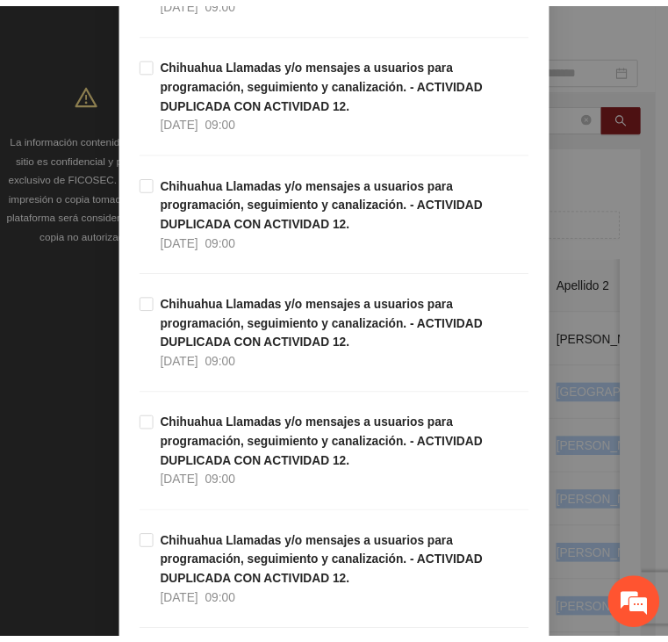
scroll to position [5012, 0]
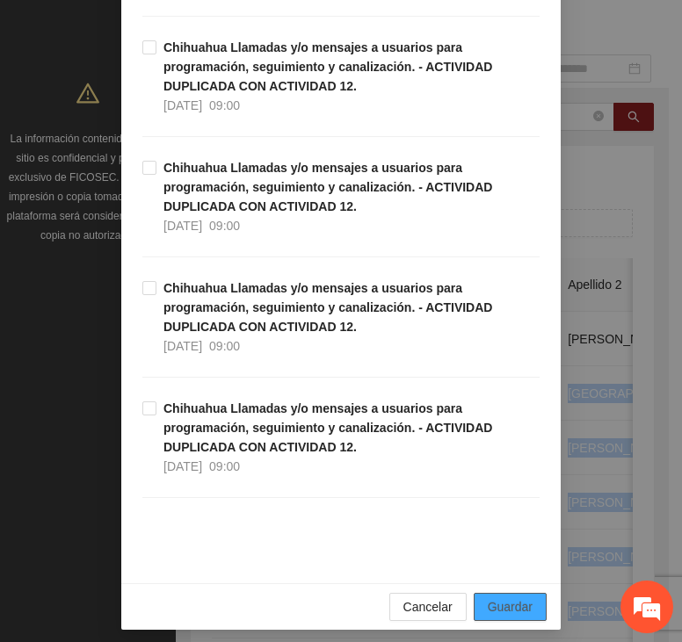
click at [492, 597] on span "Guardar" at bounding box center [509, 606] width 45 height 19
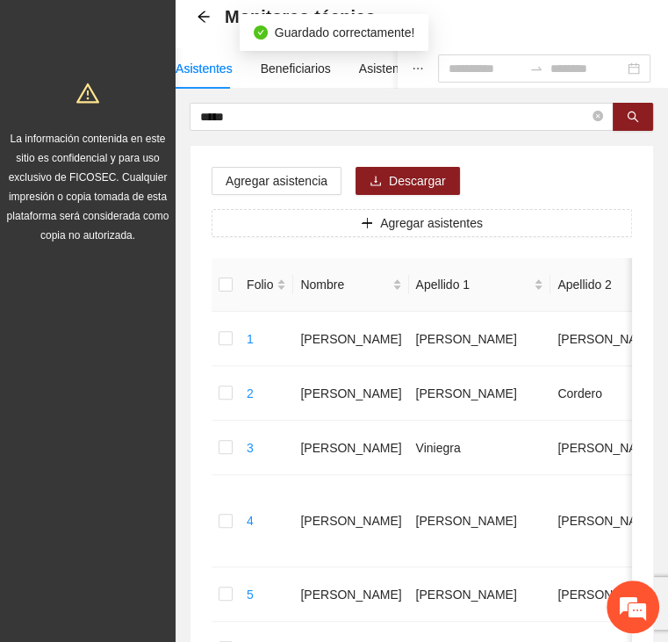
click at [282, 167] on div "Agregar asistencia" at bounding box center [277, 181] width 130 height 28
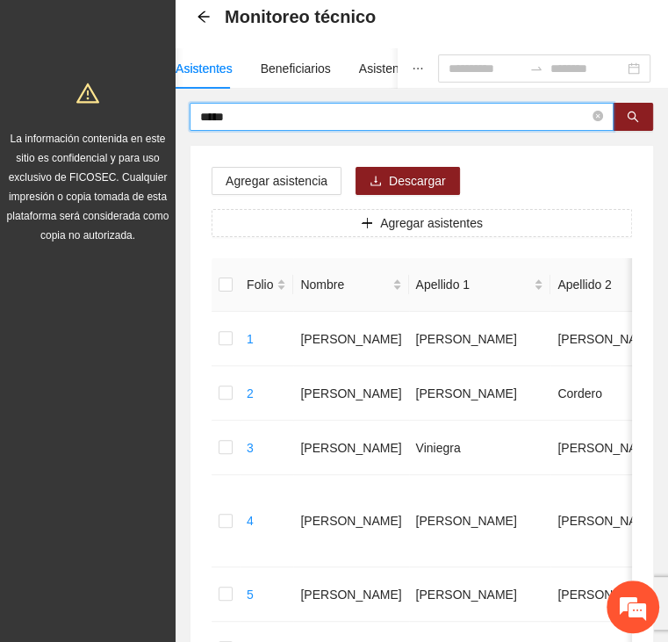
drag, startPoint x: 256, startPoint y: 115, endPoint x: 118, endPoint y: 119, distance: 138.8
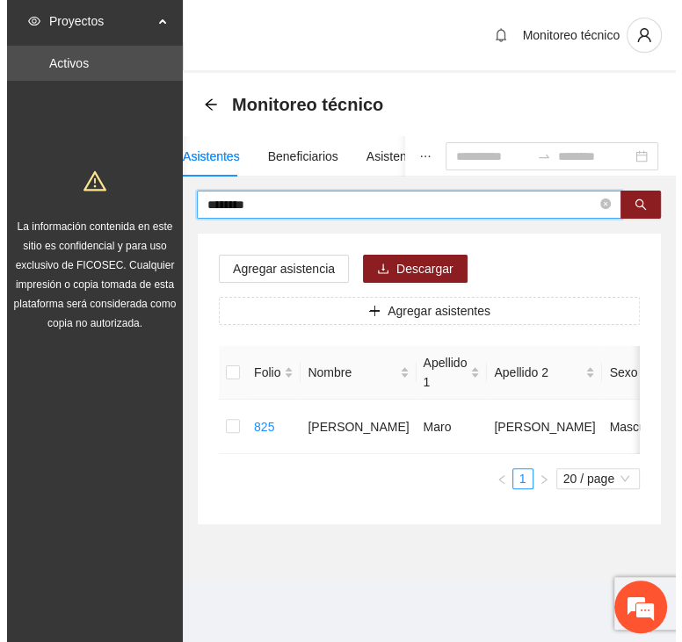
scroll to position [0, 0]
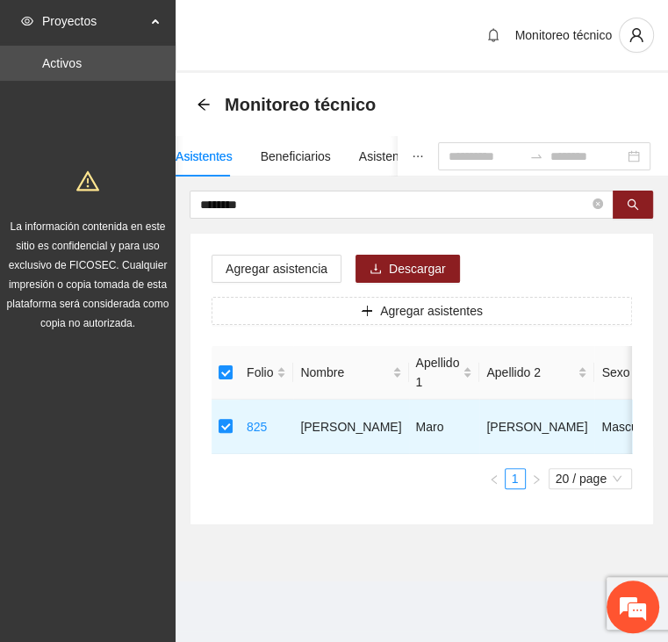
drag, startPoint x: 267, startPoint y: 201, endPoint x: 146, endPoint y: 206, distance: 121.3
click at [149, 206] on section "Proyectos Activos La información contenida en este sitio es confidencial y para…" at bounding box center [334, 321] width 668 height 642
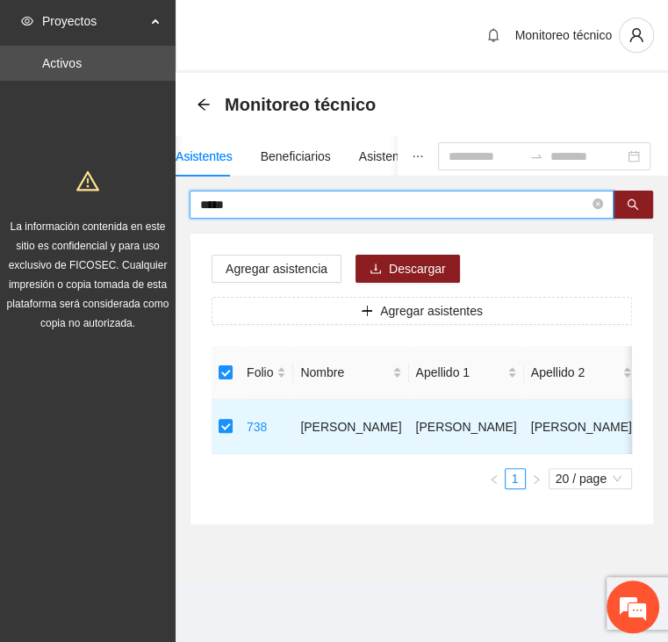
drag, startPoint x: 251, startPoint y: 193, endPoint x: 129, endPoint y: 209, distance: 123.1
click at [129, 209] on section "Proyectos Activos La información contenida en este sitio es confidencial y para…" at bounding box center [334, 321] width 668 height 642
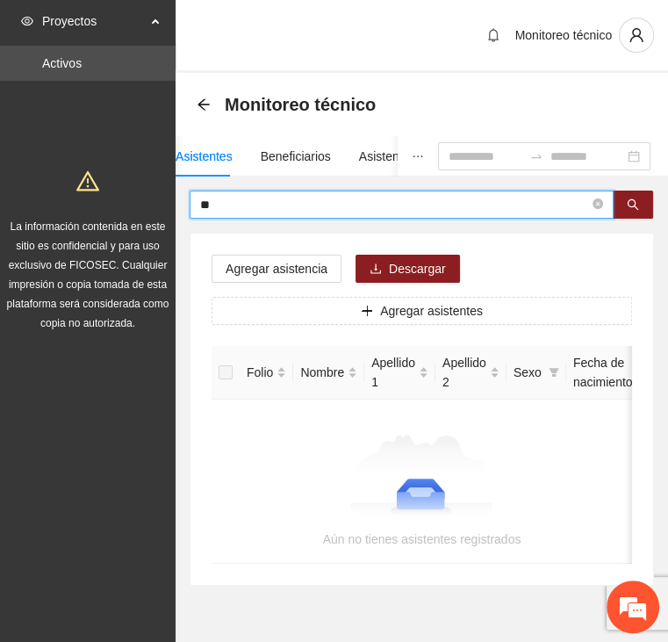
type input "*"
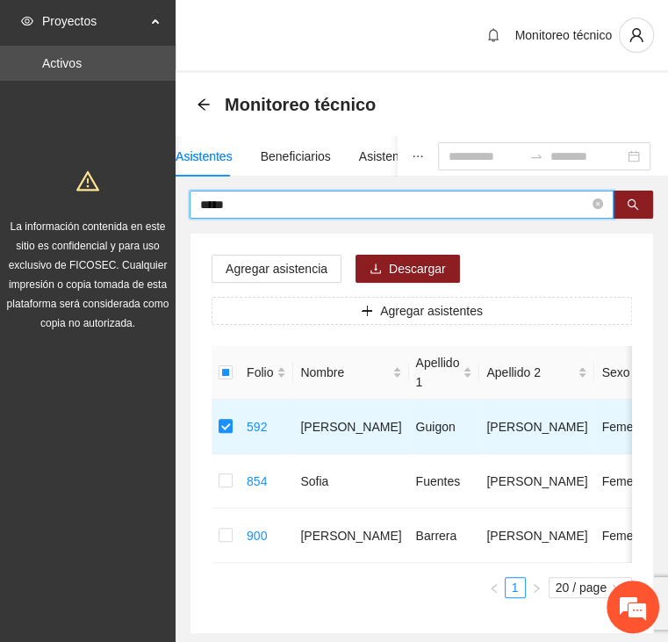
drag, startPoint x: 246, startPoint y: 199, endPoint x: 133, endPoint y: 199, distance: 113.3
click at [133, 199] on section "Proyectos Activos La información contenida en este sitio es confidencial y para…" at bounding box center [334, 369] width 668 height 739
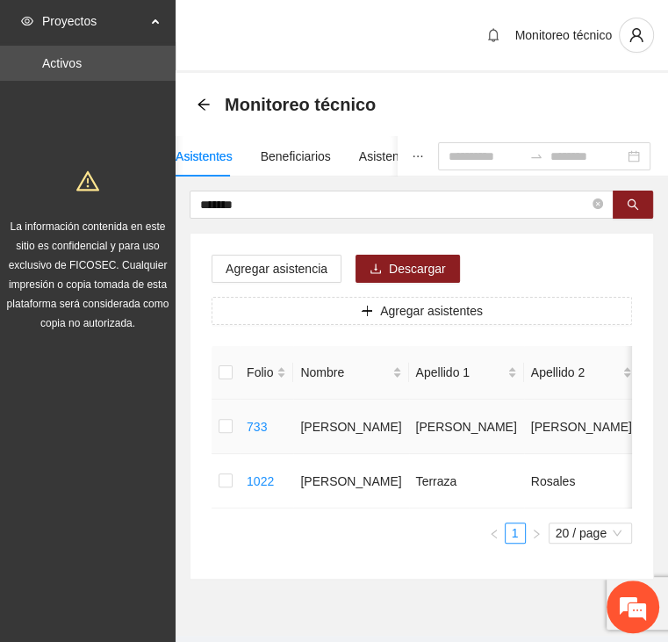
click at [218, 425] on td at bounding box center [226, 427] width 28 height 54
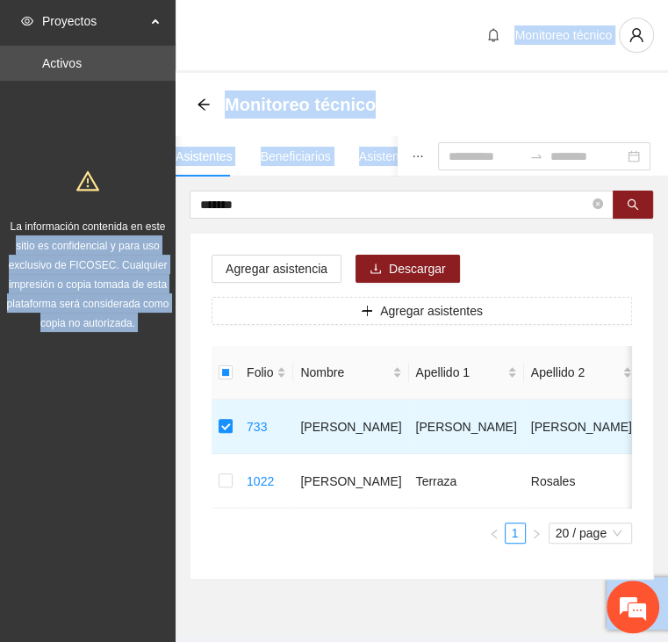
drag, startPoint x: 278, startPoint y: 213, endPoint x: 166, endPoint y: 208, distance: 111.7
click at [166, 208] on section "Proyectos Activos La información contenida en este sitio es confidencial y para…" at bounding box center [334, 342] width 668 height 685
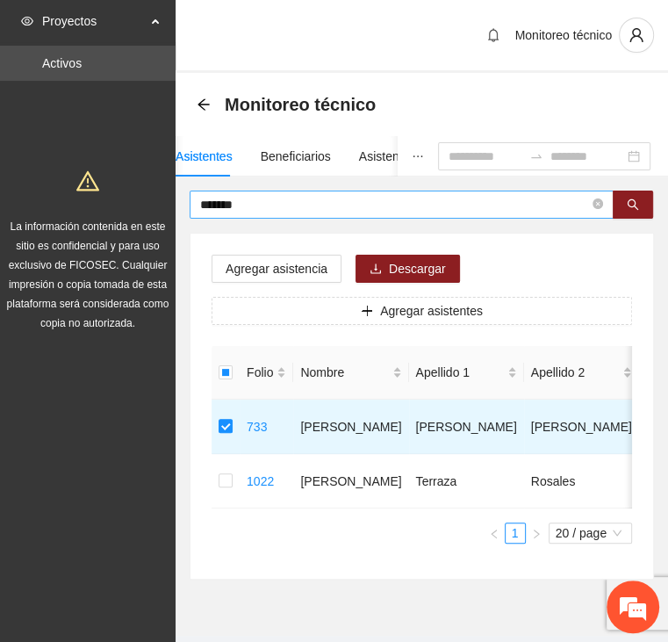
drag, startPoint x: 166, startPoint y: 208, endPoint x: 281, endPoint y: 198, distance: 115.5
click at [281, 198] on input "*******" at bounding box center [394, 204] width 389 height 19
drag, startPoint x: 274, startPoint y: 198, endPoint x: 196, endPoint y: 207, distance: 78.7
click at [196, 207] on span "*******" at bounding box center [402, 205] width 424 height 28
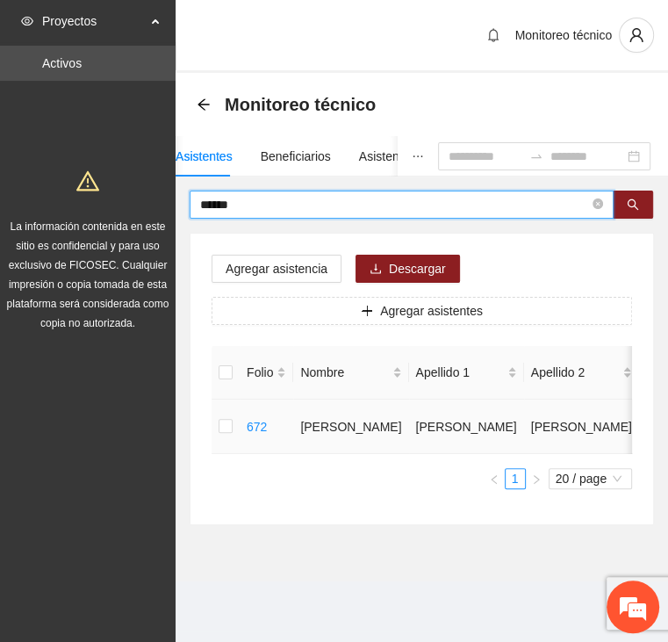
click at [219, 426] on td at bounding box center [226, 427] width 28 height 54
drag, startPoint x: 248, startPoint y: 200, endPoint x: 133, endPoint y: 206, distance: 114.3
click at [133, 206] on section "Proyectos Activos La información contenida en este sitio es confidencial y para…" at bounding box center [334, 321] width 668 height 642
click at [225, 434] on label at bounding box center [226, 426] width 14 height 19
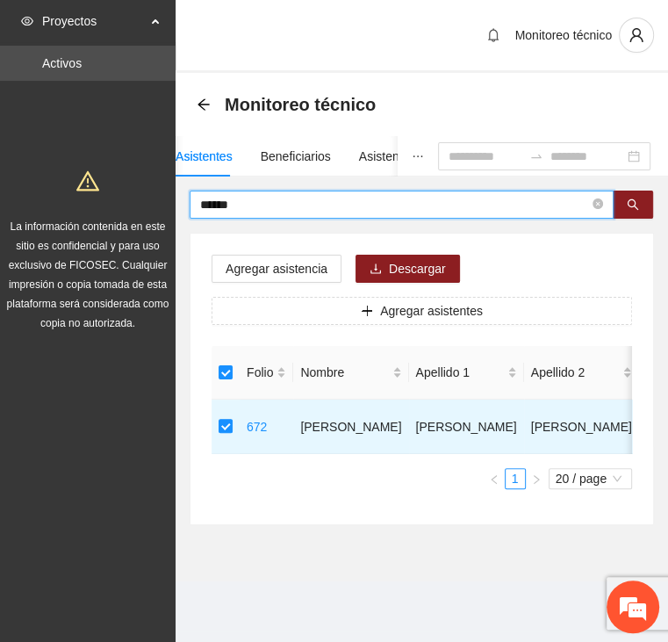
drag, startPoint x: 270, startPoint y: 198, endPoint x: 183, endPoint y: 198, distance: 87.0
click at [184, 198] on div "****** Agregar asistencia Descargar Agregar asistentes Folio Nombre Apellido 1 …" at bounding box center [422, 358] width 493 height 335
type input "******"
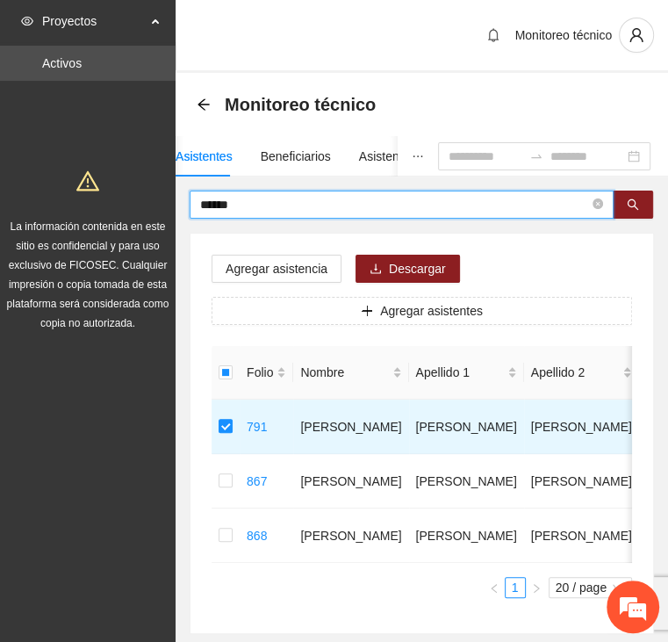
drag, startPoint x: 253, startPoint y: 206, endPoint x: 151, endPoint y: 187, distance: 103.5
click at [159, 191] on section "Proyectos Activos La información contenida en este sitio es confidencial y para…" at bounding box center [334, 369] width 668 height 739
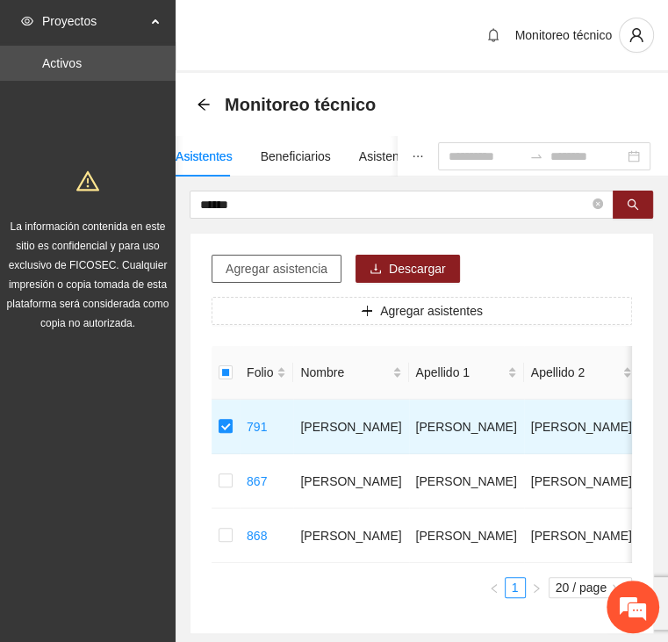
click at [289, 259] on span "Agregar asistencia" at bounding box center [277, 268] width 102 height 19
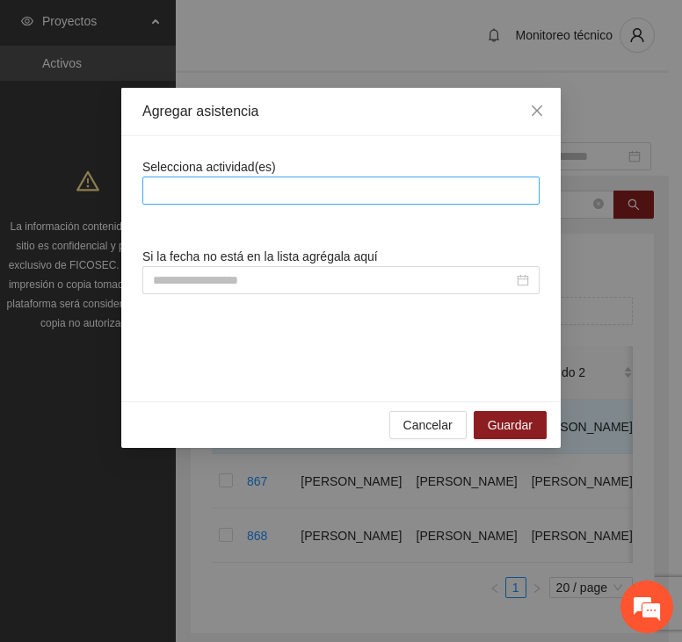
click at [294, 189] on div at bounding box center [341, 190] width 388 height 21
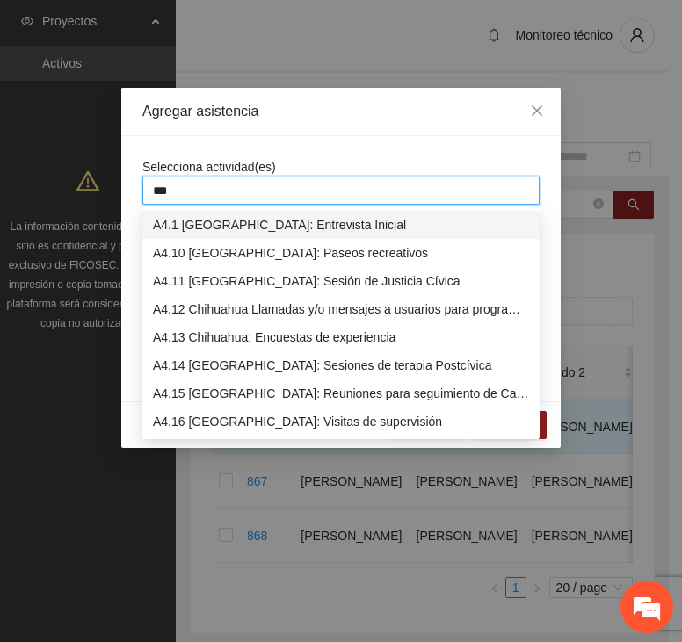
type input "****"
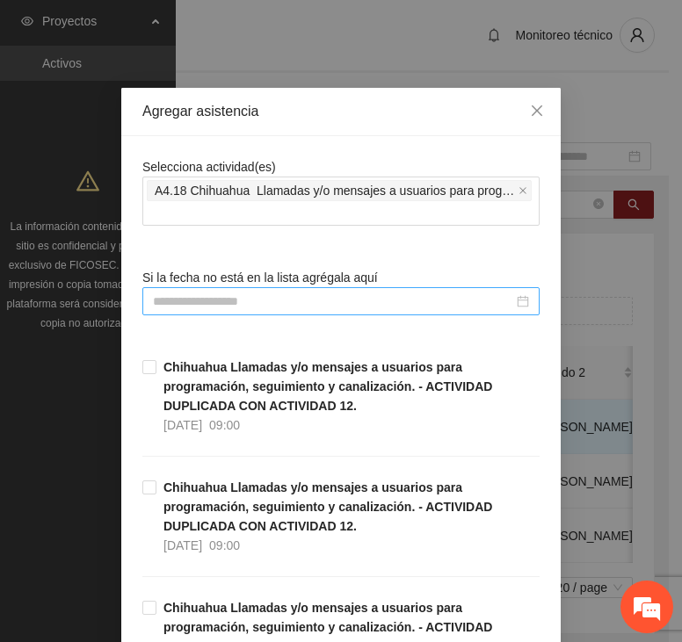
click at [279, 299] on input at bounding box center [333, 301] width 360 height 19
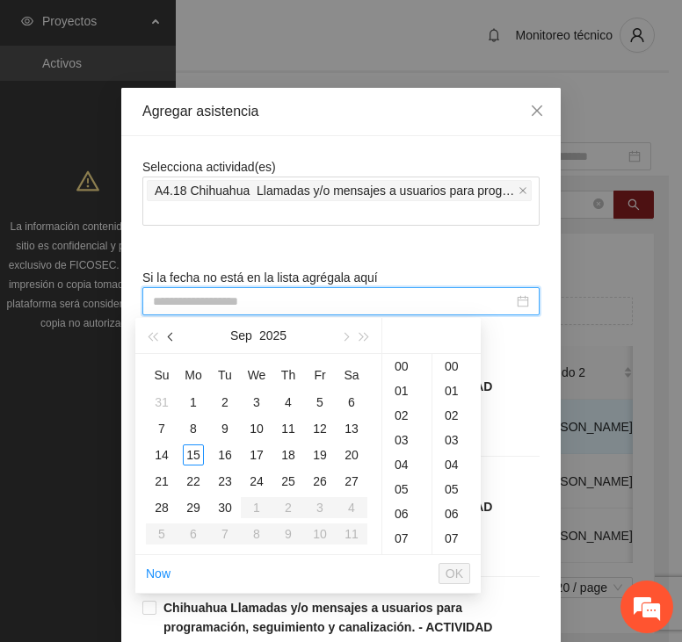
click at [169, 335] on span "button" at bounding box center [172, 337] width 9 height 9
drag, startPoint x: 323, startPoint y: 424, endPoint x: 335, endPoint y: 445, distance: 24.4
click at [325, 424] on div "8" at bounding box center [319, 428] width 21 height 21
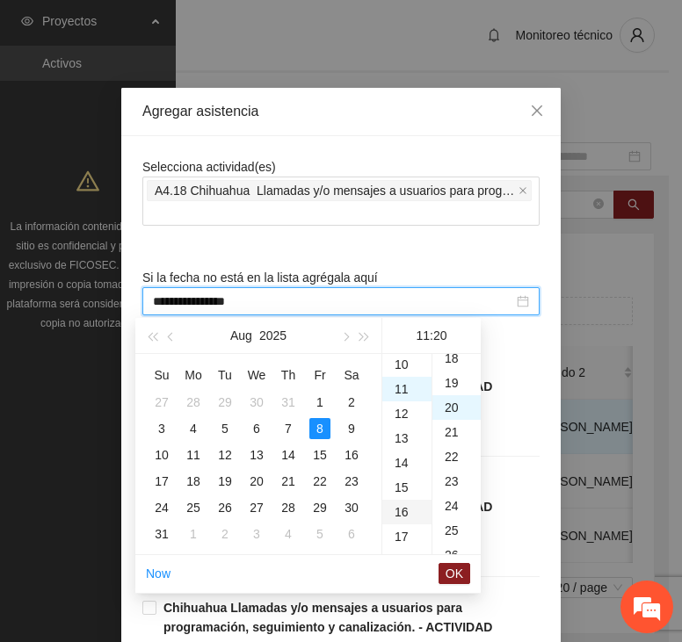
scroll to position [492, 0]
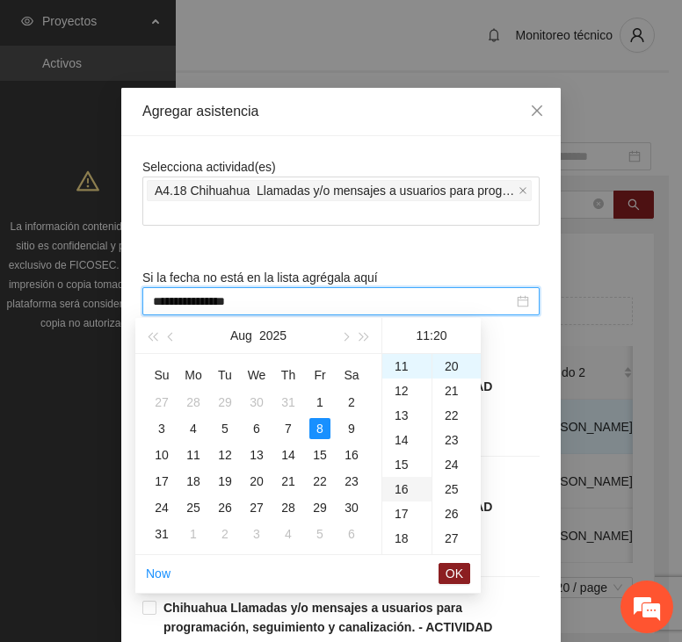
click at [411, 489] on div "16" at bounding box center [406, 489] width 49 height 25
type input "**********"
click at [453, 575] on span "OK" at bounding box center [454, 573] width 18 height 19
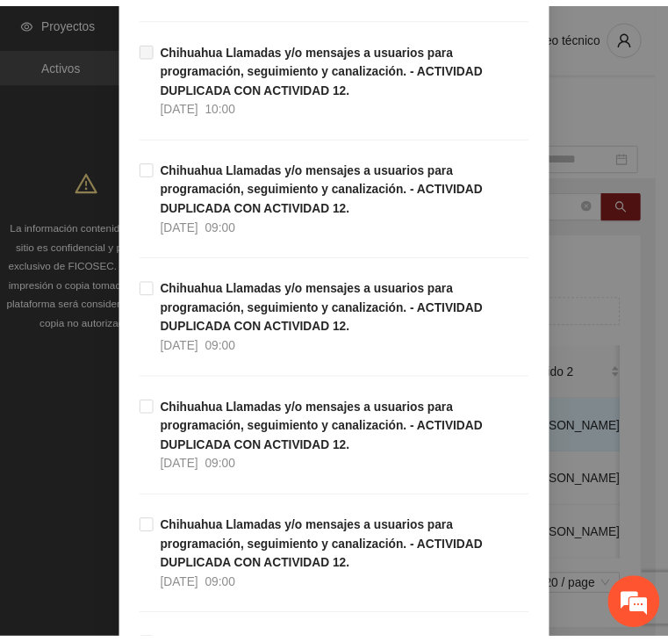
scroll to position [5012, 0]
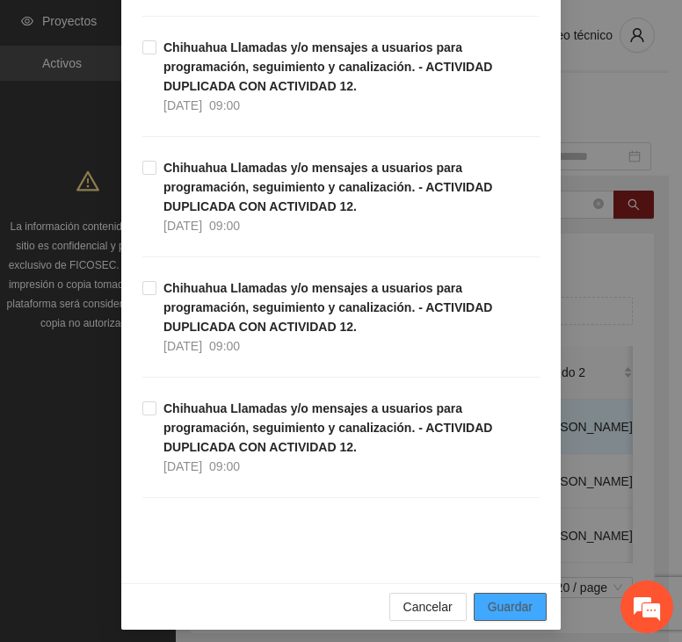
click at [508, 597] on span "Guardar" at bounding box center [509, 606] width 45 height 19
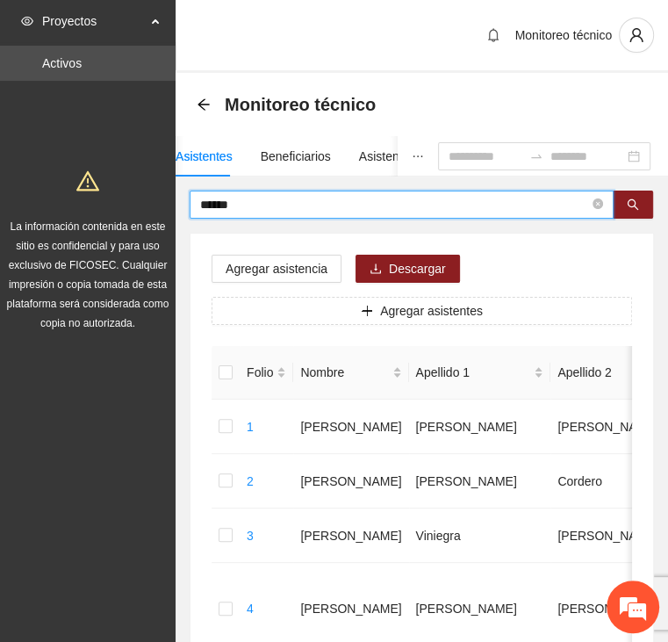
drag, startPoint x: 260, startPoint y: 207, endPoint x: 115, endPoint y: 199, distance: 145.1
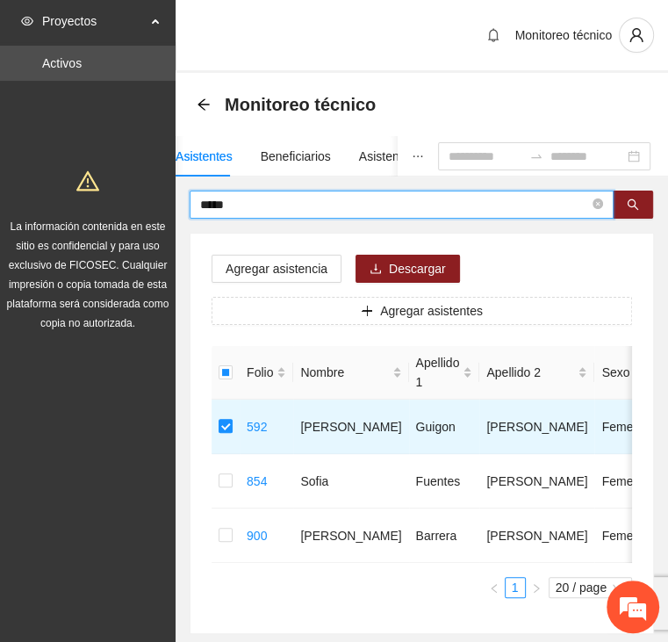
drag, startPoint x: 249, startPoint y: 202, endPoint x: 157, endPoint y: 206, distance: 91.4
click at [157, 206] on section "Proyectos Activos La información contenida en este sitio es confidencial y para…" at bounding box center [334, 369] width 668 height 739
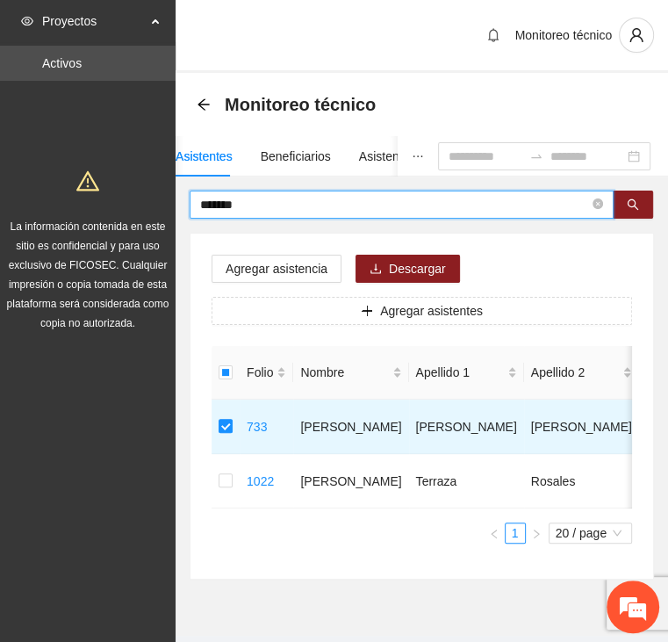
drag, startPoint x: 263, startPoint y: 199, endPoint x: 108, endPoint y: 199, distance: 155.4
click at [108, 199] on section "Proyectos Activos La información contenida en este sitio es confidencial y para…" at bounding box center [334, 342] width 668 height 685
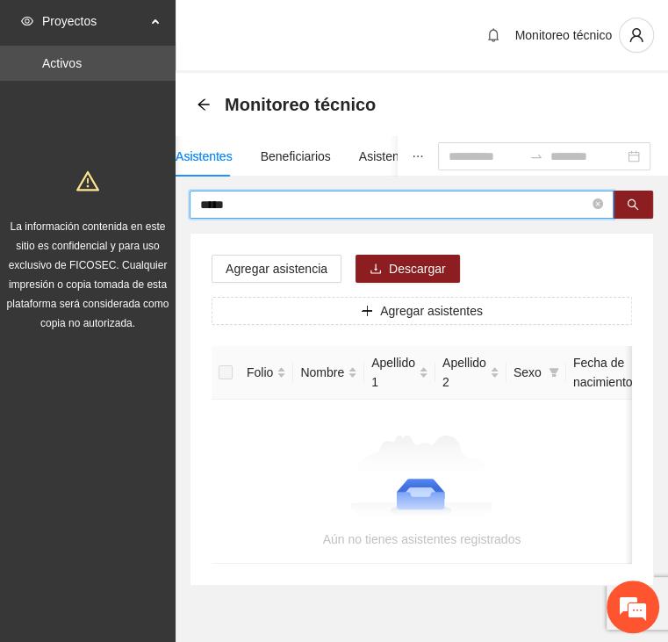
drag, startPoint x: 183, startPoint y: 210, endPoint x: 155, endPoint y: 208, distance: 27.3
click at [155, 208] on section "Proyectos Activos La información contenida en este sitio es confidencial y para…" at bounding box center [334, 345] width 668 height 691
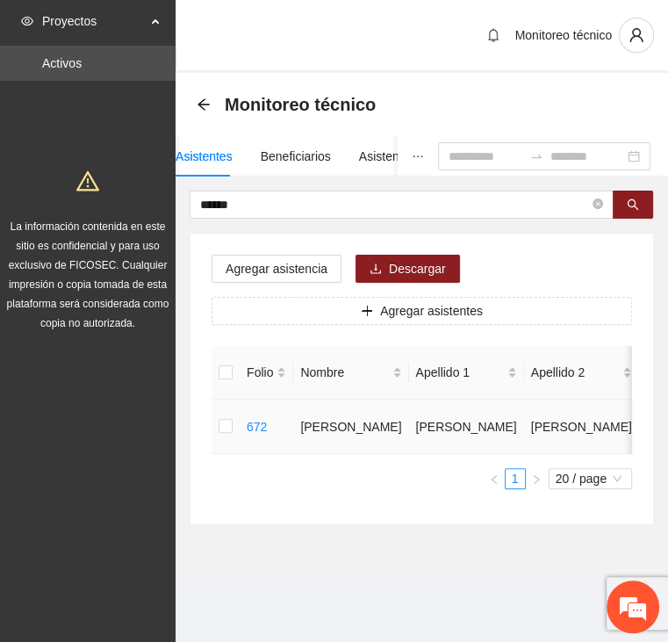
click at [215, 421] on td at bounding box center [226, 427] width 28 height 54
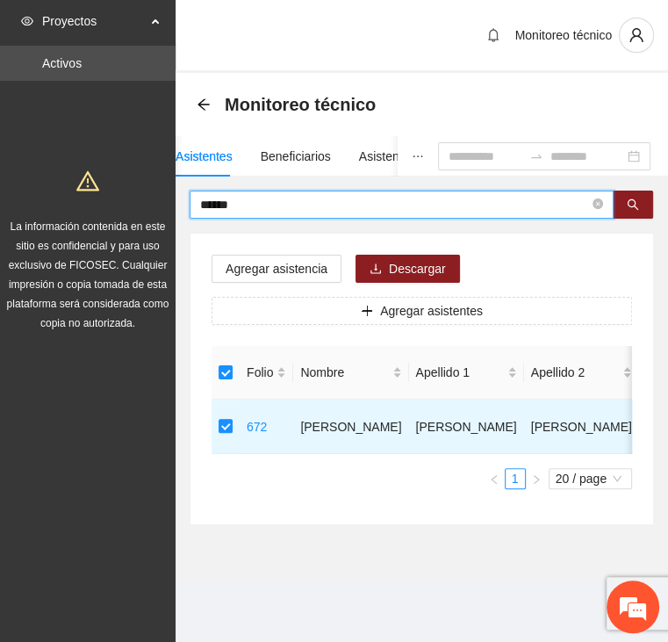
drag, startPoint x: 215, startPoint y: 204, endPoint x: 63, endPoint y: 200, distance: 152.0
click at [85, 204] on section "Proyectos Activos La información contenida en este sitio es confidencial y para…" at bounding box center [334, 321] width 668 height 642
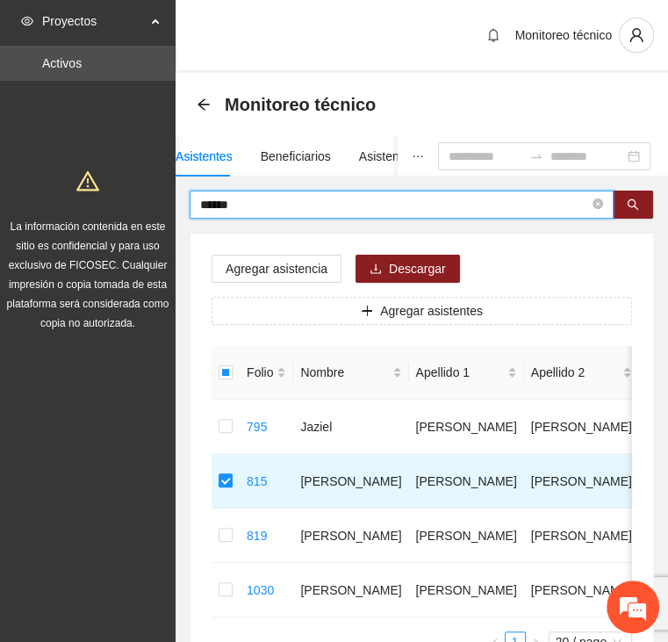
drag, startPoint x: 223, startPoint y: 205, endPoint x: 126, endPoint y: 212, distance: 96.9
click at [126, 211] on section "Proyectos Activos La información contenida en este sitio es confidencial y para…" at bounding box center [334, 397] width 668 height 794
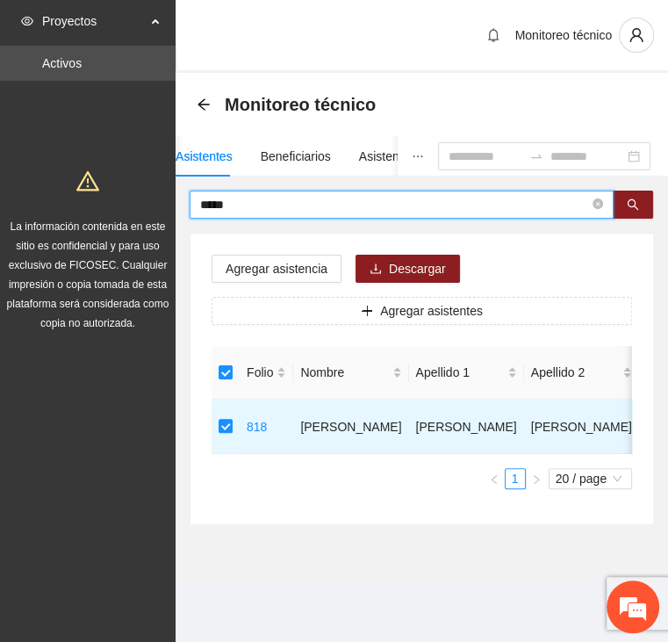
drag, startPoint x: 242, startPoint y: 199, endPoint x: 127, endPoint y: 198, distance: 115.1
click at [127, 198] on section "Proyectos Activos La información contenida en este sitio es confidencial y para…" at bounding box center [334, 321] width 668 height 642
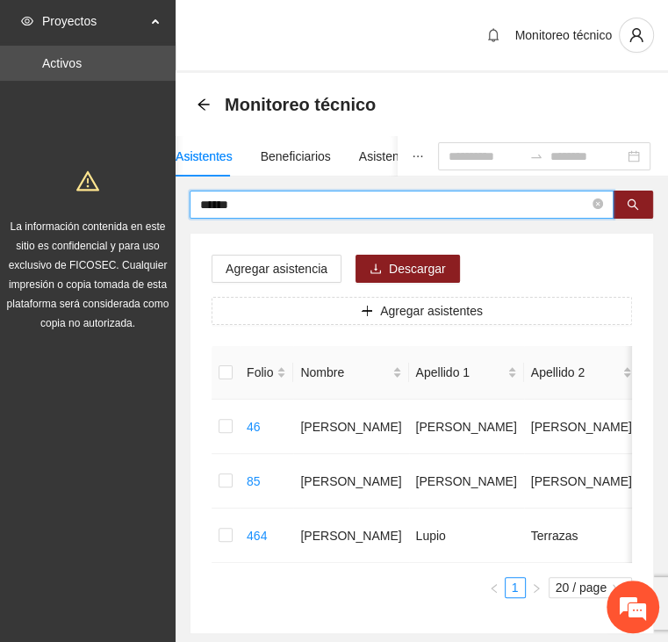
drag, startPoint x: 249, startPoint y: 198, endPoint x: 171, endPoint y: 198, distance: 78.2
click at [173, 198] on section "Proyectos Activos La información contenida en este sitio es confidencial y para…" at bounding box center [334, 369] width 668 height 739
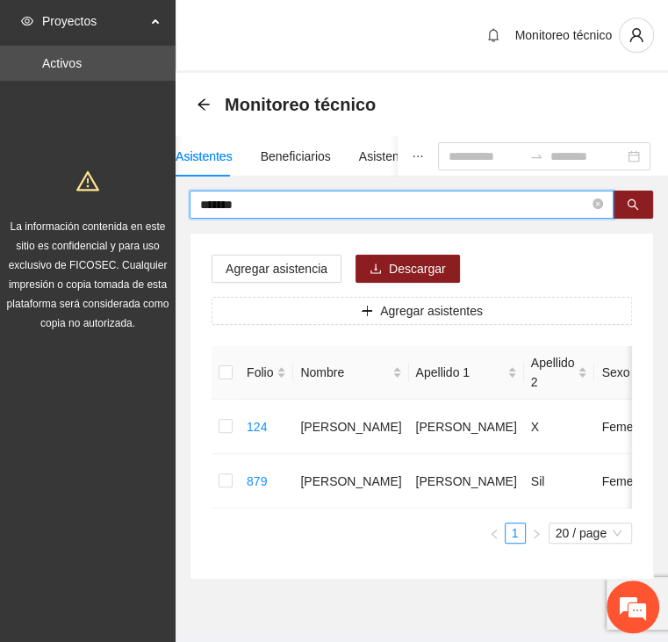
drag, startPoint x: 266, startPoint y: 198, endPoint x: 155, endPoint y: 191, distance: 110.9
click at [171, 197] on section "Proyectos Activos La información contenida en este sitio es confidencial y para…" at bounding box center [334, 342] width 668 height 685
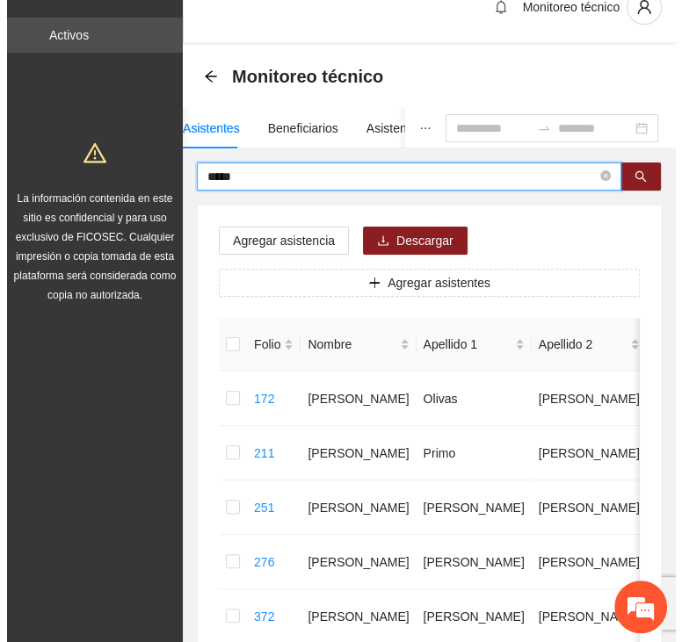
scroll to position [0, 0]
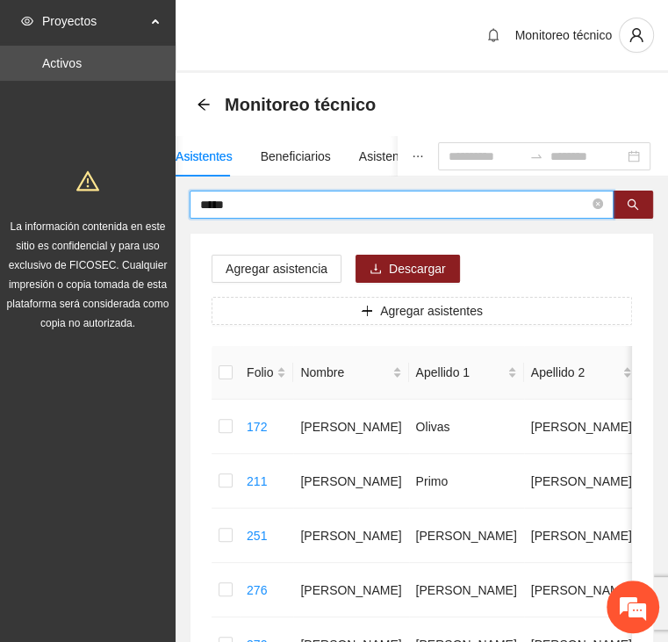
drag, startPoint x: 267, startPoint y: 203, endPoint x: 76, endPoint y: 206, distance: 190.6
click at [76, 206] on section "Proyectos Activos La información contenida en este sitio es confidencial y para…" at bounding box center [334, 615] width 668 height 1230
click at [256, 266] on span "Agregar asistencia" at bounding box center [277, 268] width 102 height 19
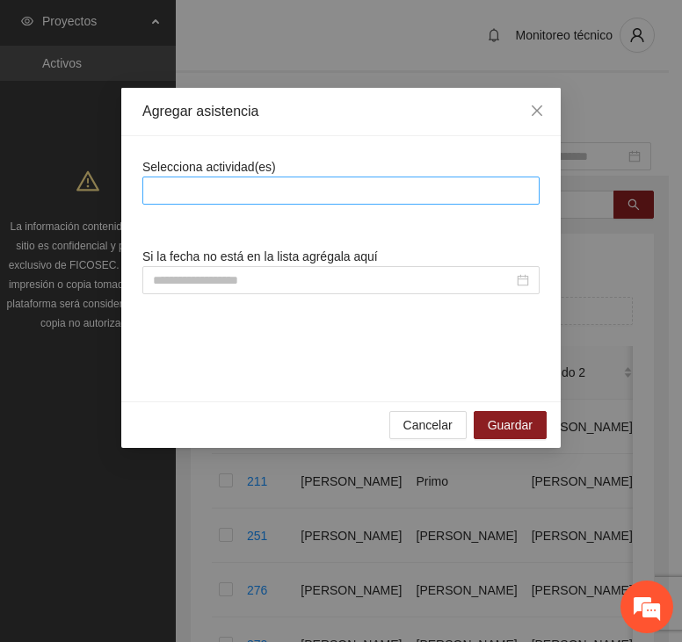
click at [291, 193] on div at bounding box center [341, 190] width 388 height 21
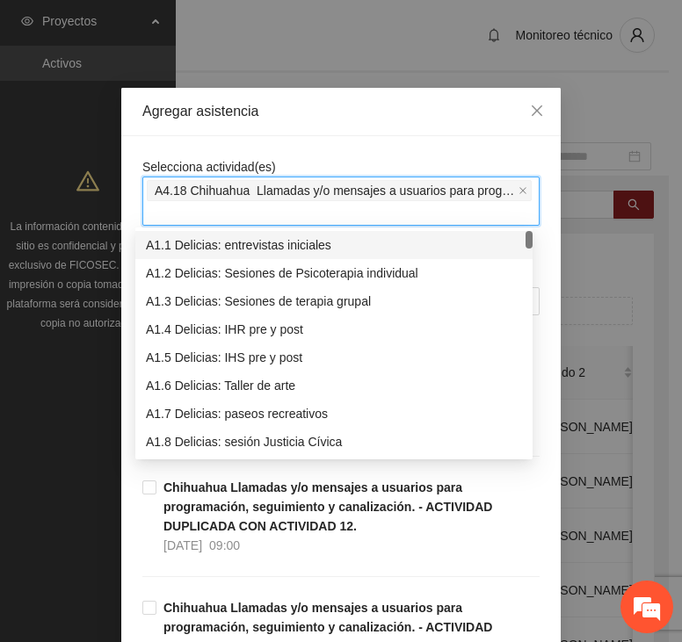
click at [289, 128] on div "Agregar asistencia" at bounding box center [340, 112] width 439 height 48
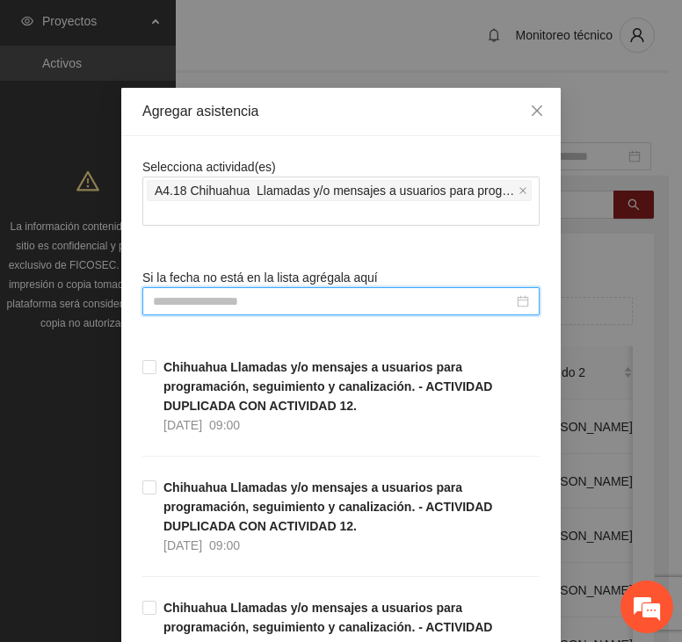
click at [295, 298] on input at bounding box center [333, 301] width 360 height 19
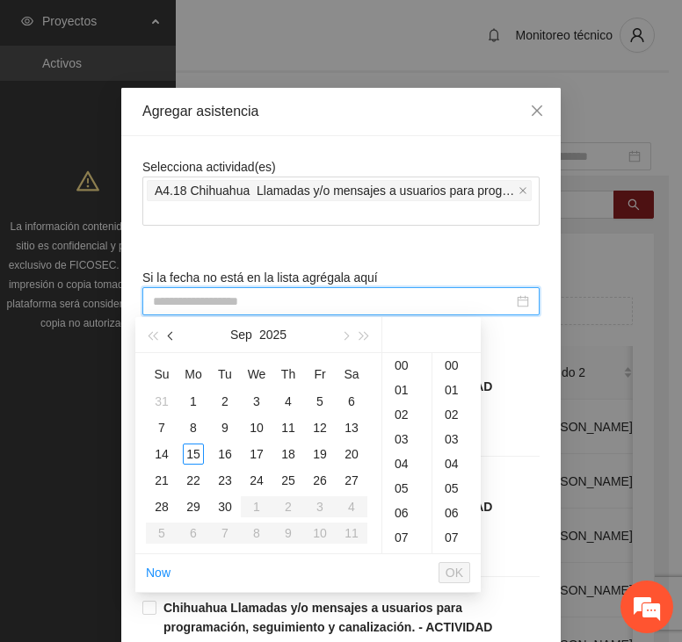
click at [164, 340] on button "button" at bounding box center [171, 334] width 19 height 35
click at [307, 424] on td "8" at bounding box center [320, 428] width 32 height 26
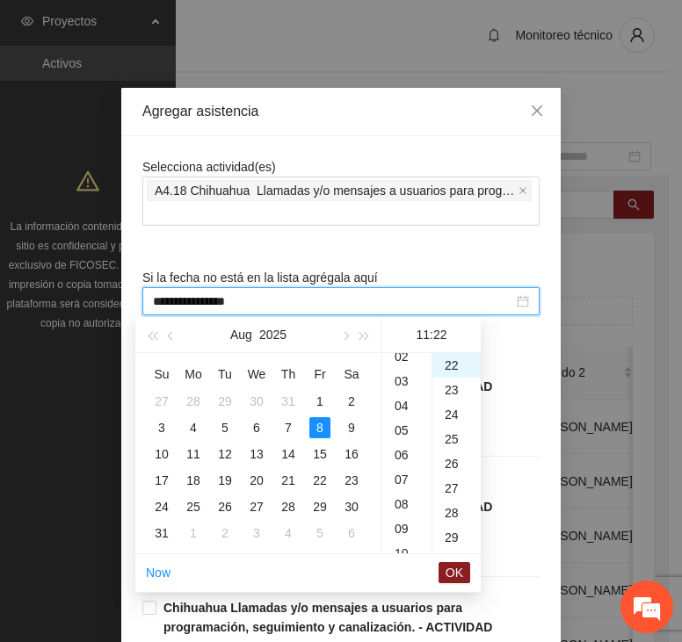
scroll to position [70, 0]
click at [398, 503] on div "13" at bounding box center [406, 509] width 49 height 25
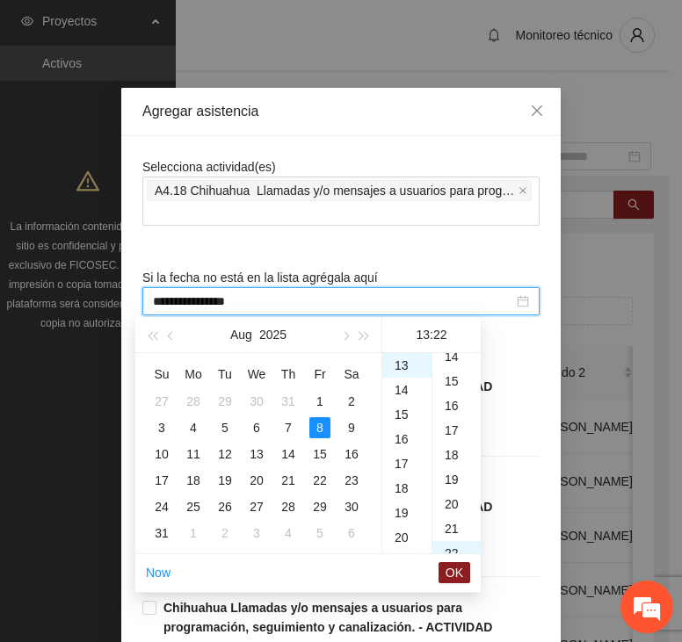
scroll to position [0, 0]
click at [455, 358] on div "00" at bounding box center [456, 365] width 48 height 25
click at [450, 572] on span "OK" at bounding box center [454, 572] width 18 height 19
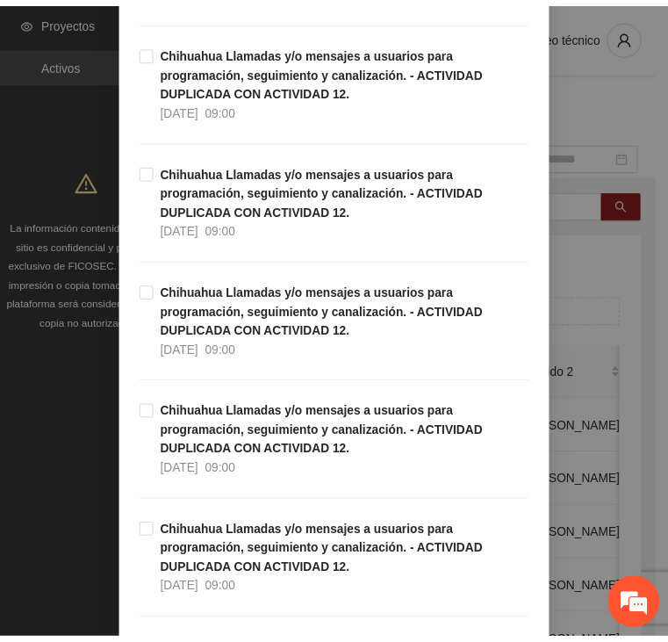
scroll to position [5012, 0]
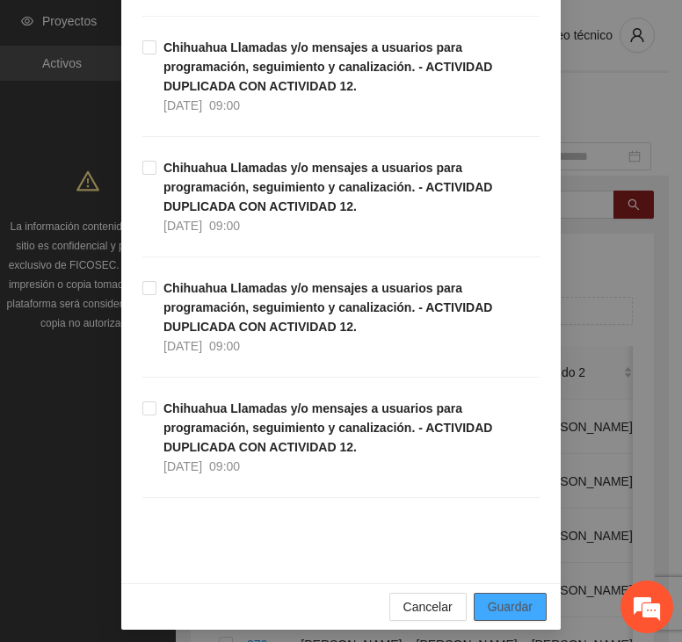
click at [495, 597] on span "Guardar" at bounding box center [509, 606] width 45 height 19
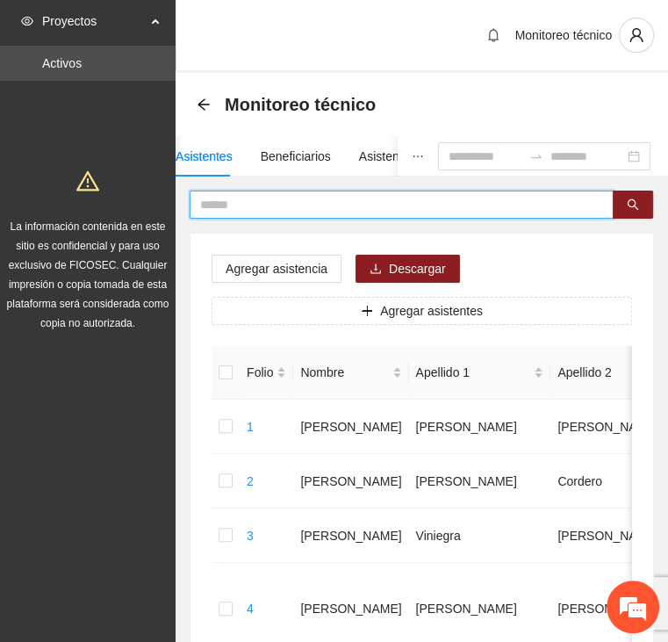
drag, startPoint x: 290, startPoint y: 201, endPoint x: 265, endPoint y: 205, distance: 24.8
click at [286, 201] on input "text" at bounding box center [394, 204] width 389 height 19
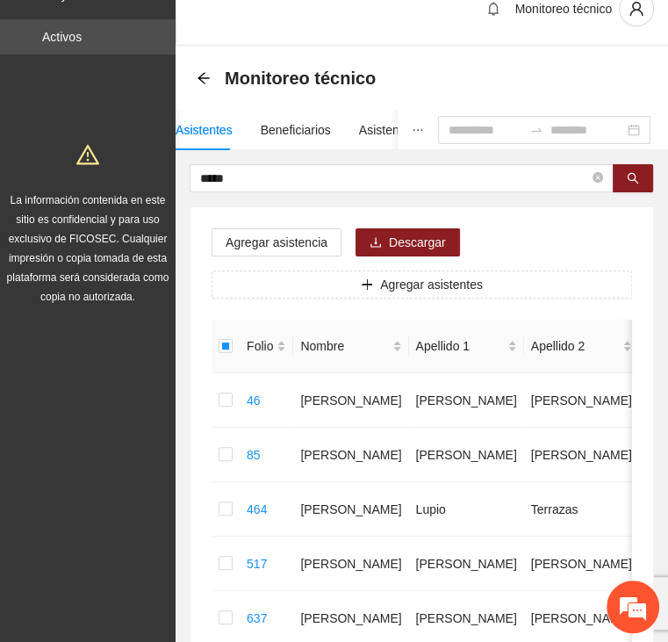
scroll to position [0, 0]
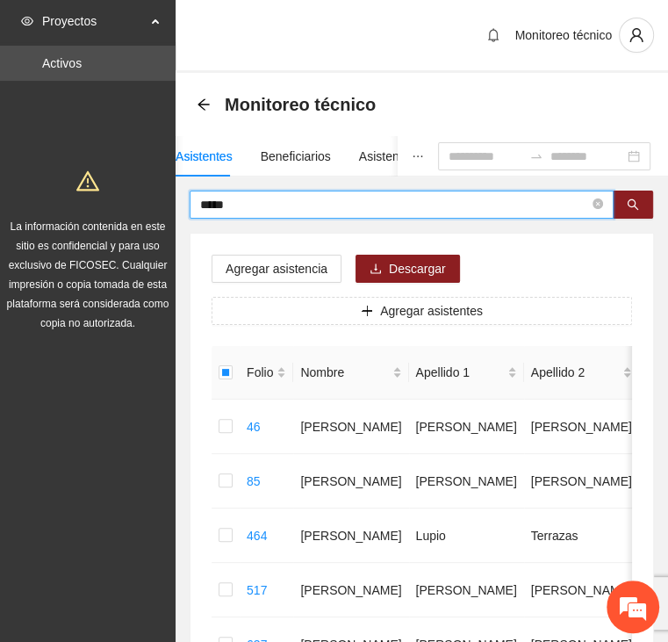
drag, startPoint x: 253, startPoint y: 200, endPoint x: 105, endPoint y: 196, distance: 148.5
click at [105, 196] on section "Proyectos Activos La información contenida en este sitio es confidencial y para…" at bounding box center [334, 478] width 668 height 957
drag, startPoint x: 283, startPoint y: 198, endPoint x: 182, endPoint y: 214, distance: 102.2
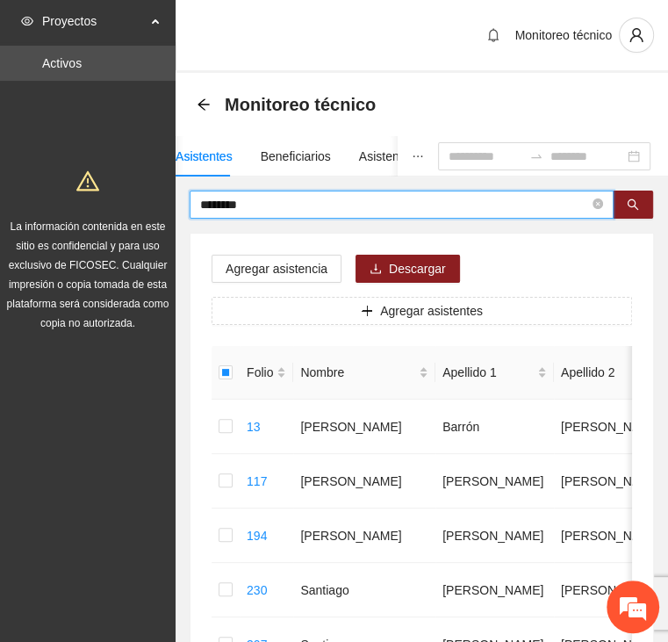
drag, startPoint x: 161, startPoint y: 210, endPoint x: 128, endPoint y: 213, distance: 32.7
click at [126, 210] on section "Proyectos Activos La información contenida en este sitio es confidencial y para…" at bounding box center [334, 642] width 668 height 1284
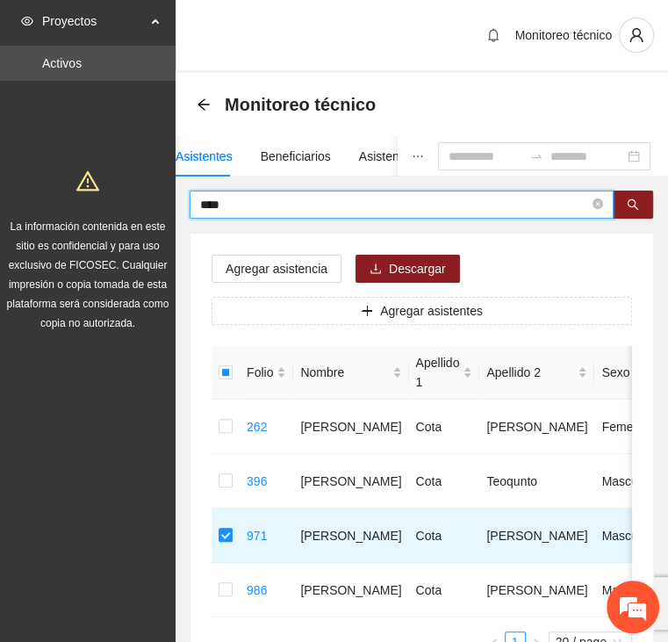
drag, startPoint x: 257, startPoint y: 196, endPoint x: 123, endPoint y: 184, distance: 134.9
click at [126, 184] on section "Proyectos Activos La información contenida en este sitio es confidencial y para…" at bounding box center [334, 397] width 668 height 794
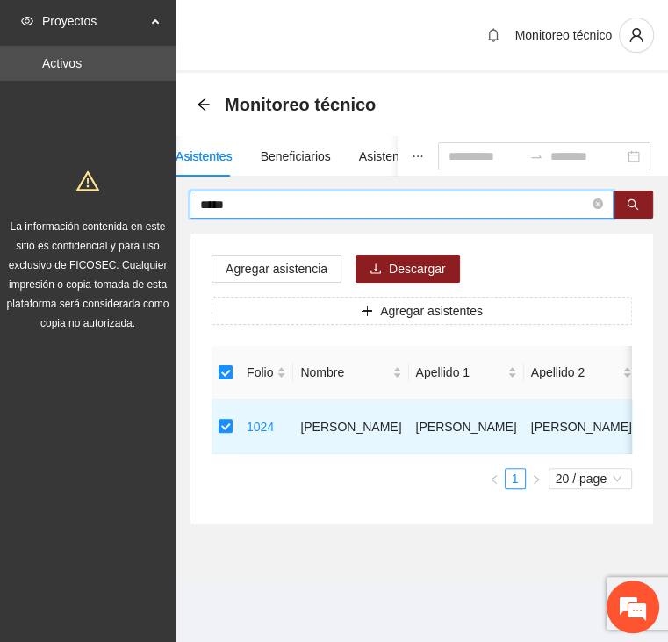
drag, startPoint x: 273, startPoint y: 206, endPoint x: 116, endPoint y: 195, distance: 157.6
click at [116, 195] on section "Proyectos Activos La información contenida en este sitio es confidencial y para…" at bounding box center [334, 321] width 668 height 642
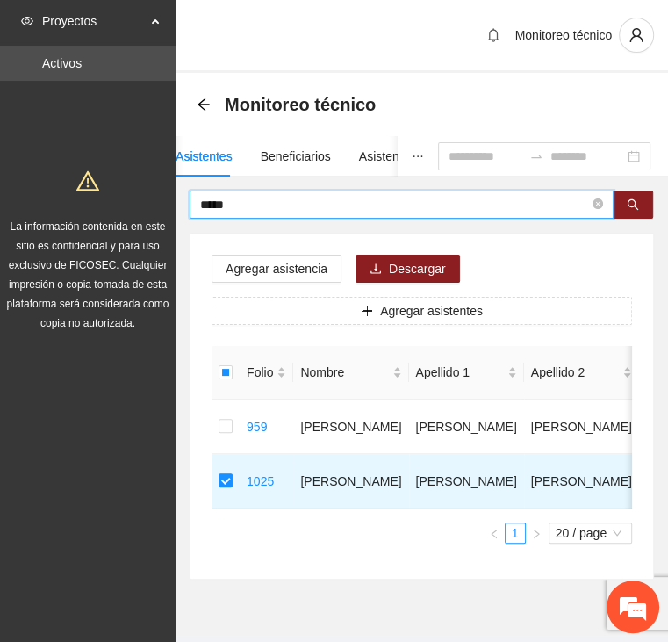
drag, startPoint x: 263, startPoint y: 198, endPoint x: 126, endPoint y: 193, distance: 137.1
click at [128, 193] on section "Proyectos Activos La información contenida en este sitio es confidencial y para…" at bounding box center [334, 342] width 668 height 685
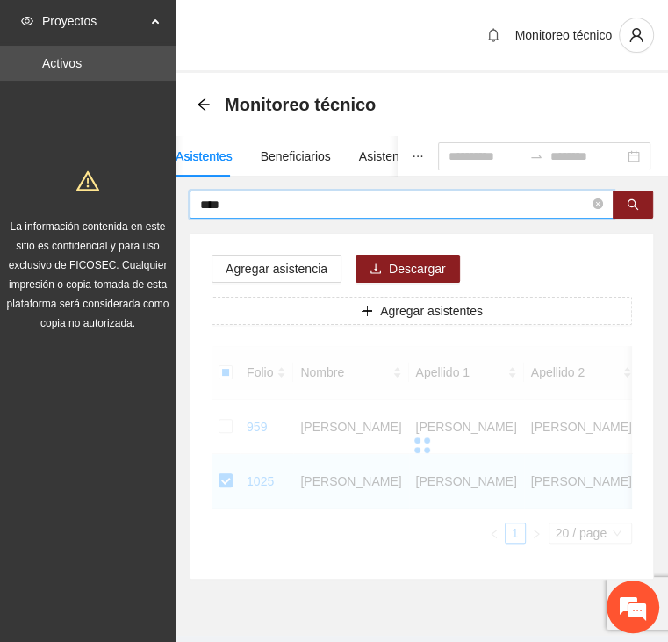
click at [242, 213] on span "****" at bounding box center [402, 205] width 424 height 28
click at [242, 202] on input "****" at bounding box center [394, 204] width 389 height 19
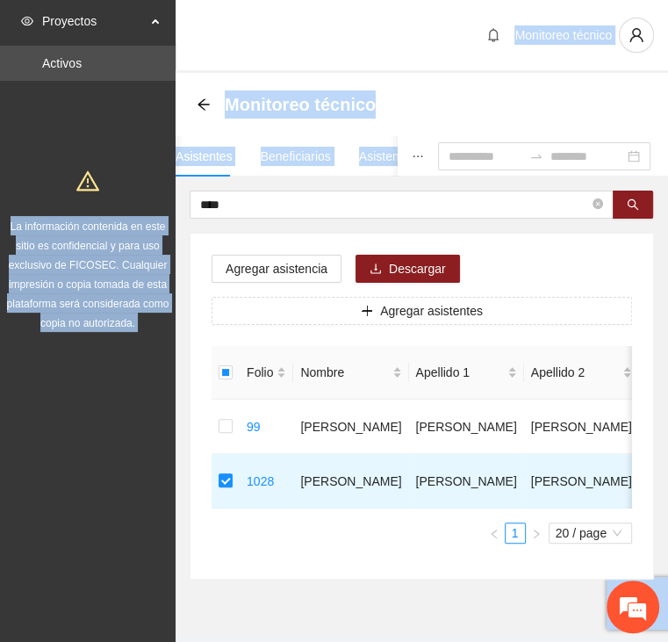
drag, startPoint x: 191, startPoint y: 198, endPoint x: 105, endPoint y: 199, distance: 86.1
click at [105, 199] on section "Proyectos Activos La información contenida en este sitio es confidencial y para…" at bounding box center [334, 342] width 668 height 685
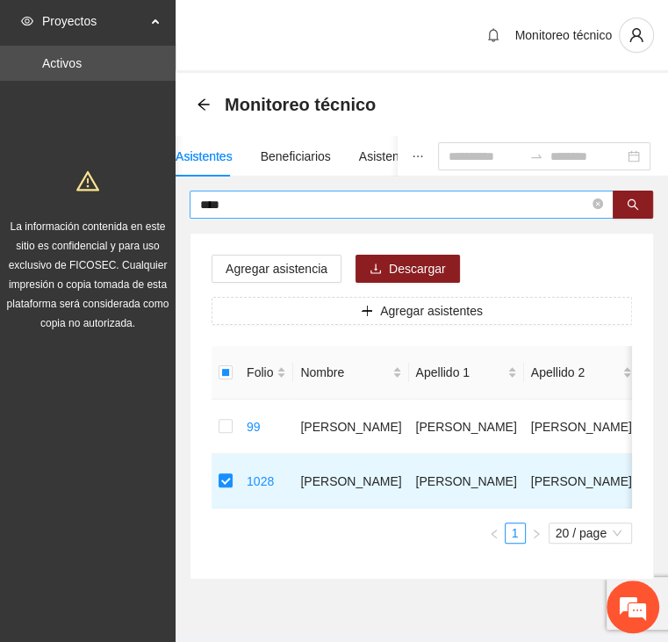
drag, startPoint x: 105, startPoint y: 199, endPoint x: 258, endPoint y: 196, distance: 153.7
click at [259, 196] on input "****" at bounding box center [394, 204] width 389 height 19
drag, startPoint x: 223, startPoint y: 202, endPoint x: 123, endPoint y: 210, distance: 100.4
click at [123, 210] on section "Proyectos Activos La información contenida en este sitio es confidencial y para…" at bounding box center [334, 342] width 668 height 685
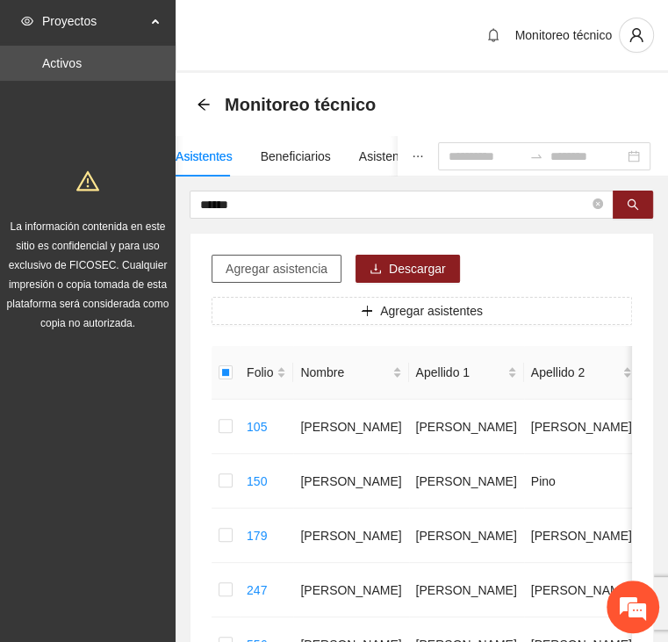
click at [263, 273] on span "Agregar asistencia" at bounding box center [277, 268] width 102 height 19
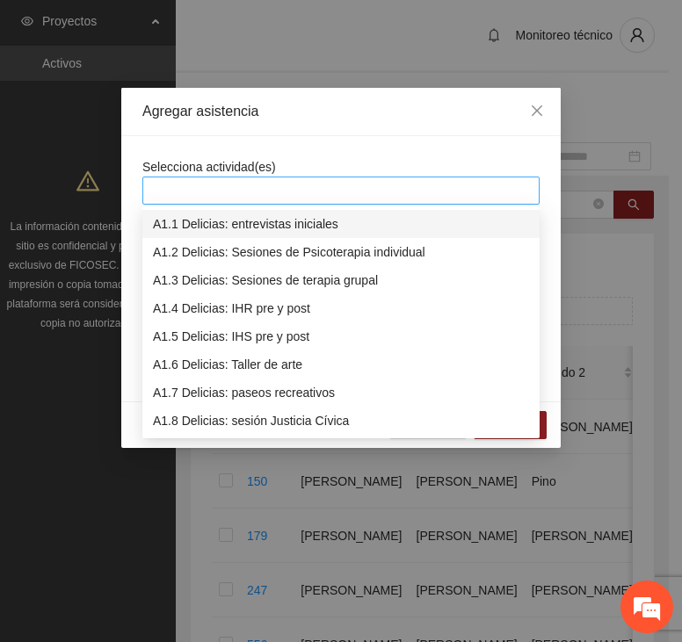
click at [299, 193] on div at bounding box center [341, 190] width 388 height 21
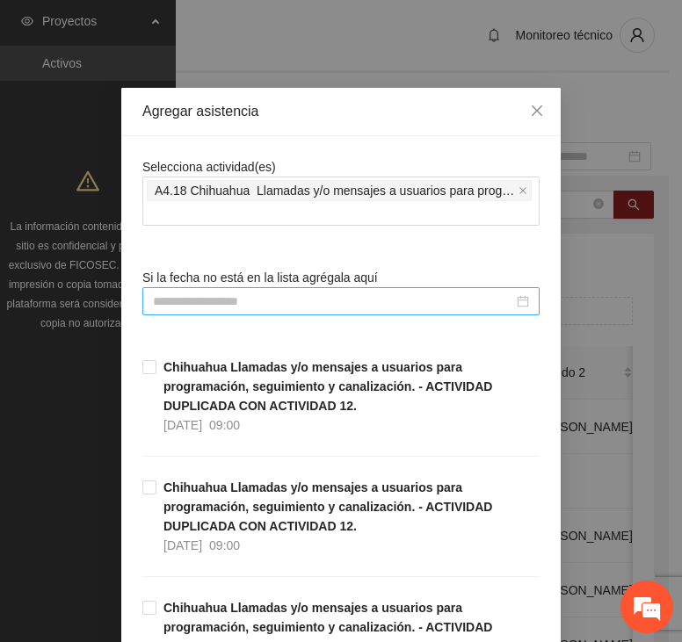
click at [261, 301] on input at bounding box center [333, 301] width 360 height 19
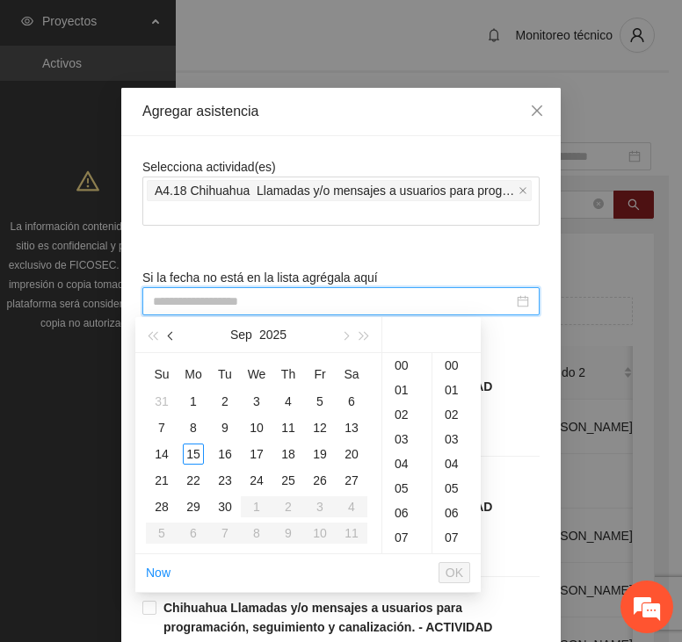
click at [165, 342] on button "button" at bounding box center [171, 334] width 19 height 35
drag, startPoint x: 325, startPoint y: 421, endPoint x: 331, endPoint y: 432, distance: 13.0
click at [324, 422] on div "8" at bounding box center [319, 427] width 21 height 21
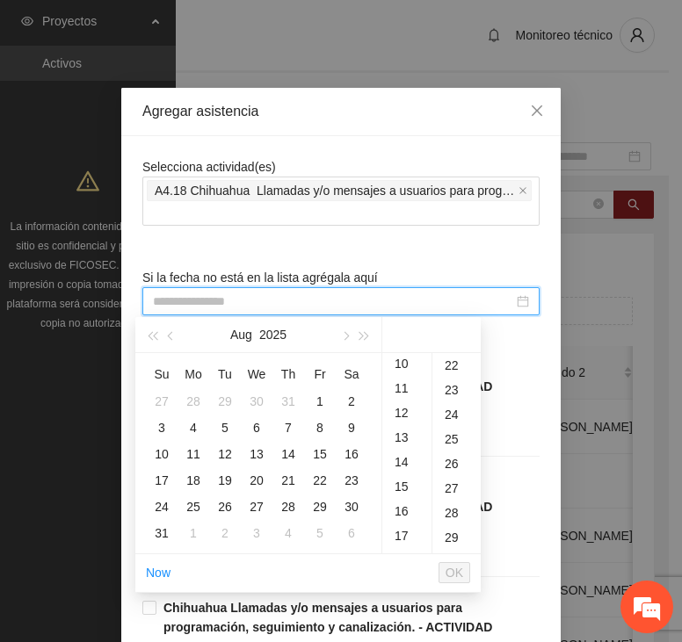
scroll to position [590, 0]
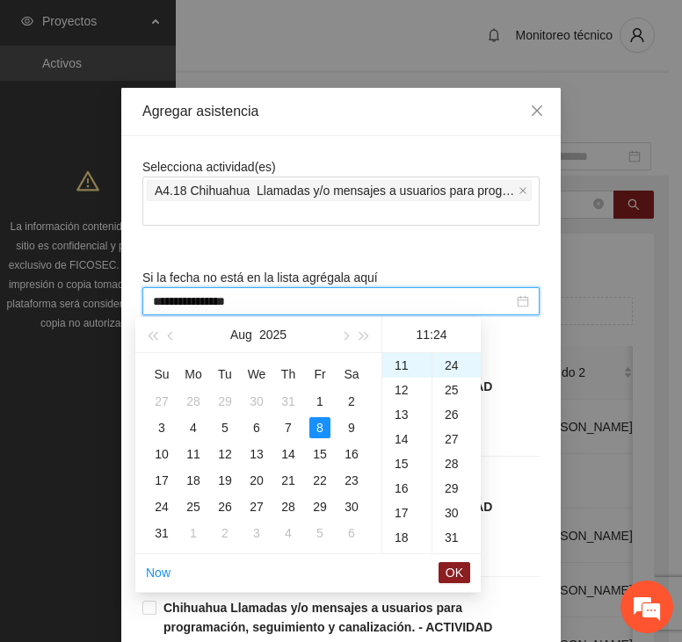
drag, startPoint x: 400, startPoint y: 487, endPoint x: 415, endPoint y: 500, distance: 19.3
click at [399, 487] on div "16" at bounding box center [406, 488] width 49 height 25
drag, startPoint x: 457, startPoint y: 360, endPoint x: 452, endPoint y: 373, distance: 13.9
click at [455, 361] on div "00" at bounding box center [456, 365] width 48 height 25
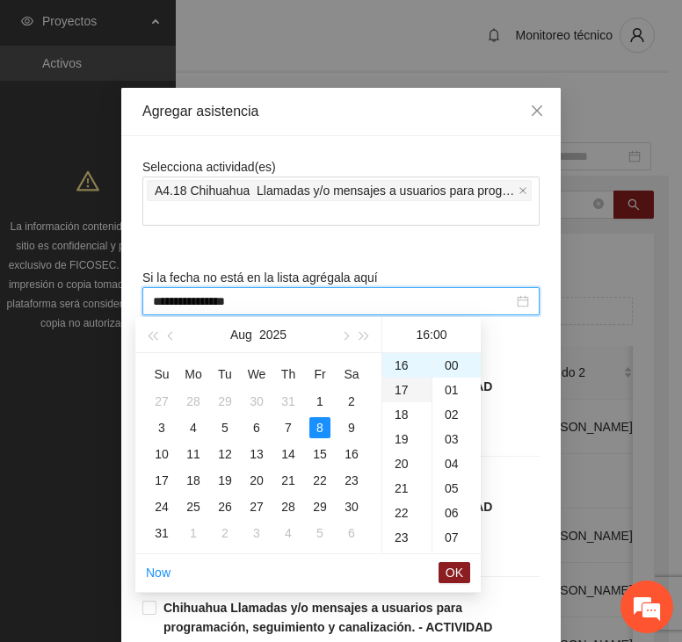
drag, startPoint x: 451, startPoint y: 573, endPoint x: 395, endPoint y: 396, distance: 185.0
click at [395, 396] on div "[DATE] Su Mo Tu We Th Fr Sa 27 28 29 30 31 1 2 3 4 5 6 7 8 9 10 11 12 13 14 15 …" at bounding box center [307, 455] width 345 height 276
click at [394, 390] on div "17" at bounding box center [406, 390] width 49 height 25
click at [464, 568] on button "OK" at bounding box center [454, 572] width 32 height 21
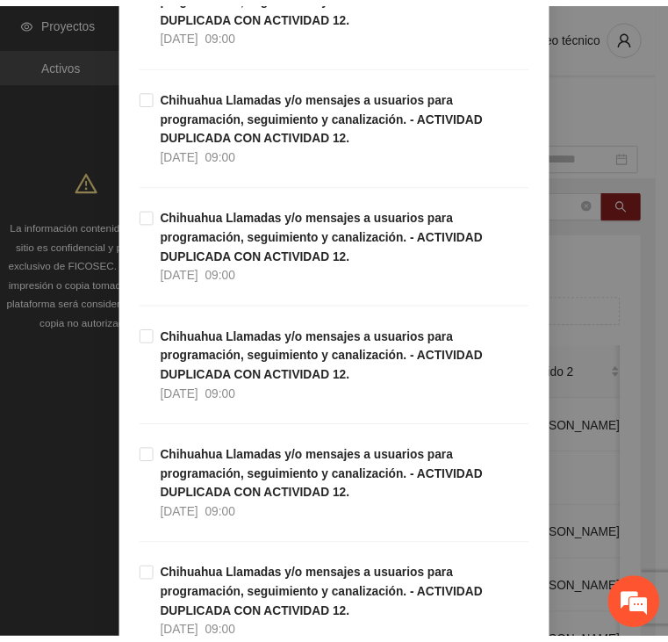
scroll to position [5012, 0]
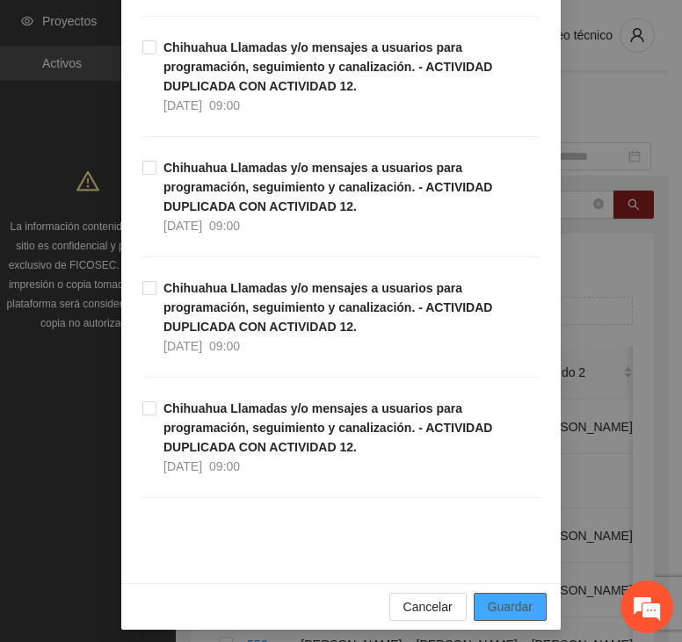
click at [487, 597] on span "Guardar" at bounding box center [509, 606] width 45 height 19
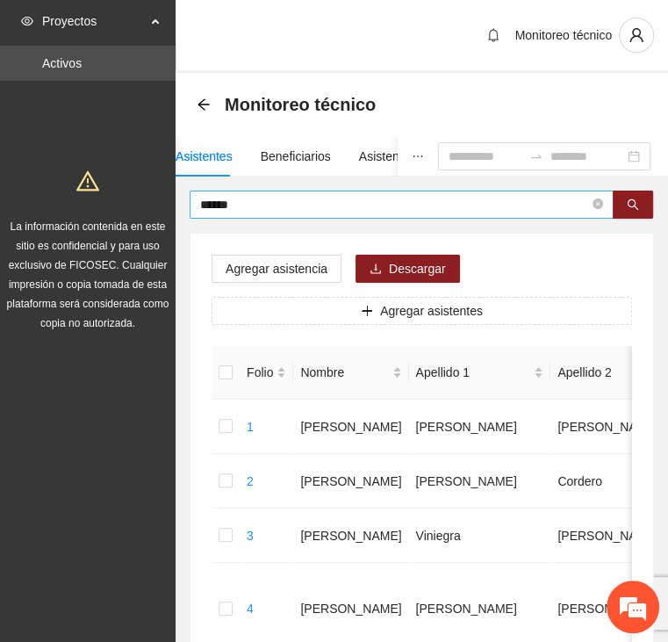
drag, startPoint x: 260, startPoint y: 212, endPoint x: 218, endPoint y: 210, distance: 42.2
click at [220, 210] on input "******" at bounding box center [394, 204] width 389 height 19
click at [253, 206] on input "******" at bounding box center [394, 204] width 389 height 19
click at [263, 199] on input "******" at bounding box center [394, 204] width 389 height 19
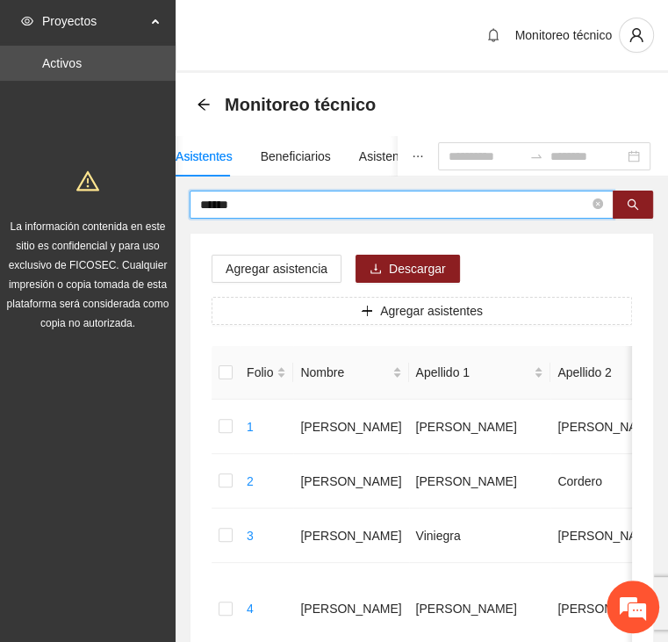
click at [278, 199] on input "******" at bounding box center [394, 204] width 389 height 19
click at [314, 203] on input "******" at bounding box center [394, 204] width 389 height 19
drag, startPoint x: 281, startPoint y: 198, endPoint x: 189, endPoint y: 209, distance: 92.8
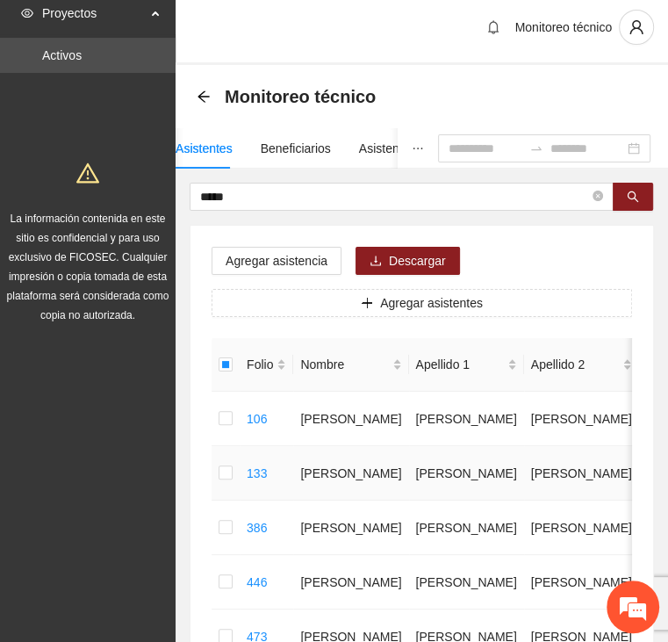
scroll to position [0, 0]
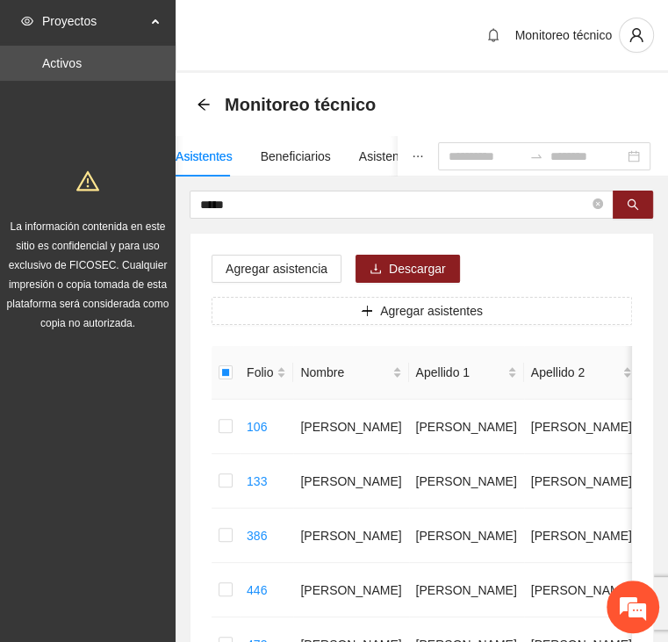
drag, startPoint x: 254, startPoint y: 202, endPoint x: 122, endPoint y: 210, distance: 132.0
click at [123, 210] on section "Proyectos Activos La información contenida en este sitio es confidencial y para…" at bounding box center [334, 587] width 668 height 1175
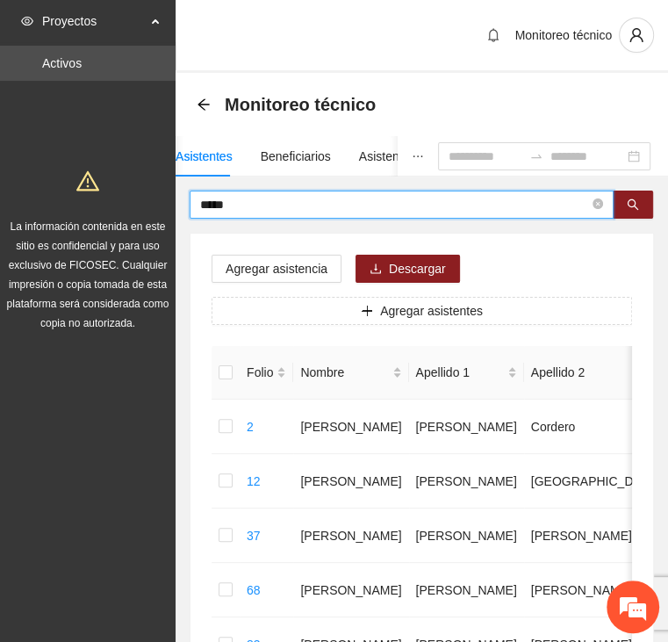
drag, startPoint x: 227, startPoint y: 196, endPoint x: 181, endPoint y: 196, distance: 45.7
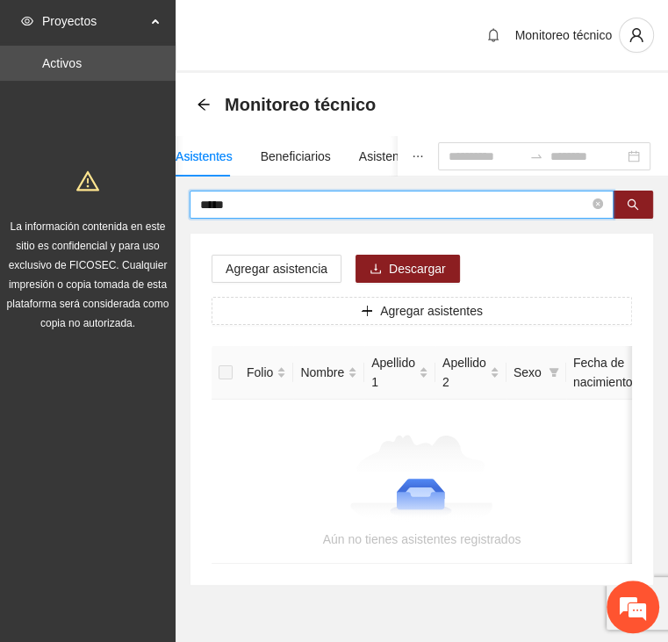
drag, startPoint x: 249, startPoint y: 199, endPoint x: 155, endPoint y: 198, distance: 94.9
click at [156, 198] on section "Proyectos Activos La información contenida en este sitio es confidencial y para…" at bounding box center [334, 345] width 668 height 691
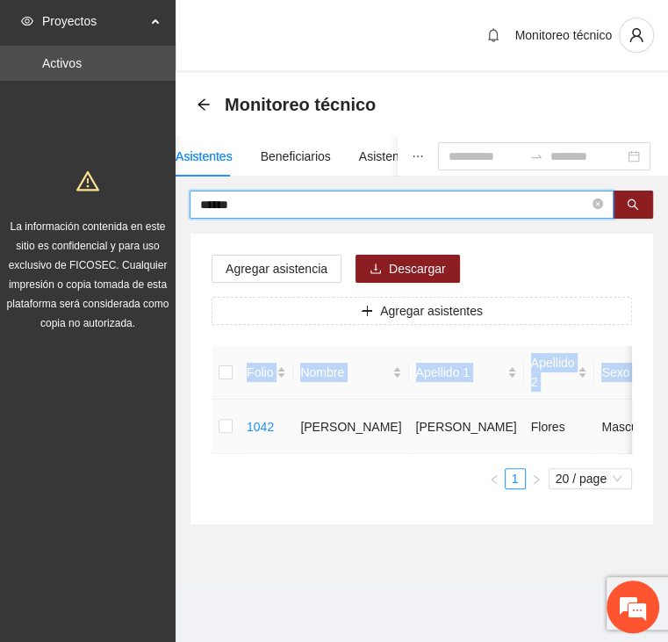
click at [211, 431] on div "Agregar asistencia Descargar Agregar asistentes Folio Nombre Apellido 1 Apellid…" at bounding box center [422, 379] width 463 height 291
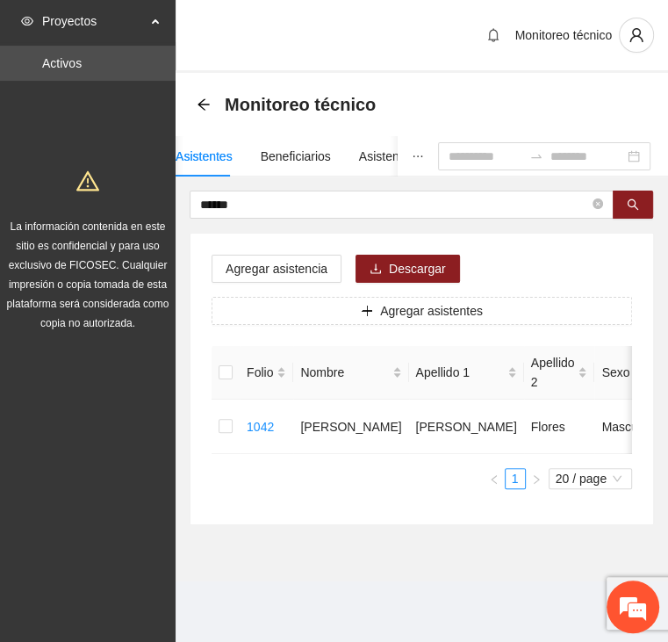
click at [277, 489] on ul "1 20 / page" at bounding box center [422, 478] width 421 height 21
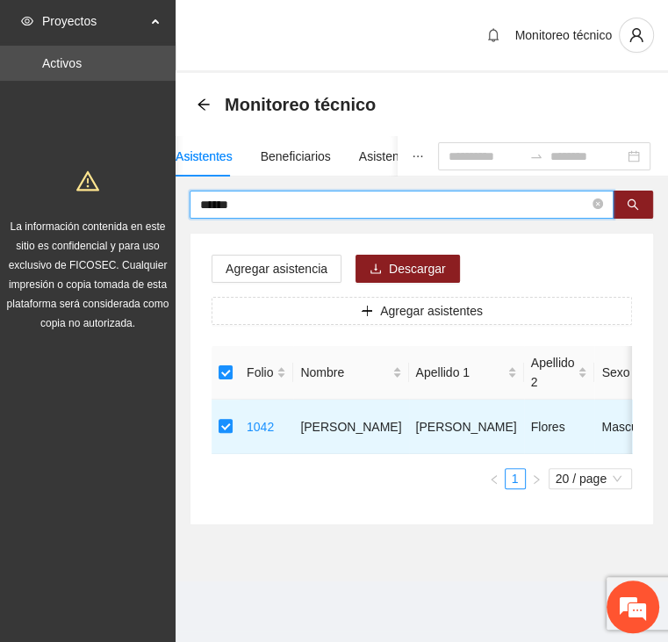
drag, startPoint x: 194, startPoint y: 201, endPoint x: 141, endPoint y: 201, distance: 53.6
click at [141, 201] on section "Proyectos Activos La información contenida en este sitio es confidencial y para…" at bounding box center [334, 321] width 668 height 642
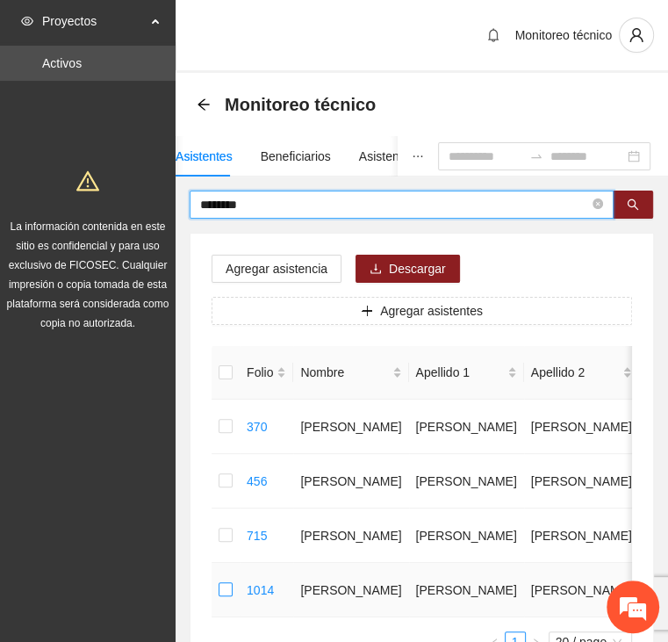
click at [218, 590] on td at bounding box center [226, 590] width 28 height 54
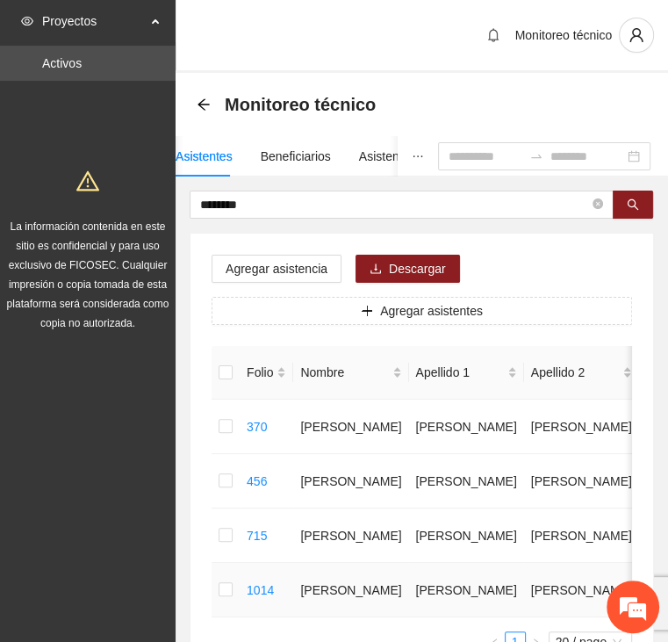
click at [217, 593] on td at bounding box center [226, 590] width 28 height 54
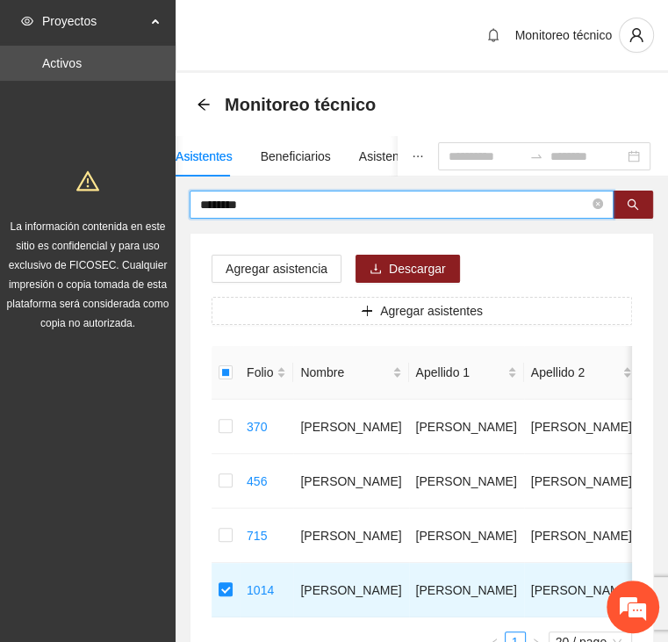
drag, startPoint x: 286, startPoint y: 201, endPoint x: 141, endPoint y: 196, distance: 145.0
click at [141, 196] on section "Proyectos Activos La información contenida en este sitio es confidencial y para…" at bounding box center [334, 397] width 668 height 794
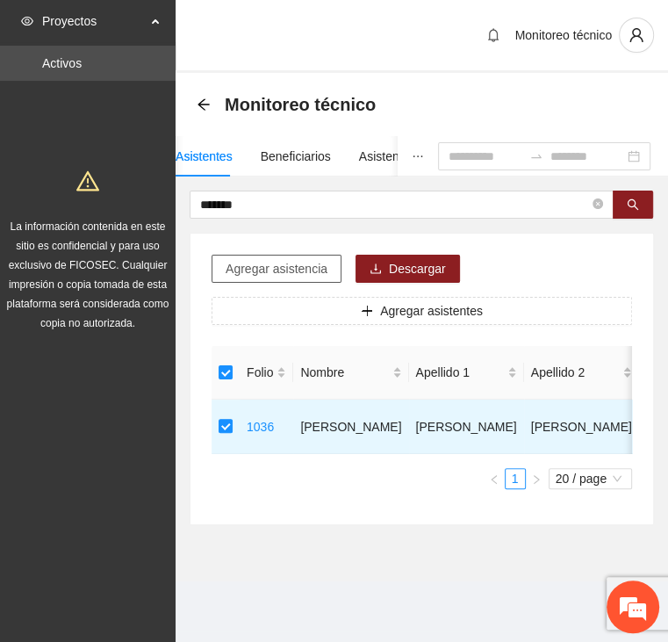
click at [270, 270] on span "Agregar asistencia" at bounding box center [277, 268] width 102 height 19
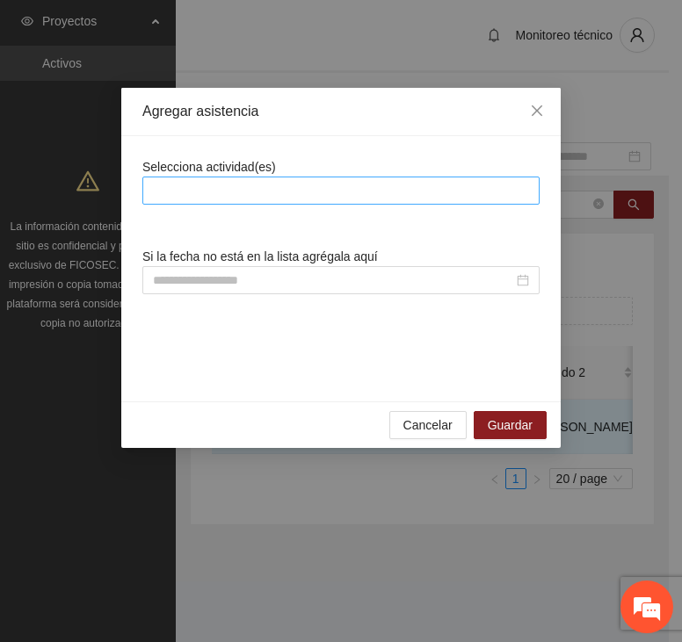
click at [281, 183] on div at bounding box center [341, 190] width 388 height 21
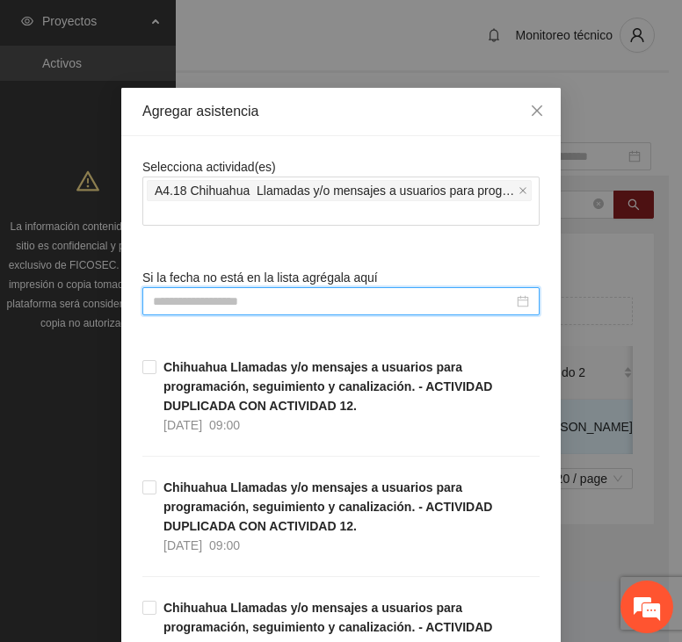
click at [242, 294] on input at bounding box center [333, 301] width 360 height 19
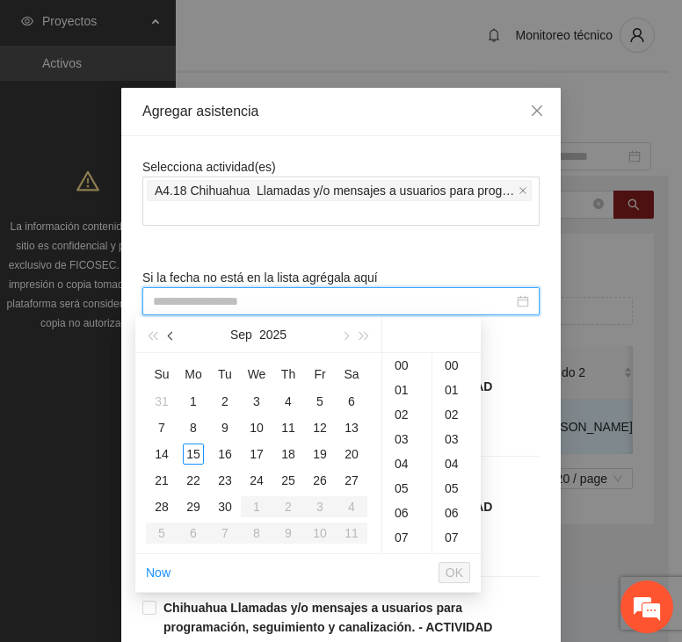
click at [170, 335] on span "button" at bounding box center [172, 336] width 9 height 9
click at [323, 428] on div "8" at bounding box center [319, 427] width 21 height 21
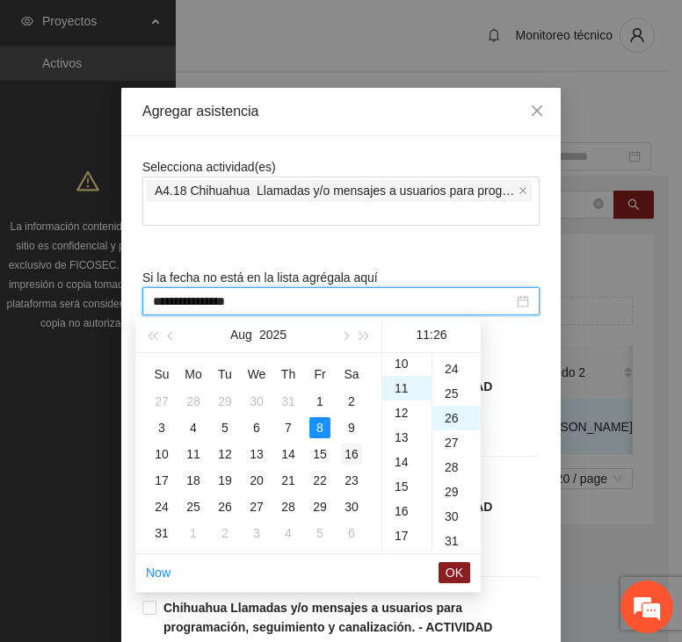
scroll to position [639, 0]
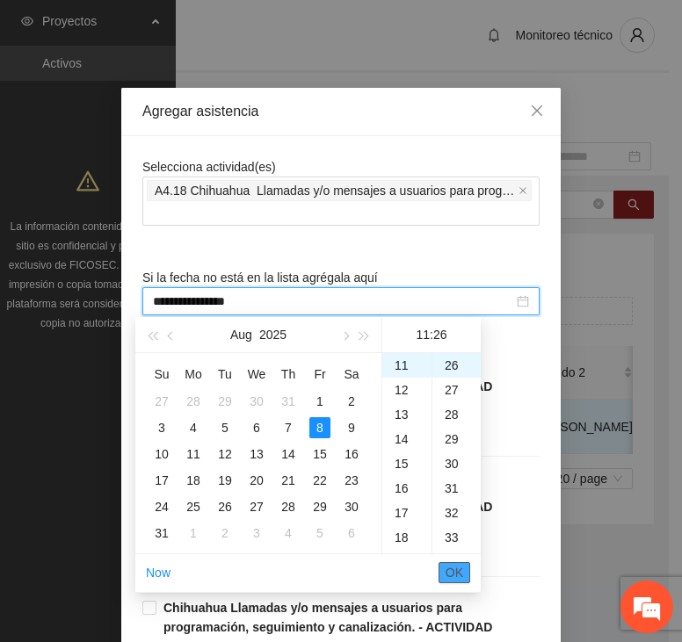
click at [458, 573] on span "OK" at bounding box center [454, 572] width 18 height 19
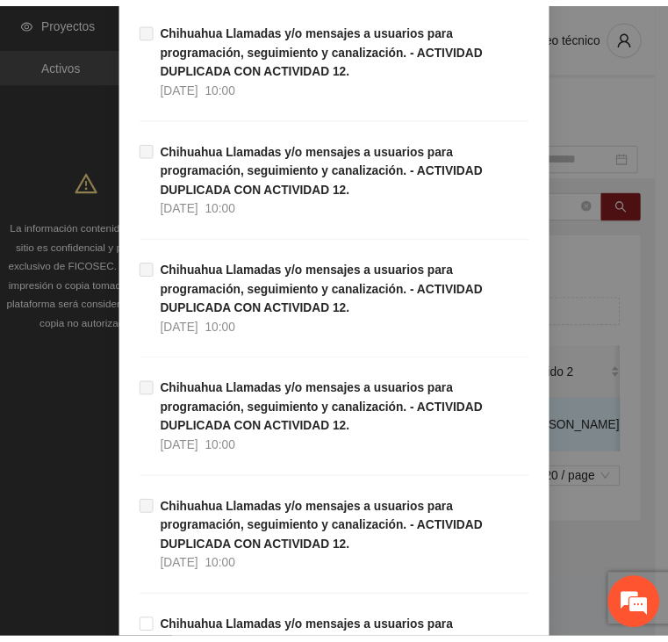
scroll to position [5012, 0]
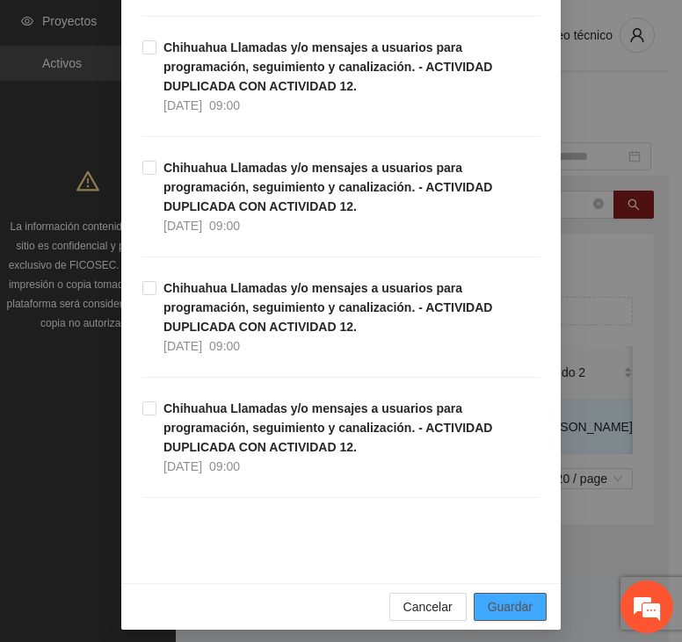
click at [501, 597] on span "Guardar" at bounding box center [509, 606] width 45 height 19
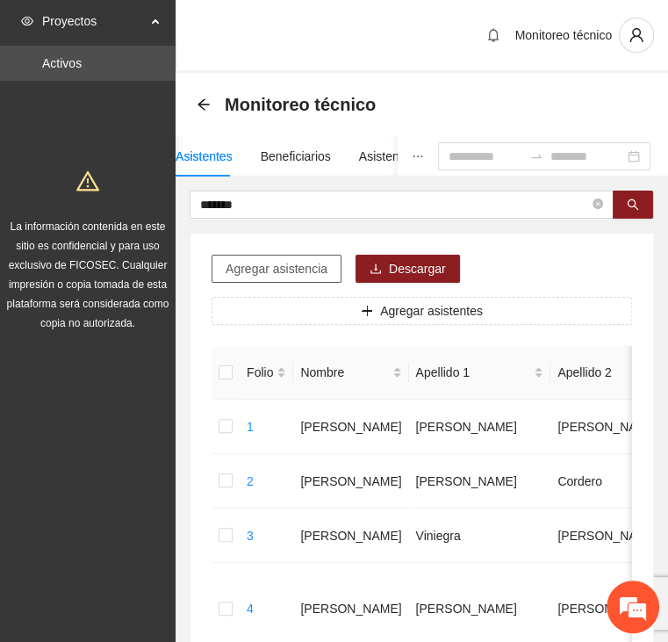
click at [220, 270] on button "Agregar asistencia" at bounding box center [277, 269] width 130 height 28
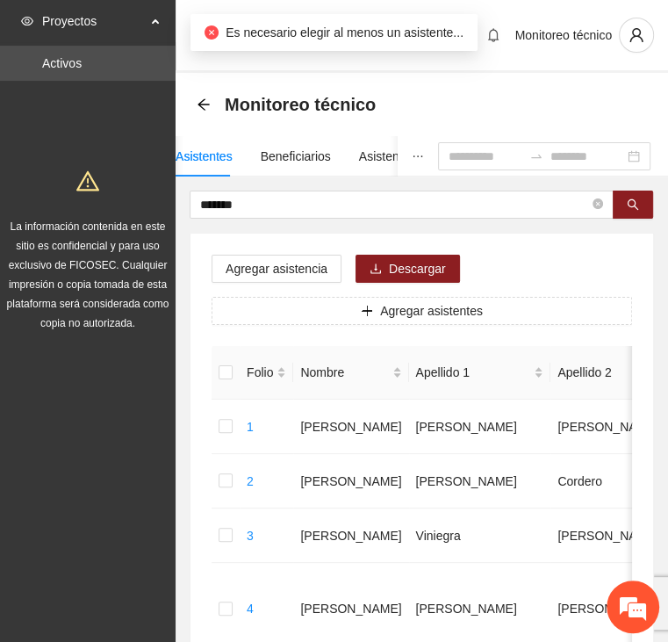
drag, startPoint x: 265, startPoint y: 200, endPoint x: 133, endPoint y: 214, distance: 132.5
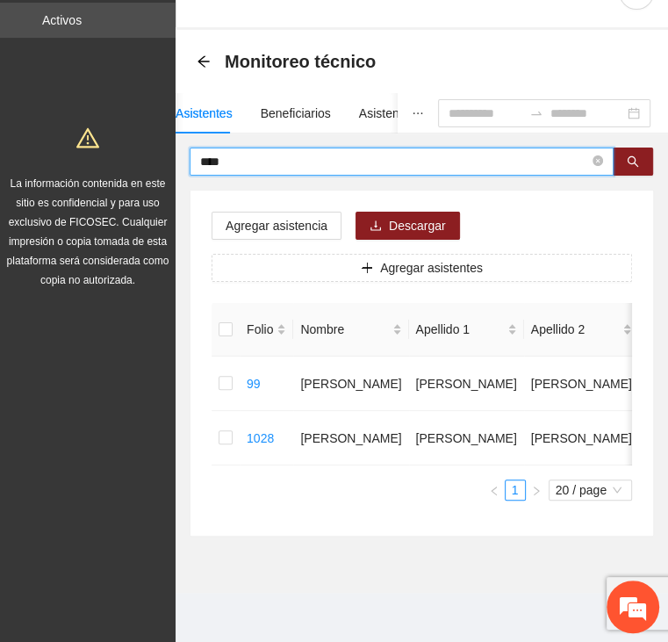
scroll to position [55, 0]
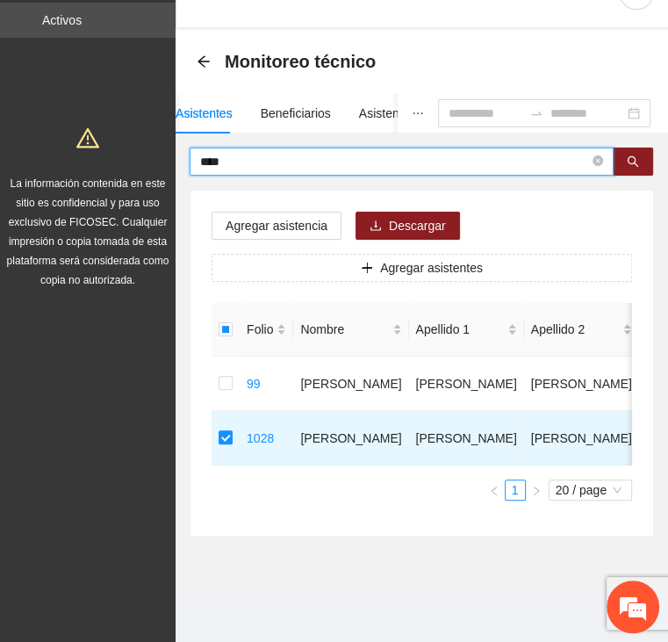
drag, startPoint x: 227, startPoint y: 147, endPoint x: 143, endPoint y: 147, distance: 83.4
click at [143, 147] on section "Proyectos Activos La información contenida en este sitio es confidencial y para…" at bounding box center [334, 299] width 668 height 685
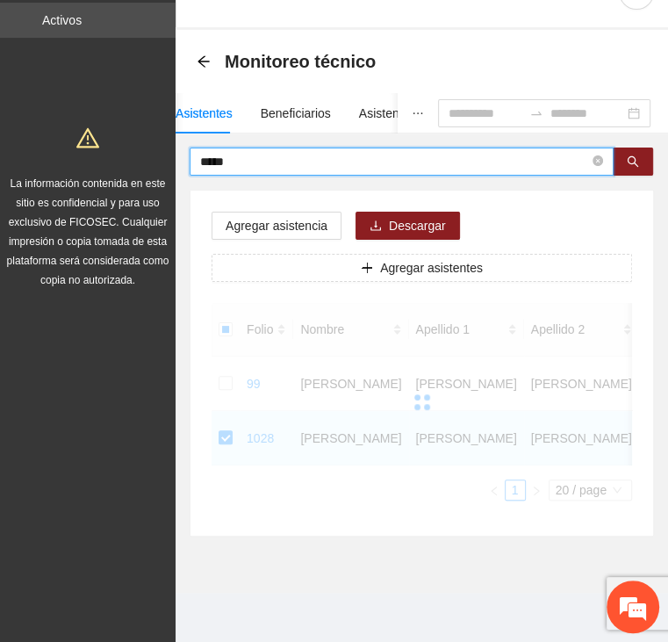
scroll to position [0, 0]
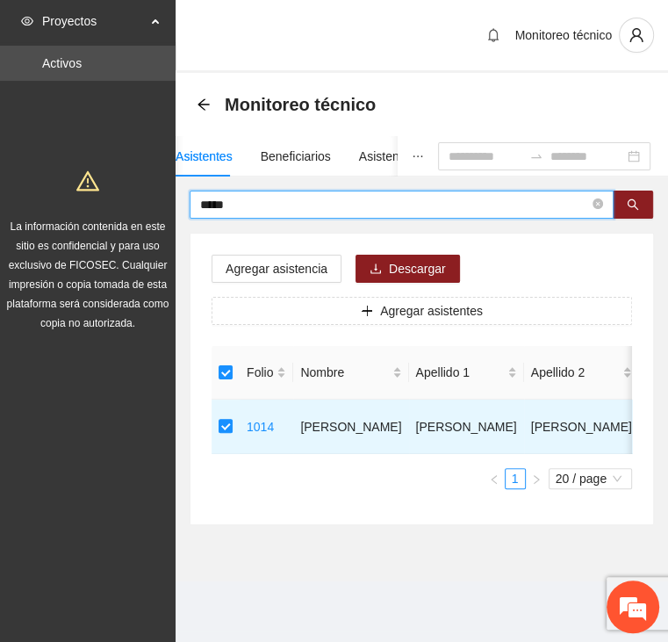
drag, startPoint x: 248, startPoint y: 205, endPoint x: 115, endPoint y: 214, distance: 133.0
click at [115, 214] on section "Proyectos Activos La información contenida en este sitio es confidencial y para…" at bounding box center [334, 321] width 668 height 642
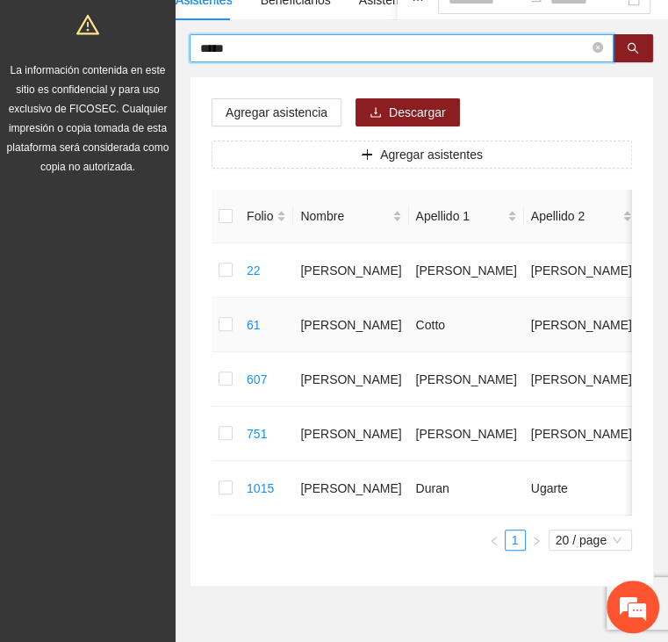
scroll to position [263, 0]
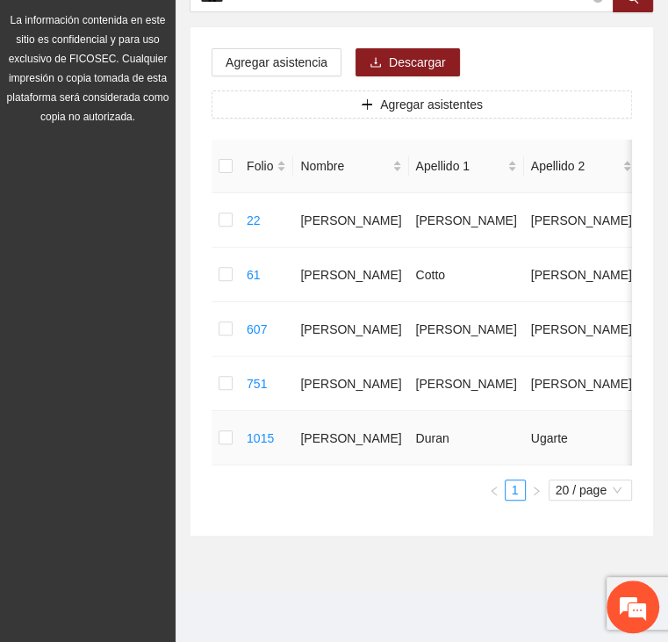
click at [222, 436] on td at bounding box center [226, 438] width 28 height 54
drag, startPoint x: 235, startPoint y: 436, endPoint x: 218, endPoint y: 437, distance: 17.7
click at [217, 436] on td at bounding box center [226, 438] width 28 height 54
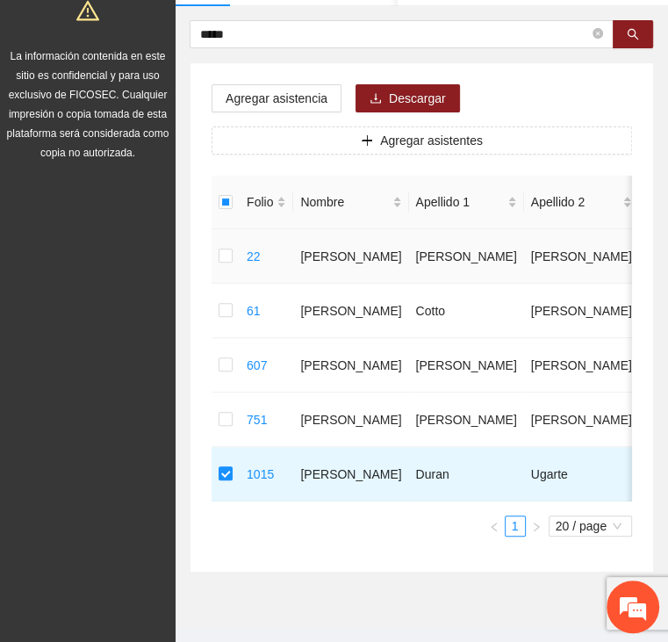
scroll to position [0, 0]
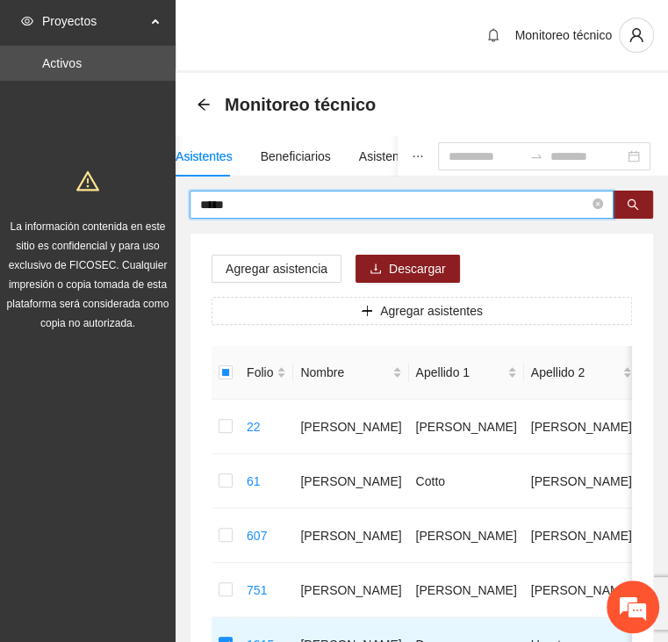
drag, startPoint x: 281, startPoint y: 208, endPoint x: 145, endPoint y: 200, distance: 136.4
click at [155, 203] on section "Proyectos Activos La información contenida en este sitio es confidencial y para…" at bounding box center [334, 424] width 668 height 848
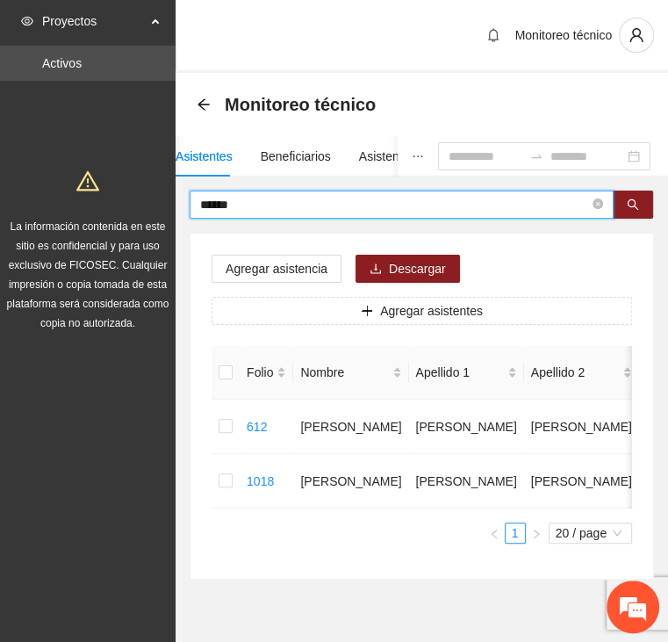
drag, startPoint x: 177, startPoint y: 202, endPoint x: 136, endPoint y: 203, distance: 41.3
click at [136, 203] on section "Proyectos Activos La información contenida en este sitio es confidencial y para…" at bounding box center [334, 342] width 668 height 685
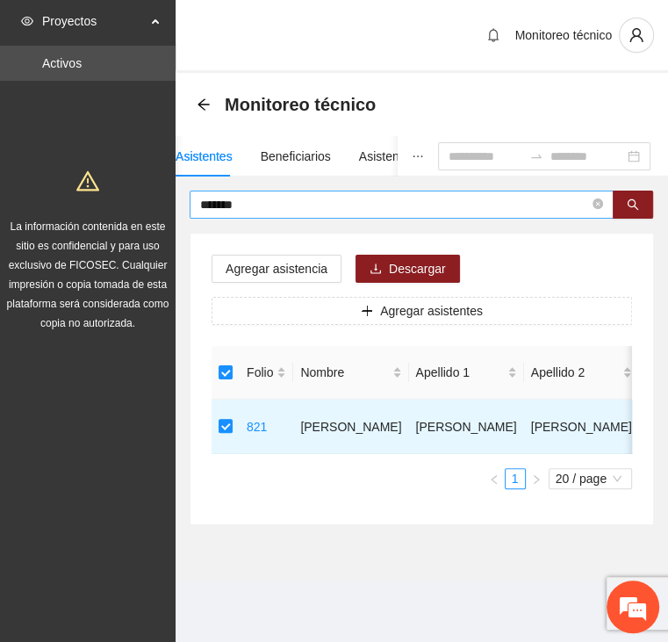
click at [248, 196] on input "*******" at bounding box center [394, 204] width 389 height 19
drag, startPoint x: 263, startPoint y: 206, endPoint x: 143, endPoint y: 209, distance: 120.3
click at [143, 209] on section "Proyectos Activos La información contenida en este sitio es confidencial y para…" at bounding box center [334, 321] width 668 height 642
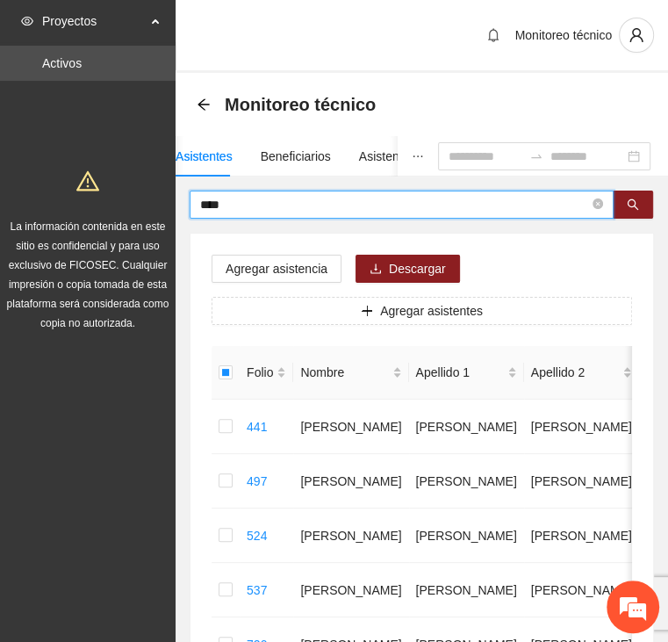
drag, startPoint x: 256, startPoint y: 203, endPoint x: 91, endPoint y: 199, distance: 164.3
click at [91, 205] on section "Proyectos Activos La información contenida en este sitio es confidencial y para…" at bounding box center [334, 587] width 668 height 1175
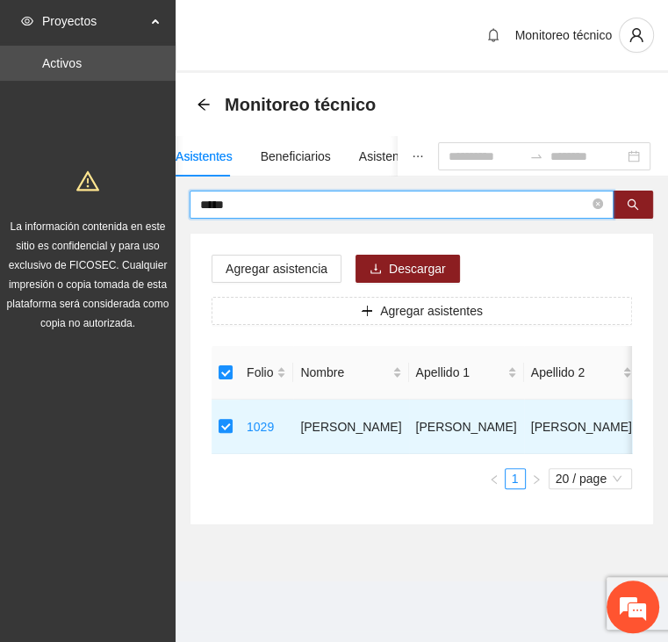
drag, startPoint x: 256, startPoint y: 204, endPoint x: 150, endPoint y: 206, distance: 106.3
click at [152, 206] on section "Proyectos Activos La información contenida en este sitio es confidencial y para…" at bounding box center [334, 321] width 668 height 642
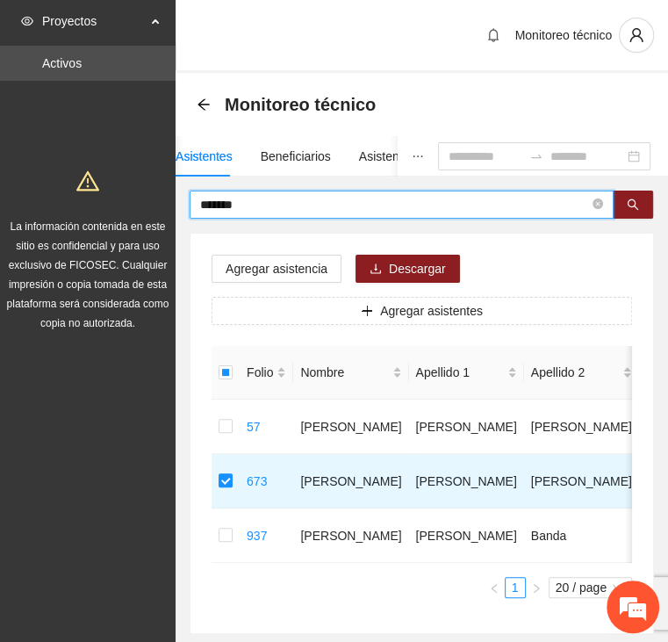
drag, startPoint x: 282, startPoint y: 197, endPoint x: 176, endPoint y: 199, distance: 106.3
click at [179, 200] on div "******* Agregar asistencia Descargar Agregar asistentes Folio Nombre Apellido 1…" at bounding box center [422, 413] width 493 height 444
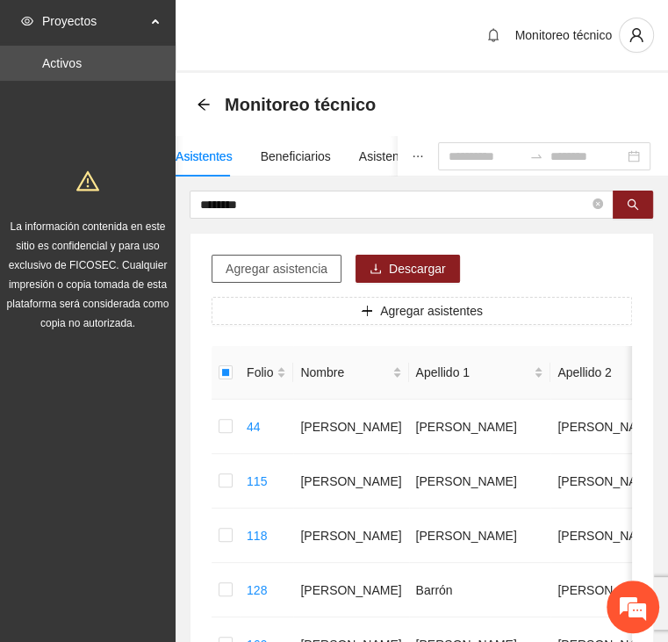
click at [269, 269] on span "Agregar asistencia" at bounding box center [277, 268] width 102 height 19
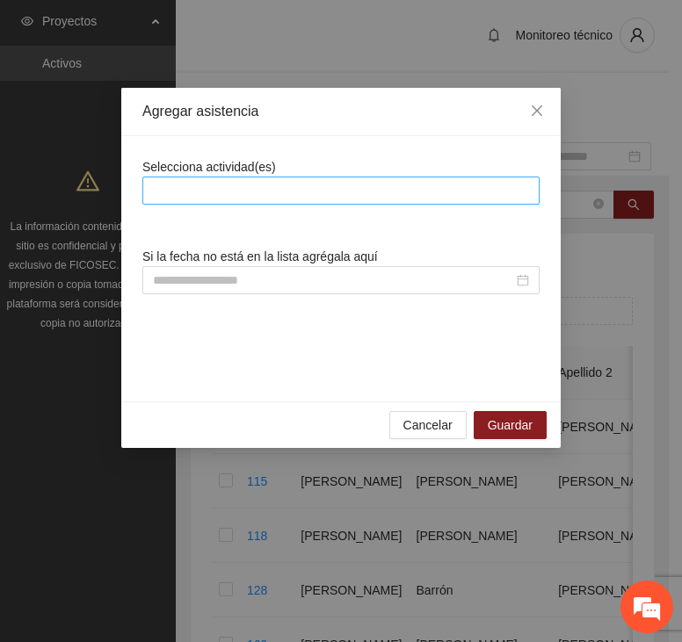
click at [268, 181] on div at bounding box center [341, 190] width 388 height 21
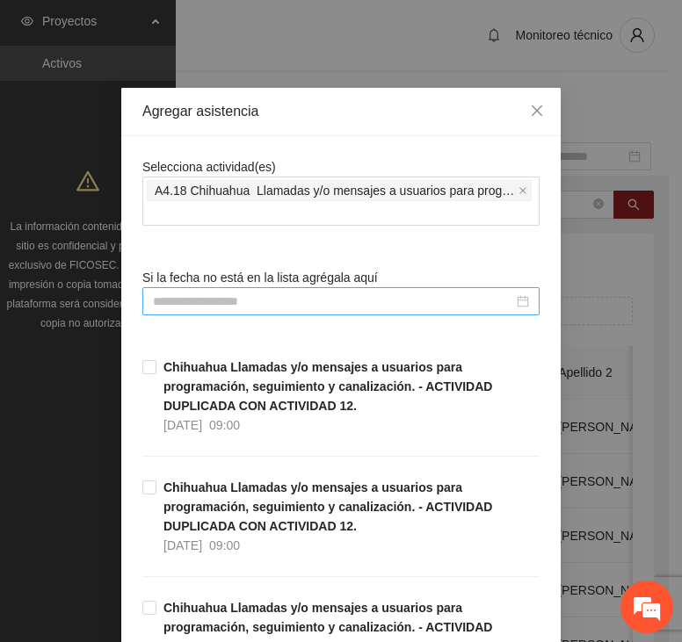
drag, startPoint x: 242, startPoint y: 295, endPoint x: 222, endPoint y: 312, distance: 26.2
click at [242, 295] on input at bounding box center [333, 301] width 360 height 19
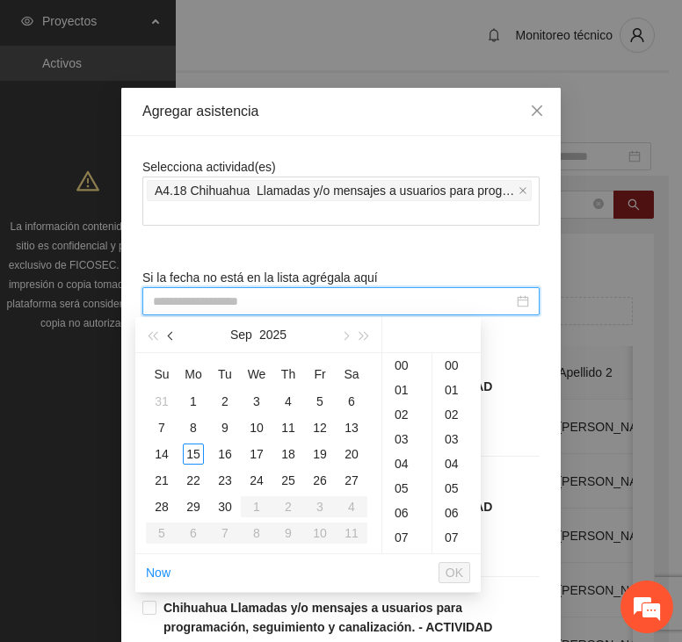
click at [172, 334] on button "button" at bounding box center [171, 334] width 19 height 35
click at [357, 428] on div "9" at bounding box center [351, 427] width 21 height 21
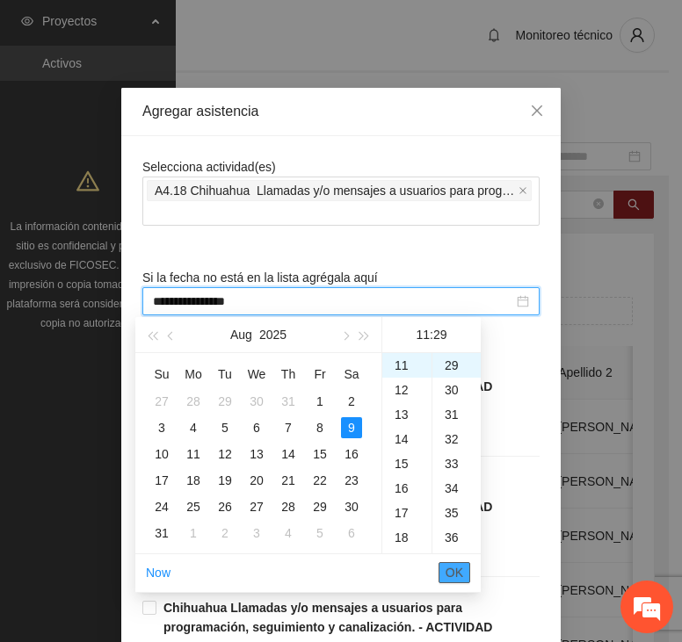
drag, startPoint x: 463, startPoint y: 575, endPoint x: 451, endPoint y: 571, distance: 12.2
click at [451, 571] on button "OK" at bounding box center [454, 572] width 32 height 21
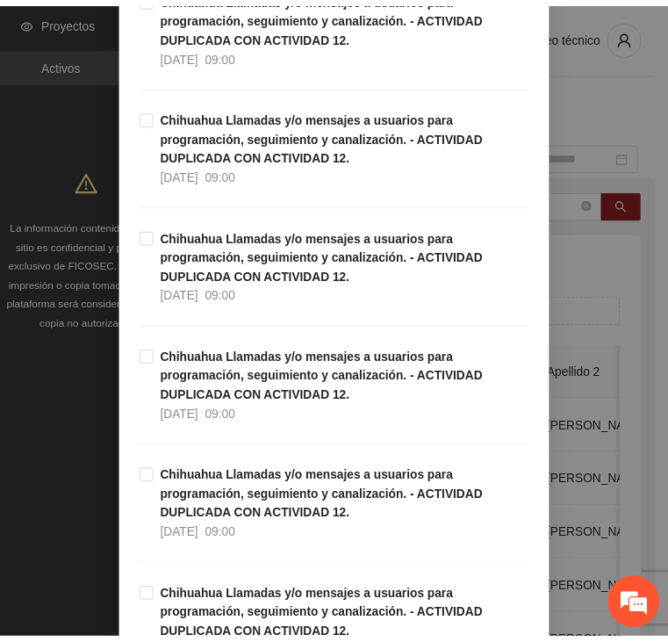
scroll to position [5012, 0]
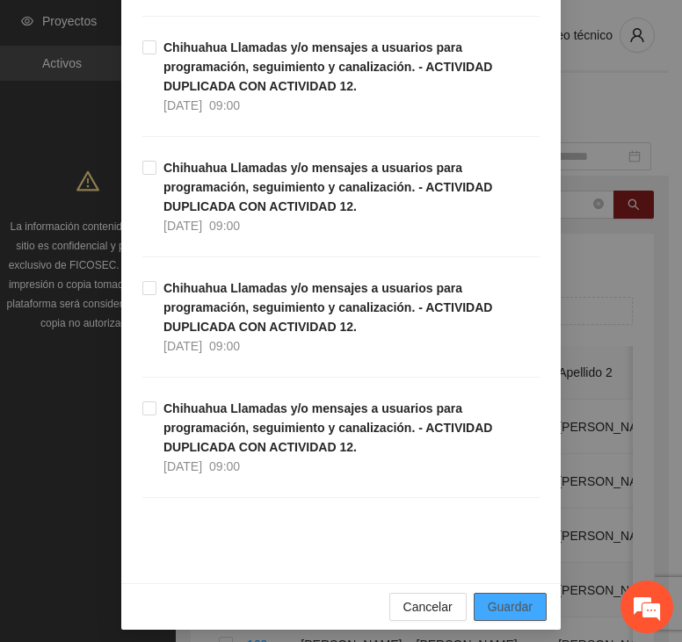
click at [506, 597] on span "Guardar" at bounding box center [509, 606] width 45 height 19
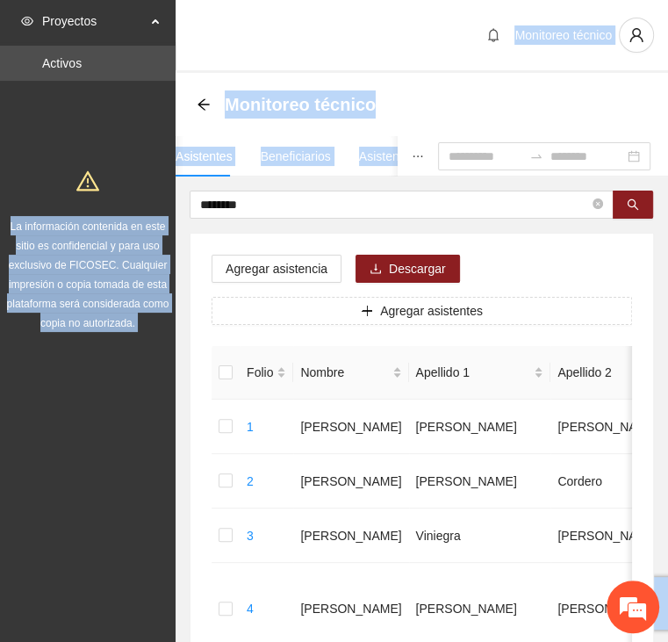
drag, startPoint x: 307, startPoint y: 192, endPoint x: 170, endPoint y: 193, distance: 137.0
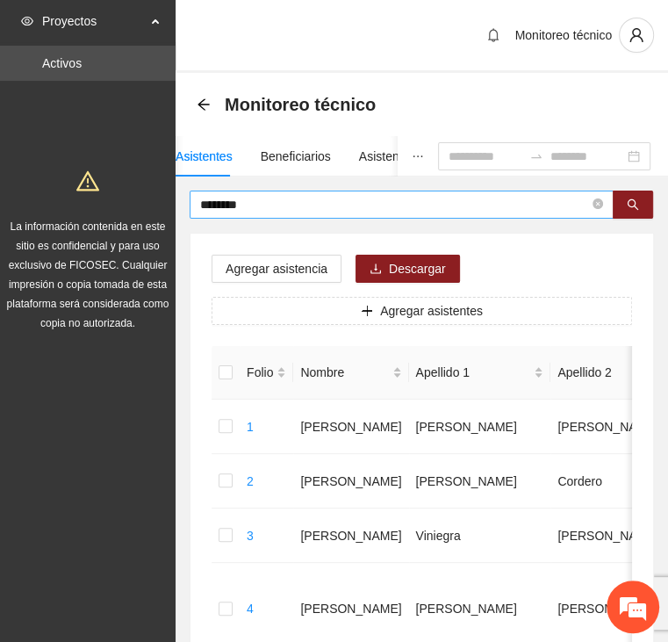
drag, startPoint x: 170, startPoint y: 193, endPoint x: 260, endPoint y: 203, distance: 90.1
click at [260, 202] on input "********" at bounding box center [394, 204] width 389 height 19
click at [292, 206] on input "********" at bounding box center [394, 204] width 389 height 19
drag, startPoint x: 285, startPoint y: 203, endPoint x: 162, endPoint y: 201, distance: 123.0
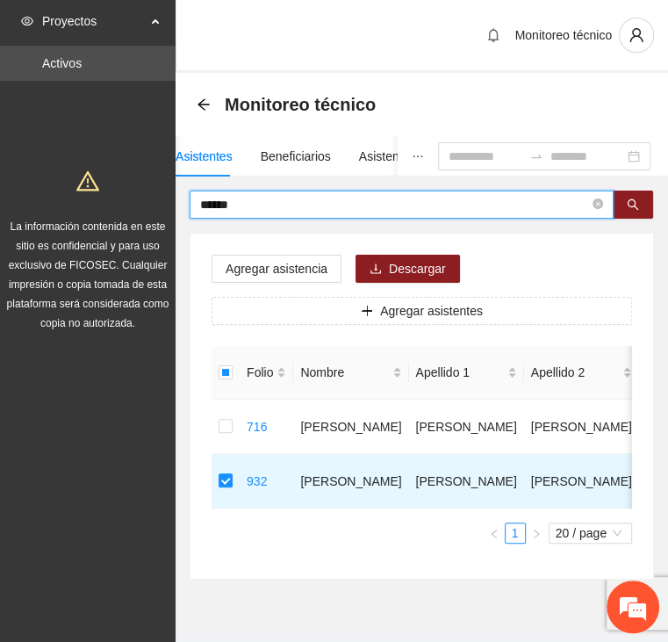
drag, startPoint x: 257, startPoint y: 203, endPoint x: 97, endPoint y: 206, distance: 160.8
click at [105, 207] on section "Proyectos Activos La información contenida en este sitio es confidencial y para…" at bounding box center [334, 342] width 668 height 685
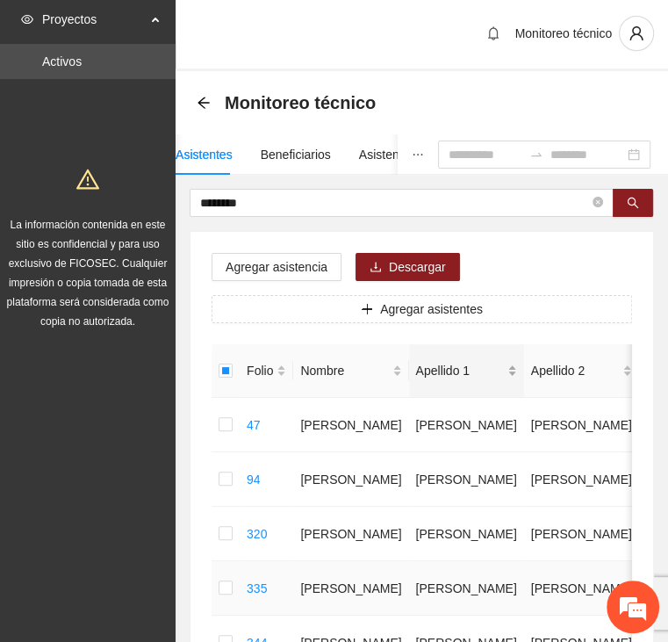
scroll to position [0, 0]
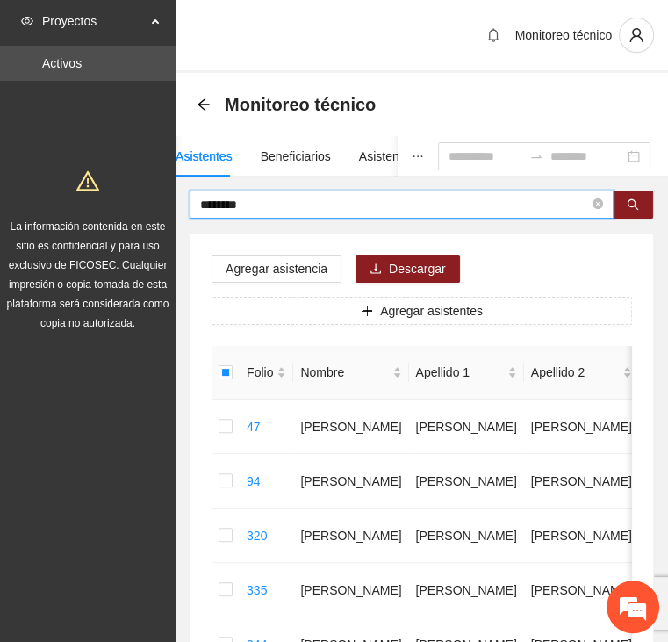
drag, startPoint x: 278, startPoint y: 203, endPoint x: 81, endPoint y: 209, distance: 196.8
click at [81, 209] on section "Proyectos Activos La información contenida en este sitio es confidencial y para…" at bounding box center [334, 615] width 668 height 1230
drag, startPoint x: 285, startPoint y: 210, endPoint x: 144, endPoint y: 193, distance: 141.5
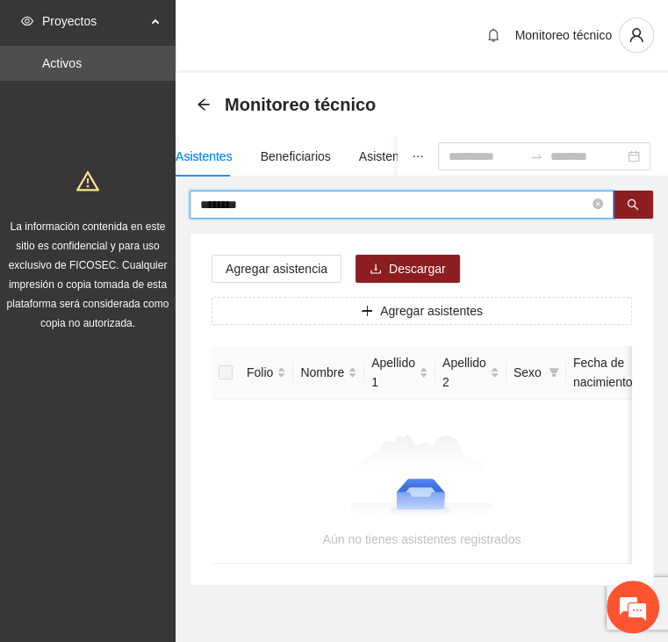
drag, startPoint x: 272, startPoint y: 205, endPoint x: 111, endPoint y: 195, distance: 161.9
click at [112, 195] on section "Proyectos Activos La información contenida en este sitio es confidencial y para…" at bounding box center [334, 345] width 668 height 691
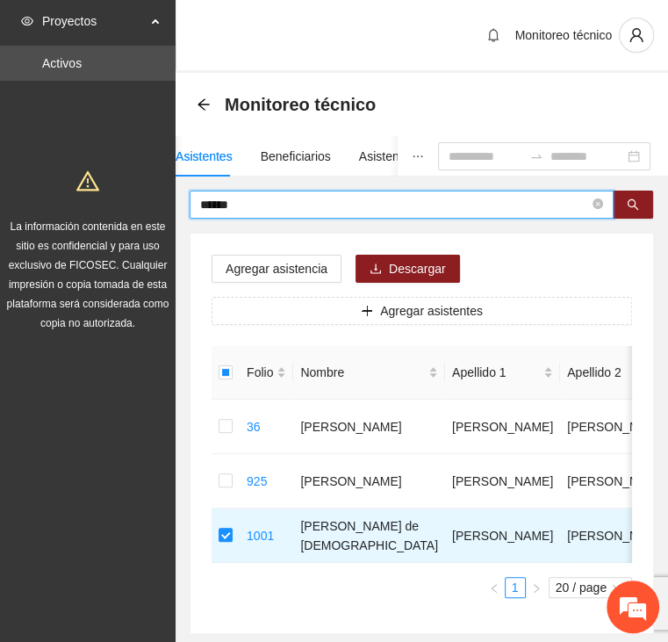
drag, startPoint x: 263, startPoint y: 199, endPoint x: 150, endPoint y: 186, distance: 114.1
click at [150, 186] on section "Proyectos Activos La información contenida en este sitio es confidencial y para…" at bounding box center [334, 369] width 668 height 739
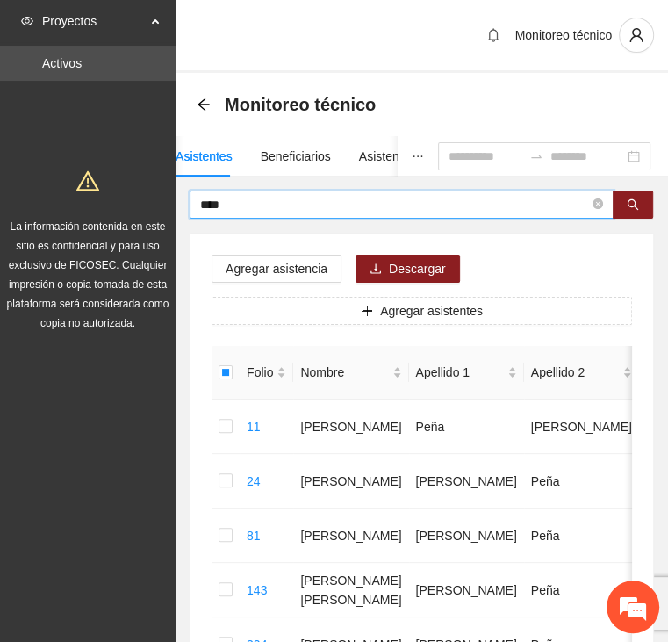
drag, startPoint x: 270, startPoint y: 205, endPoint x: 255, endPoint y: 213, distance: 18.1
click at [255, 213] on input "****" at bounding box center [394, 204] width 389 height 19
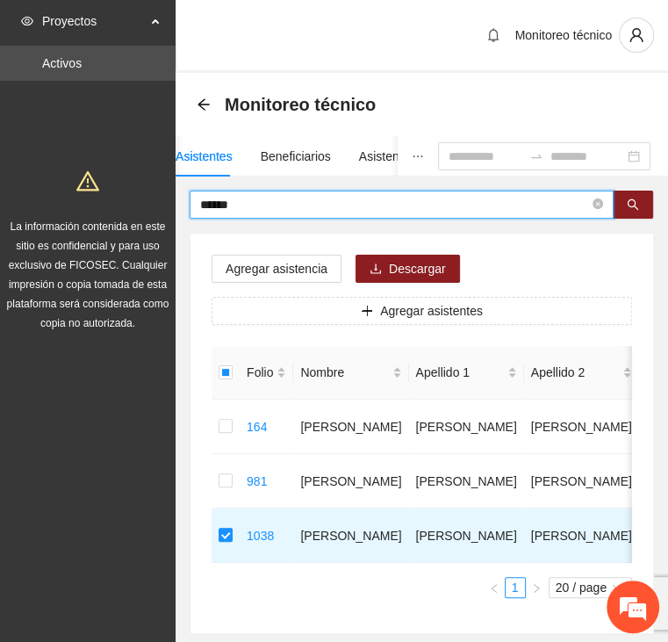
drag, startPoint x: 258, startPoint y: 203, endPoint x: 131, endPoint y: 207, distance: 127.4
click at [131, 207] on section "Proyectos Activos La información contenida en este sitio es confidencial y para…" at bounding box center [334, 369] width 668 height 739
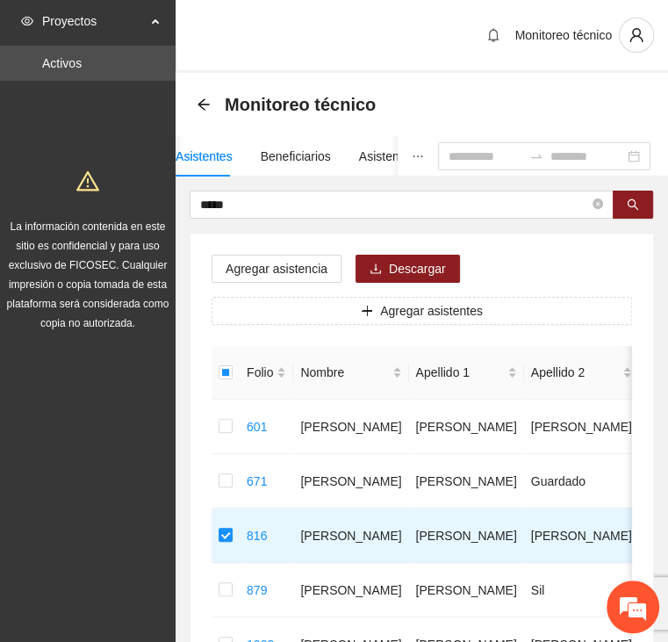
drag, startPoint x: 265, startPoint y: 204, endPoint x: 127, endPoint y: 202, distance: 137.9
click at [128, 202] on section "Proyectos Activos La información contenida en este sitio es confidencial y para…" at bounding box center [334, 451] width 668 height 903
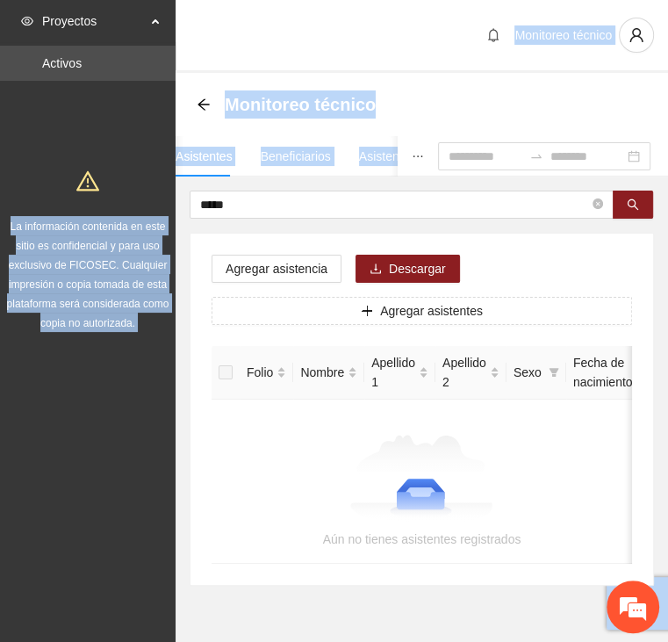
drag, startPoint x: 243, startPoint y: 191, endPoint x: 152, endPoint y: 187, distance: 91.4
click at [152, 187] on section "Proyectos Activos La información contenida en este sitio es confidencial y para…" at bounding box center [334, 345] width 668 height 691
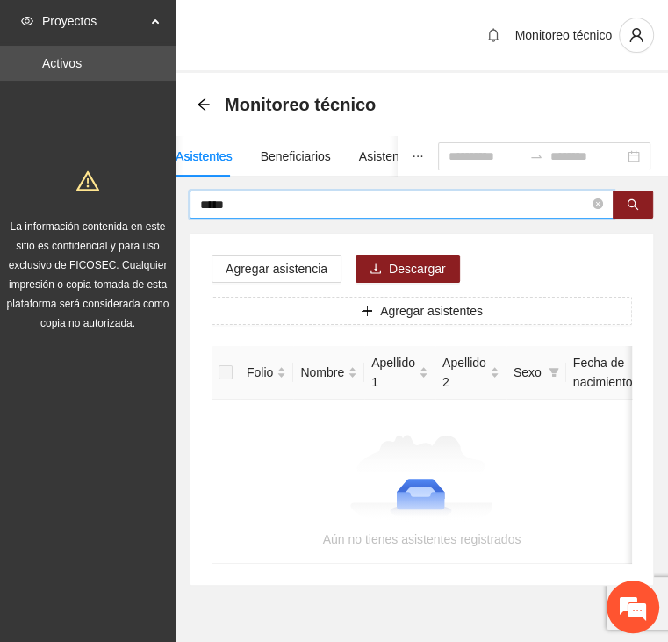
drag, startPoint x: 152, startPoint y: 187, endPoint x: 243, endPoint y: 202, distance: 92.5
click at [243, 202] on input "*****" at bounding box center [394, 204] width 389 height 19
drag, startPoint x: 252, startPoint y: 203, endPoint x: 176, endPoint y: 206, distance: 76.5
click at [175, 206] on section "Proyectos Activos La información contenida en este sitio es confidencial y para…" at bounding box center [334, 345] width 668 height 691
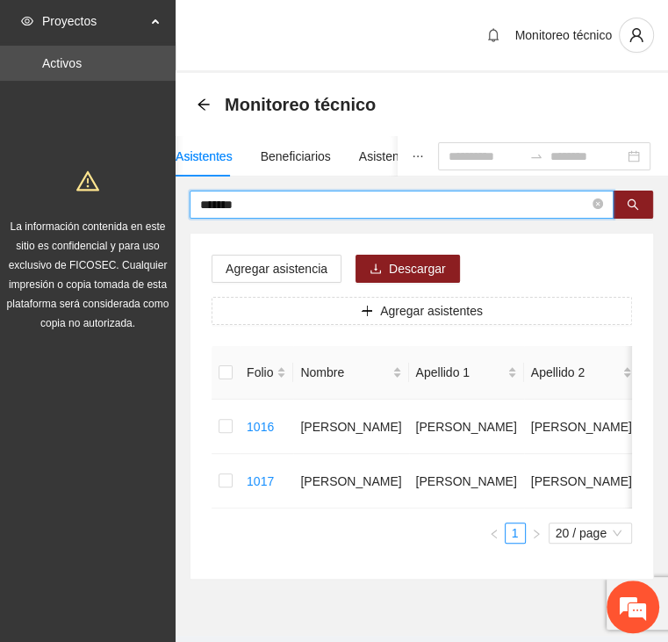
drag, startPoint x: 254, startPoint y: 198, endPoint x: 146, endPoint y: 198, distance: 108.0
click at [147, 198] on section "Proyectos Activos La información contenida en este sitio es confidencial y para…" at bounding box center [334, 342] width 668 height 685
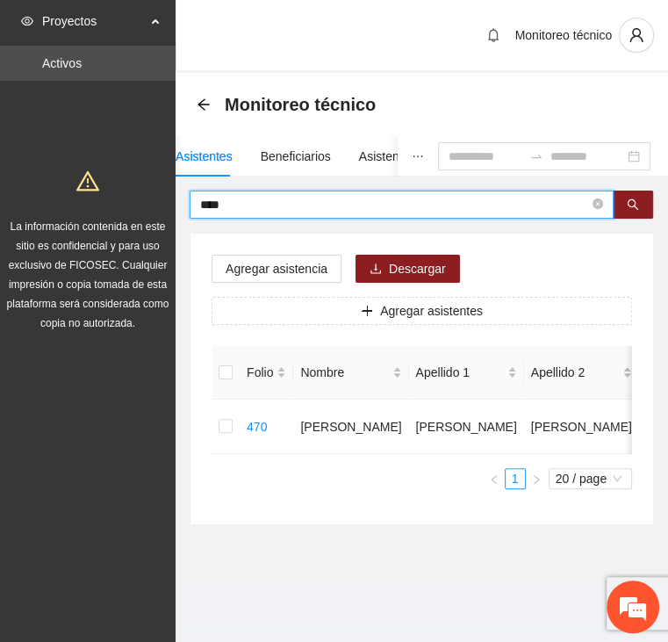
drag, startPoint x: 251, startPoint y: 203, endPoint x: 165, endPoint y: 205, distance: 86.1
click at [165, 205] on section "Proyectos Activos La información contenida en este sitio es confidencial y para…" at bounding box center [334, 321] width 668 height 642
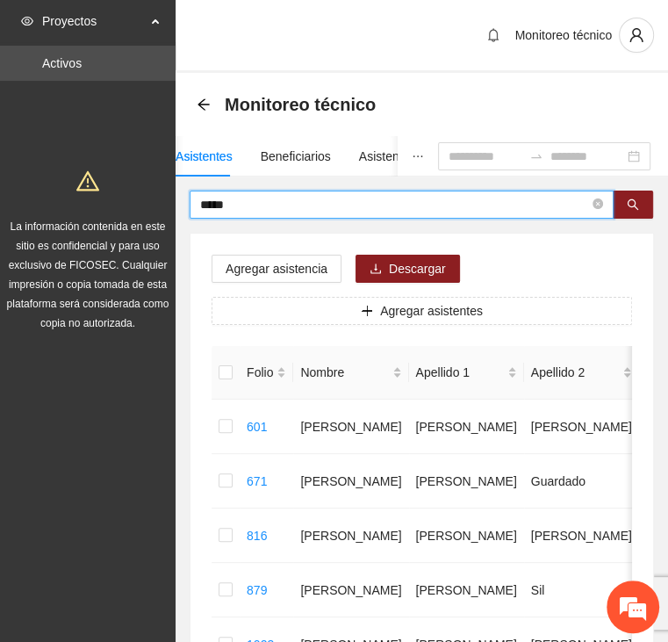
drag, startPoint x: 214, startPoint y: 204, endPoint x: 157, endPoint y: 204, distance: 57.1
click at [158, 204] on section "Proyectos Activos La información contenida en este sitio es confidencial y para…" at bounding box center [334, 451] width 668 height 903
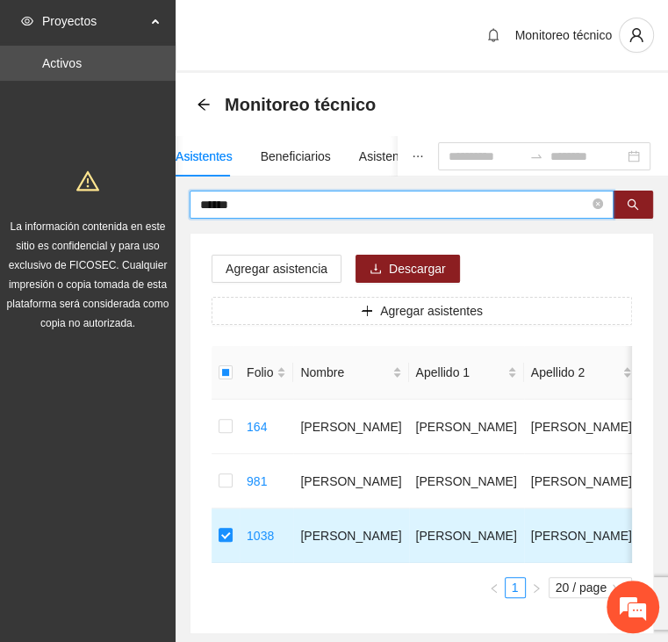
click at [218, 535] on td at bounding box center [226, 536] width 28 height 54
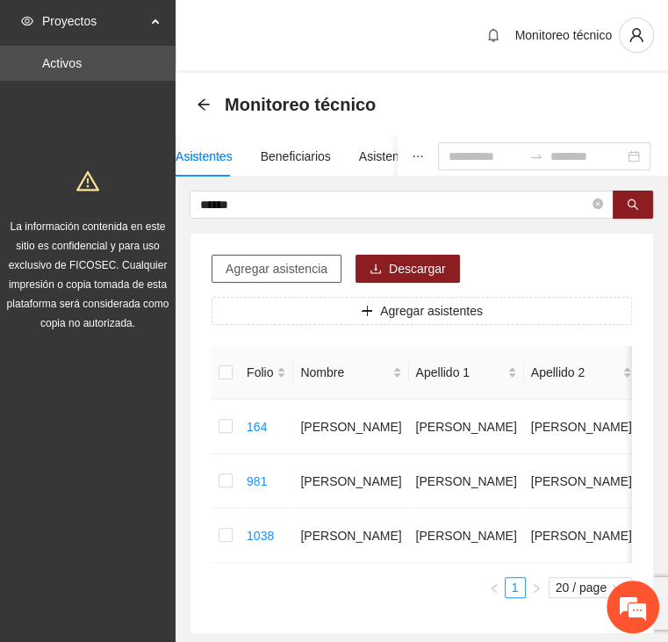
click at [249, 270] on span "Agregar asistencia" at bounding box center [277, 268] width 102 height 19
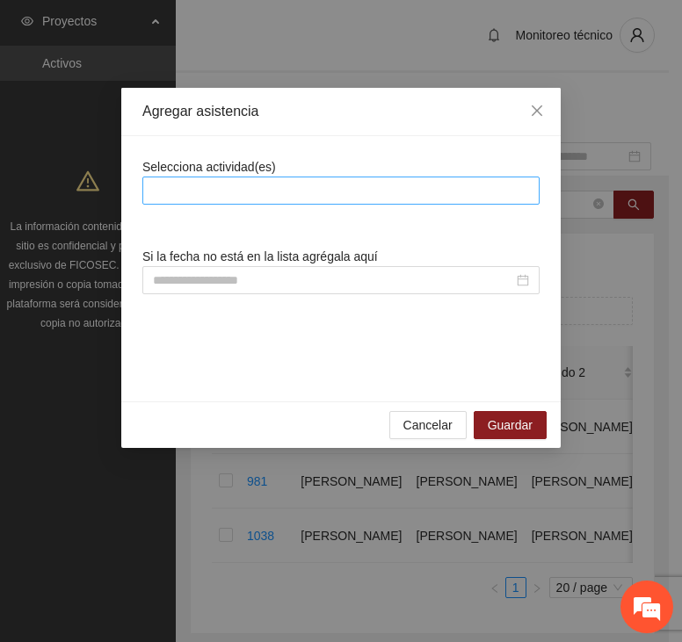
click at [267, 185] on div at bounding box center [341, 190] width 388 height 21
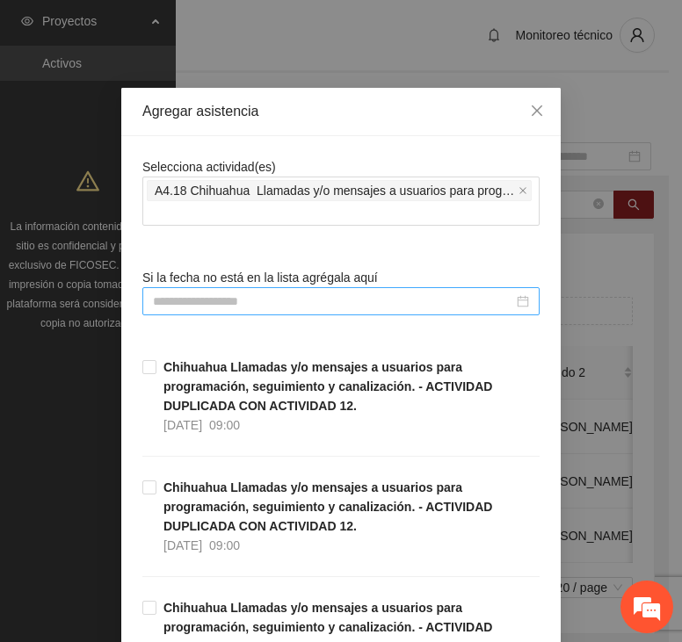
click at [242, 299] on input at bounding box center [333, 301] width 360 height 19
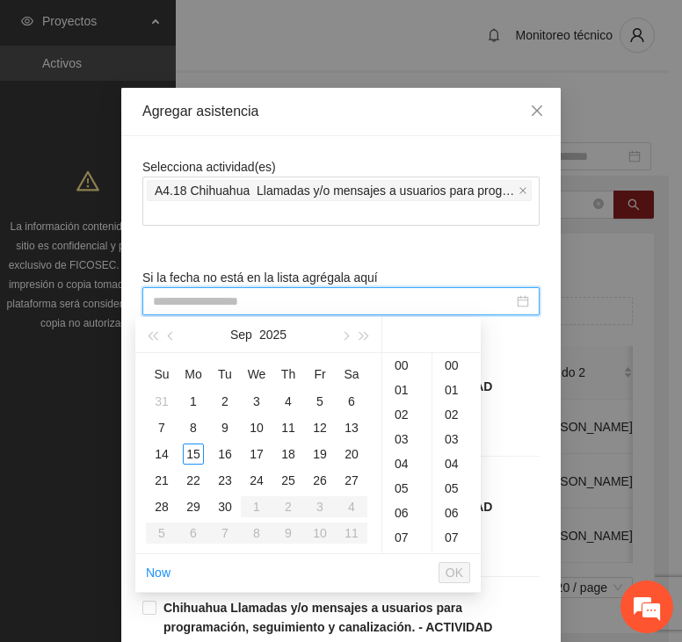
drag, startPoint x: 172, startPoint y: 337, endPoint x: 181, endPoint y: 353, distance: 18.1
click at [170, 337] on span "button" at bounding box center [172, 336] width 9 height 9
click at [187, 452] on div "11" at bounding box center [193, 454] width 21 height 21
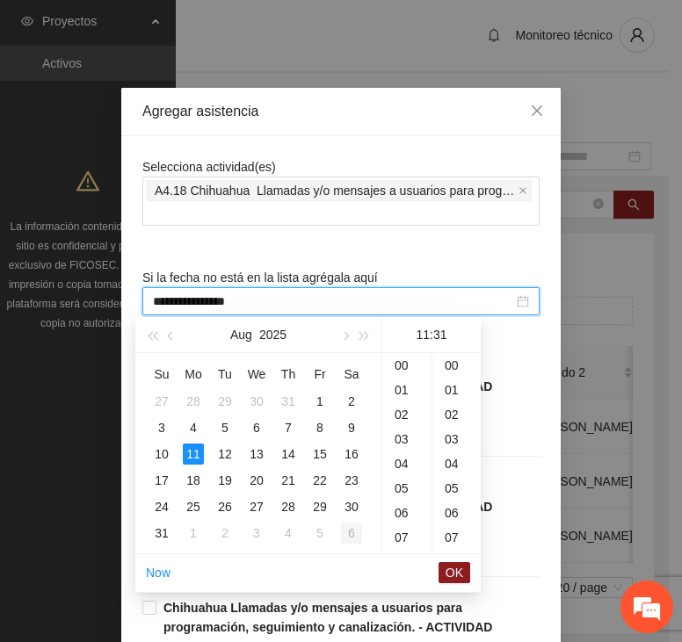
scroll to position [762, 0]
click at [452, 568] on span "OK" at bounding box center [454, 572] width 18 height 19
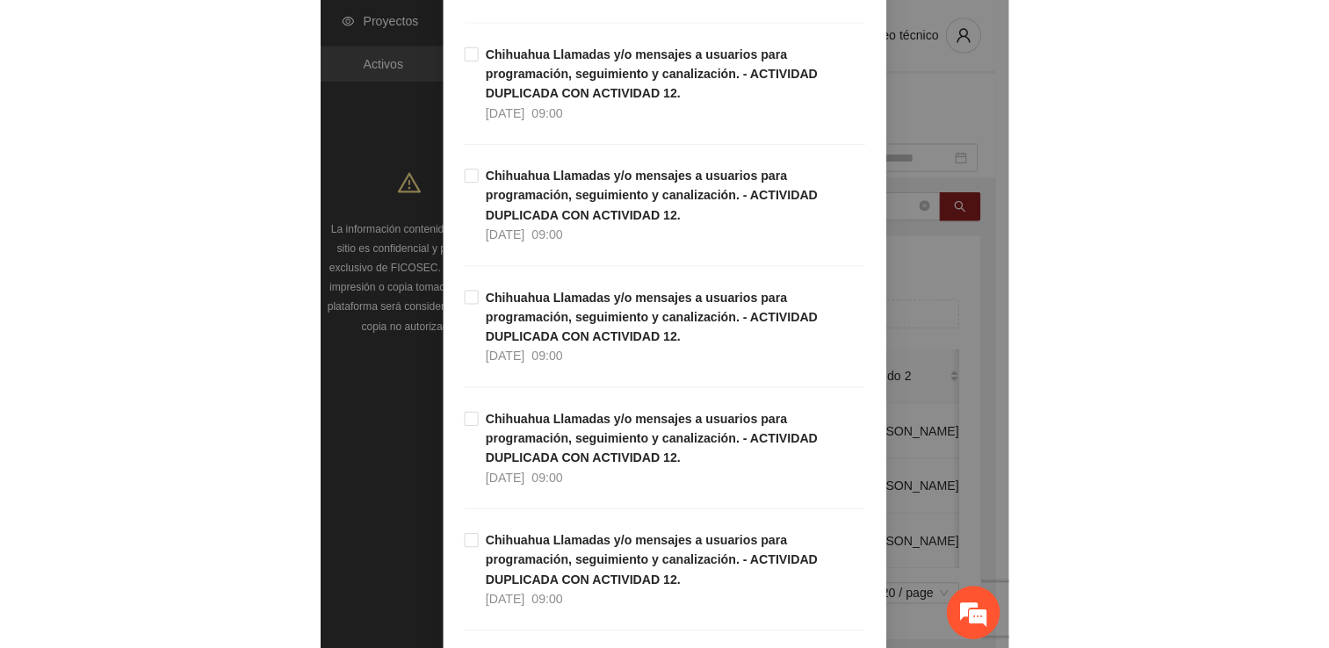
scroll to position [5012, 0]
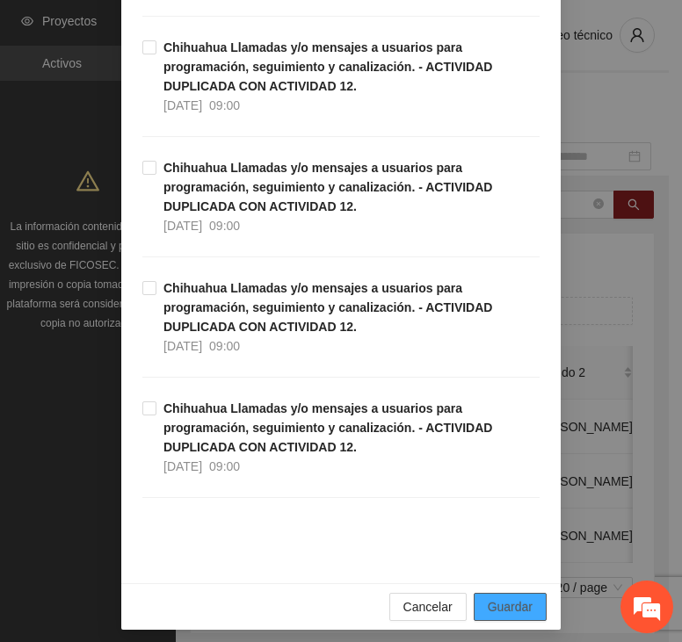
click at [501, 597] on span "Guardar" at bounding box center [509, 606] width 45 height 19
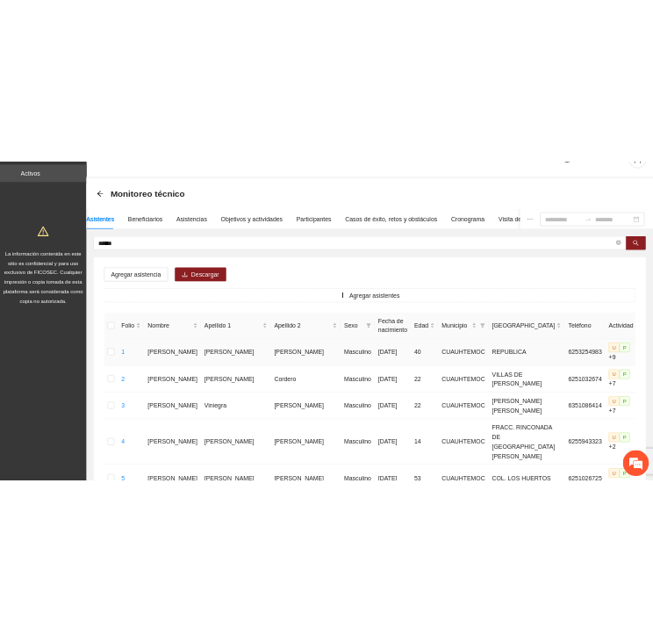
scroll to position [88, 0]
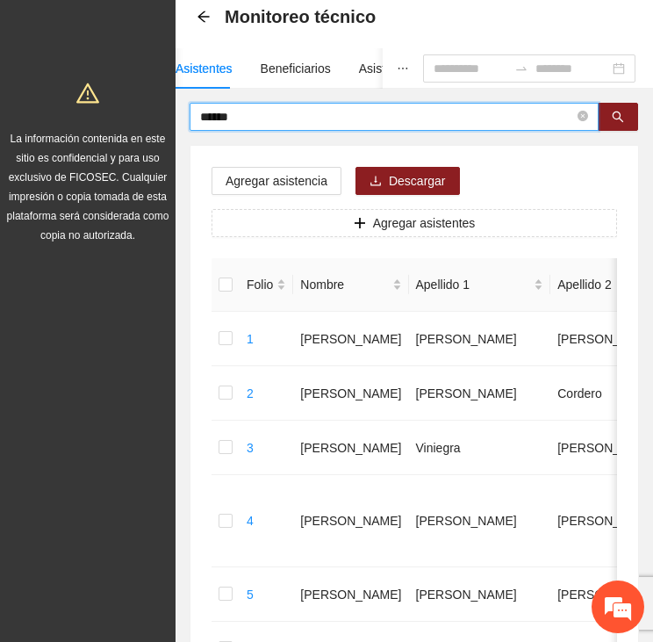
drag, startPoint x: 251, startPoint y: 123, endPoint x: 158, endPoint y: 126, distance: 93.1
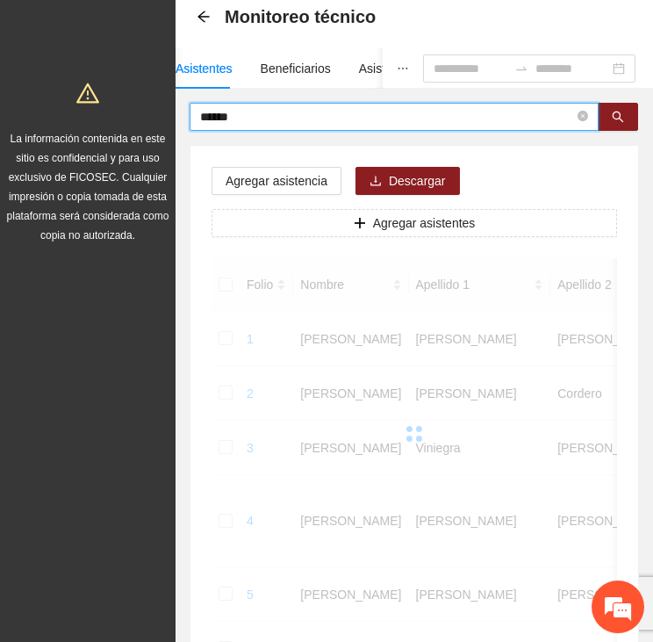
scroll to position [55, 0]
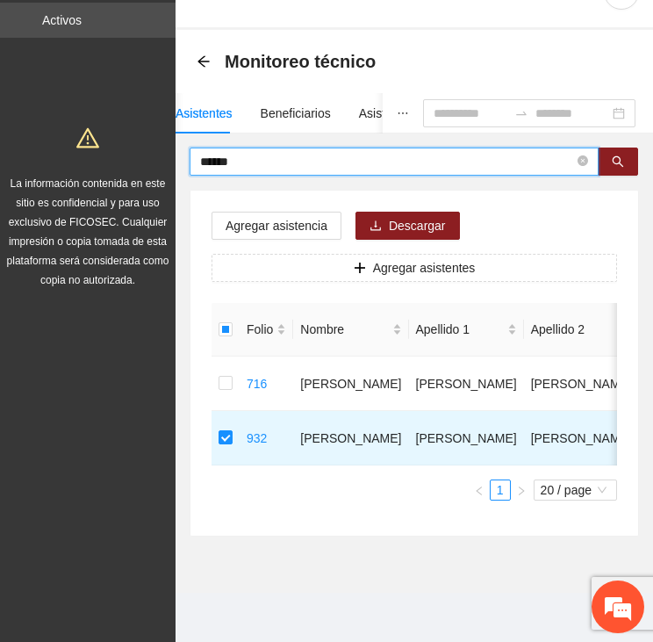
drag, startPoint x: 242, startPoint y: 150, endPoint x: 179, endPoint y: 140, distance: 64.1
click at [181, 148] on div "****** Agregar asistencia Descargar Agregar asistentes Folio Nombre Apellido 1 …" at bounding box center [415, 342] width 478 height 389
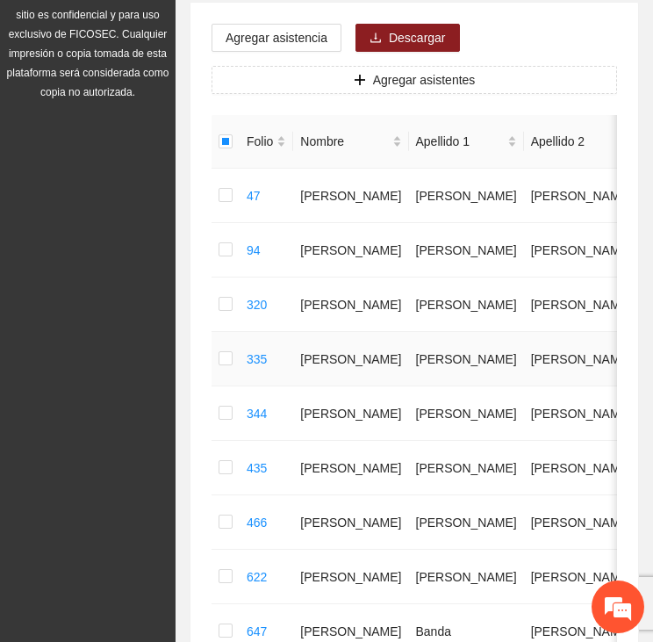
scroll to position [0, 0]
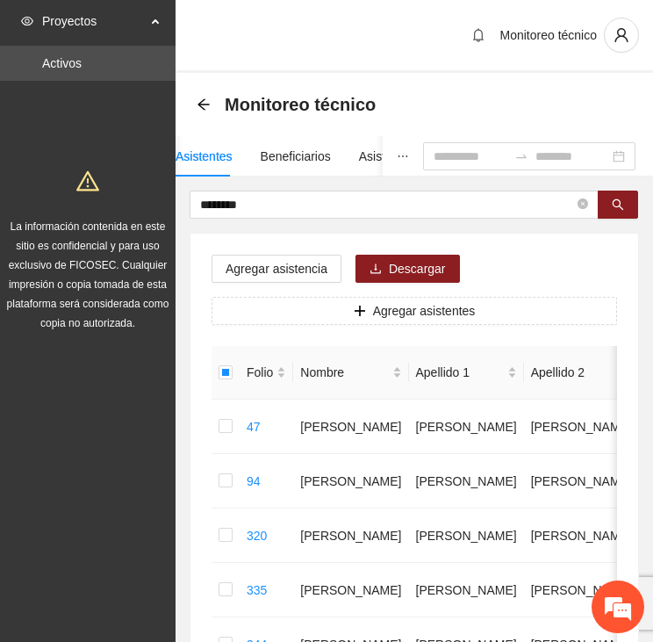
drag, startPoint x: 273, startPoint y: 202, endPoint x: 116, endPoint y: 198, distance: 157.2
click at [116, 198] on section "Proyectos Activos La información contenida en este sitio es confidencial y para…" at bounding box center [326, 615] width 653 height 1230
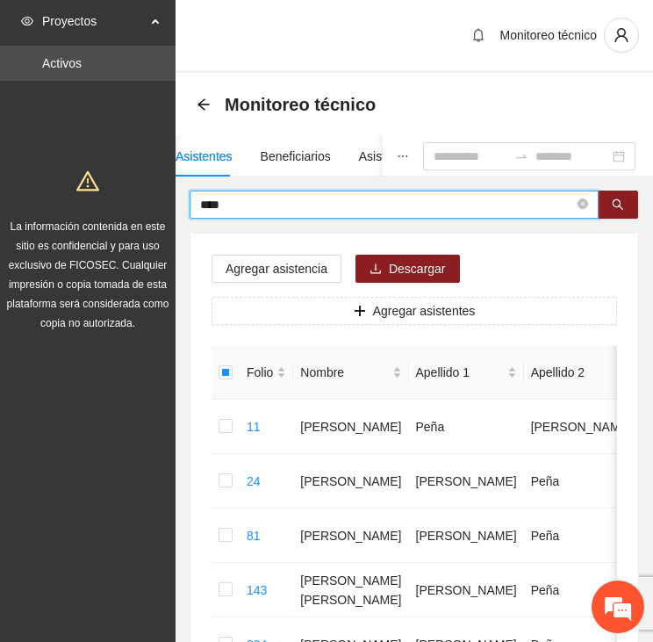
drag, startPoint x: 190, startPoint y: 205, endPoint x: 115, endPoint y: 199, distance: 74.8
click at [118, 201] on section "Proyectos Activos La información contenida en este sitio es confidencial y para…" at bounding box center [326, 533] width 653 height 1066
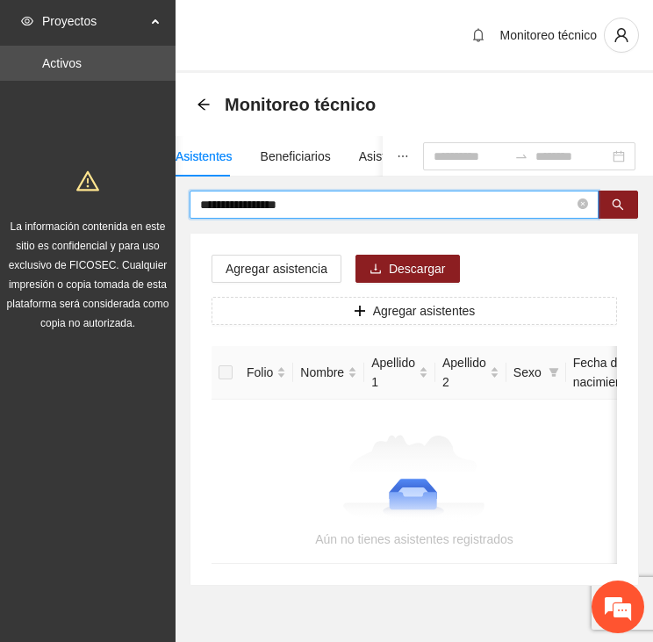
drag, startPoint x: 292, startPoint y: 202, endPoint x: 179, endPoint y: 201, distance: 112.4
click at [179, 201] on div "**********" at bounding box center [415, 388] width 478 height 395
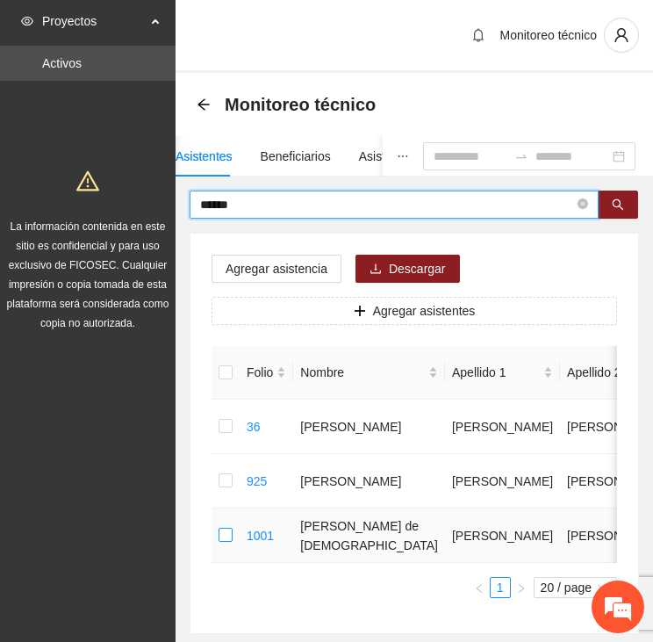
click at [213, 534] on td at bounding box center [226, 536] width 28 height 54
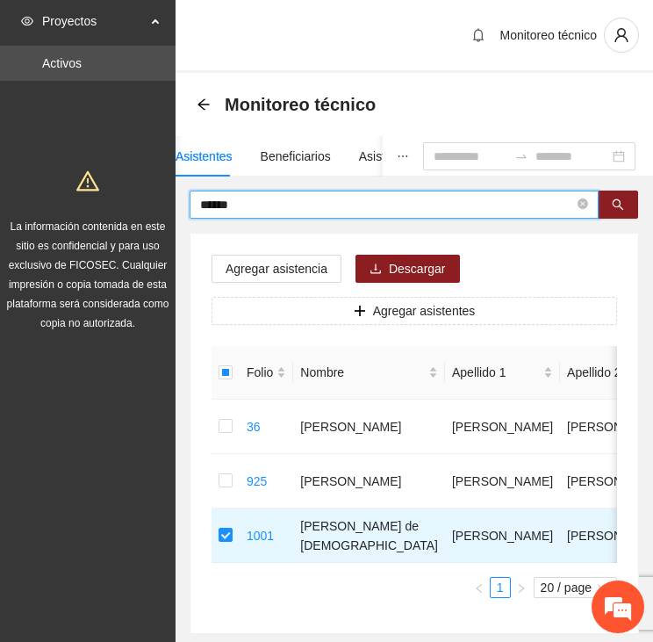
drag, startPoint x: 249, startPoint y: 199, endPoint x: 146, endPoint y: 205, distance: 103.8
click at [146, 205] on section "Proyectos Activos La información contenida en este sitio es confidencial y para…" at bounding box center [326, 369] width 653 height 739
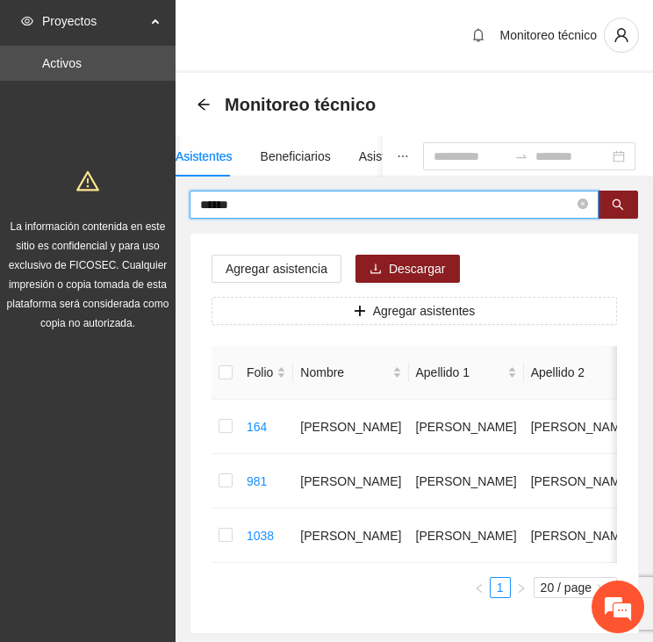
drag, startPoint x: 243, startPoint y: 199, endPoint x: 151, endPoint y: 199, distance: 92.2
click at [151, 199] on section "Proyectos Activos La información contenida en este sitio es confidencial y para…" at bounding box center [326, 369] width 653 height 739
click at [293, 263] on span "Agregar asistencia" at bounding box center [277, 268] width 102 height 19
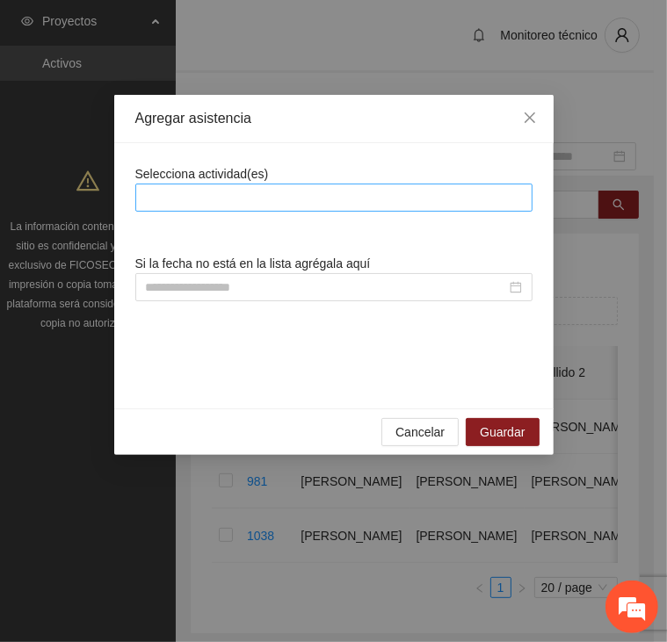
click at [274, 191] on div at bounding box center [334, 197] width 388 height 21
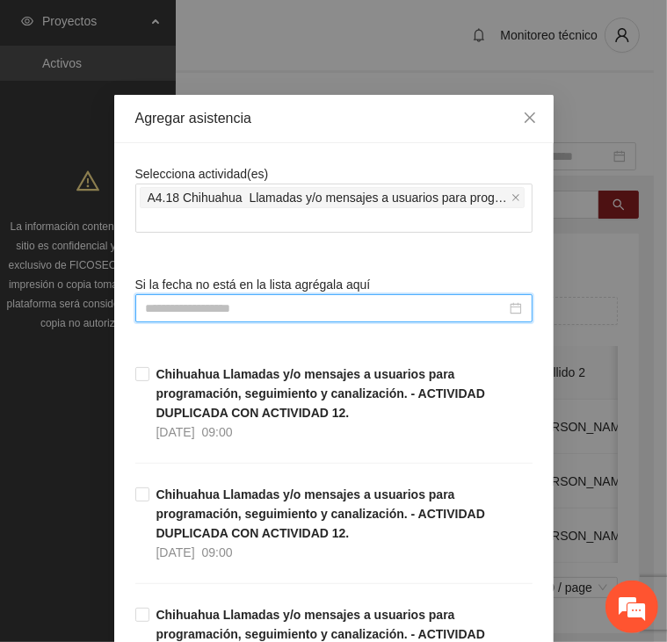
click at [225, 314] on input at bounding box center [326, 308] width 360 height 19
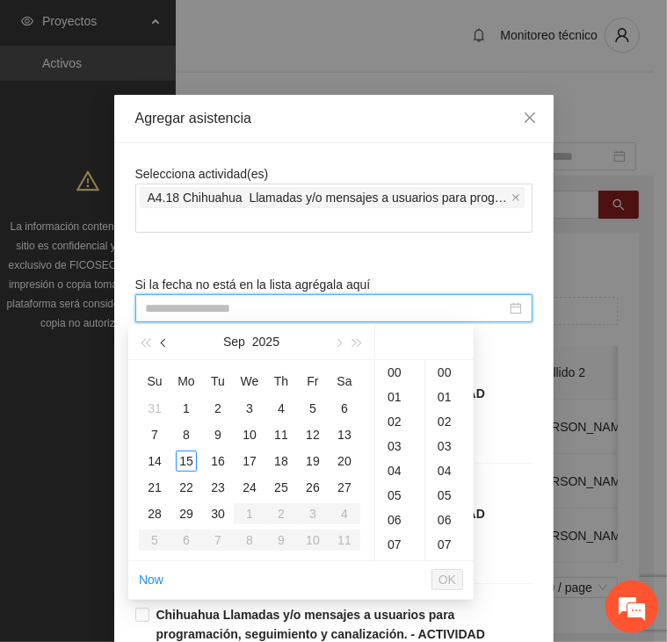
click at [163, 350] on button "button" at bounding box center [164, 341] width 19 height 35
click at [190, 460] on div "11" at bounding box center [186, 461] width 21 height 21
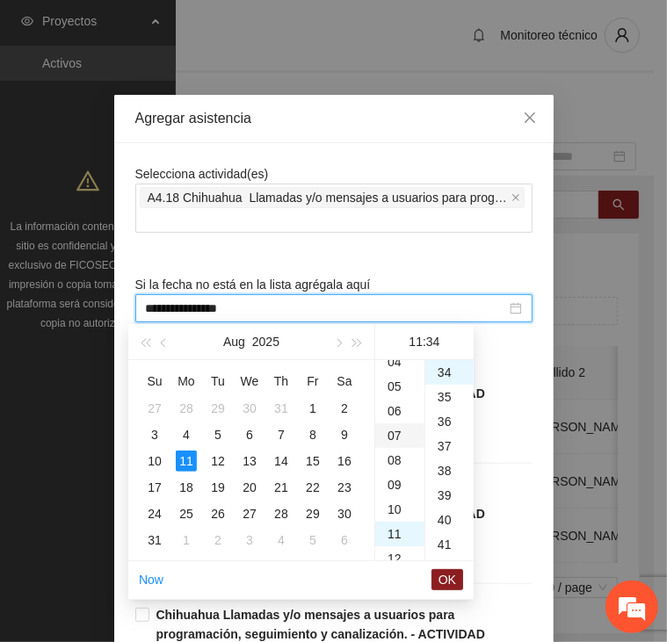
scroll to position [95, 0]
click at [393, 499] on div "09" at bounding box center [399, 499] width 49 height 25
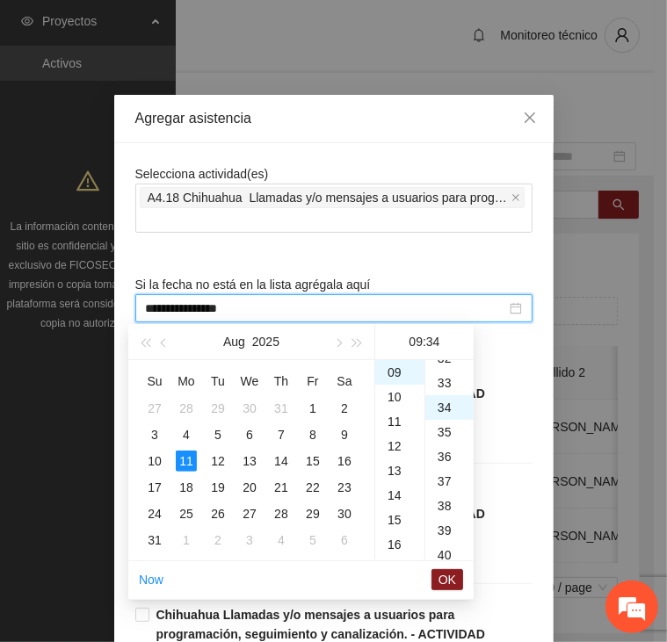
scroll to position [801, 0]
click at [440, 373] on div "30" at bounding box center [449, 379] width 48 height 25
click at [447, 575] on span "OK" at bounding box center [447, 579] width 18 height 19
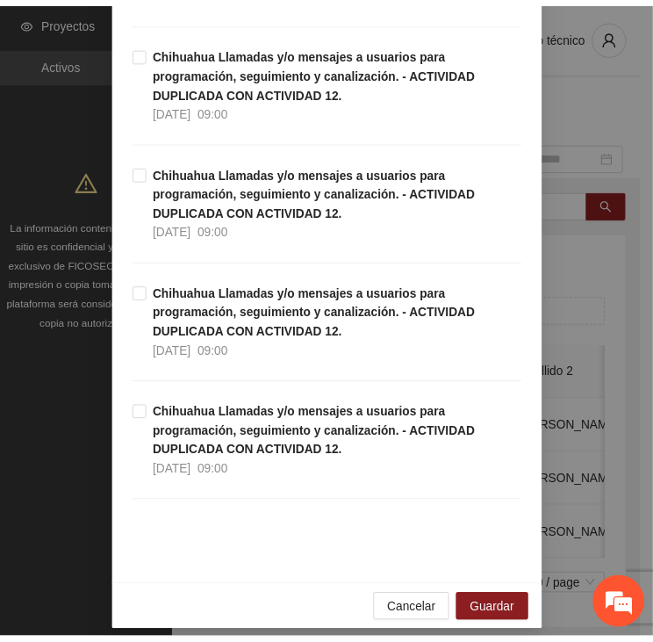
scroll to position [5019, 0]
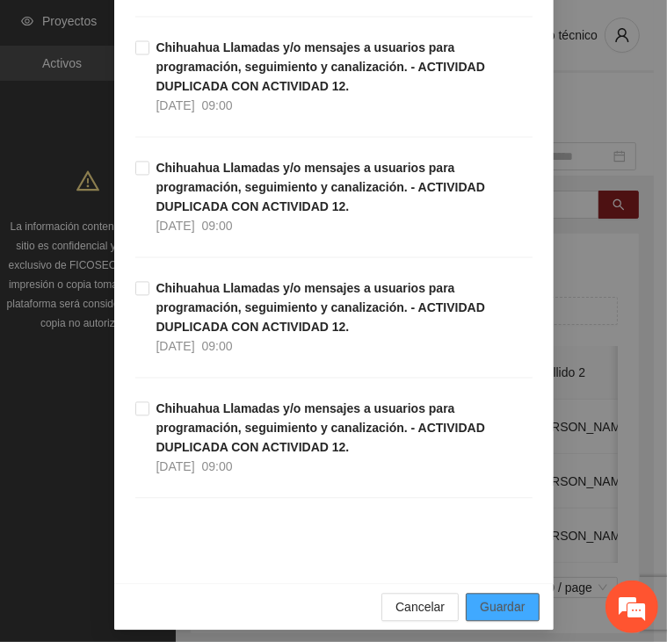
click at [494, 597] on span "Guardar" at bounding box center [502, 606] width 45 height 19
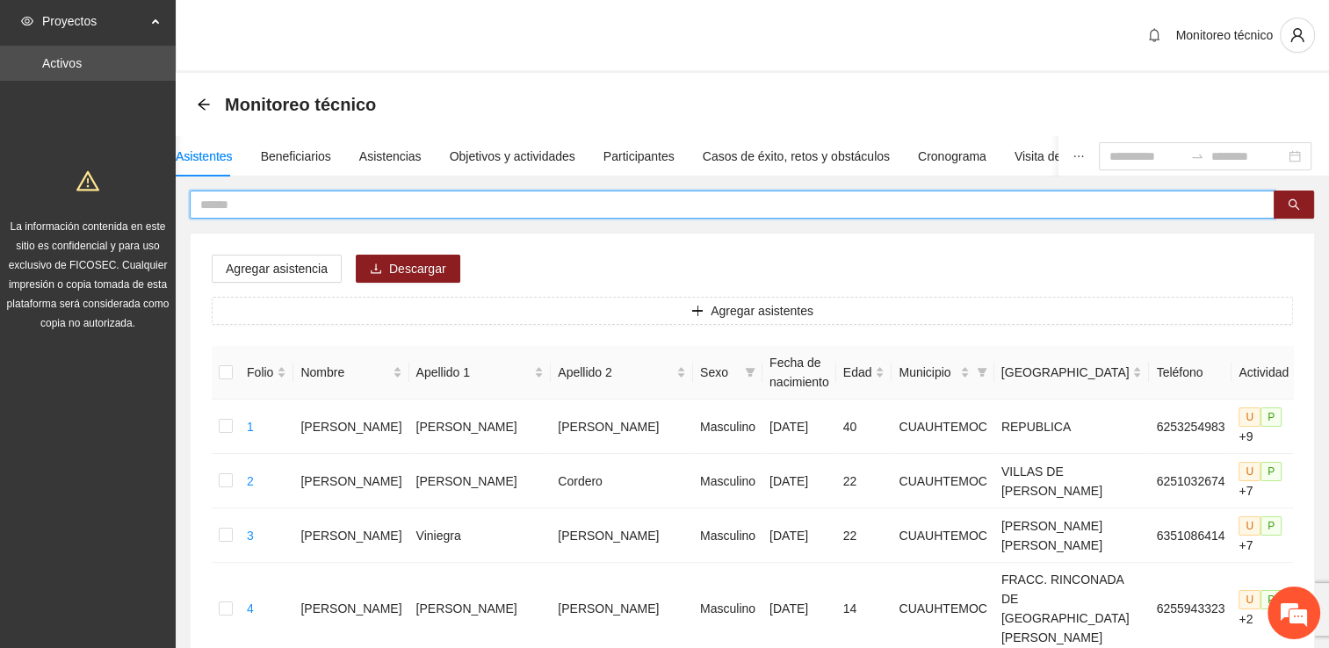
click at [242, 201] on input "text" at bounding box center [725, 204] width 1050 height 19
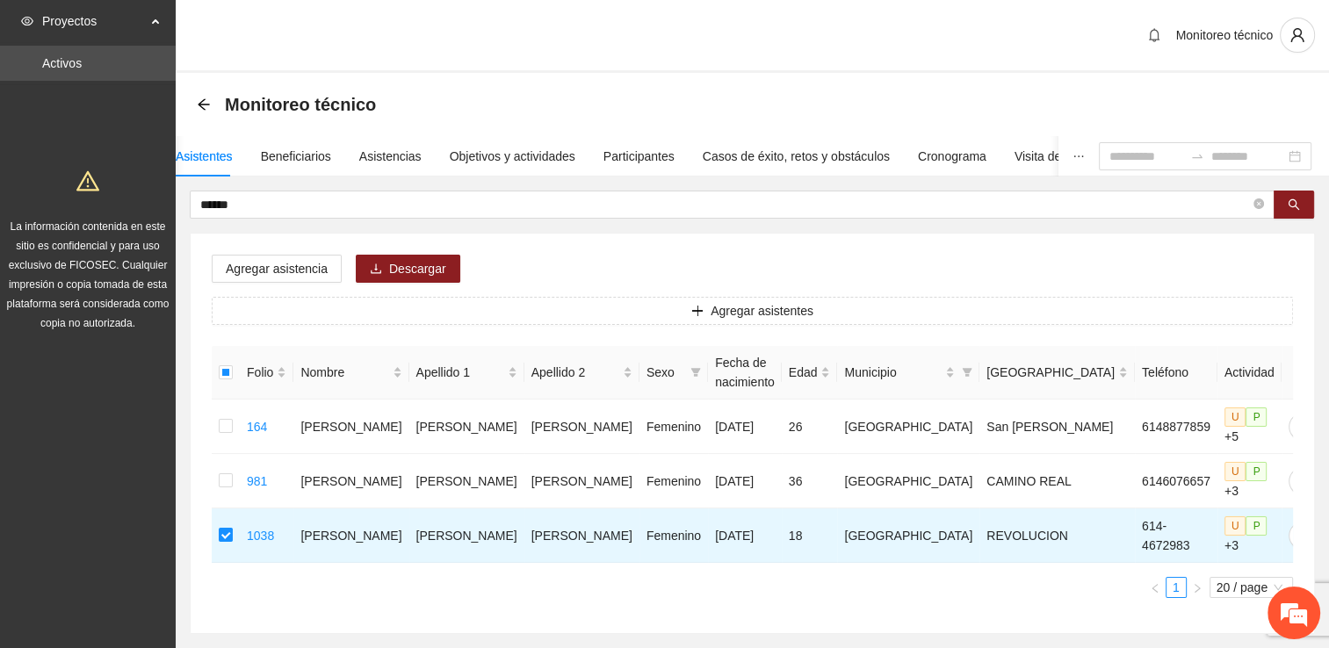
click at [610, 30] on div "Monitoreo técnico" at bounding box center [752, 36] width 1153 height 73
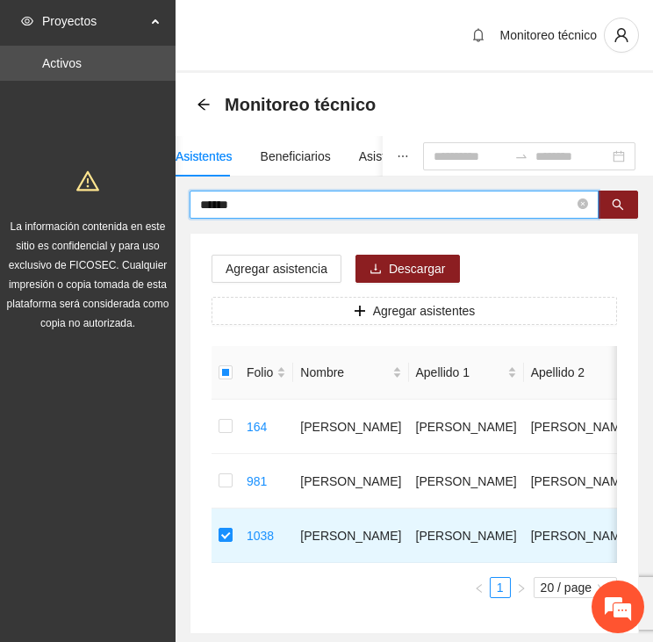
drag, startPoint x: 278, startPoint y: 198, endPoint x: 184, endPoint y: 193, distance: 95.0
click at [184, 193] on div "****** Agregar asistencia Descargar Agregar asistentes Folio Nombre Apellido 1 …" at bounding box center [415, 413] width 478 height 444
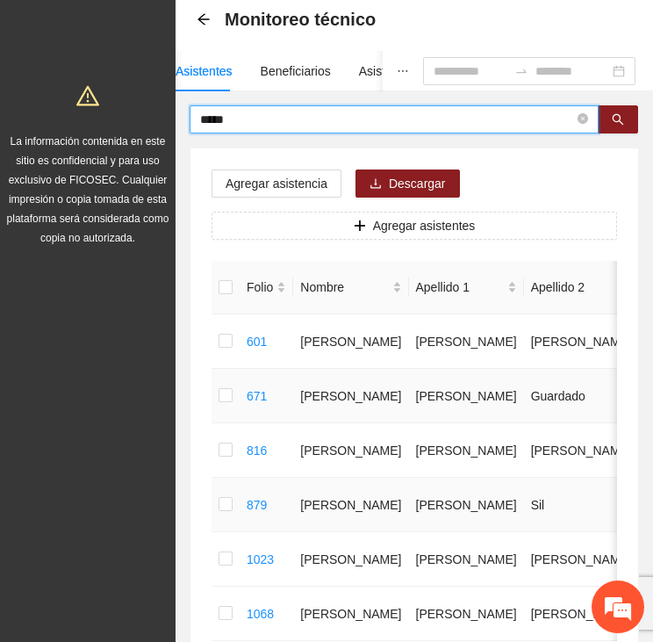
scroll to position [88, 0]
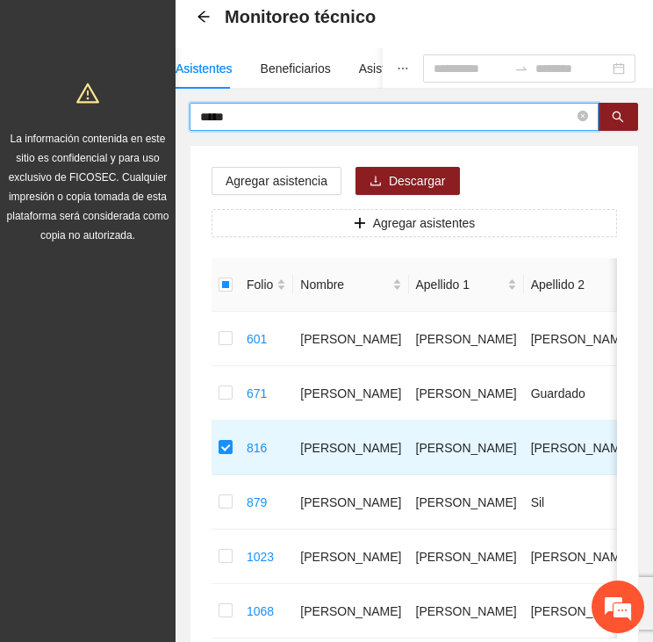
drag, startPoint x: 263, startPoint y: 112, endPoint x: 131, endPoint y: 119, distance: 131.9
click at [131, 119] on section "Proyectos Activos La información contenida en este sitio es confidencial y para…" at bounding box center [326, 363] width 653 height 903
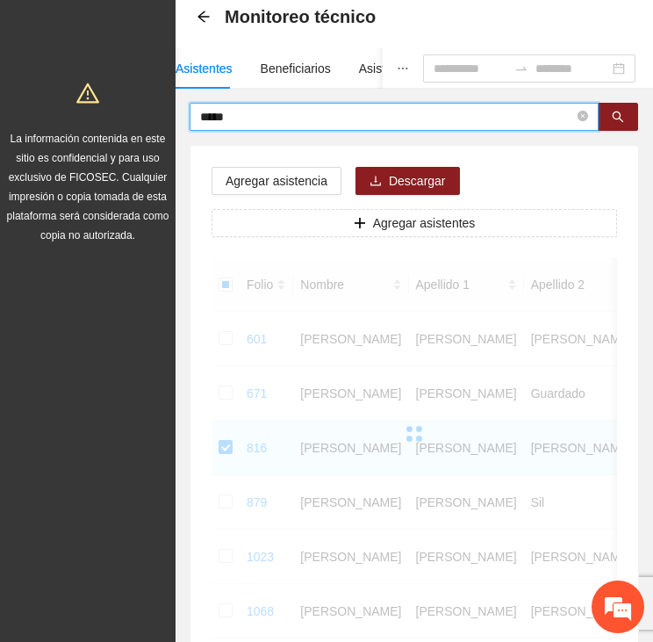
scroll to position [61, 0]
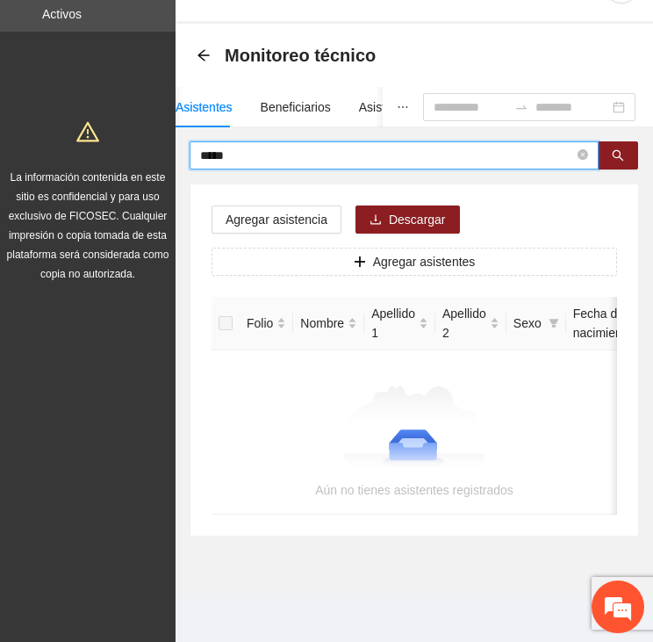
drag, startPoint x: 242, startPoint y: 142, endPoint x: 171, endPoint y: 144, distance: 70.3
click at [171, 144] on section "Proyectos Activos La información contenida en este sitio es confidencial y para…" at bounding box center [326, 296] width 653 height 691
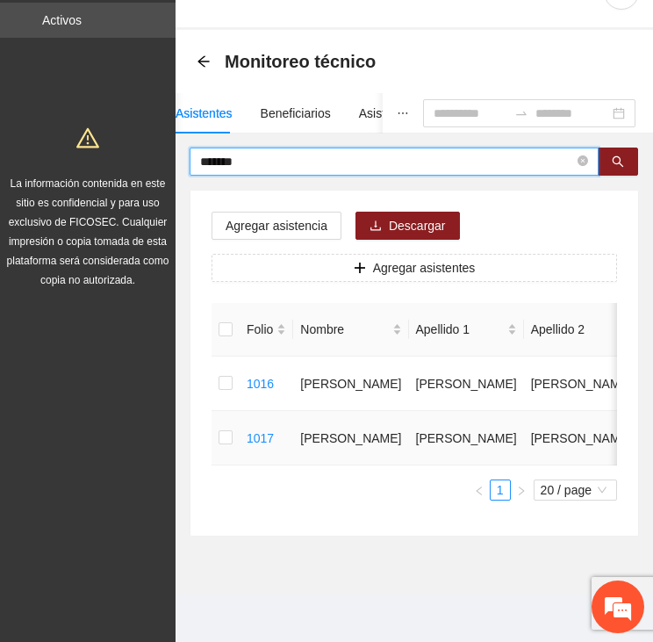
scroll to position [74, 0]
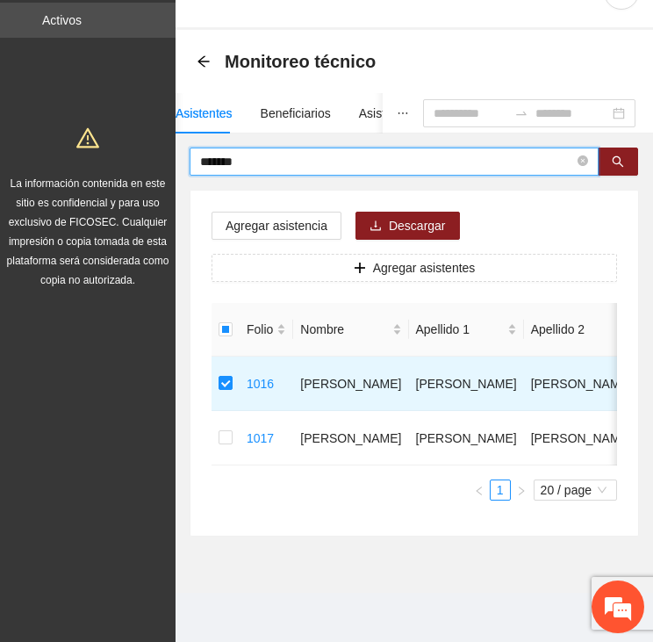
drag, startPoint x: 252, startPoint y: 126, endPoint x: 187, endPoint y: 132, distance: 65.2
click at [188, 148] on div "******* Agregar asistencia Descargar Agregar asistentes Folio Nombre Apellido 1…" at bounding box center [415, 342] width 478 height 389
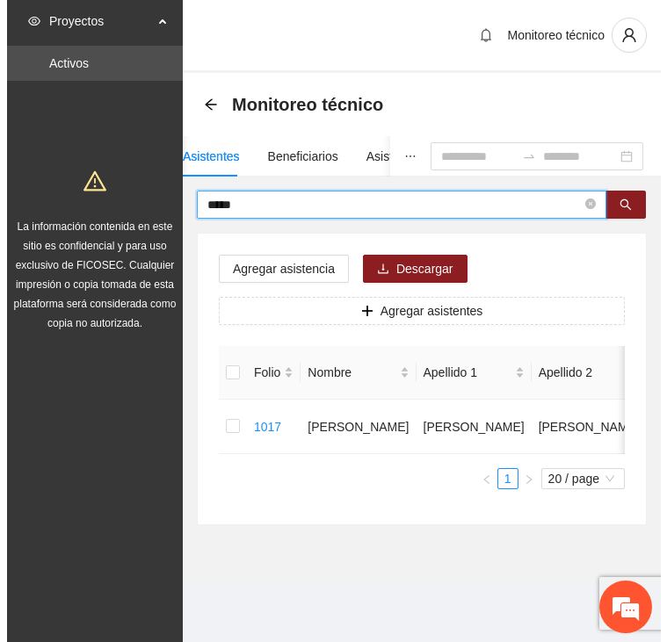
scroll to position [18, 0]
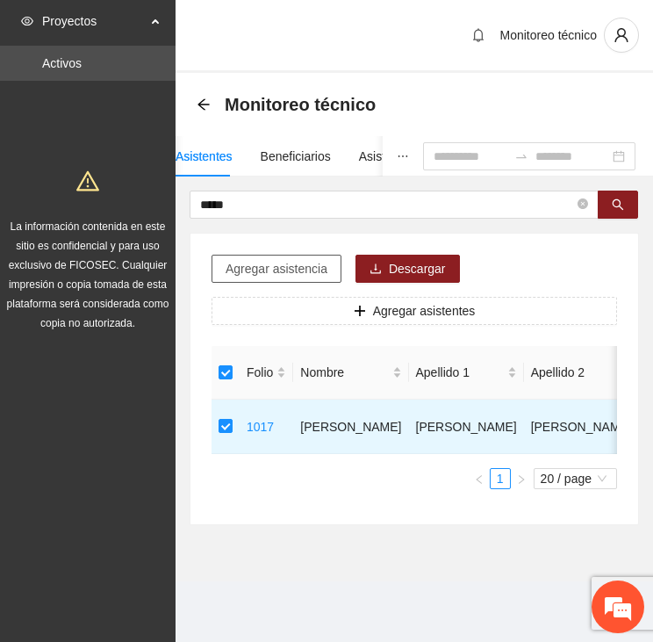
click at [261, 259] on span "Agregar asistencia" at bounding box center [277, 268] width 102 height 19
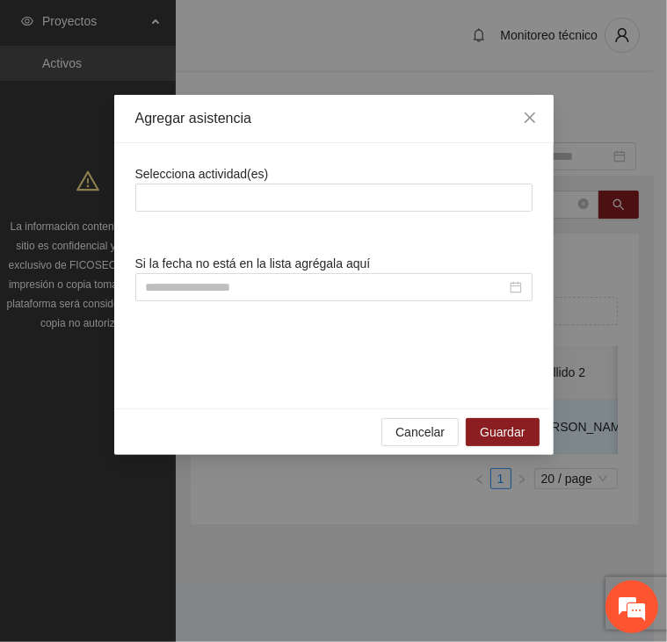
drag, startPoint x: 268, startPoint y: 191, endPoint x: 271, endPoint y: 181, distance: 11.1
click at [269, 191] on div at bounding box center [334, 197] width 388 height 21
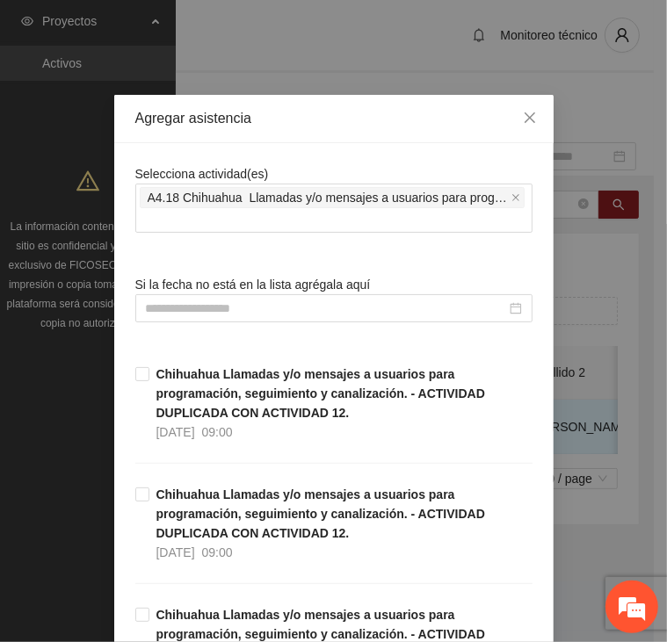
click at [227, 308] on input at bounding box center [326, 308] width 360 height 19
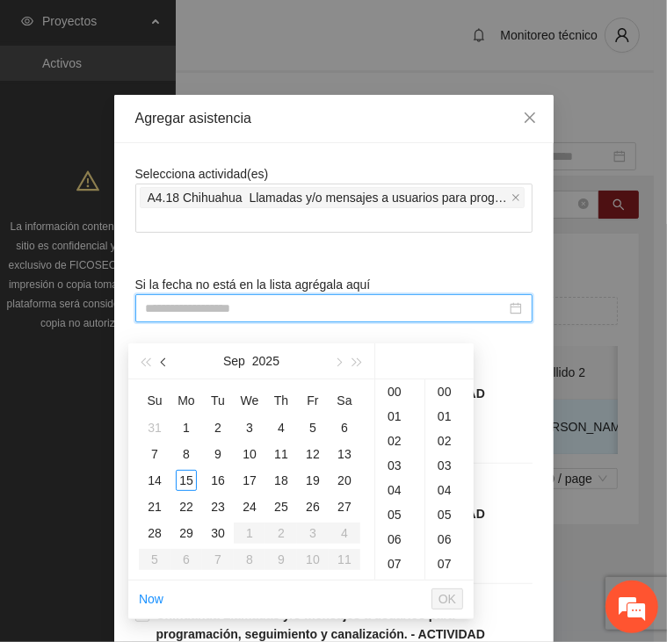
click at [164, 358] on span "button" at bounding box center [165, 362] width 9 height 9
click at [220, 470] on div "12" at bounding box center [217, 480] width 21 height 21
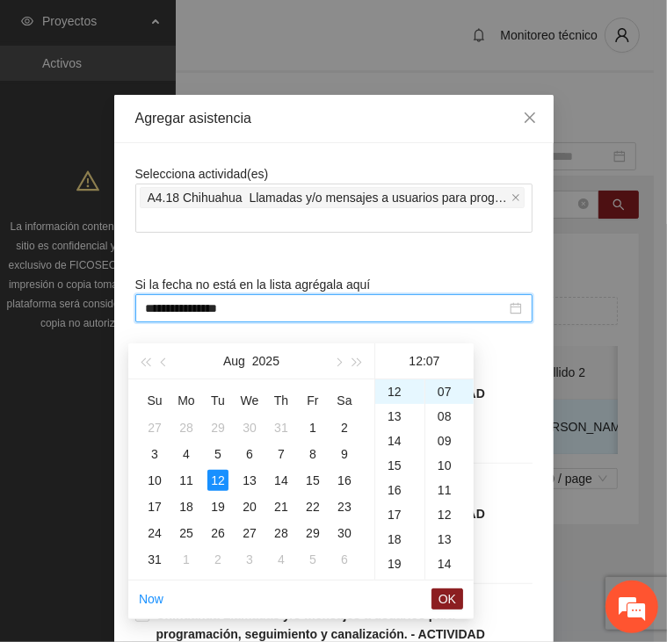
scroll to position [0, 0]
click at [452, 379] on div "00" at bounding box center [449, 391] width 48 height 25
click at [437, 588] on button "OK" at bounding box center [447, 598] width 32 height 21
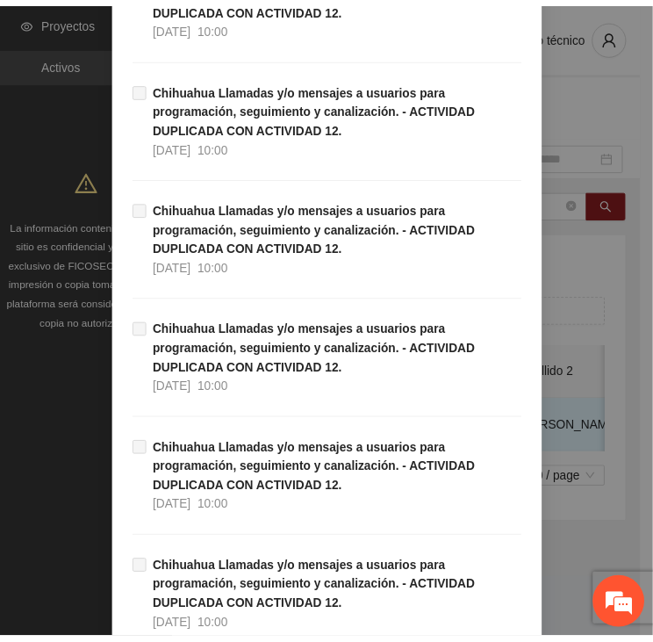
scroll to position [5019, 0]
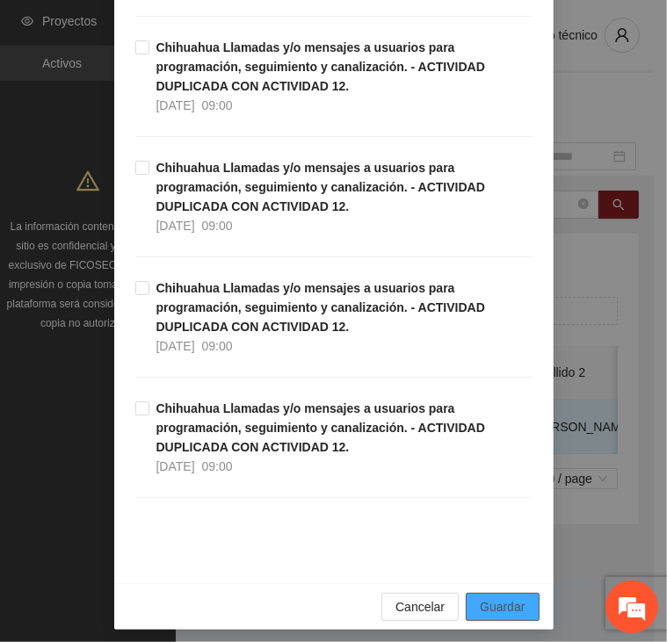
drag, startPoint x: 487, startPoint y: 595, endPoint x: 510, endPoint y: 582, distance: 26.7
click at [488, 597] on span "Guardar" at bounding box center [502, 606] width 45 height 19
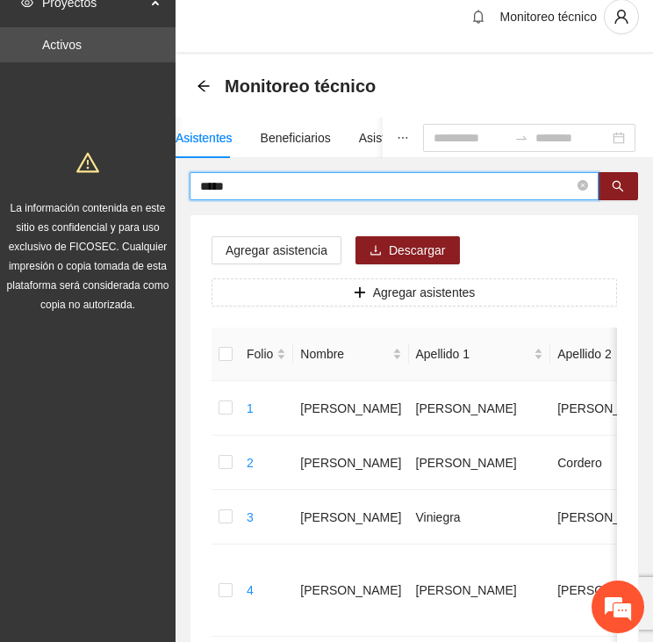
drag, startPoint x: 227, startPoint y: 180, endPoint x: 156, endPoint y: 187, distance: 71.5
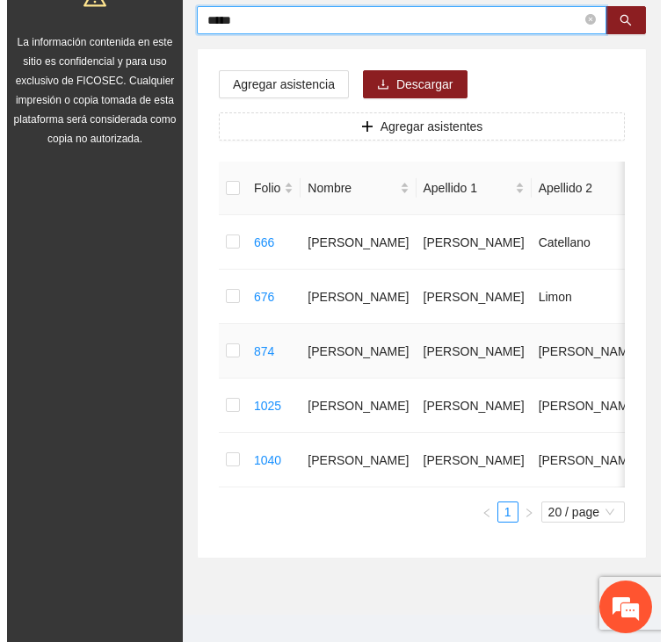
scroll to position [236, 0]
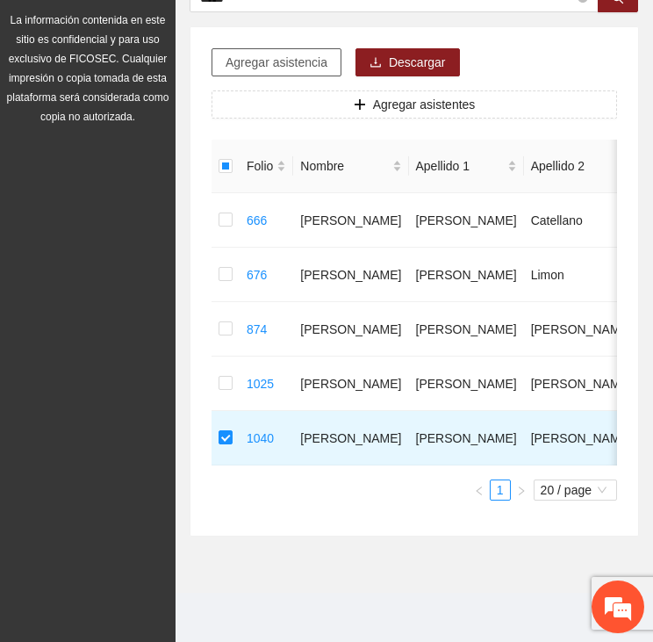
click at [247, 53] on span "Agregar asistencia" at bounding box center [277, 62] width 102 height 19
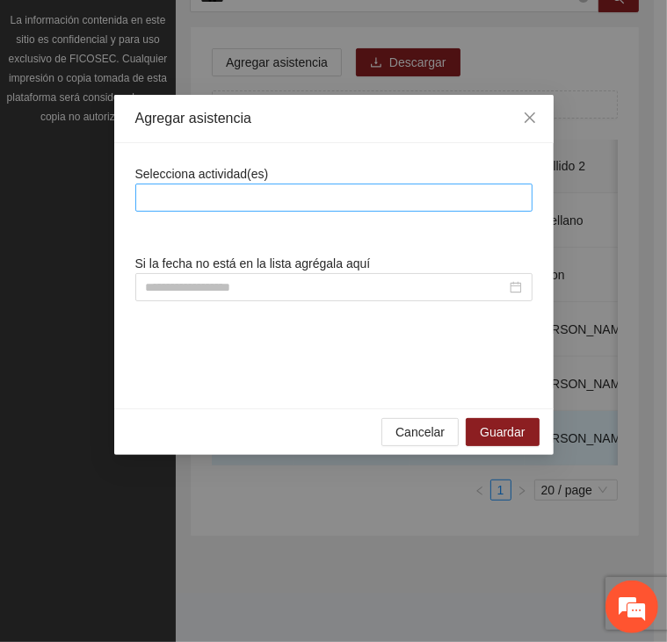
click at [267, 196] on div at bounding box center [334, 197] width 388 height 21
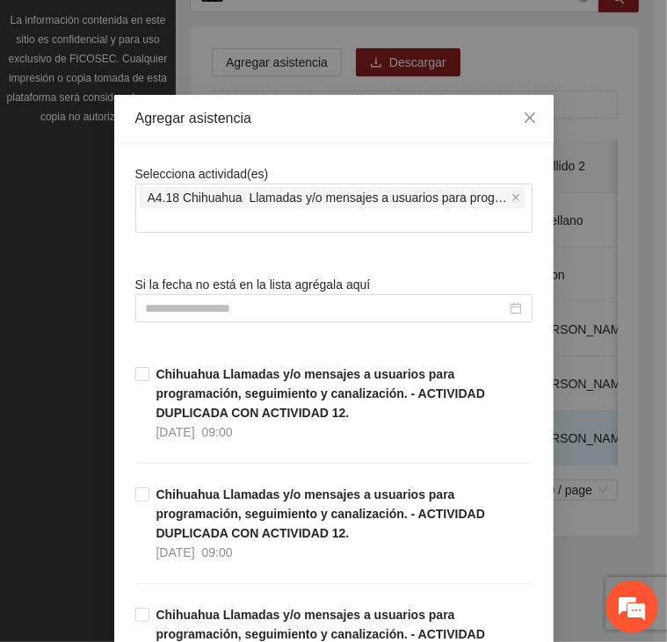
click at [312, 141] on div "Agregar asistencia" at bounding box center [333, 119] width 439 height 48
click at [275, 312] on input at bounding box center [326, 308] width 360 height 19
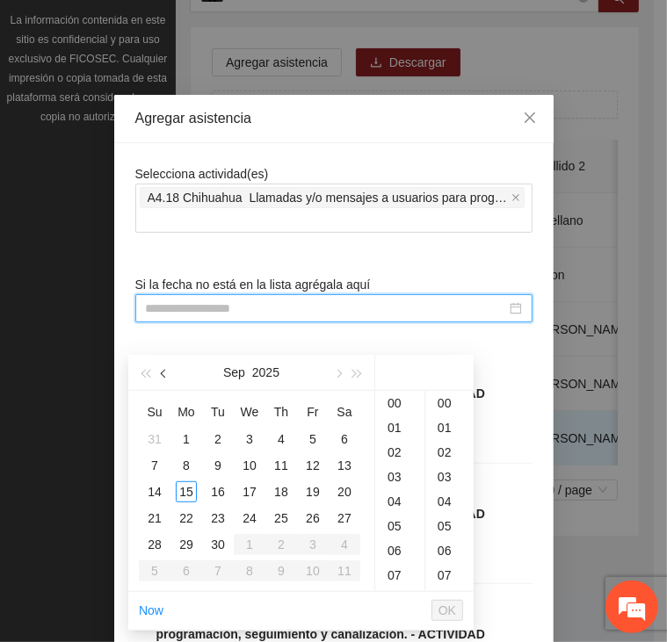
click at [161, 355] on button "button" at bounding box center [164, 372] width 19 height 35
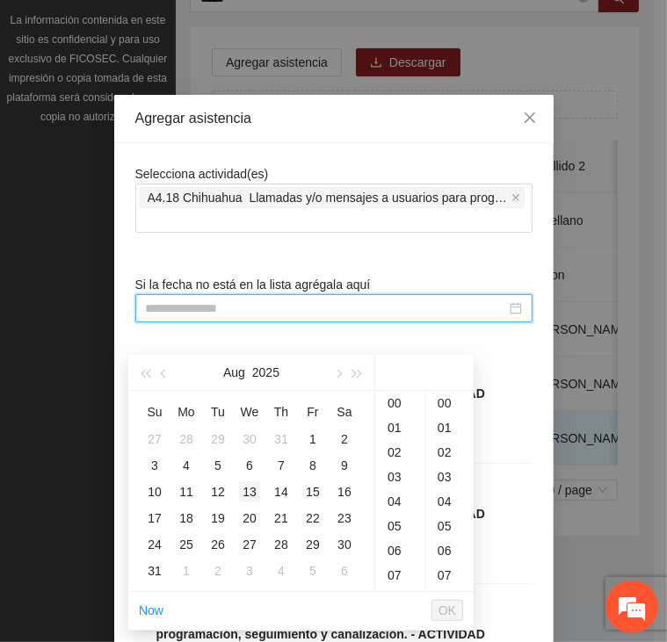
click at [246, 481] on div "13" at bounding box center [249, 491] width 21 height 21
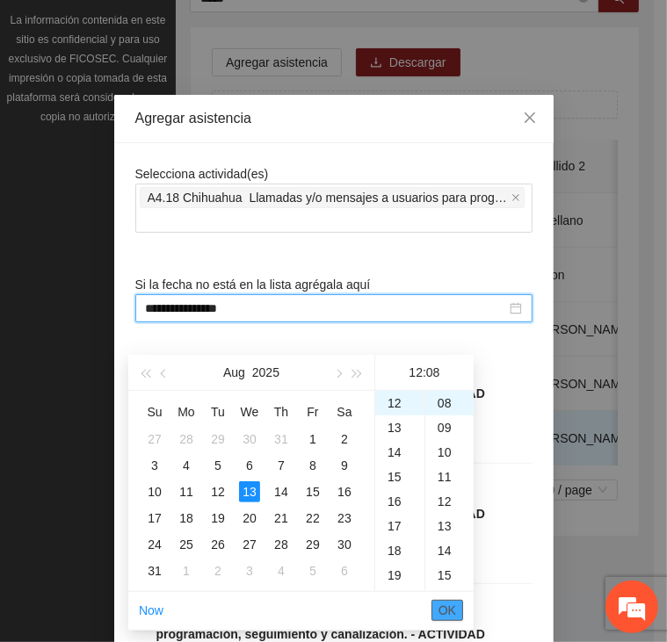
click at [450, 601] on span "OK" at bounding box center [447, 610] width 18 height 19
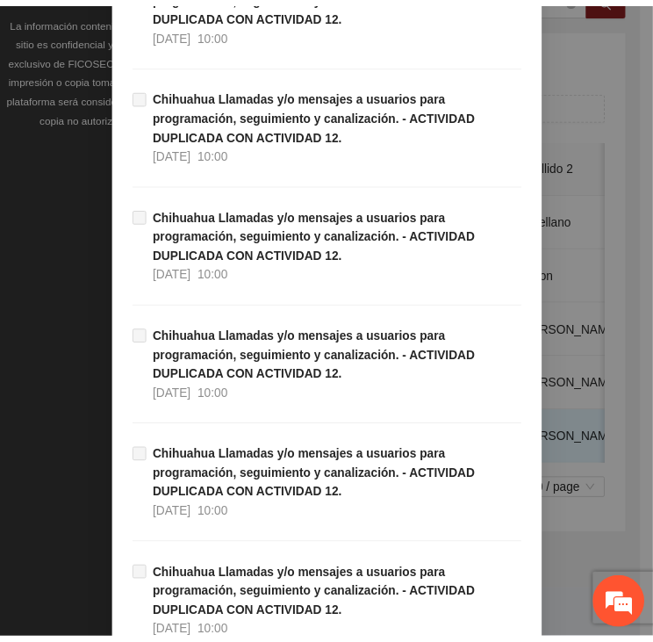
scroll to position [5019, 0]
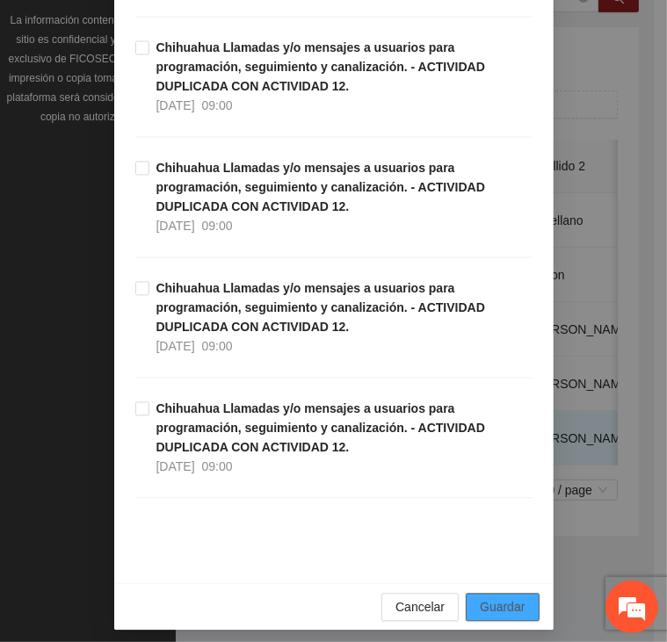
click at [486, 597] on span "Guardar" at bounding box center [502, 606] width 45 height 19
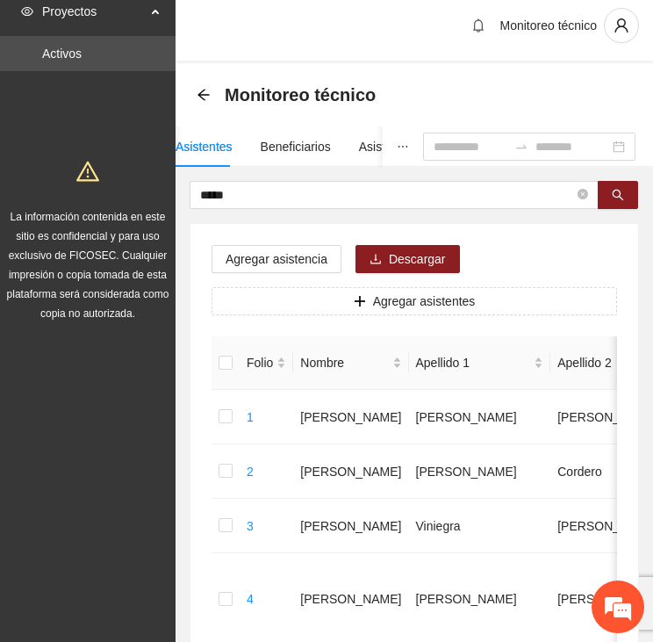
scroll to position [0, 0]
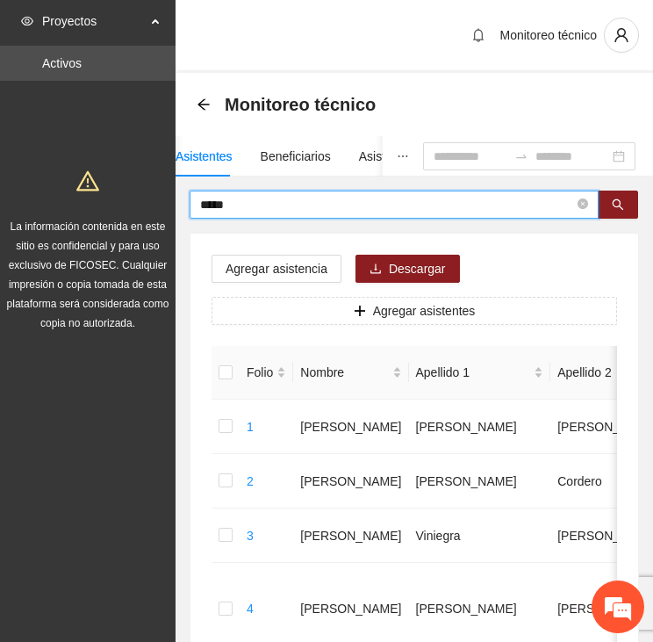
drag, startPoint x: 271, startPoint y: 196, endPoint x: 98, endPoint y: 192, distance: 173.0
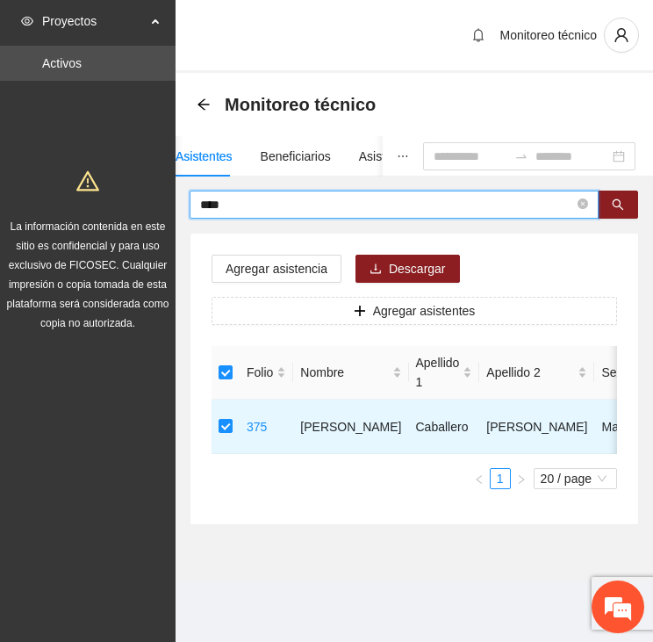
drag, startPoint x: 262, startPoint y: 203, endPoint x: 112, endPoint y: 203, distance: 149.3
click at [112, 203] on section "Proyectos Activos La información contenida en este sitio es confidencial y para…" at bounding box center [326, 321] width 653 height 642
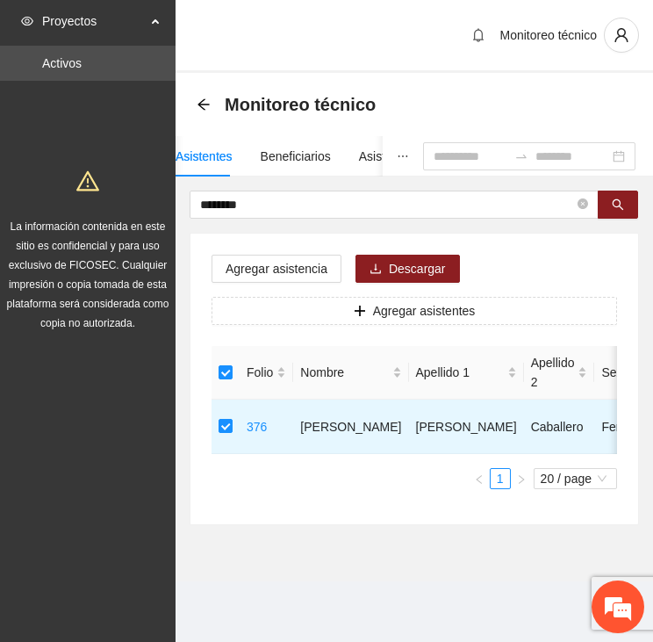
drag, startPoint x: 206, startPoint y: 206, endPoint x: 93, endPoint y: 199, distance: 112.6
click at [94, 199] on section "Proyectos Activos La información contenida en este sitio es confidencial y para…" at bounding box center [326, 321] width 653 height 642
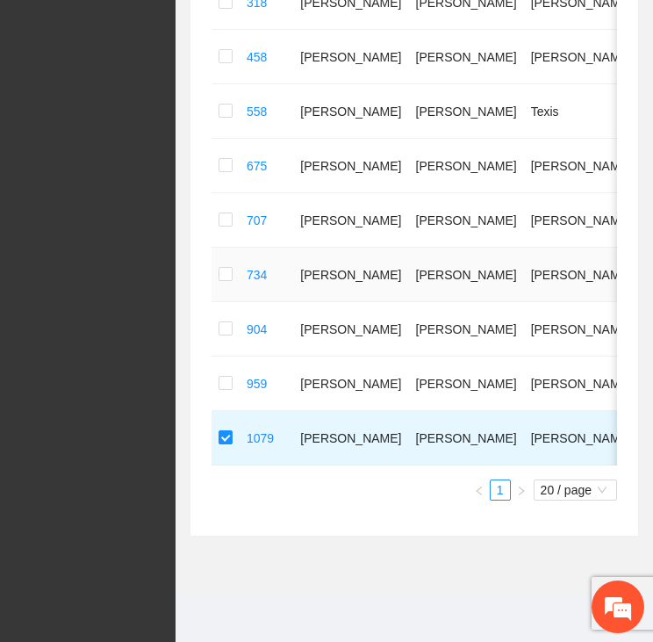
scroll to position [161, 0]
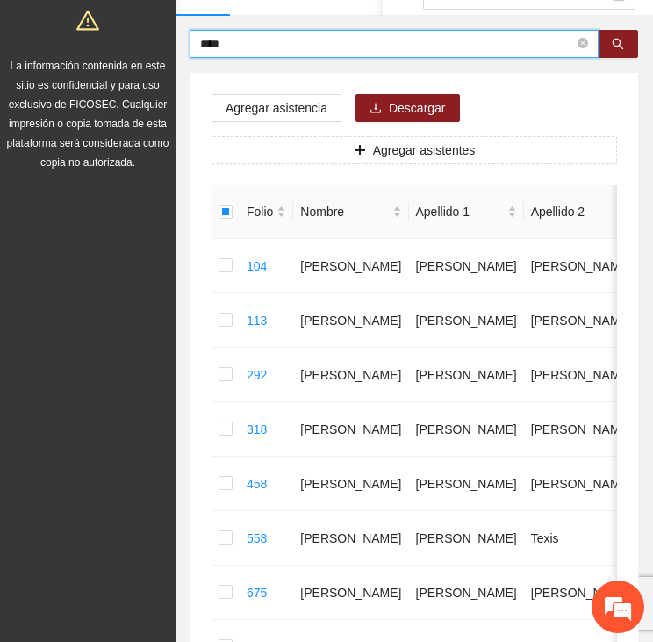
drag, startPoint x: 240, startPoint y: 47, endPoint x: 141, endPoint y: 19, distance: 103.1
click at [153, 38] on section "Proyectos Activos La información contenida en este sitio es confidencial y para…" at bounding box center [326, 454] width 653 height 1230
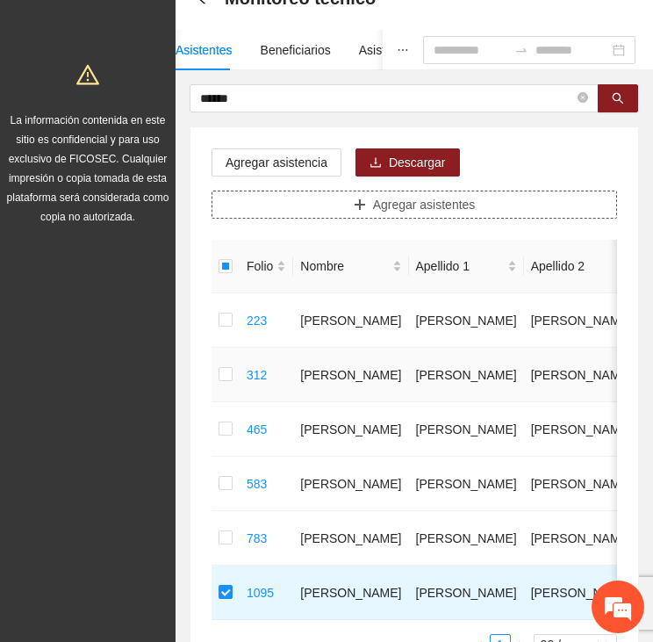
scroll to position [0, 0]
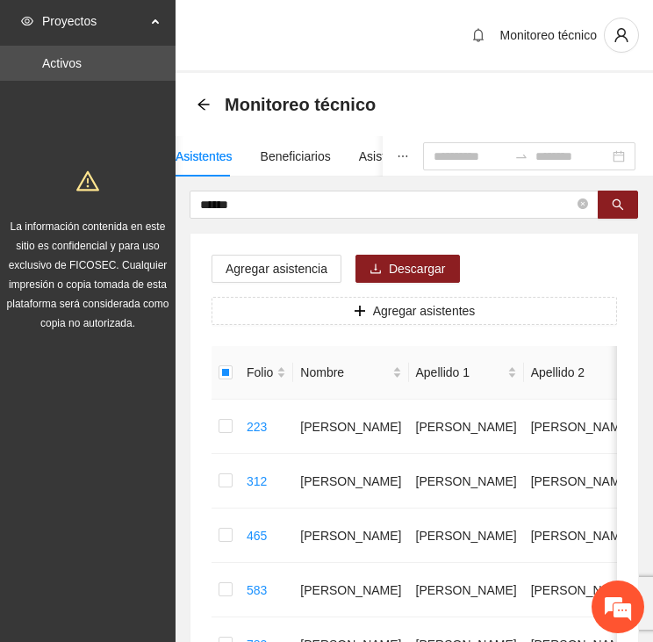
drag, startPoint x: 197, startPoint y: 206, endPoint x: 31, endPoint y: 174, distance: 169.0
click at [31, 174] on section "Proyectos Activos La información contenida en este sitio es confidencial y para…" at bounding box center [326, 451] width 653 height 903
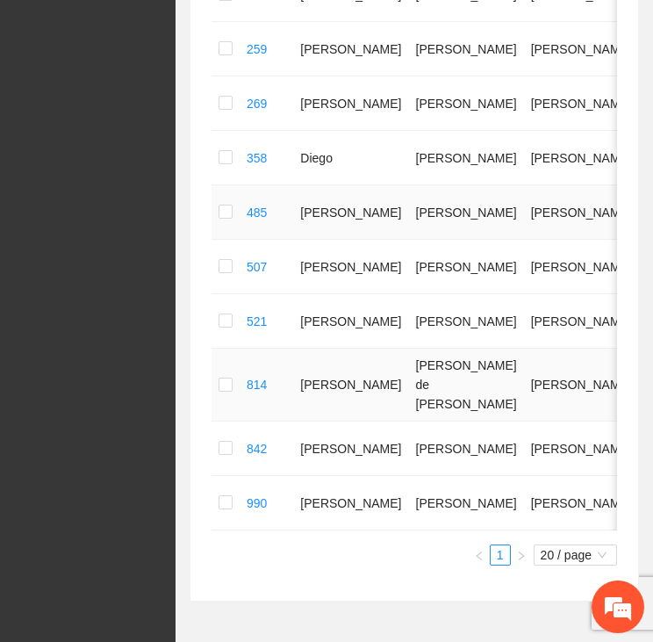
scroll to position [527, 0]
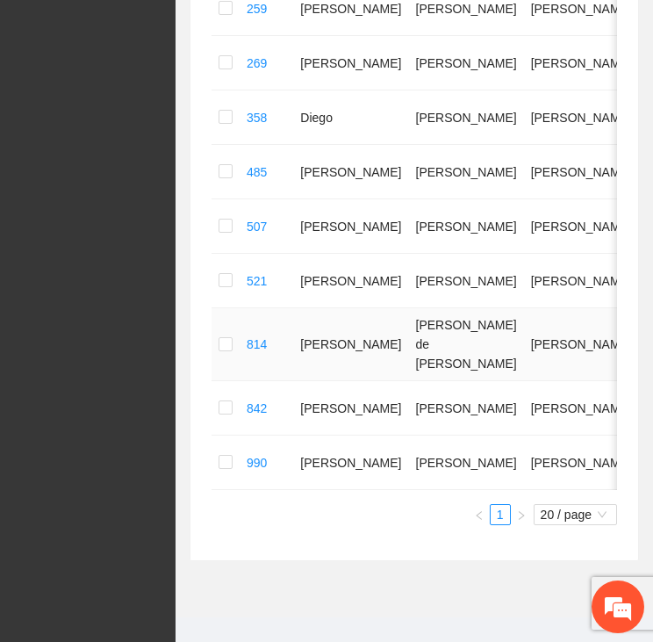
click at [213, 332] on td at bounding box center [226, 344] width 28 height 73
click at [219, 332] on td at bounding box center [226, 344] width 28 height 73
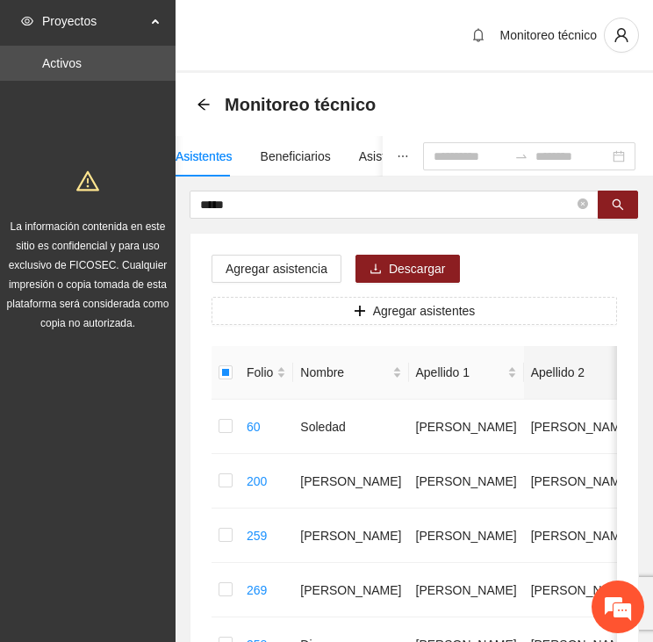
scroll to position [0, 0]
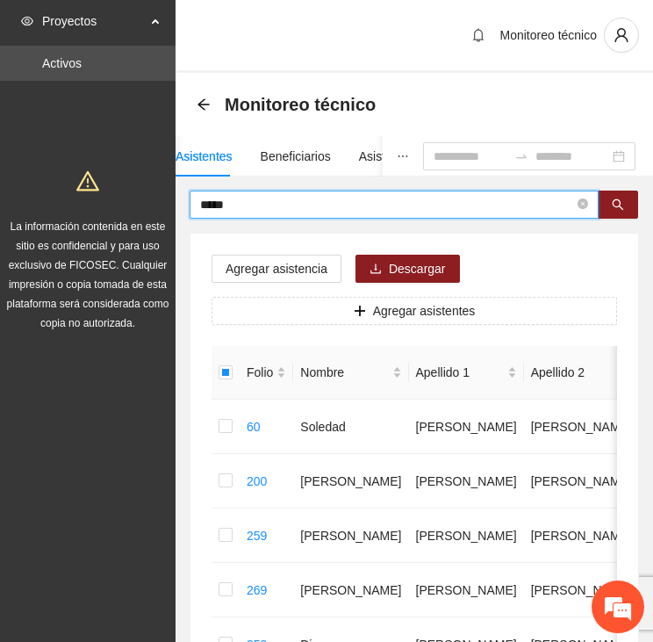
drag, startPoint x: 270, startPoint y: 206, endPoint x: 88, endPoint y: 210, distance: 181.8
click at [95, 212] on section "Proyectos Activos La información contenida en este sitio es confidencial y para…" at bounding box center [326, 597] width 653 height 1194
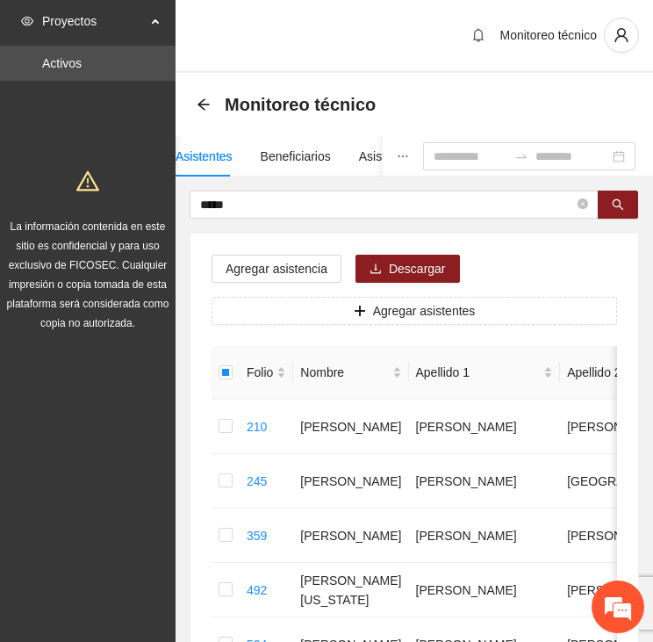
drag, startPoint x: 147, startPoint y: 192, endPoint x: 80, endPoint y: 182, distance: 67.6
click at [89, 183] on section "Proyectos Activos La información contenida en este sitio es confidencial y para…" at bounding box center [326, 560] width 653 height 1121
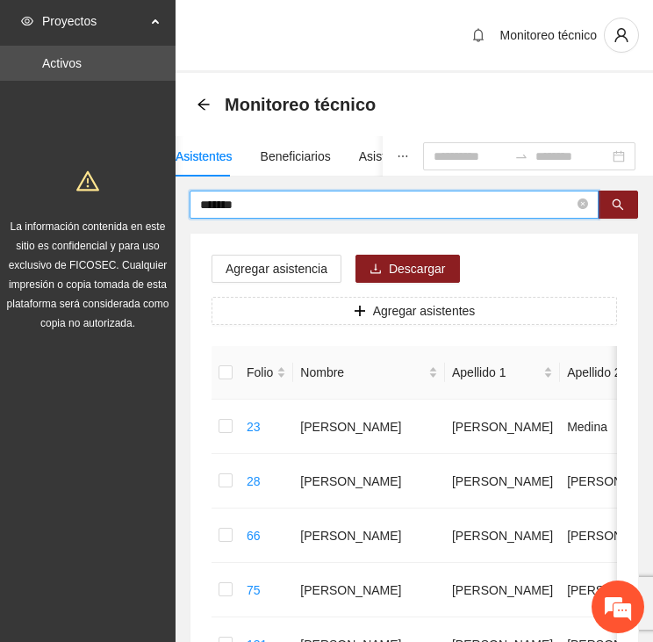
drag, startPoint x: 256, startPoint y: 203, endPoint x: 76, endPoint y: 183, distance: 182.0
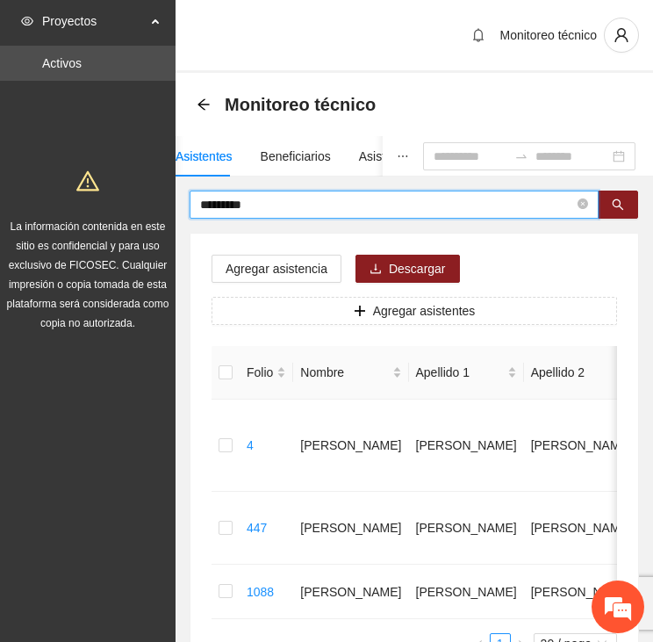
click at [208, 570] on div "Agregar asistencia Descargar Agregar asistentes Folio Nombre Apellido 1 Apellid…" at bounding box center [415, 462] width 448 height 456
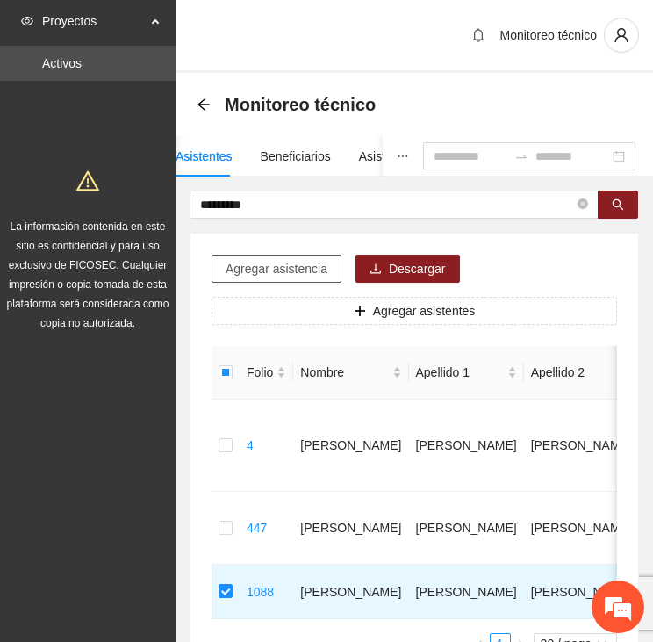
click at [278, 260] on span "Agregar asistencia" at bounding box center [277, 268] width 102 height 19
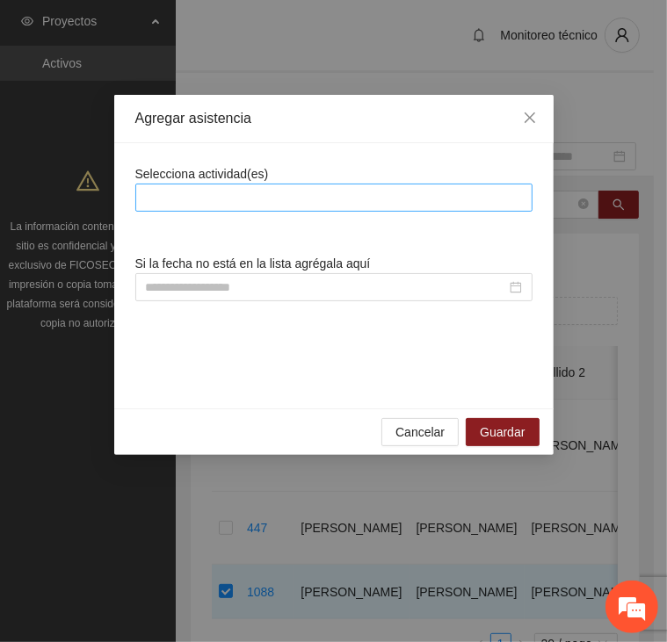
click at [276, 189] on div at bounding box center [334, 197] width 388 height 21
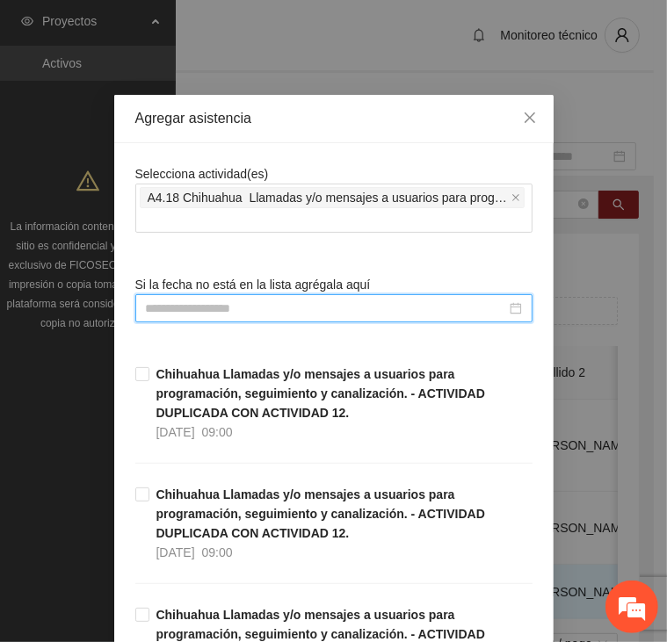
click at [273, 301] on input at bounding box center [326, 308] width 360 height 19
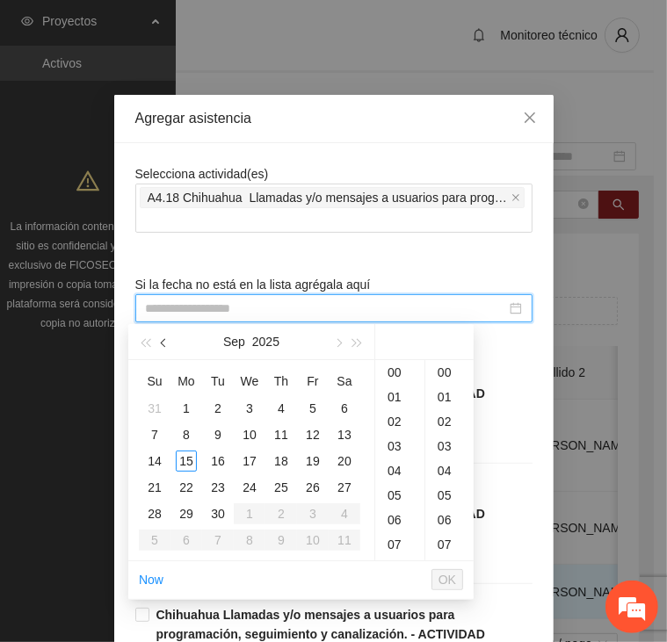
click at [155, 337] on button "button" at bounding box center [164, 341] width 19 height 35
drag, startPoint x: 285, startPoint y: 452, endPoint x: 286, endPoint y: 461, distance: 9.0
click at [285, 453] on div "14" at bounding box center [280, 461] width 21 height 21
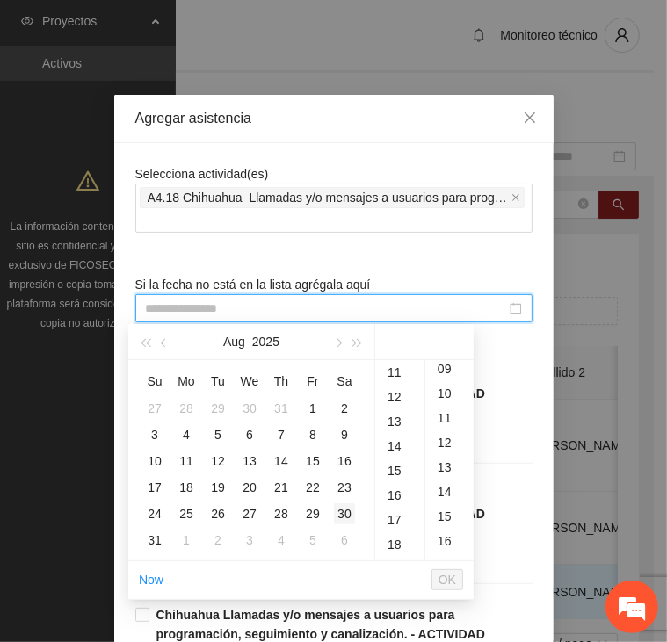
scroll to position [246, 0]
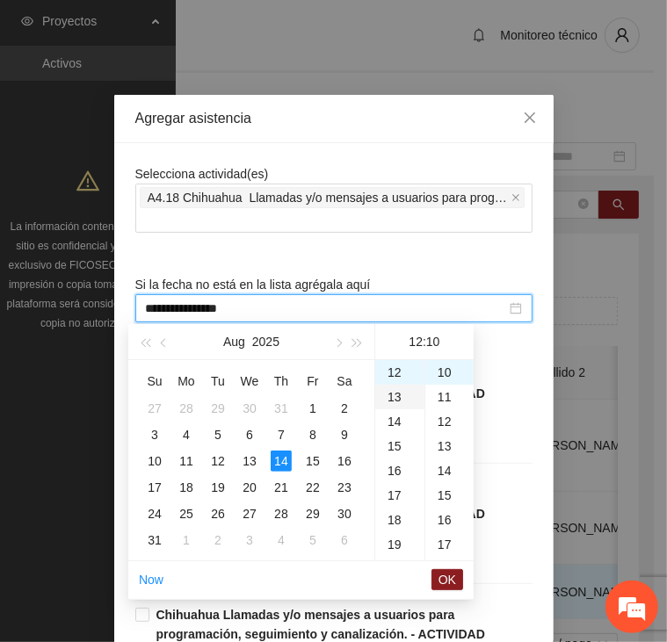
click at [392, 398] on div "13" at bounding box center [399, 397] width 49 height 25
click at [445, 364] on div "00" at bounding box center [449, 372] width 48 height 25
click at [451, 575] on span "OK" at bounding box center [447, 579] width 18 height 19
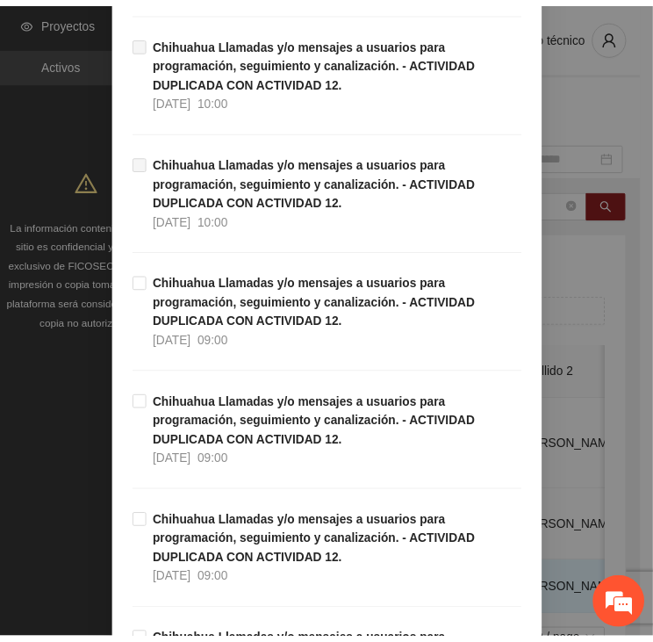
scroll to position [5019, 0]
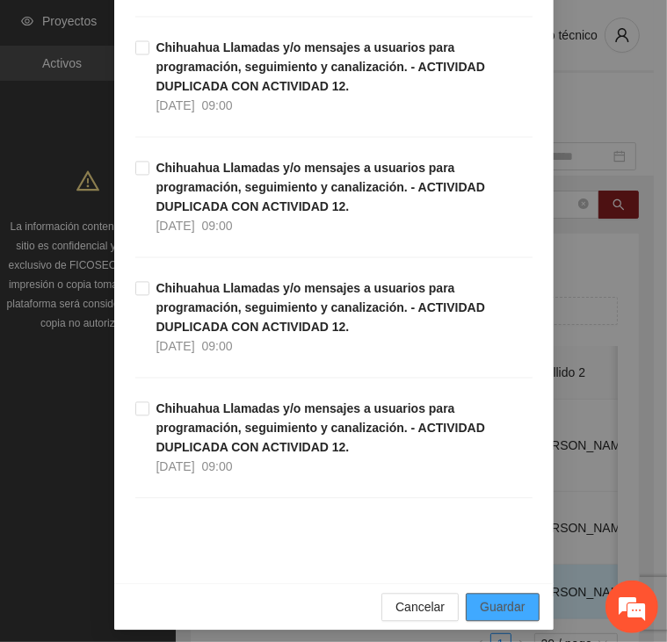
click at [492, 597] on span "Guardar" at bounding box center [502, 606] width 45 height 19
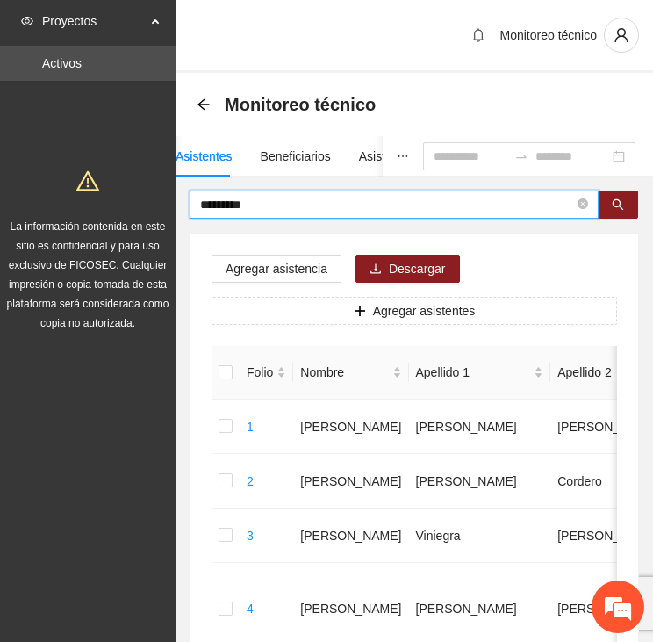
drag, startPoint x: 256, startPoint y: 209, endPoint x: 63, endPoint y: 206, distance: 193.2
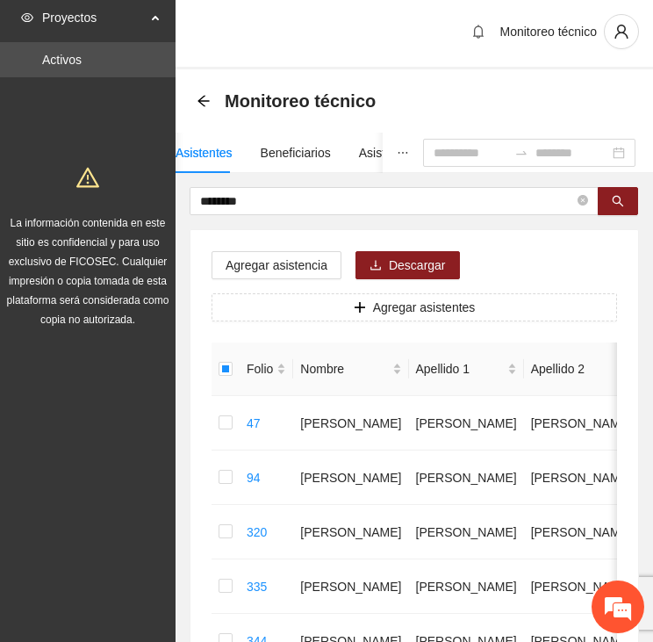
scroll to position [0, 0]
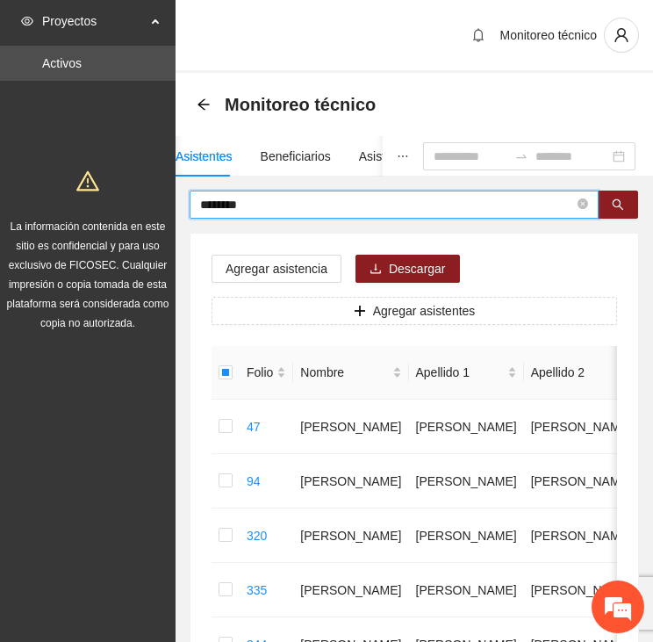
drag, startPoint x: 295, startPoint y: 202, endPoint x: 127, endPoint y: 175, distance: 169.9
click at [131, 183] on section "Proyectos Activos La información contenida en este sitio es confidencial y para…" at bounding box center [326, 615] width 653 height 1230
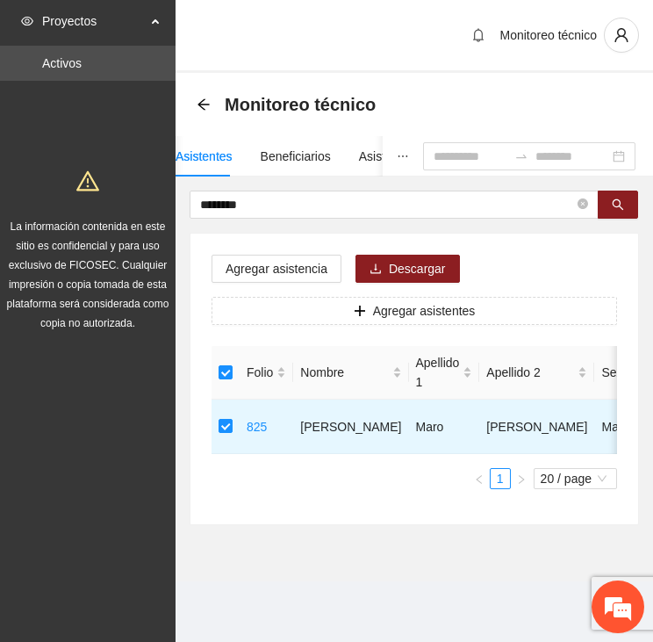
drag, startPoint x: 256, startPoint y: 209, endPoint x: 126, endPoint y: 206, distance: 130.9
click at [134, 210] on section "Proyectos Activos La información contenida en este sitio es confidencial y para…" at bounding box center [326, 321] width 653 height 642
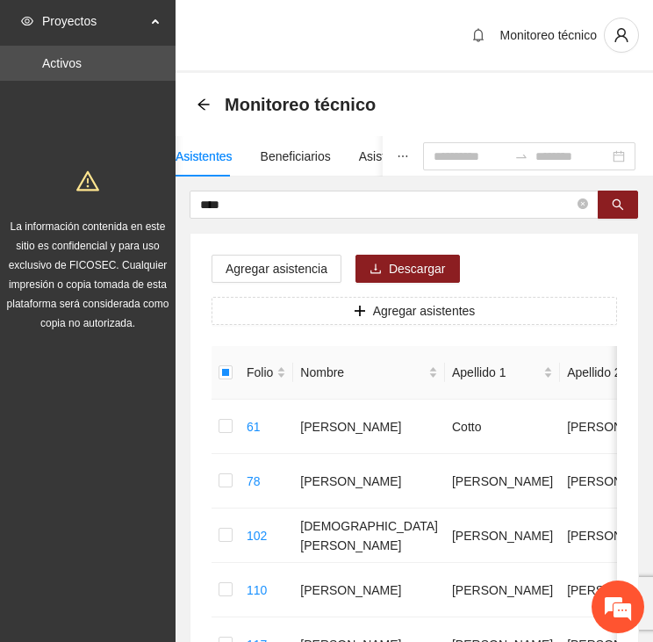
drag, startPoint x: 141, startPoint y: 200, endPoint x: 126, endPoint y: 200, distance: 14.9
click at [281, 266] on span "Agregar asistencia" at bounding box center [277, 268] width 102 height 19
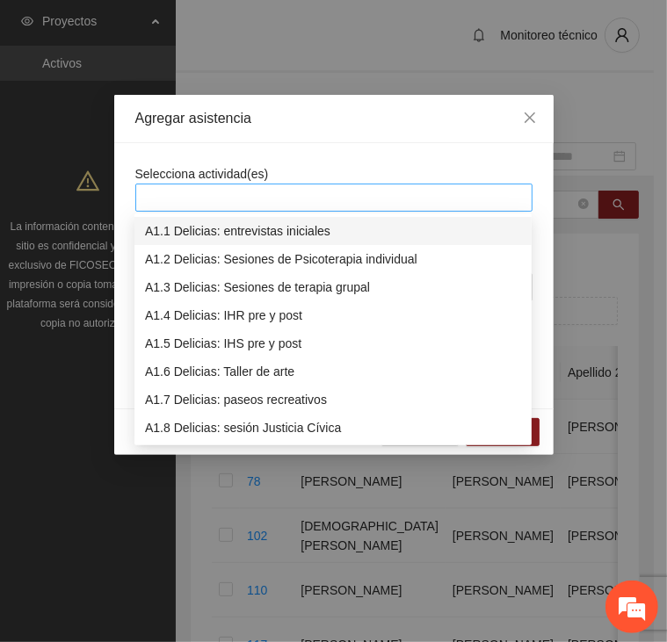
click at [291, 184] on div at bounding box center [333, 198] width 397 height 28
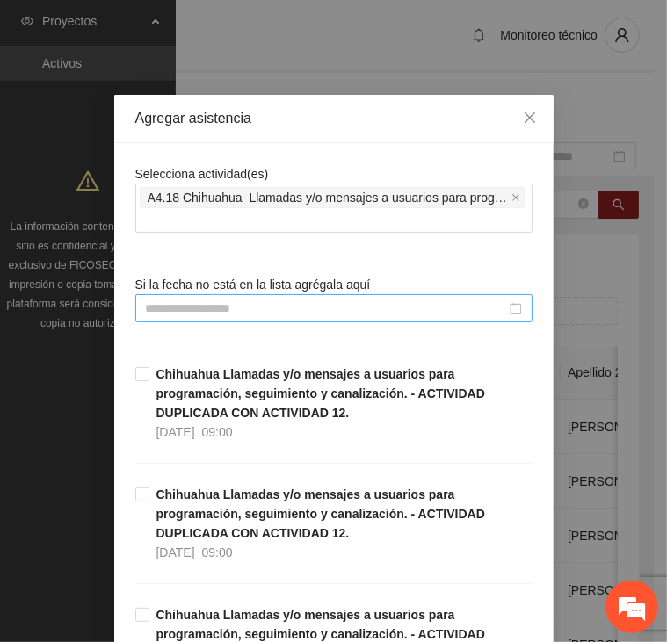
click at [285, 303] on input at bounding box center [326, 308] width 360 height 19
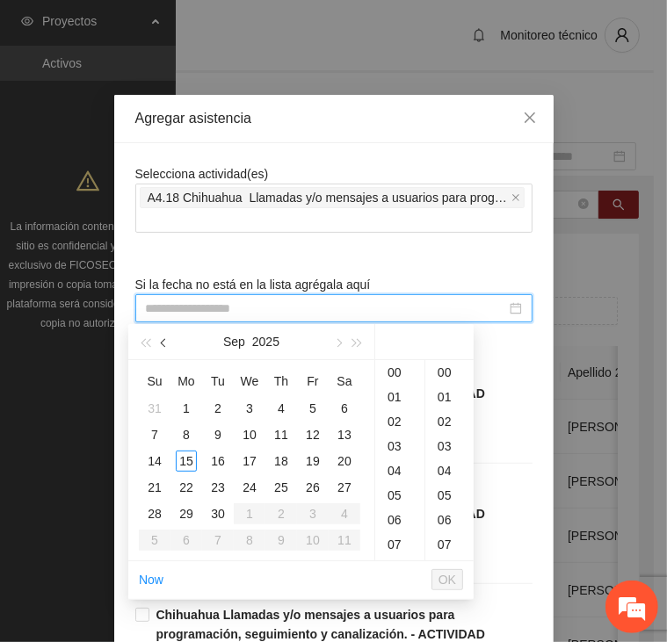
click at [158, 342] on button "button" at bounding box center [164, 341] width 19 height 35
click at [313, 463] on div "15" at bounding box center [312, 461] width 21 height 21
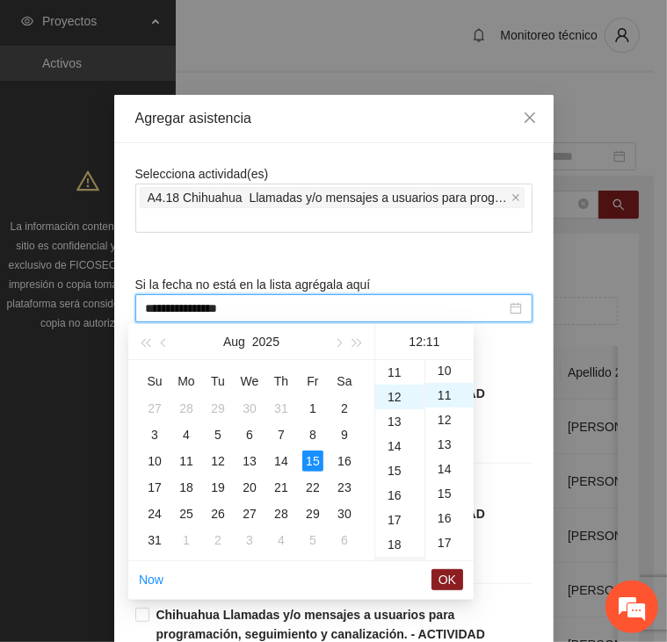
scroll to position [270, 0]
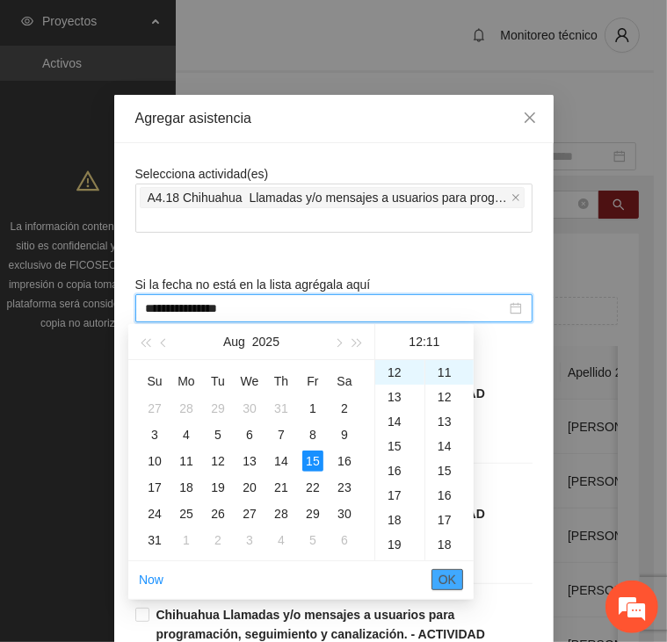
click at [451, 579] on span "OK" at bounding box center [447, 579] width 18 height 19
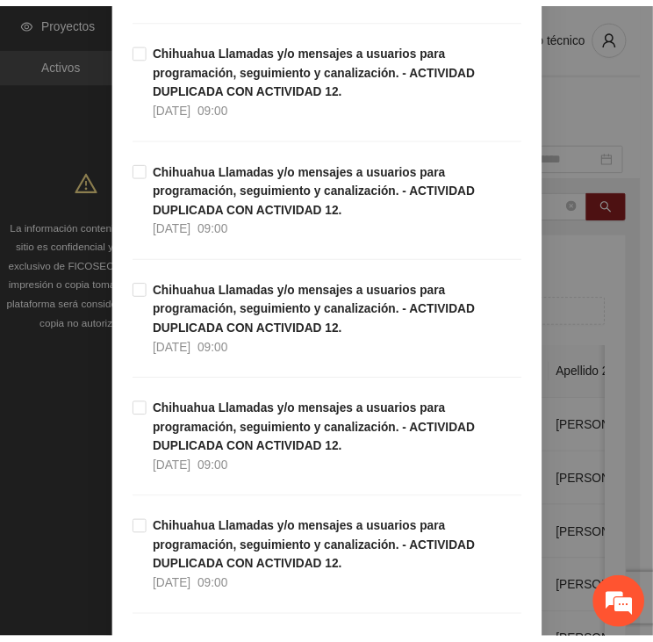
scroll to position [5019, 0]
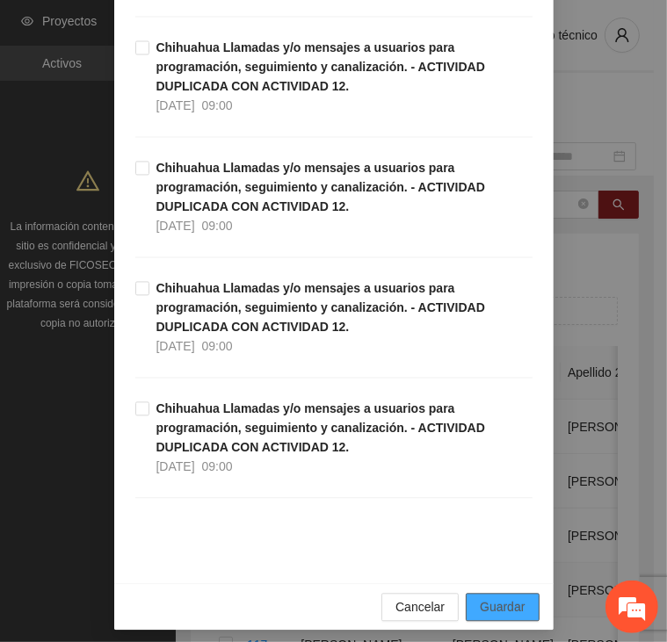
click at [491, 593] on button "Guardar" at bounding box center [501, 607] width 73 height 28
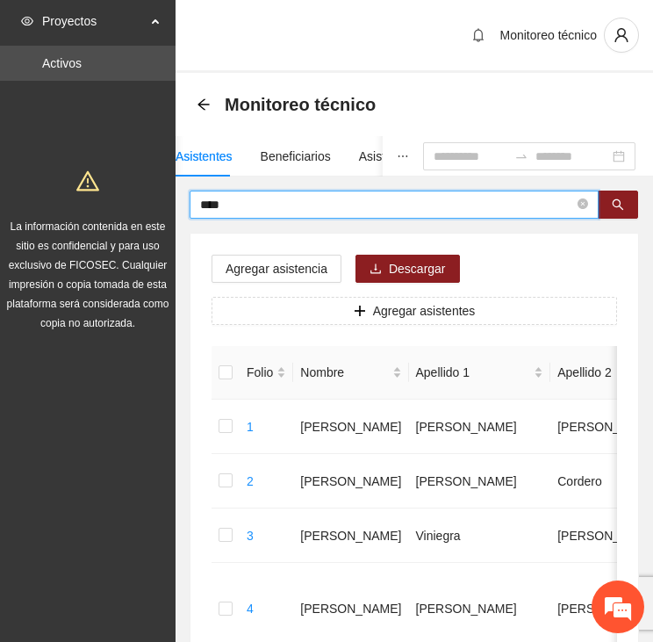
drag, startPoint x: 194, startPoint y: 206, endPoint x: 51, endPoint y: 210, distance: 143.2
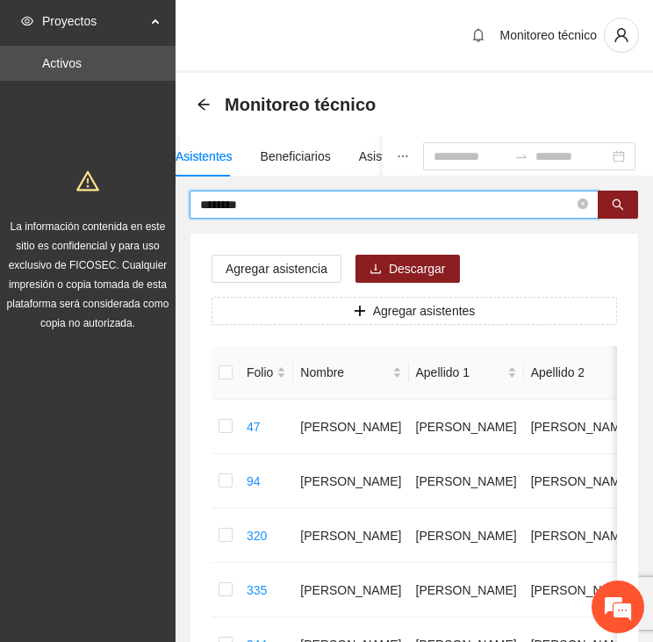
click at [305, 200] on input "********" at bounding box center [387, 204] width 374 height 19
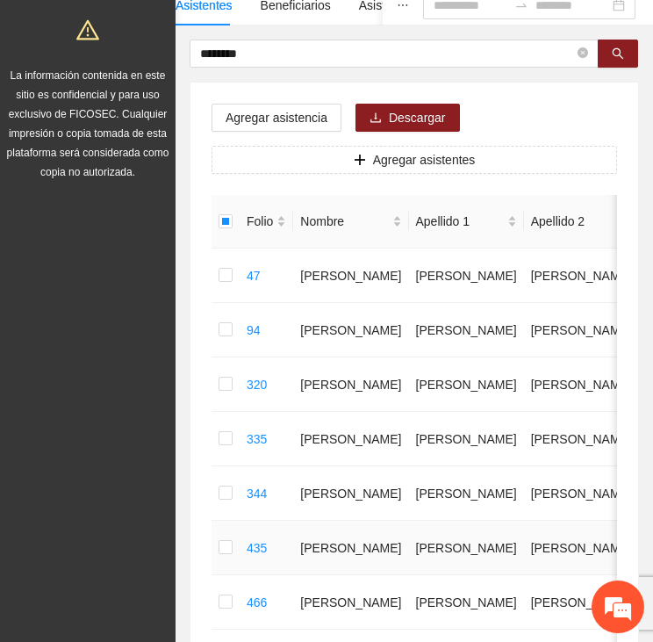
scroll to position [0, 0]
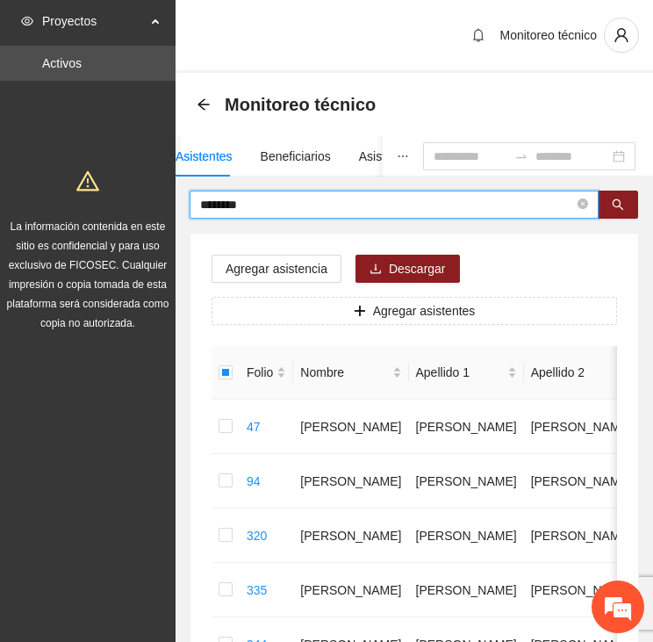
drag, startPoint x: 276, startPoint y: 200, endPoint x: 130, endPoint y: 199, distance: 145.8
click at [130, 199] on section "Proyectos Activos La información contenida en este sitio es confidencial y para…" at bounding box center [326, 615] width 653 height 1230
click at [295, 203] on input "********" at bounding box center [387, 204] width 374 height 19
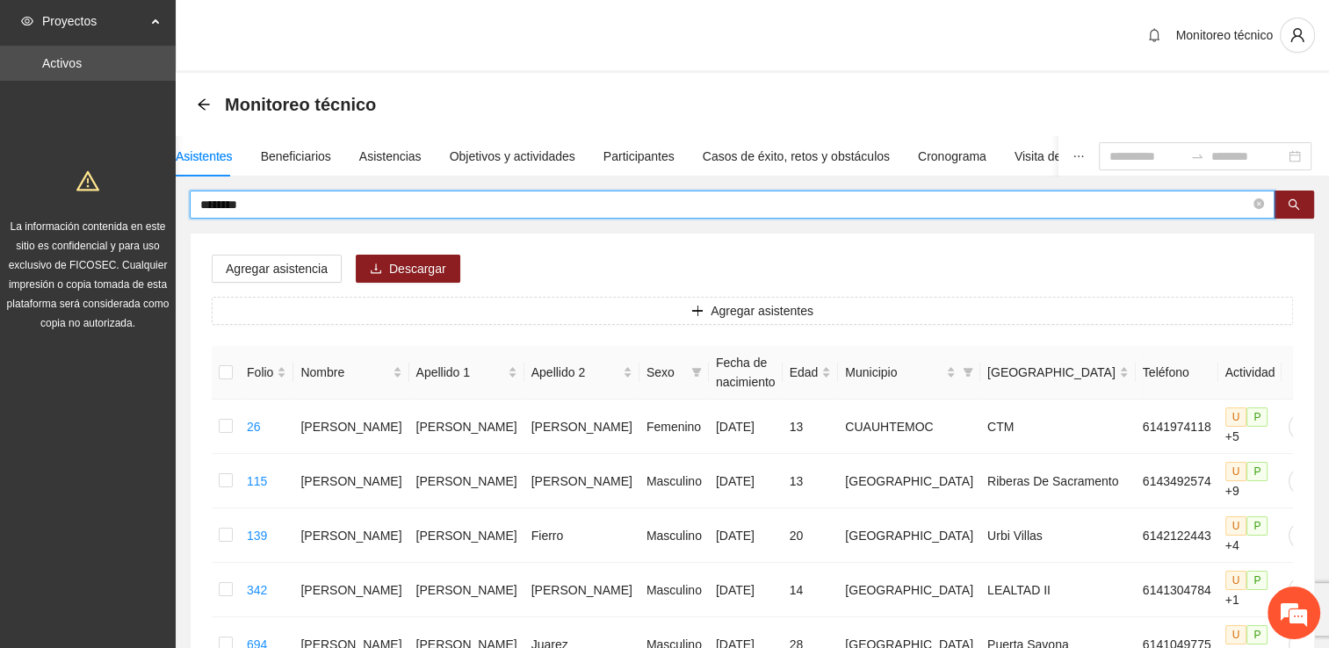
drag, startPoint x: 213, startPoint y: 199, endPoint x: 106, endPoint y: 191, distance: 107.4
click at [106, 191] on section "Proyectos Activos La información contenida en este sitio es confidencial y para…" at bounding box center [664, 506] width 1329 height 1012
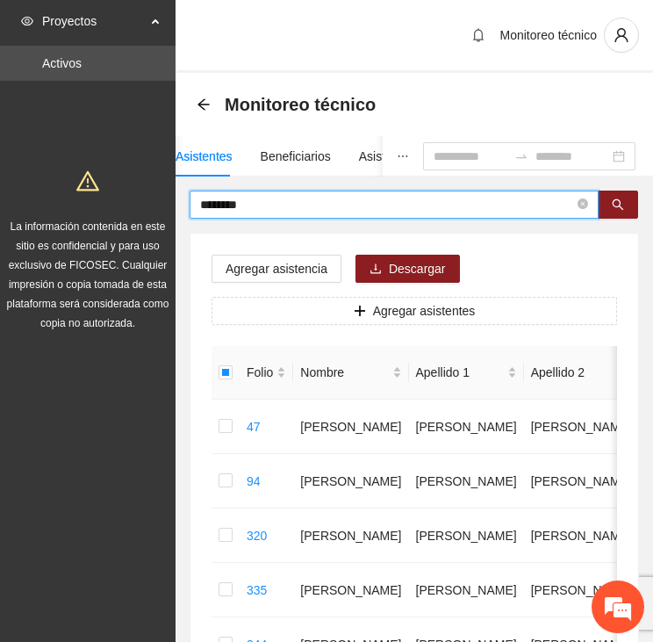
drag, startPoint x: 286, startPoint y: 201, endPoint x: 101, endPoint y: 199, distance: 185.3
click at [101, 199] on section "Proyectos Activos La información contenida en este sitio es confidencial y para…" at bounding box center [326, 615] width 653 height 1230
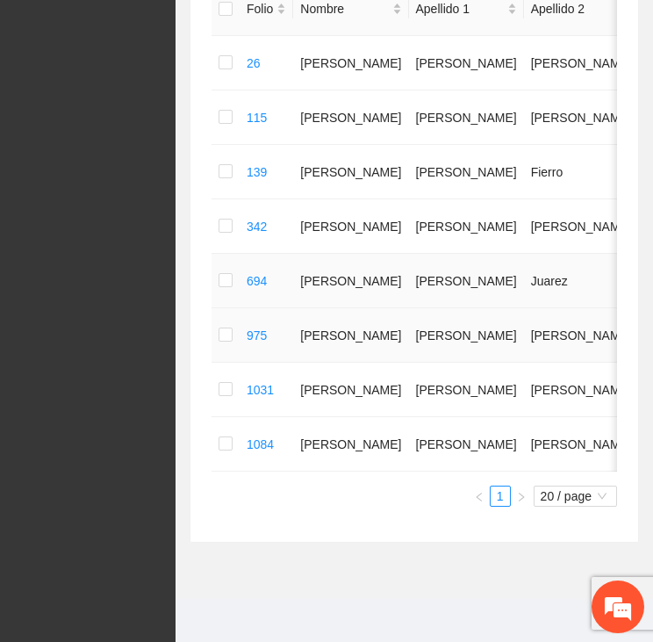
scroll to position [31, 0]
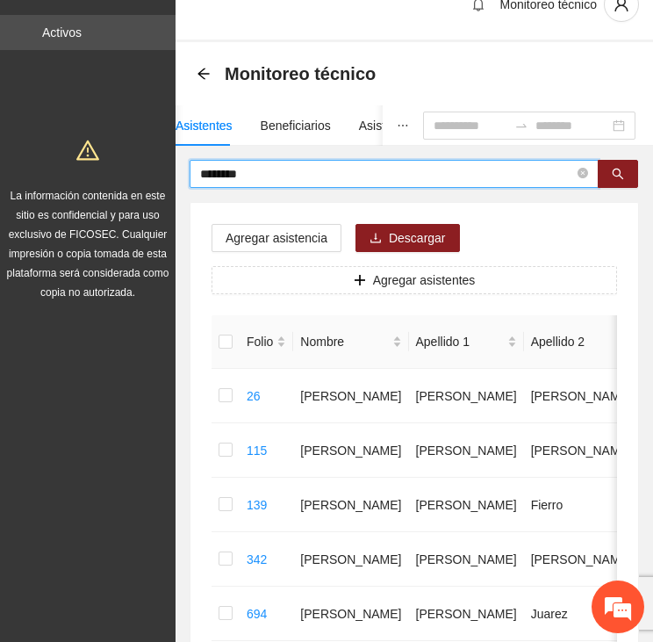
drag, startPoint x: 260, startPoint y: 172, endPoint x: 235, endPoint y: 175, distance: 24.7
click at [235, 175] on input "********" at bounding box center [387, 173] width 374 height 19
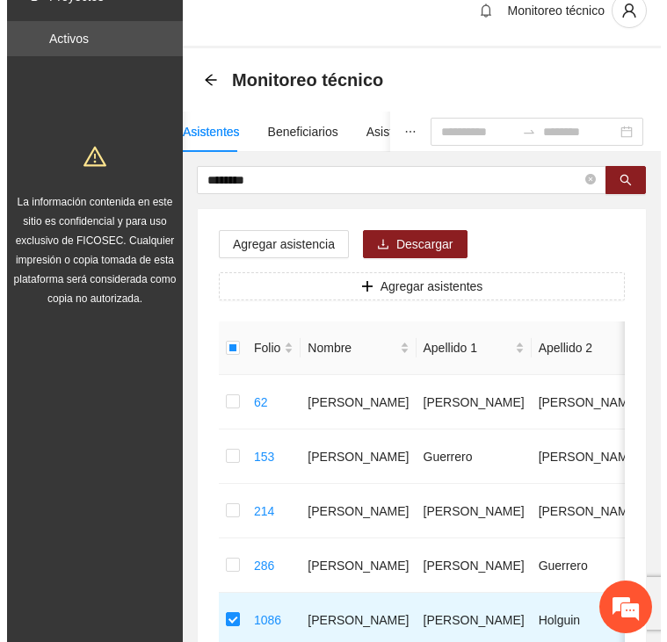
scroll to position [0, 0]
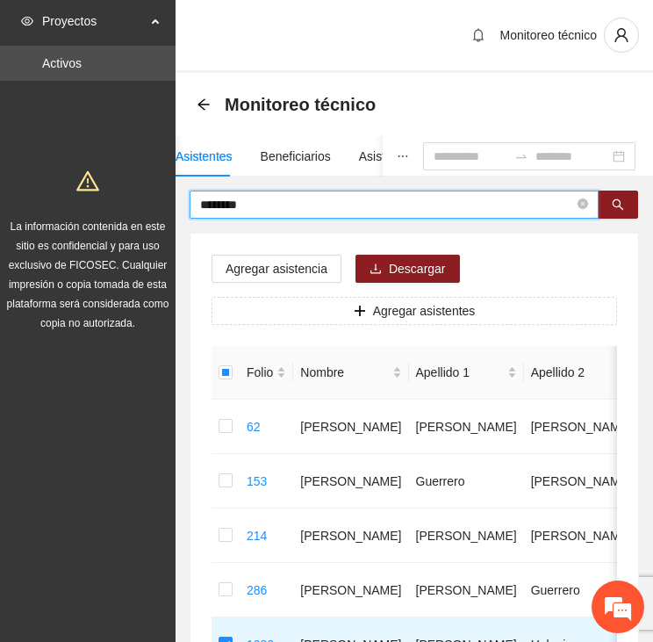
drag, startPoint x: 251, startPoint y: 203, endPoint x: 129, endPoint y: 186, distance: 123.2
click at [129, 186] on section "Proyectos Activos La información contenida en este sitio es confidencial y para…" at bounding box center [326, 424] width 653 height 848
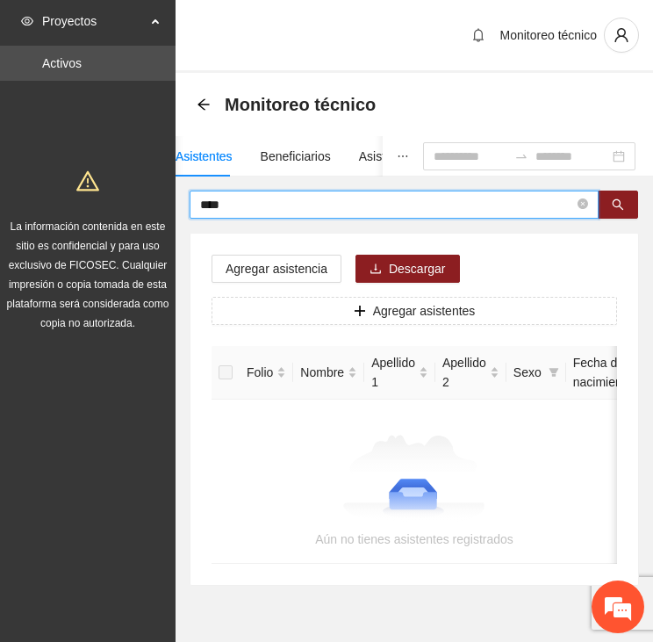
drag, startPoint x: 214, startPoint y: 202, endPoint x: 166, endPoint y: 202, distance: 48.3
click at [166, 202] on section "Proyectos Activos La información contenida en este sitio es confidencial y para…" at bounding box center [326, 345] width 653 height 691
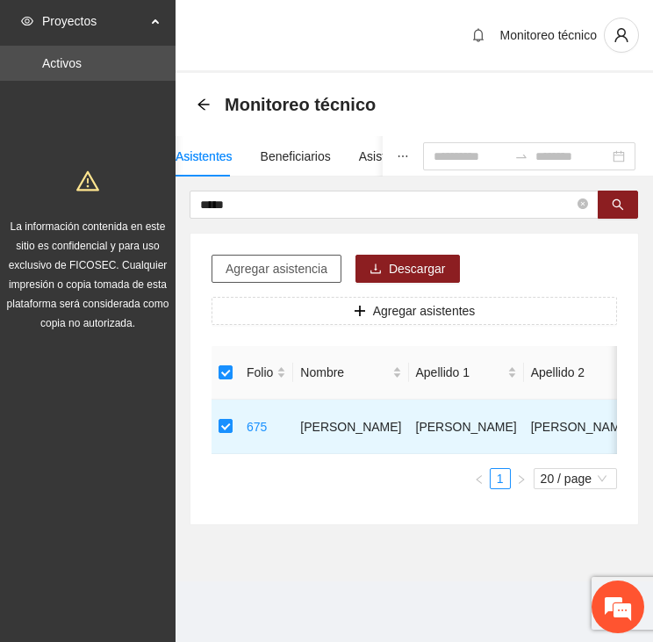
click at [247, 259] on span "Agregar asistencia" at bounding box center [277, 268] width 102 height 19
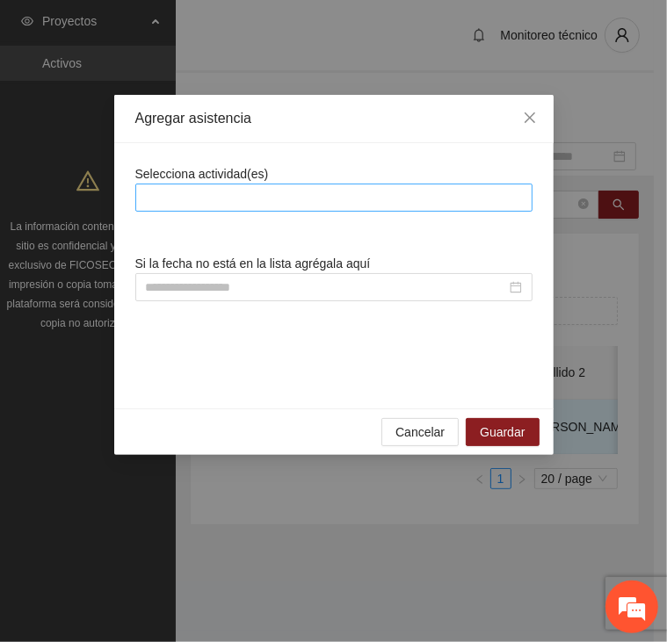
click at [283, 201] on div at bounding box center [334, 197] width 388 height 21
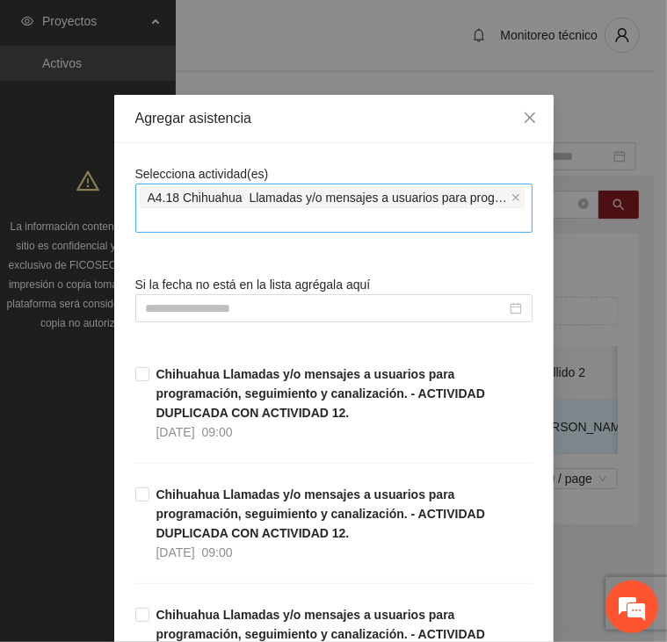
drag, startPoint x: 288, startPoint y: 163, endPoint x: 284, endPoint y: 227, distance: 63.4
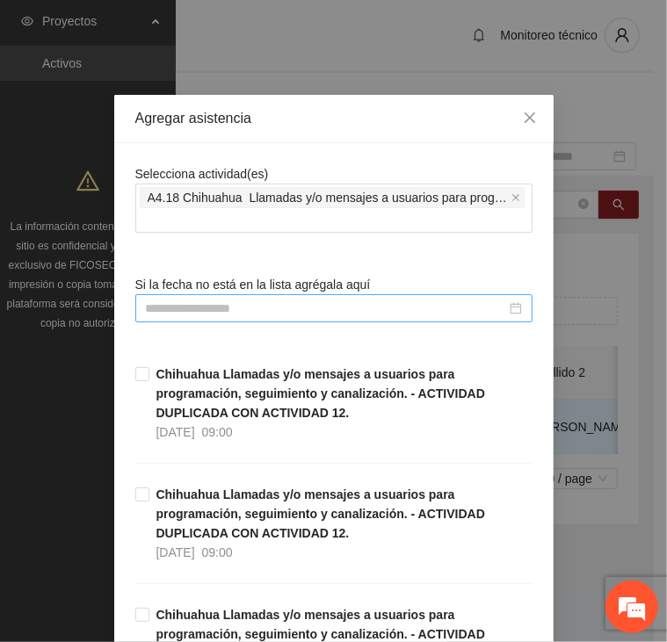
click at [256, 310] on input at bounding box center [326, 308] width 360 height 19
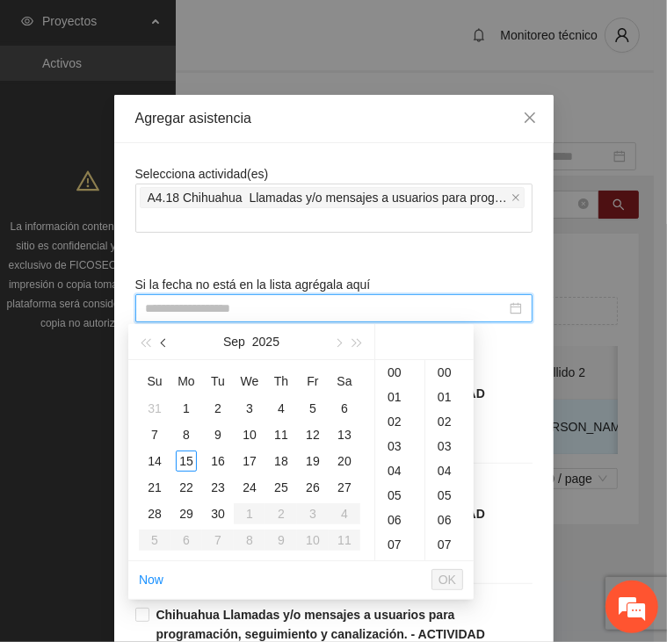
click at [162, 344] on span "button" at bounding box center [165, 343] width 9 height 9
click at [317, 453] on div "15" at bounding box center [312, 461] width 21 height 21
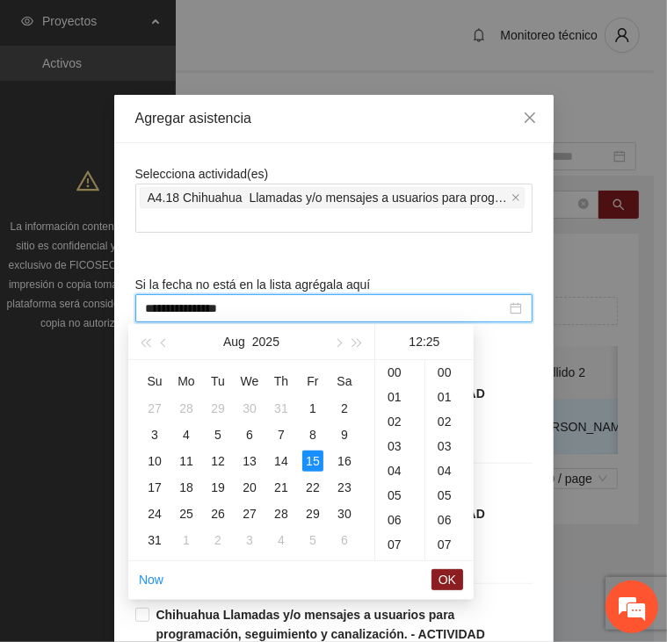
scroll to position [615, 0]
click at [399, 437] on div "15" at bounding box center [399, 446] width 49 height 25
click at [453, 581] on span "OK" at bounding box center [447, 579] width 18 height 19
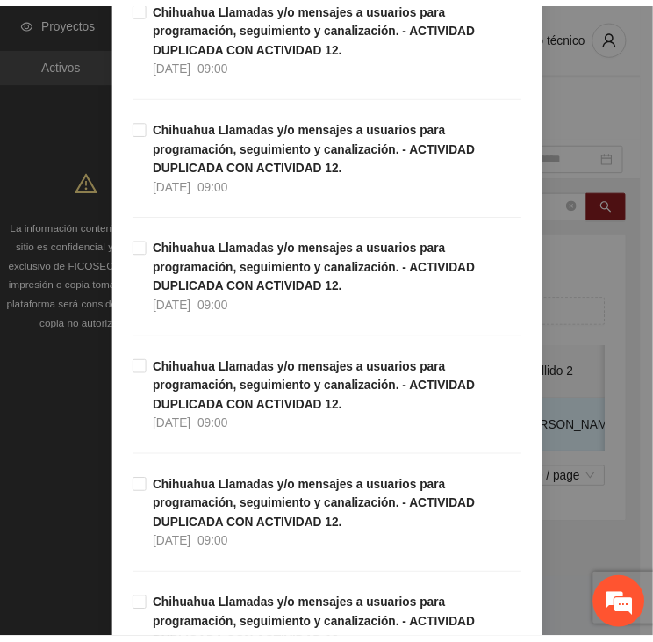
scroll to position [5019, 0]
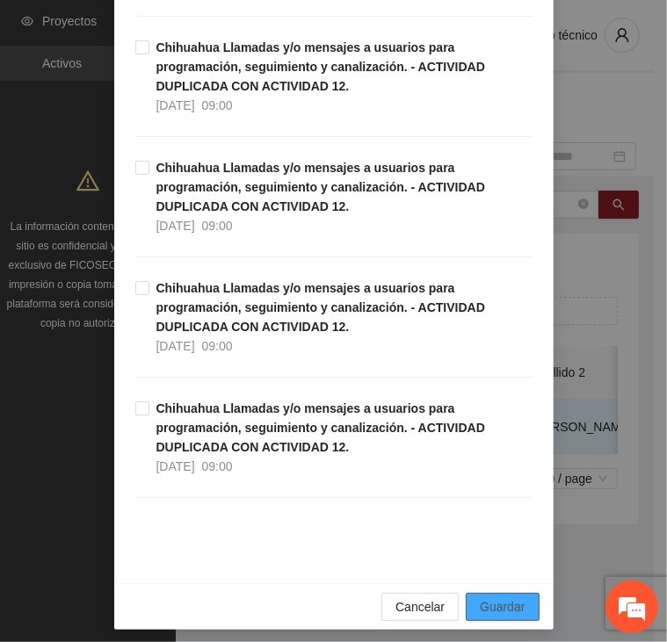
click at [495, 602] on span "Guardar" at bounding box center [502, 606] width 45 height 19
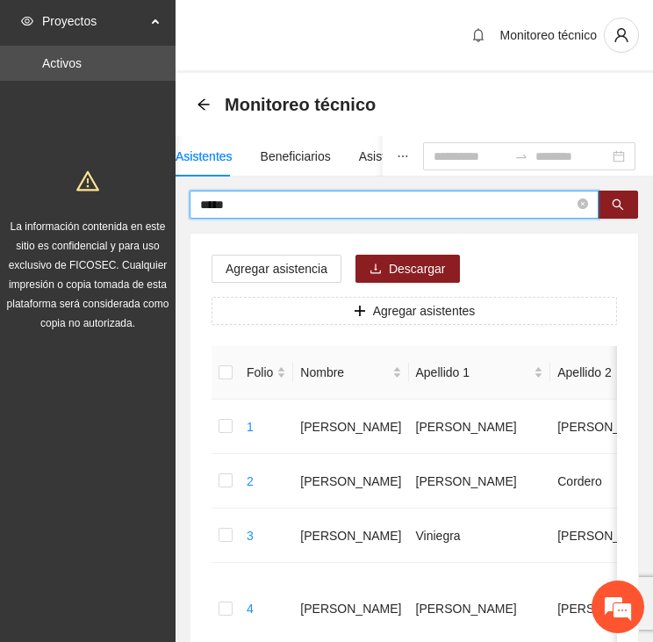
drag, startPoint x: 263, startPoint y: 208, endPoint x: 158, endPoint y: 206, distance: 105.4
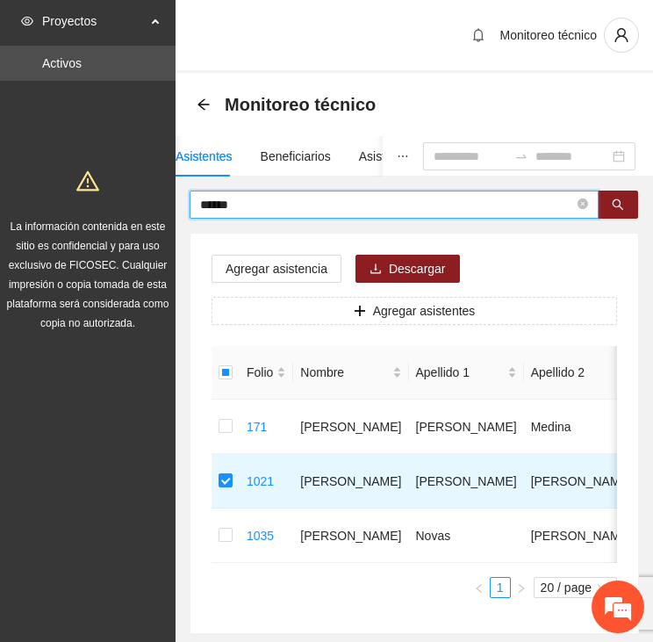
drag, startPoint x: 256, startPoint y: 203, endPoint x: 161, endPoint y: 202, distance: 95.7
click at [161, 202] on section "Proyectos Activos La información contenida en este sitio es confidencial y para…" at bounding box center [326, 369] width 653 height 739
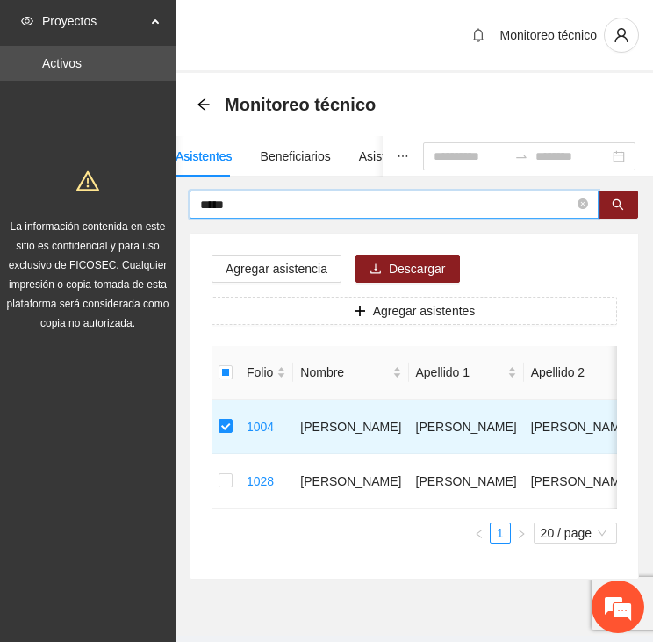
drag, startPoint x: 258, startPoint y: 206, endPoint x: 130, endPoint y: 191, distance: 129.1
click at [132, 196] on section "Proyectos Activos La información contenida en este sitio es confidencial y para…" at bounding box center [326, 342] width 653 height 685
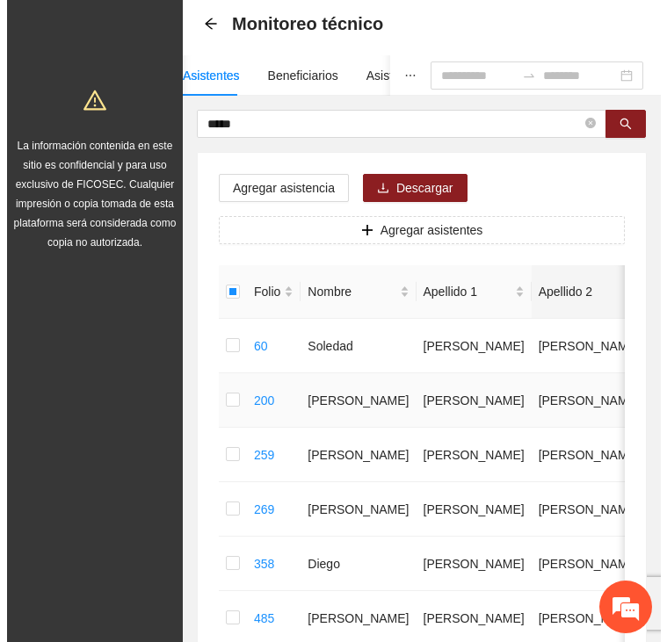
scroll to position [0, 0]
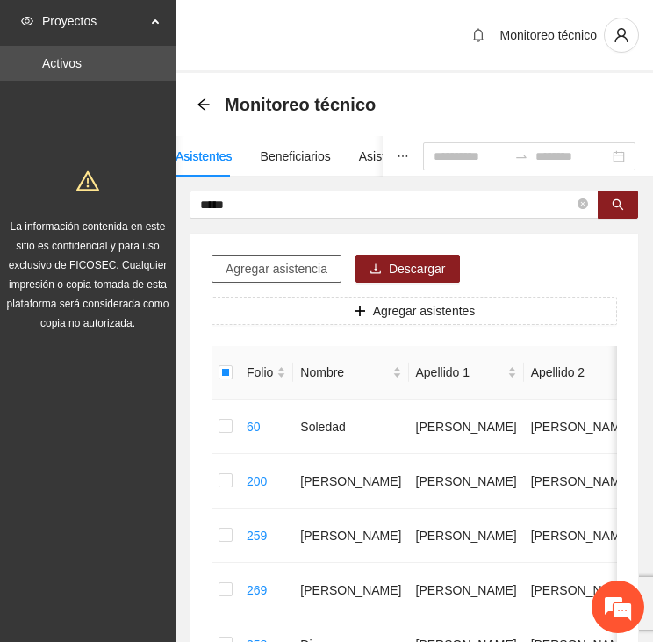
click at [288, 262] on span "Agregar asistencia" at bounding box center [277, 268] width 102 height 19
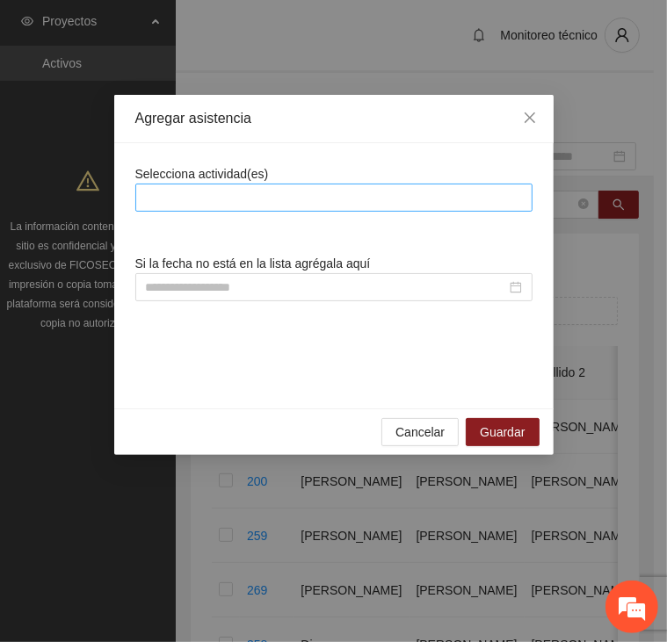
click at [285, 193] on div at bounding box center [334, 197] width 388 height 21
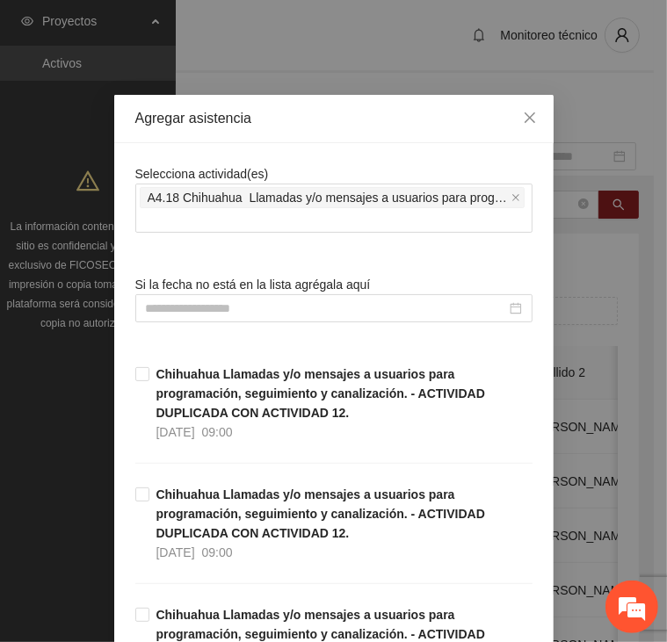
click at [336, 140] on div "Agregar asistencia" at bounding box center [333, 119] width 439 height 48
click at [226, 312] on input at bounding box center [326, 308] width 360 height 19
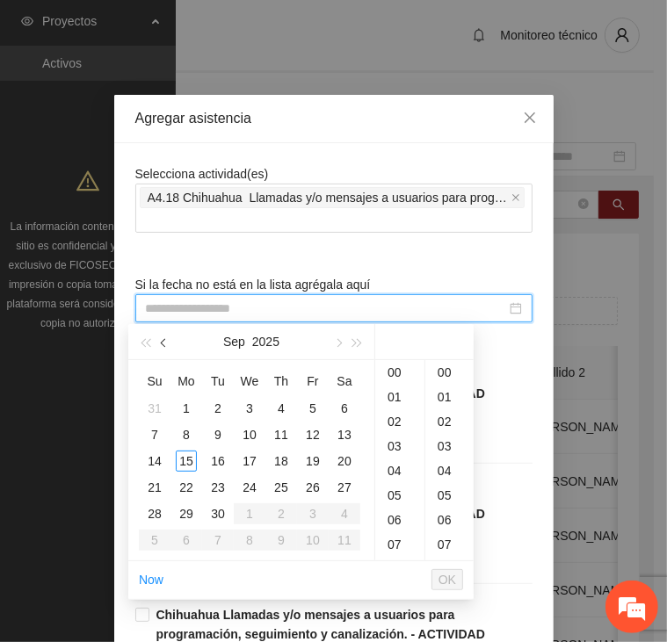
click at [167, 339] on button "button" at bounding box center [164, 341] width 19 height 35
click at [318, 431] on div "8" at bounding box center [312, 434] width 21 height 21
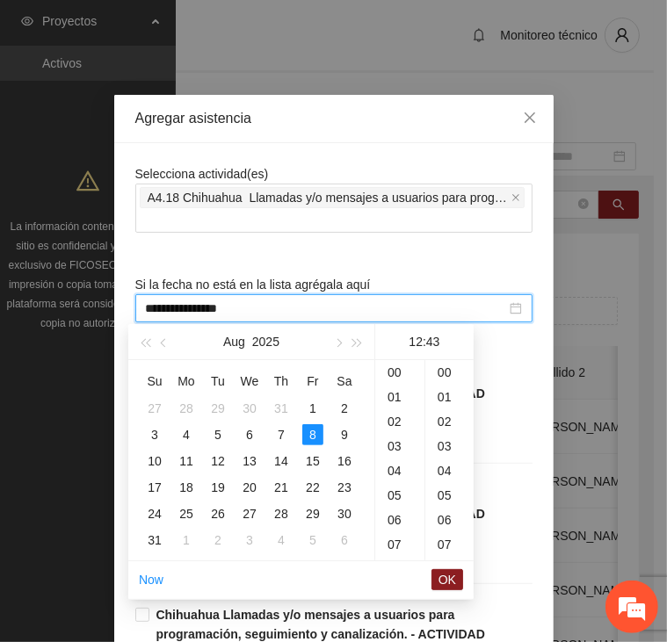
scroll to position [1057, 0]
drag, startPoint x: 455, startPoint y: 582, endPoint x: 460, endPoint y: 558, distance: 25.1
click at [455, 582] on span "OK" at bounding box center [447, 579] width 18 height 19
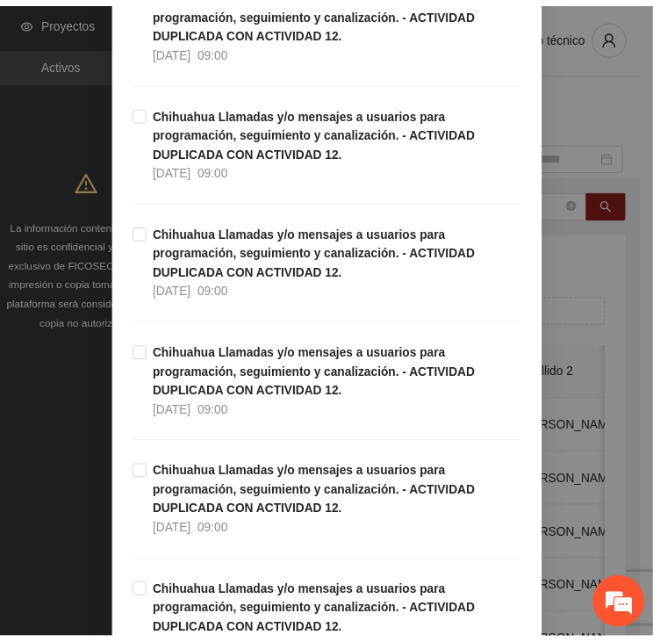
scroll to position [5019, 0]
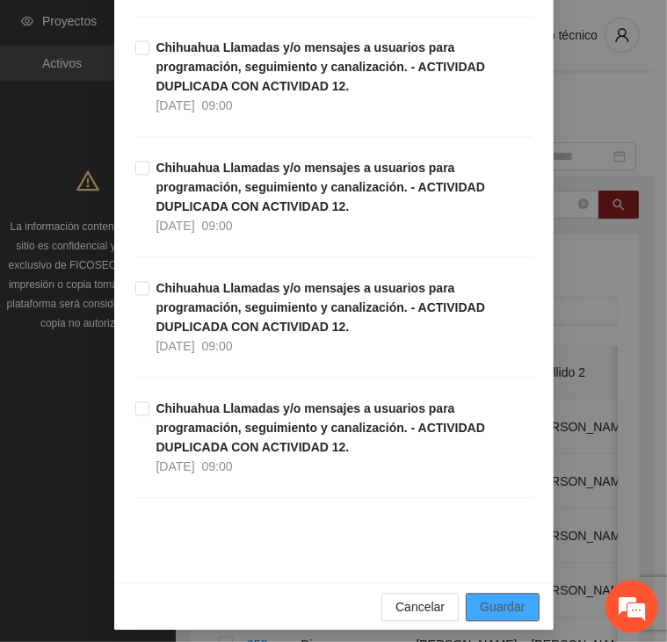
click at [485, 598] on span "Guardar" at bounding box center [502, 606] width 45 height 19
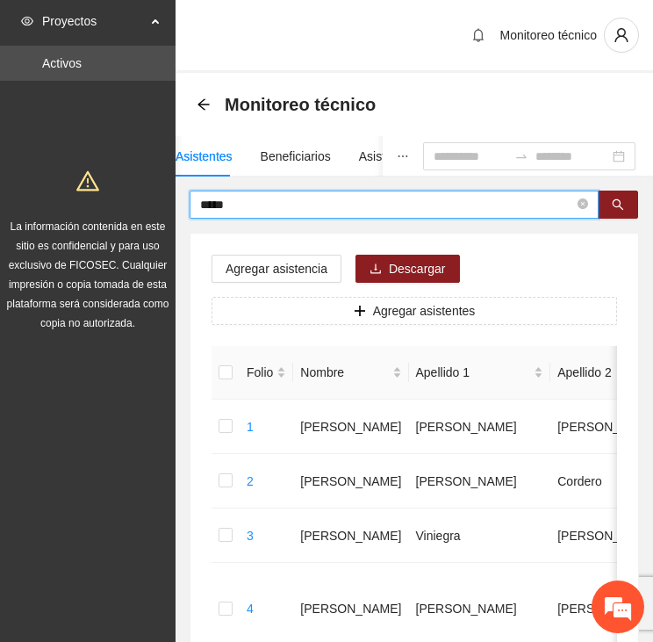
drag, startPoint x: 231, startPoint y: 206, endPoint x: 141, endPoint y: 199, distance: 89.9
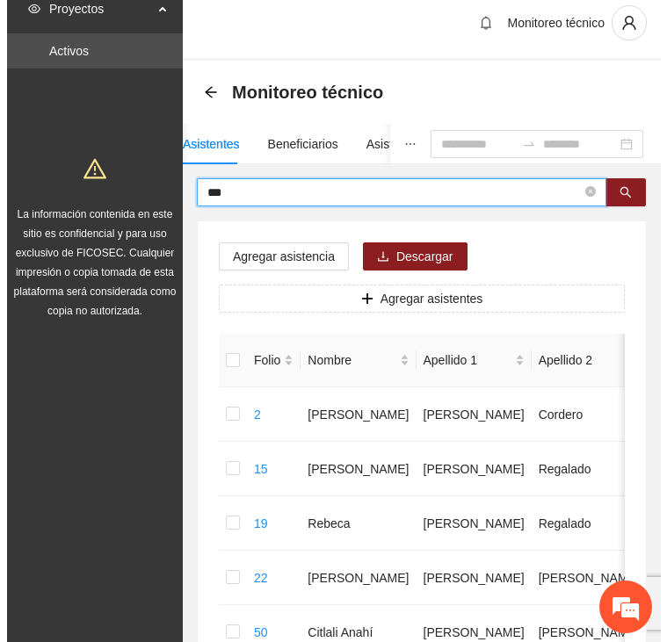
scroll to position [0, 0]
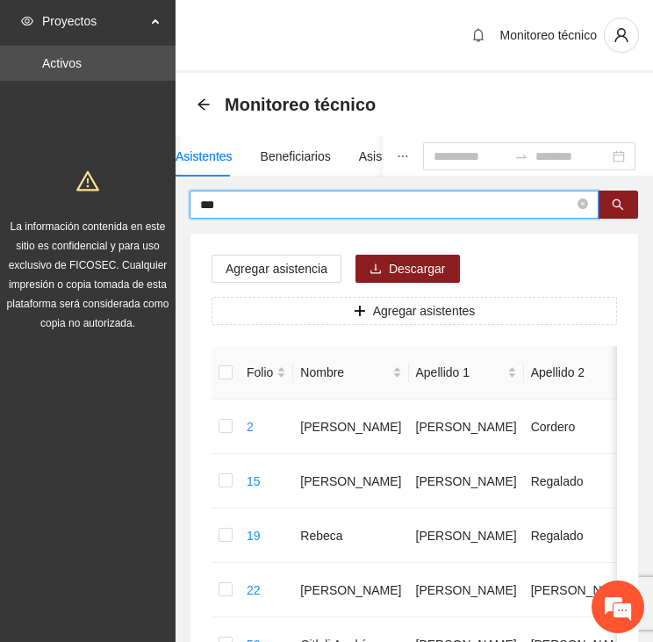
drag, startPoint x: 249, startPoint y: 206, endPoint x: 105, endPoint y: 193, distance: 144.6
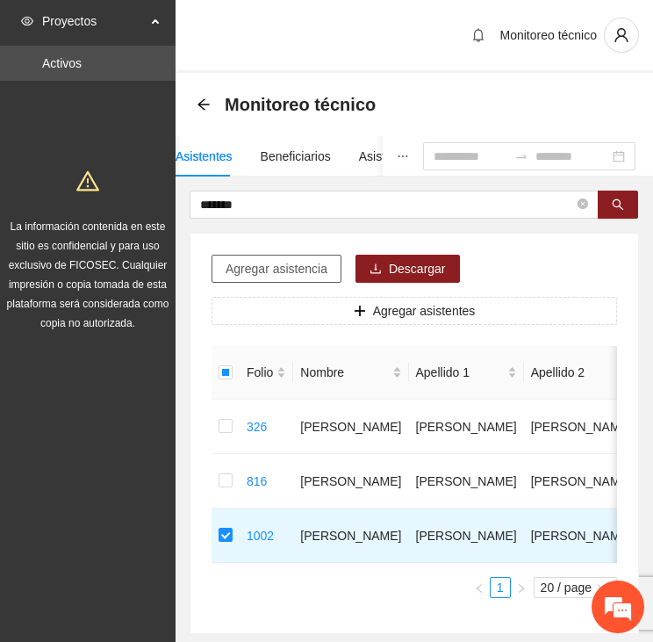
click at [295, 265] on span "Agregar asistencia" at bounding box center [277, 268] width 102 height 19
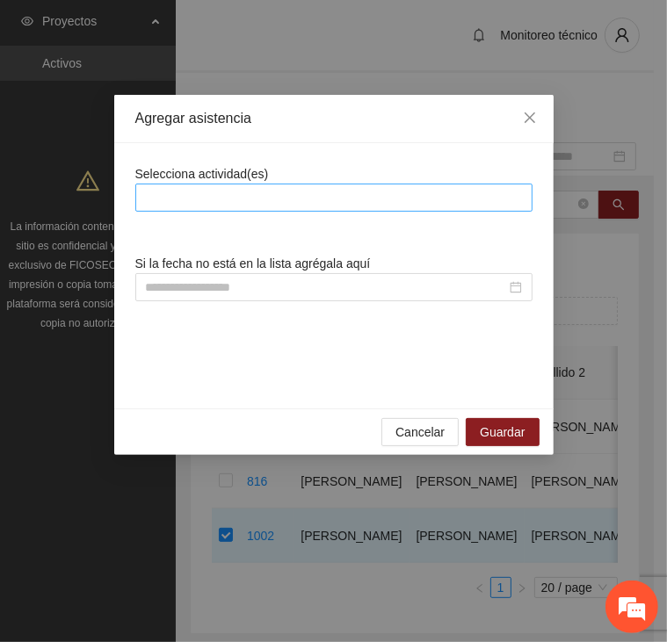
click at [292, 187] on div at bounding box center [334, 197] width 388 height 21
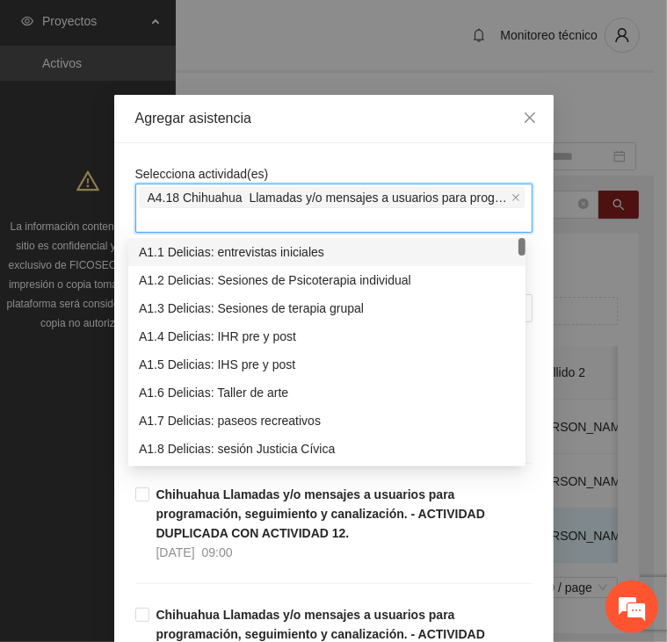
click at [245, 136] on div "Agregar asistencia" at bounding box center [333, 119] width 439 height 48
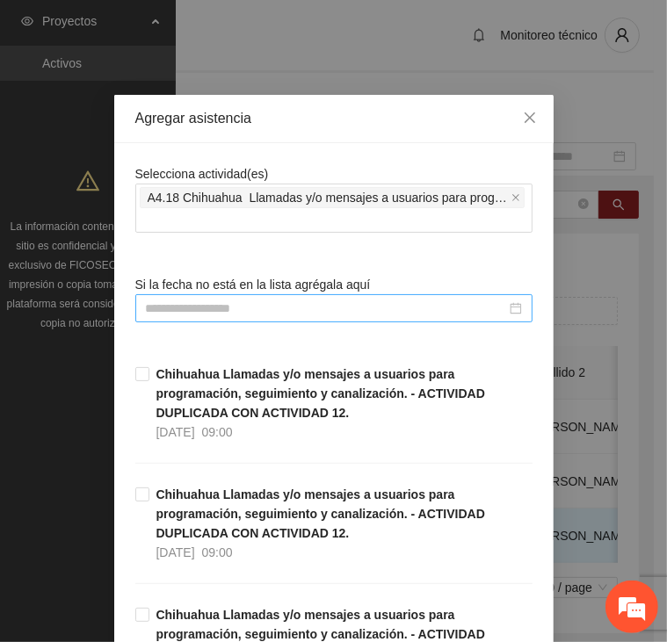
click at [256, 309] on input at bounding box center [326, 308] width 360 height 19
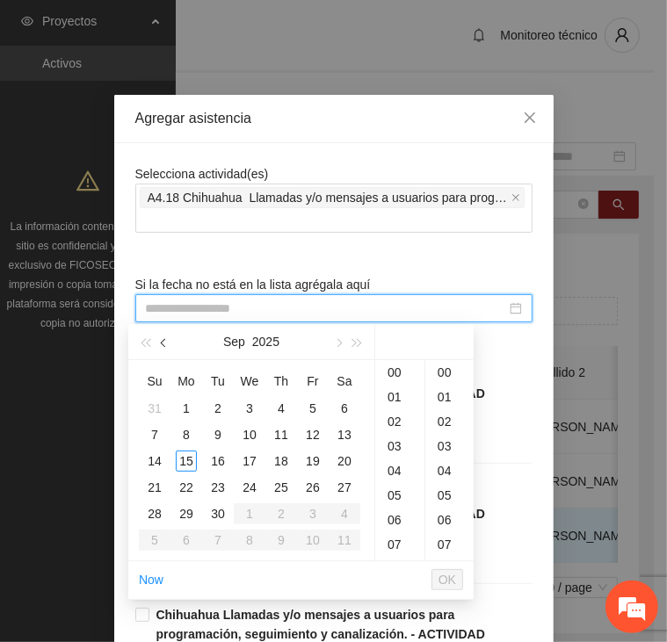
click at [165, 344] on span "button" at bounding box center [165, 343] width 9 height 9
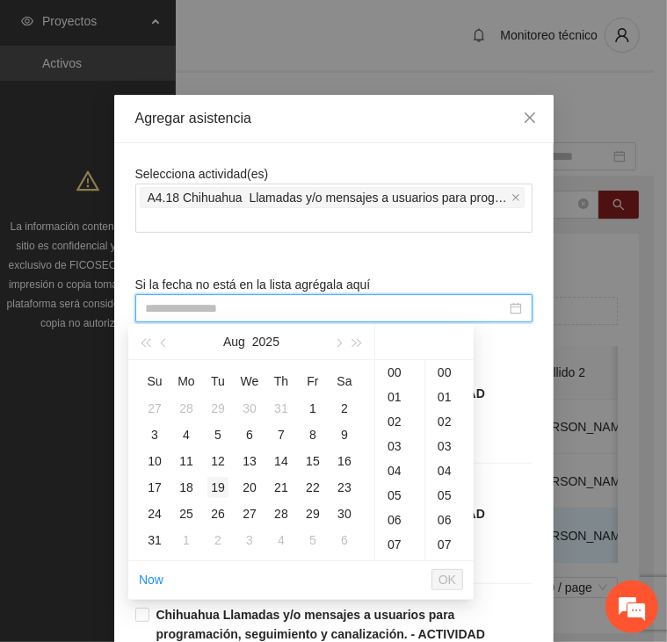
click at [221, 485] on div "19" at bounding box center [217, 487] width 21 height 21
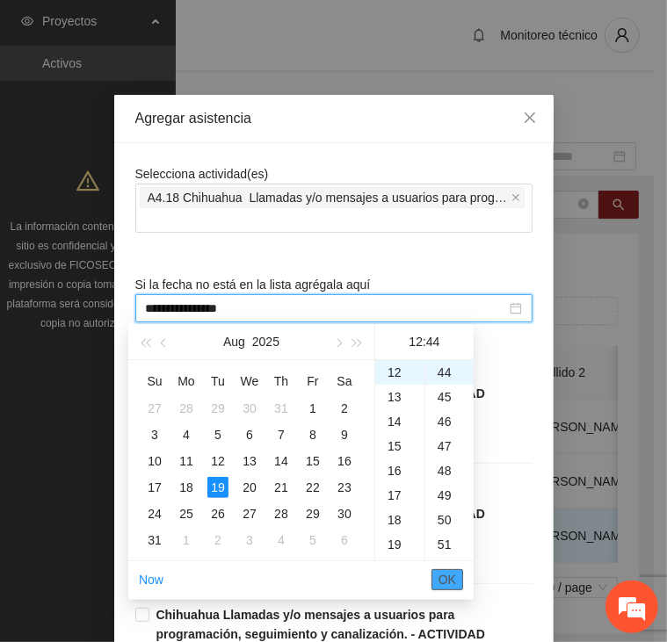
click at [451, 577] on span "OK" at bounding box center [447, 579] width 18 height 19
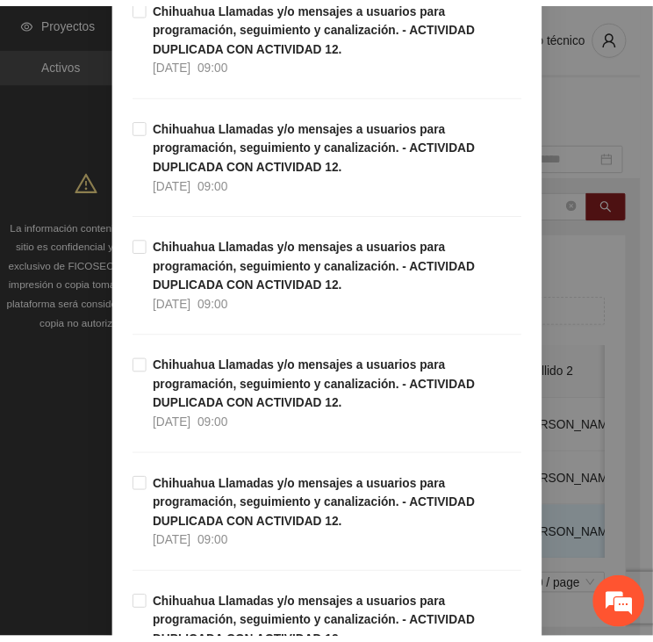
scroll to position [5019, 0]
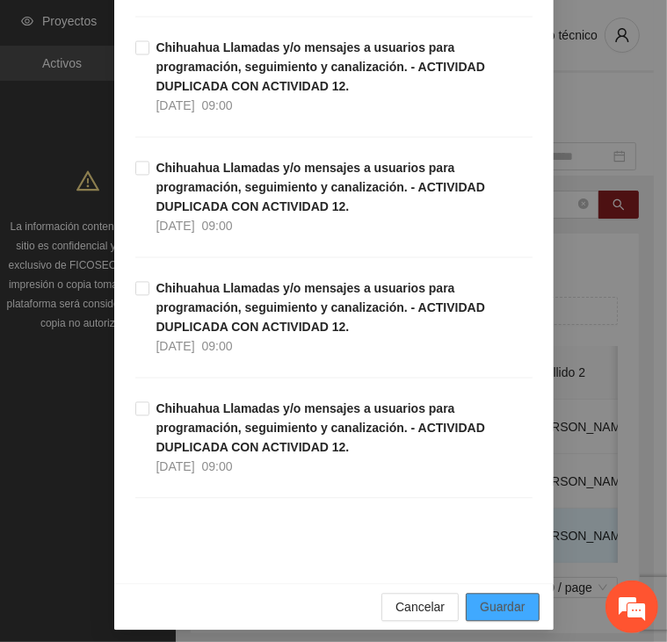
click at [483, 597] on span "Guardar" at bounding box center [502, 606] width 45 height 19
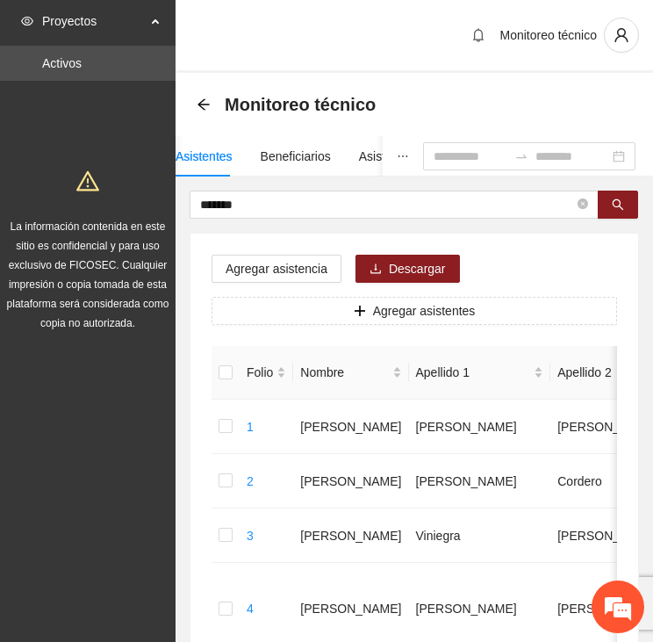
drag, startPoint x: 275, startPoint y: 203, endPoint x: 165, endPoint y: 224, distance: 111.8
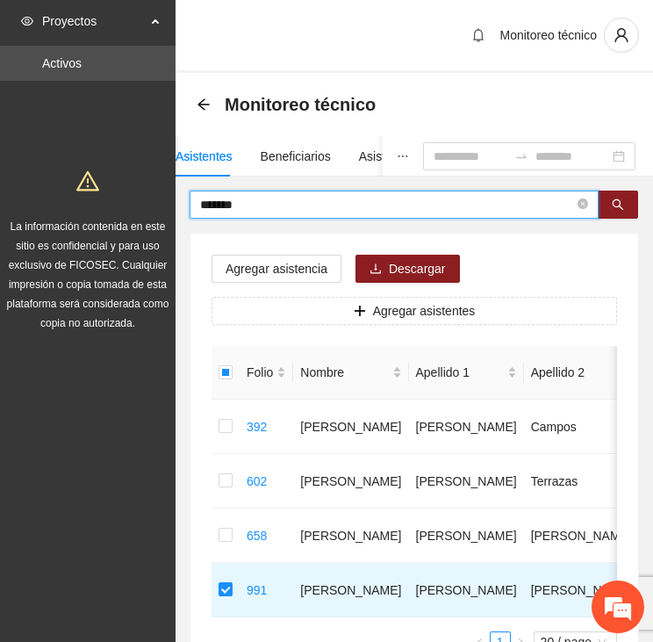
drag, startPoint x: 272, startPoint y: 204, endPoint x: 136, endPoint y: 208, distance: 136.2
click at [141, 209] on section "Proyectos Activos La información contenida en este sitio es confidencial y para…" at bounding box center [326, 397] width 653 height 794
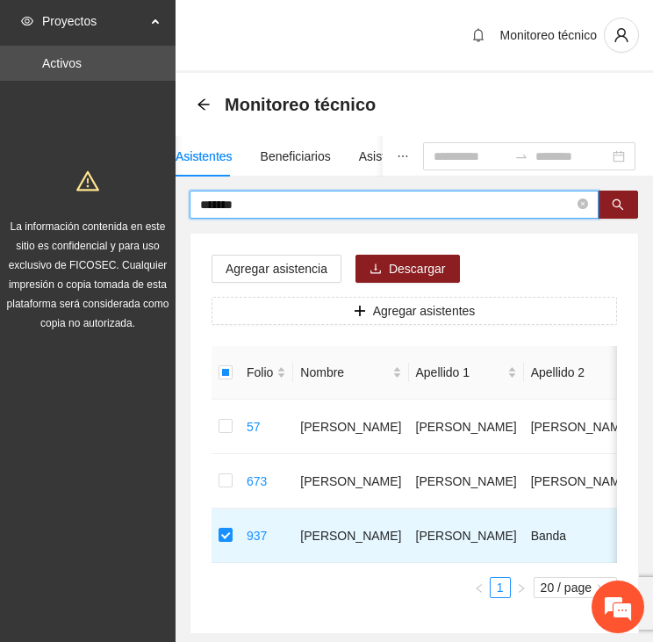
drag, startPoint x: 250, startPoint y: 203, endPoint x: 112, endPoint y: 205, distance: 138.8
click at [112, 205] on section "Proyectos Activos La información contenida en este sitio es confidencial y para…" at bounding box center [326, 369] width 653 height 739
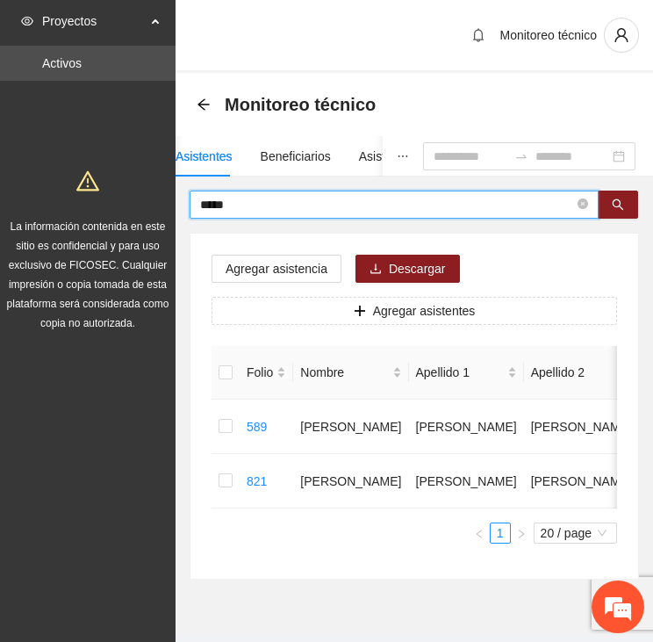
drag, startPoint x: 227, startPoint y: 199, endPoint x: 162, endPoint y: 199, distance: 65.0
click at [162, 199] on section "Proyectos Activos La información contenida en este sitio es confidencial y para…" at bounding box center [326, 342] width 653 height 685
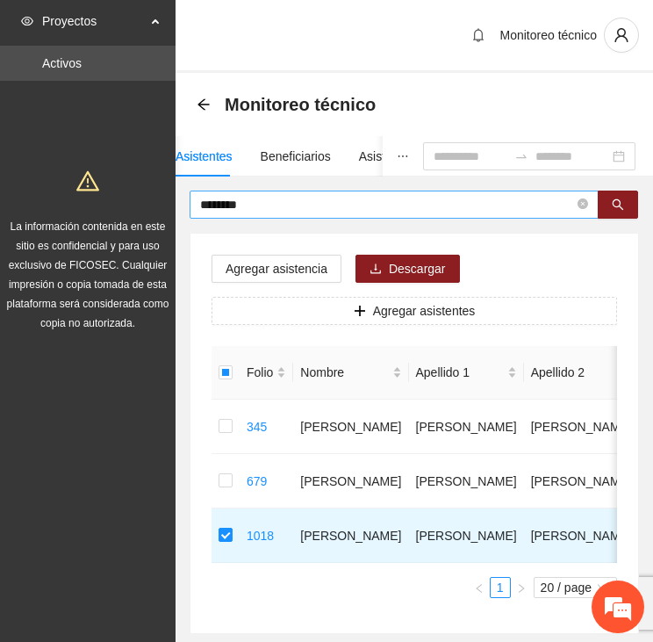
click at [261, 195] on input "********" at bounding box center [387, 204] width 374 height 19
drag, startPoint x: 260, startPoint y: 206, endPoint x: 92, endPoint y: 219, distance: 168.3
click at [92, 219] on section "Proyectos Activos La información contenida en este sitio es confidencial y para…" at bounding box center [326, 369] width 653 height 739
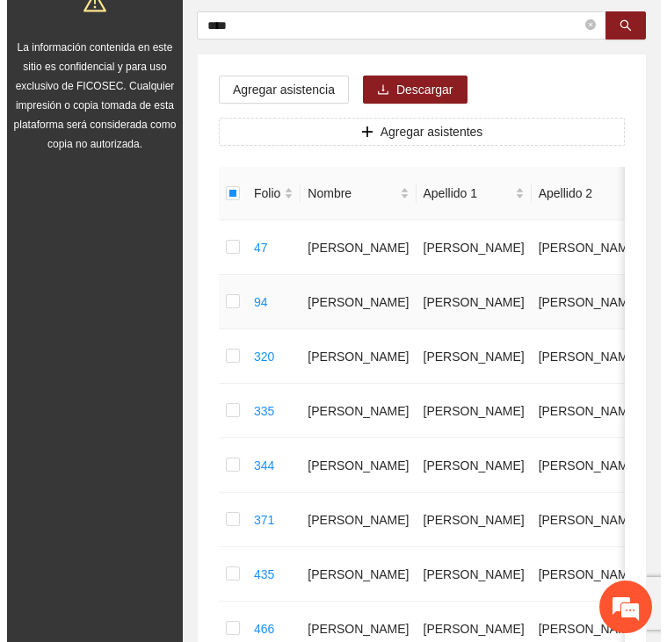
scroll to position [0, 0]
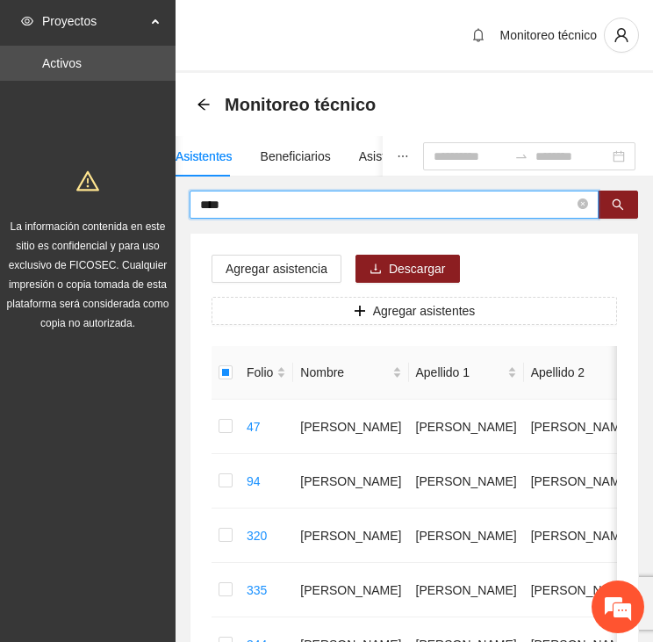
drag, startPoint x: 220, startPoint y: 198, endPoint x: 148, endPoint y: 199, distance: 72.0
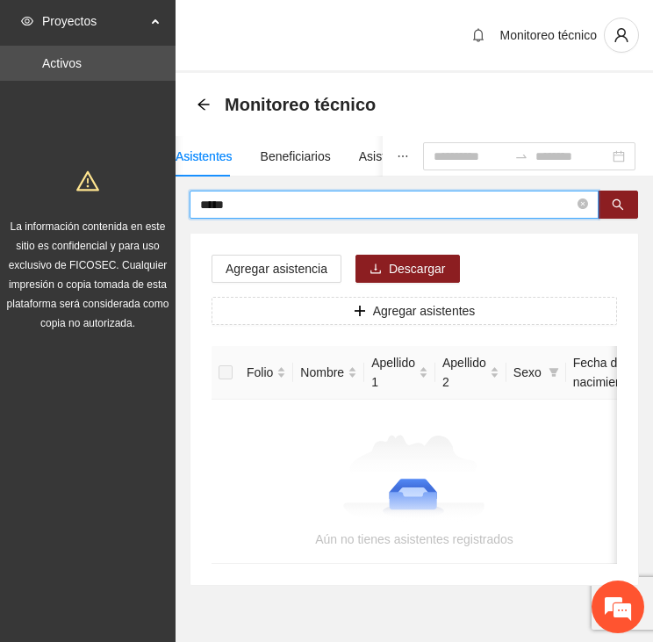
drag, startPoint x: 223, startPoint y: 203, endPoint x: 187, endPoint y: 200, distance: 36.1
click at [190, 203] on span "*****" at bounding box center [394, 205] width 409 height 28
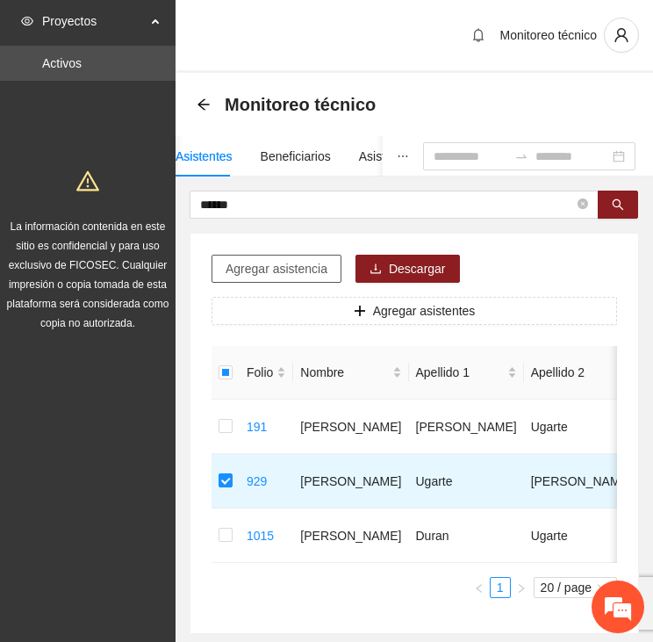
click at [281, 268] on span "Agregar asistencia" at bounding box center [277, 268] width 102 height 19
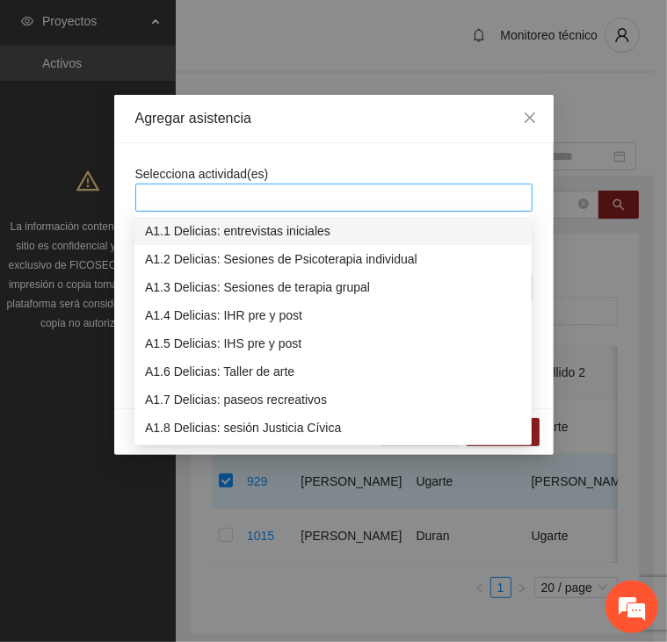
click at [295, 192] on div at bounding box center [334, 197] width 388 height 21
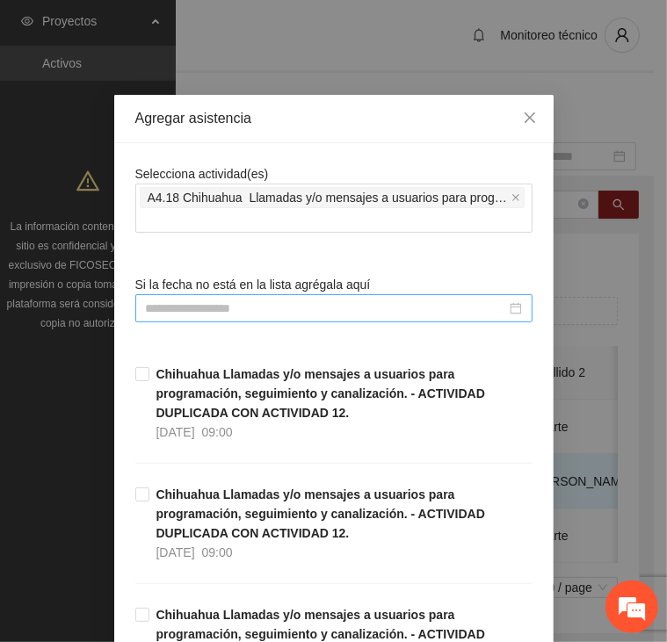
click at [254, 303] on input at bounding box center [326, 308] width 360 height 19
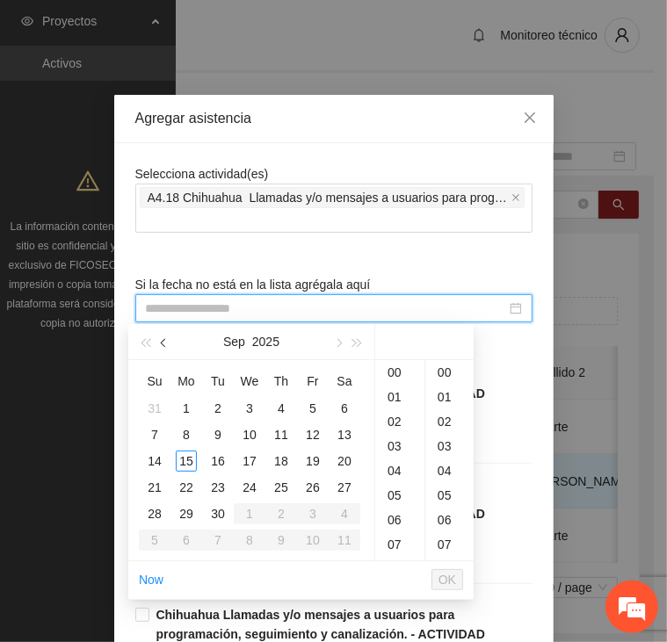
click at [164, 342] on span "button" at bounding box center [165, 343] width 9 height 9
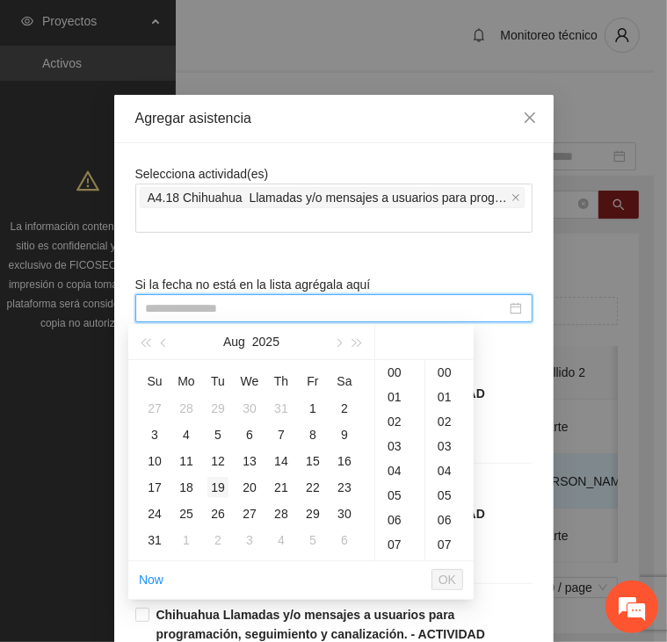
click at [221, 484] on div "19" at bounding box center [217, 487] width 21 height 21
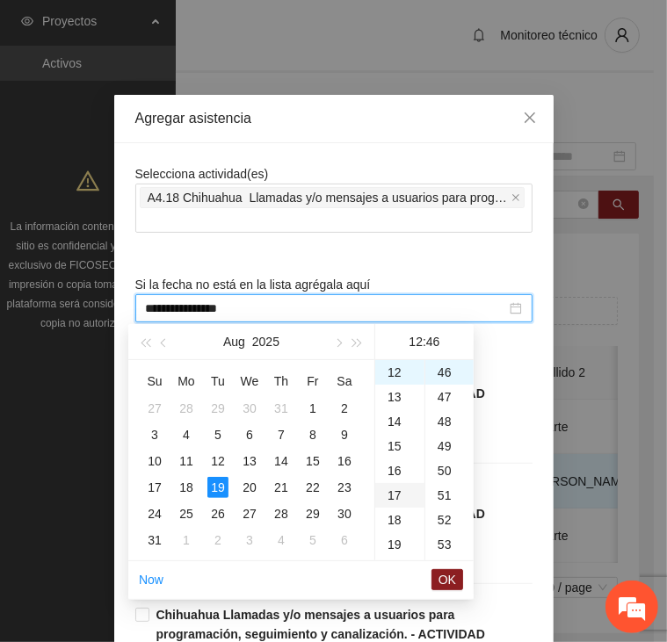
click at [396, 488] on div "17" at bounding box center [399, 495] width 49 height 25
click at [449, 581] on span "OK" at bounding box center [447, 579] width 18 height 19
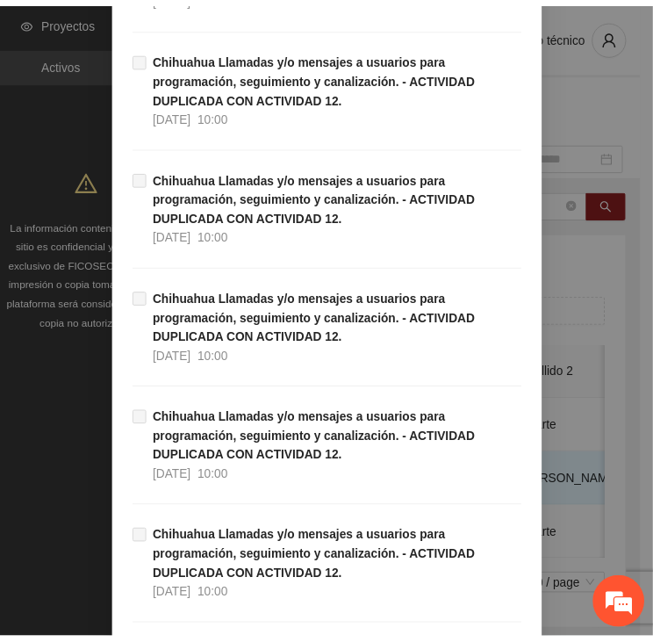
scroll to position [5019, 0]
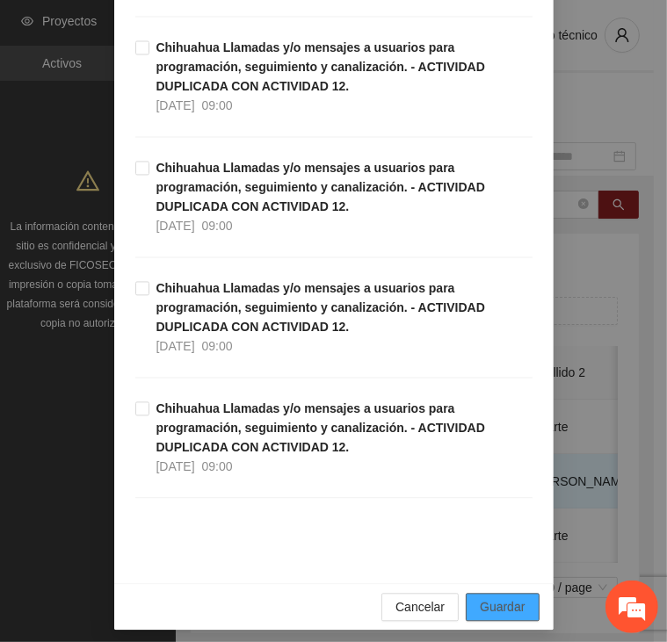
click at [504, 602] on span "Guardar" at bounding box center [502, 606] width 45 height 19
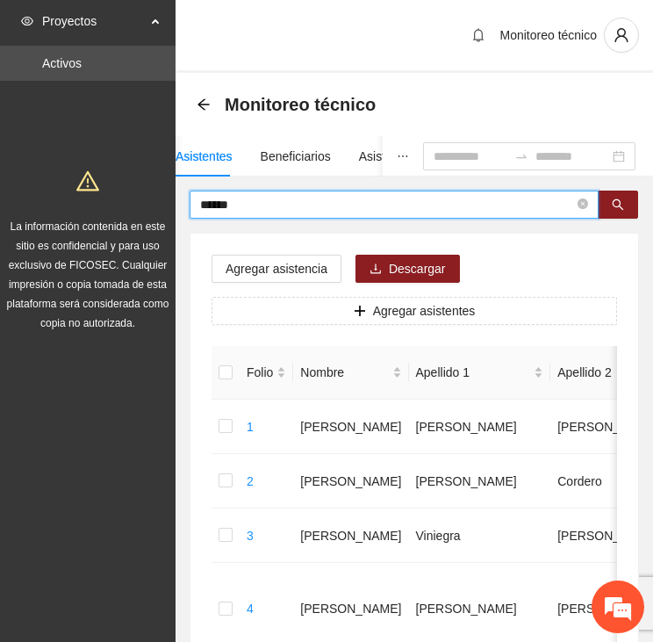
drag, startPoint x: 270, startPoint y: 203, endPoint x: 116, endPoint y: 192, distance: 154.9
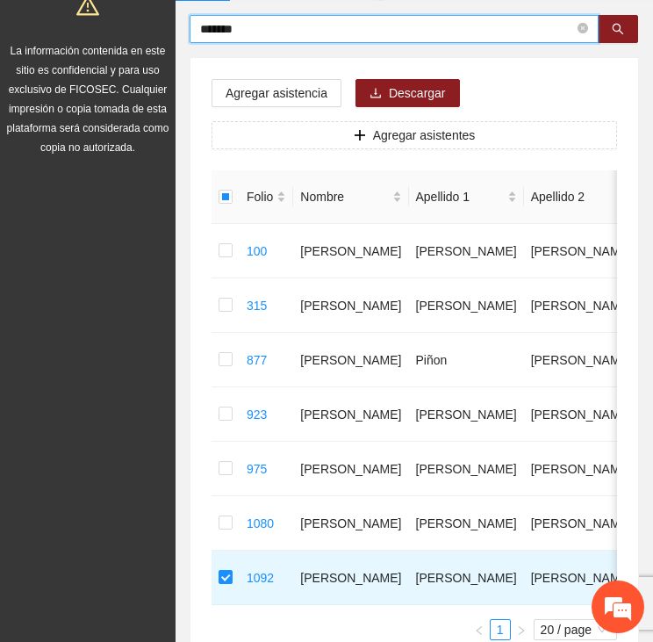
scroll to position [137, 0]
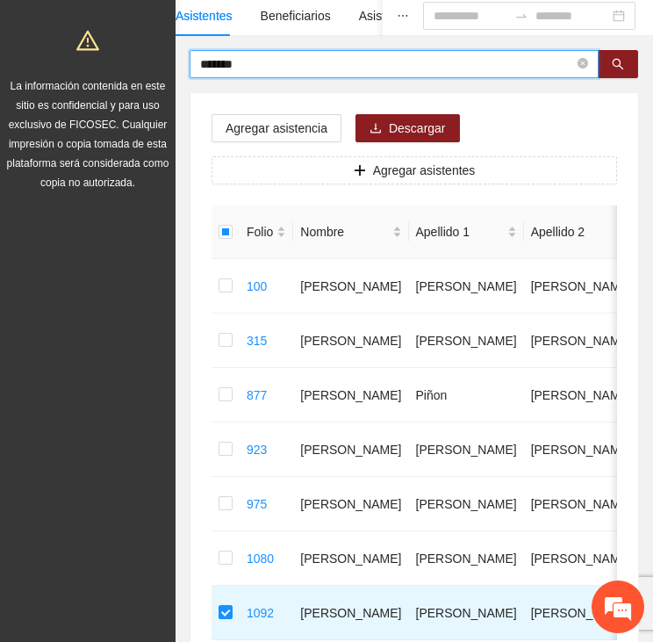
drag, startPoint x: 262, startPoint y: 24, endPoint x: 184, endPoint y: 10, distance: 79.4
click at [184, 10] on div "Asistentes Beneficiarios Asistencias Objetivos y actividades Participantes Caso…" at bounding box center [415, 354] width 478 height 716
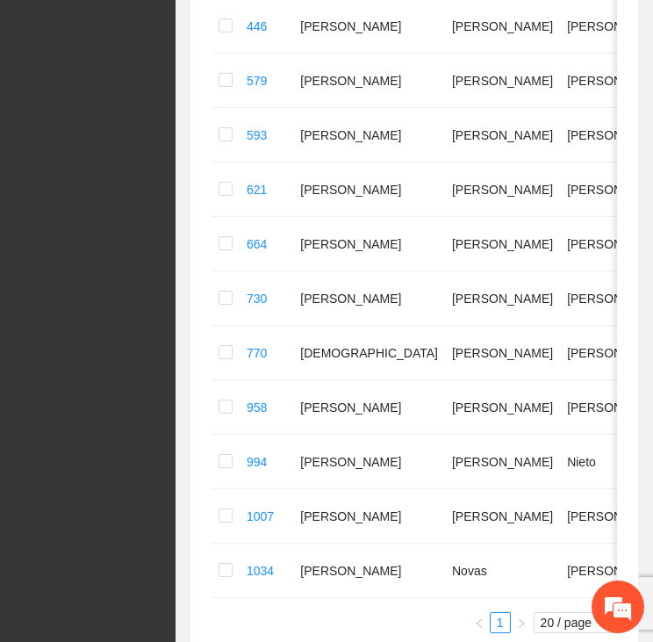
scroll to position [752, 0]
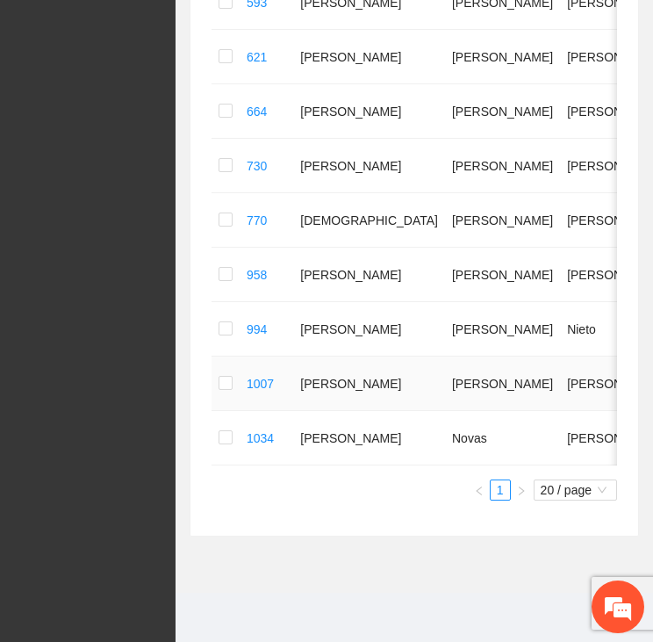
click at [218, 400] on td at bounding box center [226, 384] width 28 height 54
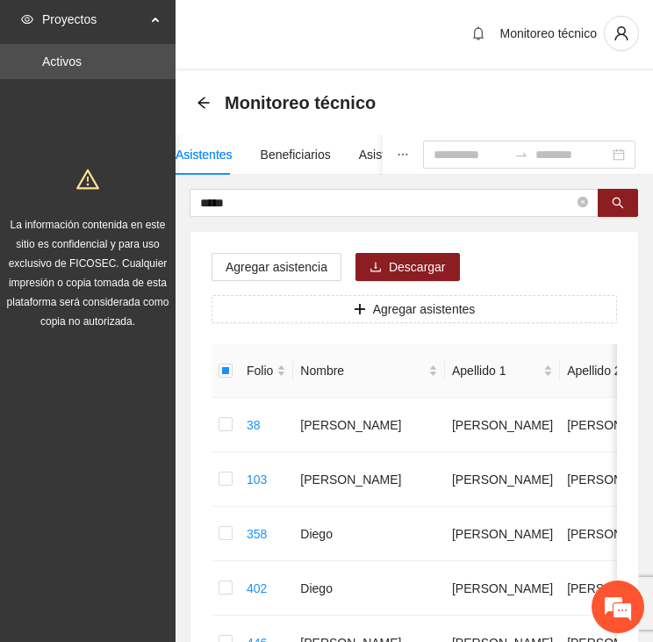
scroll to position [0, 0]
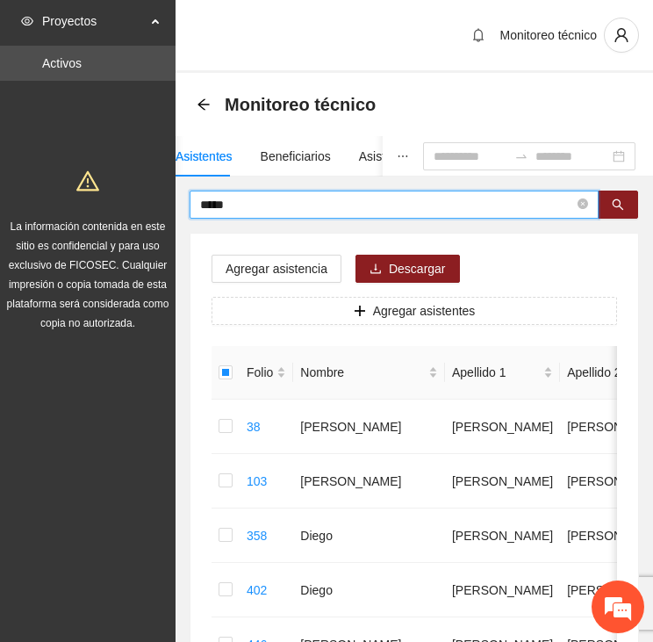
drag, startPoint x: 259, startPoint y: 209, endPoint x: 131, endPoint y: 200, distance: 128.5
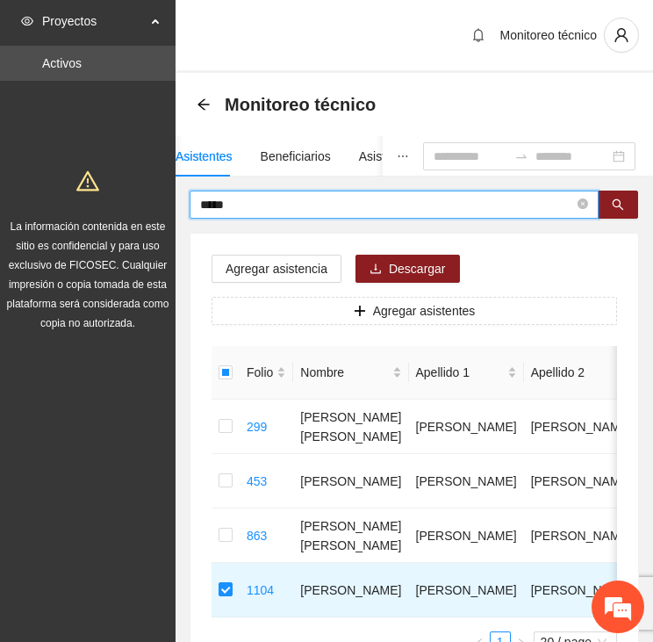
drag, startPoint x: 239, startPoint y: 202, endPoint x: 98, endPoint y: 206, distance: 140.6
click at [98, 205] on section "Proyectos Activos La información contenida en este sitio es confidencial y para…" at bounding box center [326, 397] width 653 height 794
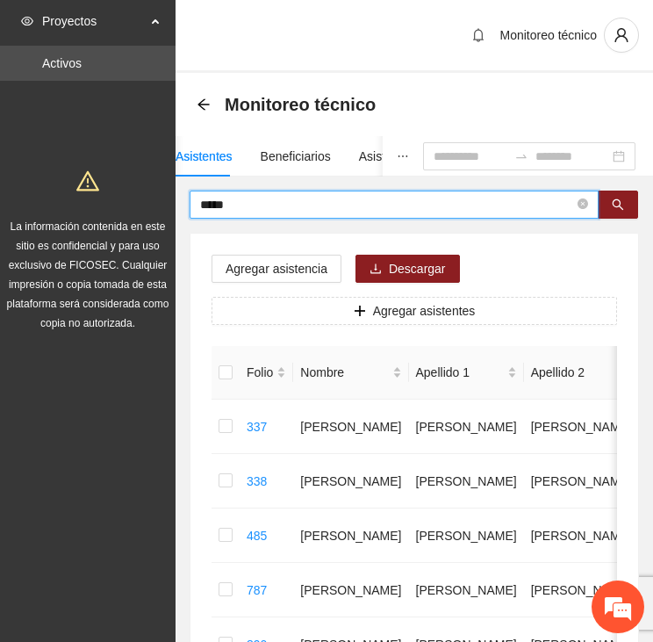
drag, startPoint x: 249, startPoint y: 206, endPoint x: 121, endPoint y: 199, distance: 128.4
click at [121, 199] on section "Proyectos Activos La información contenida en este sitio es confidencial y para…" at bounding box center [326, 451] width 653 height 903
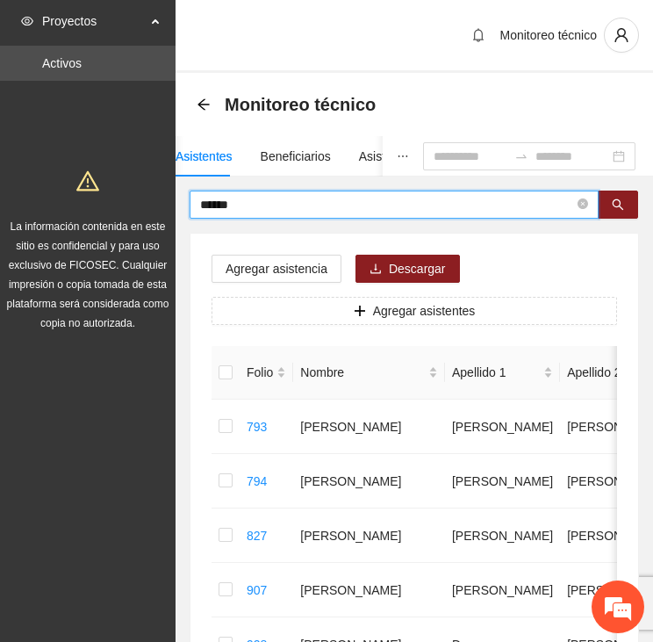
drag, startPoint x: 264, startPoint y: 210, endPoint x: 148, endPoint y: 207, distance: 116.0
click at [148, 207] on section "Proyectos Activos La información contenida en este sitio es confidencial y para…" at bounding box center [326, 533] width 653 height 1066
drag, startPoint x: 280, startPoint y: 205, endPoint x: 146, endPoint y: 200, distance: 134.4
click at [273, 267] on span "Agregar asistencia" at bounding box center [277, 268] width 102 height 19
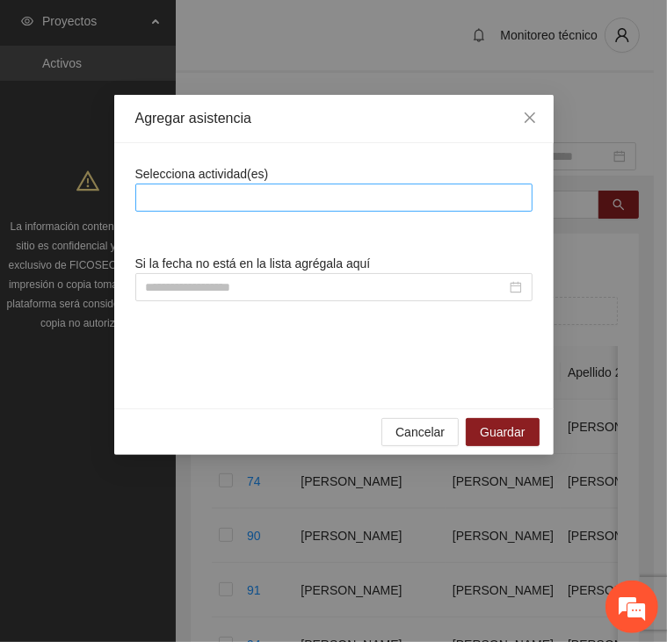
click at [229, 199] on div at bounding box center [334, 197] width 388 height 21
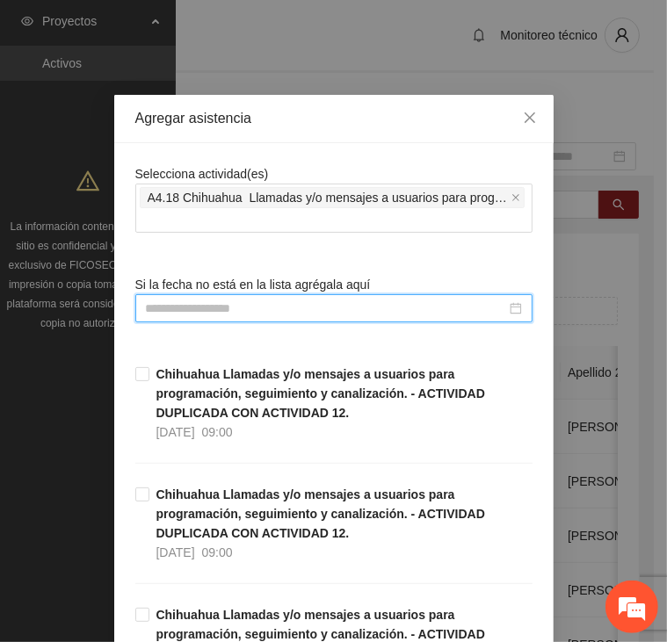
click at [235, 315] on input at bounding box center [326, 308] width 360 height 19
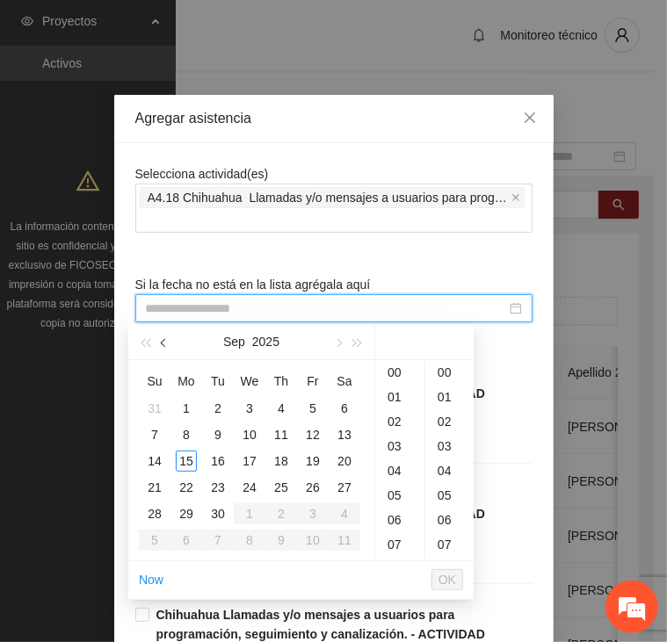
click at [166, 341] on span "button" at bounding box center [165, 343] width 9 height 9
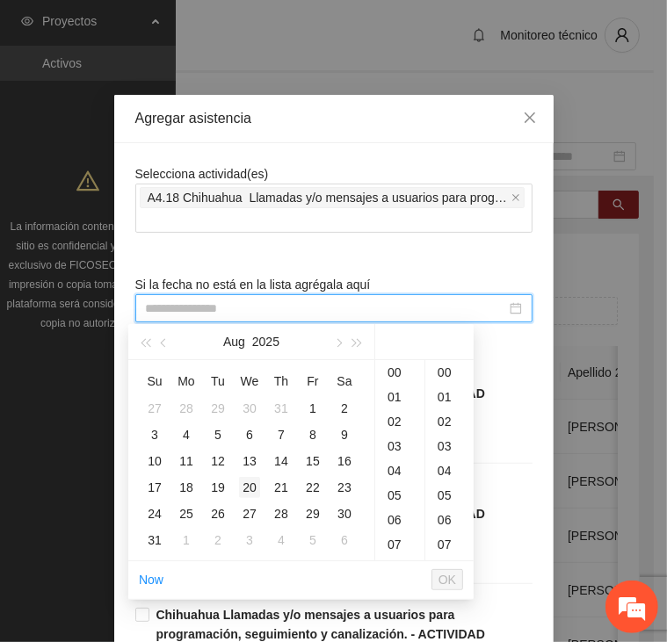
click at [256, 487] on div "20" at bounding box center [249, 487] width 21 height 21
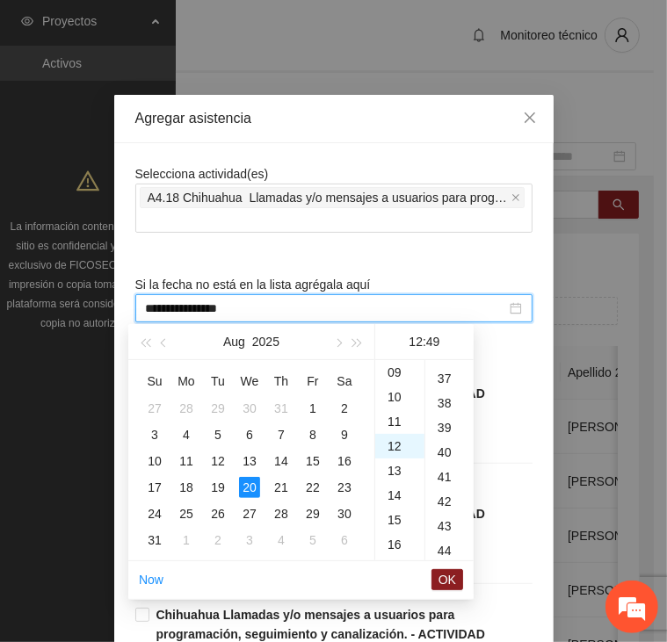
scroll to position [1205, 0]
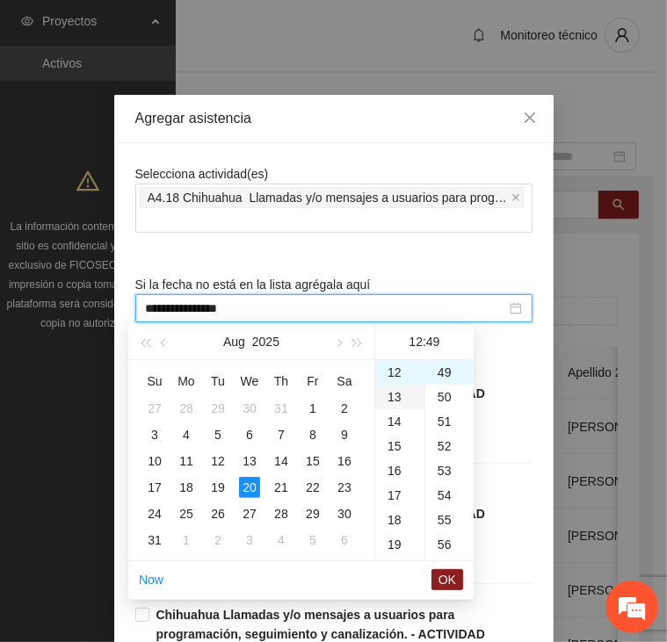
click at [397, 400] on div "13" at bounding box center [399, 397] width 49 height 25
drag, startPoint x: 437, startPoint y: 388, endPoint x: 485, endPoint y: 436, distance: 67.7
click at [438, 388] on div "30" at bounding box center [449, 396] width 48 height 25
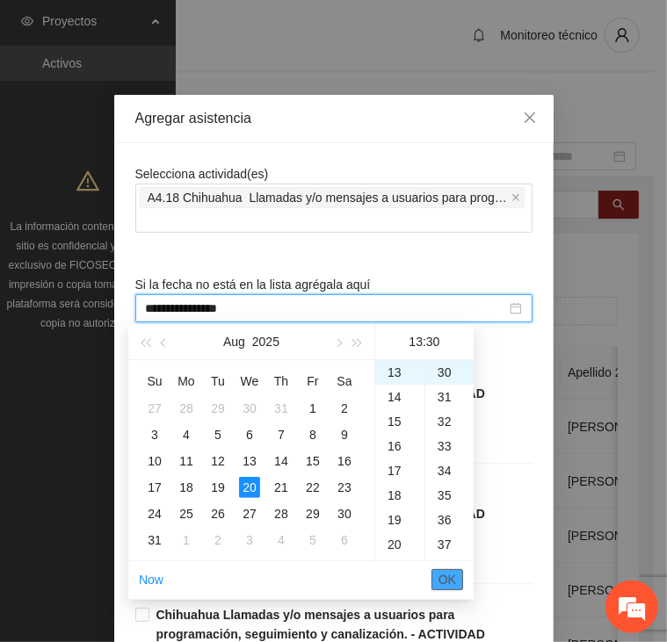
click at [457, 582] on button "OK" at bounding box center [447, 579] width 32 height 21
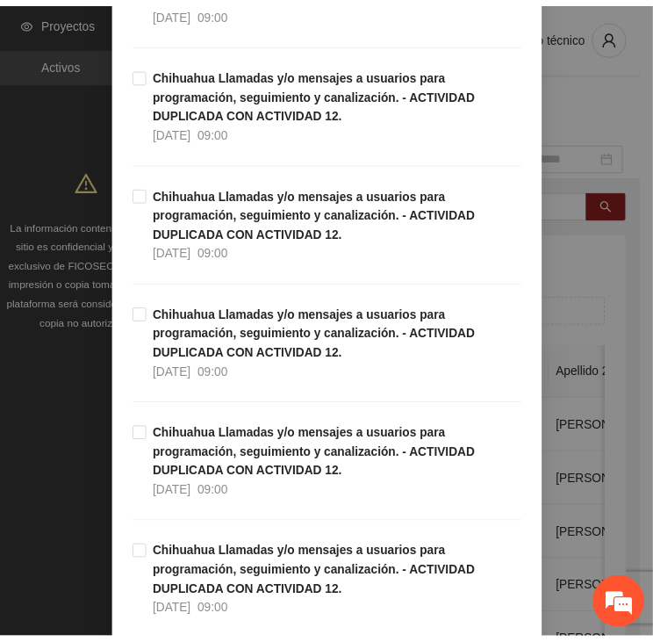
scroll to position [5019, 0]
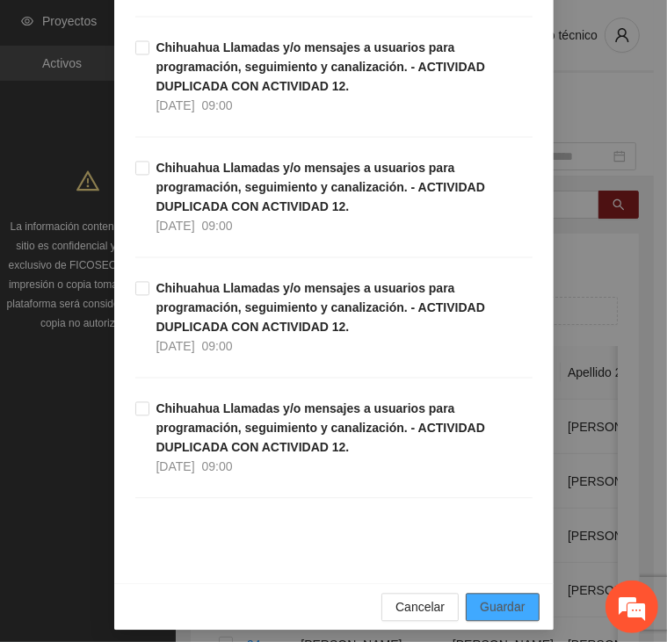
click at [496, 597] on span "Guardar" at bounding box center [502, 606] width 45 height 19
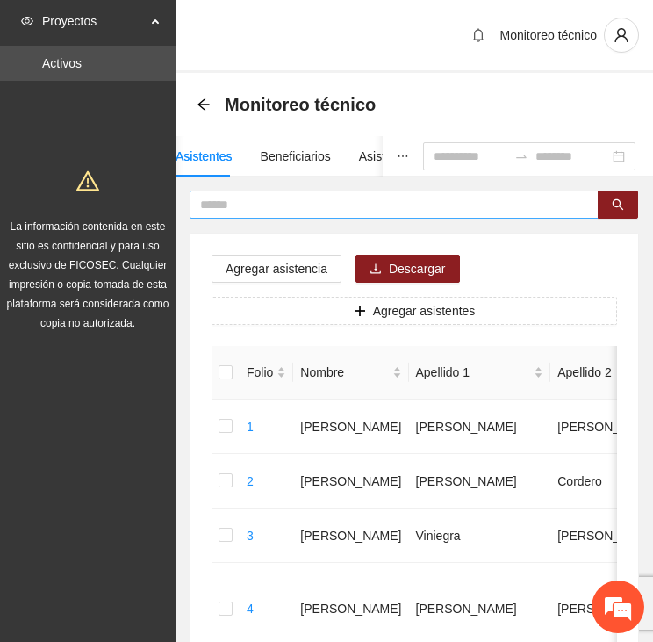
click at [300, 206] on input "text" at bounding box center [387, 204] width 374 height 19
click at [254, 207] on input "text" at bounding box center [387, 204] width 374 height 19
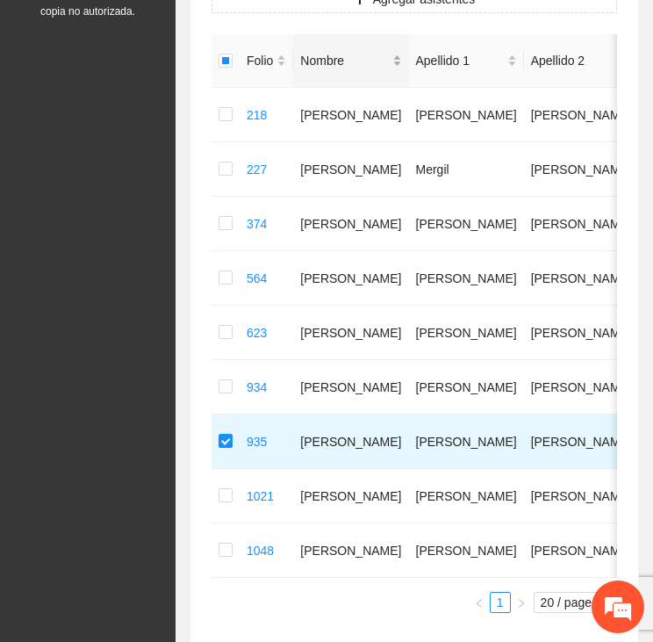
scroll to position [0, 0]
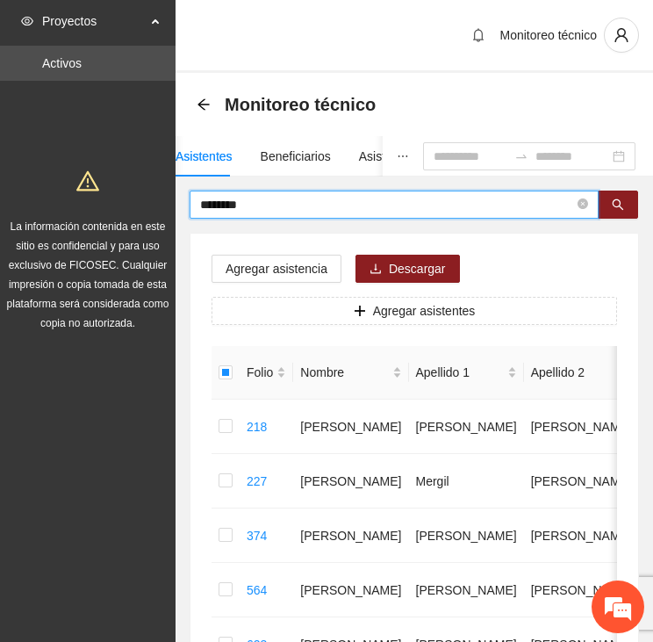
drag, startPoint x: 220, startPoint y: 207, endPoint x: 130, endPoint y: 210, distance: 89.6
click at [133, 199] on section "Proyectos Activos La información contenida en este sitio es confidencial y para…" at bounding box center [326, 533] width 653 height 1066
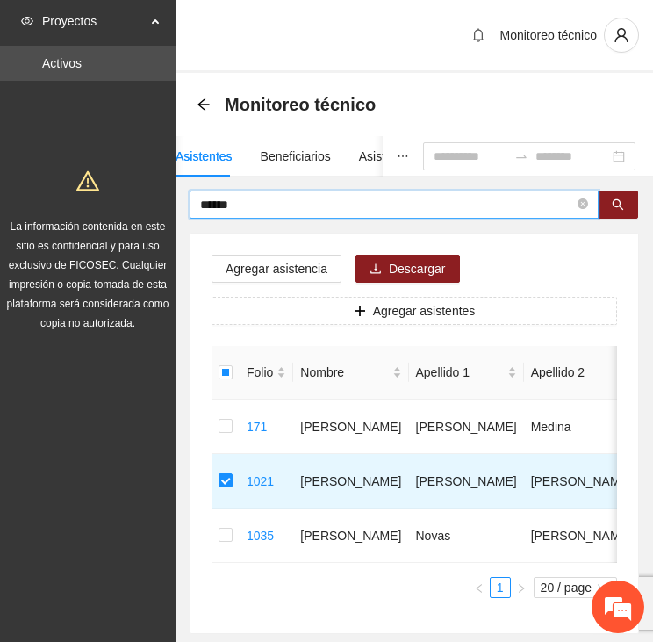
drag, startPoint x: 260, startPoint y: 203, endPoint x: 158, endPoint y: 204, distance: 101.9
click at [158, 204] on section "Proyectos Activos La información contenida en este sitio es confidencial y para…" at bounding box center [326, 369] width 653 height 739
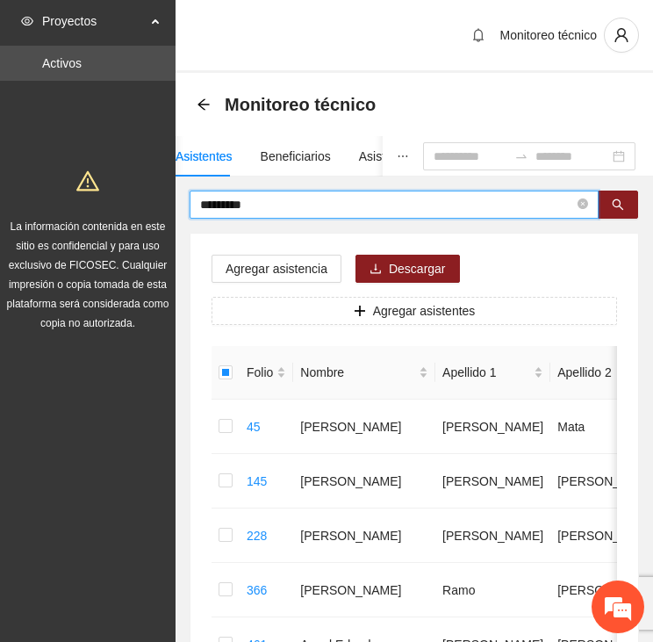
drag, startPoint x: 278, startPoint y: 207, endPoint x: 87, endPoint y: 199, distance: 190.7
click at [87, 199] on section "Proyectos Activos La información contenida en este sitio es confidencial y para…" at bounding box center [326, 533] width 653 height 1066
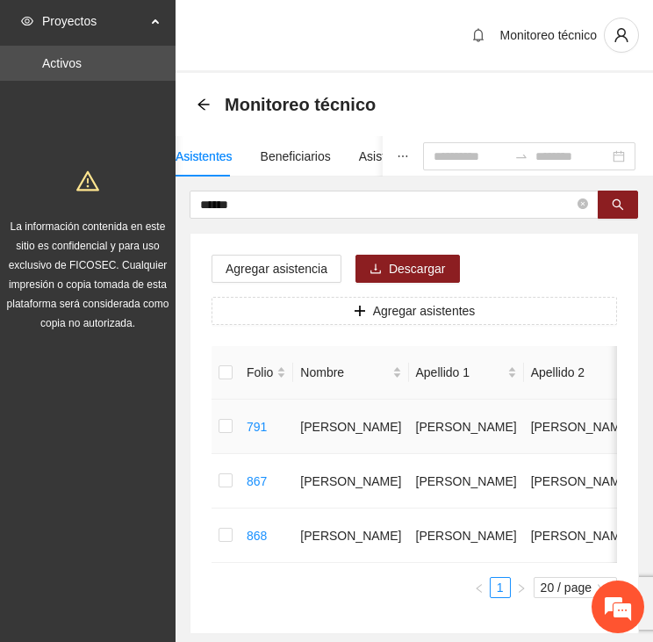
click at [217, 430] on td at bounding box center [226, 427] width 28 height 54
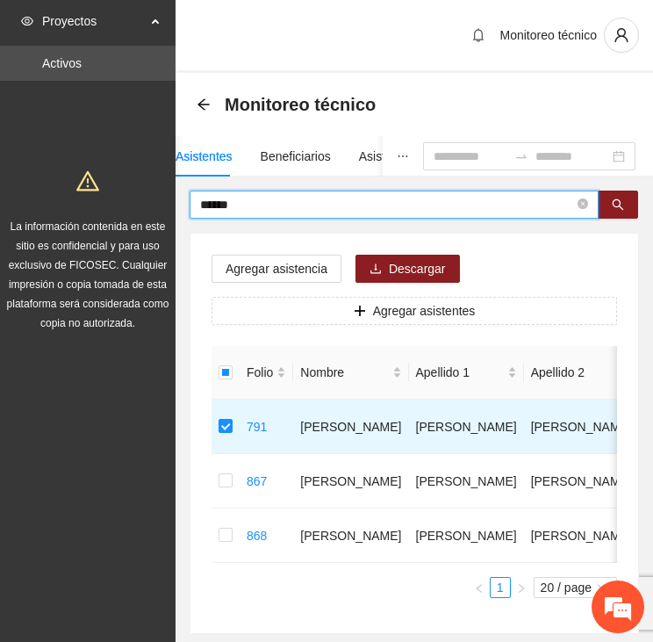
drag, startPoint x: 225, startPoint y: 205, endPoint x: 135, endPoint y: 206, distance: 89.6
click at [136, 206] on section "Proyectos Activos La información contenida en este sitio es confidencial y para…" at bounding box center [326, 369] width 653 height 739
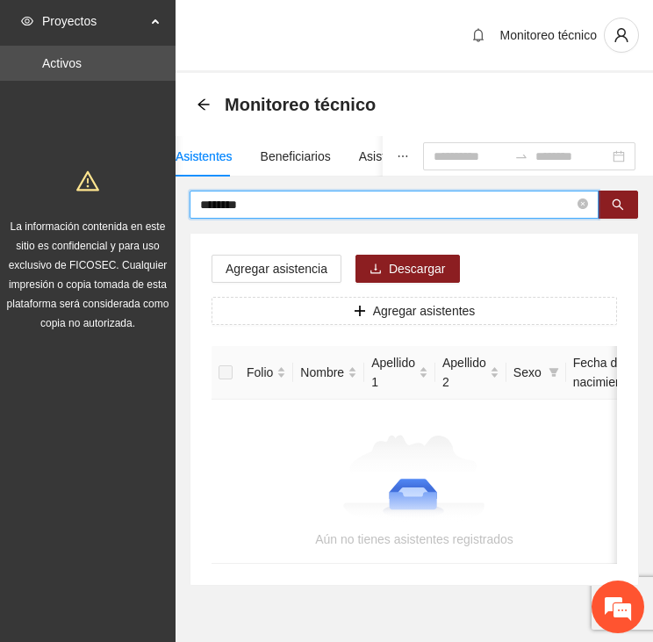
drag, startPoint x: 260, startPoint y: 203, endPoint x: 161, endPoint y: 196, distance: 99.5
click at [161, 196] on section "Proyectos Activos La información contenida en este sitio es confidencial y para…" at bounding box center [326, 345] width 653 height 691
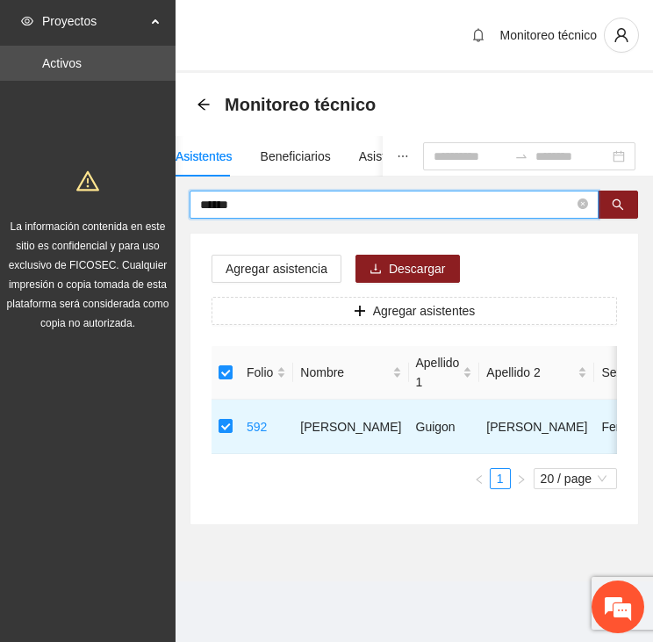
drag, startPoint x: 209, startPoint y: 196, endPoint x: 134, endPoint y: 191, distance: 74.8
click at [134, 191] on section "Proyectos Activos La información contenida en este sitio es confidencial y para…" at bounding box center [326, 321] width 653 height 642
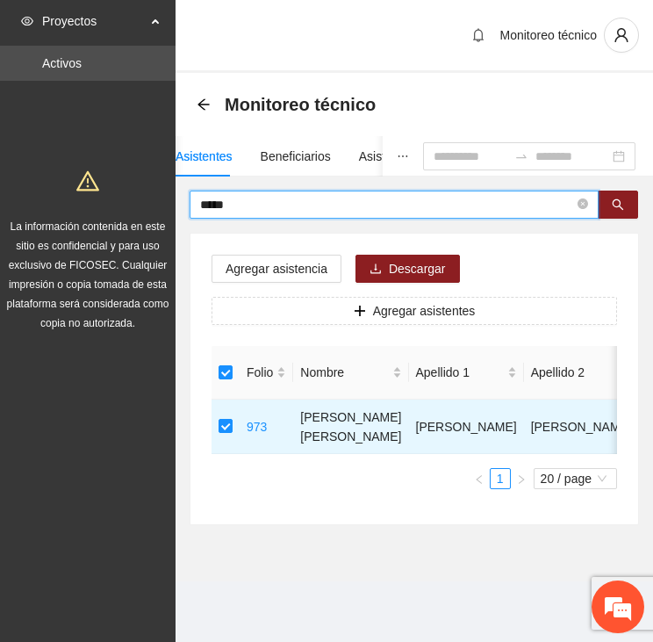
drag, startPoint x: 256, startPoint y: 205, endPoint x: 82, endPoint y: 213, distance: 174.9
click at [82, 213] on section "Proyectos Activos La información contenida en este sitio es confidencial y para…" at bounding box center [326, 321] width 653 height 642
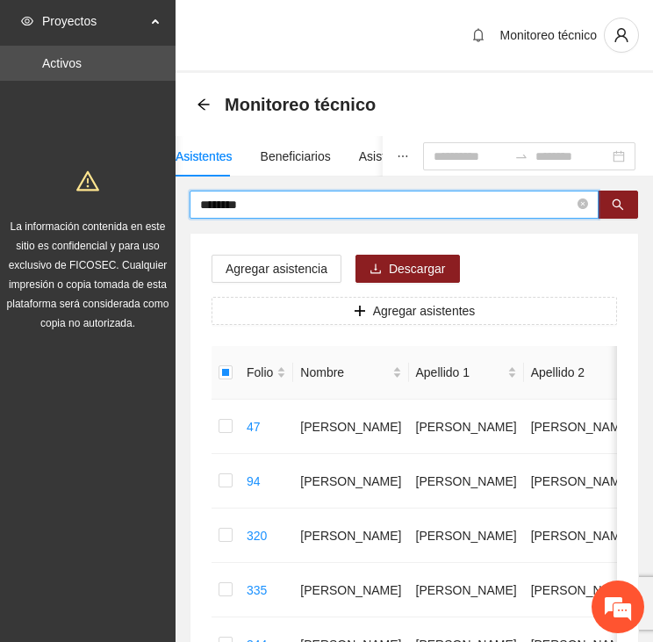
drag, startPoint x: 247, startPoint y: 203, endPoint x: 117, endPoint y: 204, distance: 130.0
click at [128, 206] on section "Proyectos Activos La información contenida en este sitio es confidencial y para…" at bounding box center [326, 615] width 653 height 1230
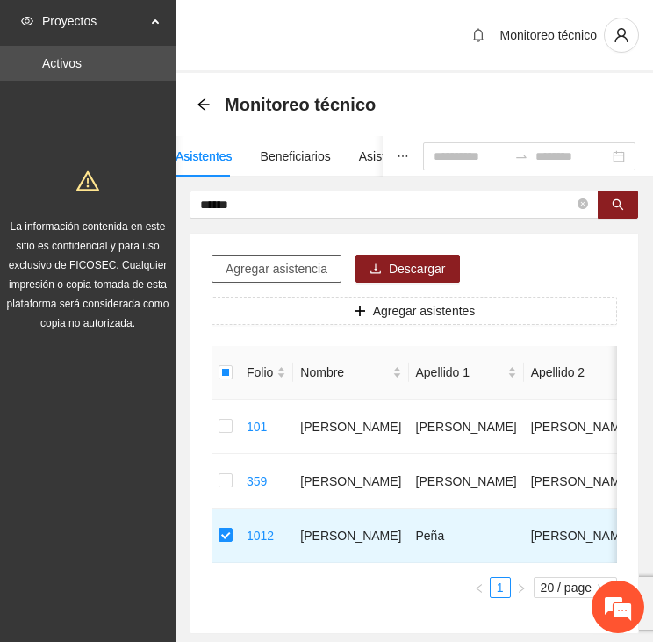
click at [249, 268] on span "Agregar asistencia" at bounding box center [277, 268] width 102 height 19
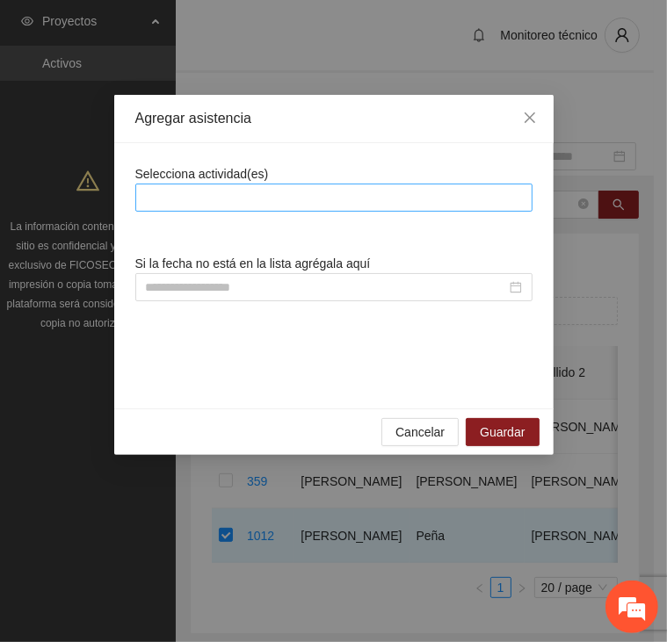
click at [278, 197] on div at bounding box center [334, 197] width 388 height 21
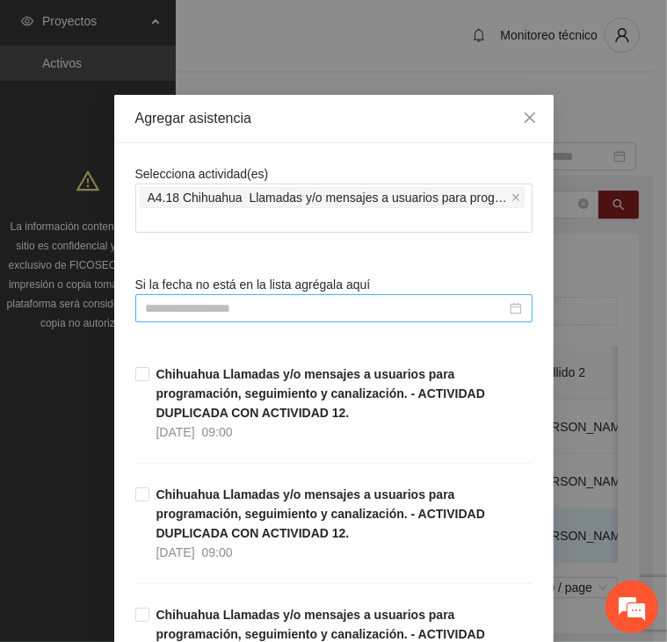
click at [256, 300] on input at bounding box center [326, 308] width 360 height 19
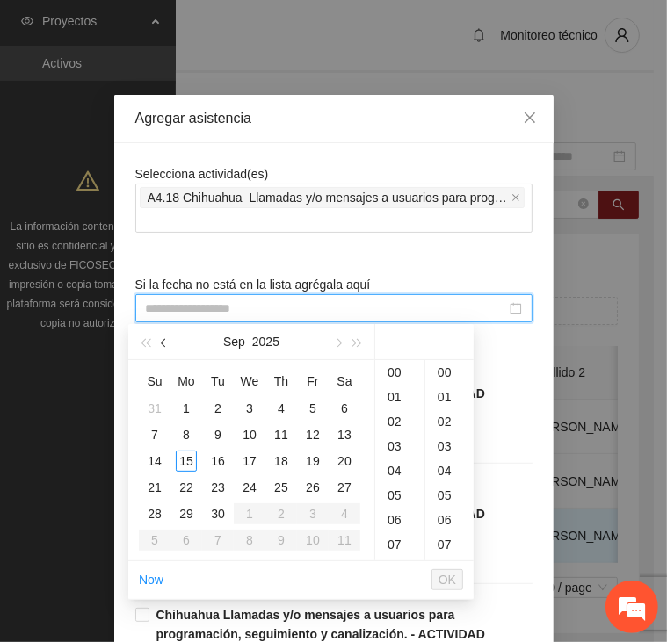
click at [165, 345] on button "button" at bounding box center [164, 341] width 19 height 35
click at [281, 490] on div "21" at bounding box center [280, 487] width 21 height 21
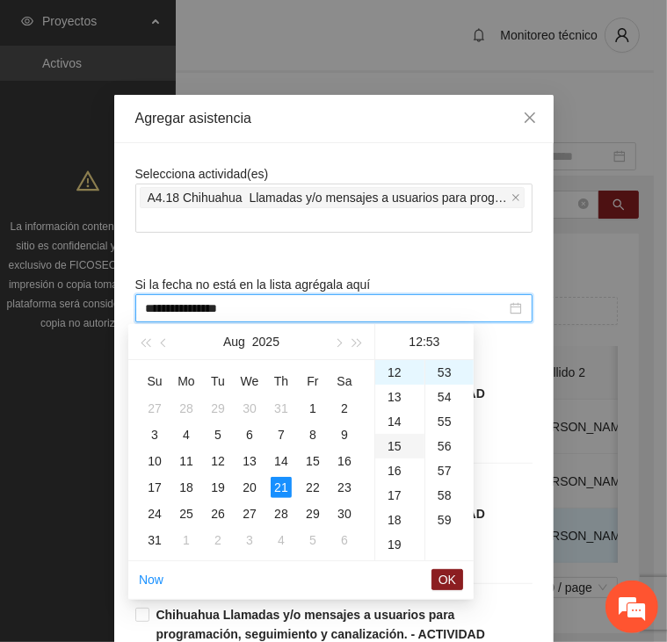
click at [398, 449] on div "15" at bounding box center [399, 446] width 49 height 25
click at [400, 383] on div "14" at bounding box center [399, 383] width 49 height 25
click at [436, 369] on div "00" at bounding box center [449, 372] width 48 height 25
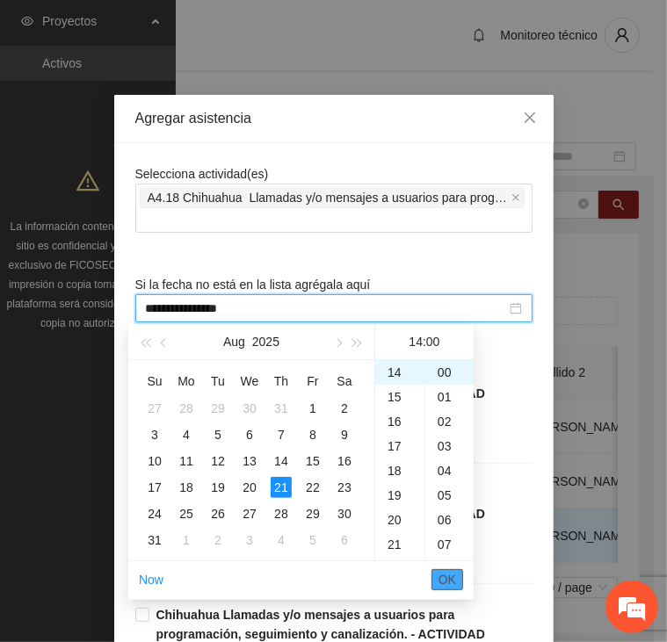
click at [448, 581] on span "OK" at bounding box center [447, 579] width 18 height 19
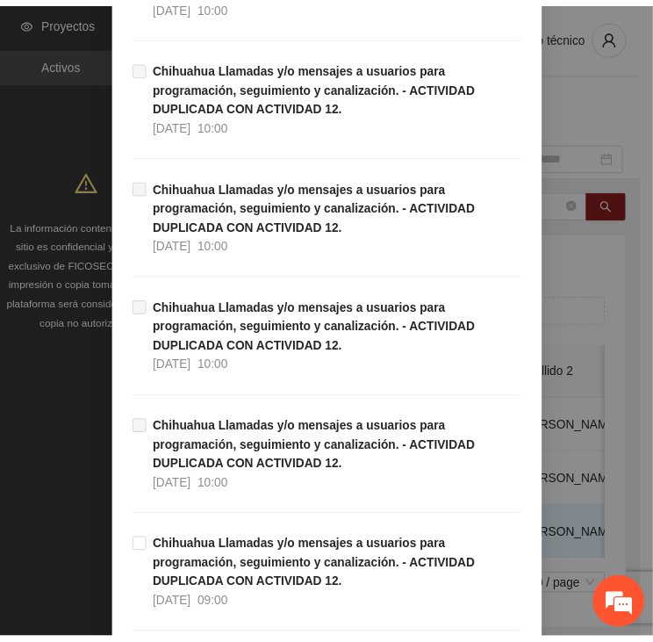
scroll to position [5019, 0]
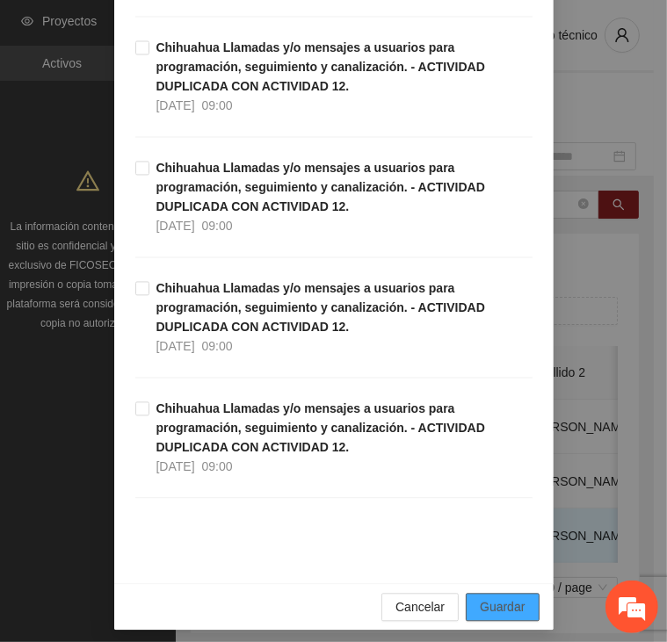
click at [482, 599] on span "Guardar" at bounding box center [502, 606] width 45 height 19
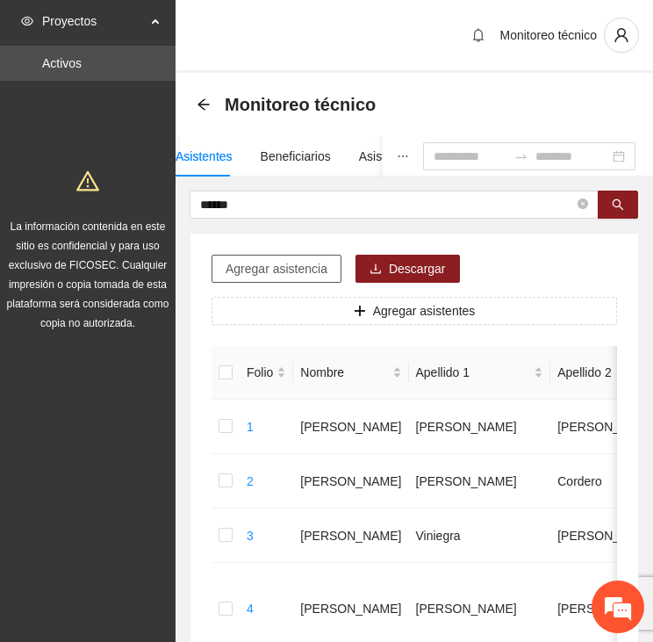
click at [295, 274] on span "Agregar asistencia" at bounding box center [277, 268] width 102 height 19
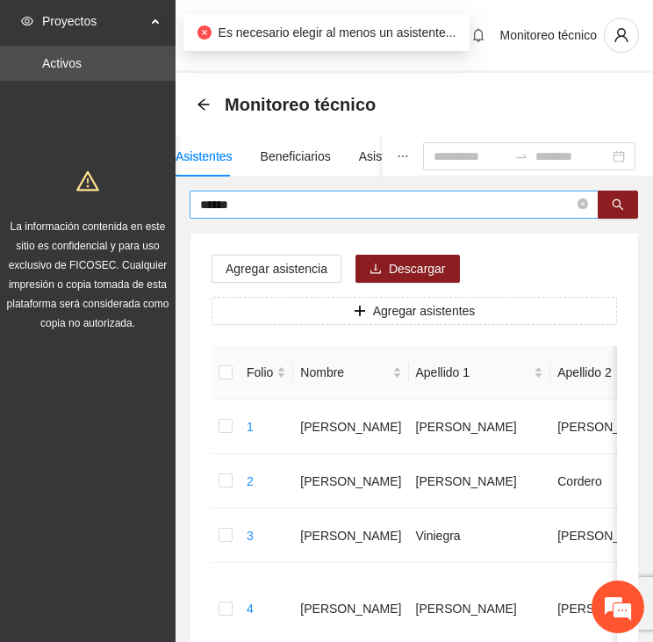
click at [260, 206] on input "******" at bounding box center [387, 204] width 374 height 19
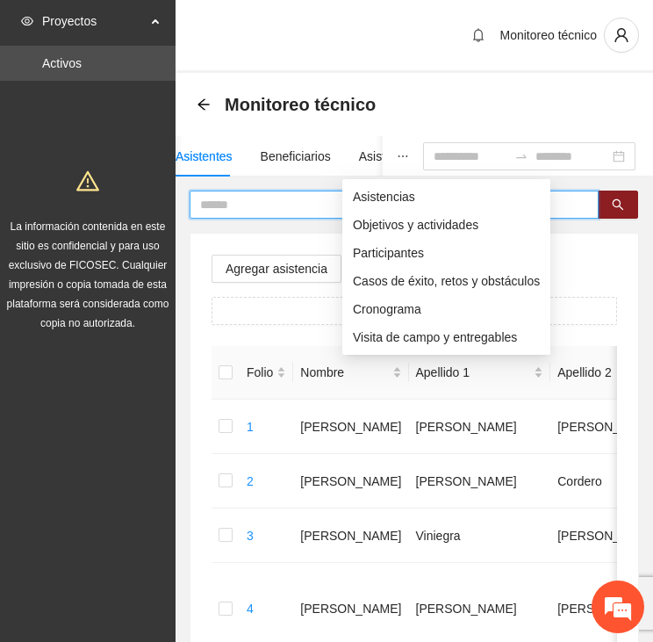
click at [397, 157] on icon "ellipsis" at bounding box center [403, 156] width 12 height 12
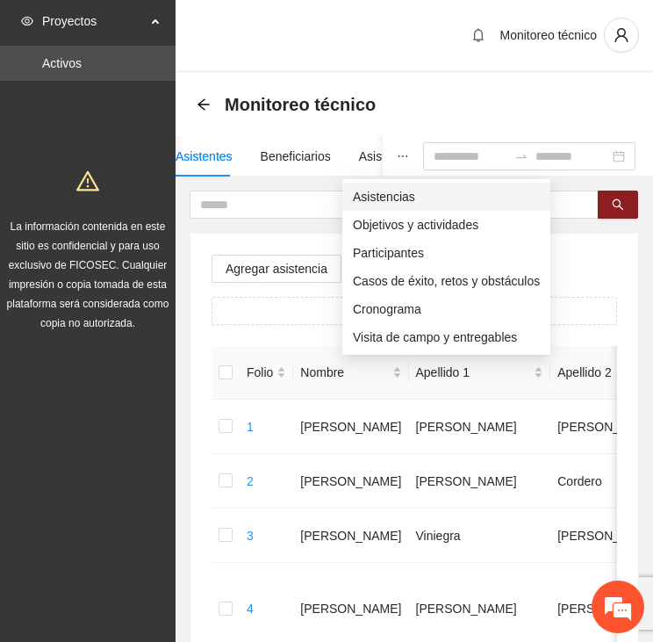
click at [355, 196] on span "Asistencias" at bounding box center [446, 196] width 187 height 19
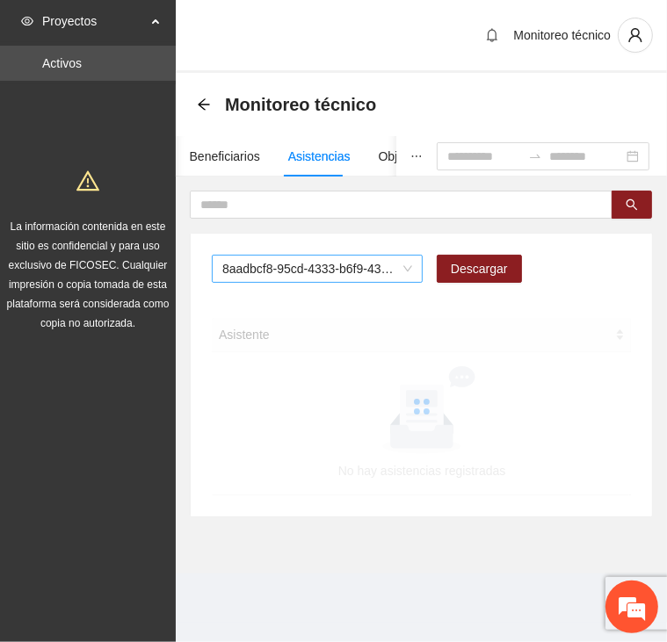
click at [309, 263] on span "8aadbcf8-95cd-4333-b6f9-4314c3142350" at bounding box center [317, 269] width 190 height 26
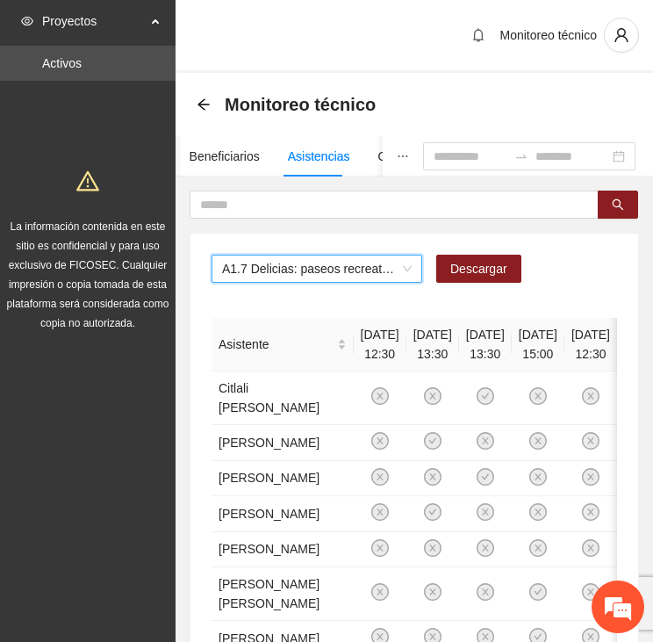
click at [337, 269] on span "A1.7 Delicias: paseos recreativos" at bounding box center [317, 269] width 190 height 26
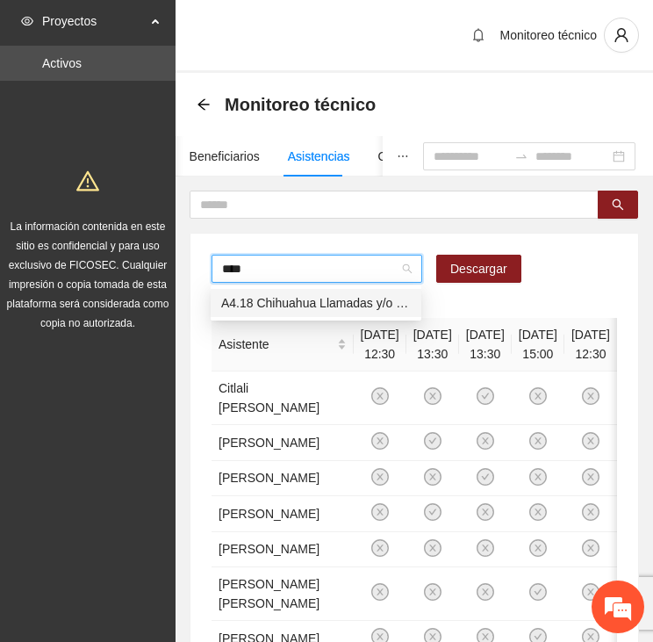
click at [341, 312] on div "A4.18 Chihuahua Llamadas y/o mensajes a usuarios para programación, seguimiento…" at bounding box center [316, 302] width 190 height 19
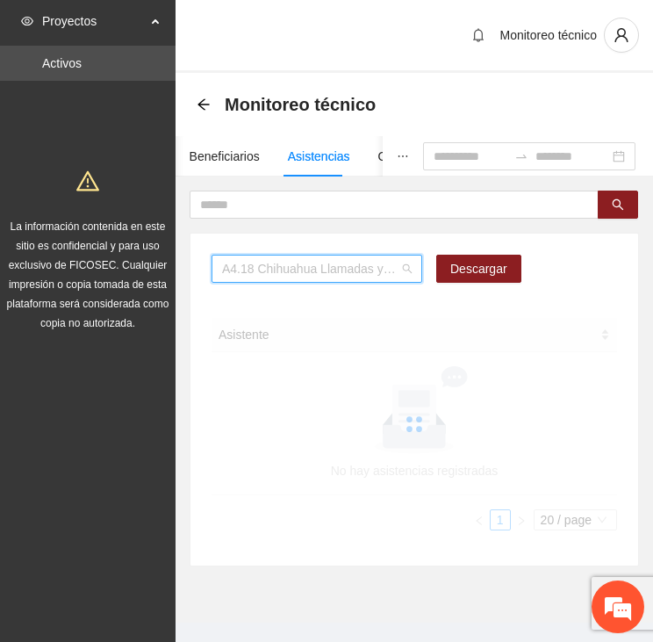
click at [379, 271] on span "A4.18 Chihuahua Llamadas y/o mensajes a usuarios para programación, seguimiento…" at bounding box center [317, 269] width 190 height 26
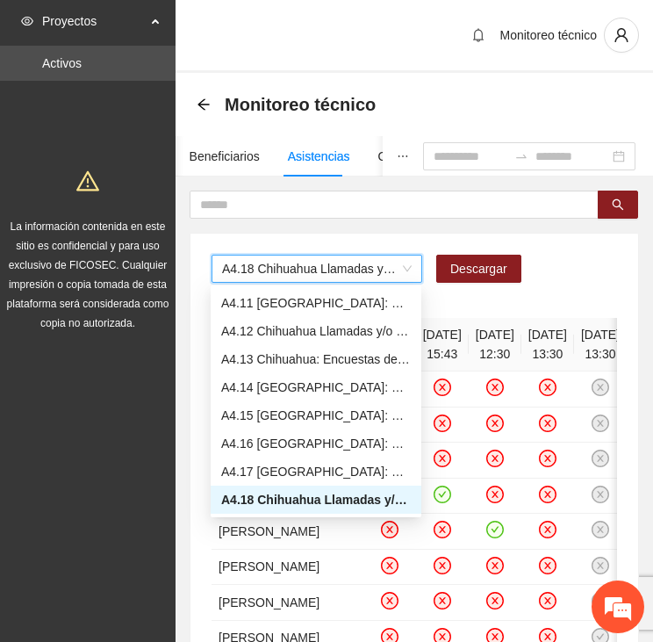
click at [379, 272] on span "A4.18 Chihuahua Llamadas y/o mensajes a usuarios para programación, seguimiento…" at bounding box center [317, 269] width 190 height 26
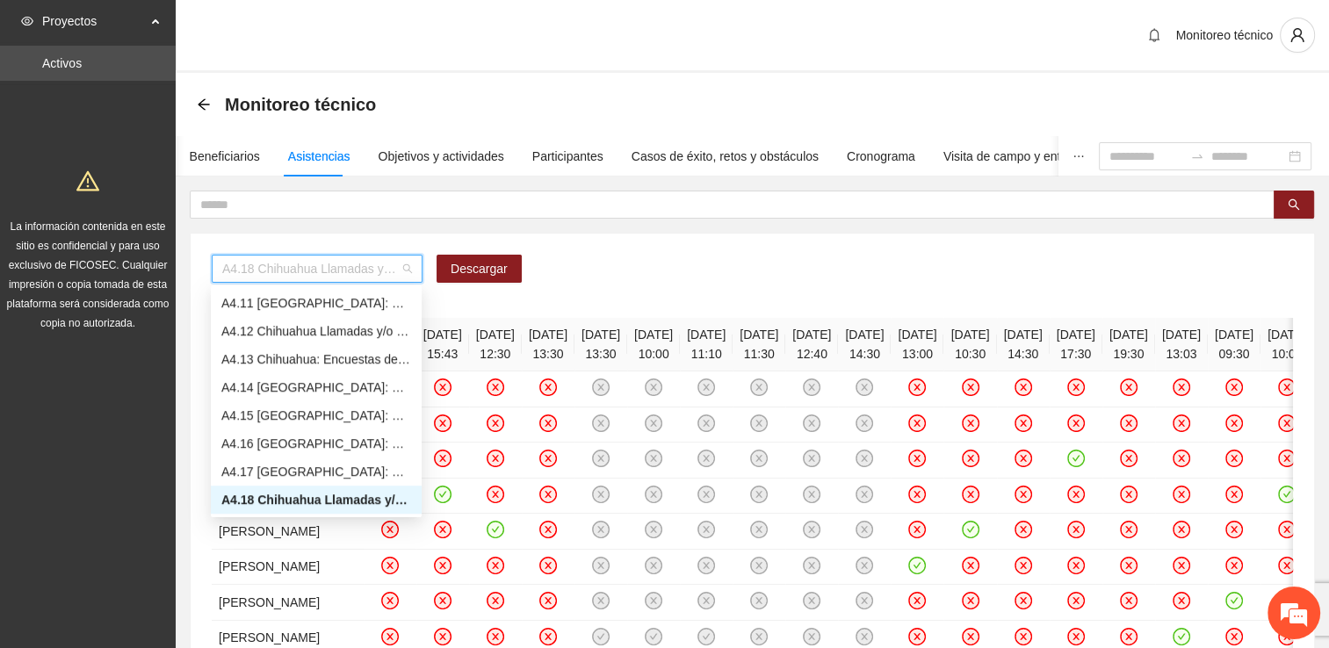
click at [333, 268] on span "A4.18 Chihuahua Llamadas y/o mensajes a usuarios para programación, seguimiento…" at bounding box center [317, 269] width 190 height 26
click at [360, 266] on span "A4.18 Chihuahua Llamadas y/o mensajes a usuarios para programación, seguimiento…" at bounding box center [317, 269] width 190 height 26
click at [336, 264] on span "A4.18 Chihuahua Llamadas y/o mensajes a usuarios para programación, seguimiento…" at bounding box center [317, 269] width 190 height 26
click at [295, 325] on div "A4.12 Chihuahua Llamadas y/o mensajes a usuarios para programación, seguimiento…" at bounding box center [316, 330] width 190 height 19
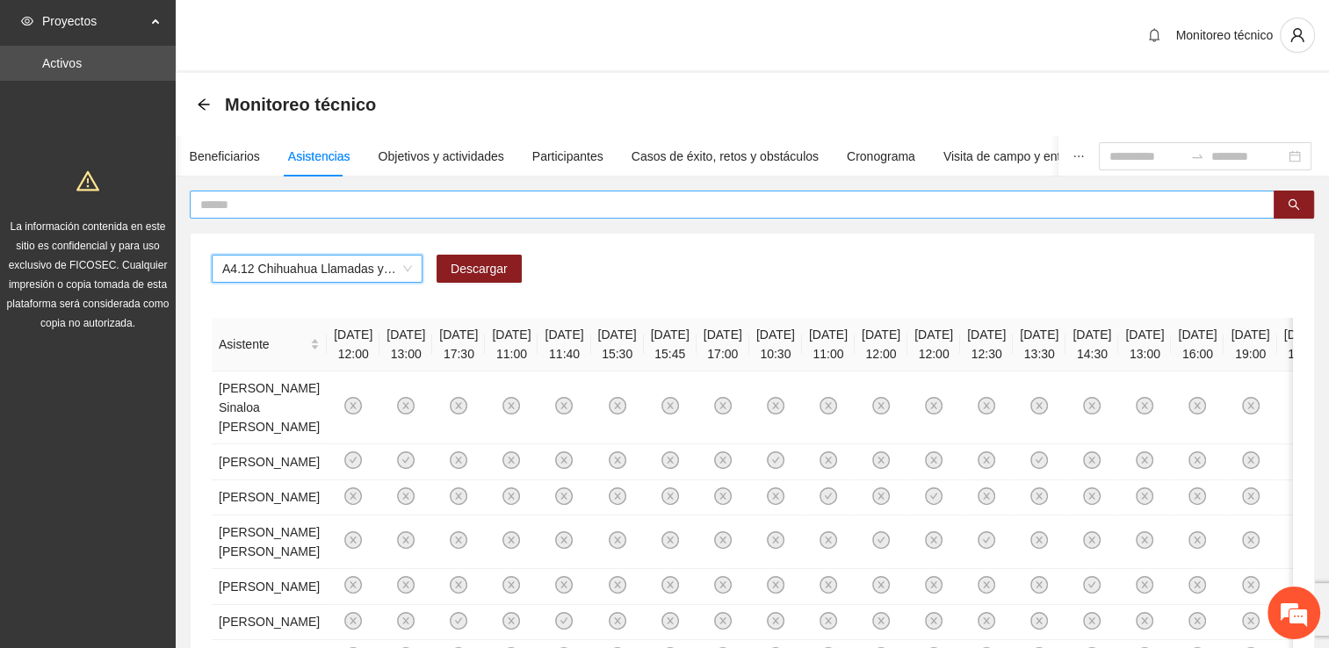
click at [342, 199] on input "text" at bounding box center [725, 204] width 1050 height 19
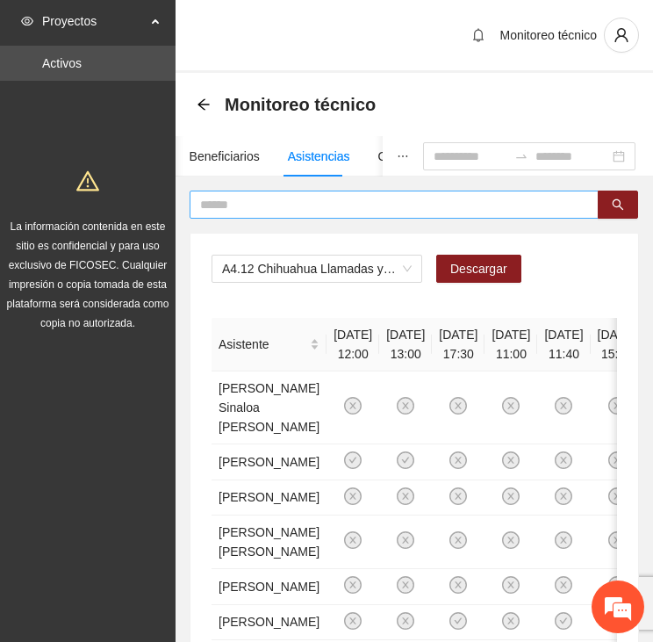
click at [270, 207] on input "text" at bounding box center [387, 204] width 374 height 19
click at [225, 203] on input "text" at bounding box center [387, 204] width 374 height 19
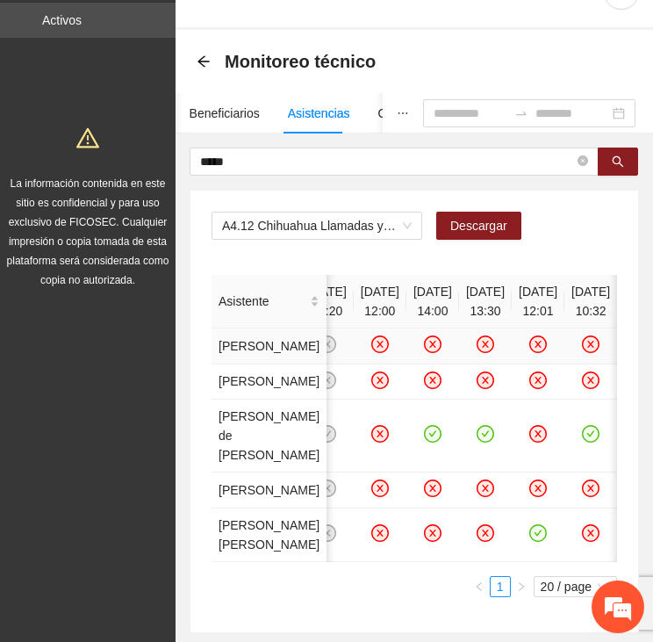
scroll to position [0, 0]
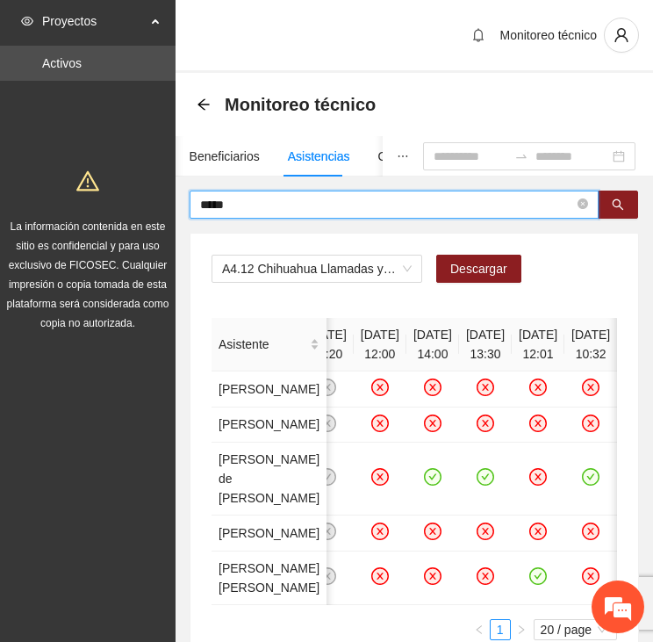
drag, startPoint x: 250, startPoint y: 203, endPoint x: 143, endPoint y: 203, distance: 107.1
click at [143, 203] on section "Proyectos Activos La información contenida en este sitio es confidencial y para…" at bounding box center [326, 391] width 653 height 782
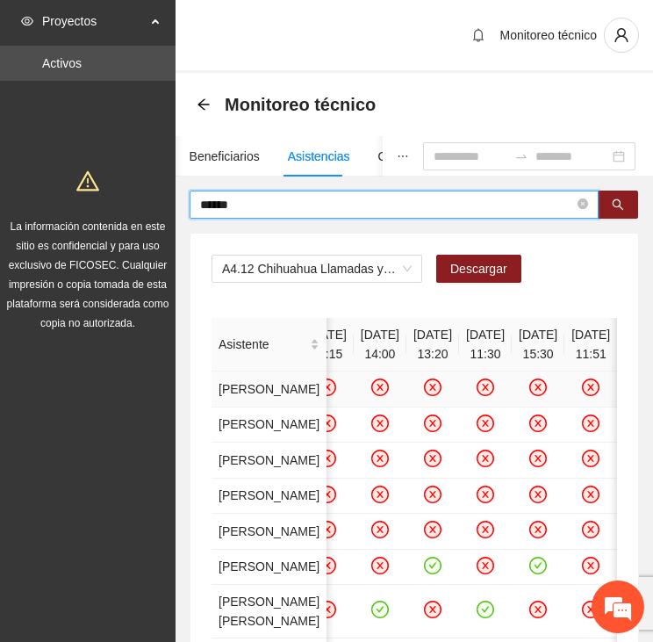
scroll to position [0, 1800]
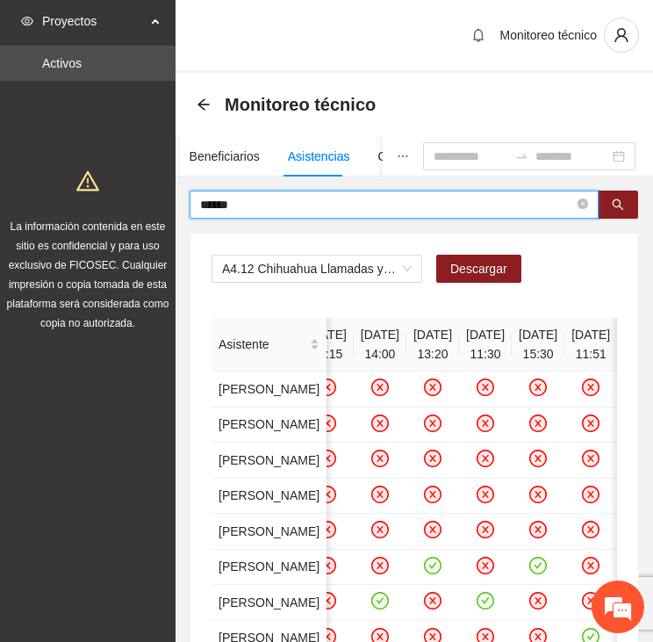
drag, startPoint x: 238, startPoint y: 205, endPoint x: 112, endPoint y: 206, distance: 125.6
click at [112, 206] on section "Proyectos Activos La información contenida en este sitio es confidencial y para…" at bounding box center [326, 416] width 653 height 833
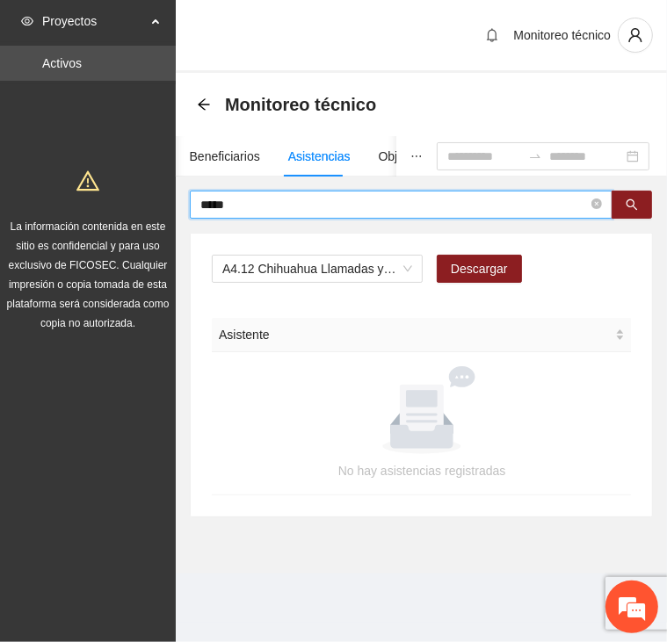
type input "*****"
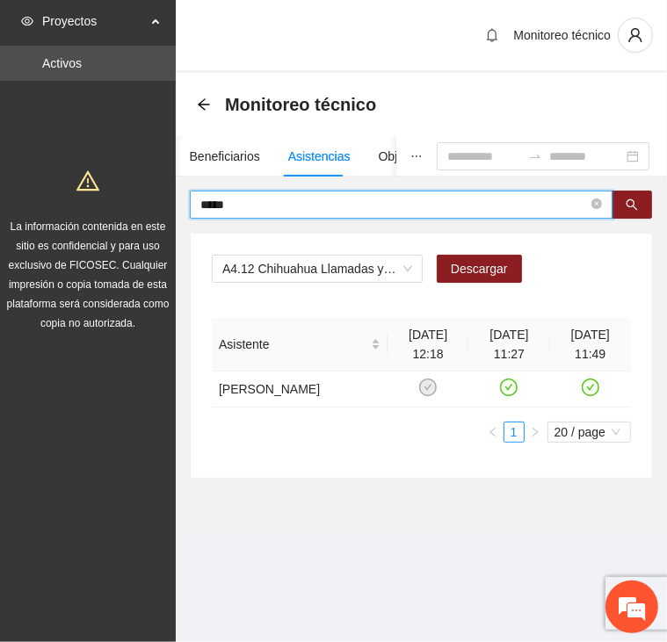
drag, startPoint x: 256, startPoint y: 205, endPoint x: 165, endPoint y: 191, distance: 92.3
click at [165, 192] on section "Proyectos Activos La información contenida en este sitio es confidencial y para…" at bounding box center [333, 321] width 667 height 642
click at [334, 193] on span at bounding box center [401, 205] width 422 height 28
click at [284, 275] on span "A4.12 Chihuahua Llamadas y/o mensajes a usuarios para programación, seguimiento…" at bounding box center [317, 269] width 190 height 26
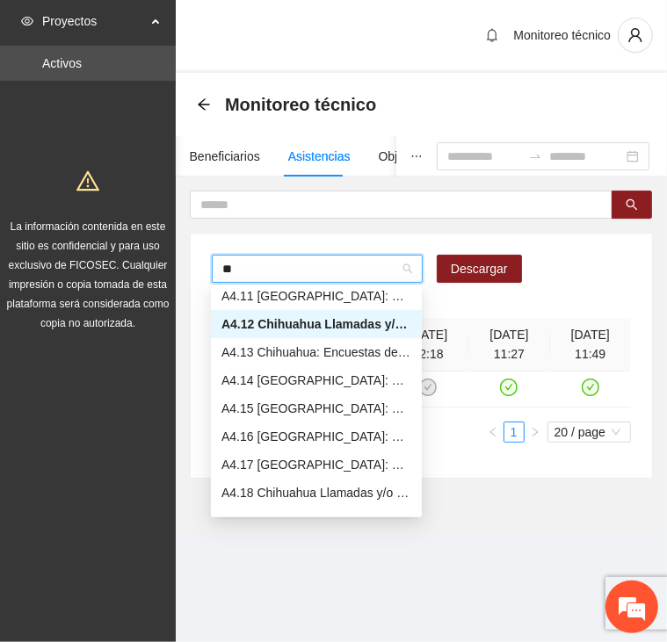
scroll to position [281, 0]
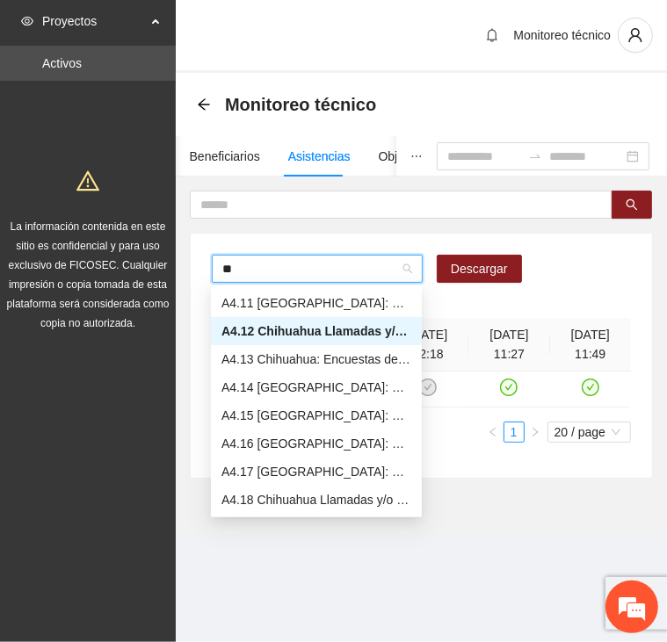
type input "***"
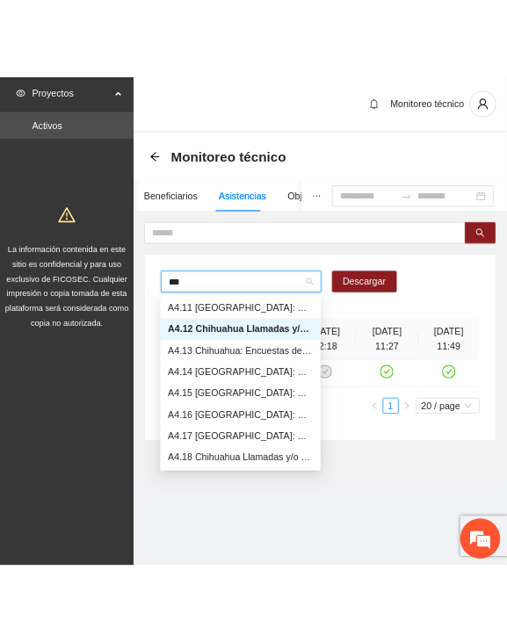
scroll to position [0, 0]
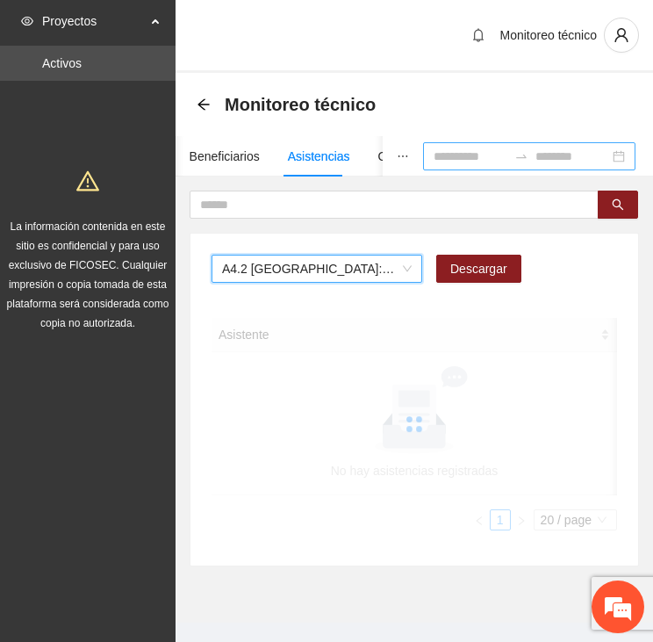
click at [441, 155] on input at bounding box center [471, 156] width 74 height 19
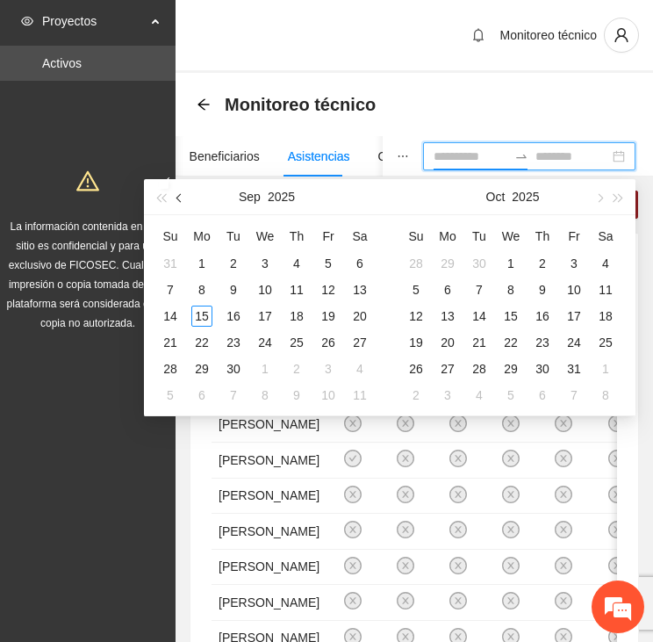
click at [179, 200] on span "button" at bounding box center [181, 197] width 9 height 9
type input "**********"
click at [329, 263] on div "1" at bounding box center [328, 263] width 21 height 21
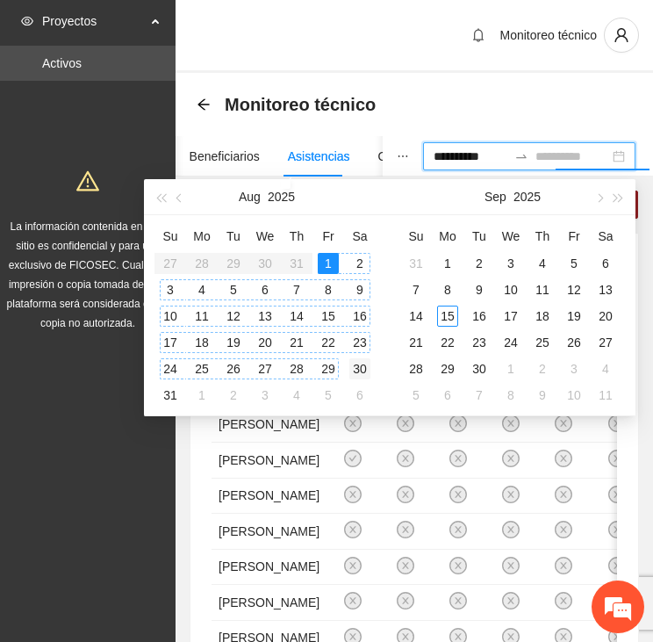
type input "**********"
click at [360, 369] on div "30" at bounding box center [360, 368] width 21 height 21
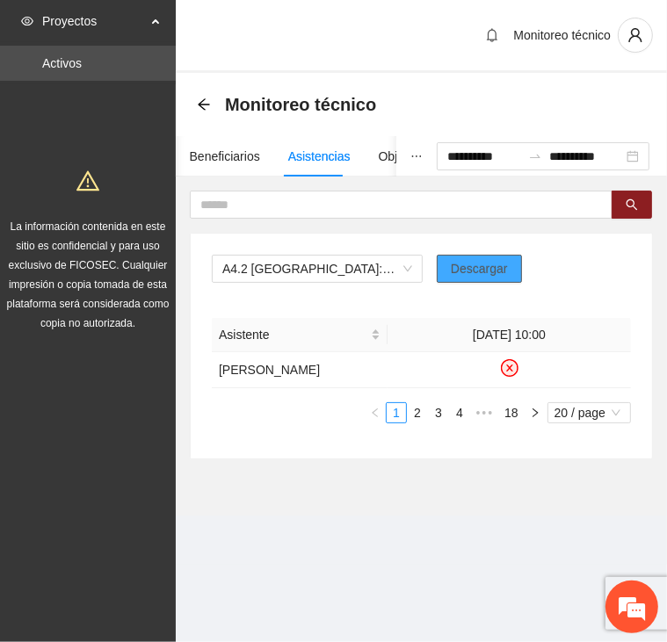
click at [460, 266] on span "Descargar" at bounding box center [479, 268] width 57 height 19
click at [593, 100] on div "Monitoreo técnico" at bounding box center [421, 104] width 449 height 35
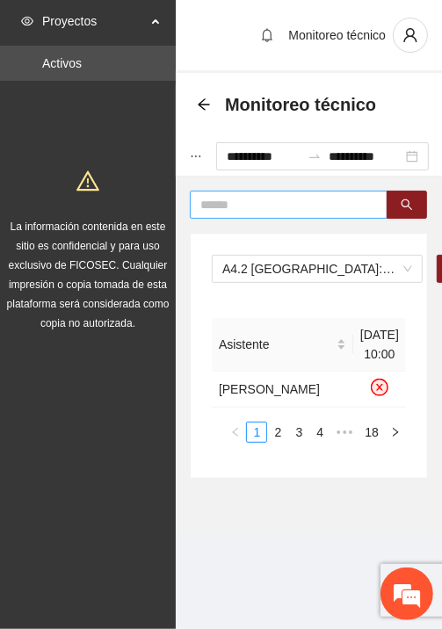
click at [263, 195] on input "text" at bounding box center [281, 204] width 162 height 19
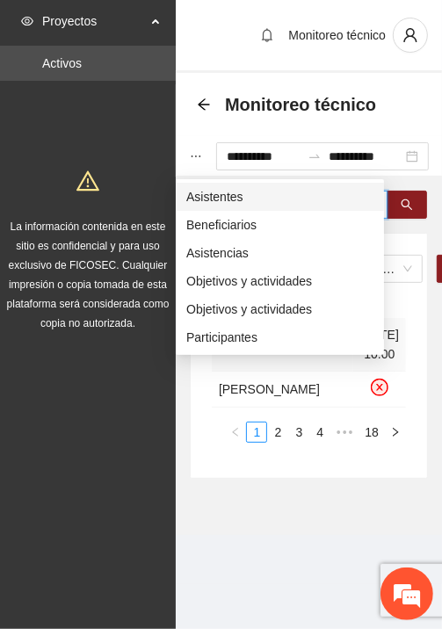
click at [205, 193] on span "Asistentes" at bounding box center [279, 196] width 187 height 19
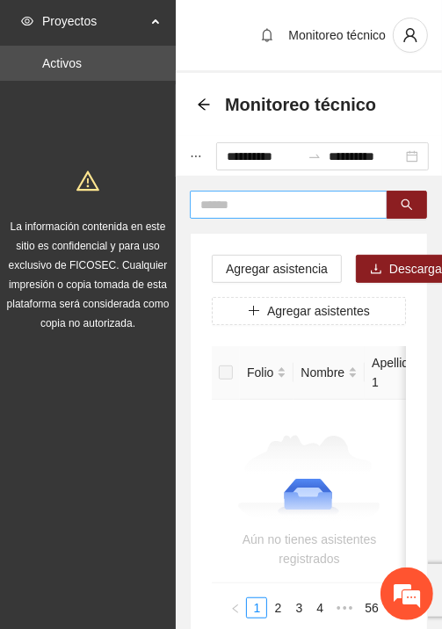
drag, startPoint x: 205, startPoint y: 193, endPoint x: 234, endPoint y: 203, distance: 31.4
click at [234, 204] on input "text" at bounding box center [281, 204] width 162 height 19
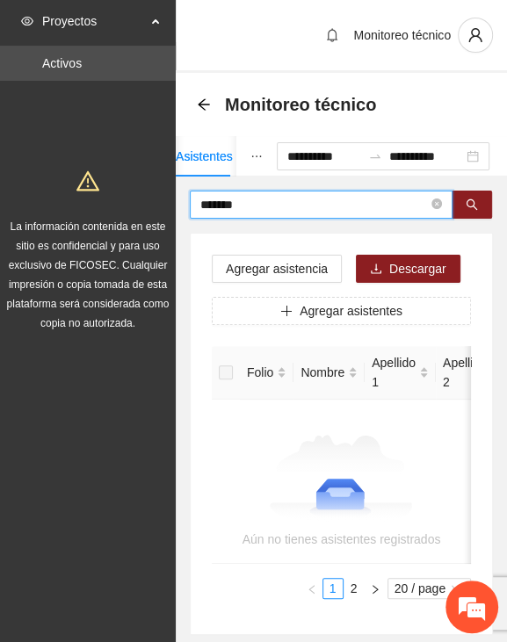
drag, startPoint x: 253, startPoint y: 198, endPoint x: 70, endPoint y: 204, distance: 182.8
click at [70, 204] on section "**********" at bounding box center [253, 370] width 507 height 740
type input "****"
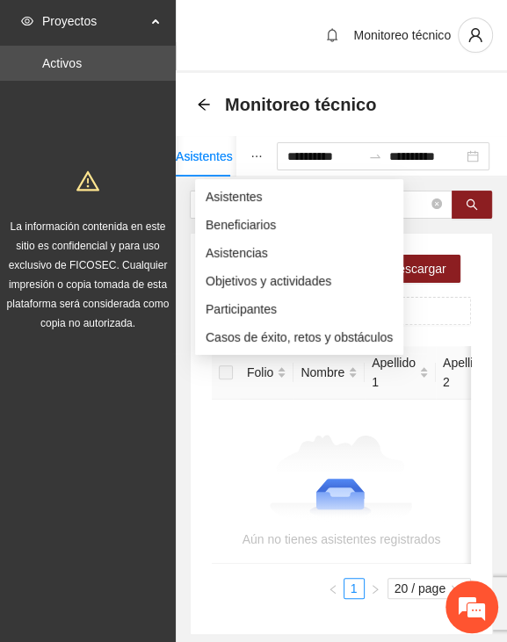
click at [250, 159] on icon "ellipsis" at bounding box center [256, 156] width 12 height 12
click at [218, 188] on span "Asistentes" at bounding box center [299, 196] width 187 height 19
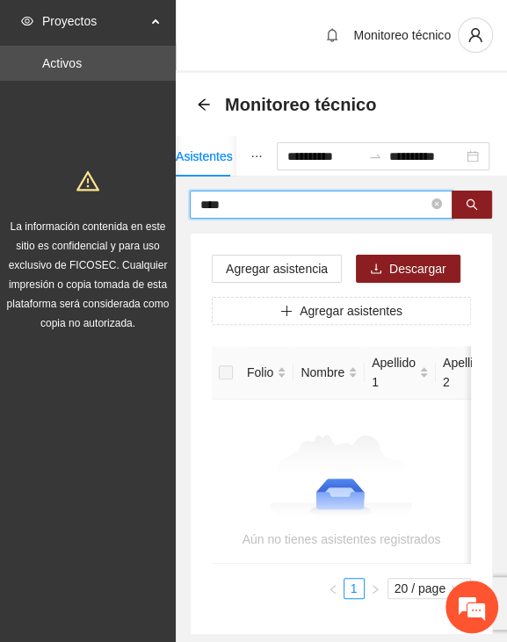
click at [250, 205] on input "****" at bounding box center [313, 204] width 227 height 19
drag, startPoint x: 266, startPoint y: 196, endPoint x: 85, endPoint y: 195, distance: 180.9
click at [83, 193] on section "**********" at bounding box center [253, 370] width 507 height 740
type input "*"
drag, startPoint x: 261, startPoint y: 208, endPoint x: -4, endPoint y: 226, distance: 265.8
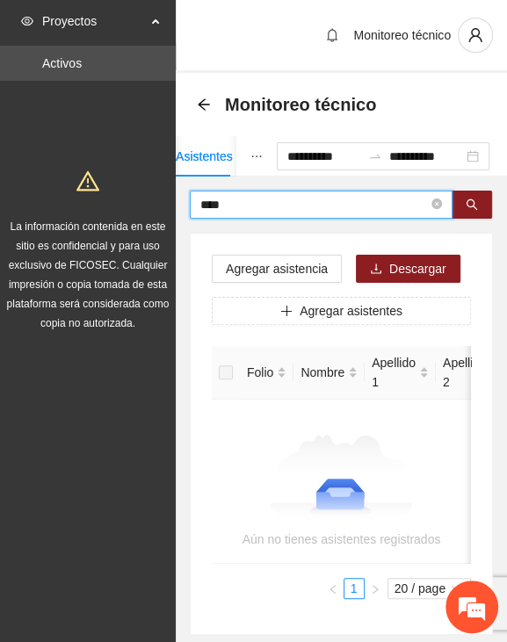
click at [0, 226] on html "**********" at bounding box center [253, 321] width 507 height 642
drag, startPoint x: 232, startPoint y: 200, endPoint x: 139, endPoint y: 203, distance: 93.1
click at [139, 203] on section "**********" at bounding box center [253, 370] width 507 height 740
type input "*********"
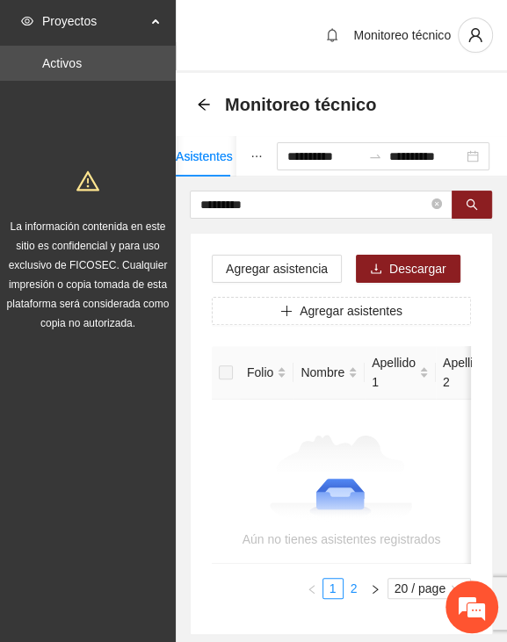
click at [353, 598] on link "2" at bounding box center [353, 588] width 19 height 19
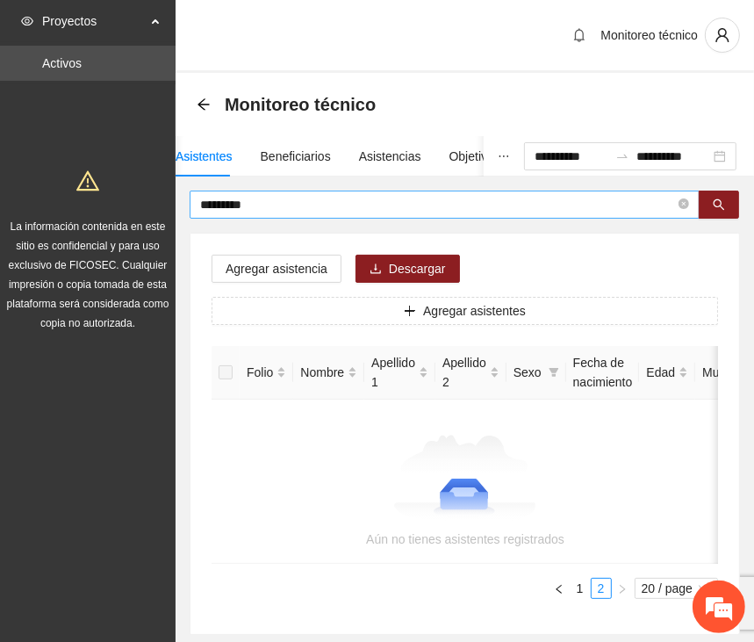
click at [275, 200] on input "*********" at bounding box center [437, 204] width 475 height 19
click at [282, 206] on input "*********" at bounding box center [437, 204] width 475 height 19
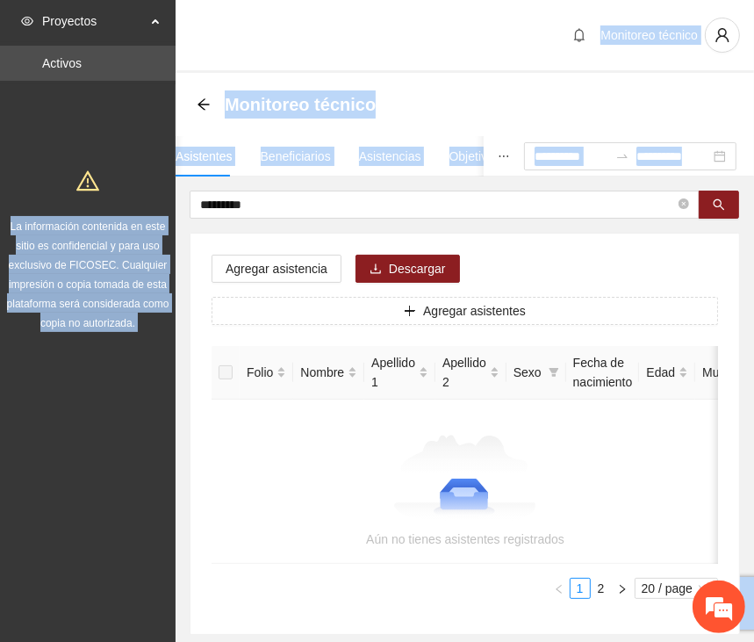
drag, startPoint x: 268, startPoint y: 194, endPoint x: 56, endPoint y: 189, distance: 211.7
click at [56, 189] on section "**********" at bounding box center [377, 370] width 754 height 740
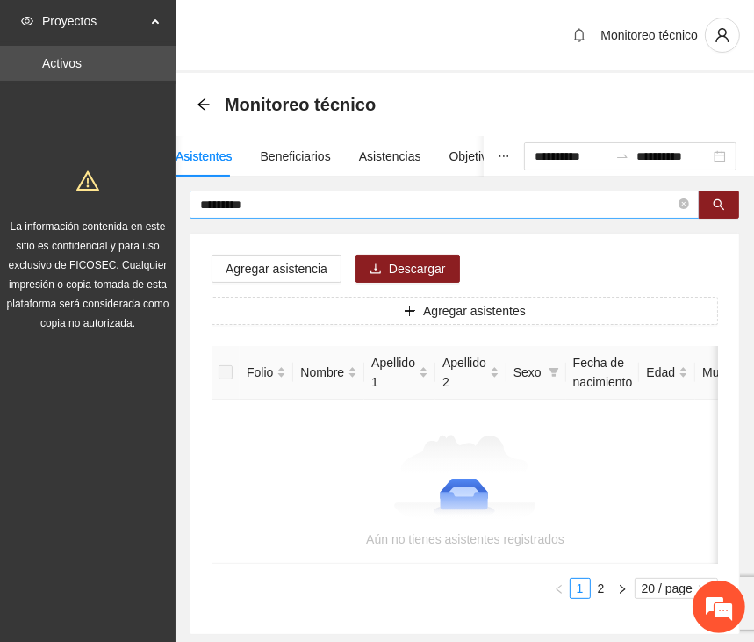
click at [332, 217] on span "*********" at bounding box center [445, 205] width 510 height 28
drag, startPoint x: 320, startPoint y: 198, endPoint x: 133, endPoint y: 203, distance: 186.2
click at [133, 203] on section "**********" at bounding box center [377, 370] width 754 height 740
click at [205, 162] on div "Asistentes" at bounding box center [204, 156] width 57 height 19
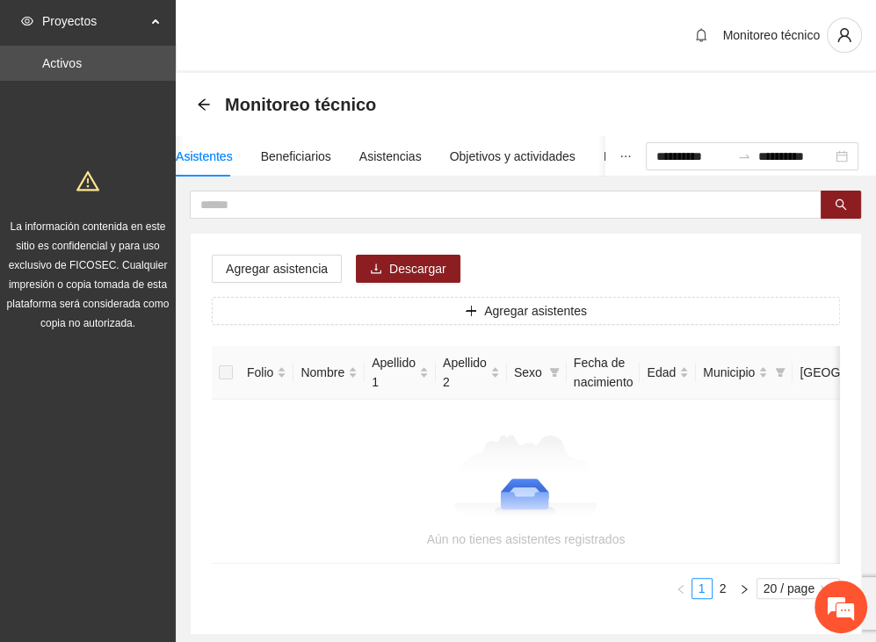
click at [385, 452] on div at bounding box center [526, 479] width 586 height 88
click at [653, 598] on link "2" at bounding box center [722, 588] width 19 height 19
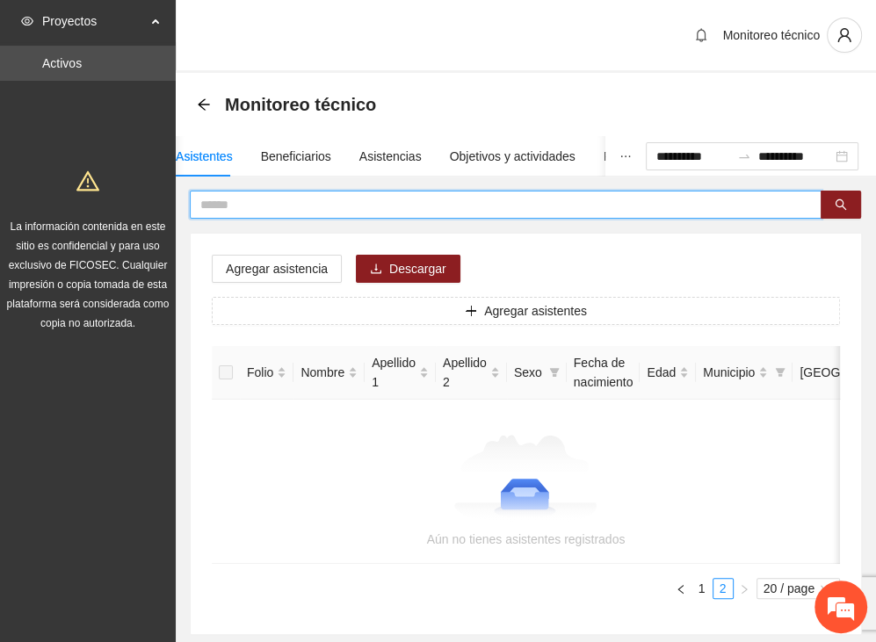
drag, startPoint x: 281, startPoint y: 207, endPoint x: 272, endPoint y: 206, distance: 8.8
click at [278, 206] on input "text" at bounding box center [498, 204] width 596 height 19
click at [506, 155] on div "Objetivos y actividades" at bounding box center [513, 156] width 126 height 19
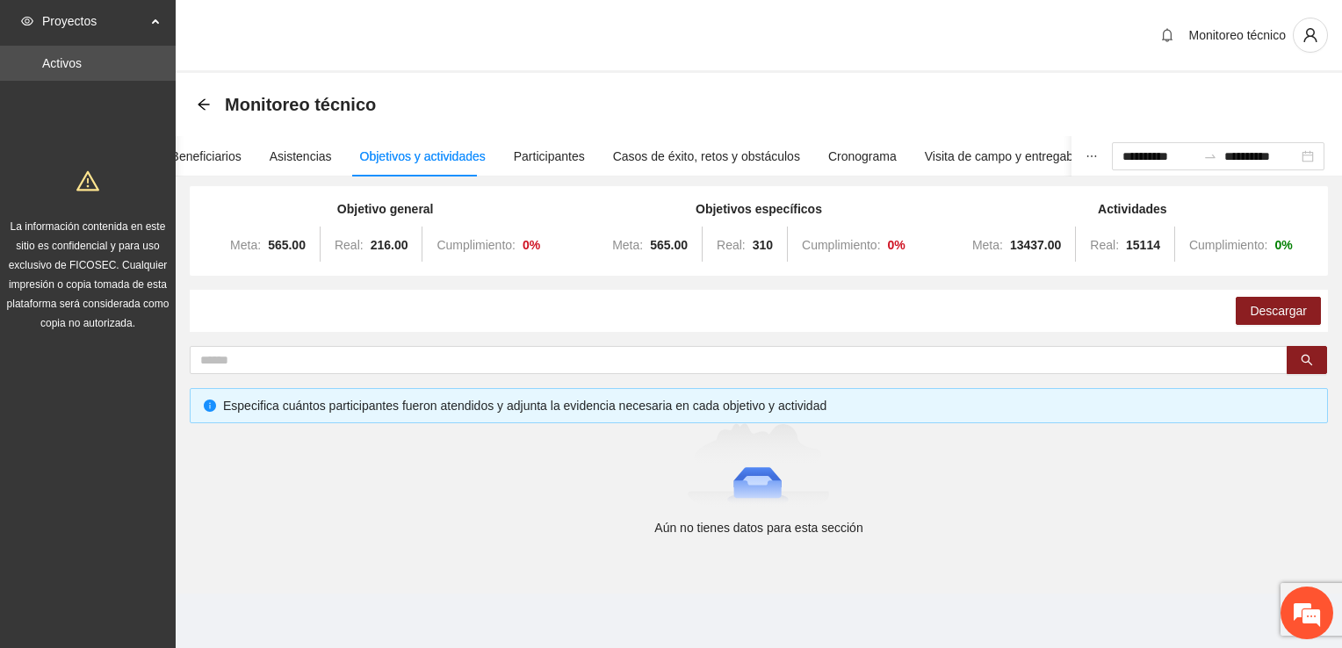
click at [432, 153] on div "Objetivos y actividades" at bounding box center [423, 156] width 126 height 19
click at [437, 151] on div "Objetivos y actividades" at bounding box center [423, 156] width 126 height 19
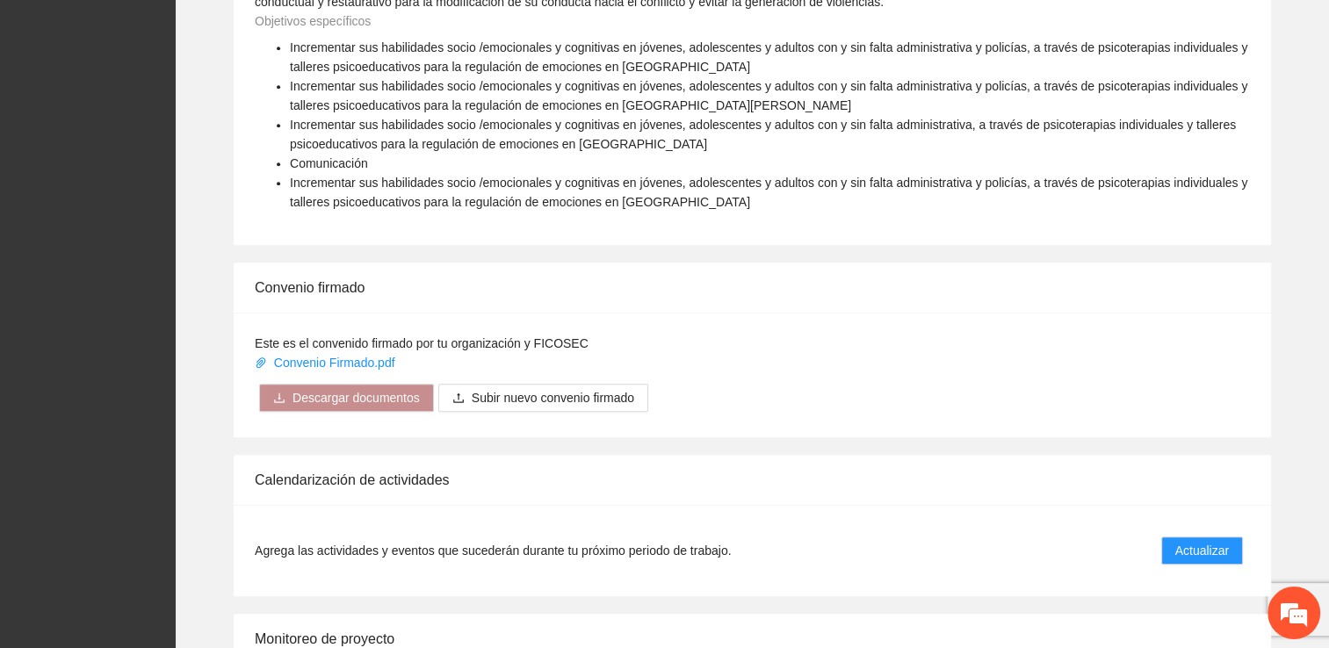
scroll to position [1433, 0]
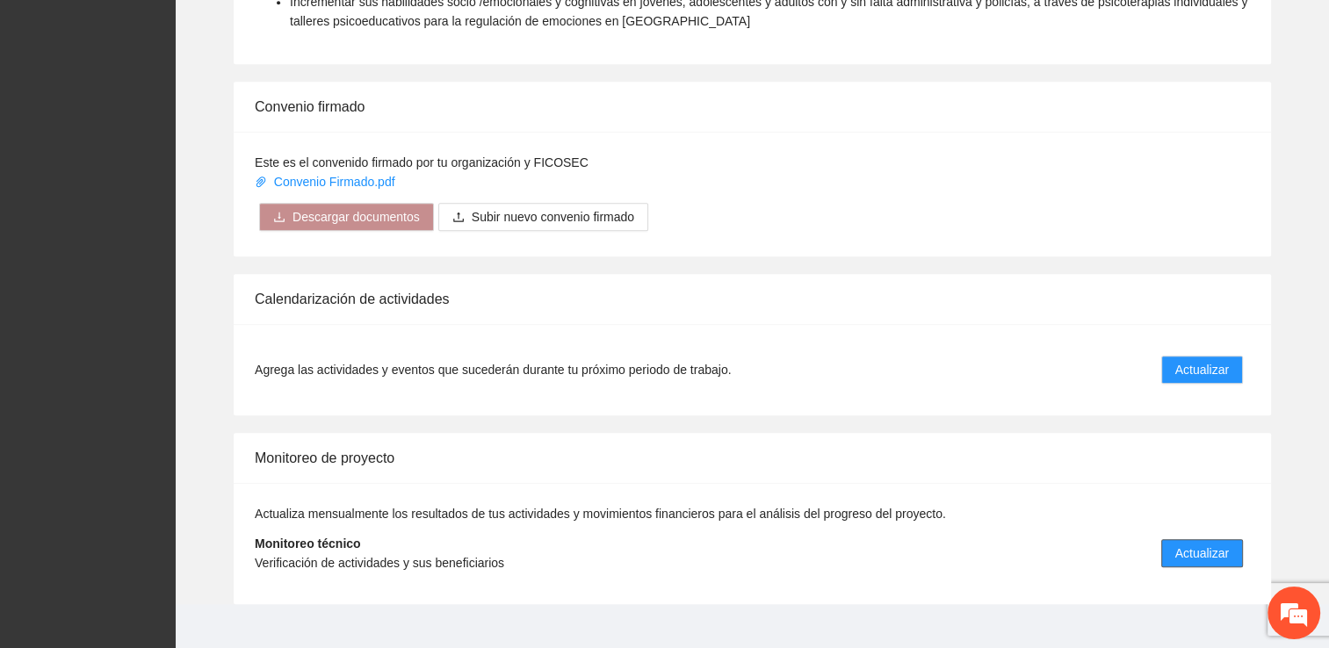
click at [653, 544] on span "Actualizar" at bounding box center [1202, 553] width 54 height 19
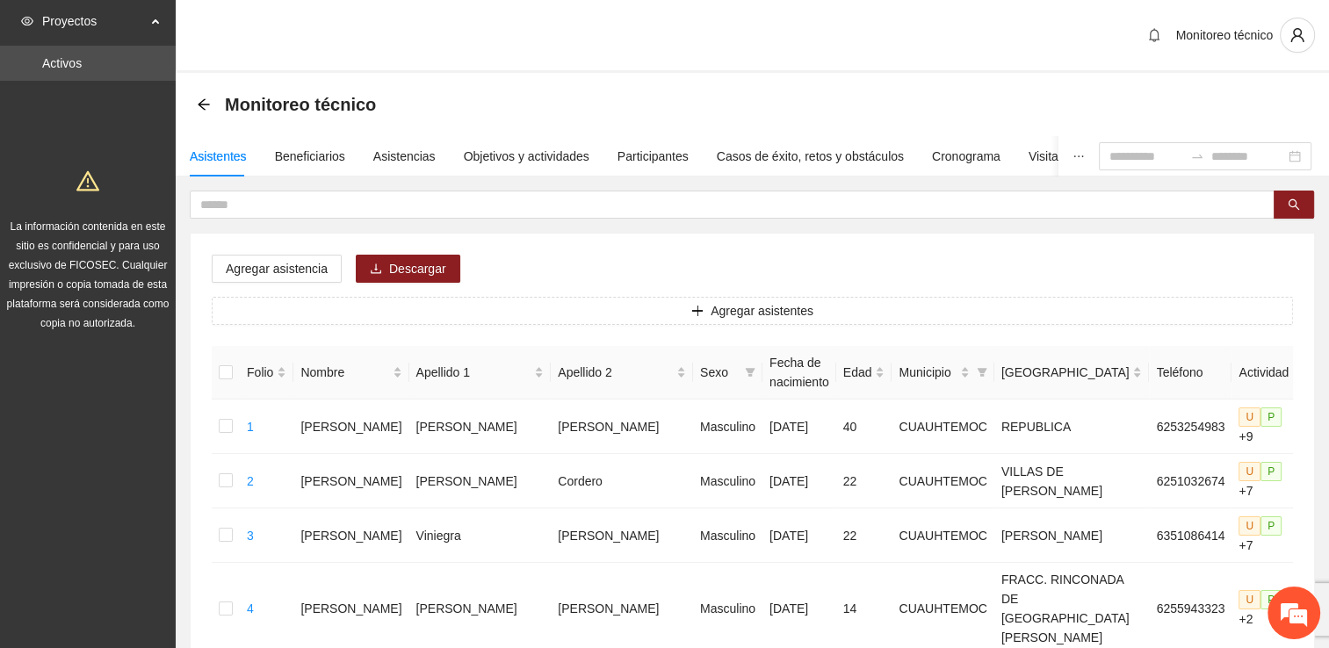
click at [453, 157] on div "Asistentes Beneficiarios Asistencias Objetivos y actividades Participantes Caso…" at bounding box center [684, 156] width 1017 height 40
click at [555, 154] on div "Objetivos y actividades" at bounding box center [527, 156] width 126 height 19
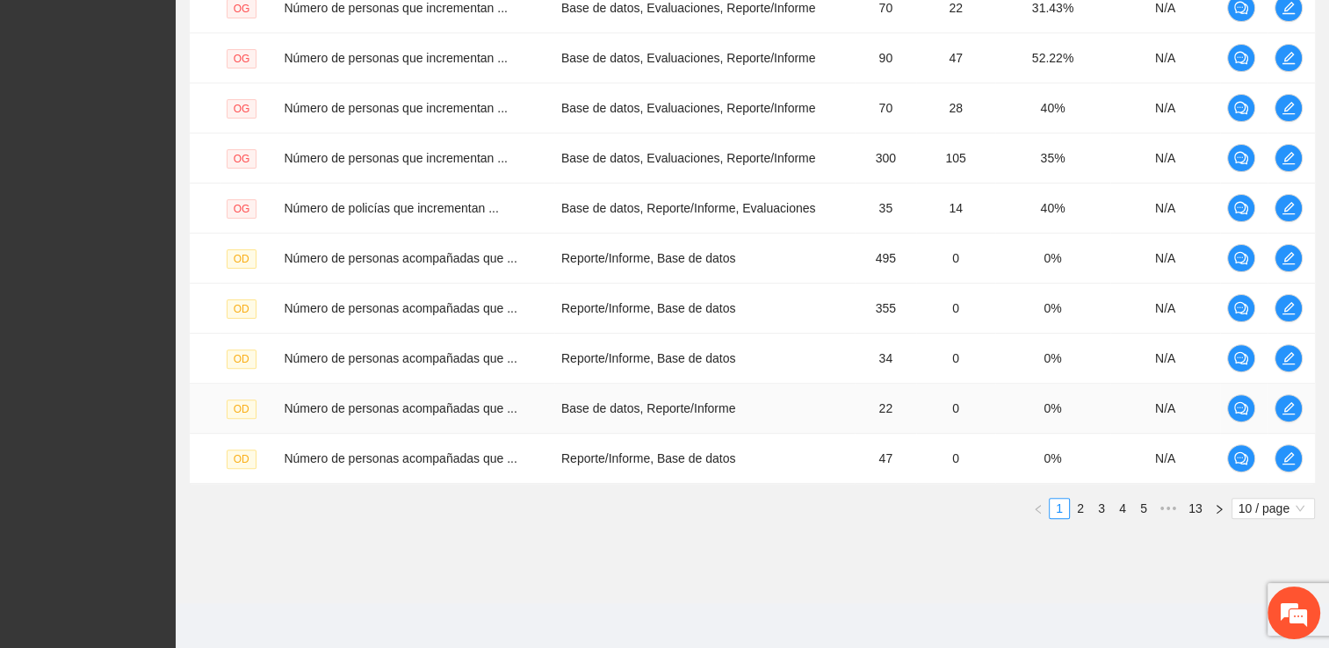
scroll to position [496, 0]
